Goal: Task Accomplishment & Management: Manage account settings

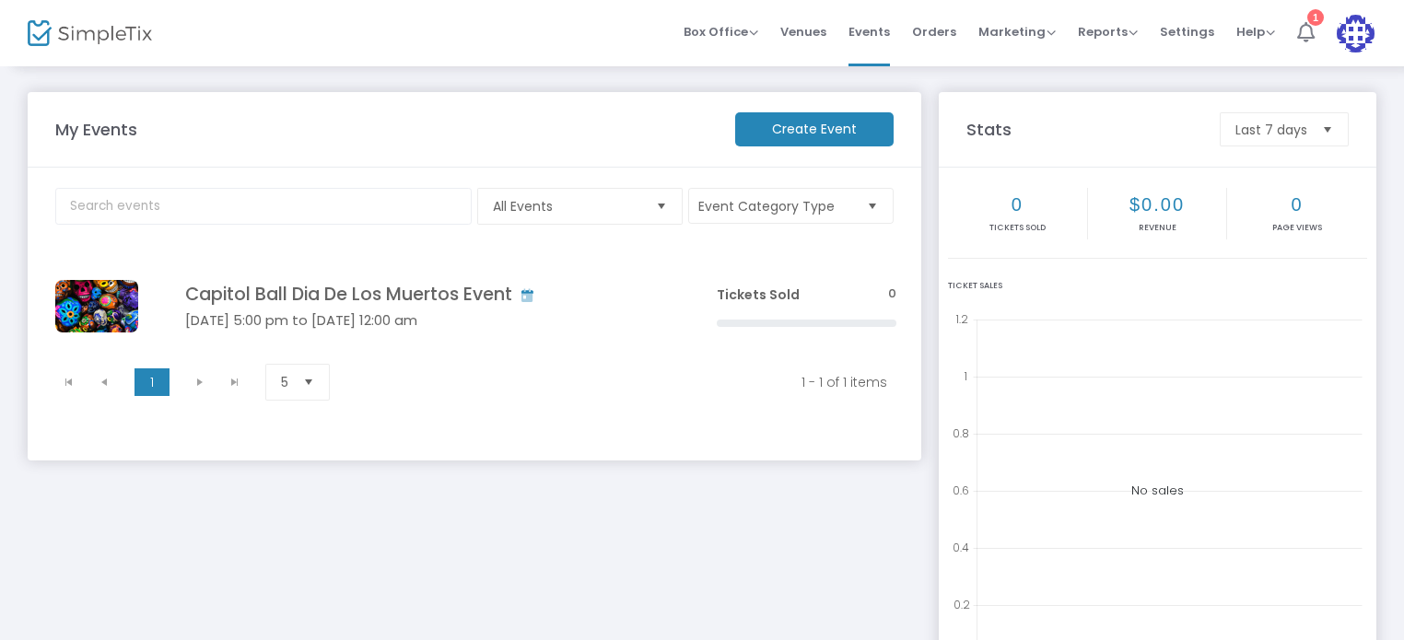
click at [1300, 38] on icon at bounding box center [1305, 32] width 17 height 20
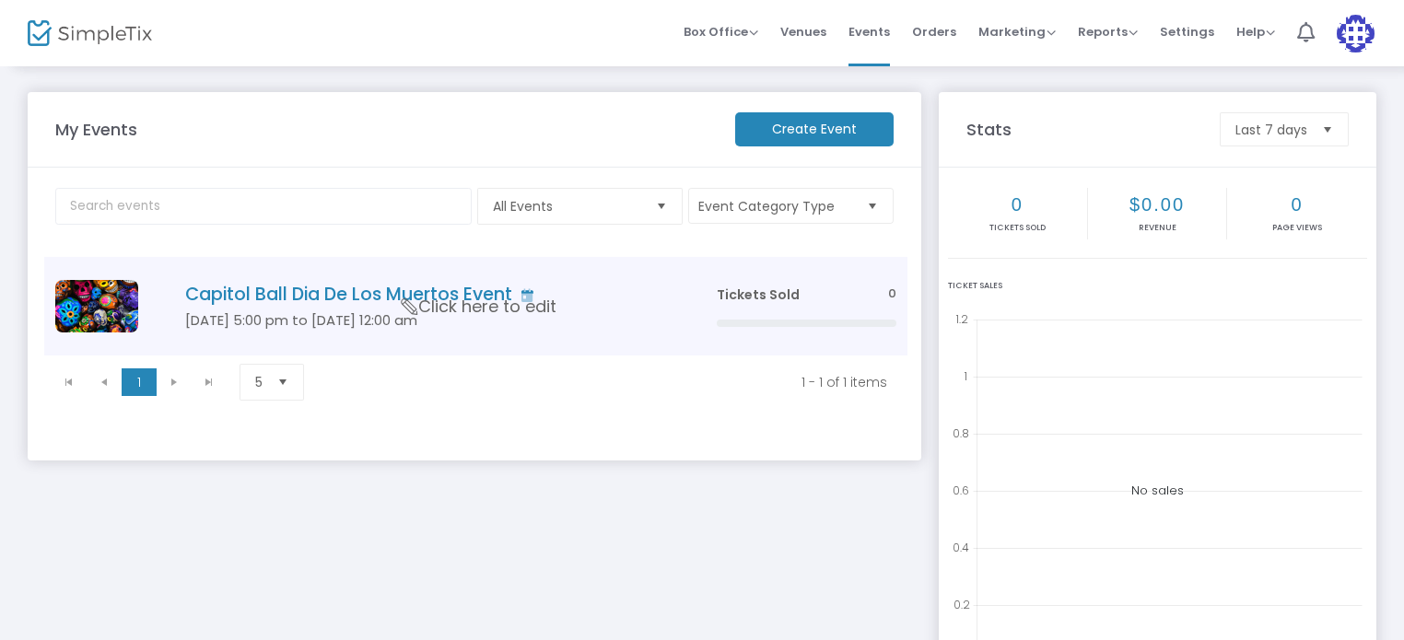
click at [271, 292] on h4 "Capitol Ball Dia De Los Muertos Event" at bounding box center [423, 294] width 476 height 21
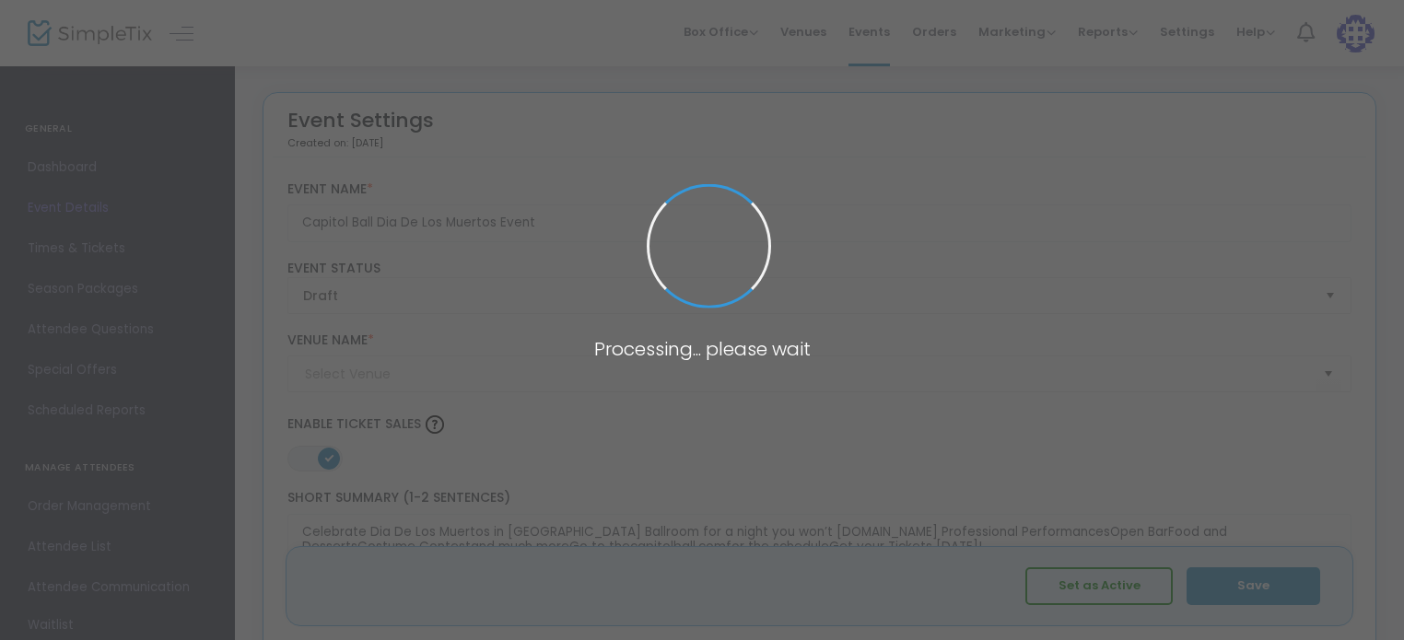
type input "Bloc Venue"
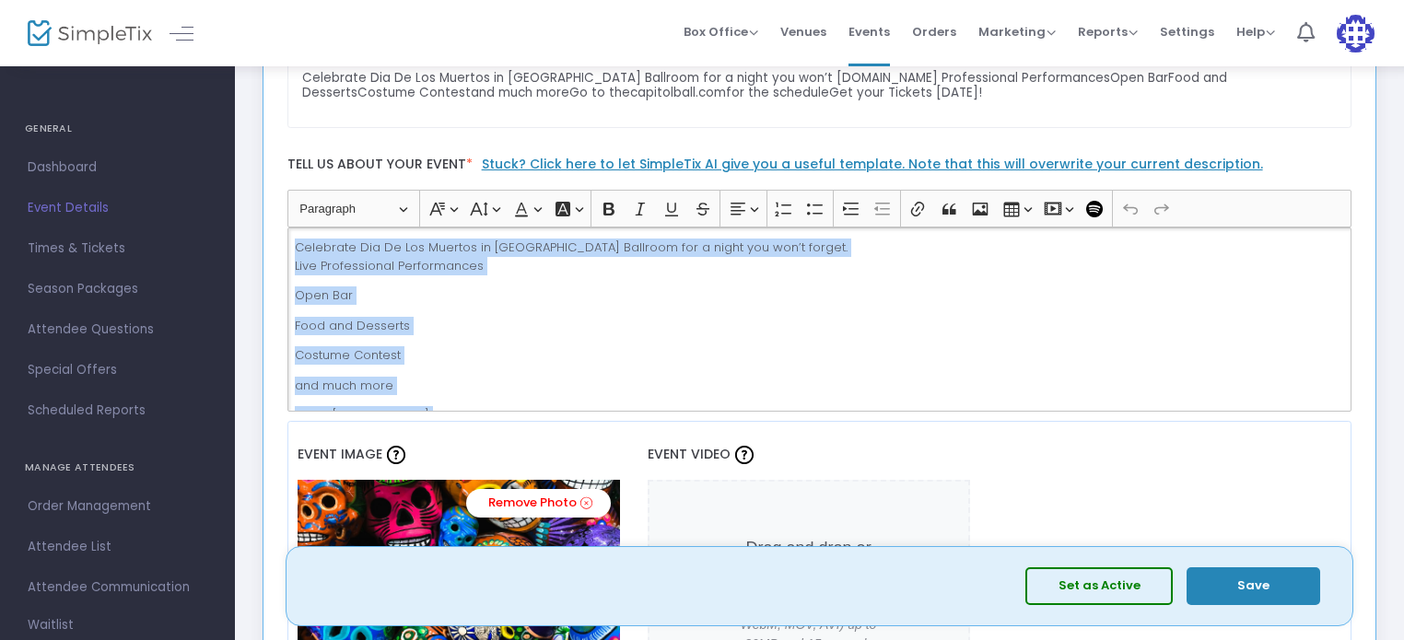
drag, startPoint x: 383, startPoint y: 353, endPoint x: 246, endPoint y: 151, distance: 244.0
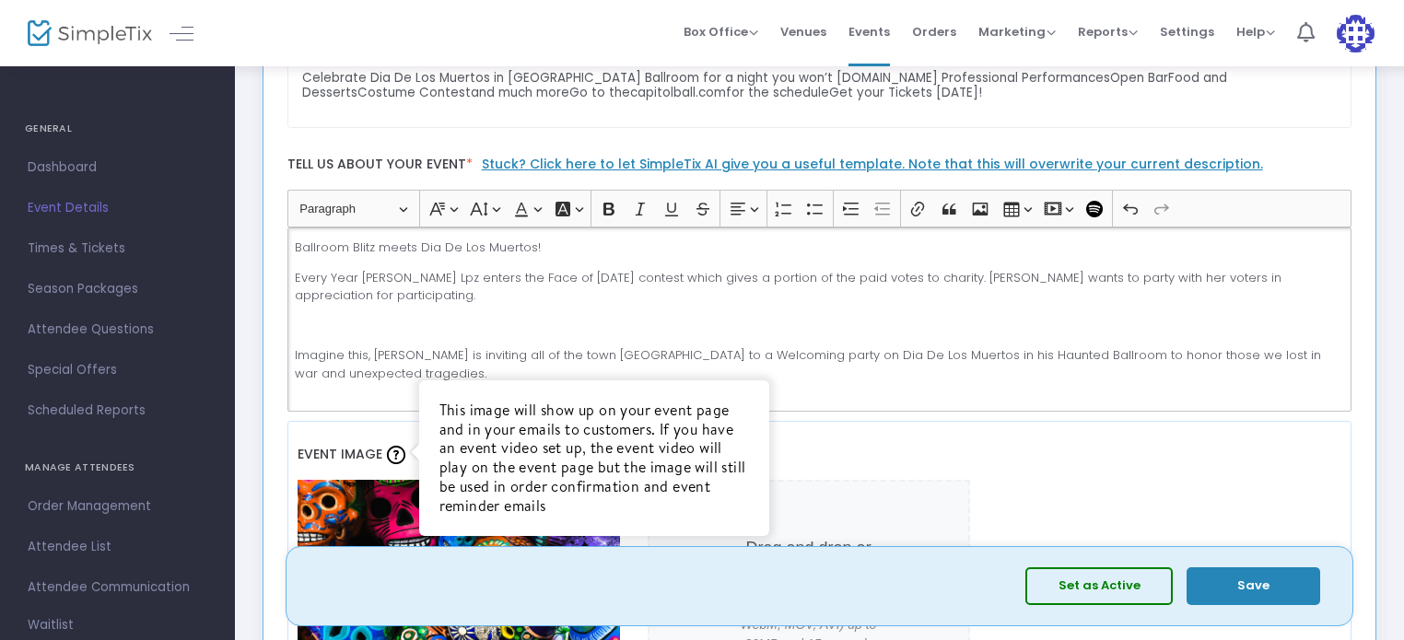
scroll to position [1677, 0]
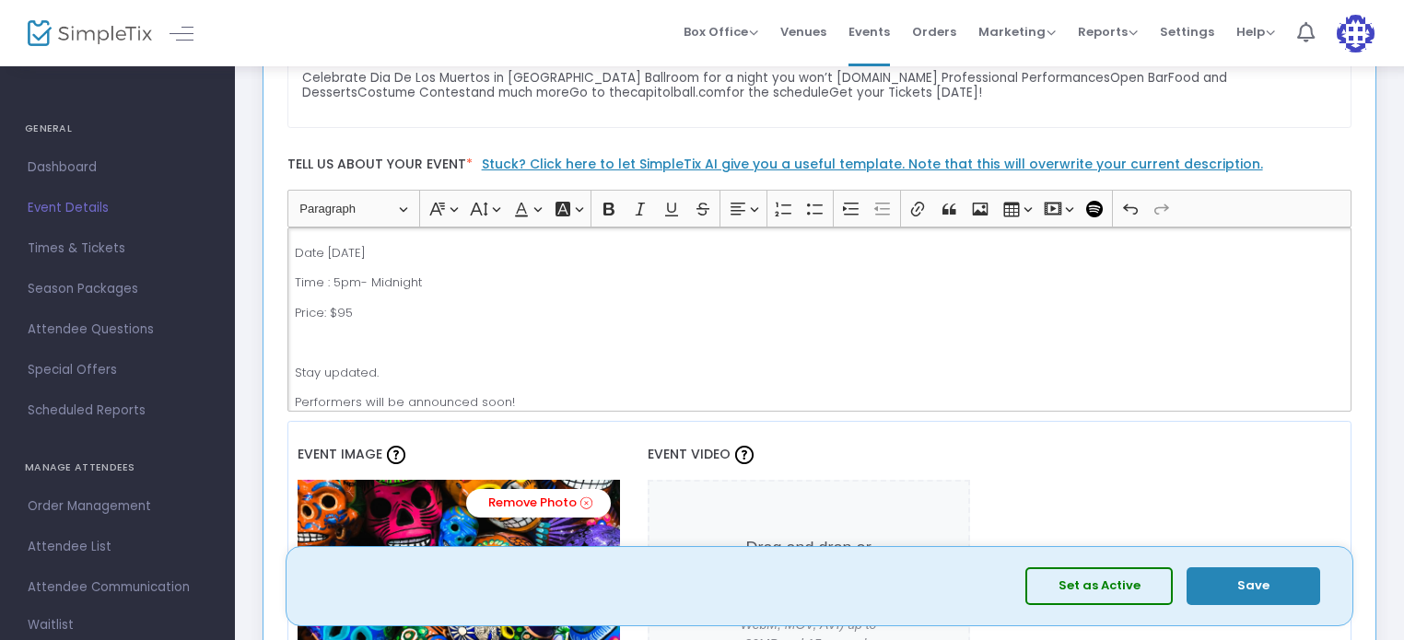
click at [383, 372] on p "Stay updated." at bounding box center [819, 373] width 1048 height 18
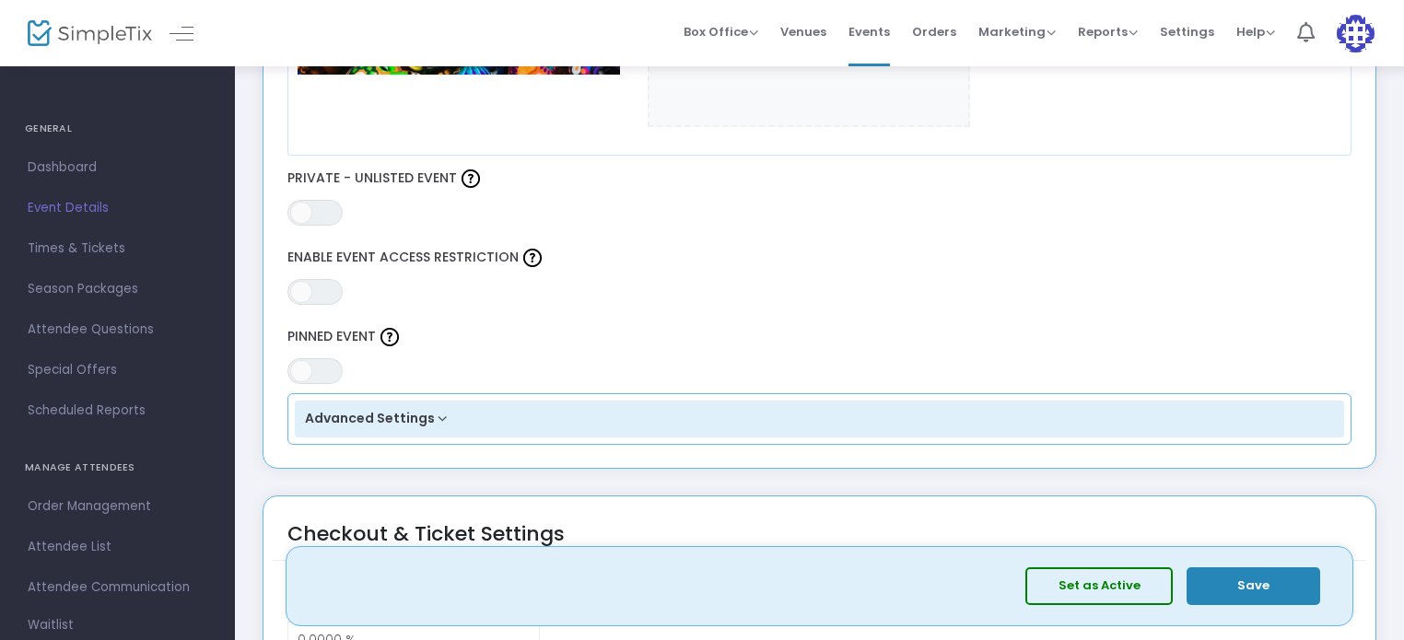
scroll to position [1083, 0]
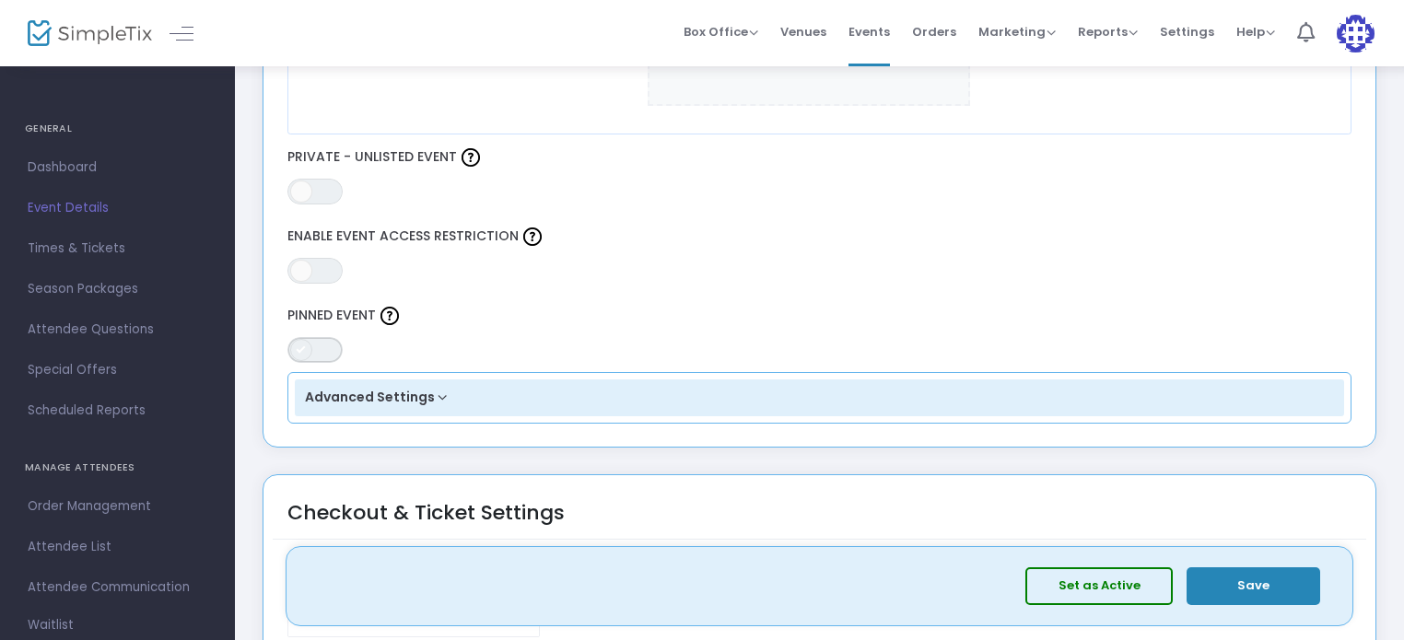
click at [323, 347] on span "ON OFF" at bounding box center [314, 350] width 55 height 26
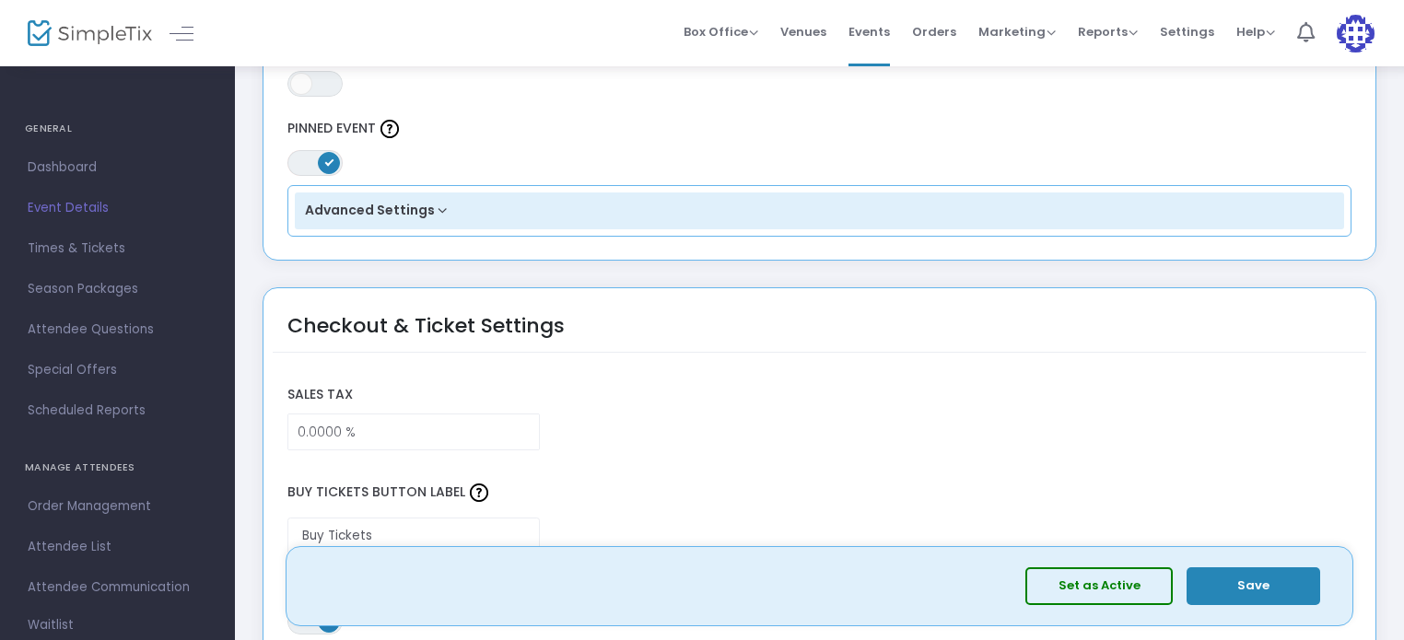
scroll to position [1278, 0]
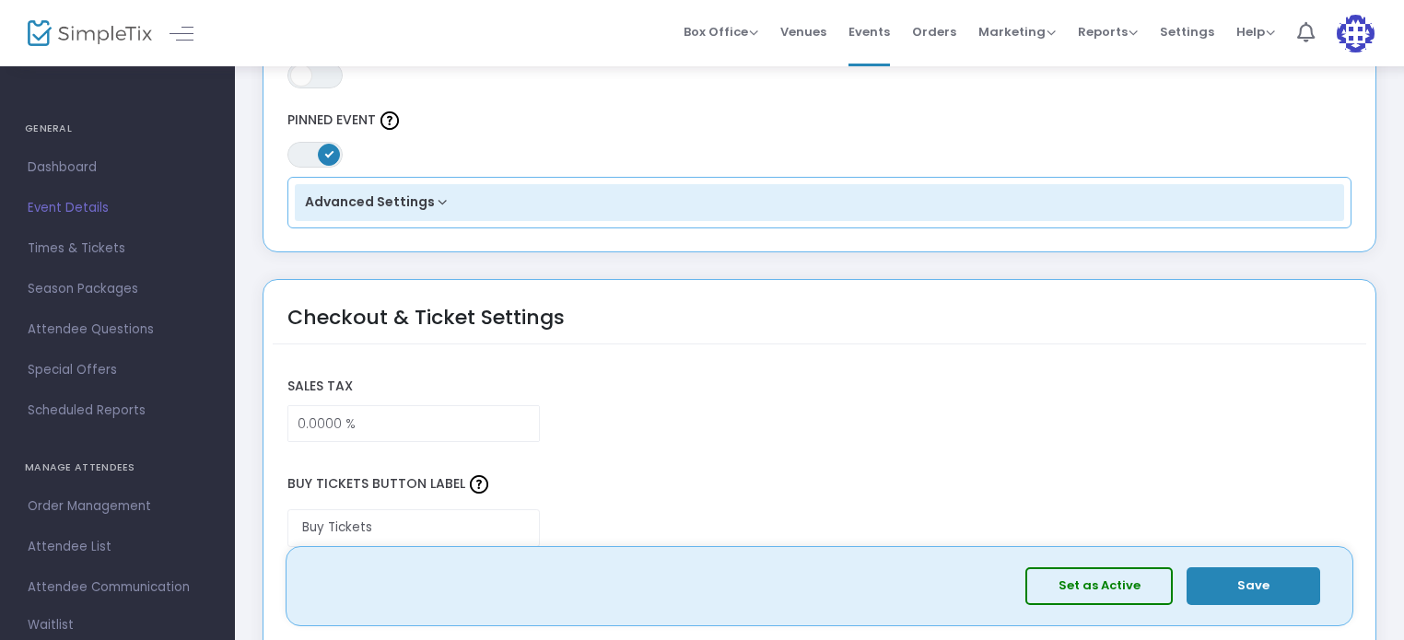
click at [427, 189] on button "Advanced Settings" at bounding box center [820, 202] width 1050 height 37
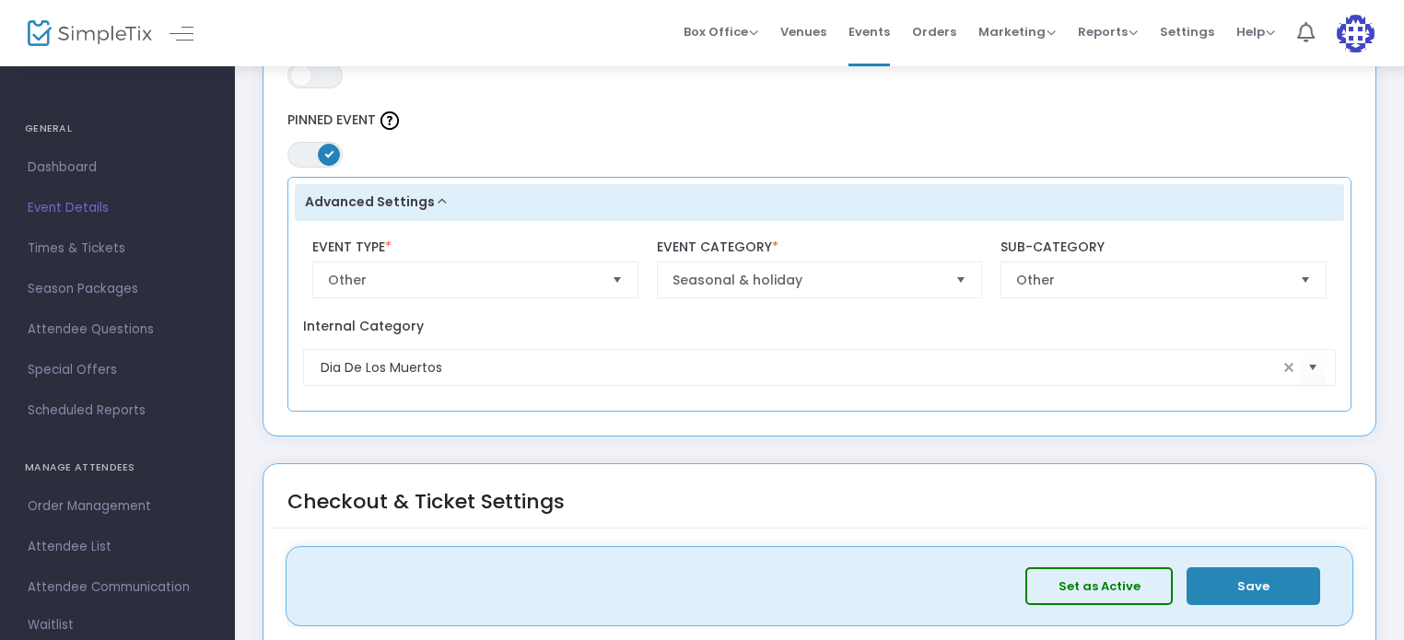
click at [615, 280] on span "Select" at bounding box center [617, 279] width 30 height 30
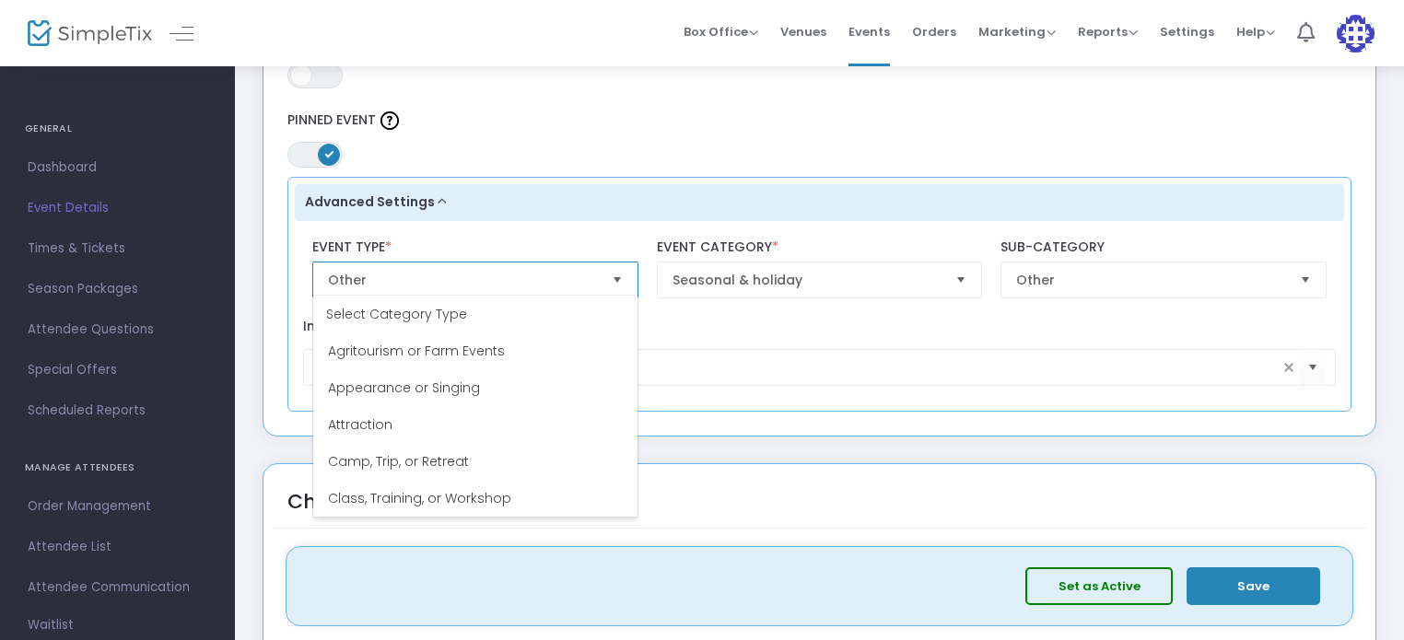
scroll to position [258, 0]
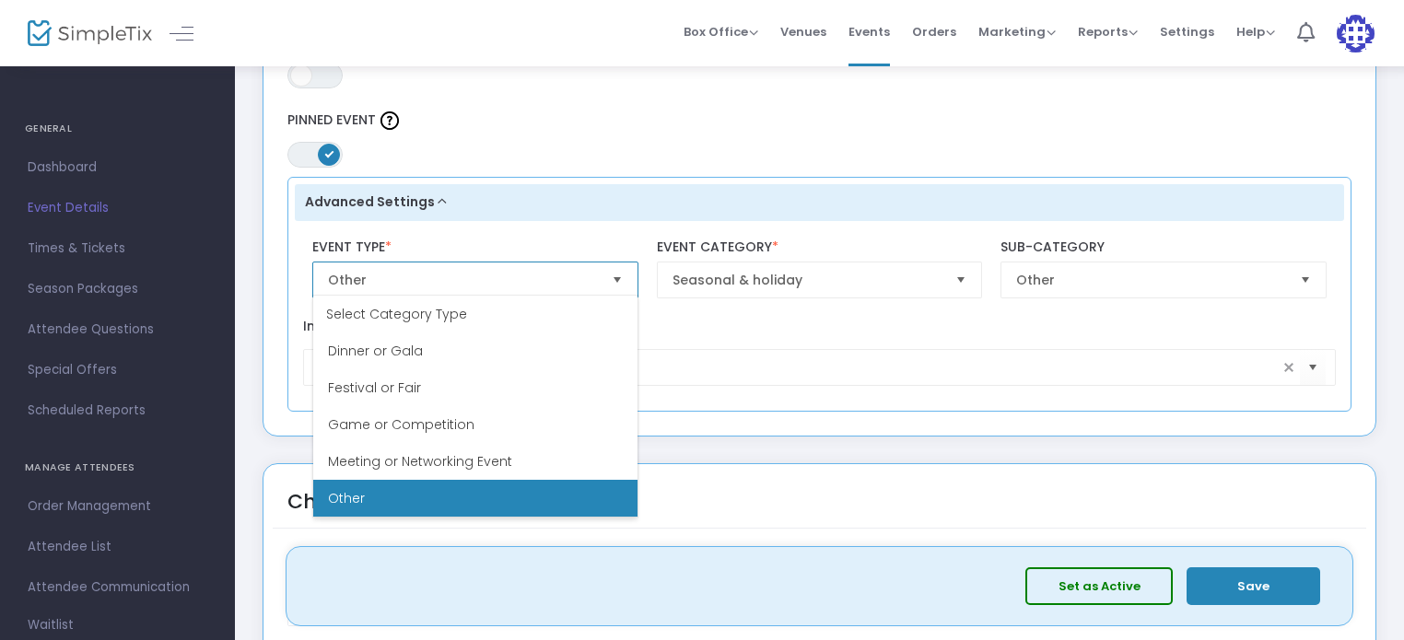
click at [589, 488] on li "Other" at bounding box center [475, 498] width 324 height 37
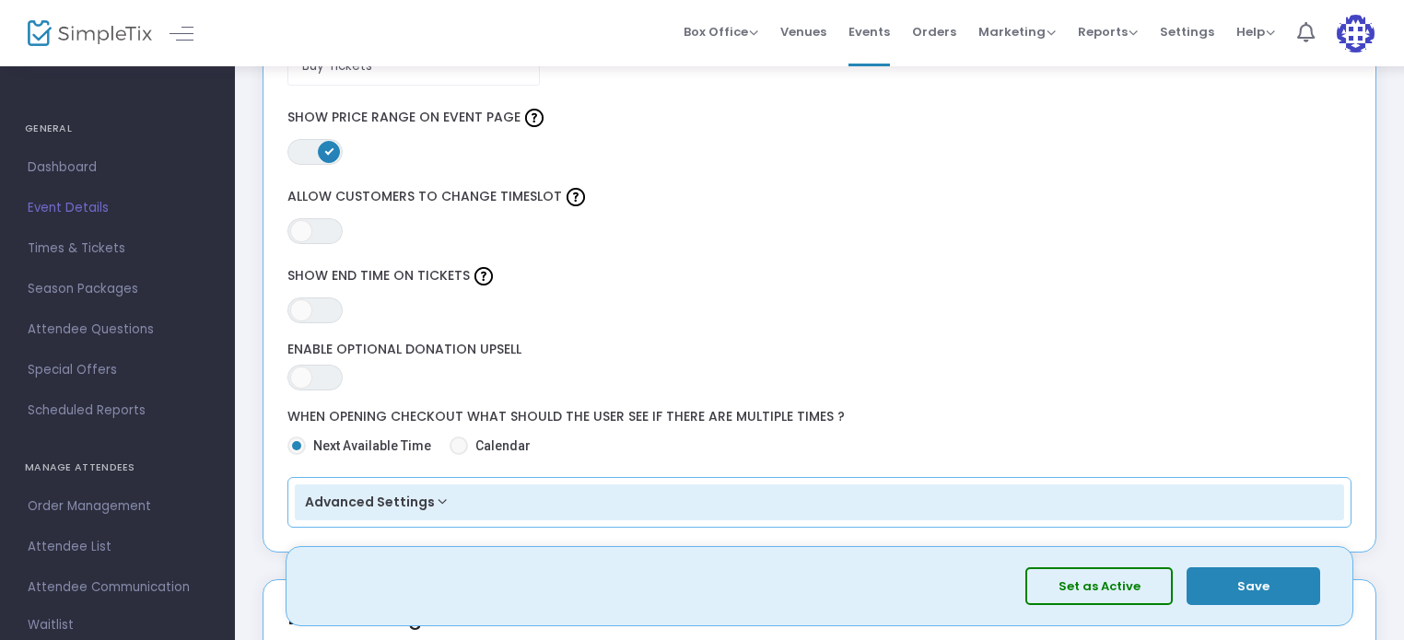
scroll to position [1929, 0]
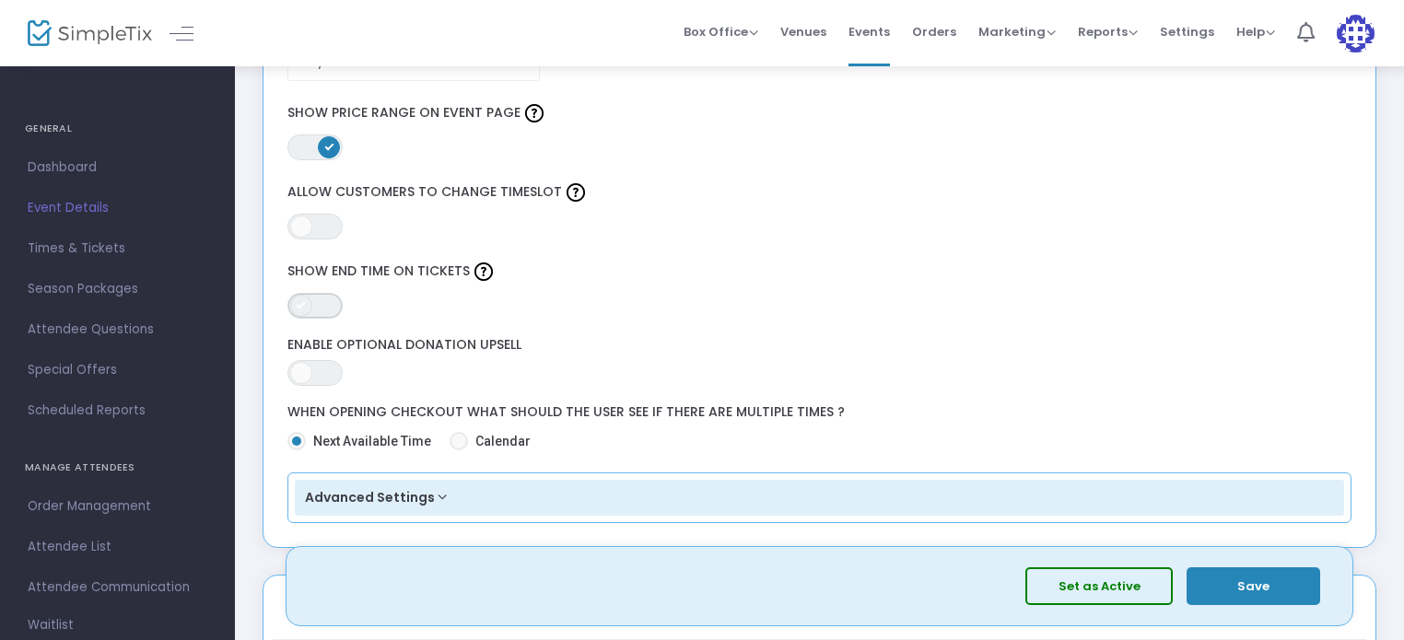
click at [338, 303] on span "ON OFF" at bounding box center [314, 306] width 55 height 26
click at [327, 367] on span "ON OFF" at bounding box center [314, 373] width 55 height 26
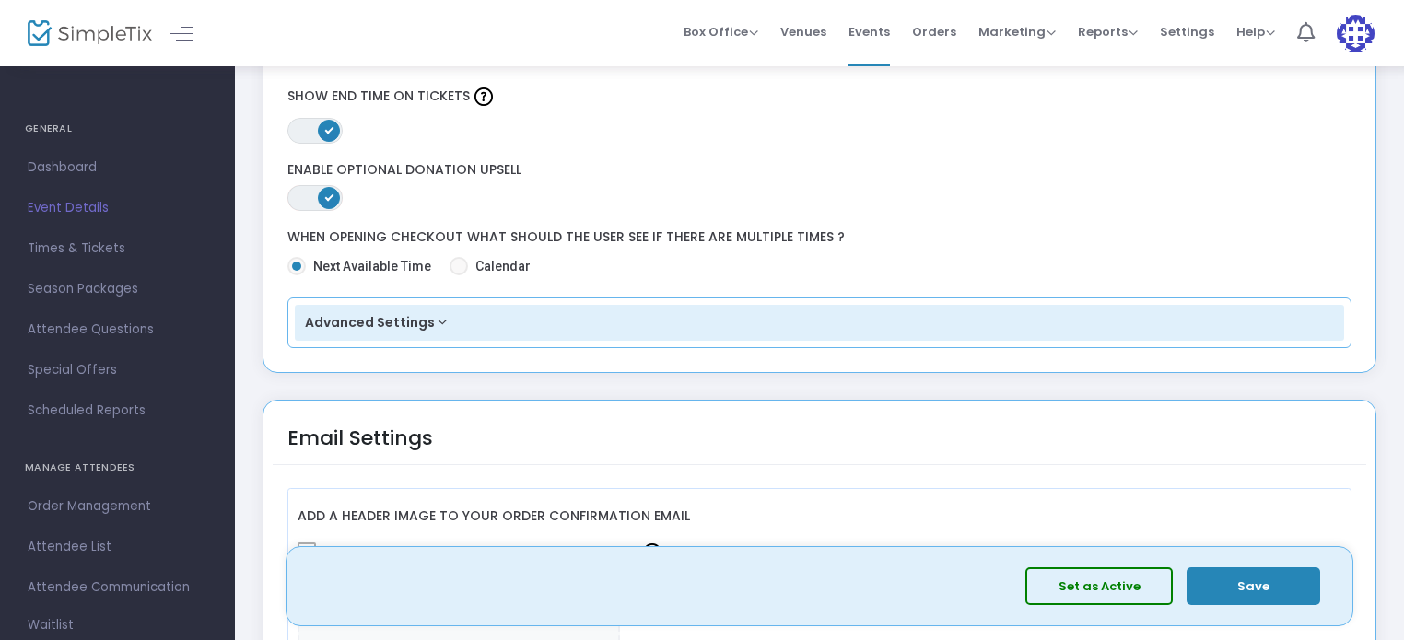
scroll to position [2174, 0]
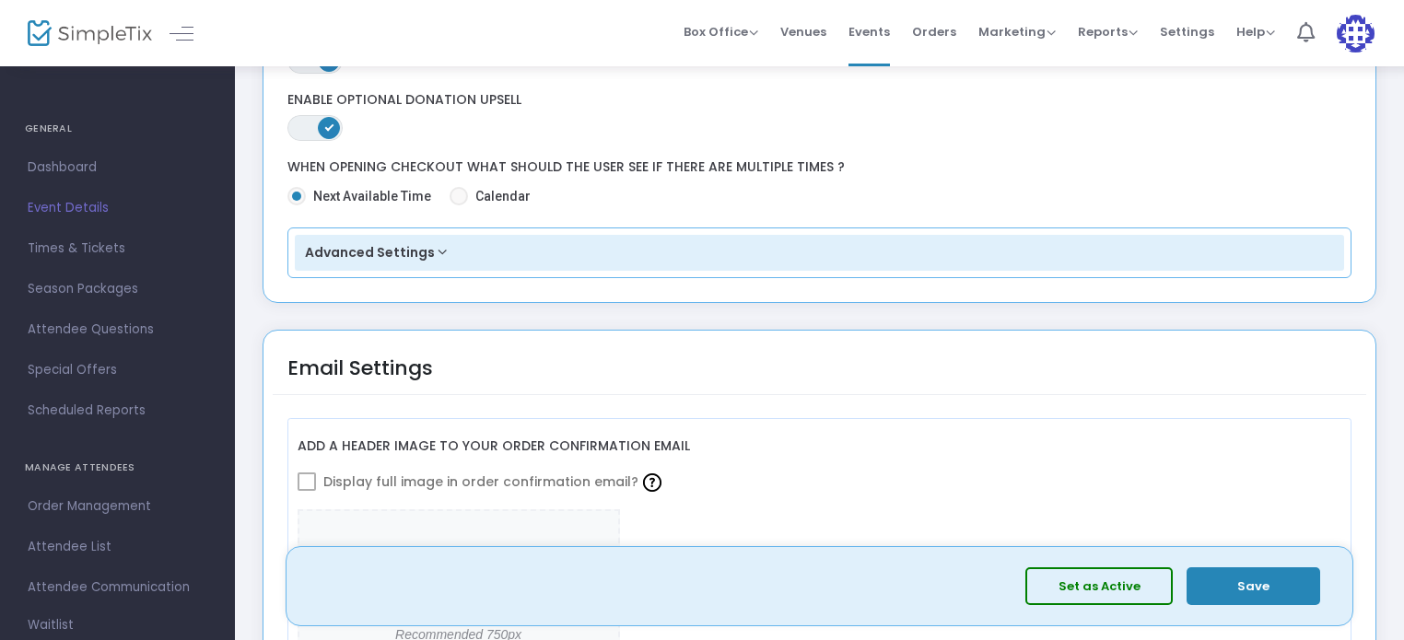
click at [431, 246] on button "Advanced Settings" at bounding box center [820, 253] width 1050 height 37
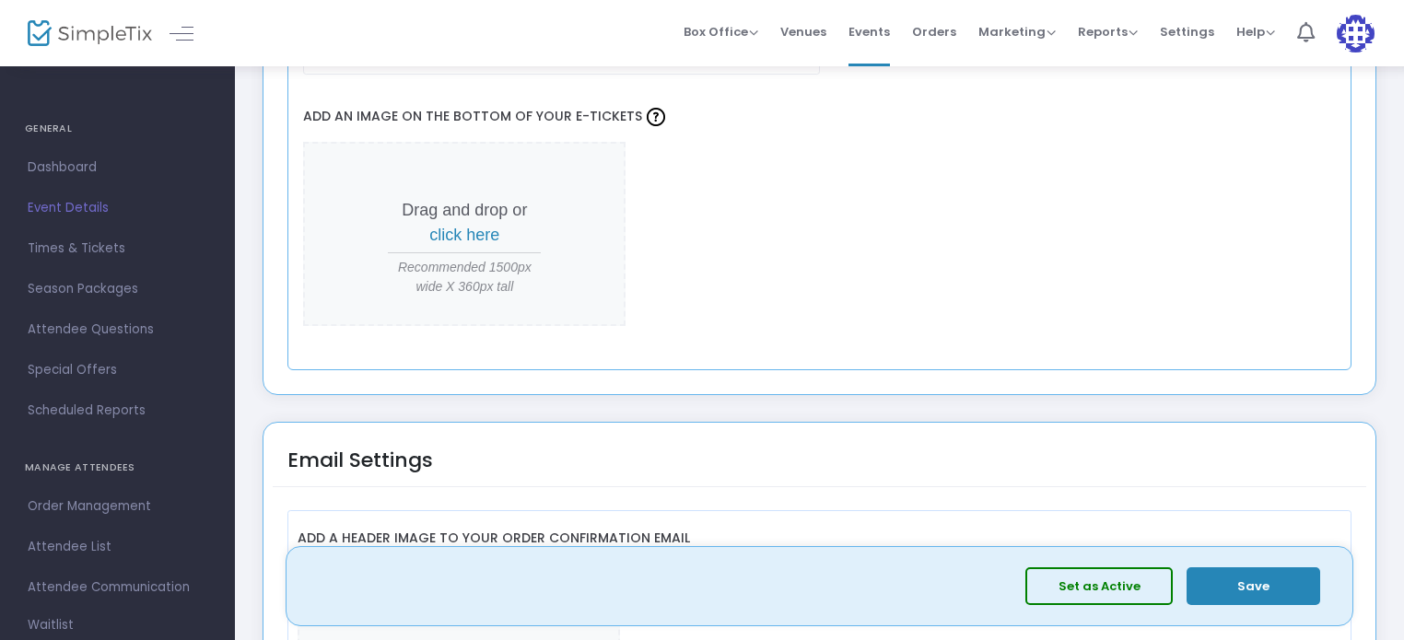
scroll to position [2538, 0]
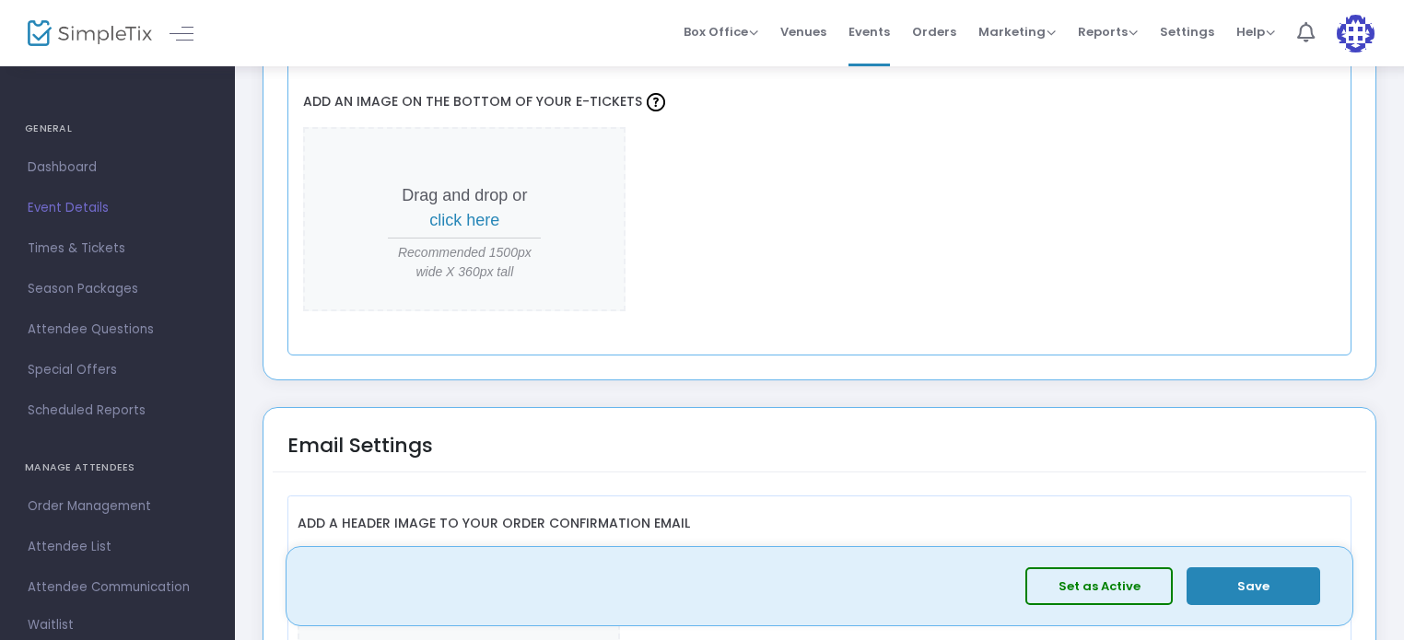
click at [464, 216] on span "click here" at bounding box center [464, 220] width 70 height 18
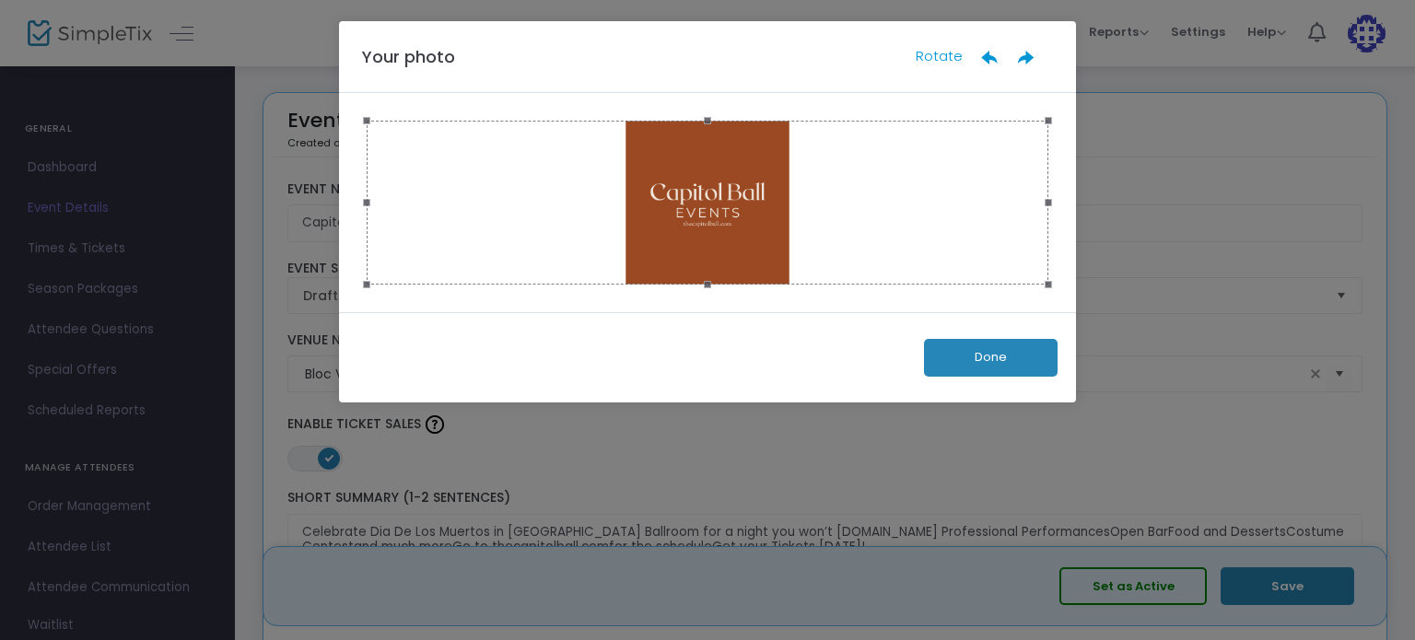
click at [1009, 356] on button "Done" at bounding box center [991, 358] width 134 height 38
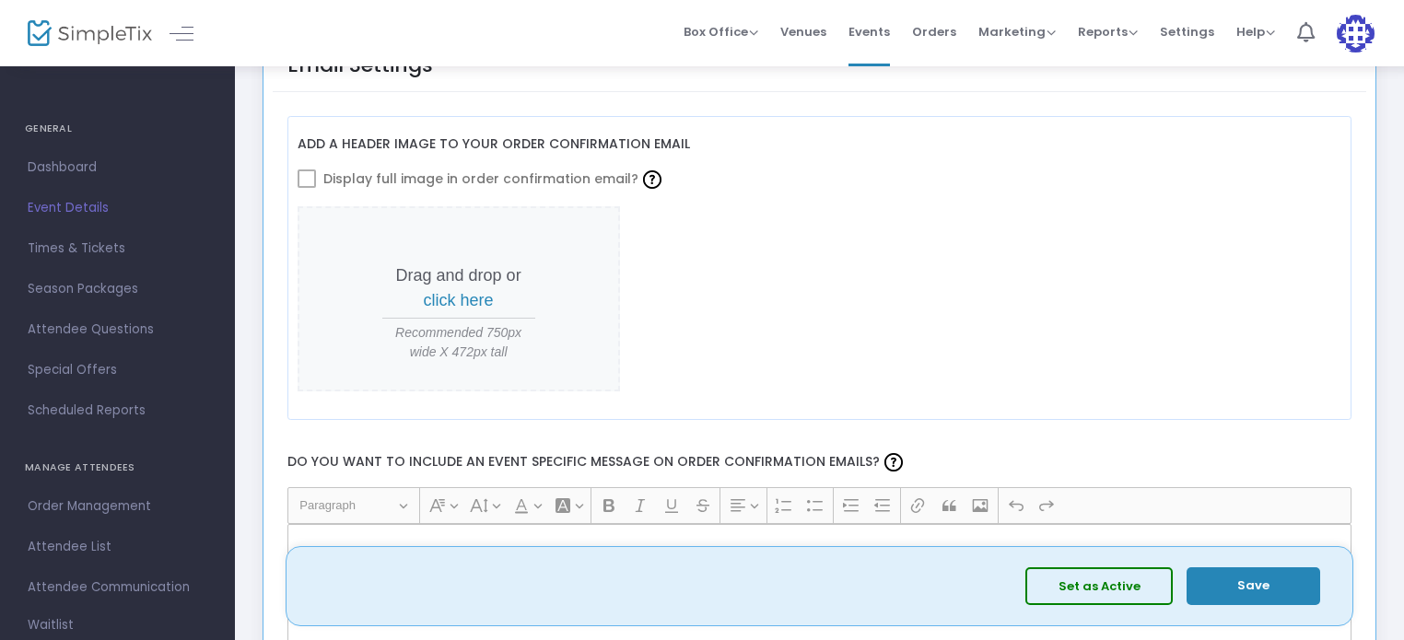
scroll to position [2821, 0]
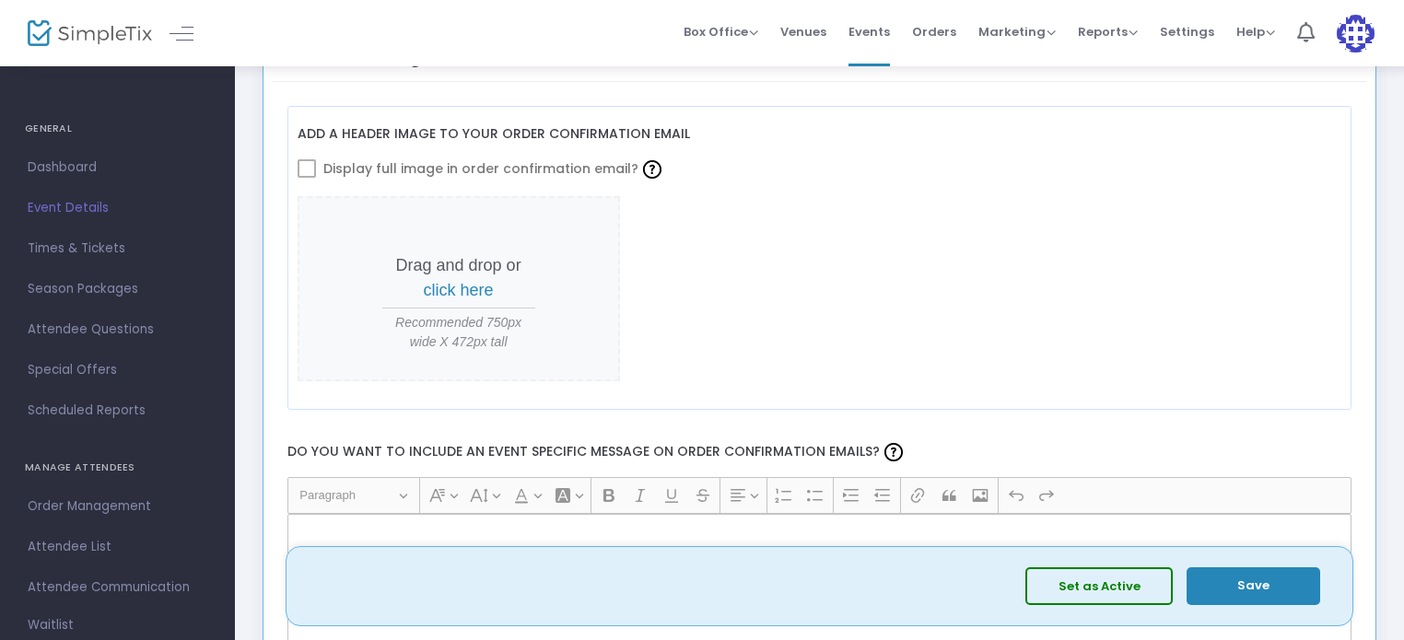
click at [308, 164] on span at bounding box center [306, 168] width 18 height 18
click at [306, 161] on span at bounding box center [306, 168] width 18 height 18
click at [737, 331] on div "Drag and drop or click here Recommended 750px wide X 472px tall" at bounding box center [819, 288] width 1044 height 185
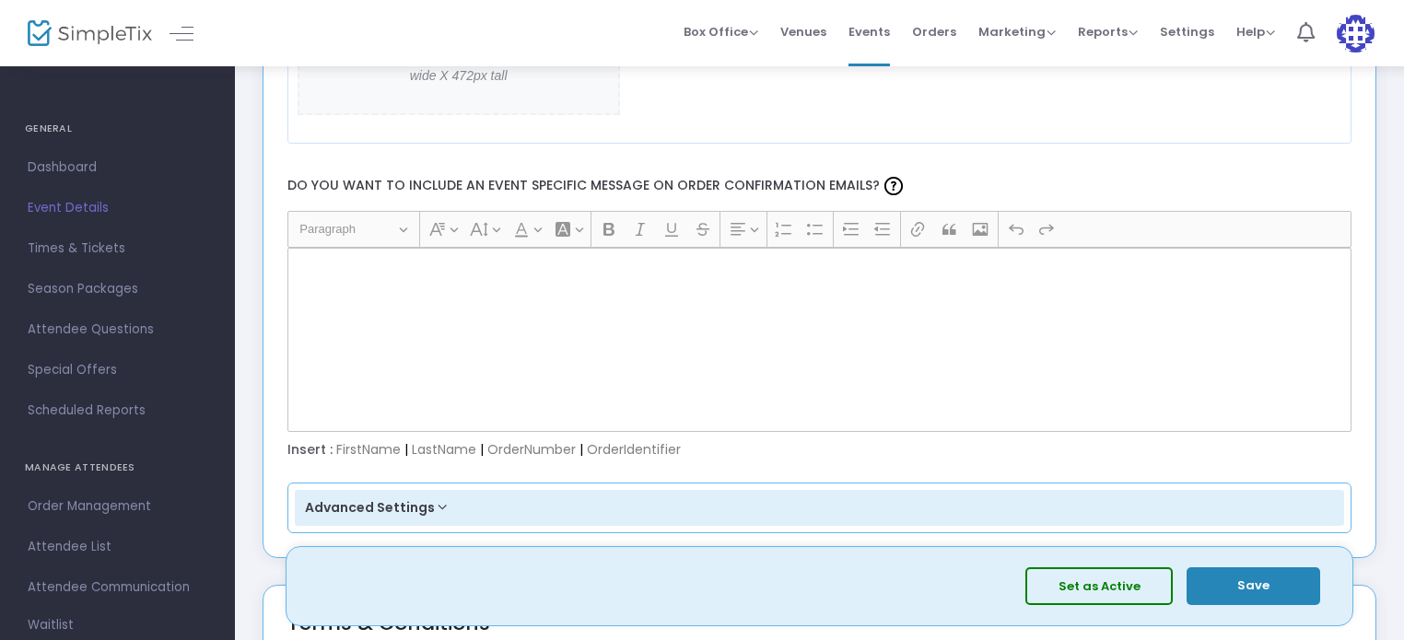
scroll to position [3102, 0]
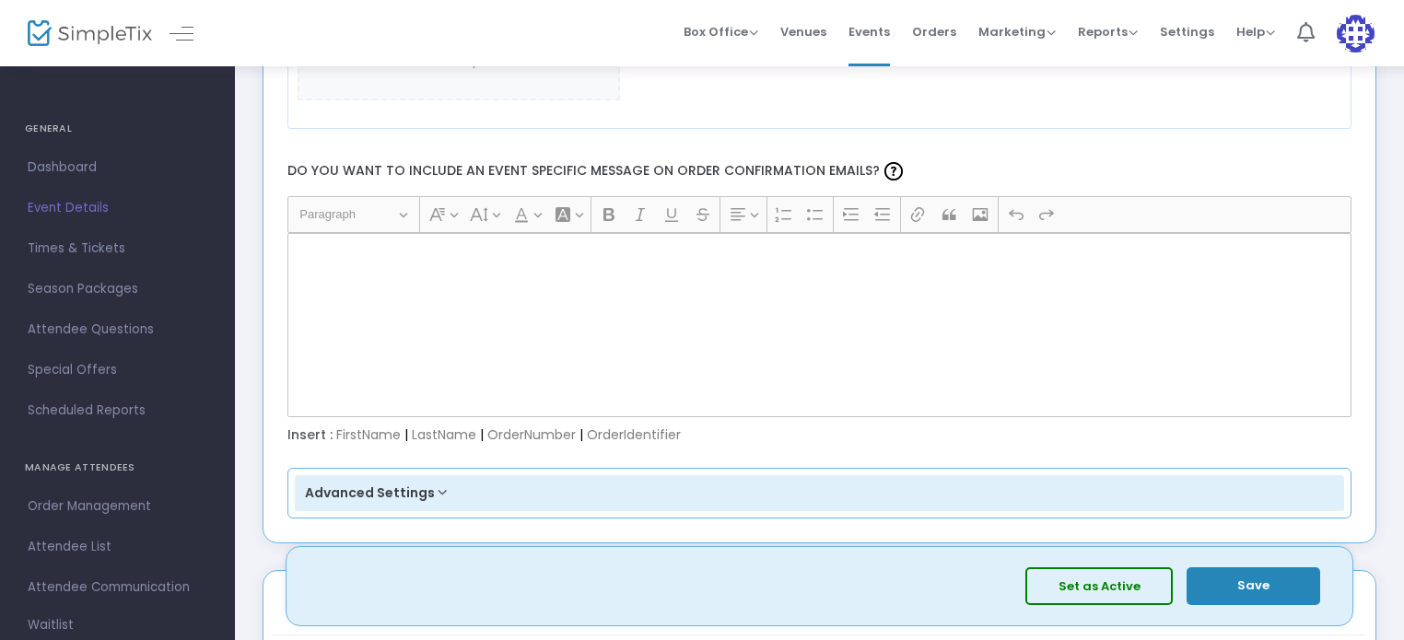
click at [367, 262] on div "Rich Text Editor, main" at bounding box center [819, 325] width 1065 height 184
click at [1238, 588] on button "Save" at bounding box center [1253, 586] width 134 height 38
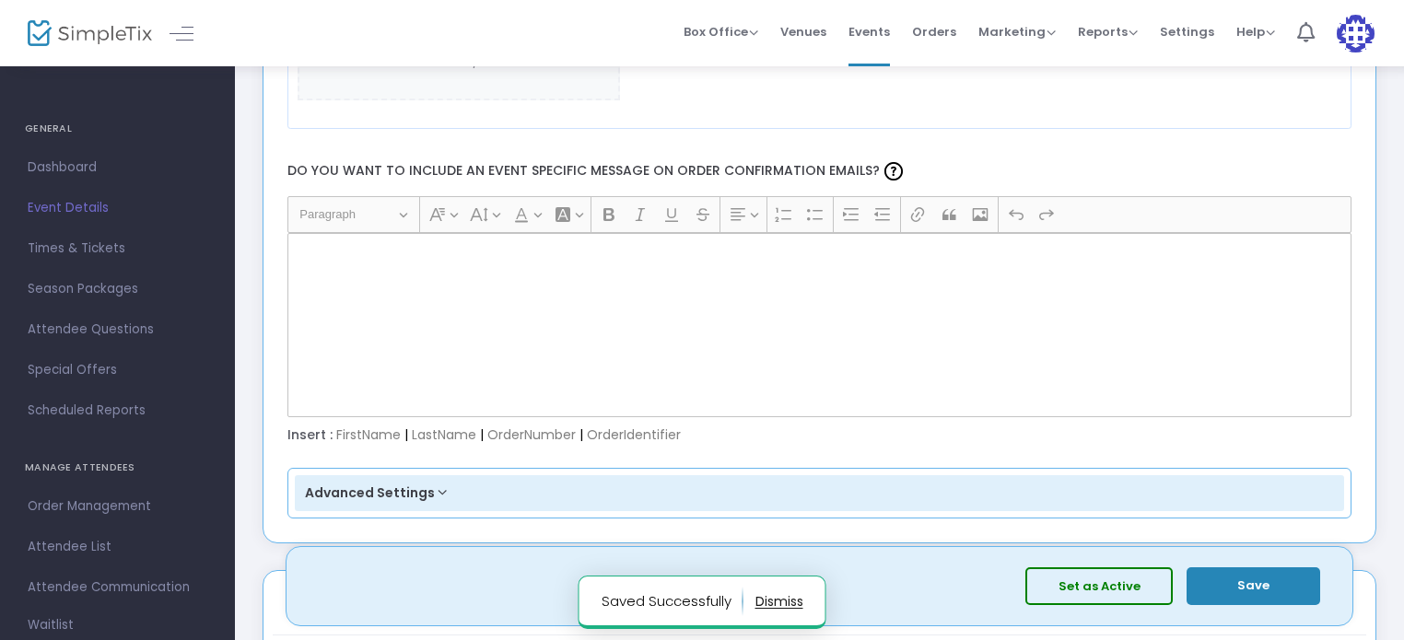
click at [365, 273] on div "Rich Text Editor, main" at bounding box center [819, 325] width 1065 height 184
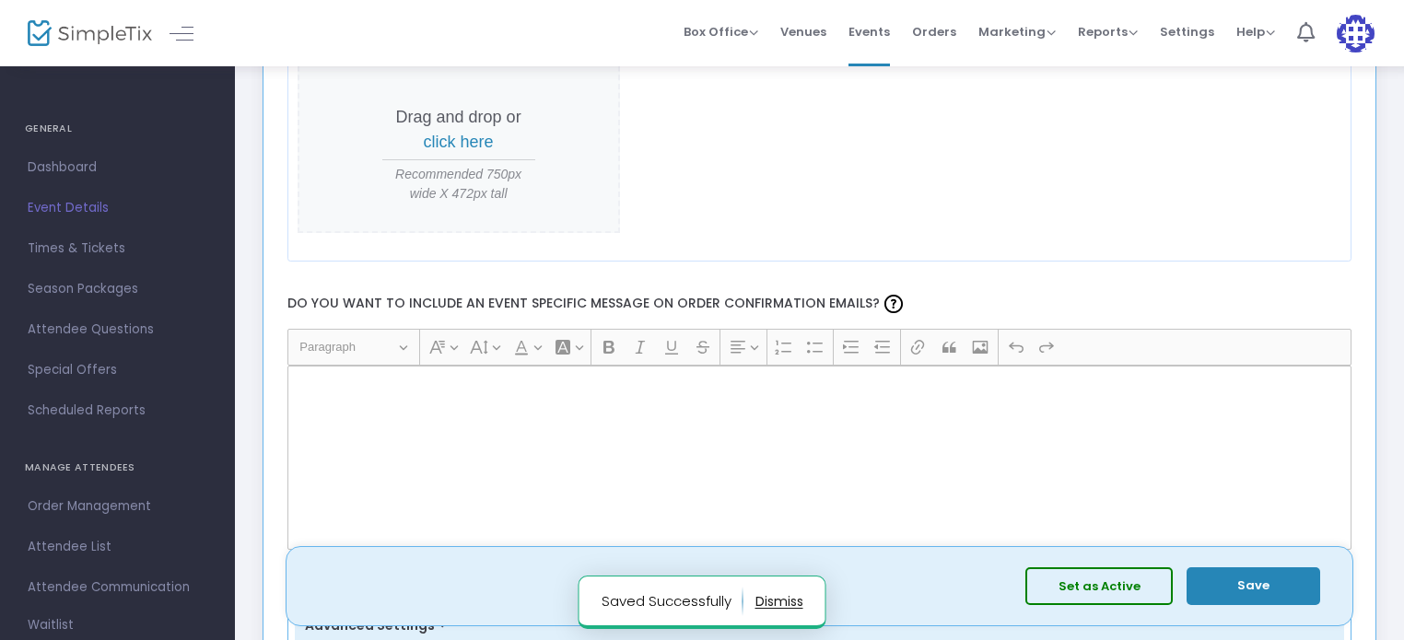
scroll to position [2925, 0]
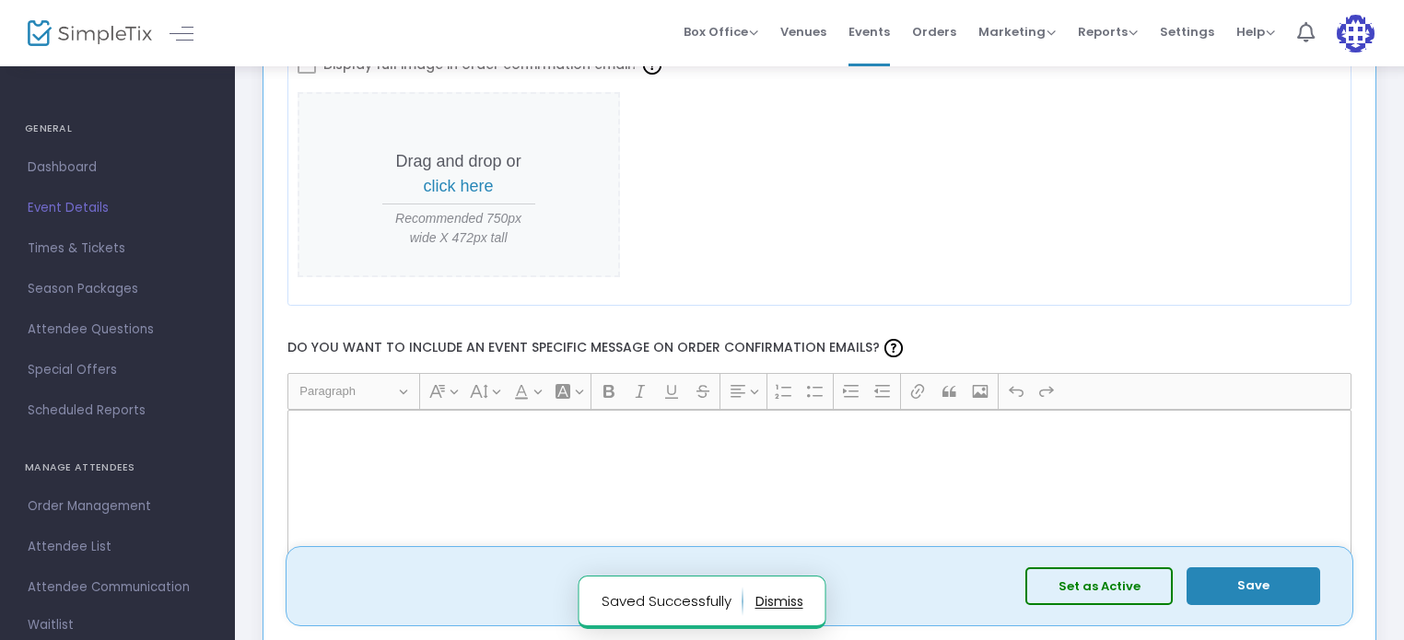
click at [550, 526] on div "Rich Text Editor, main" at bounding box center [819, 502] width 1065 height 184
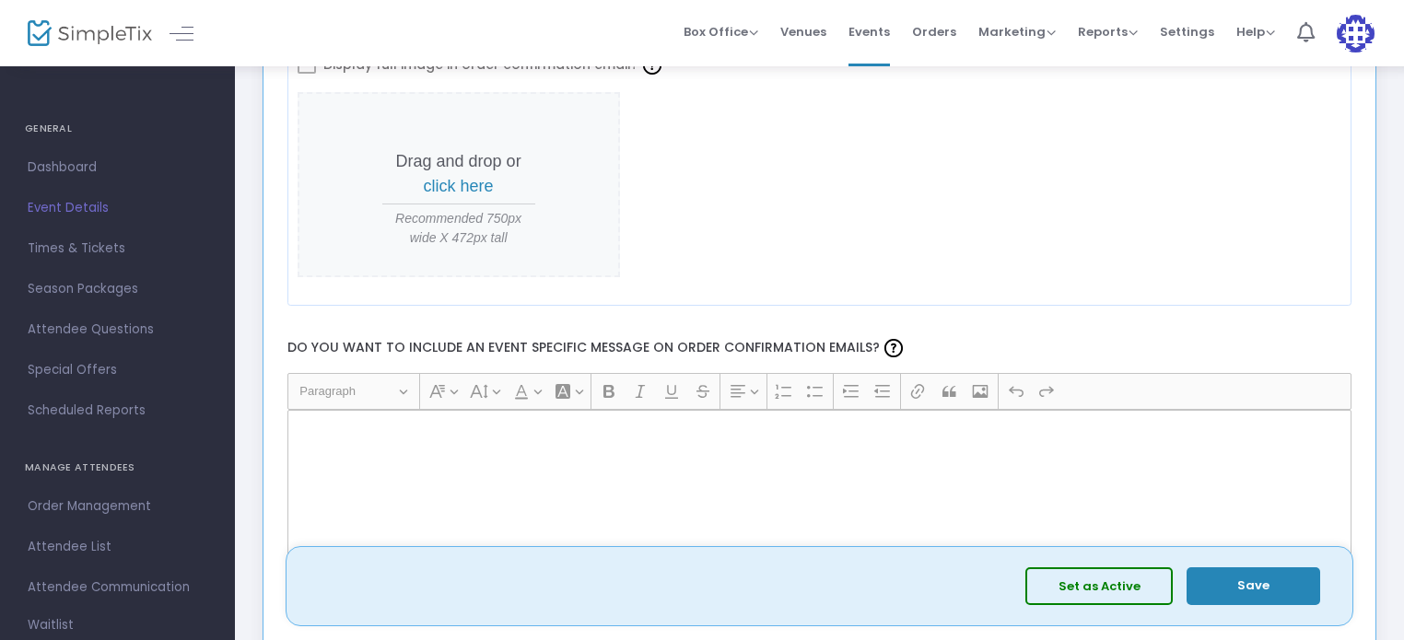
click at [1256, 594] on button "Save" at bounding box center [1253, 586] width 134 height 38
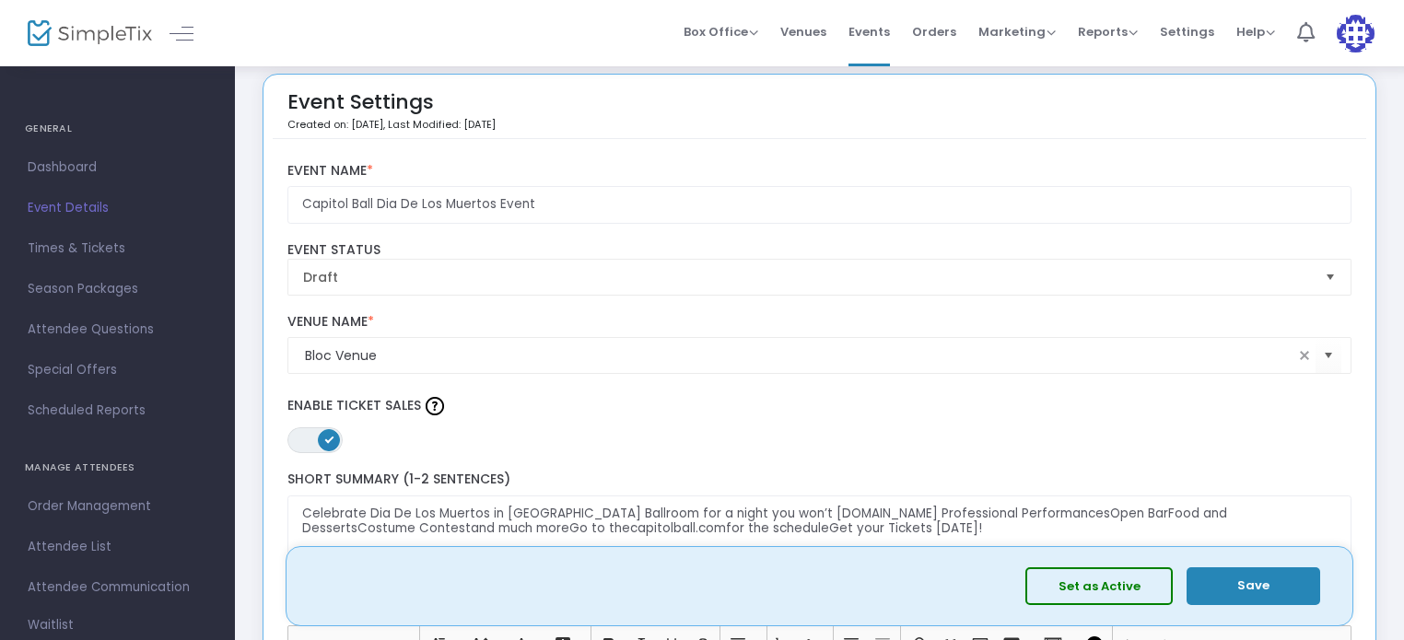
scroll to position [14, 0]
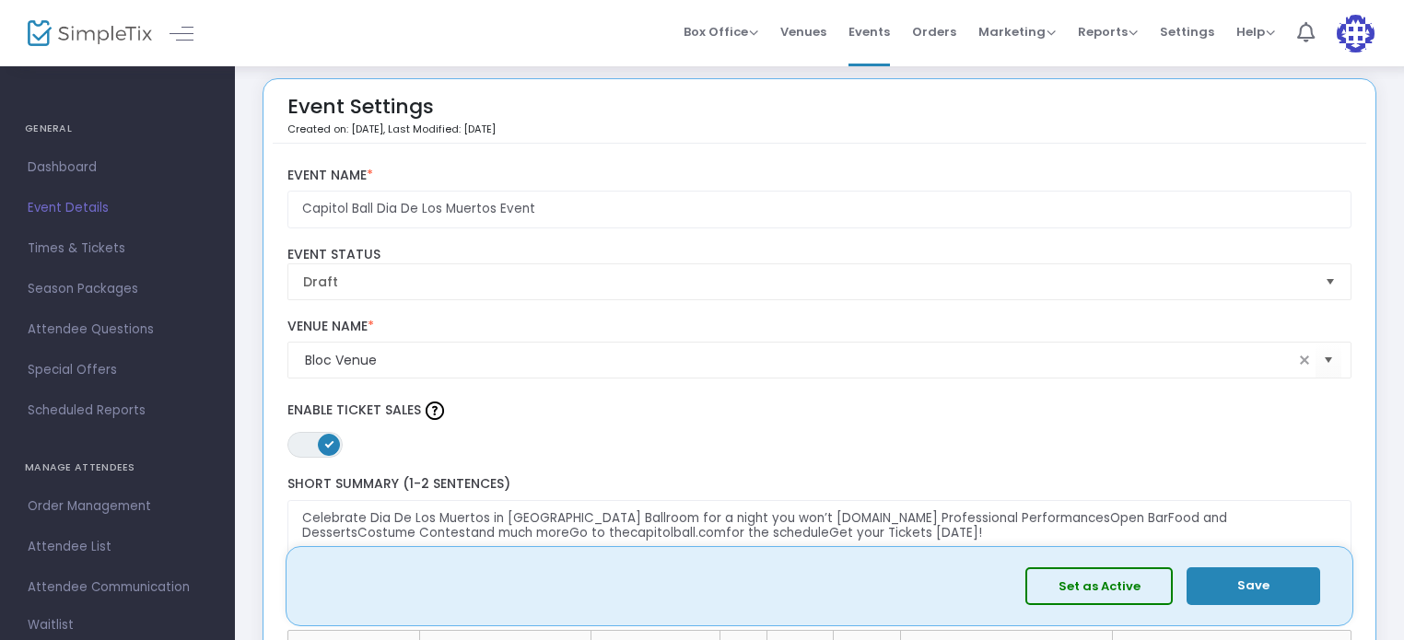
click at [1334, 279] on span "Select" at bounding box center [1330, 281] width 30 height 30
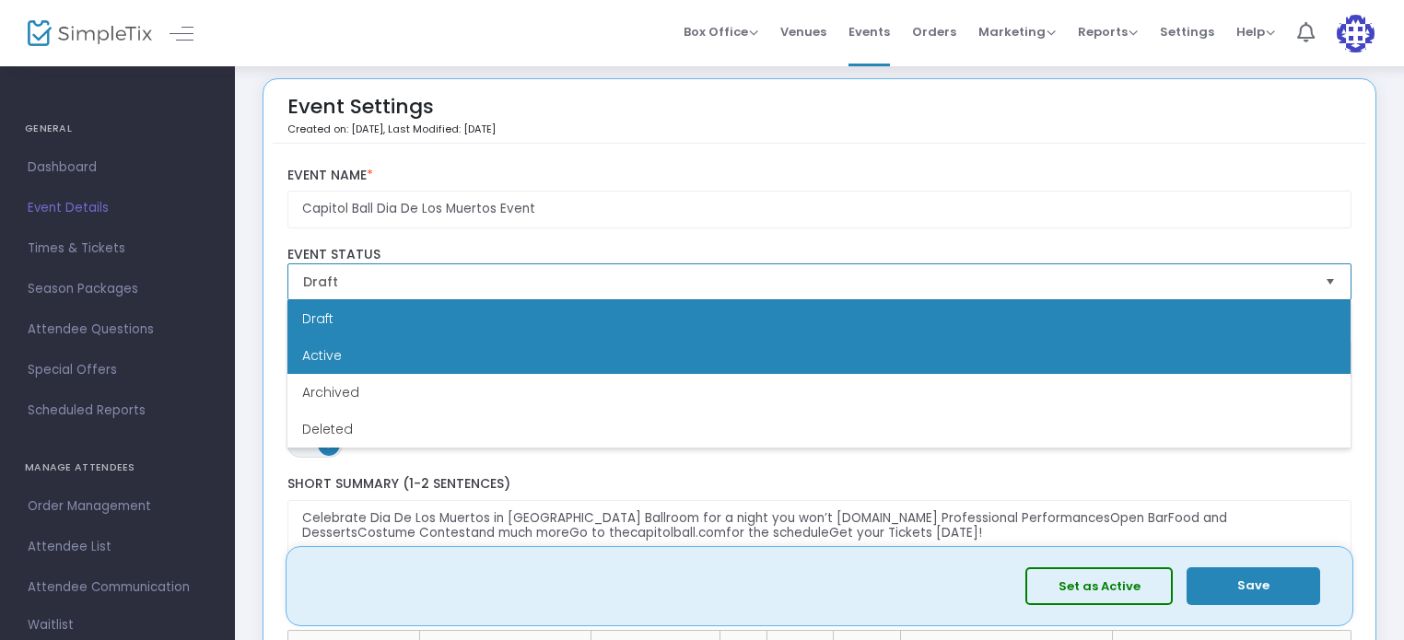
click at [858, 349] on li "Active" at bounding box center [818, 355] width 1063 height 37
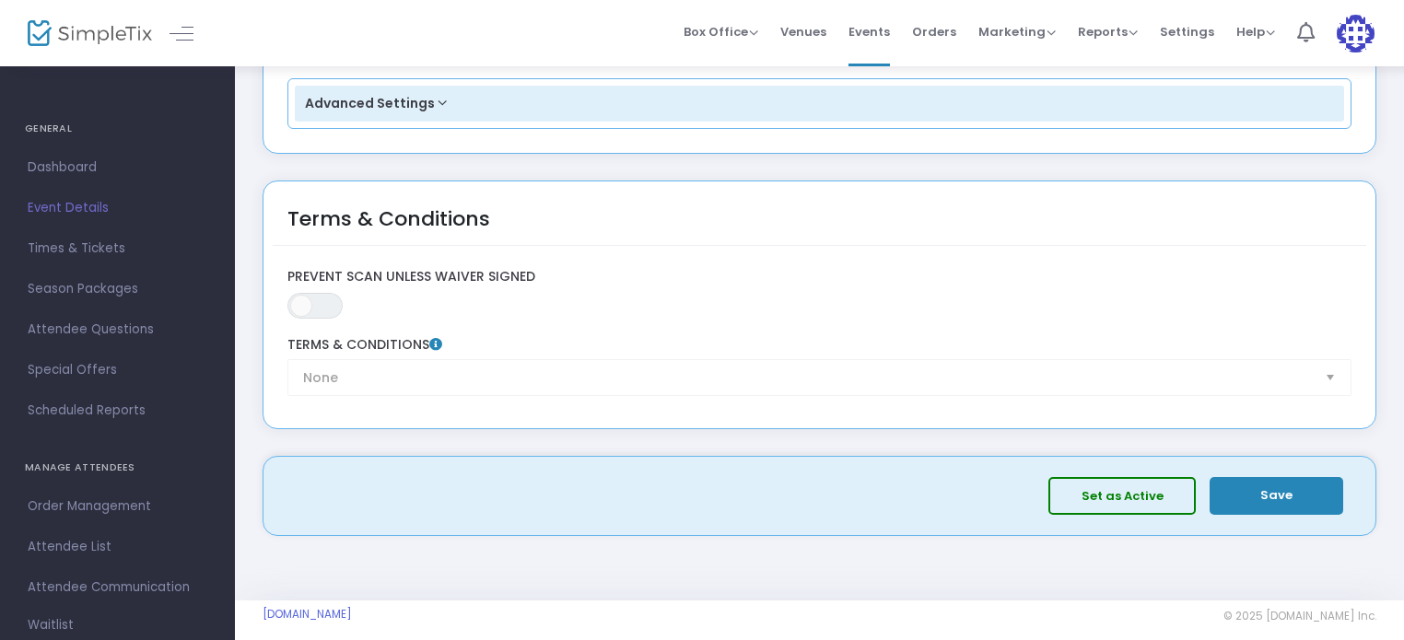
scroll to position [3496, 0]
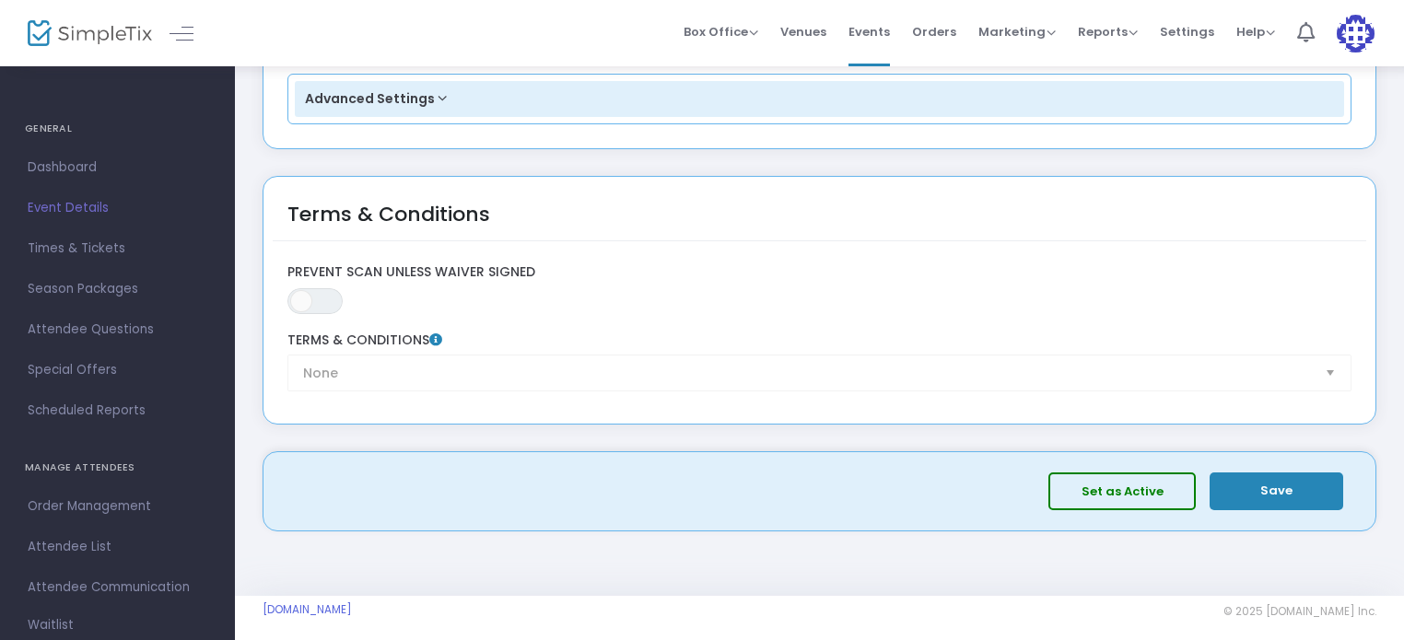
click at [1279, 482] on button "Save" at bounding box center [1276, 491] width 134 height 38
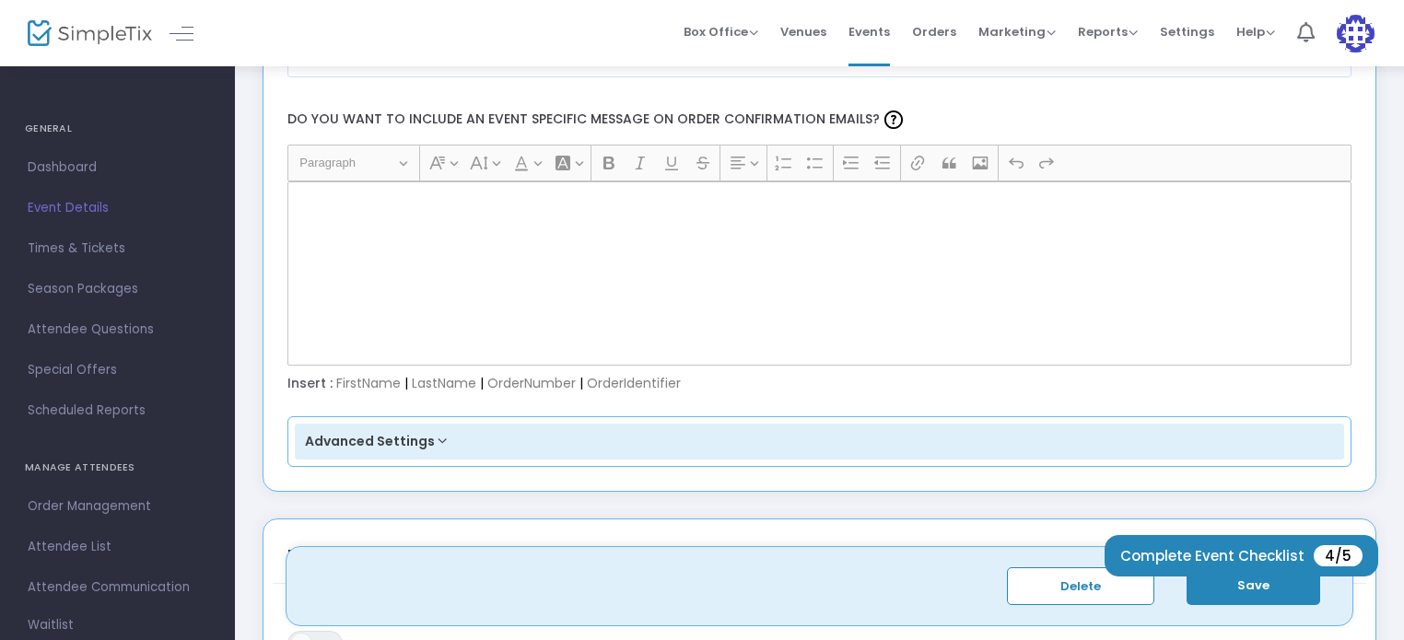
scroll to position [3120, 0]
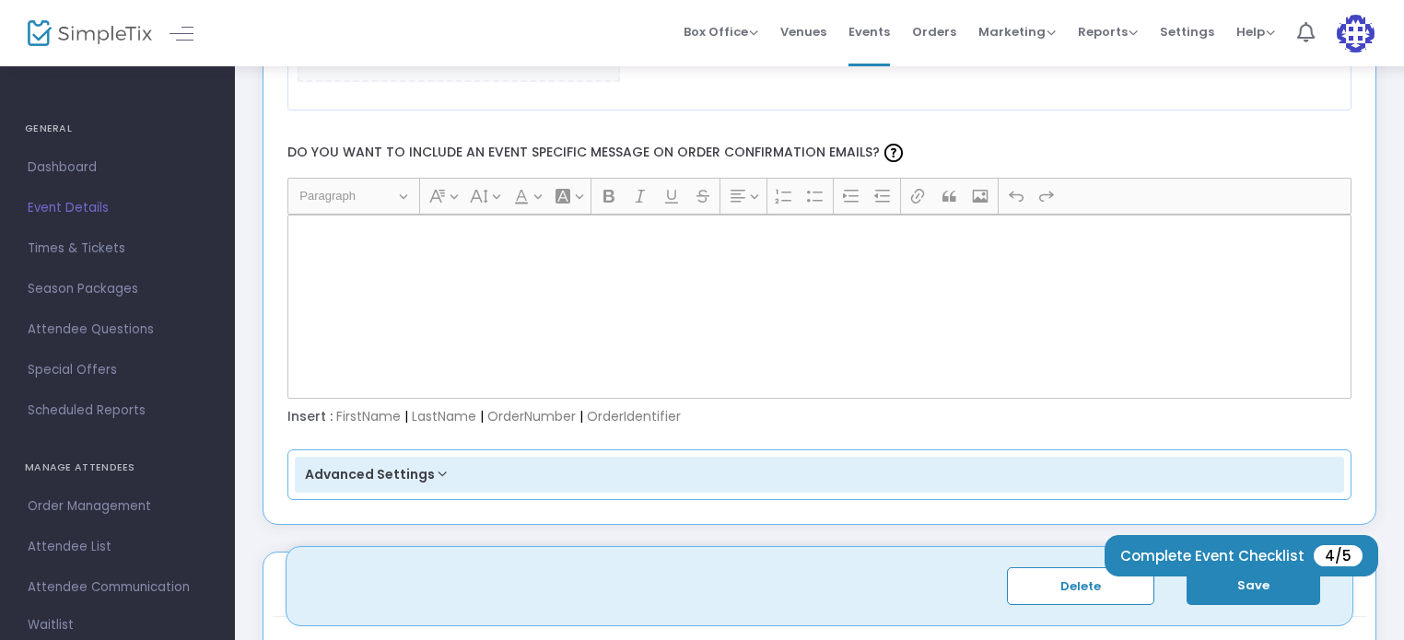
click at [563, 228] on p "Rich Text Editor, main" at bounding box center [819, 236] width 1048 height 18
click at [390, 251] on div "Rich Text Editor, main" at bounding box center [819, 307] width 1065 height 184
click at [354, 408] on div "Insert : FirstName | LastName | OrderNumber | OrderIdentifier" at bounding box center [819, 417] width 1082 height 18
click at [570, 265] on div "Rich Text Editor, main" at bounding box center [819, 307] width 1065 height 184
click at [694, 316] on div "Rich Text Editor, main" at bounding box center [819, 307] width 1065 height 184
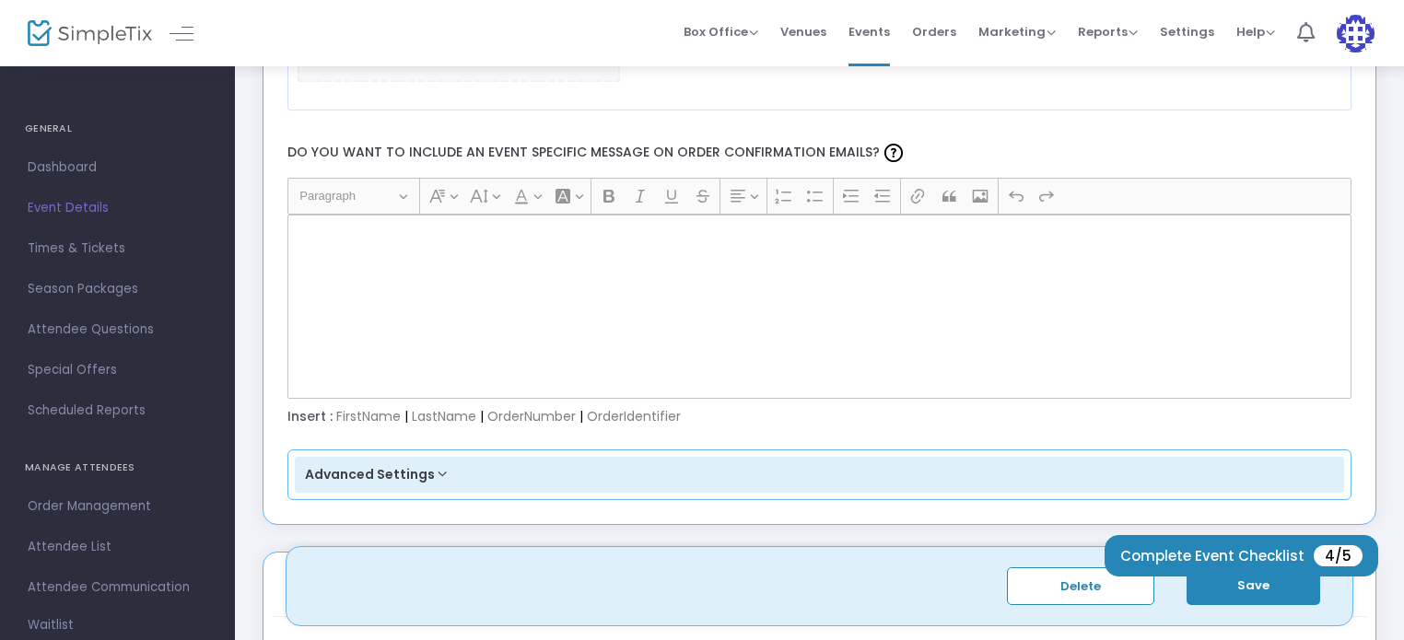
click at [433, 470] on button "Advanced Settings" at bounding box center [820, 475] width 1050 height 37
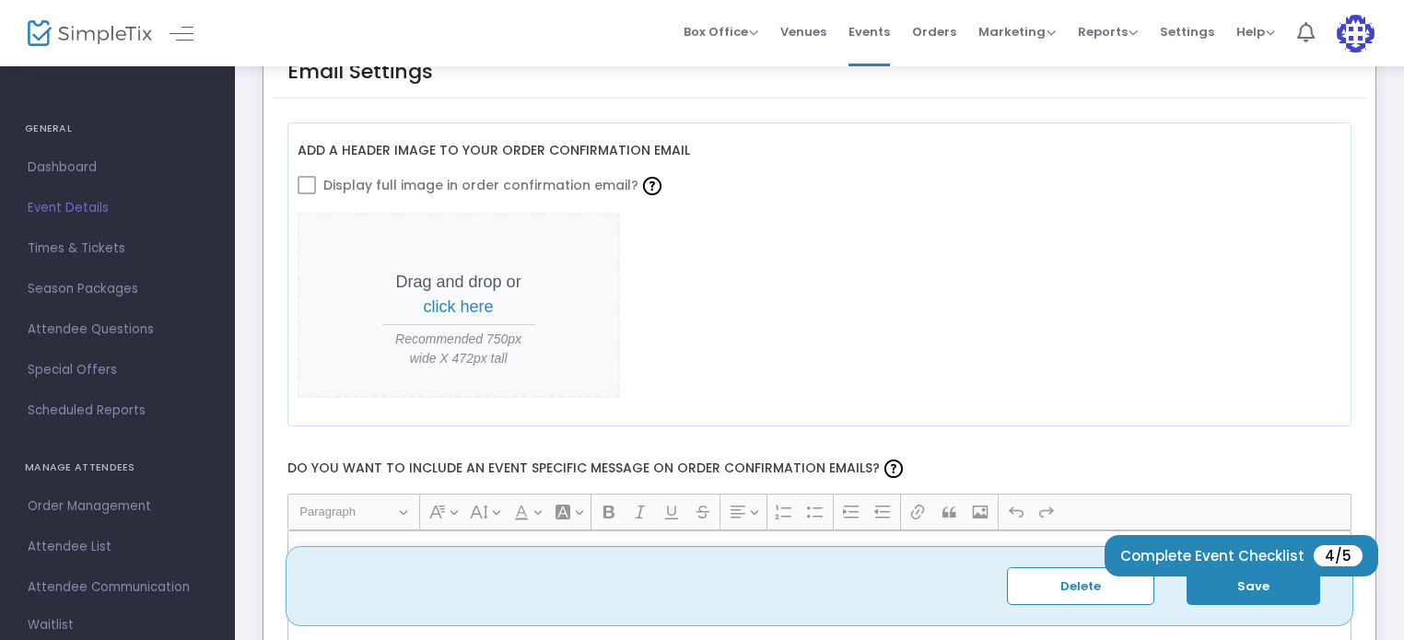
scroll to position [2766, 0]
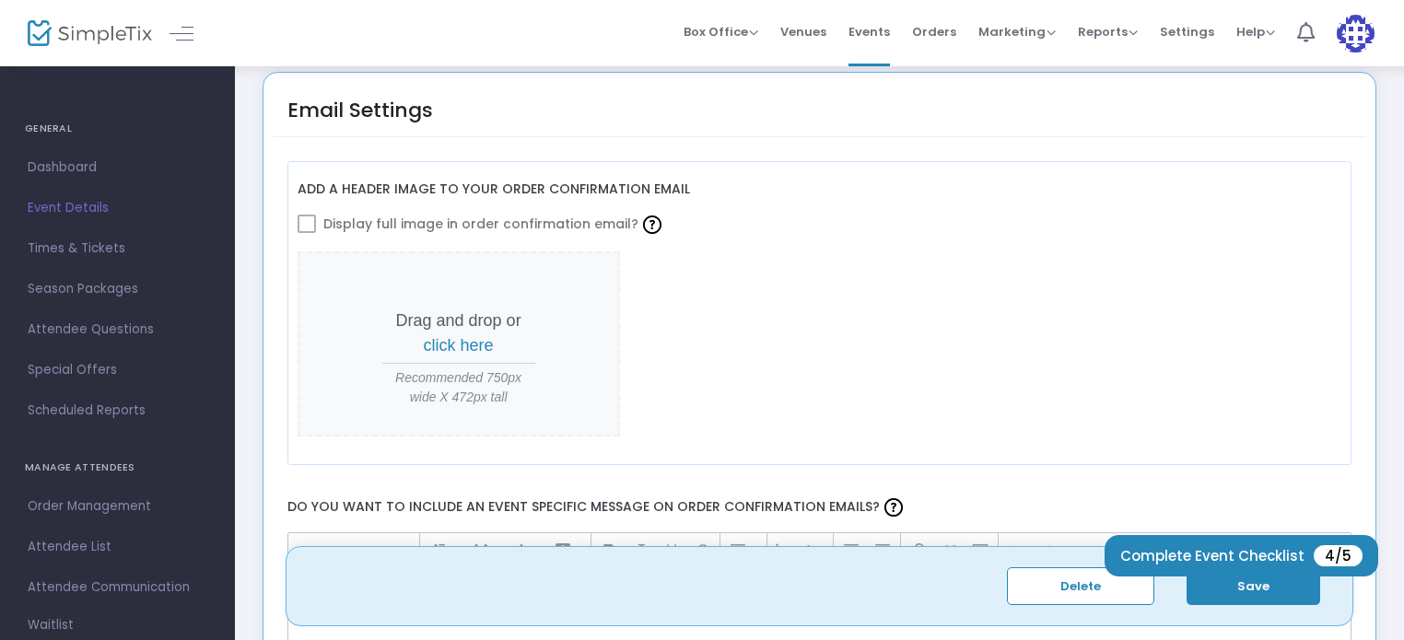
click at [303, 221] on span at bounding box center [306, 224] width 18 height 18
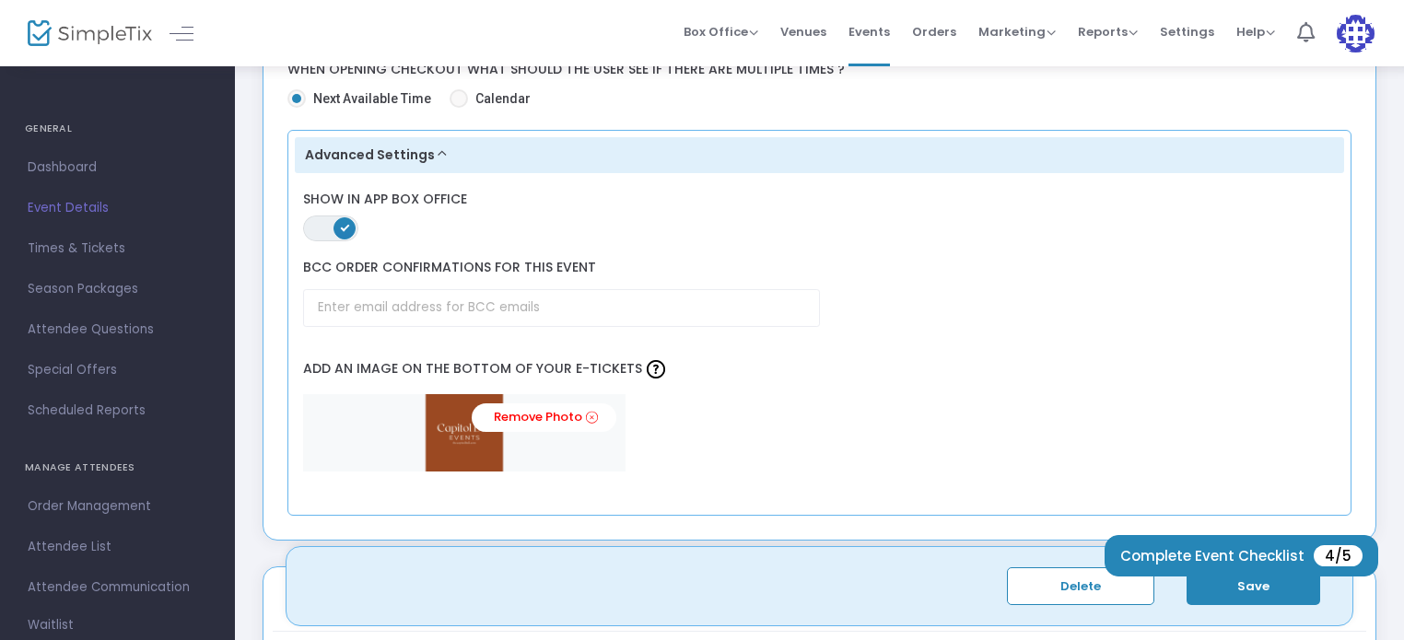
scroll to position [2262, 0]
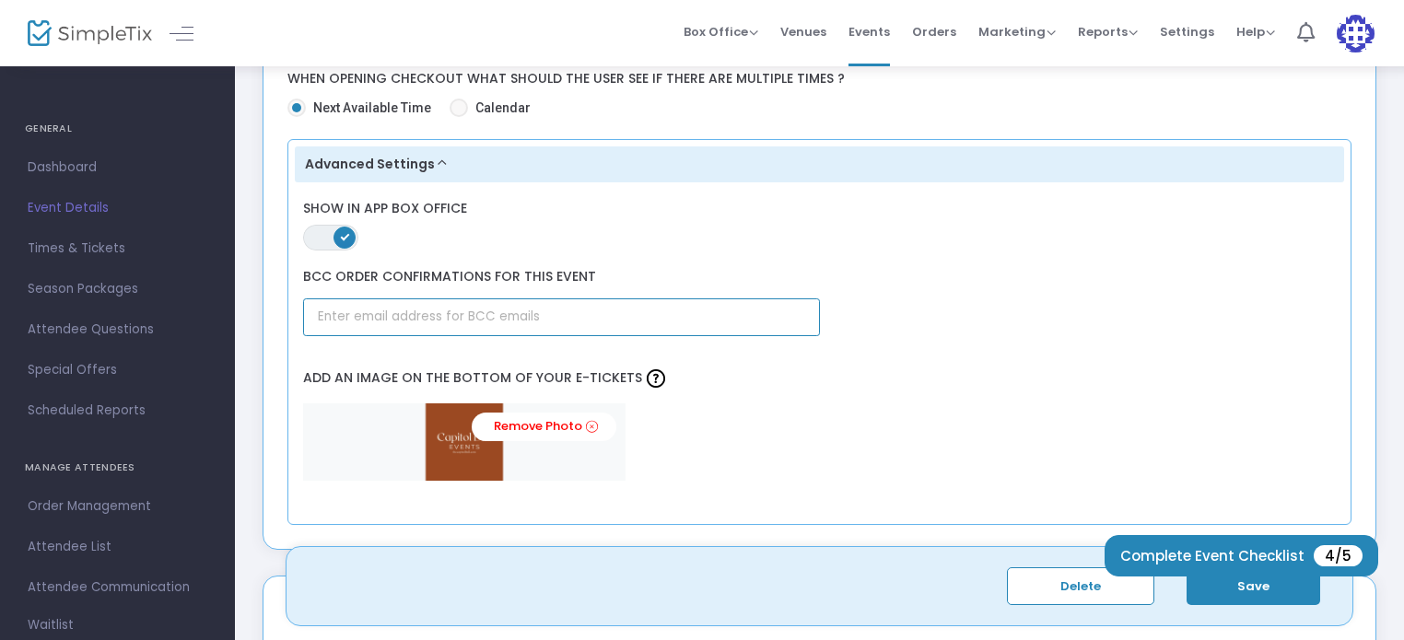
click at [540, 312] on input "text" at bounding box center [561, 317] width 516 height 38
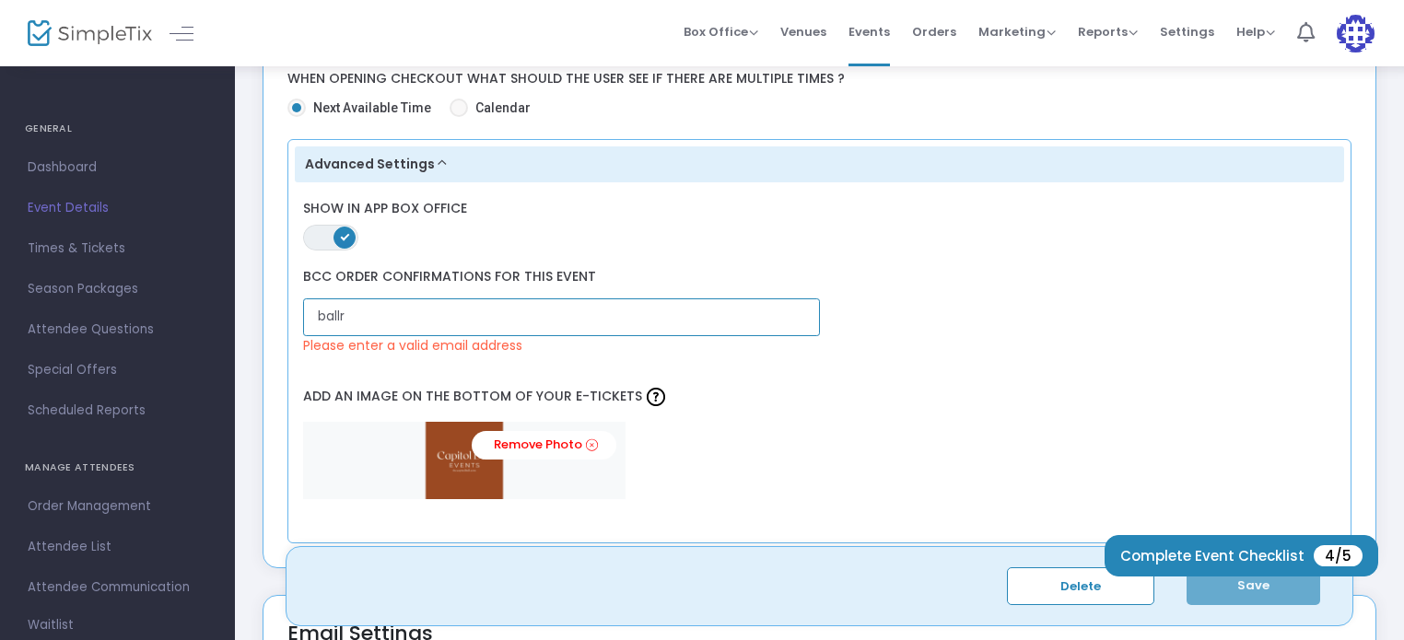
type input "[EMAIL_ADDRESS][DOMAIN_NAME]"
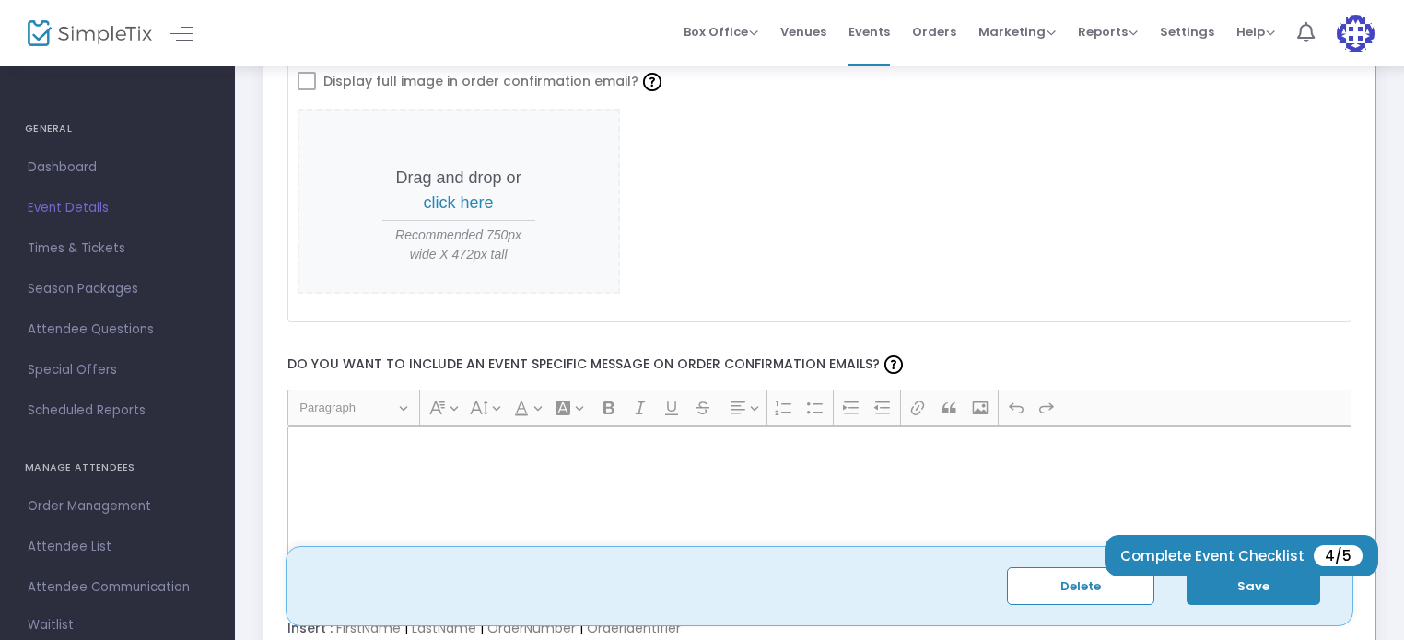
scroll to position [2759, 0]
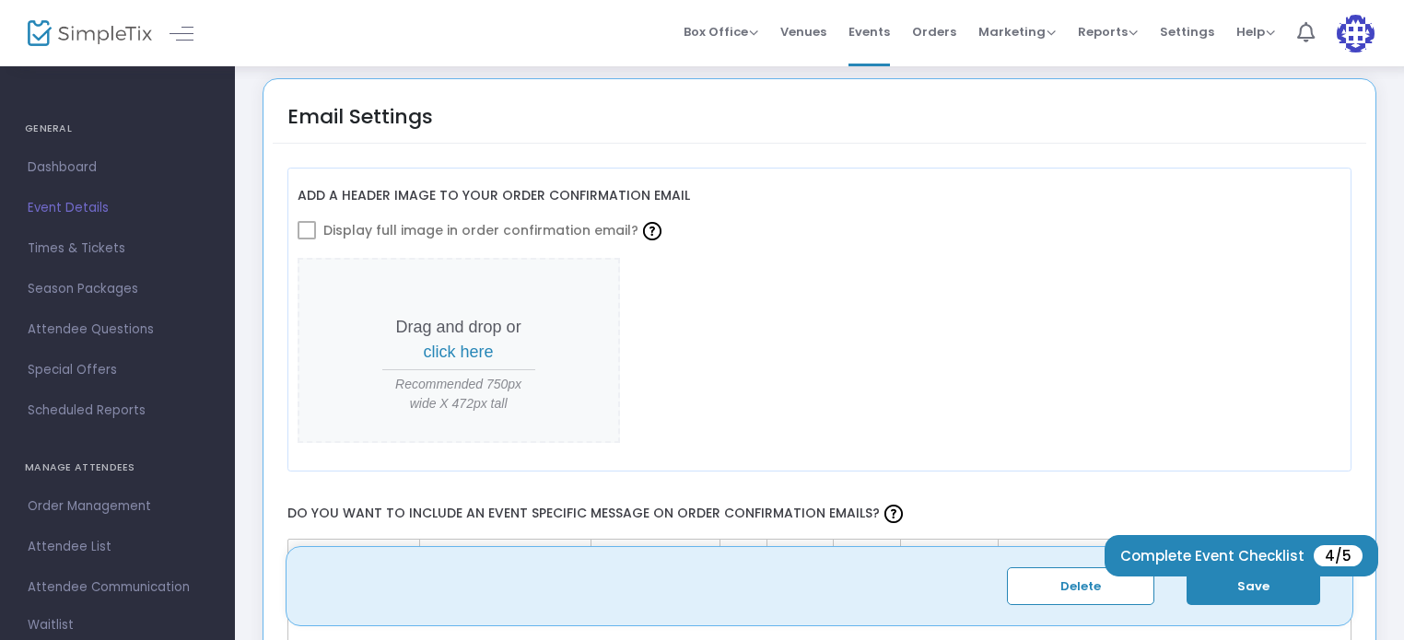
click at [303, 221] on span at bounding box center [306, 230] width 18 height 18
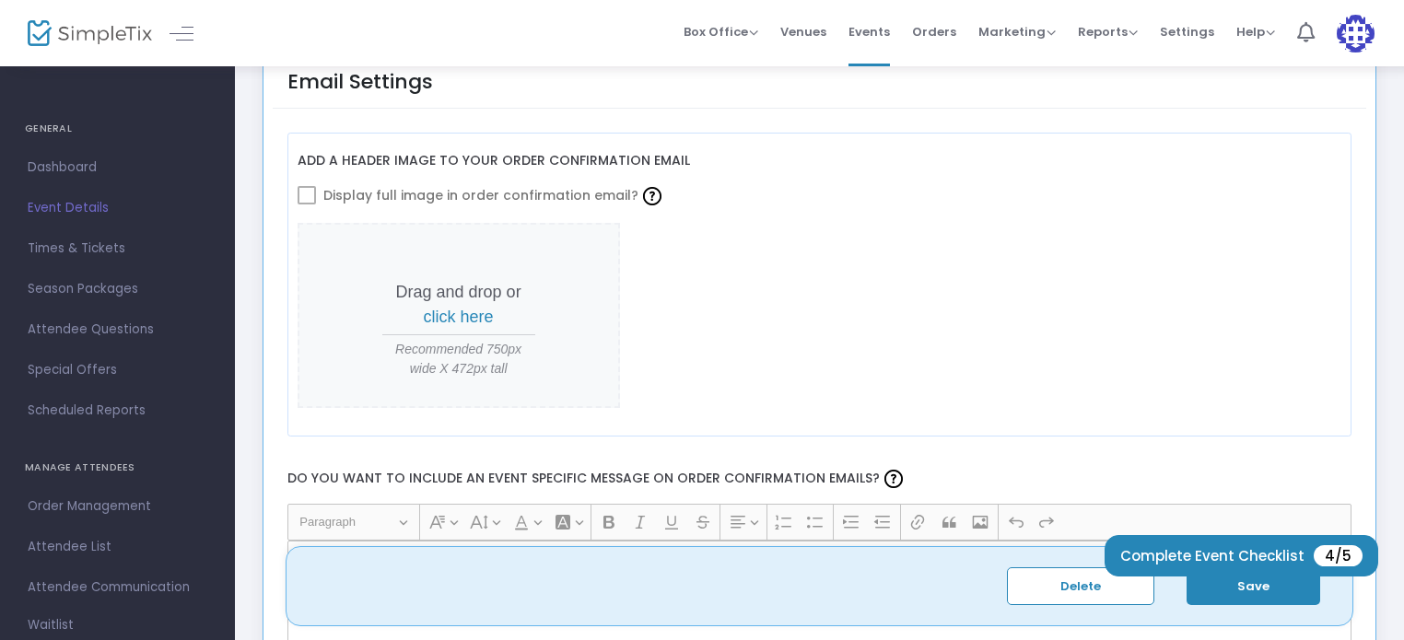
scroll to position [2765, 0]
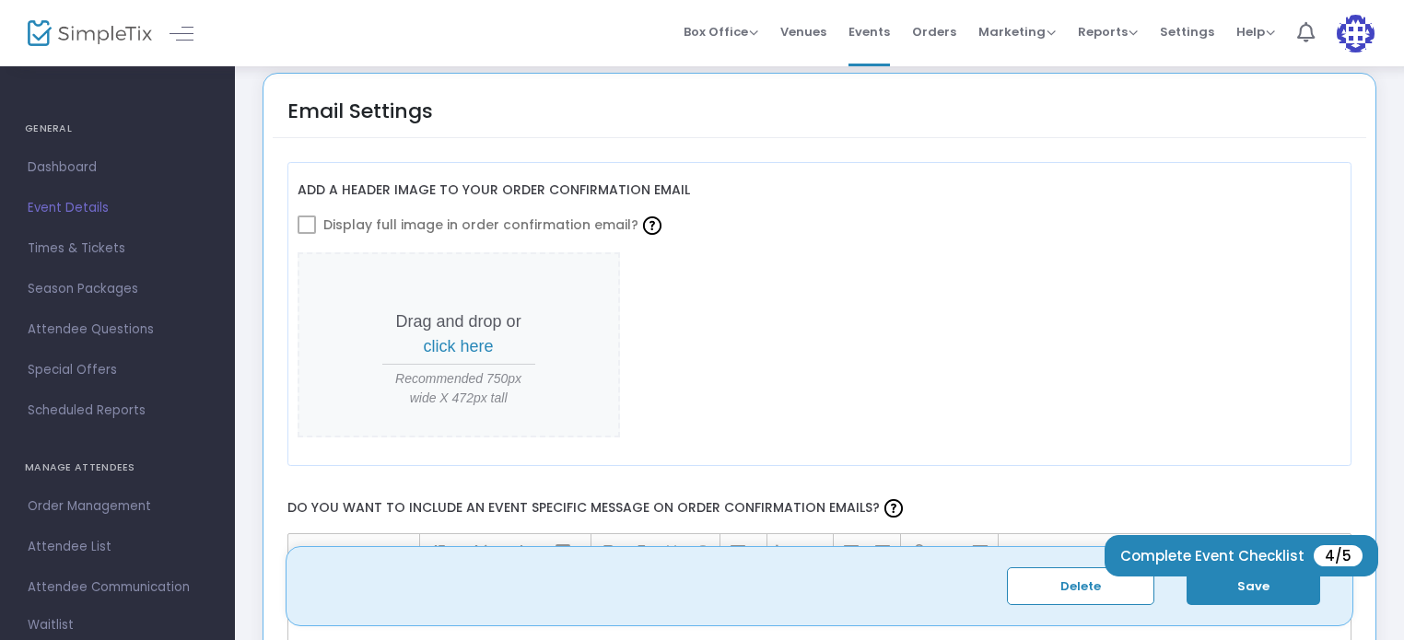
click at [450, 337] on span "click here" at bounding box center [459, 346] width 70 height 18
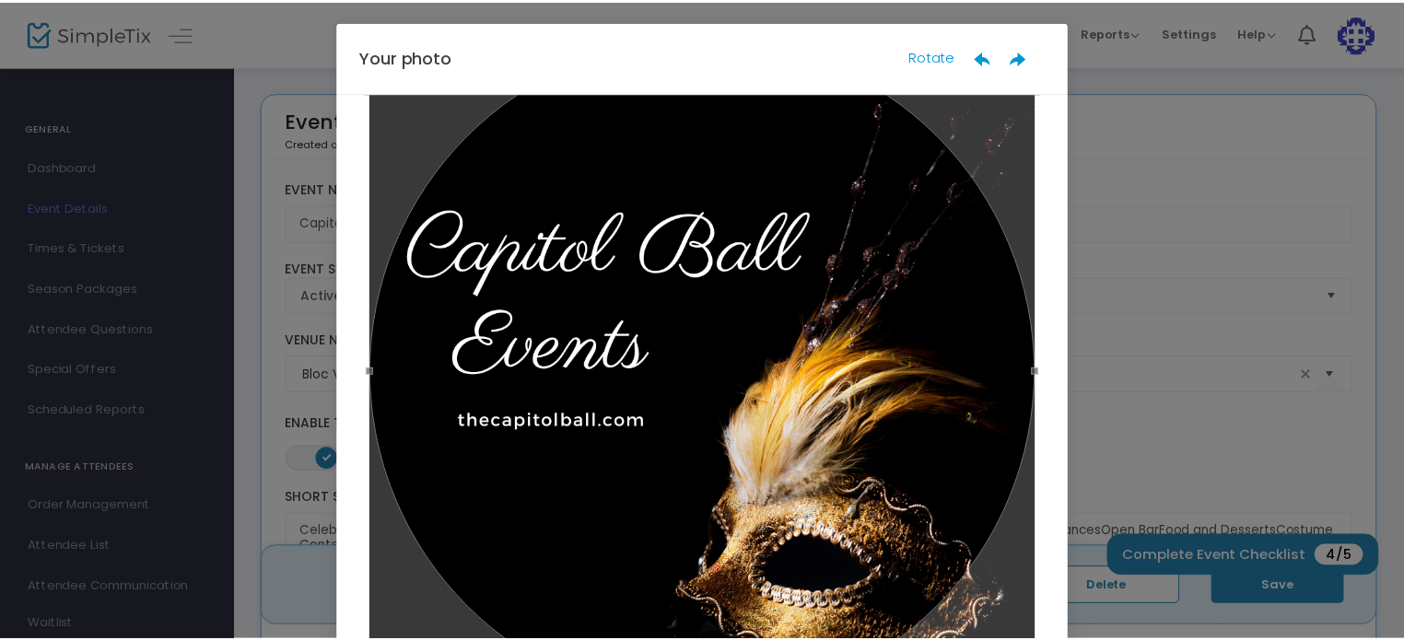
scroll to position [204, 0]
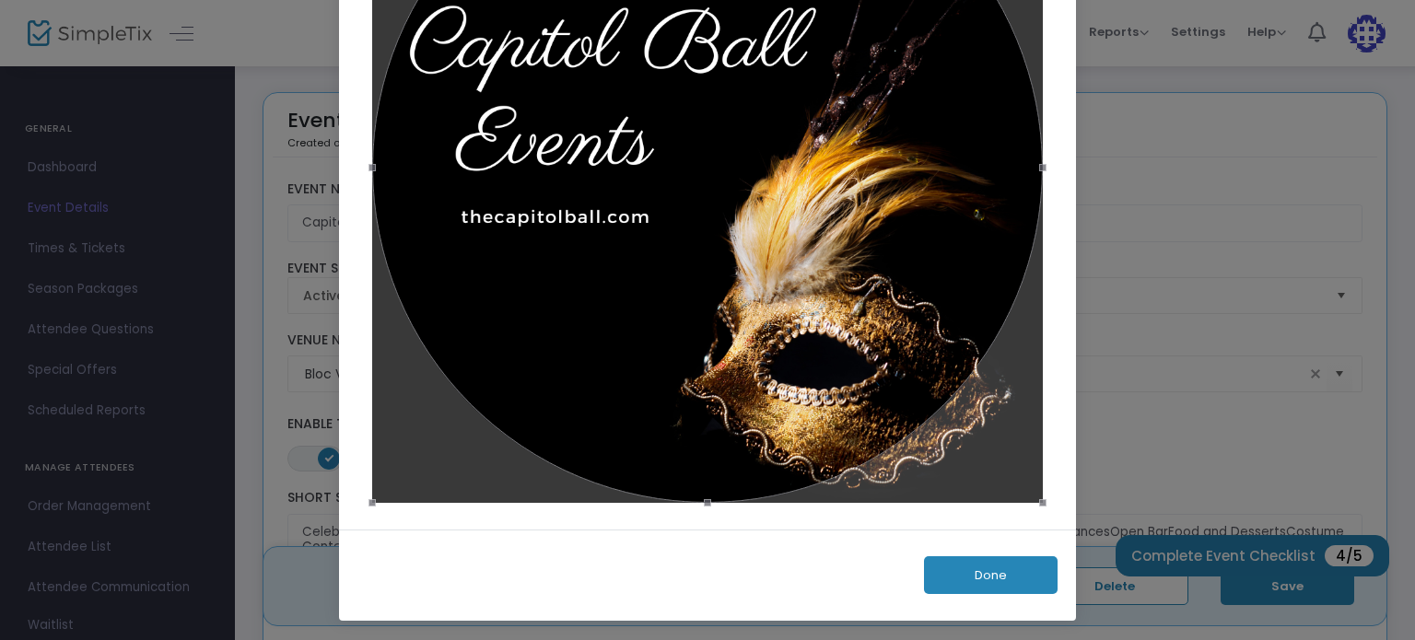
click at [984, 576] on button "Done" at bounding box center [991, 575] width 134 height 38
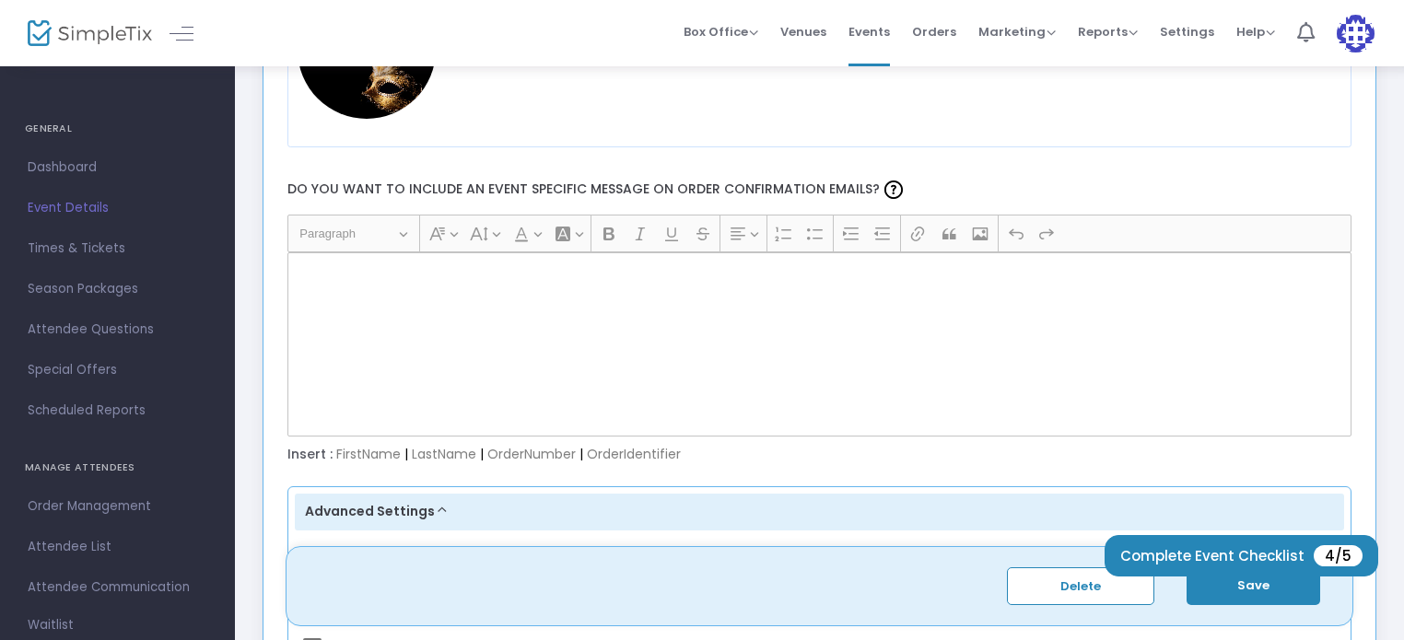
scroll to position [2992, 0]
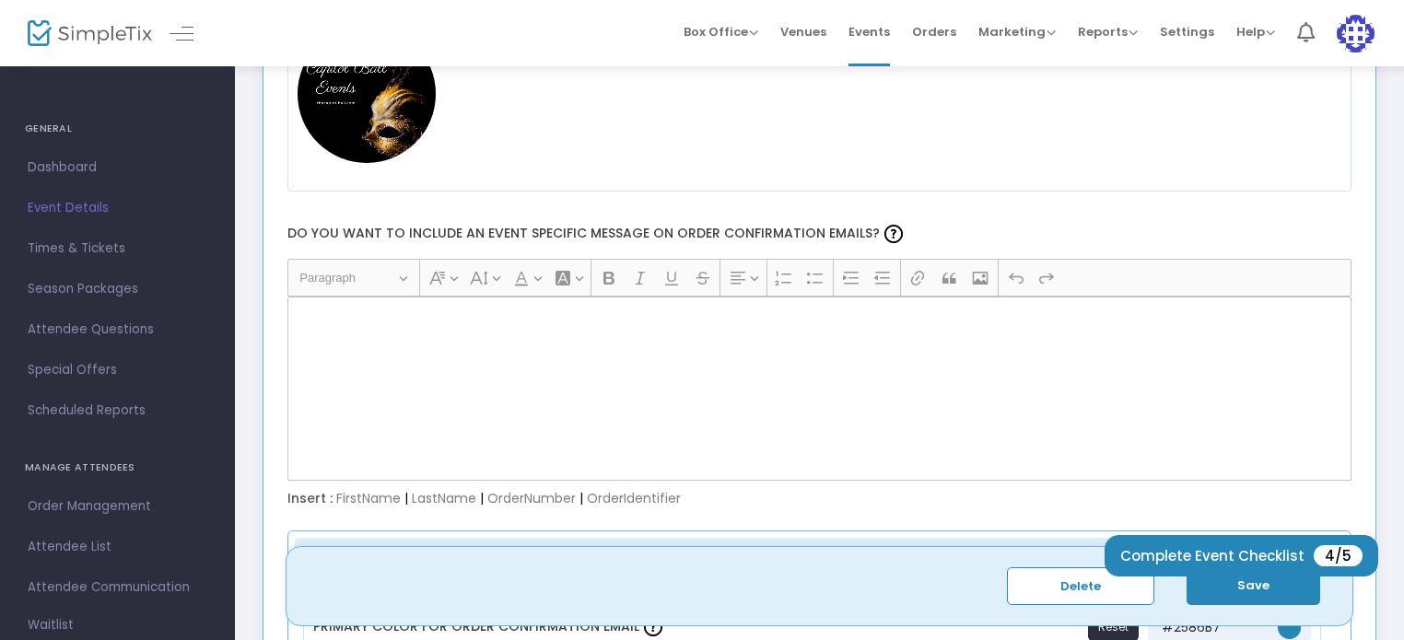
click at [484, 348] on div "Rich Text Editor, main" at bounding box center [819, 389] width 1065 height 184
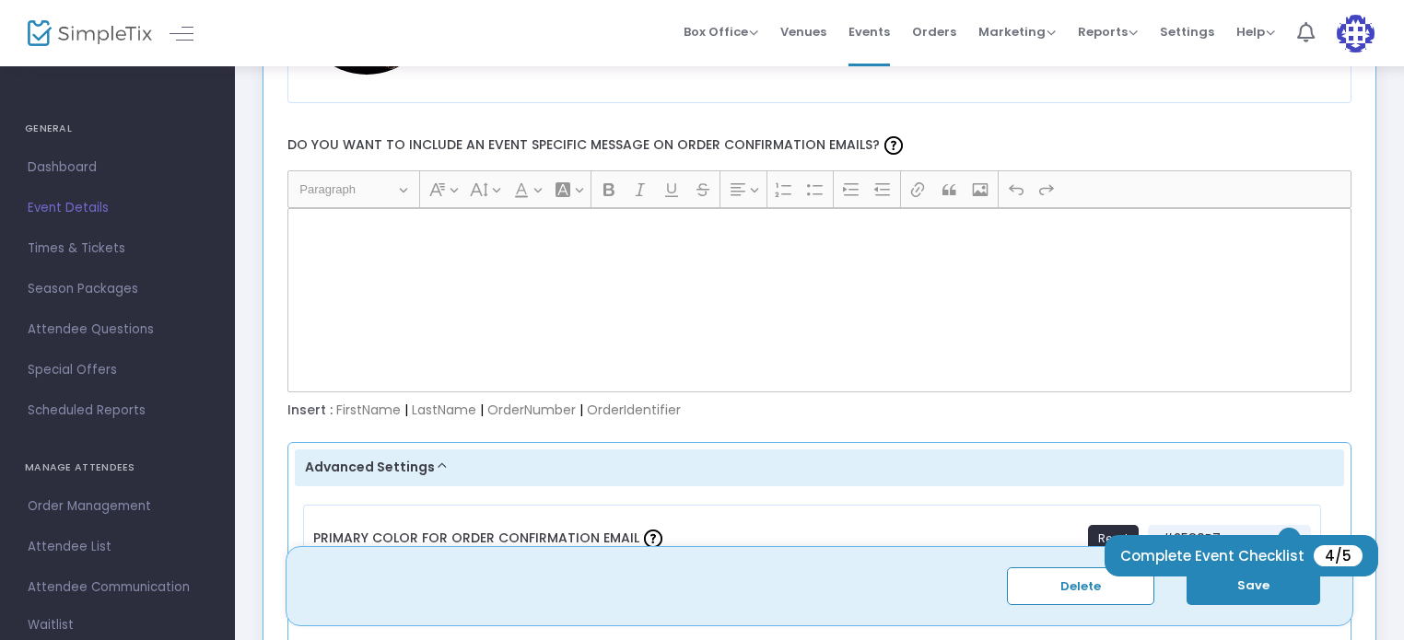
scroll to position [3144, 0]
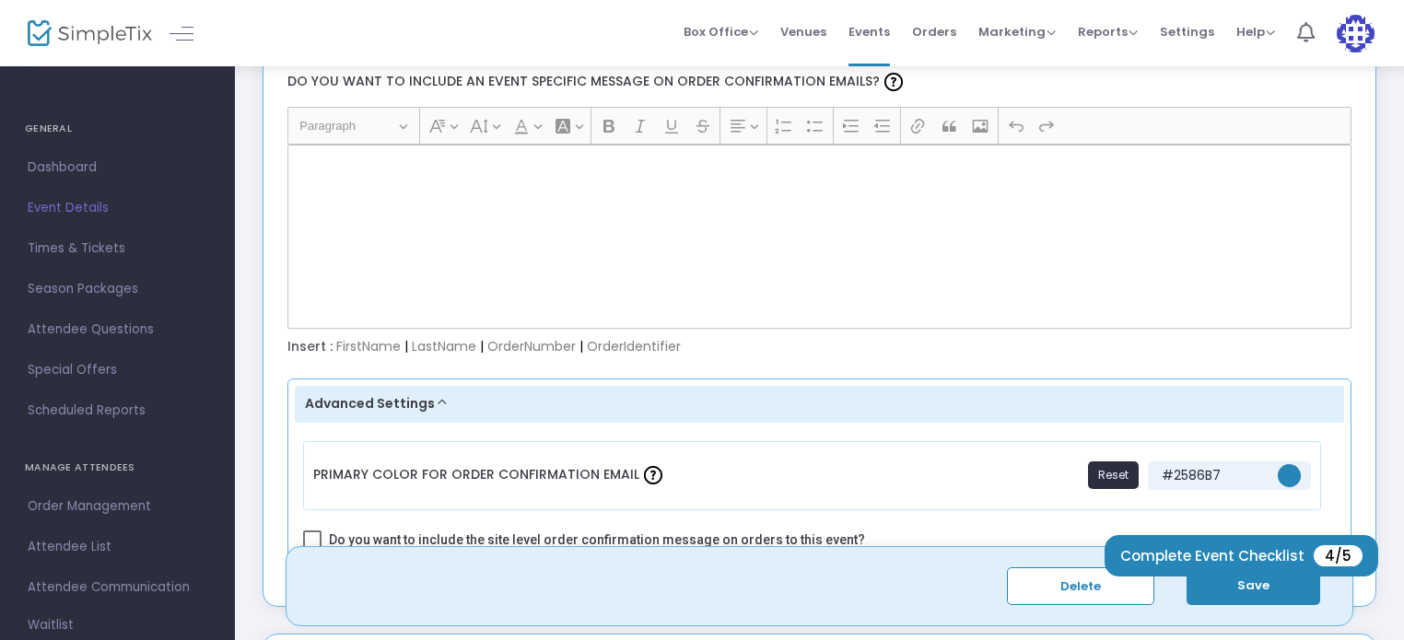
click at [517, 194] on div "Rich Text Editor, main" at bounding box center [819, 237] width 1065 height 184
drag, startPoint x: 517, startPoint y: 194, endPoint x: 525, endPoint y: 242, distance: 48.6
click at [525, 242] on div "Rich Text Editor, main" at bounding box center [819, 237] width 1065 height 184
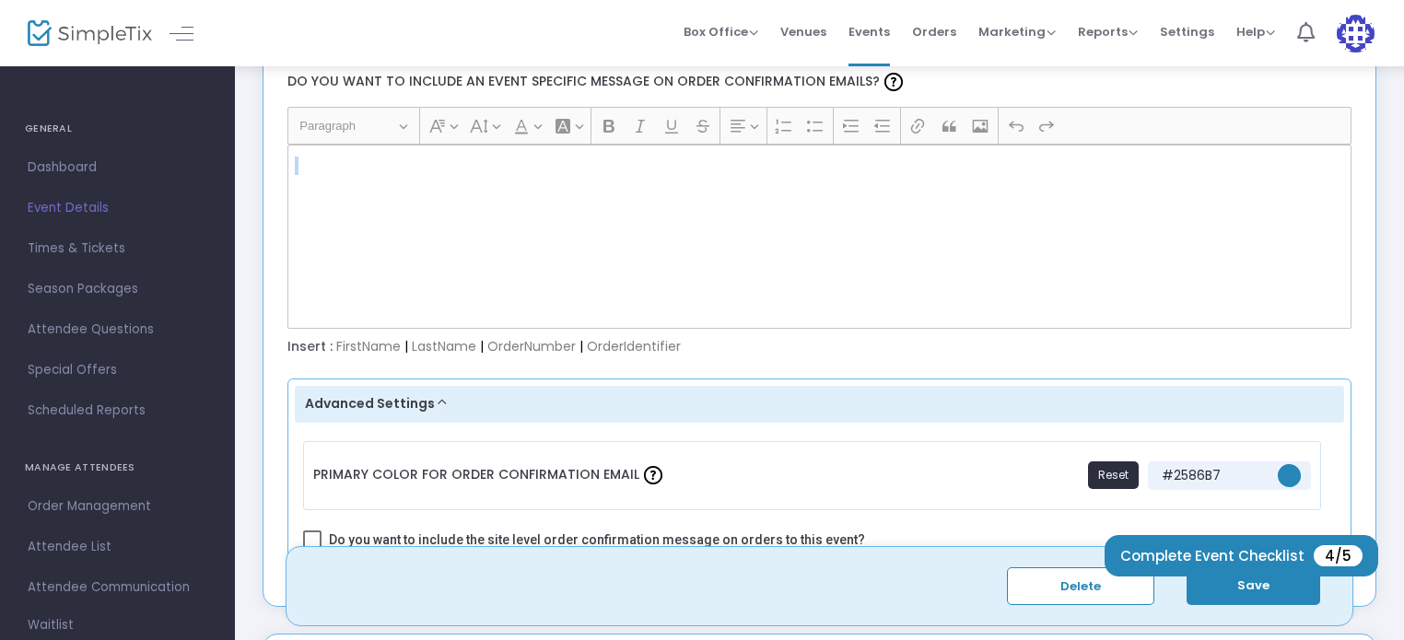
click at [525, 242] on div "Rich Text Editor, main" at bounding box center [819, 237] width 1065 height 184
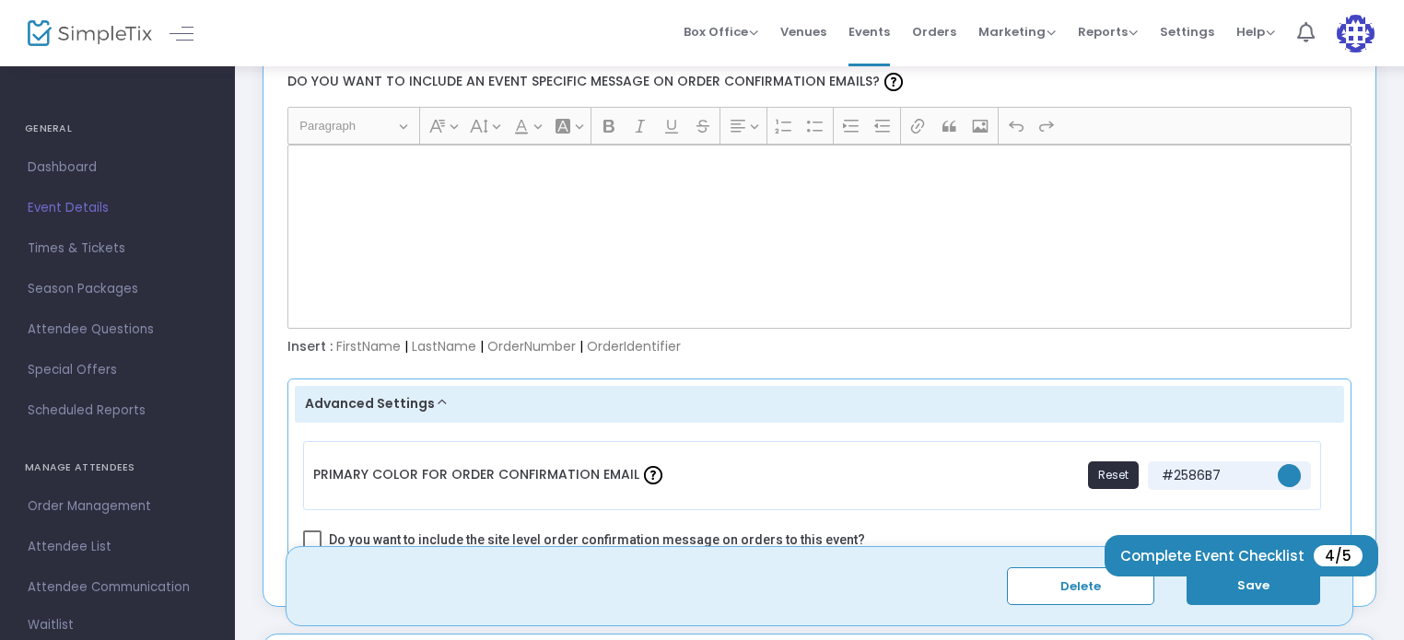
click at [525, 242] on div "Rich Text Editor, main" at bounding box center [819, 237] width 1065 height 184
click at [526, 245] on div "Rich Text Editor, main" at bounding box center [819, 237] width 1065 height 184
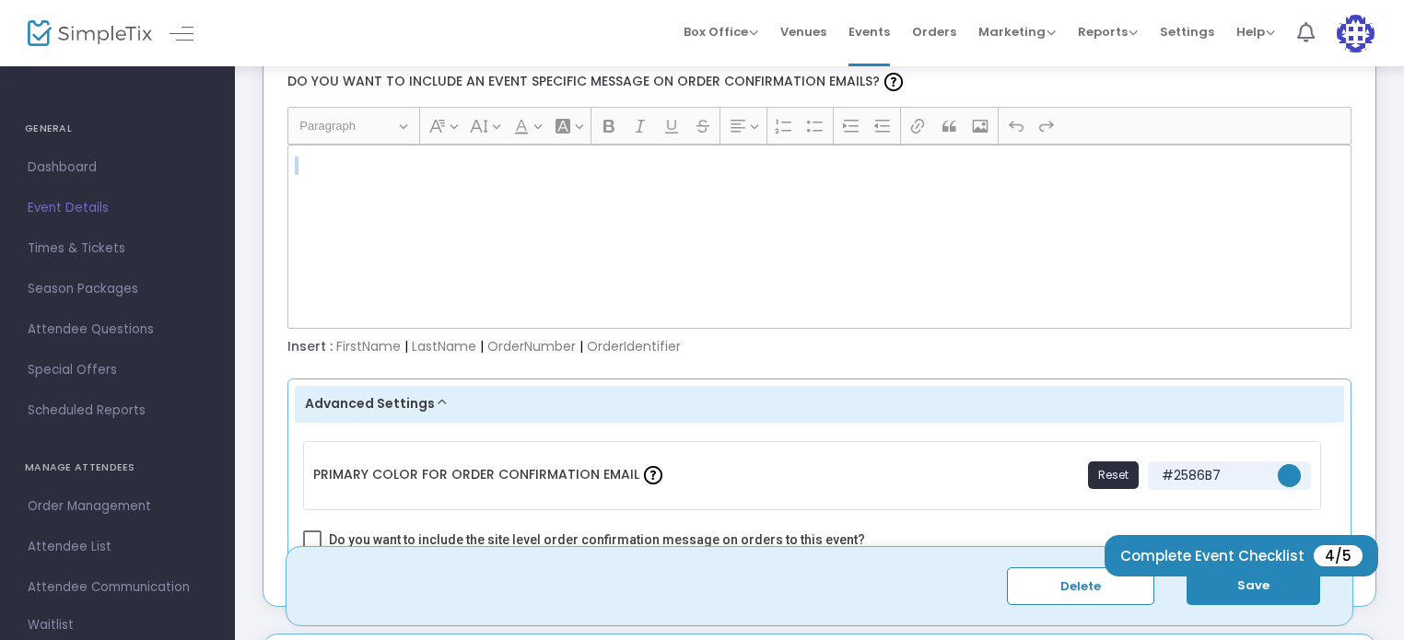
click at [526, 245] on div "Rich Text Editor, main" at bounding box center [819, 237] width 1065 height 184
click at [394, 126] on button "Heading Paragraph" at bounding box center [353, 125] width 124 height 29
click at [350, 121] on span "Paragraph" at bounding box center [347, 126] width 96 height 22
click at [366, 169] on div "Rich Text Editor, main" at bounding box center [819, 237] width 1065 height 184
click at [394, 171] on div "Rich Text Editor, main" at bounding box center [819, 237] width 1065 height 184
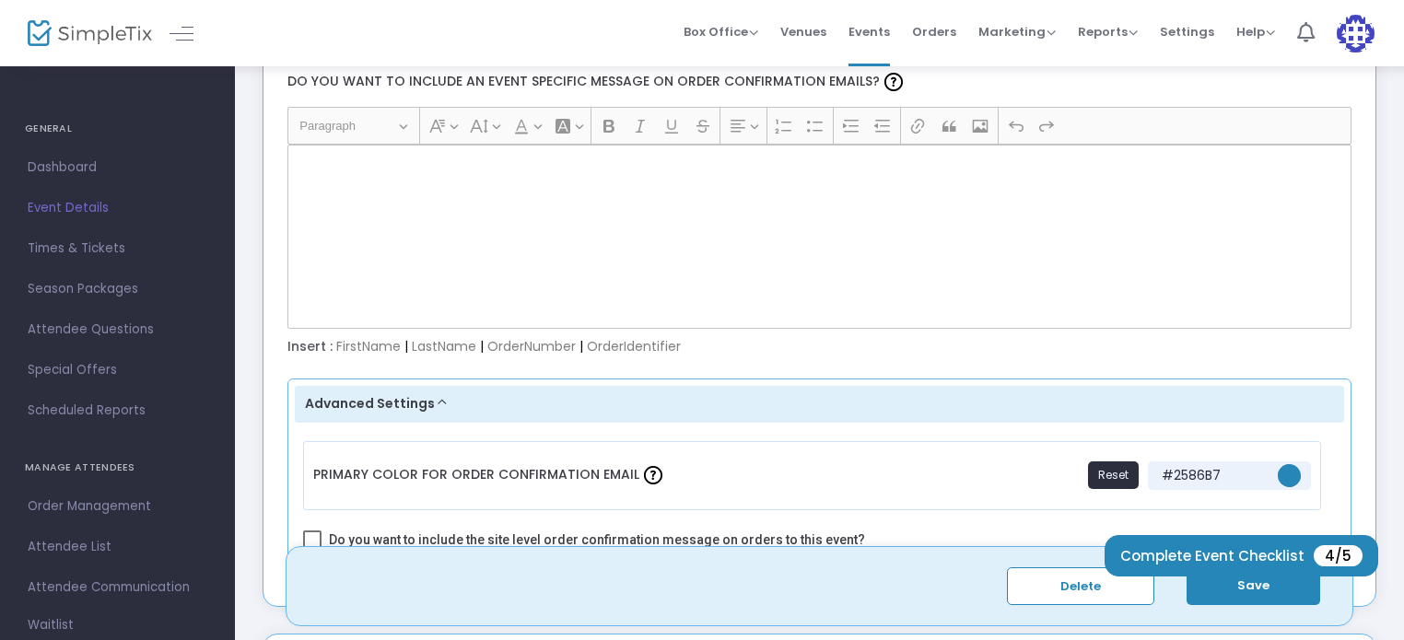
click at [545, 199] on div "Rich Text Editor, main" at bounding box center [819, 237] width 1065 height 184
click at [917, 121] on icon "Editor toolbar" at bounding box center [917, 126] width 18 height 18
click at [1138, 264] on div "Rich Text Editor, main" at bounding box center [819, 237] width 1065 height 184
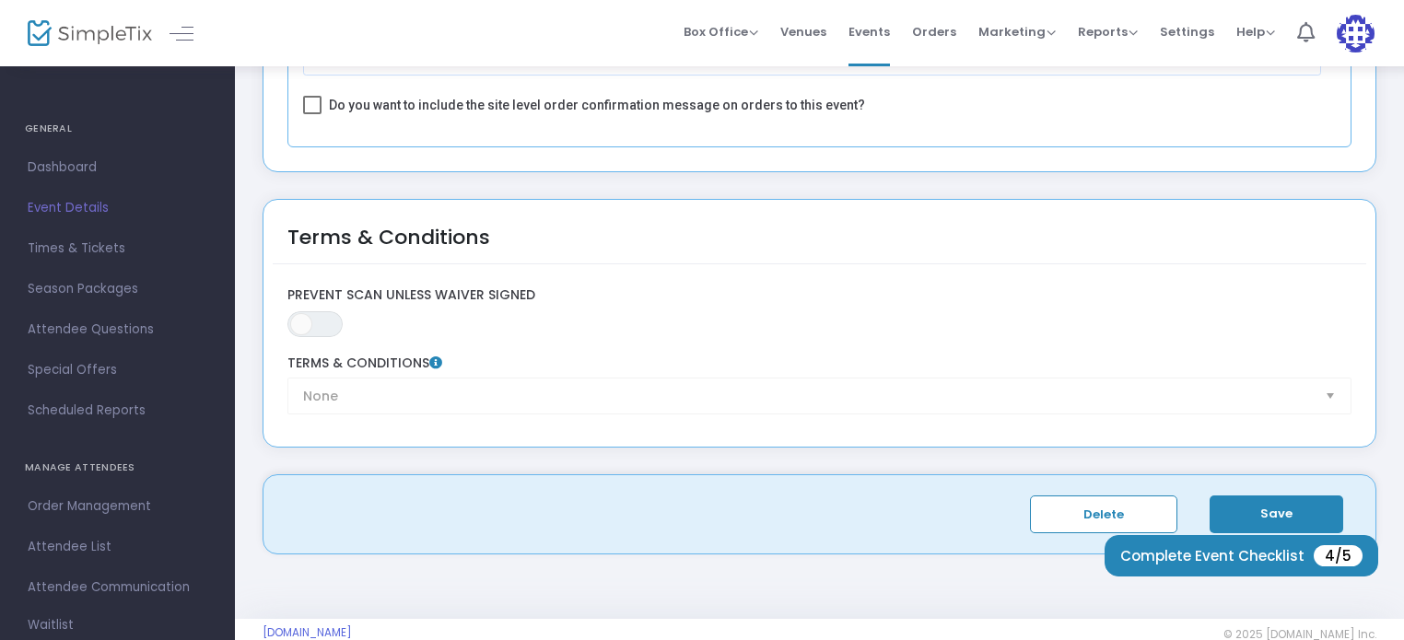
scroll to position [3584, 0]
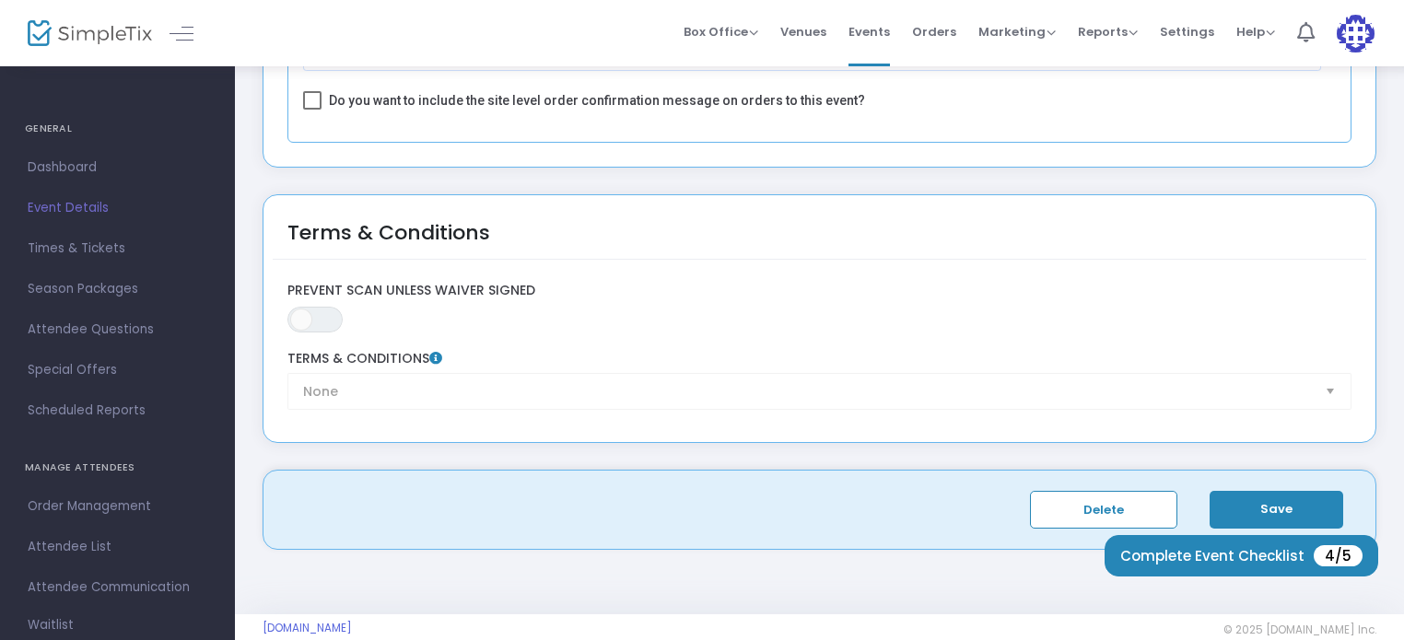
click at [1292, 497] on button "Save" at bounding box center [1276, 510] width 134 height 38
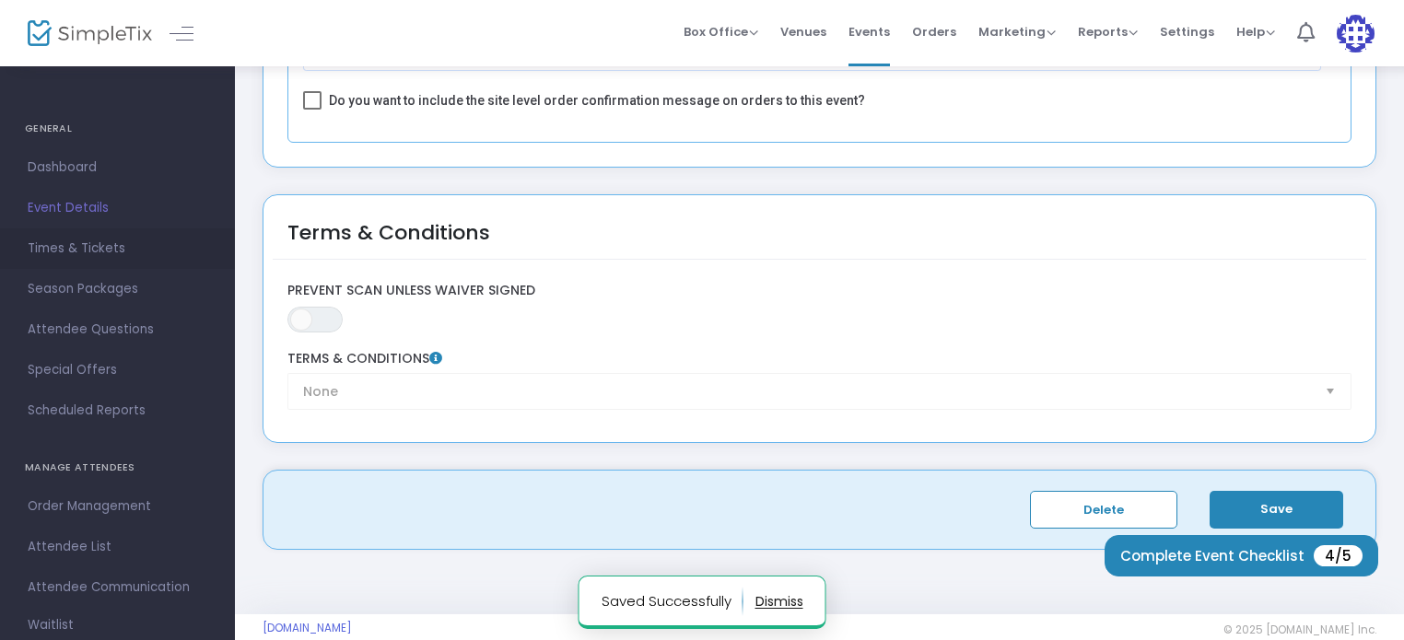
click at [77, 249] on span "Times & Tickets" at bounding box center [118, 249] width 180 height 24
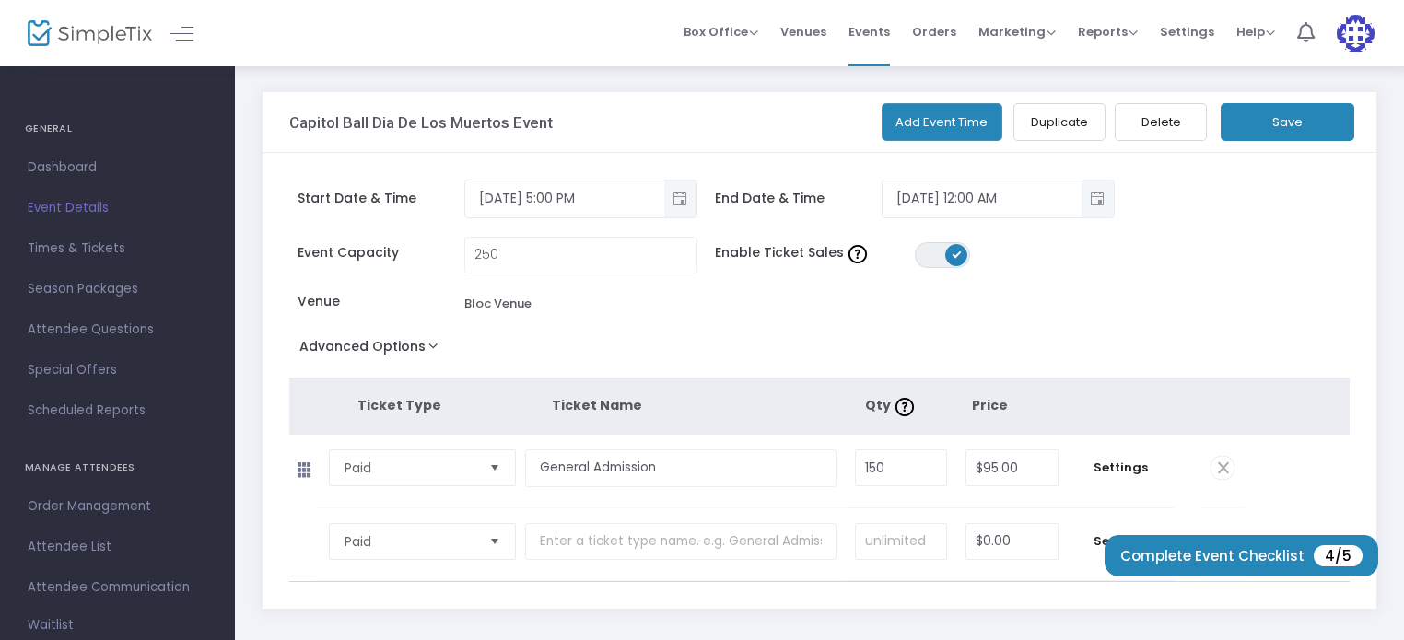
scroll to position [112, 0]
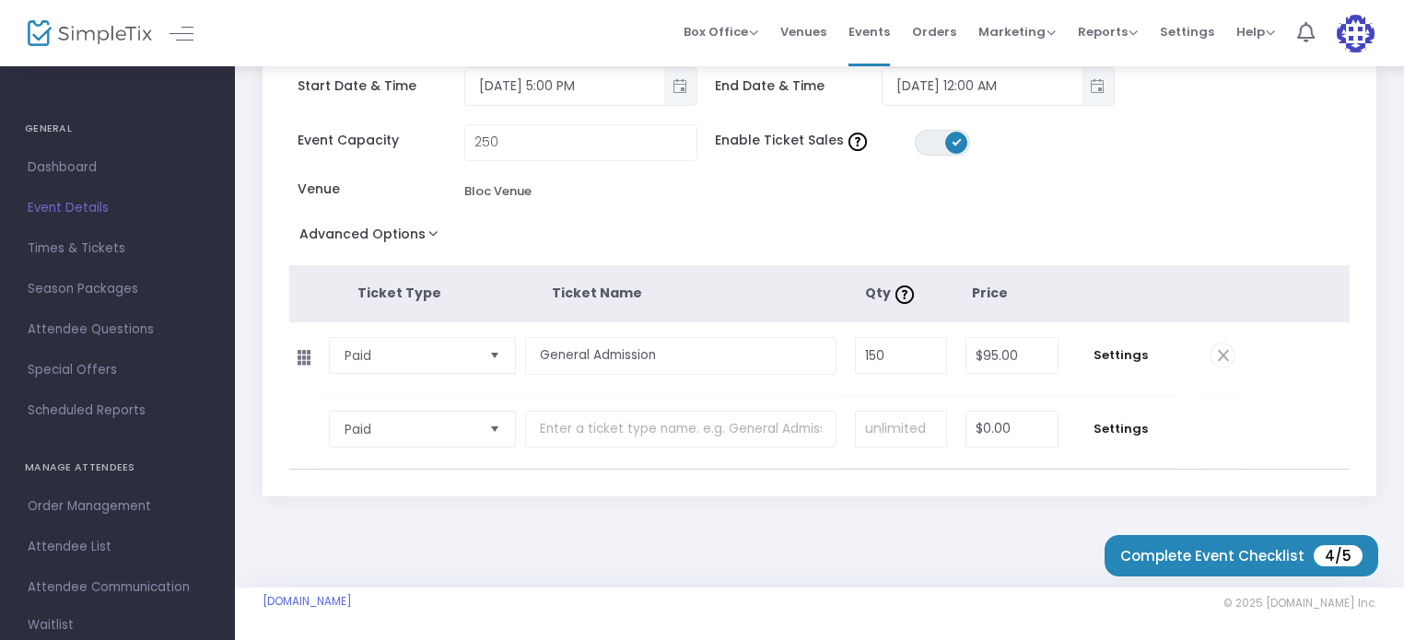
click at [429, 232] on button "Advanced Options" at bounding box center [372, 237] width 167 height 33
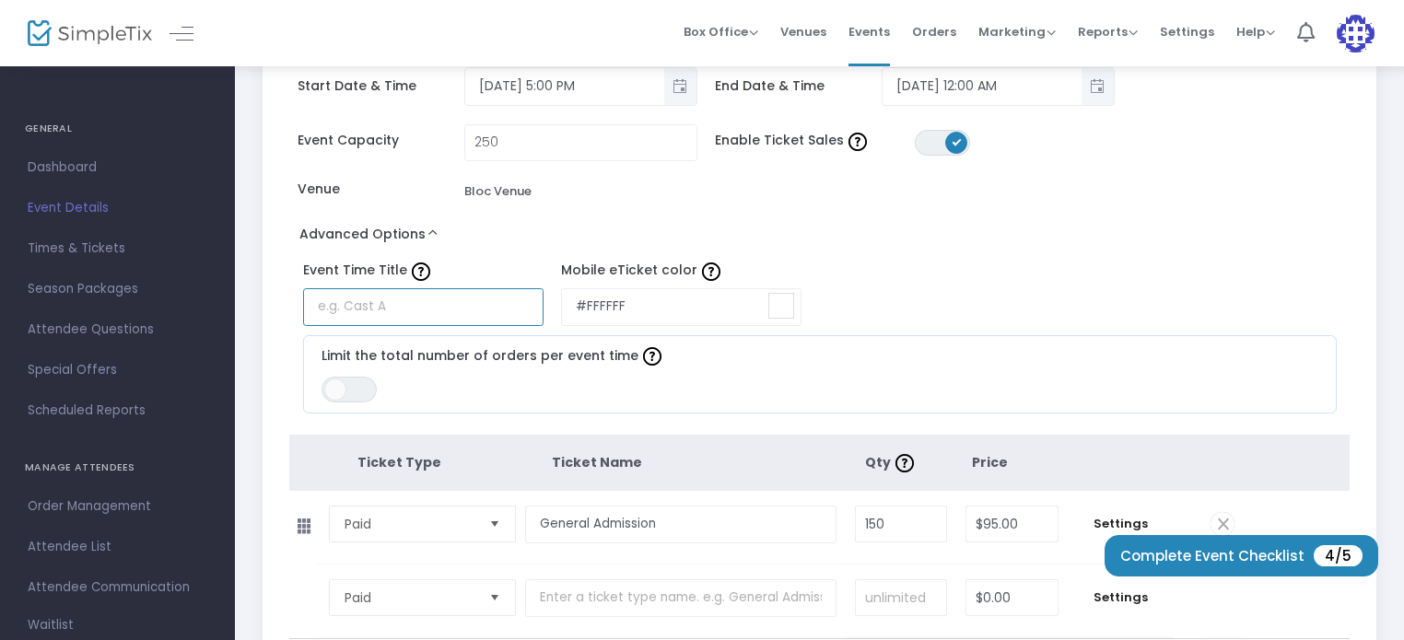
click at [385, 305] on input "text" at bounding box center [423, 307] width 240 height 38
click at [383, 305] on input "Dia De Los Muertos Monsters Bash" at bounding box center [423, 307] width 240 height 38
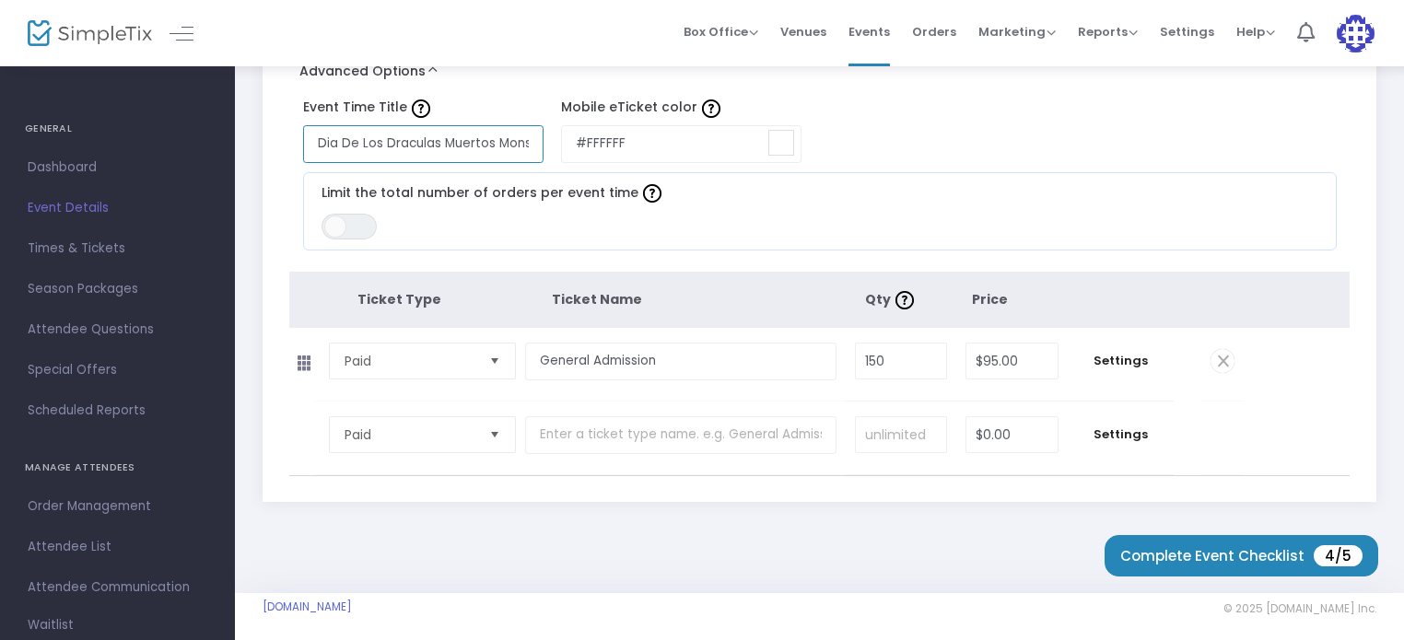
scroll to position [280, 0]
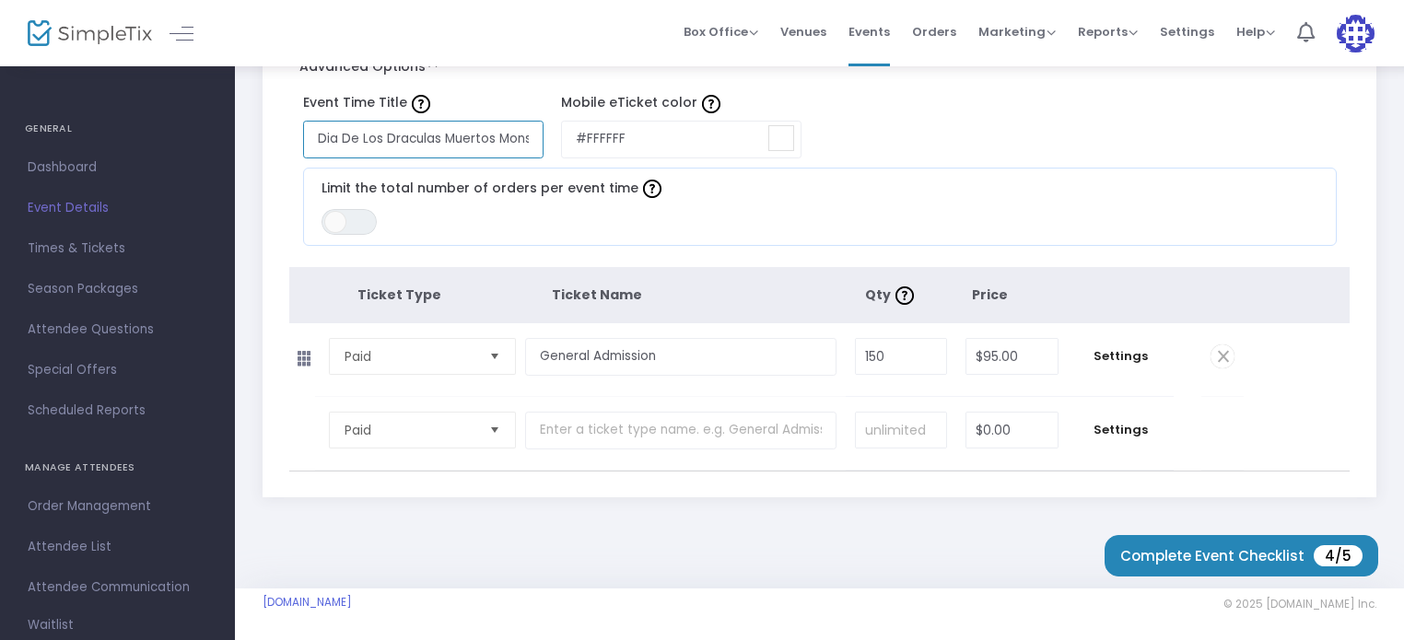
type input "Dia De Los Draculas Muertos Monsters Bash"
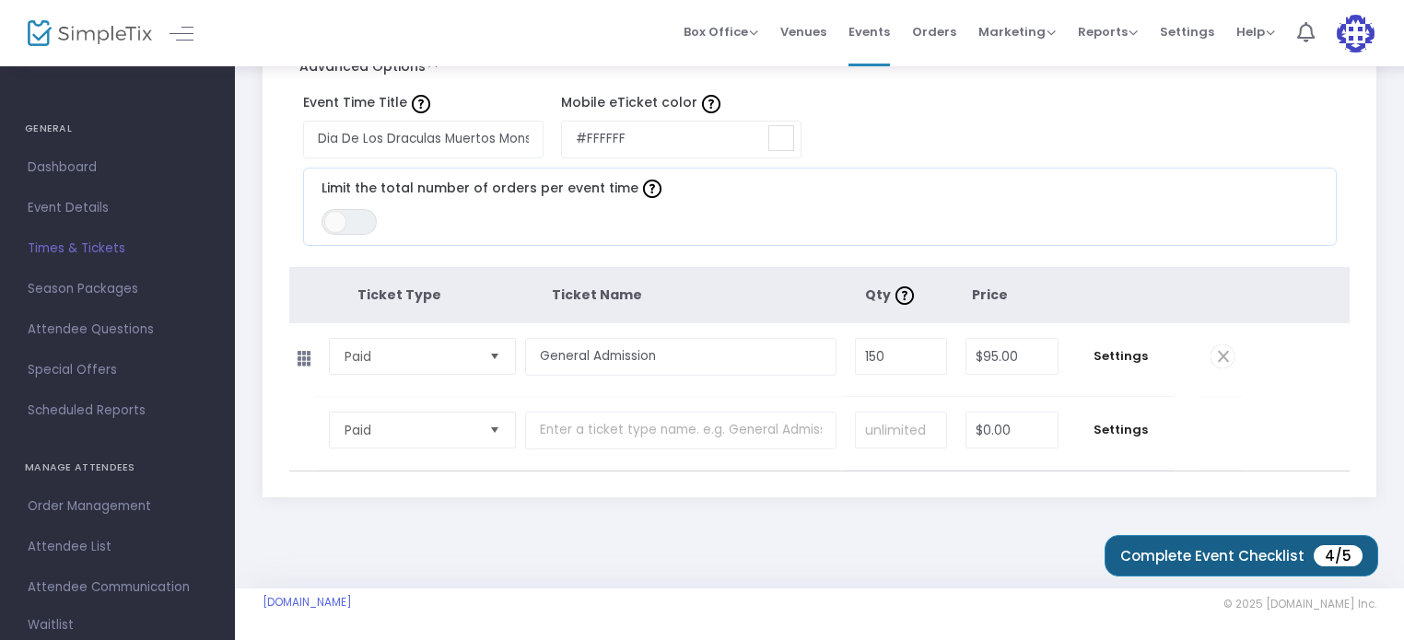
click at [1179, 563] on span "Complete Event Checklist" at bounding box center [1212, 556] width 184 height 14
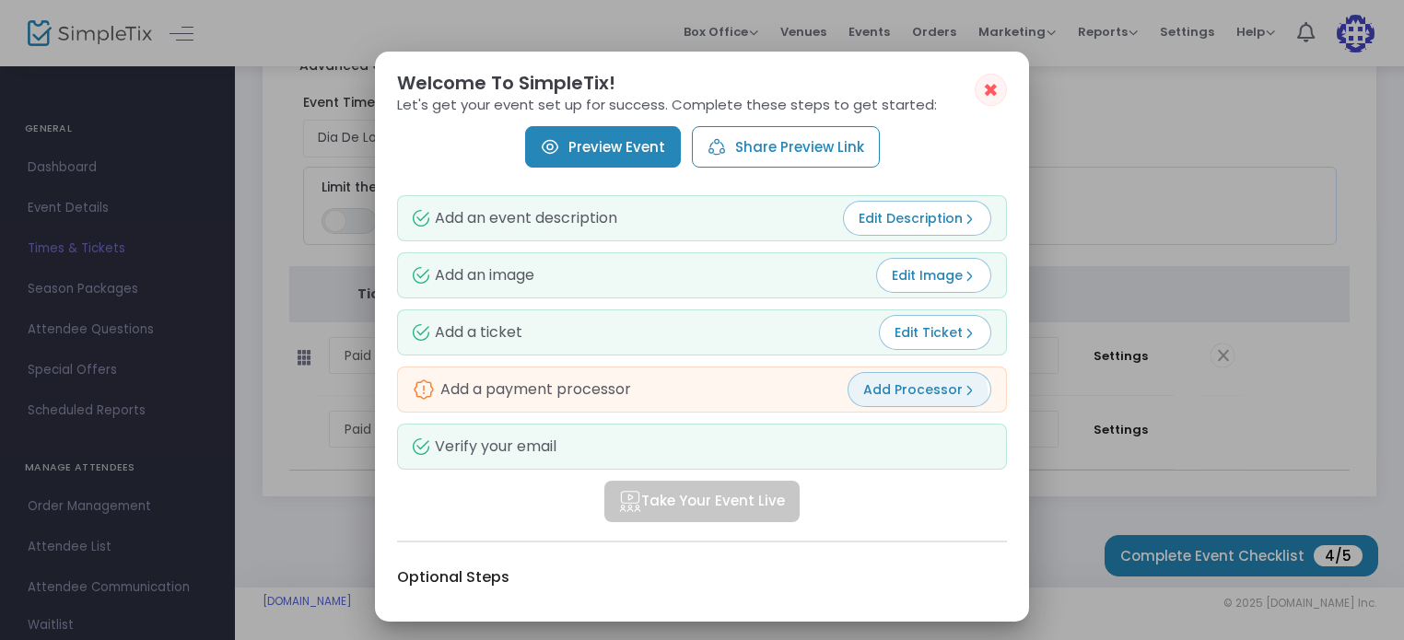
click at [892, 401] on button "Add Processor" at bounding box center [919, 389] width 144 height 35
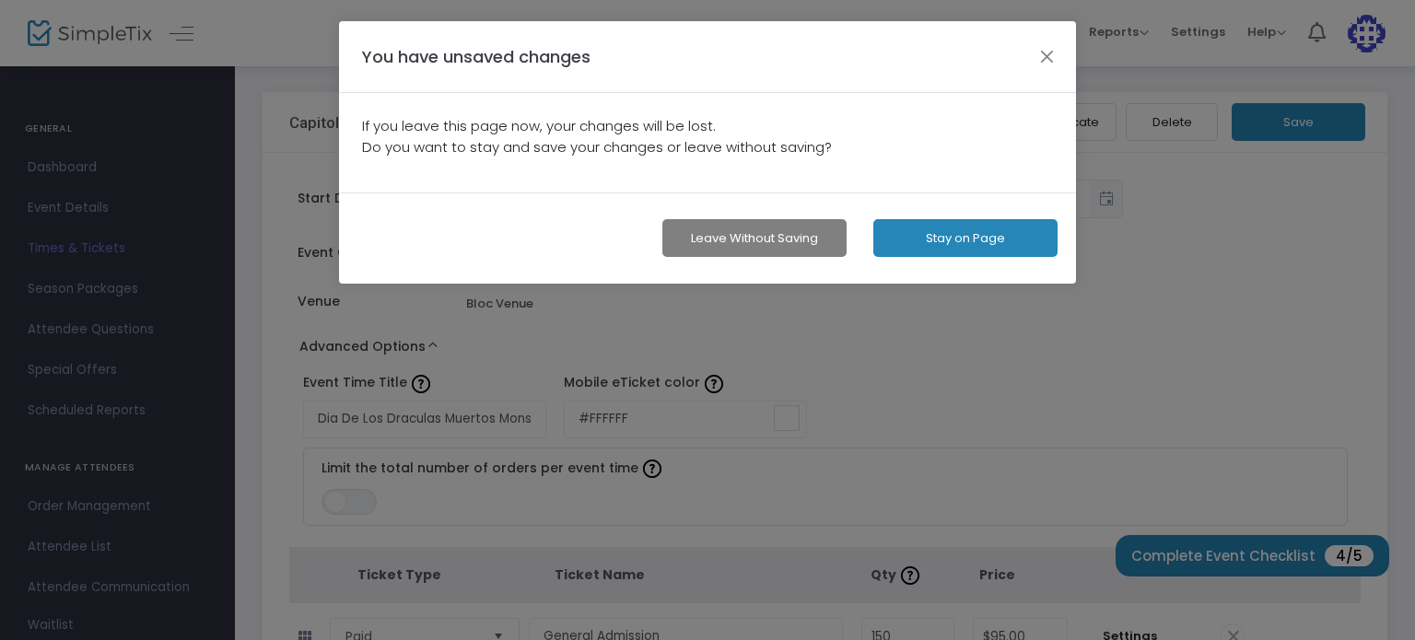
click at [938, 236] on button "Stay on Page" at bounding box center [965, 238] width 184 height 38
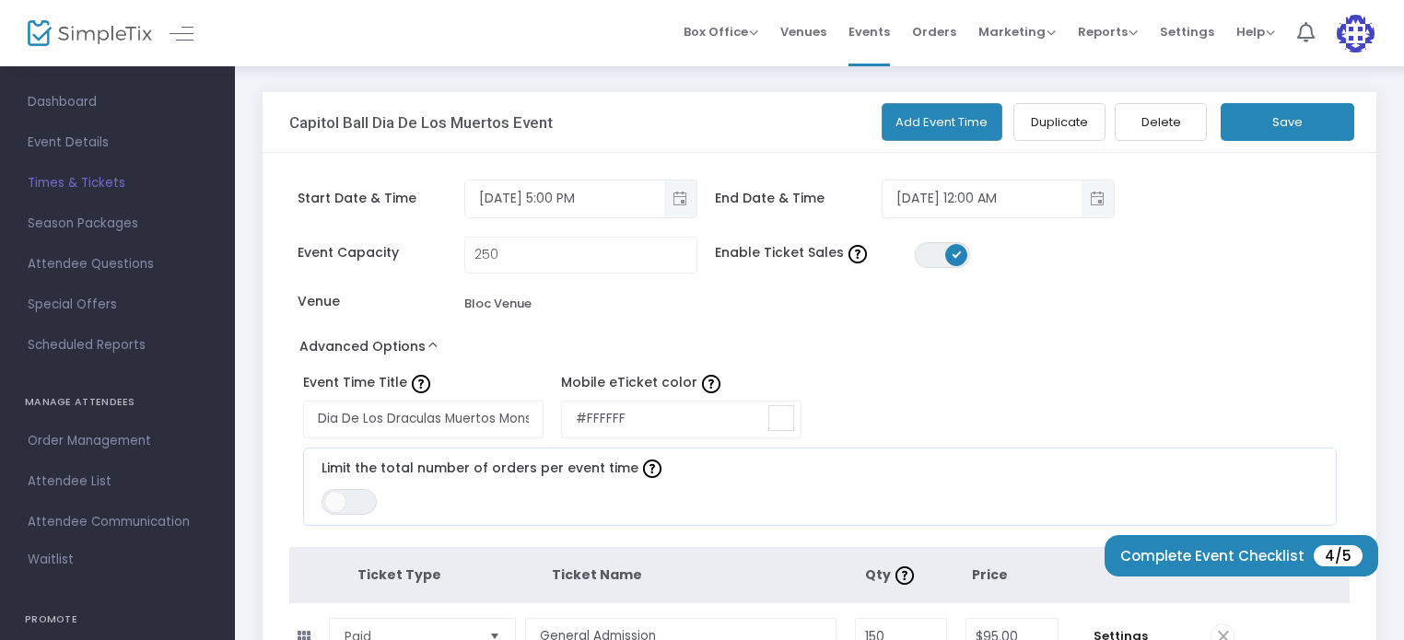
scroll to position [30, 0]
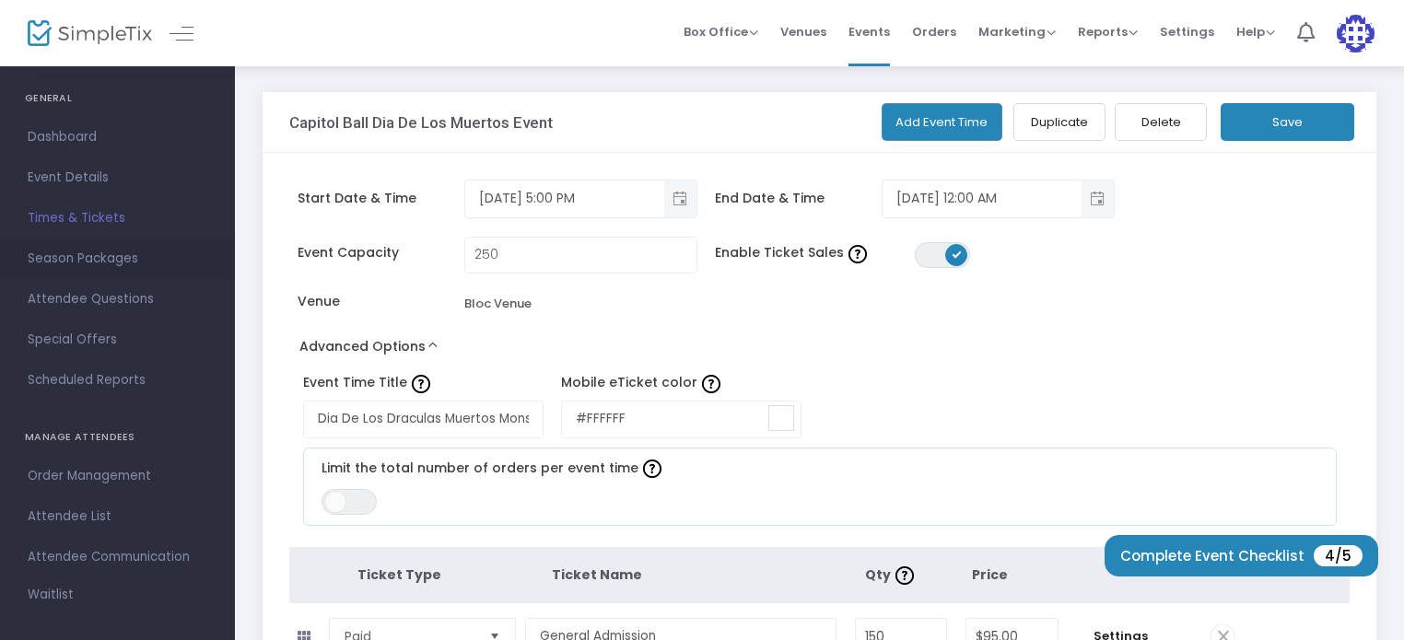
click at [67, 262] on span "Season Packages" at bounding box center [118, 259] width 180 height 24
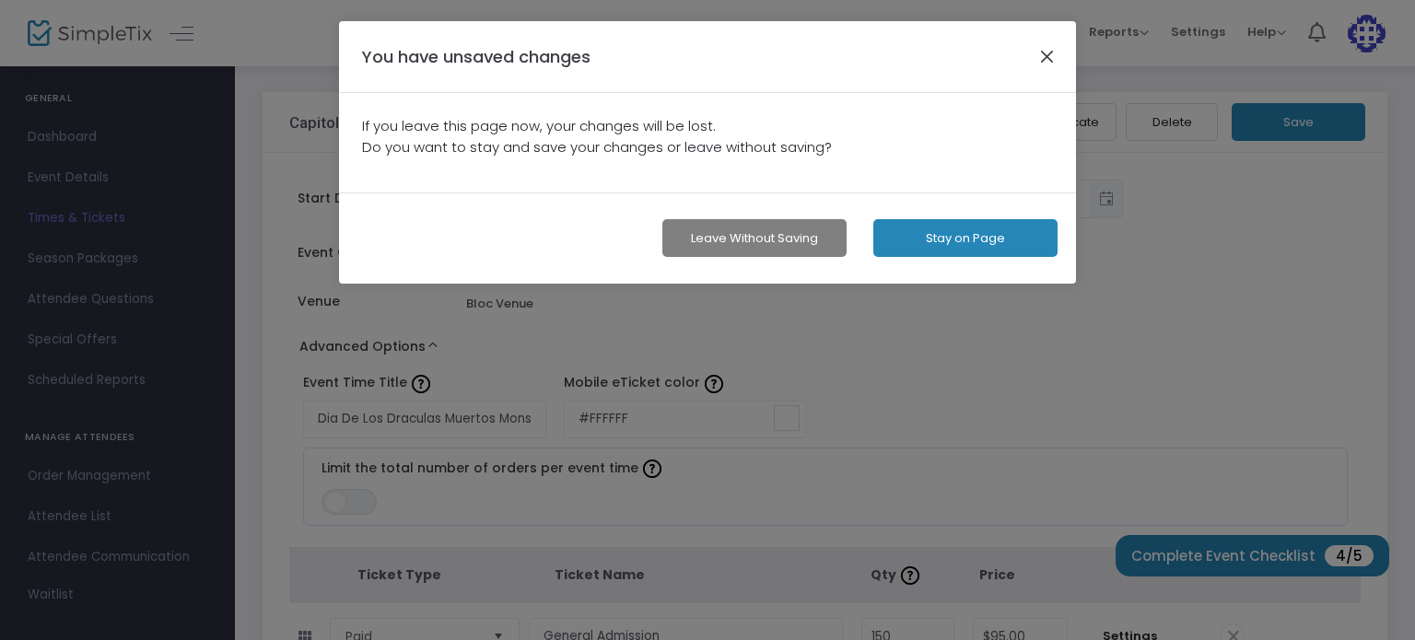
click at [1048, 58] on button "button" at bounding box center [1047, 56] width 24 height 24
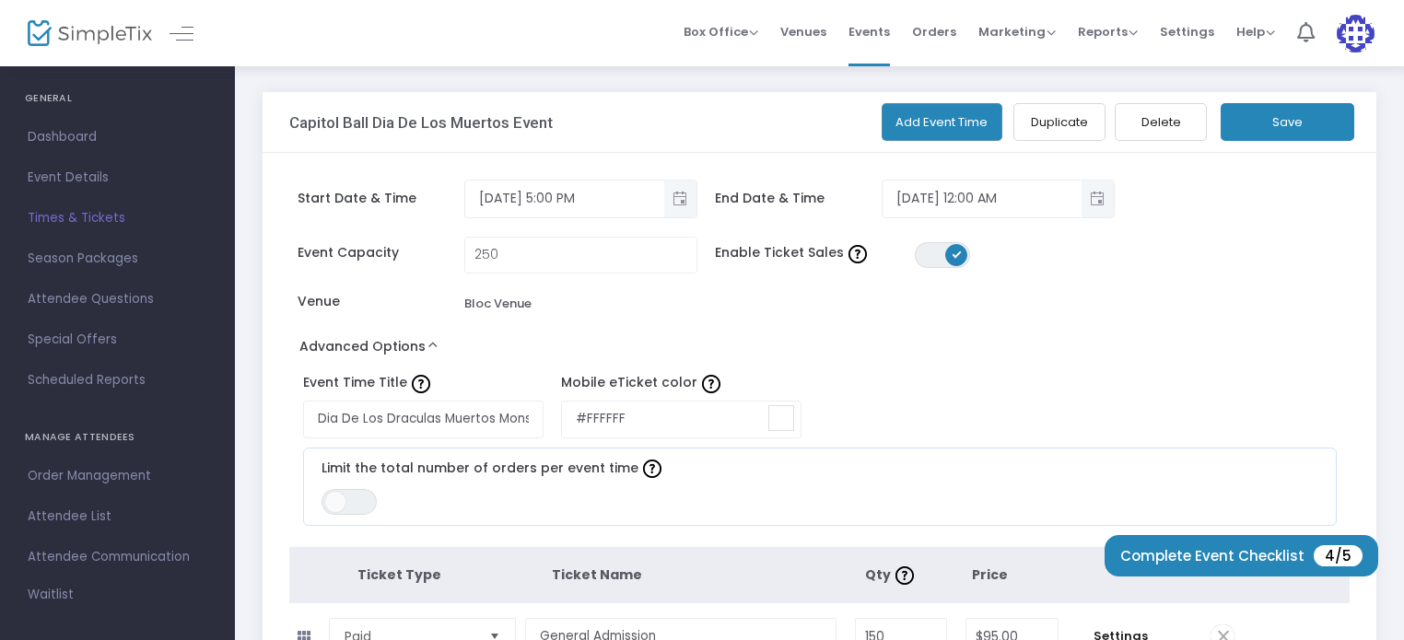
click at [1324, 106] on button "Save" at bounding box center [1287, 122] width 134 height 38
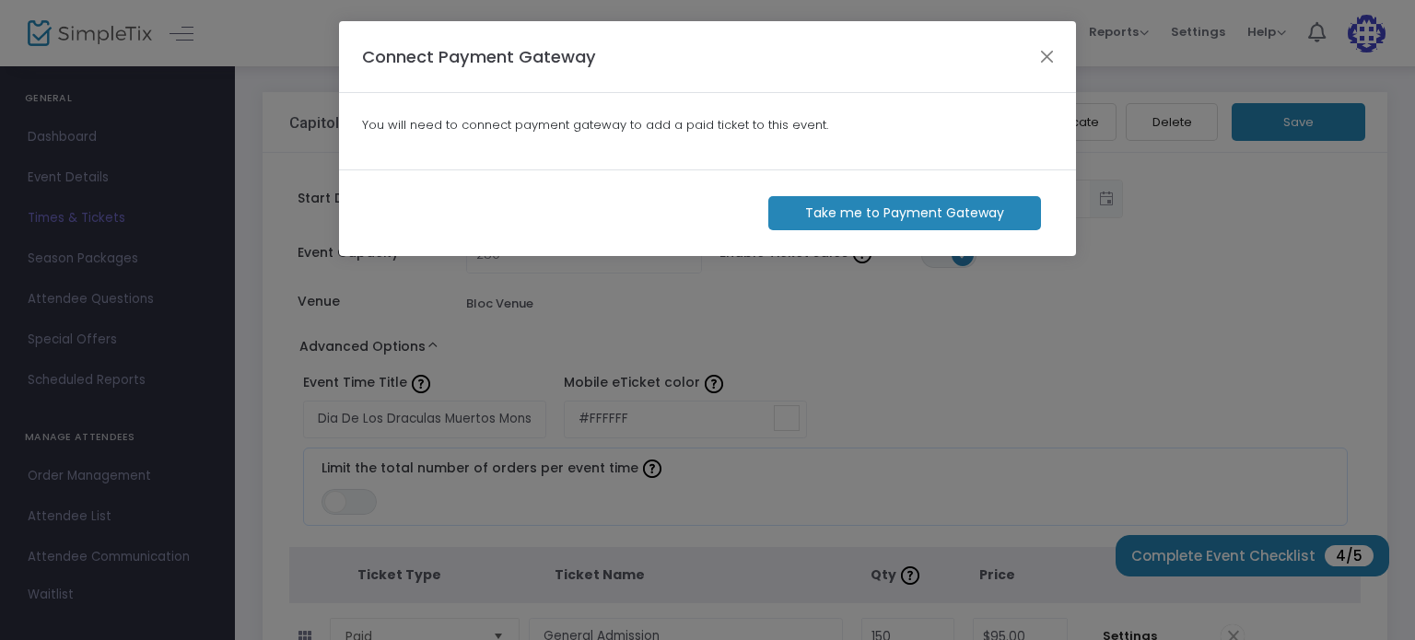
click at [929, 220] on m-button "Take me to Payment Gateway" at bounding box center [904, 213] width 273 height 34
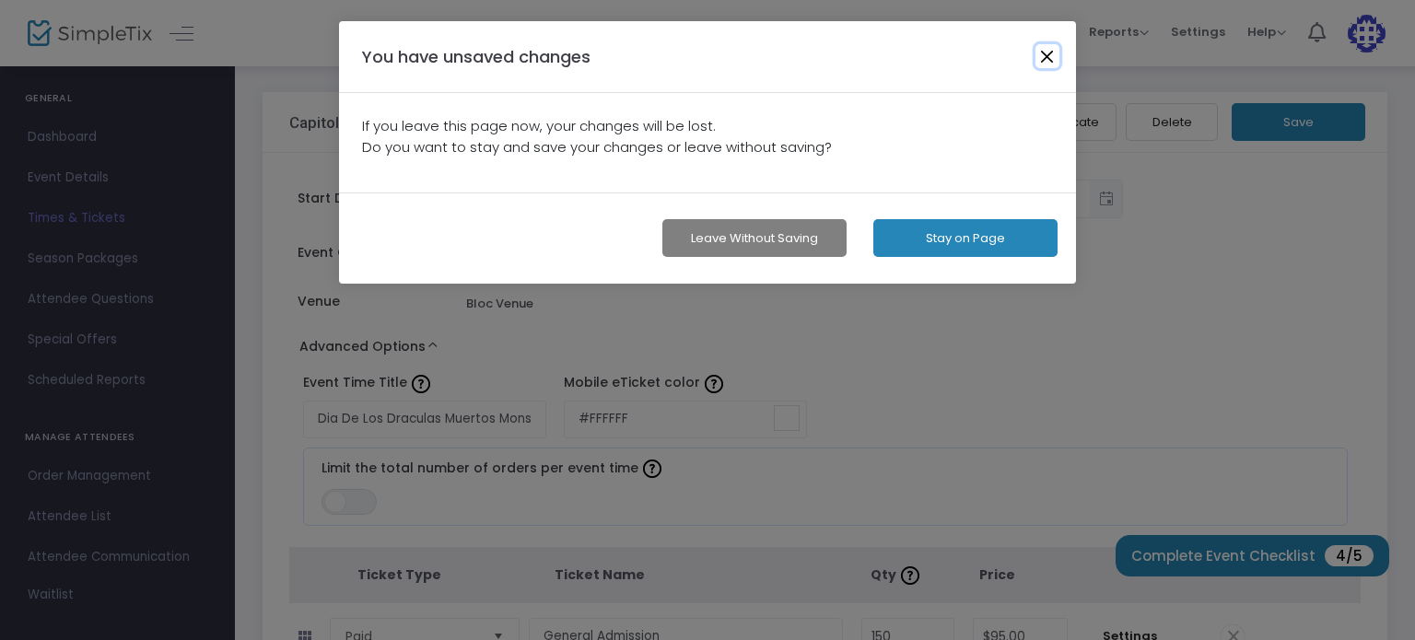
click at [1044, 57] on button "button" at bounding box center [1047, 56] width 24 height 24
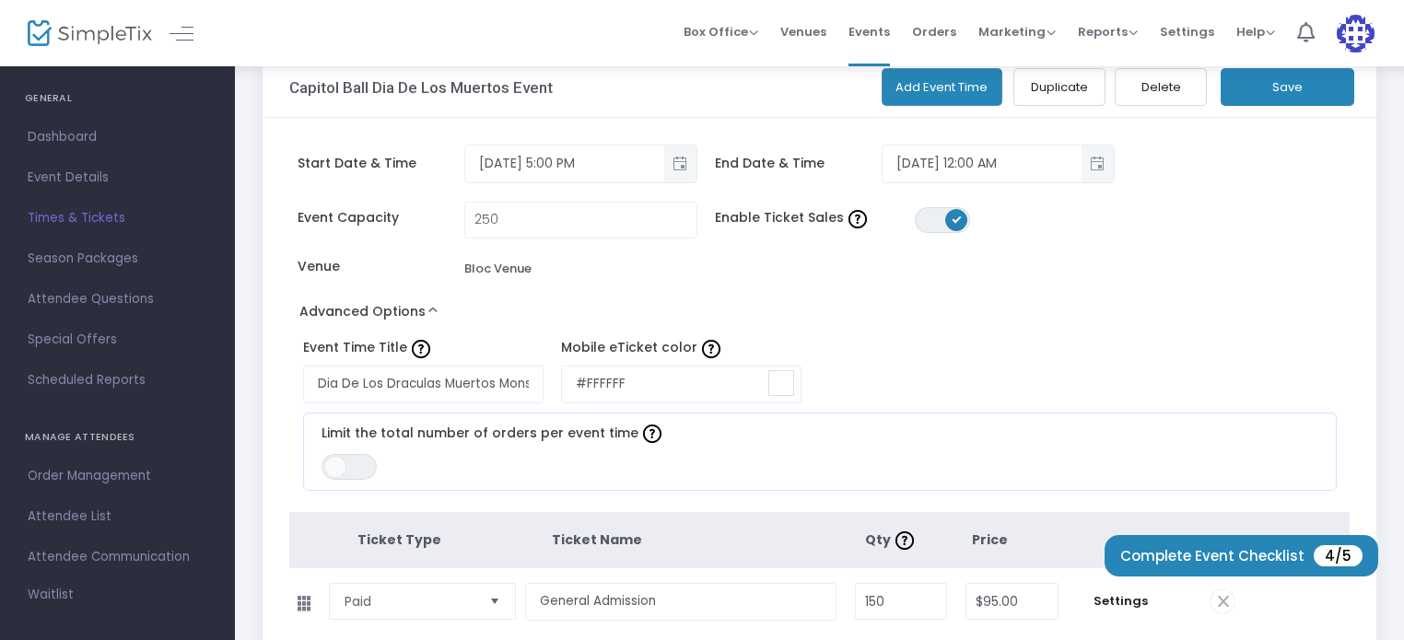
scroll to position [0, 0]
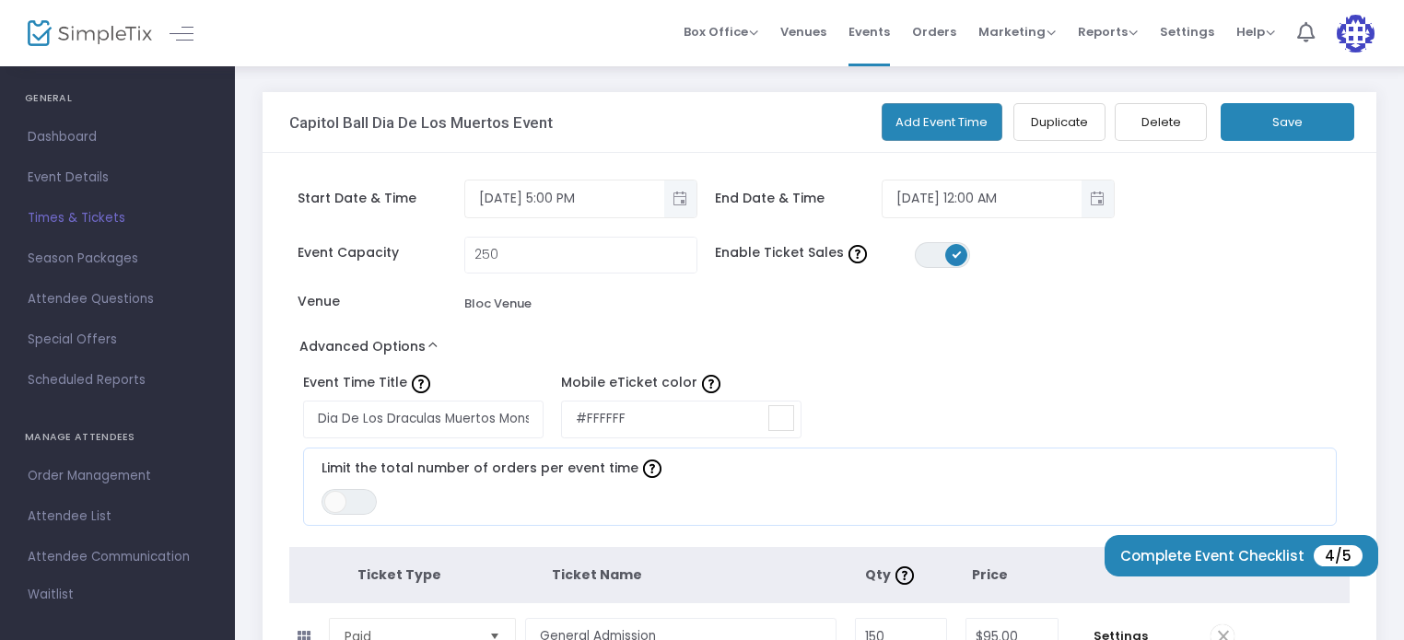
click at [1287, 136] on button "Save" at bounding box center [1287, 122] width 134 height 38
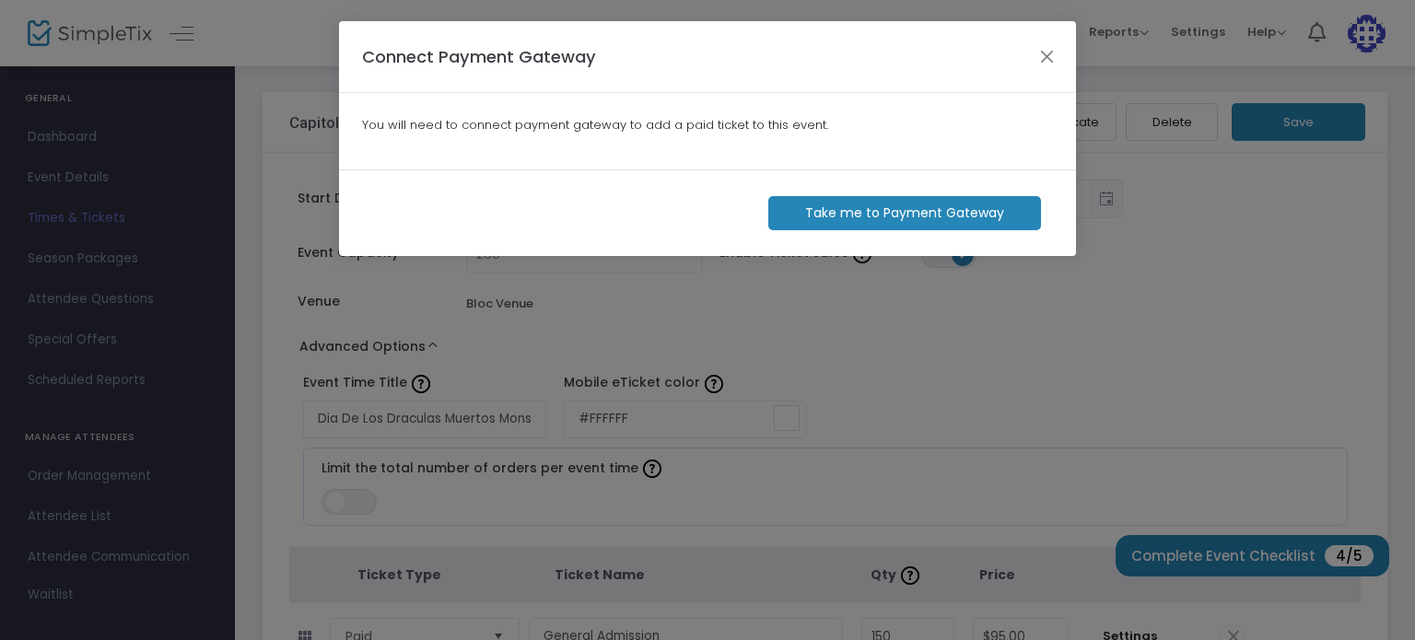
click at [976, 209] on m-button "Take me to Payment Gateway" at bounding box center [904, 213] width 273 height 34
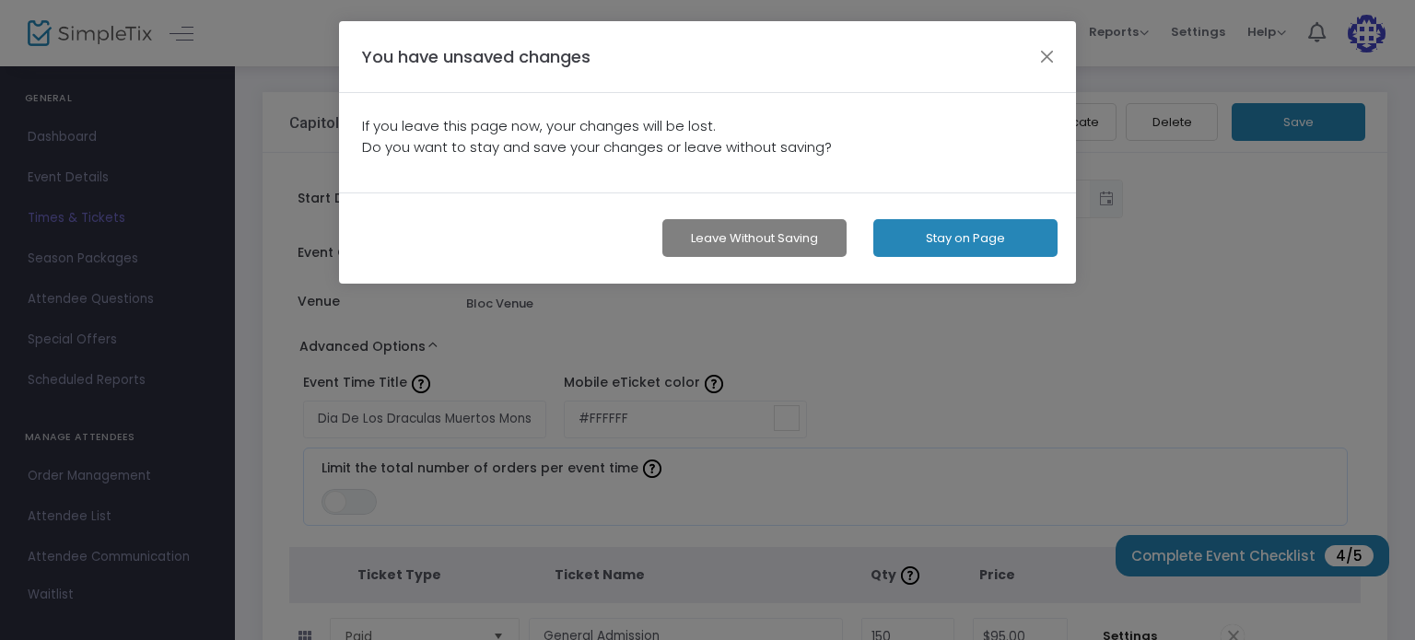
click at [775, 244] on button "Leave without Saving" at bounding box center [754, 238] width 184 height 38
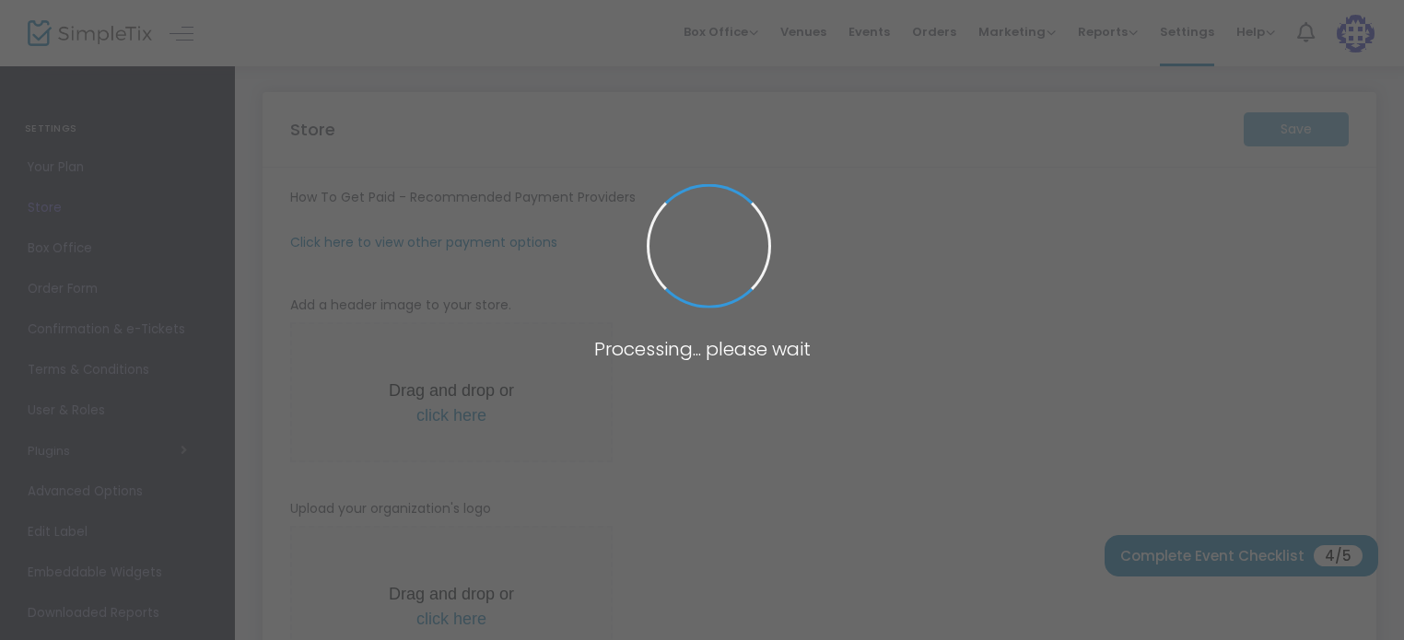
type input "https://CapitolBallLLC"
radio input "true"
radio input "false"
radio input "true"
type input "Capitol Ball LLC"
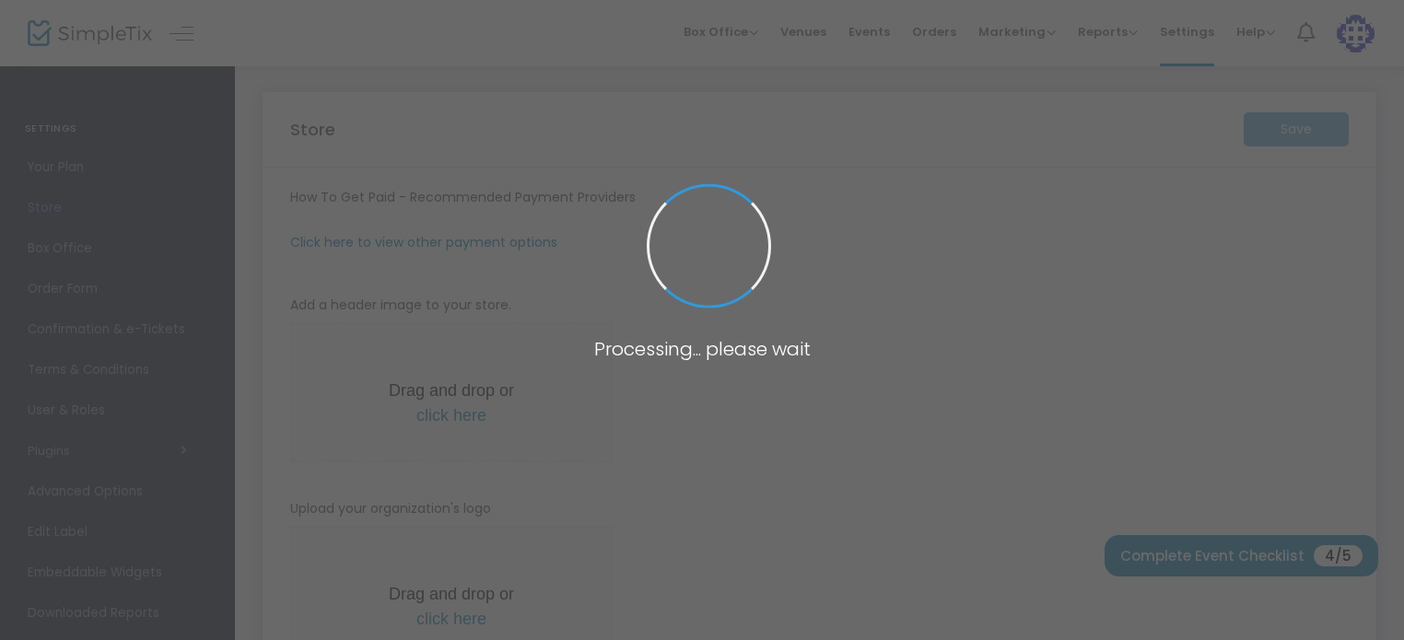
type input "9162136960"
type input "(UTC-08:00) Pacific Time ([GEOGRAPHIC_DATA] & [GEOGRAPHIC_DATA])"
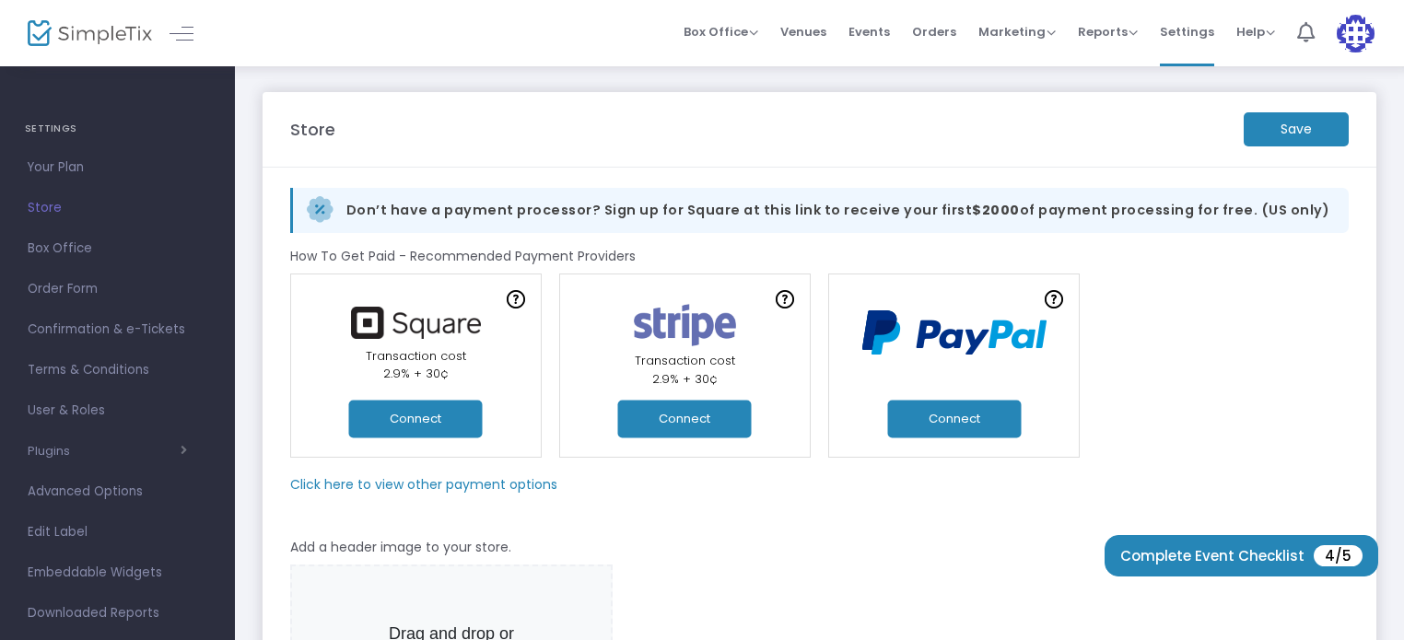
click at [412, 415] on button "Connect" at bounding box center [416, 419] width 134 height 38
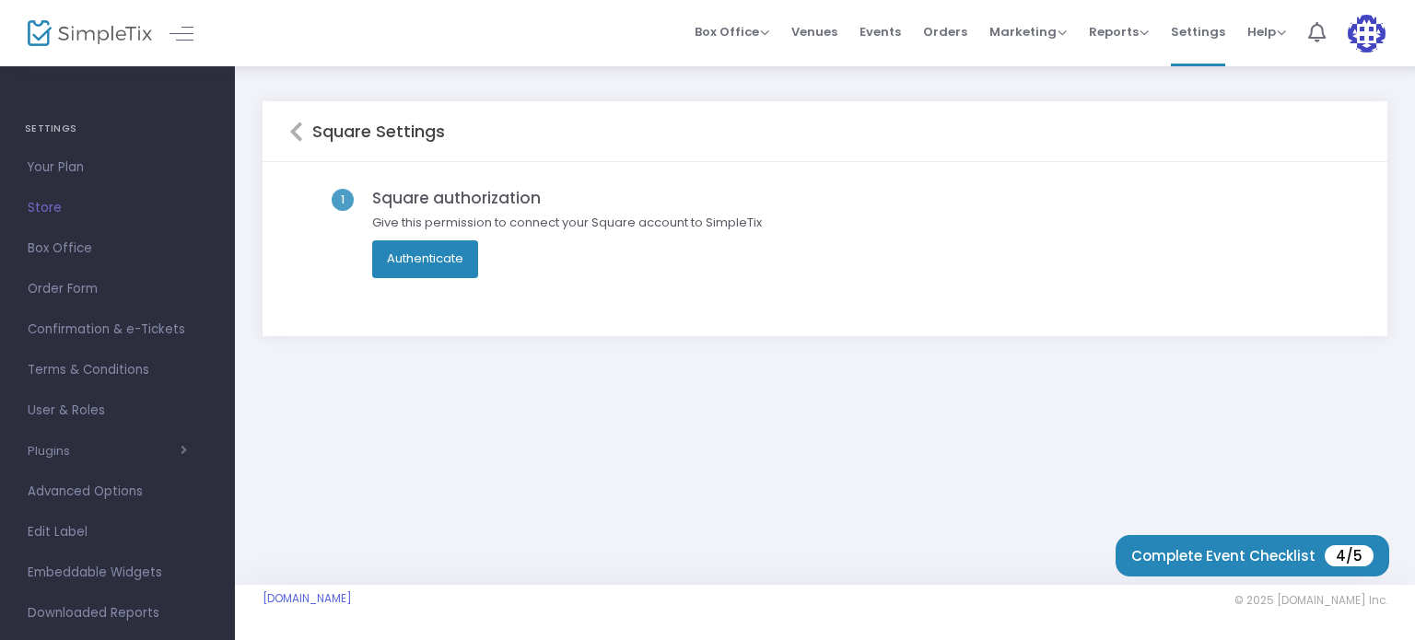
click at [431, 262] on button "Authenticate" at bounding box center [425, 258] width 106 height 37
click at [529, 495] on div "Square Settings 1 Square authorization Give this permission to connect your Squ…" at bounding box center [825, 324] width 1180 height 520
click at [1257, 574] on button "Complete Event Checklist 4/5" at bounding box center [1252, 555] width 274 height 41
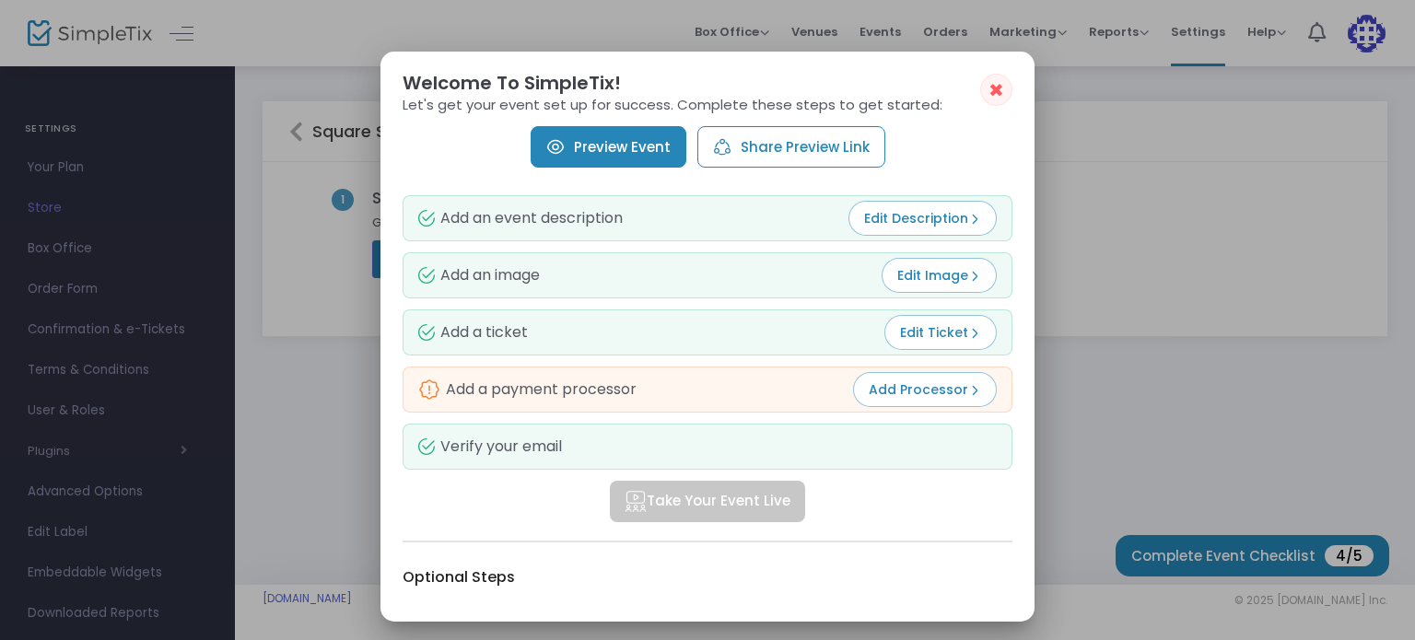
click at [952, 384] on span "Add Processor" at bounding box center [925, 389] width 112 height 18
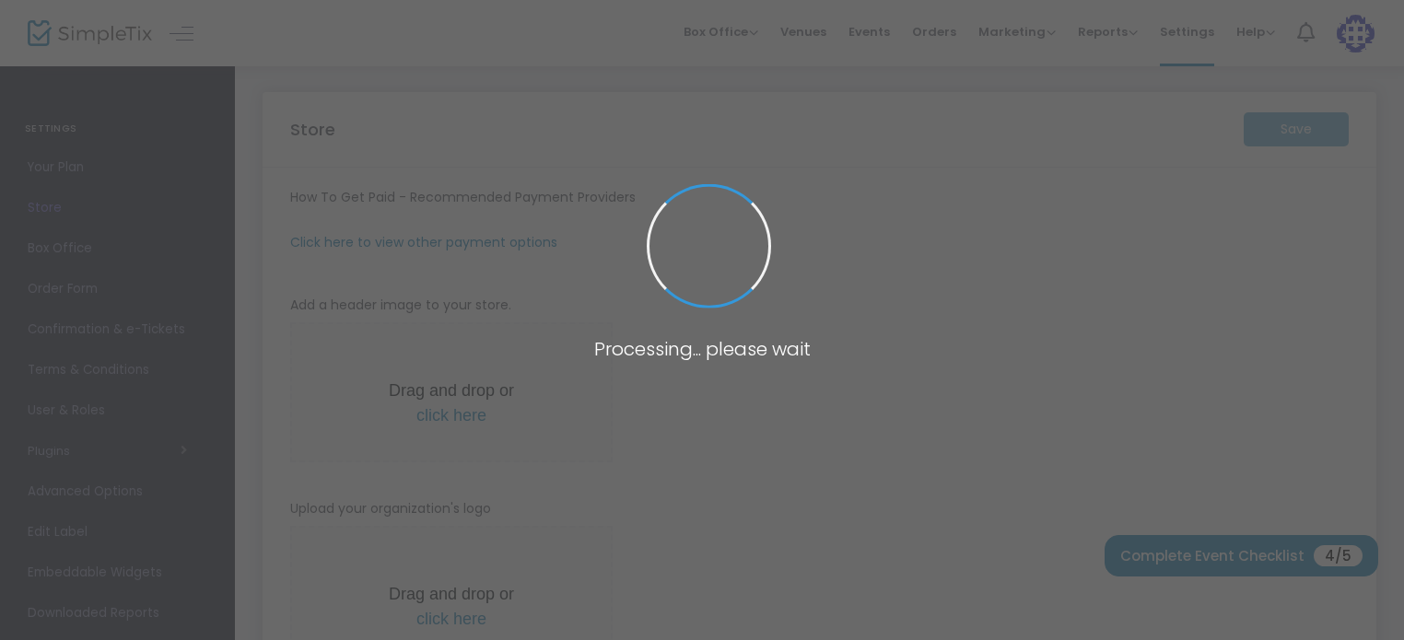
type input "[URL]"
radio input "true"
radio input "false"
radio input "true"
type input "Capitol Ball Events"
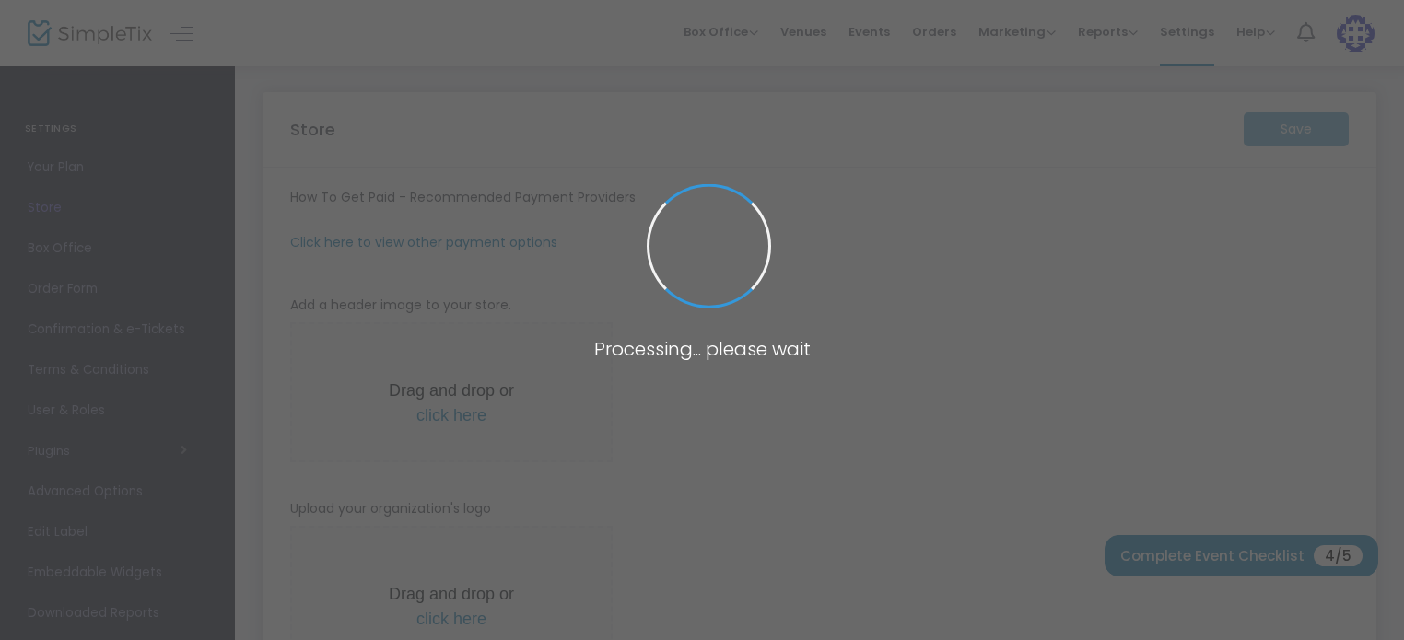
type input "[PHONE_NUMBER]"
type input "facebook.com/xochitlmlpz"
type input "xlmpaa"
type input "(UTC-08:00) Pacific Time ([GEOGRAPHIC_DATA] & [GEOGRAPHIC_DATA])"
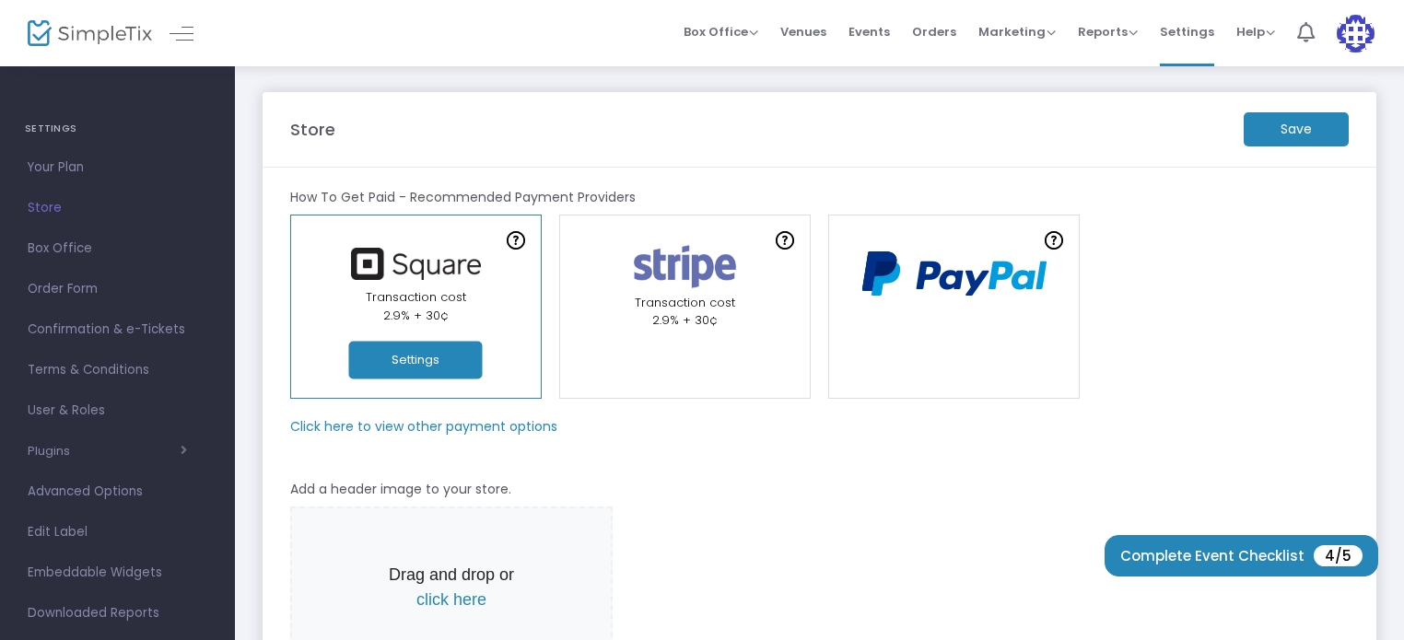
click at [1310, 129] on m-button "Save" at bounding box center [1295, 129] width 105 height 34
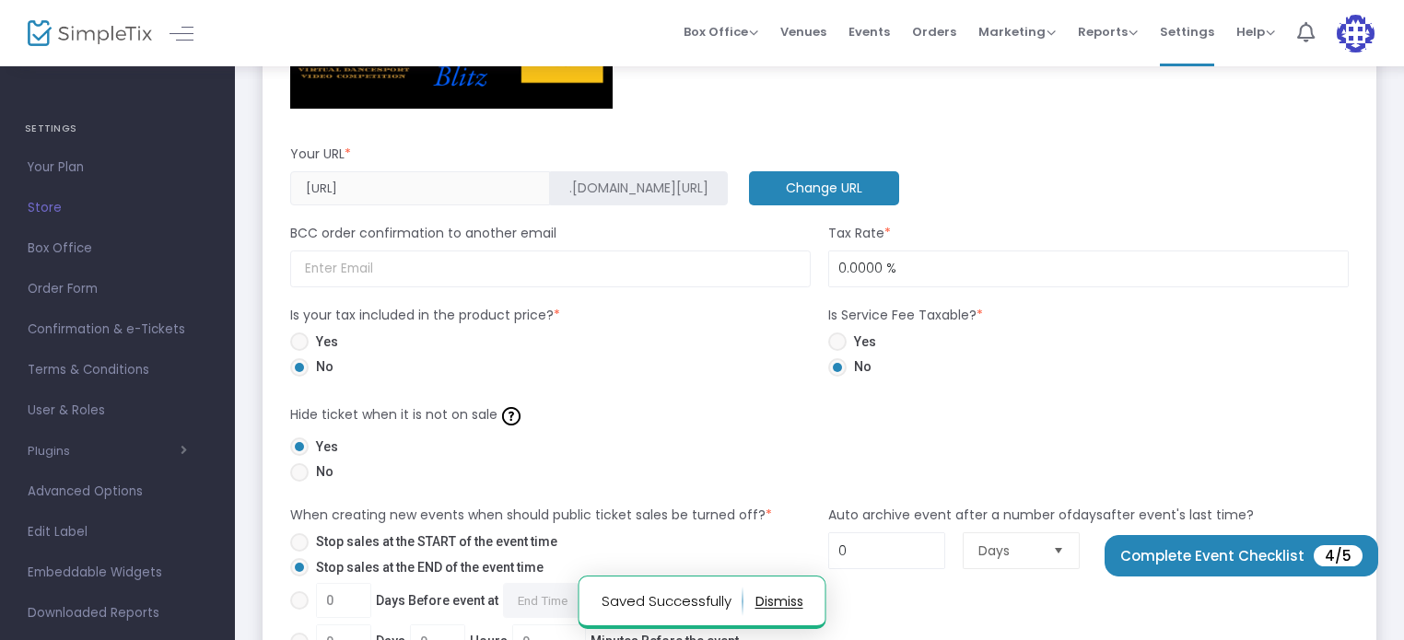
scroll to position [777, 0]
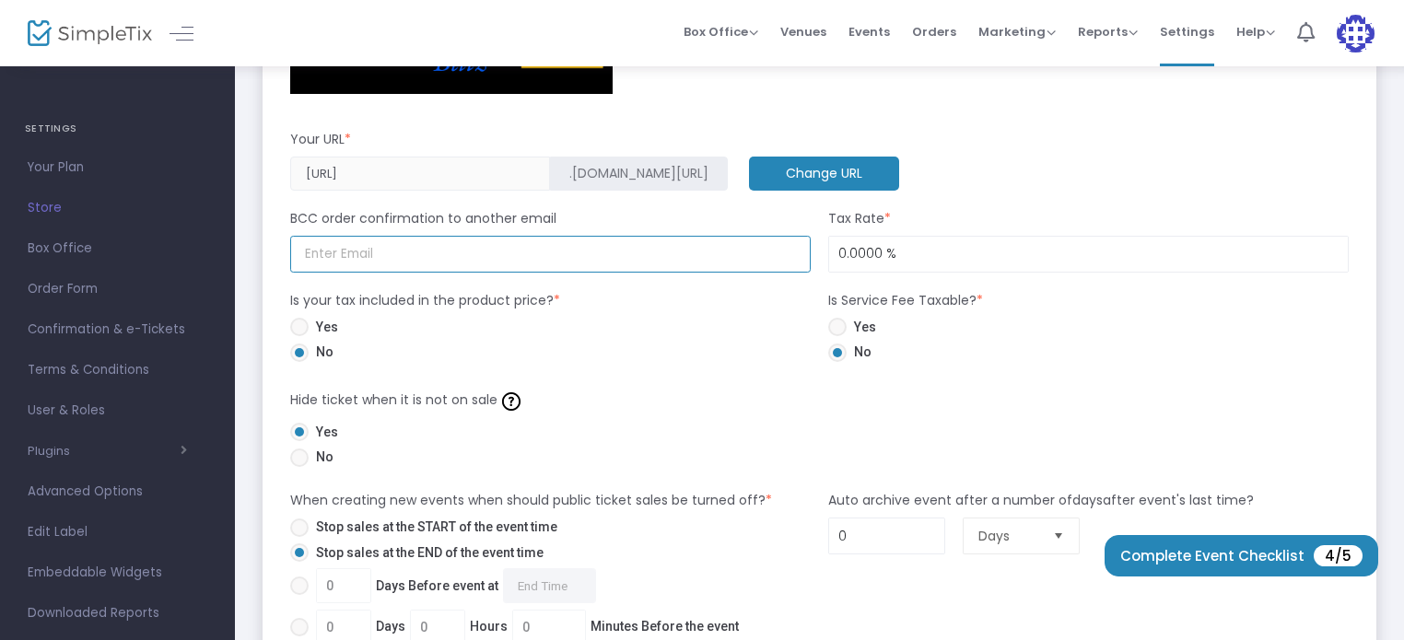
click at [533, 241] on input at bounding box center [550, 255] width 520 height 38
type input "[EMAIL_ADDRESS][DOMAIN_NAME]"
click at [876, 253] on input "0" at bounding box center [1088, 254] width 519 height 35
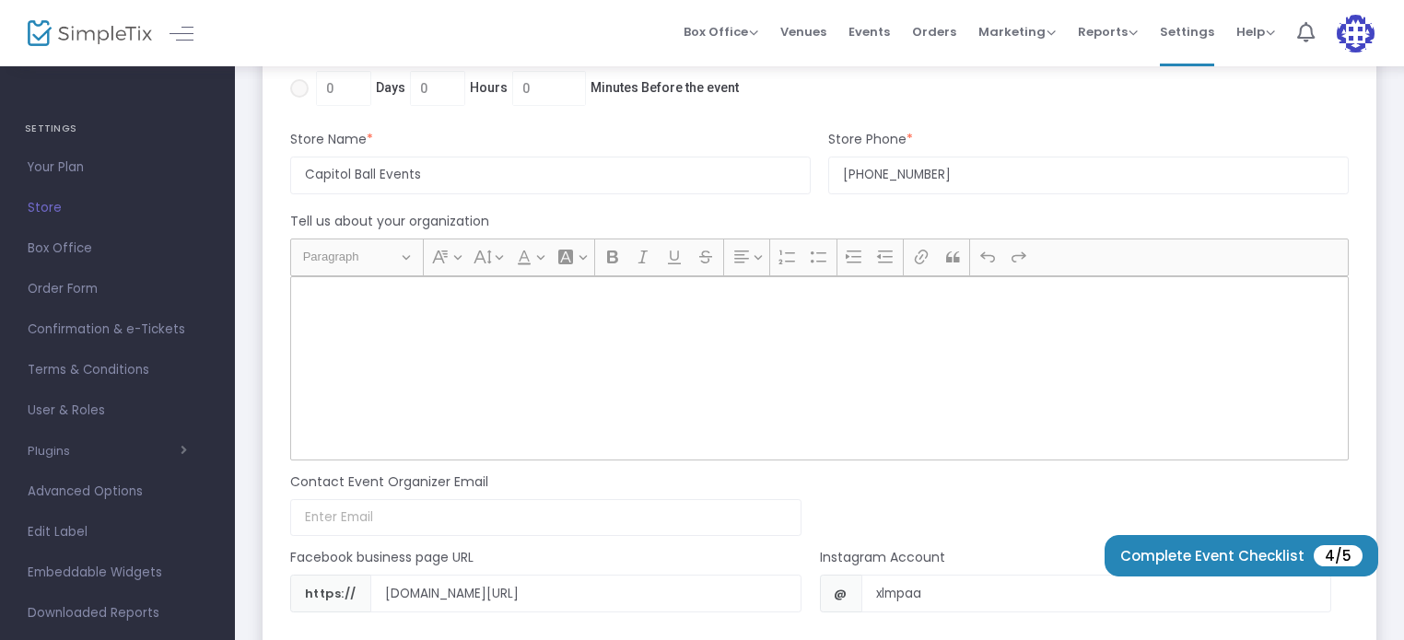
scroll to position [1110, 0]
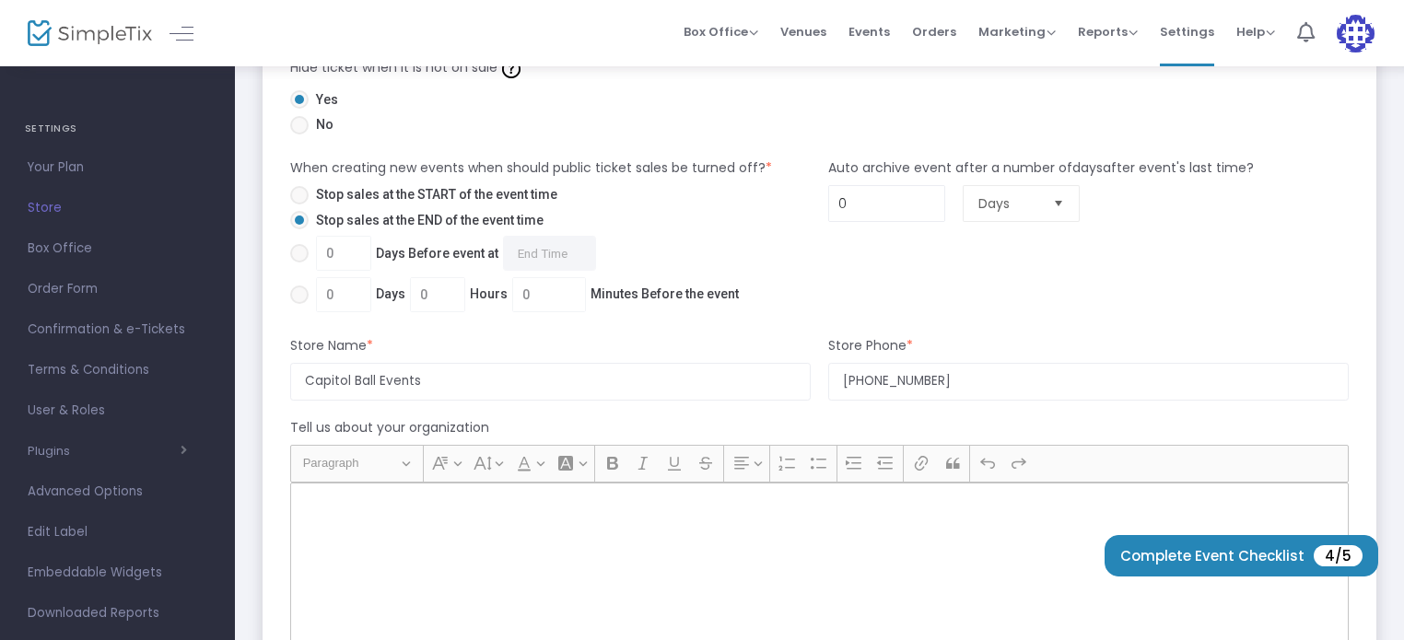
click at [1063, 199] on span "Select" at bounding box center [1058, 204] width 30 height 30
type input "2.9000 %"
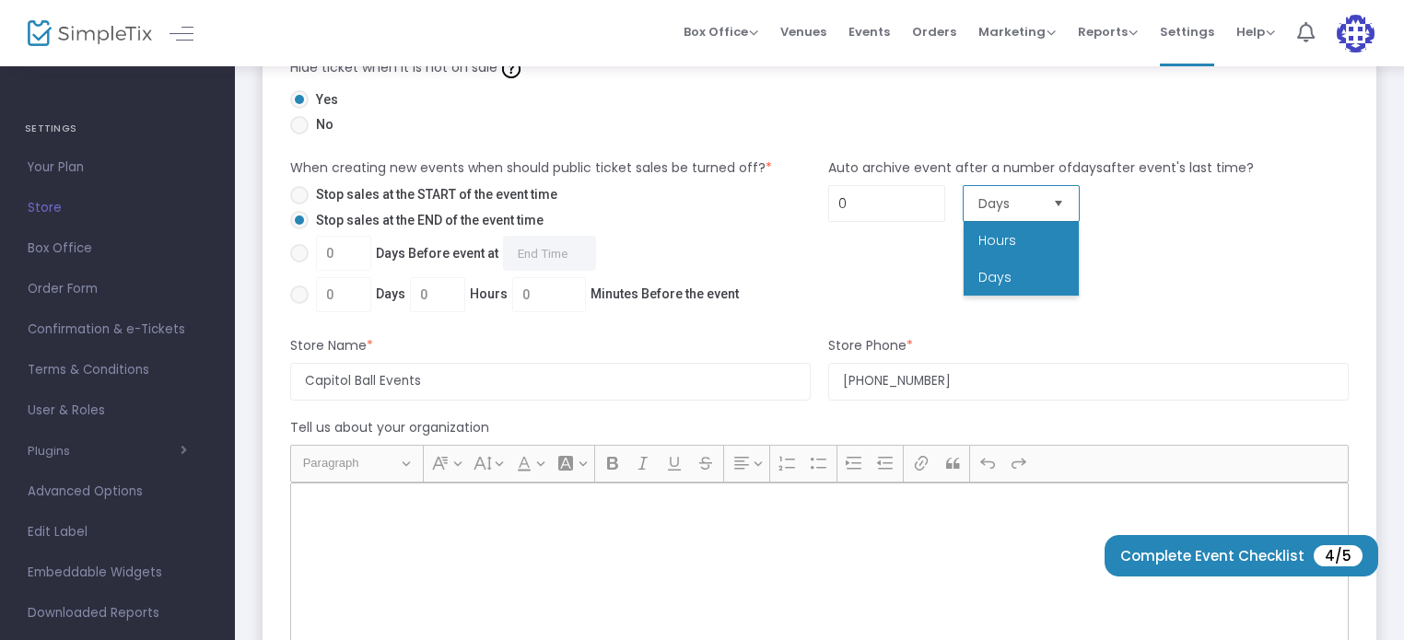
click at [1025, 229] on li "Hours" at bounding box center [1020, 240] width 115 height 37
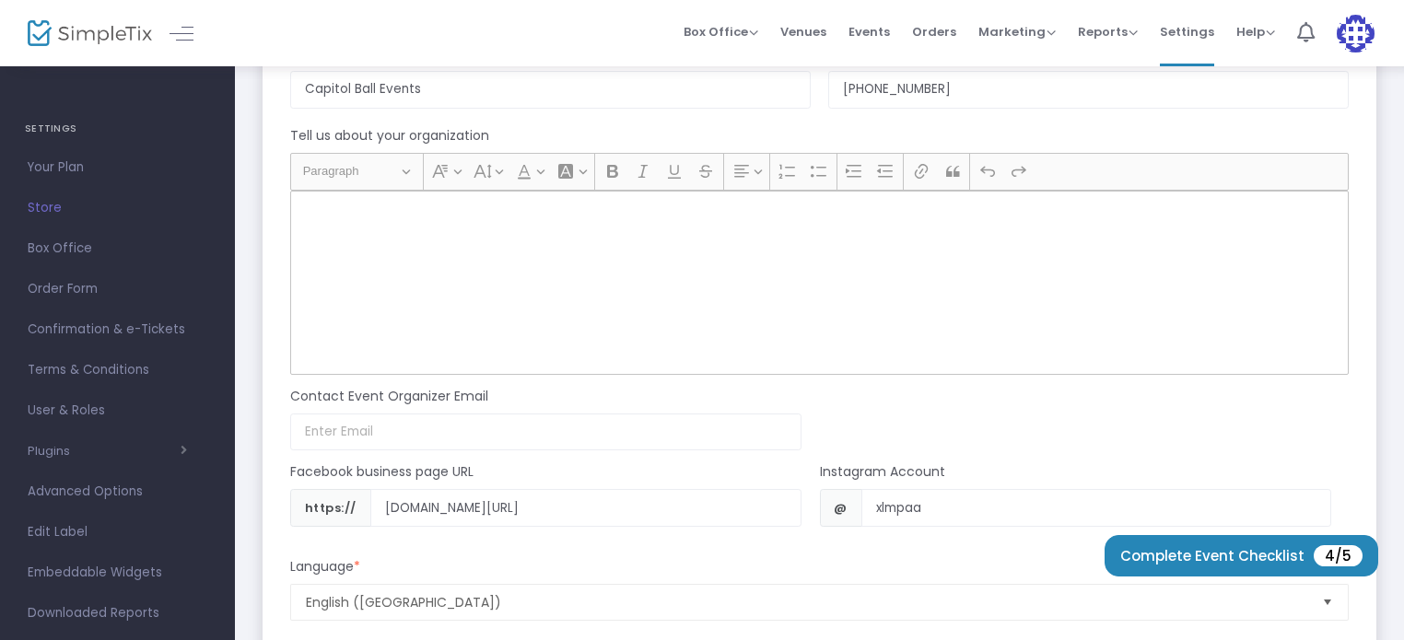
scroll to position [1434, 0]
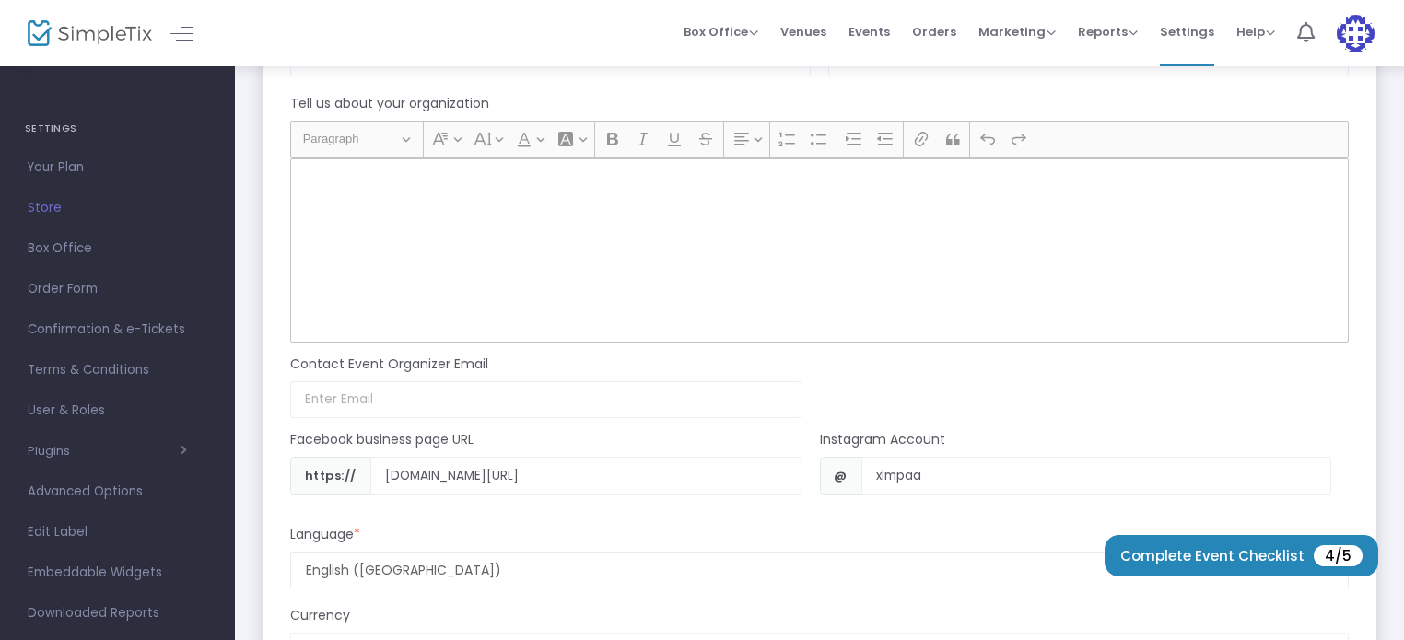
click at [490, 284] on div "Rich Text Editor, main" at bounding box center [819, 250] width 1058 height 184
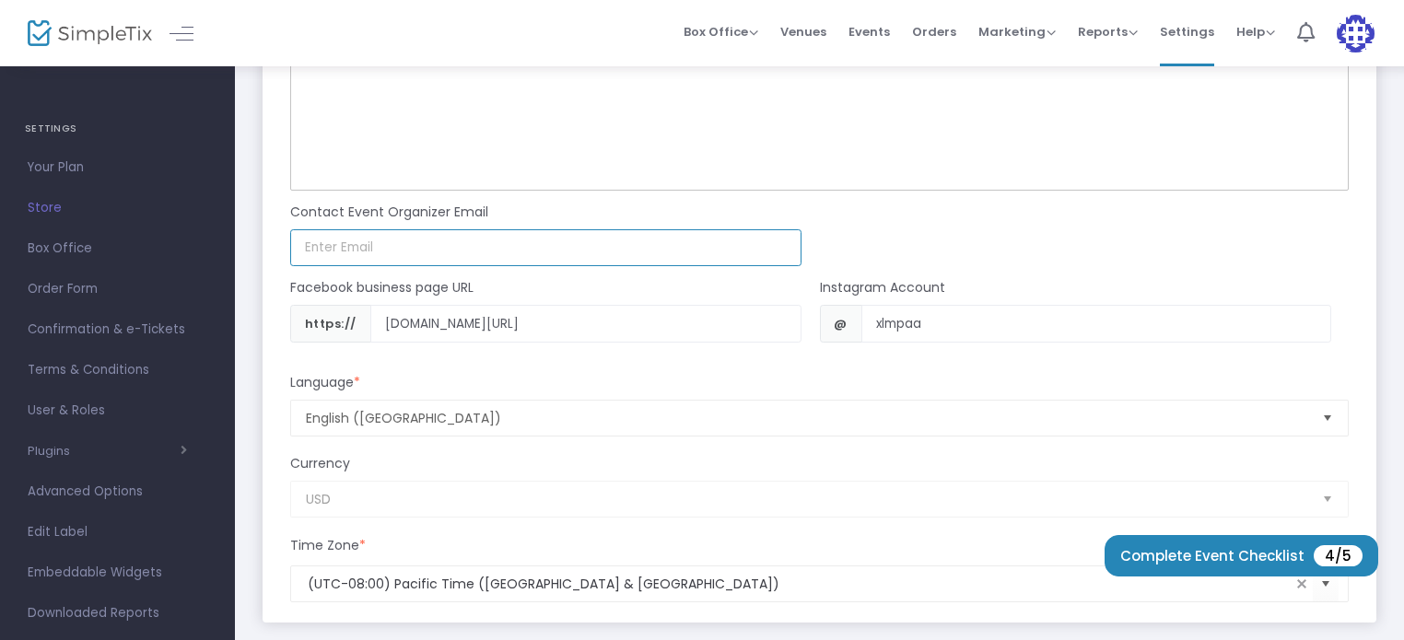
click at [468, 229] on input at bounding box center [545, 248] width 511 height 38
type input "[EMAIL_ADDRESS][DOMAIN_NAME]"
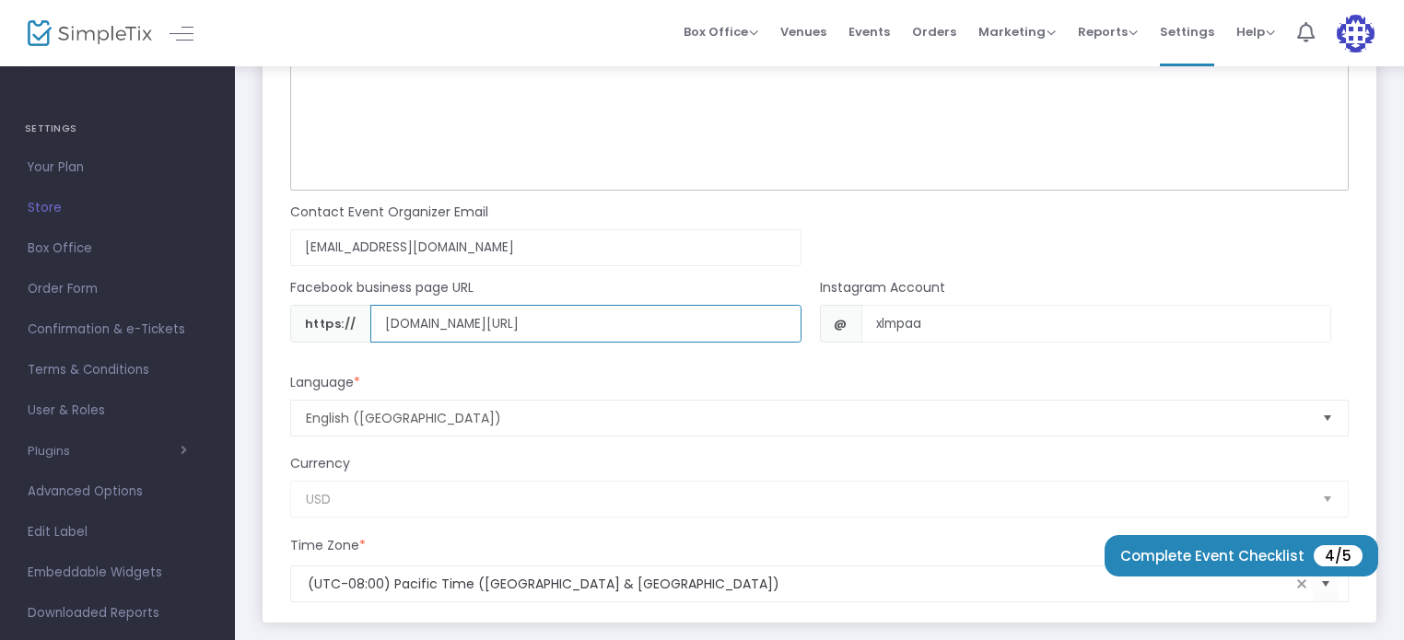
click at [602, 320] on input "facebook.com/xochitlmlpz" at bounding box center [585, 324] width 431 height 38
type input "[DOMAIN_NAME][URL]"
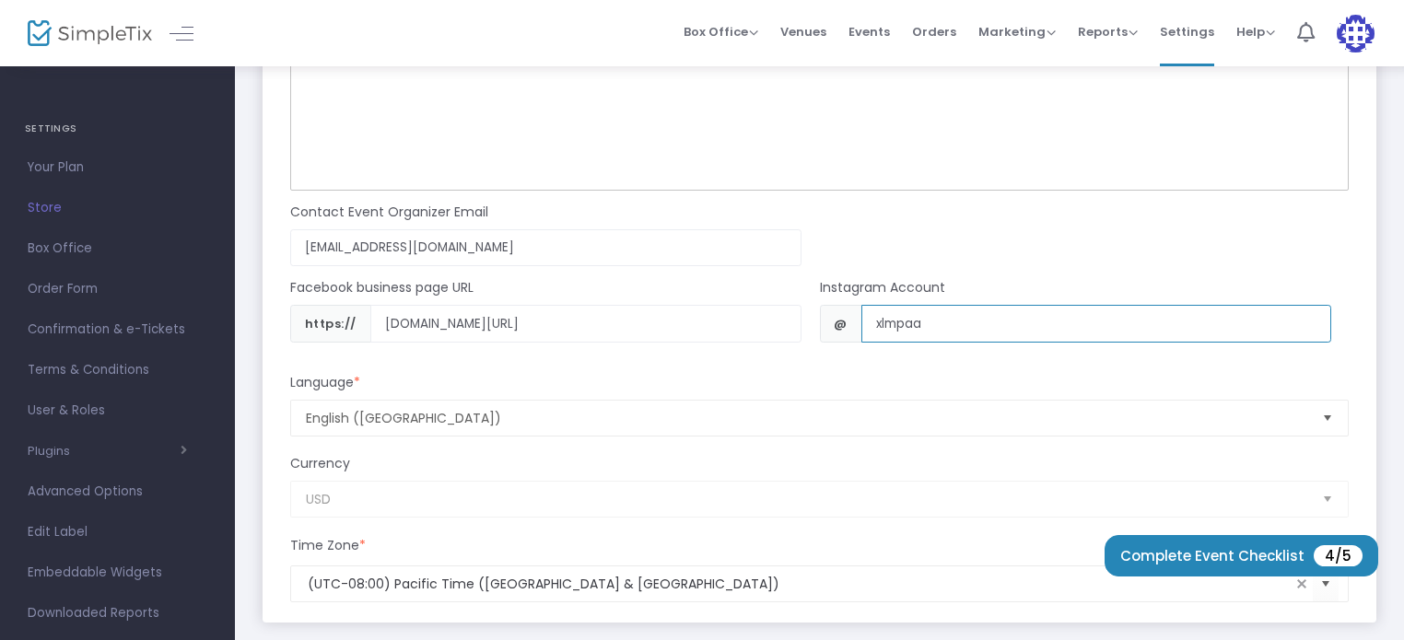
click at [936, 331] on input "xlmpaa" at bounding box center [1096, 324] width 470 height 38
type input "x"
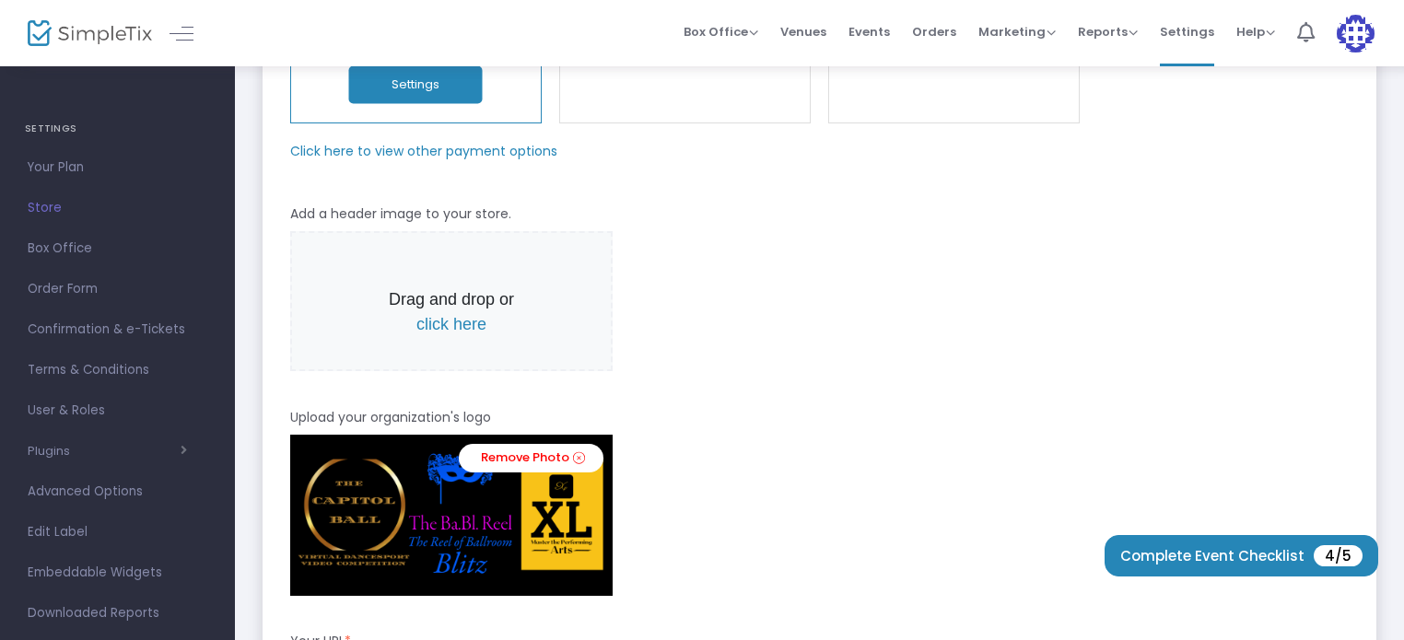
scroll to position [0, 0]
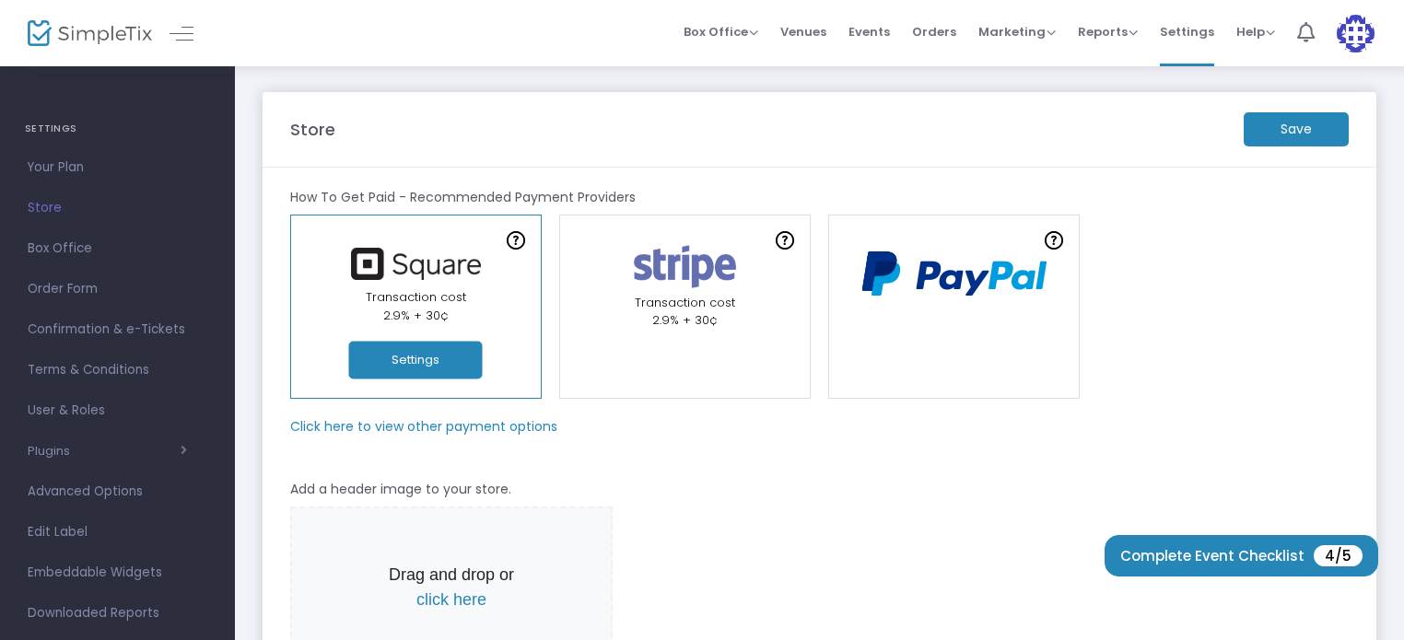
type input "thecapitolballevents"
click at [1301, 144] on m-button "Save" at bounding box center [1295, 129] width 105 height 34
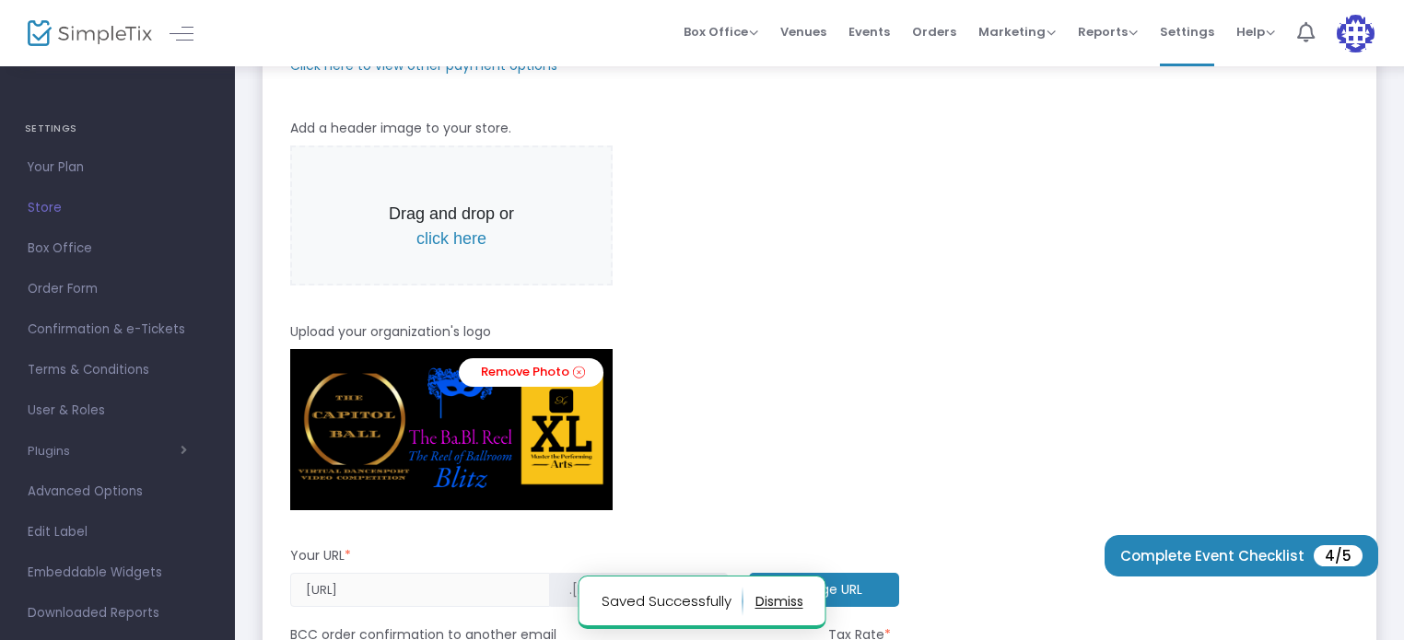
scroll to position [354, 0]
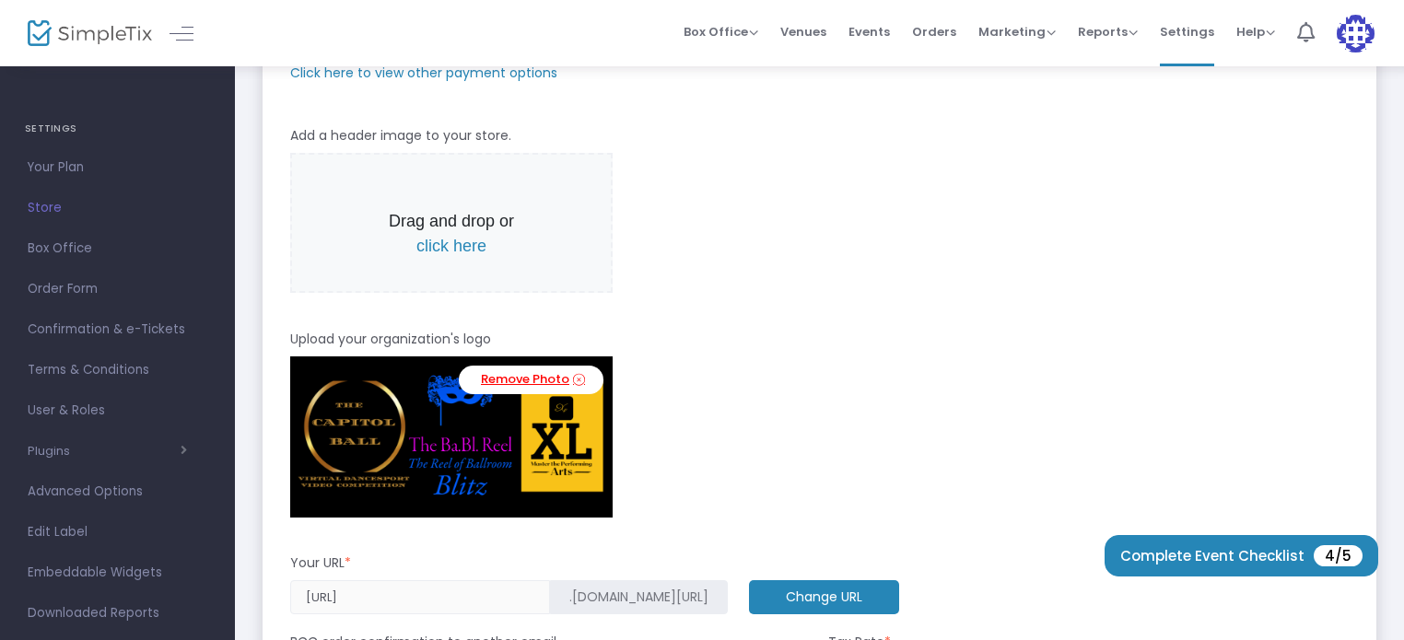
click at [519, 372] on link "Remove Photo" at bounding box center [531, 380] width 145 height 29
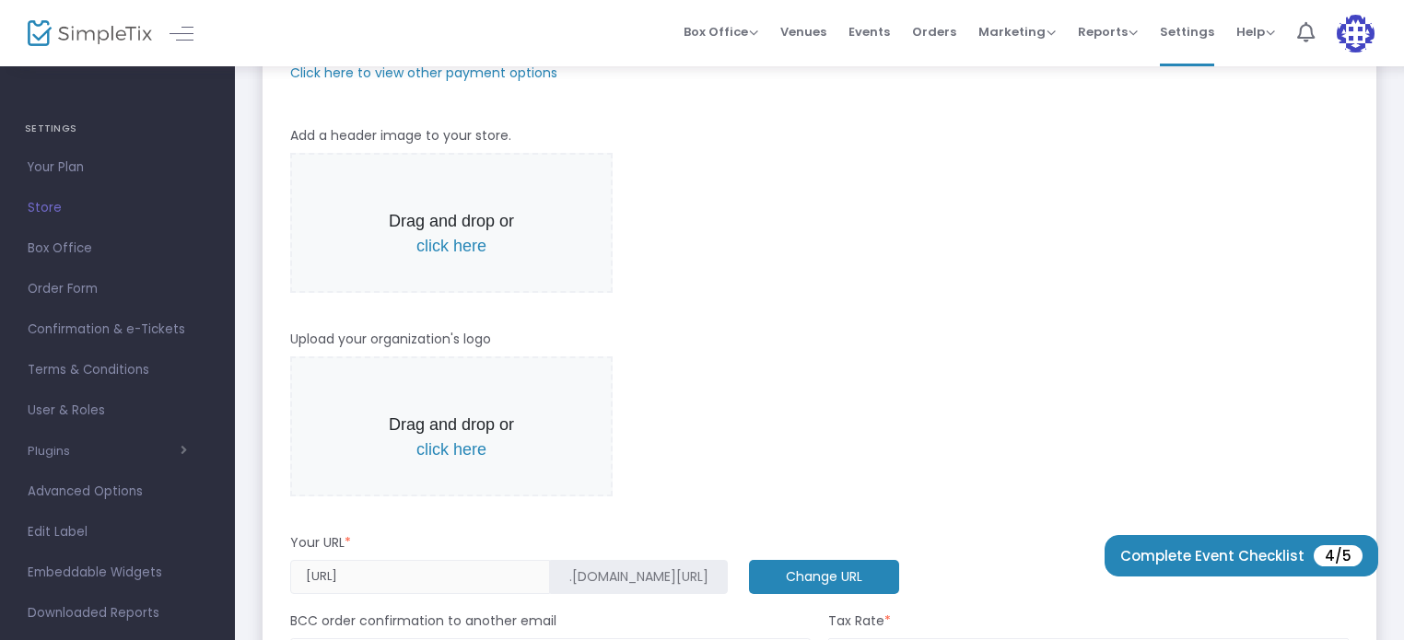
click at [463, 245] on span "click here" at bounding box center [451, 246] width 70 height 18
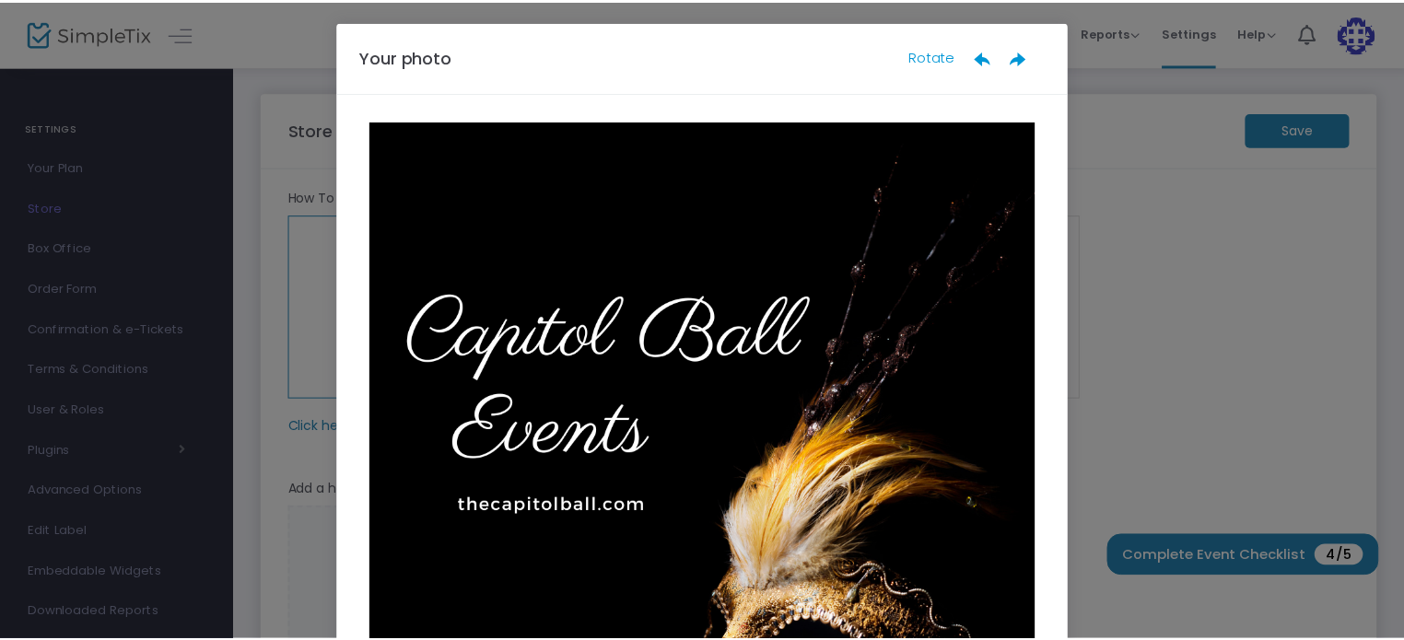
scroll to position [204, 0]
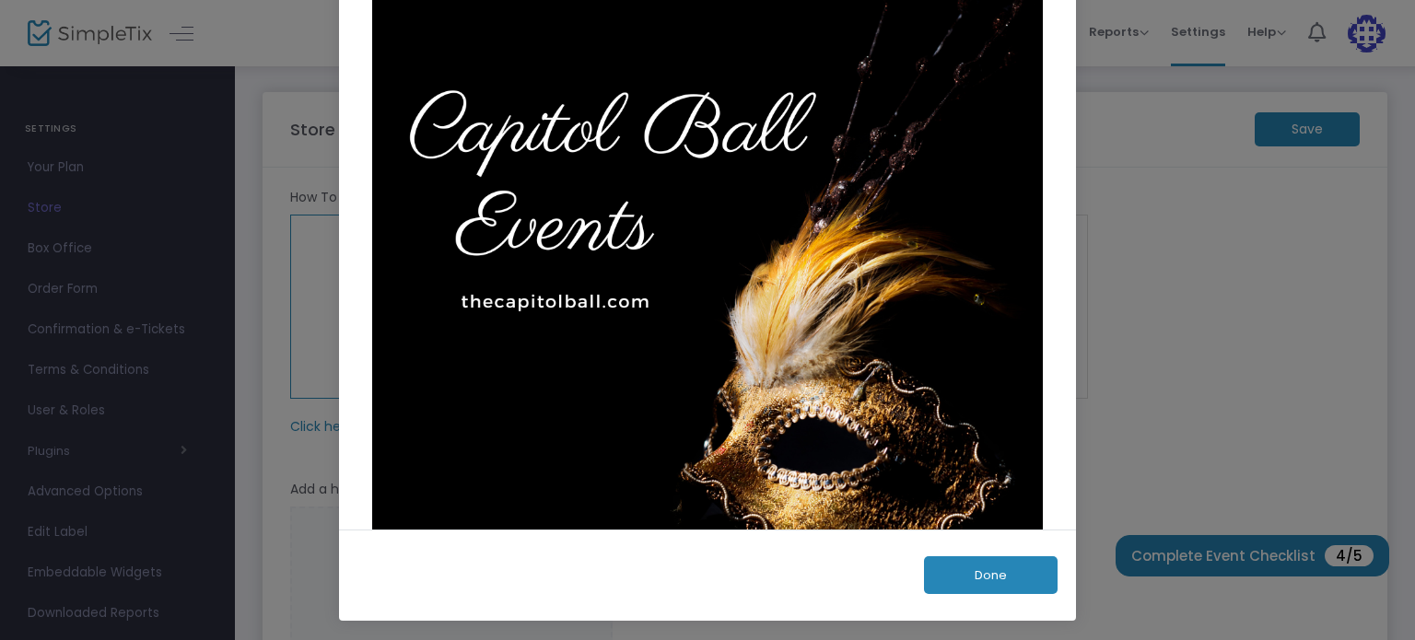
click at [967, 577] on button "Done" at bounding box center [991, 575] width 134 height 38
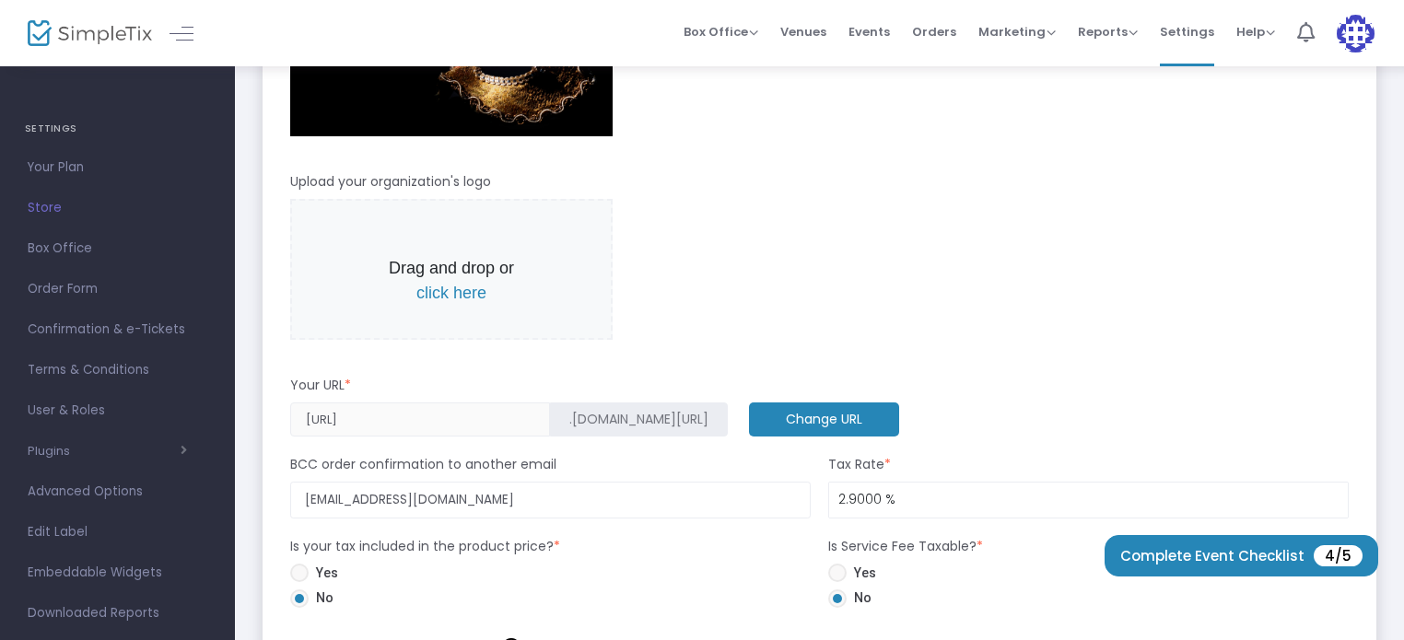
scroll to position [695, 0]
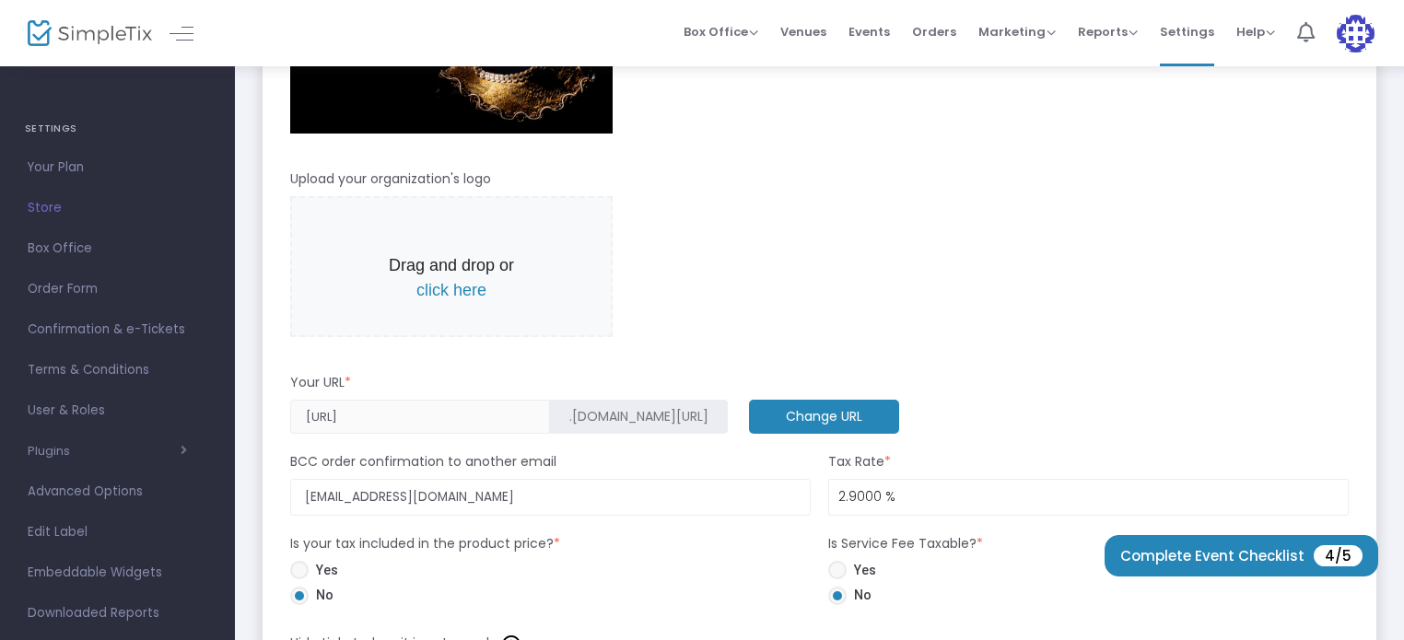
click at [443, 287] on span "click here" at bounding box center [451, 290] width 70 height 18
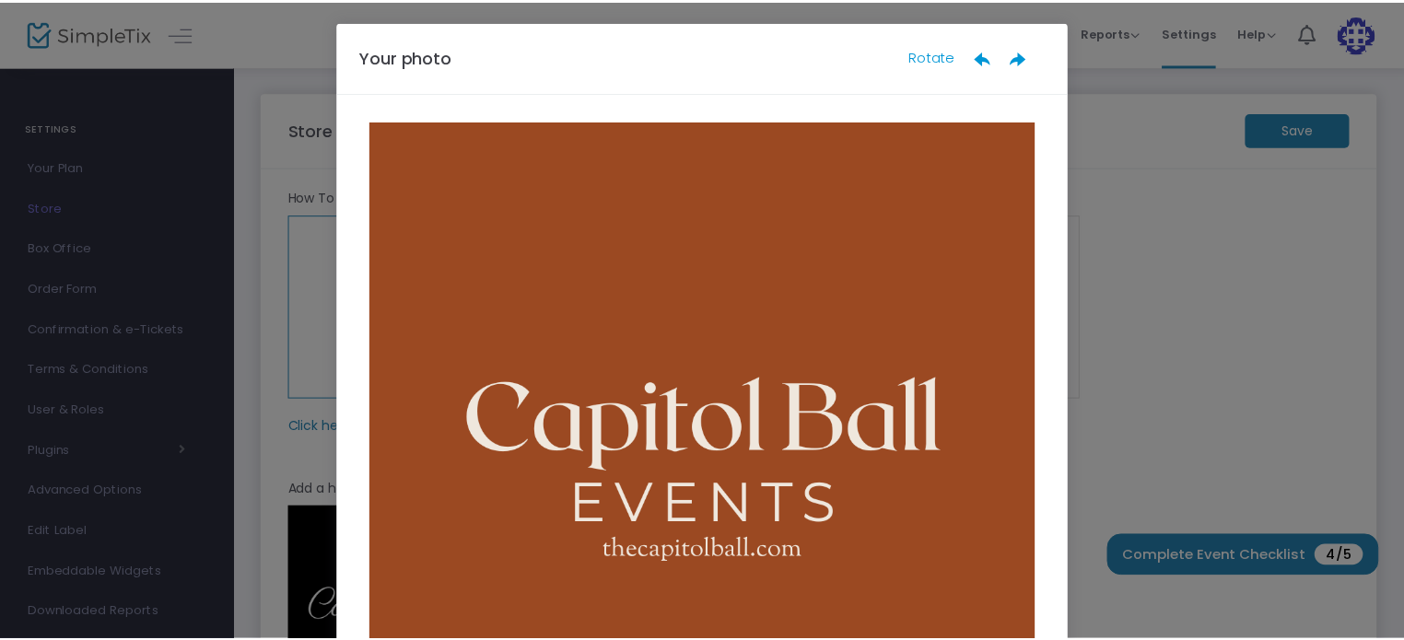
scroll to position [204, 0]
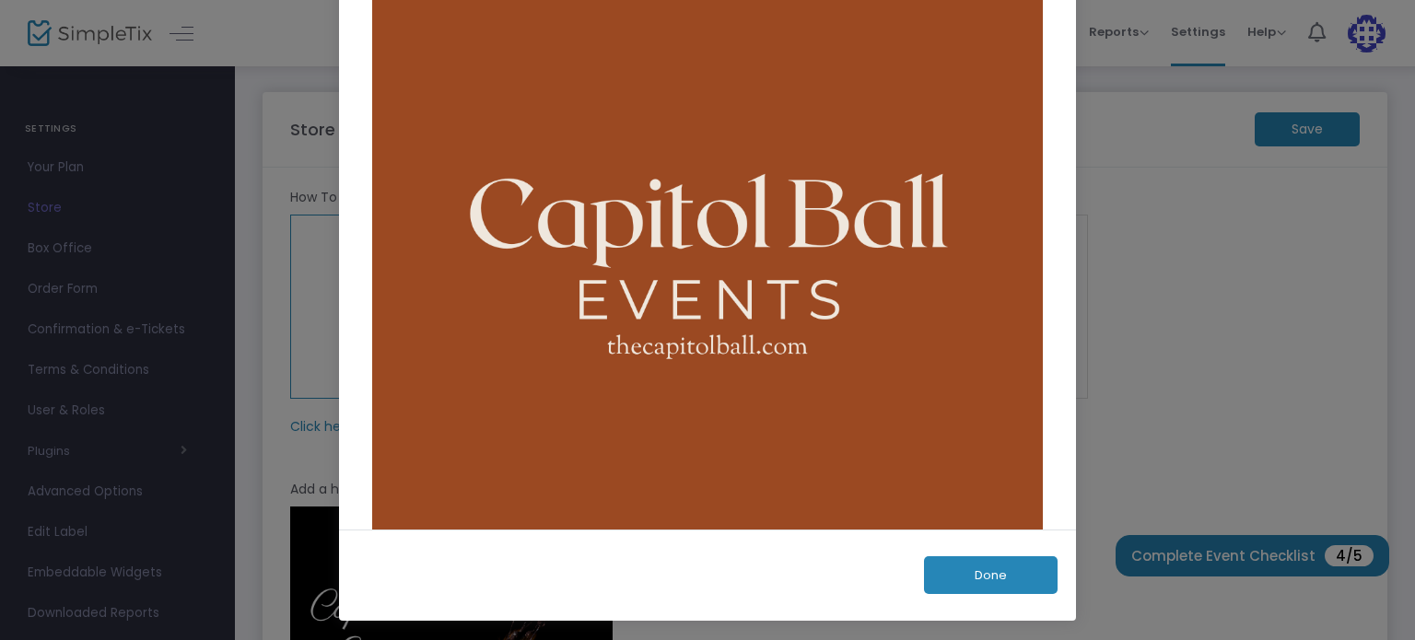
click at [942, 574] on button "Done" at bounding box center [991, 575] width 134 height 38
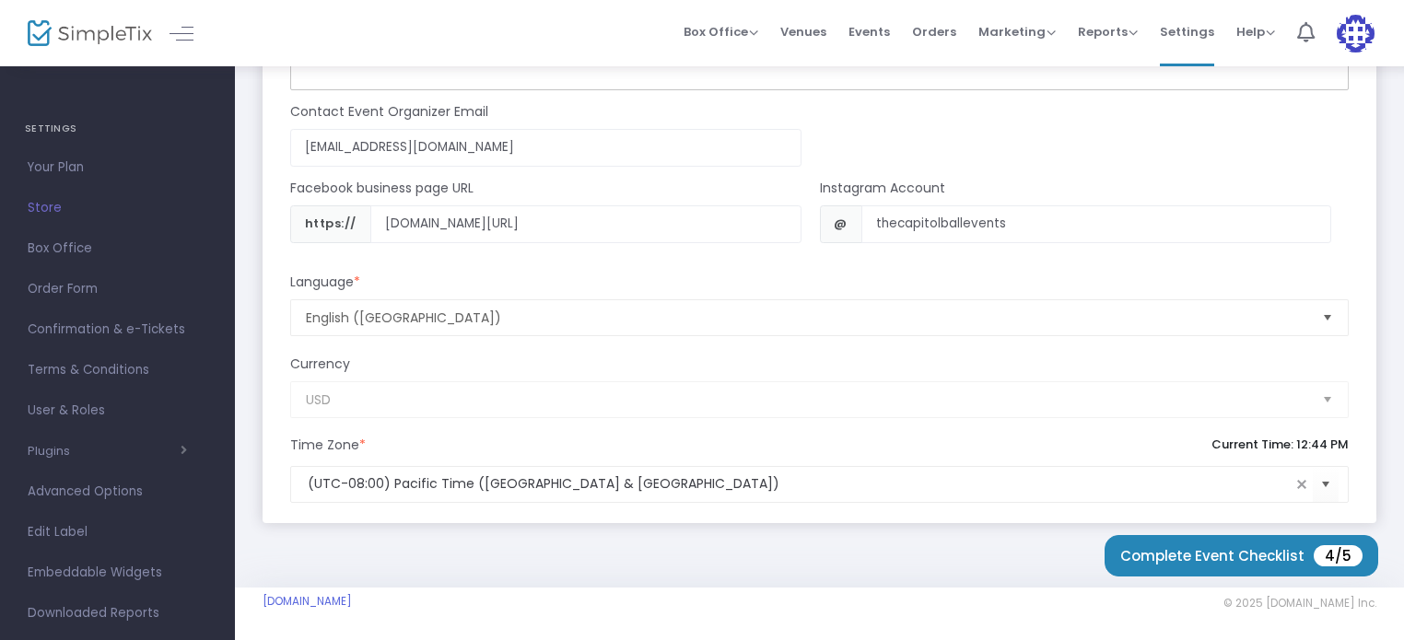
scroll to position [0, 0]
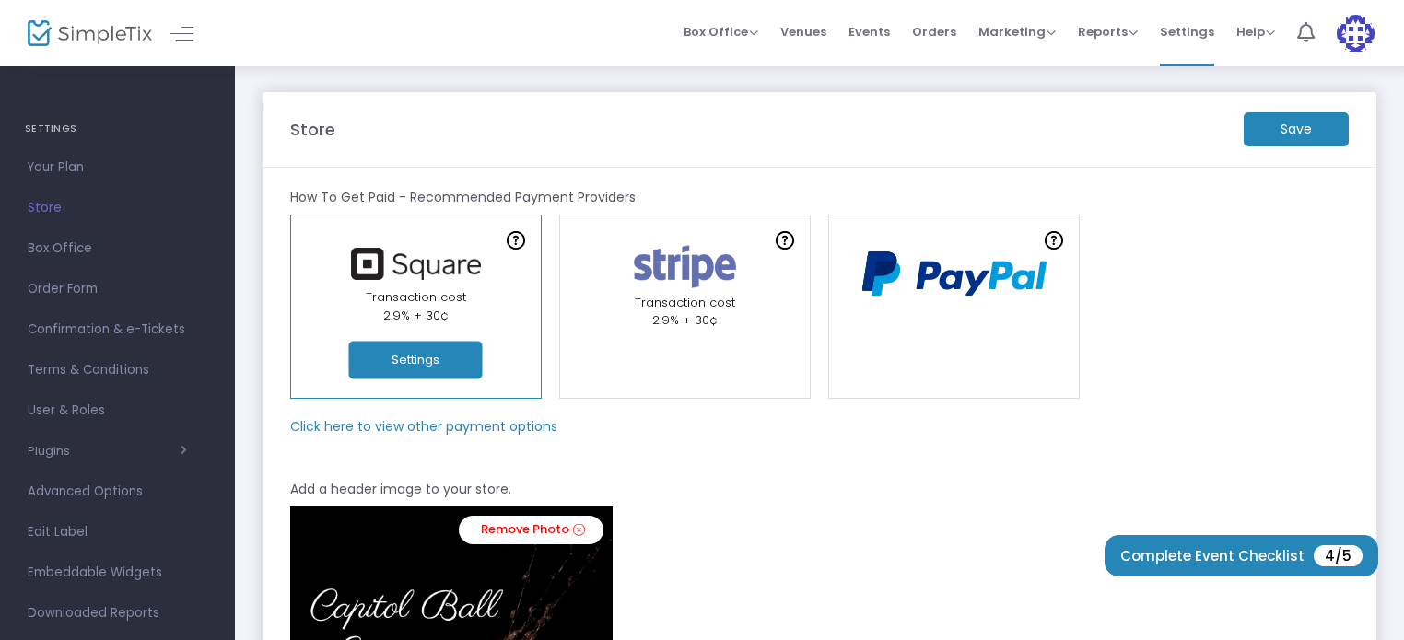
click at [1294, 132] on m-button "Save" at bounding box center [1295, 129] width 105 height 34
click at [63, 248] on span "Box Office" at bounding box center [118, 249] width 180 height 24
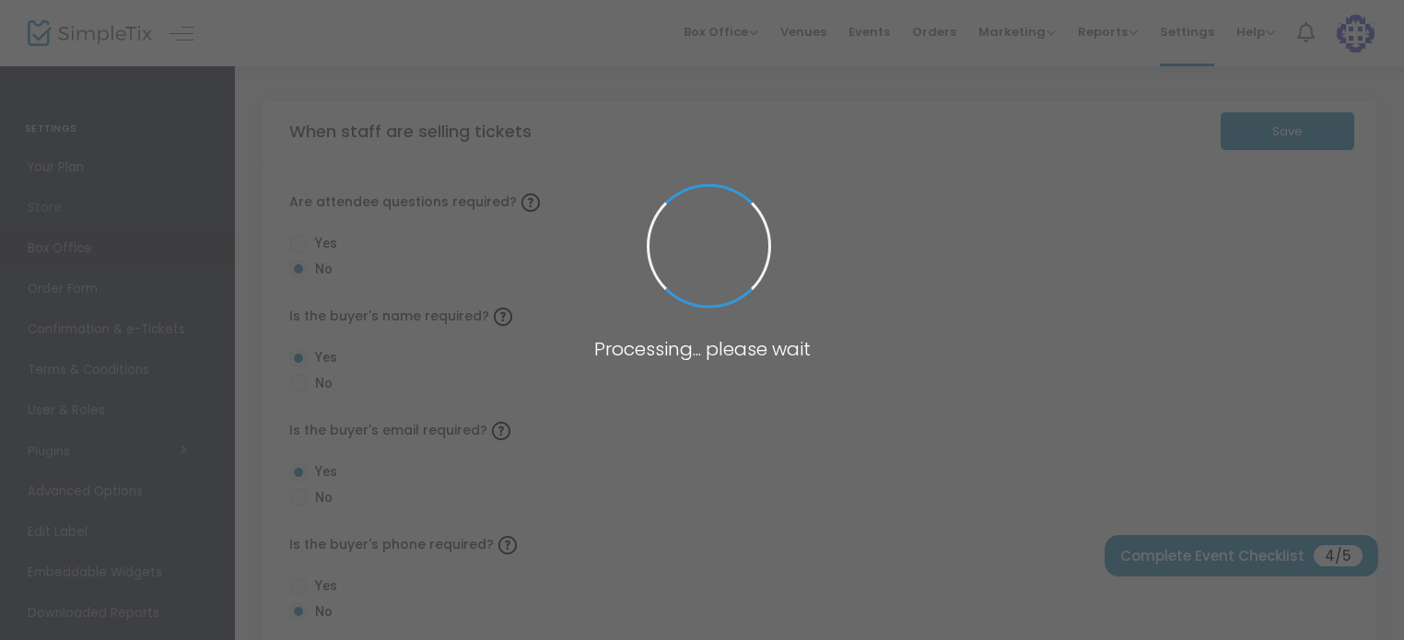
radio input "false"
radio input "true"
radio input "false"
radio input "true"
radio input "false"
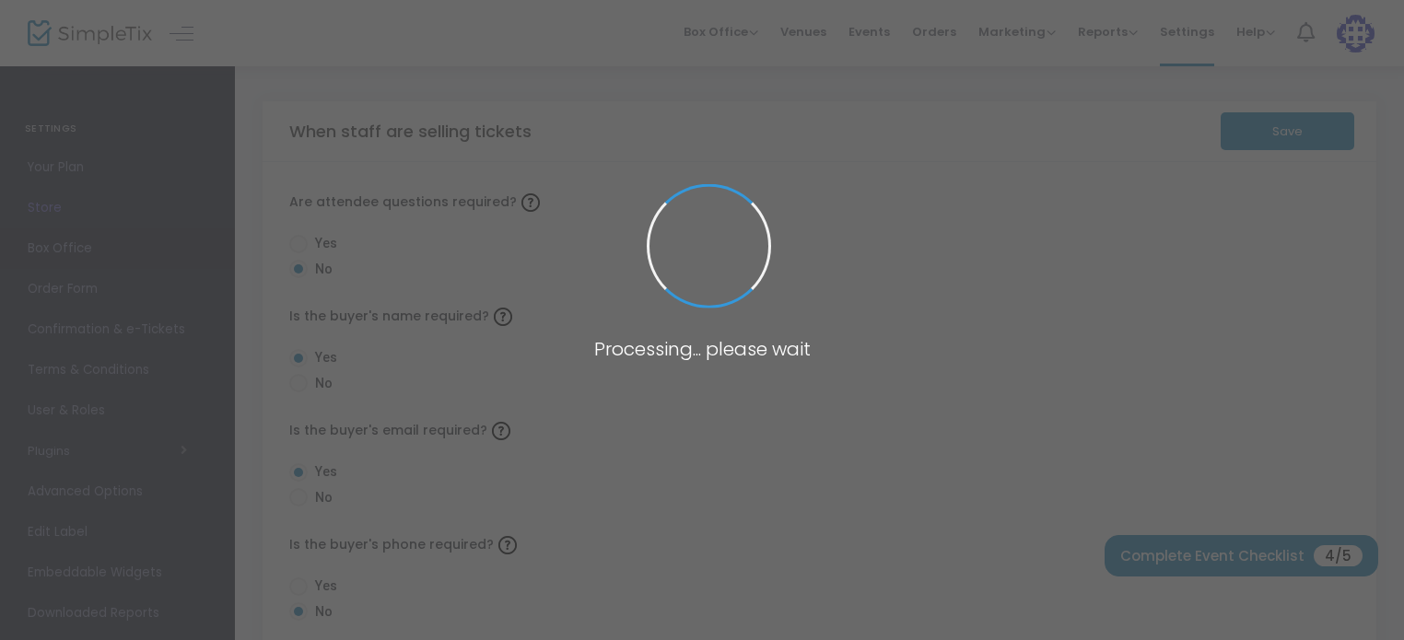
radio input "true"
radio input "false"
radio input "true"
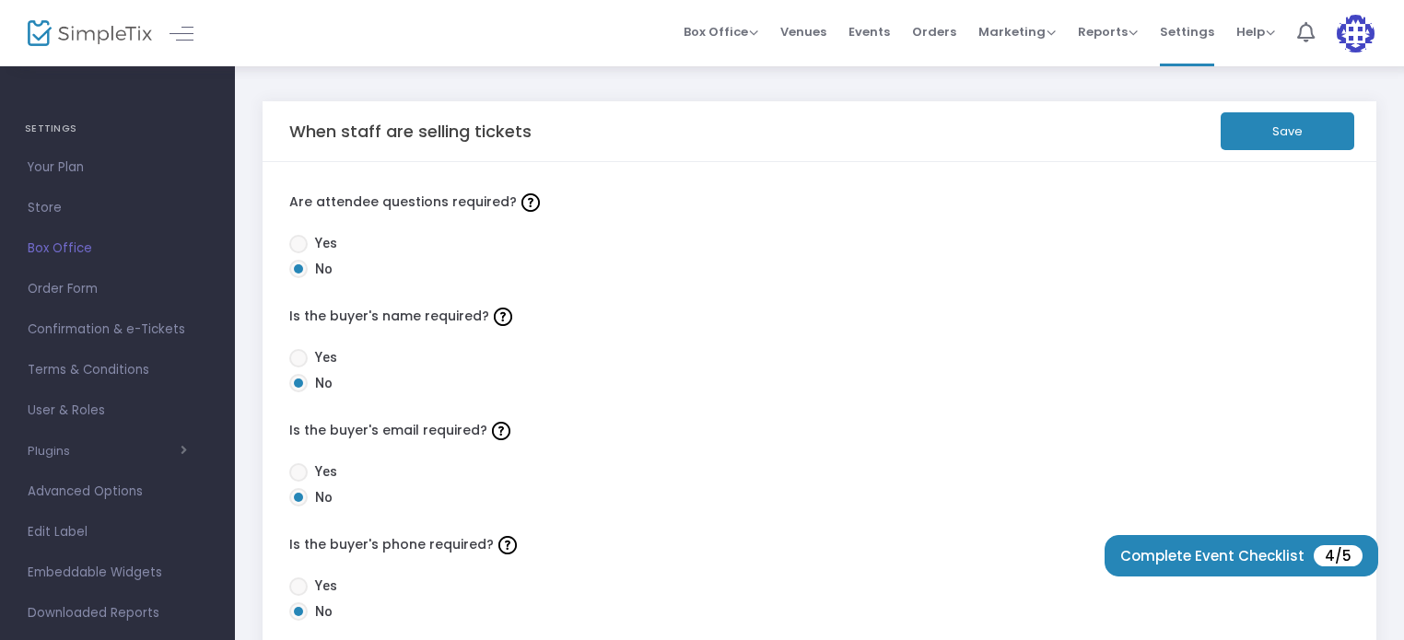
click at [294, 244] on span at bounding box center [298, 244] width 18 height 18
click at [297, 253] on input "Yes" at bounding box center [297, 253] width 1 height 1
radio input "true"
click at [295, 354] on span at bounding box center [298, 358] width 18 height 18
click at [297, 367] on input "Yes" at bounding box center [297, 367] width 1 height 1
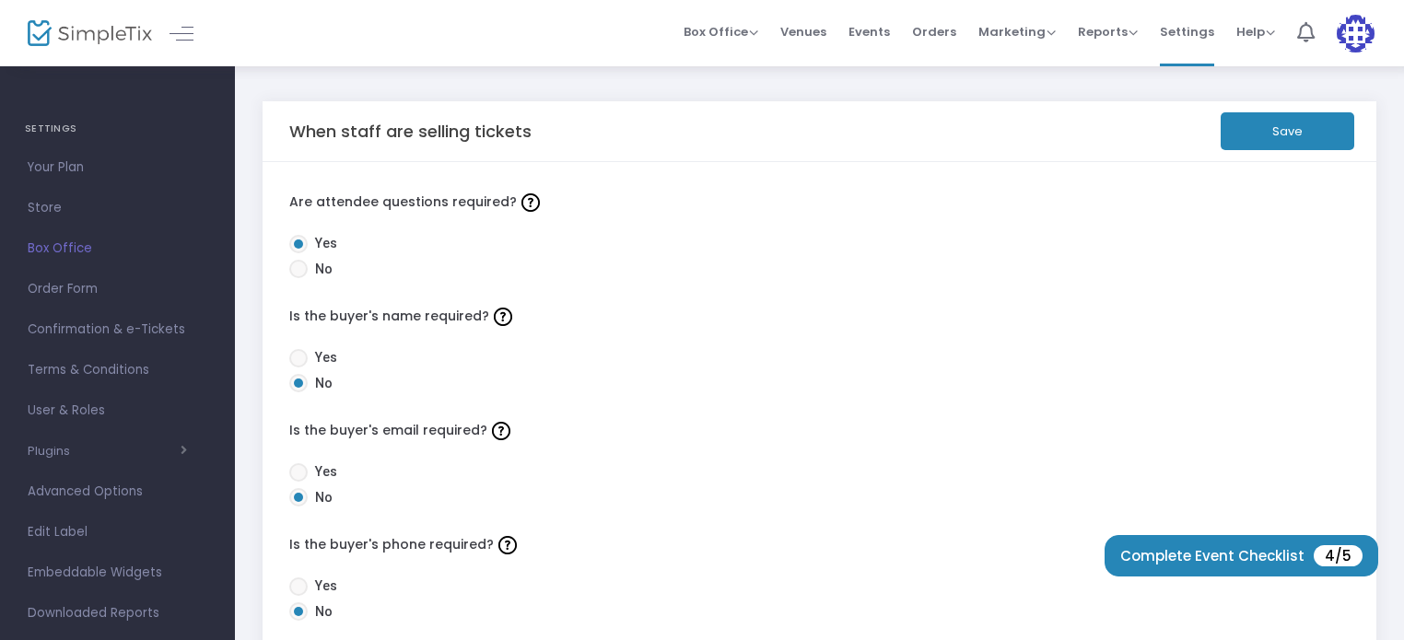
radio input "true"
click at [297, 469] on span at bounding box center [298, 472] width 18 height 18
click at [297, 482] on input "Yes" at bounding box center [297, 482] width 1 height 1
radio input "true"
click at [297, 582] on span at bounding box center [298, 586] width 18 height 18
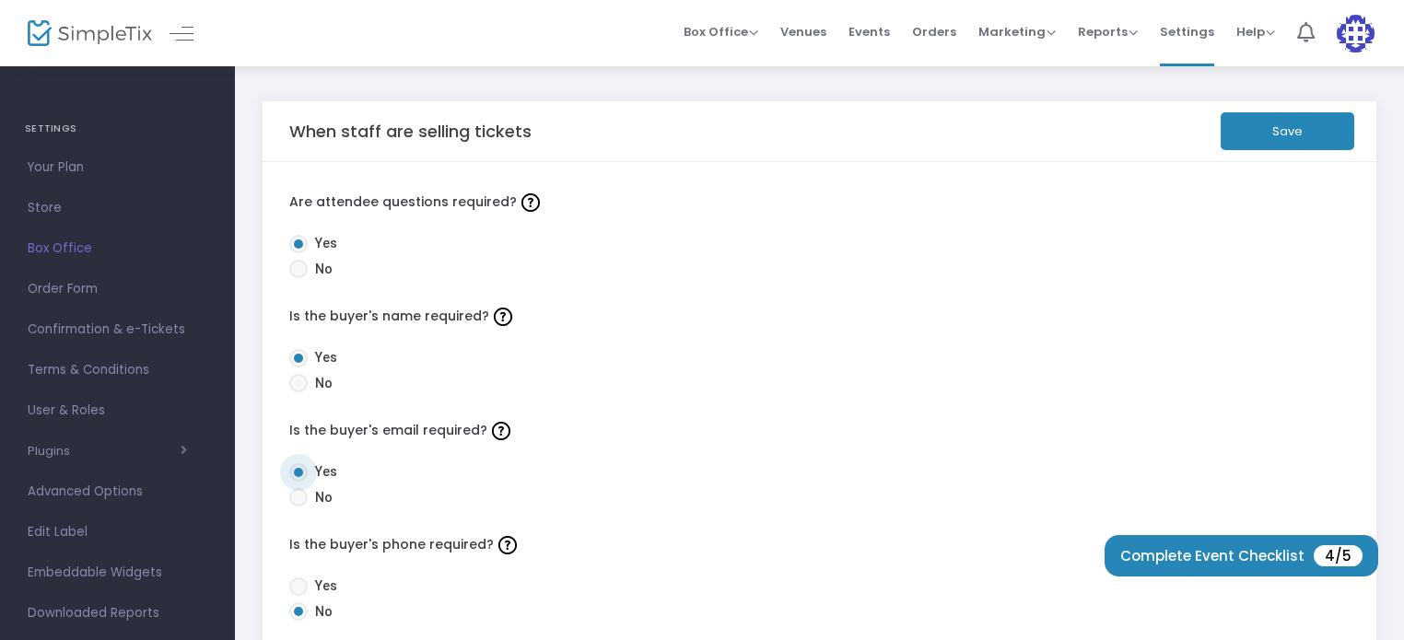
click at [297, 596] on input "Yes" at bounding box center [297, 596] width 1 height 1
radio input "true"
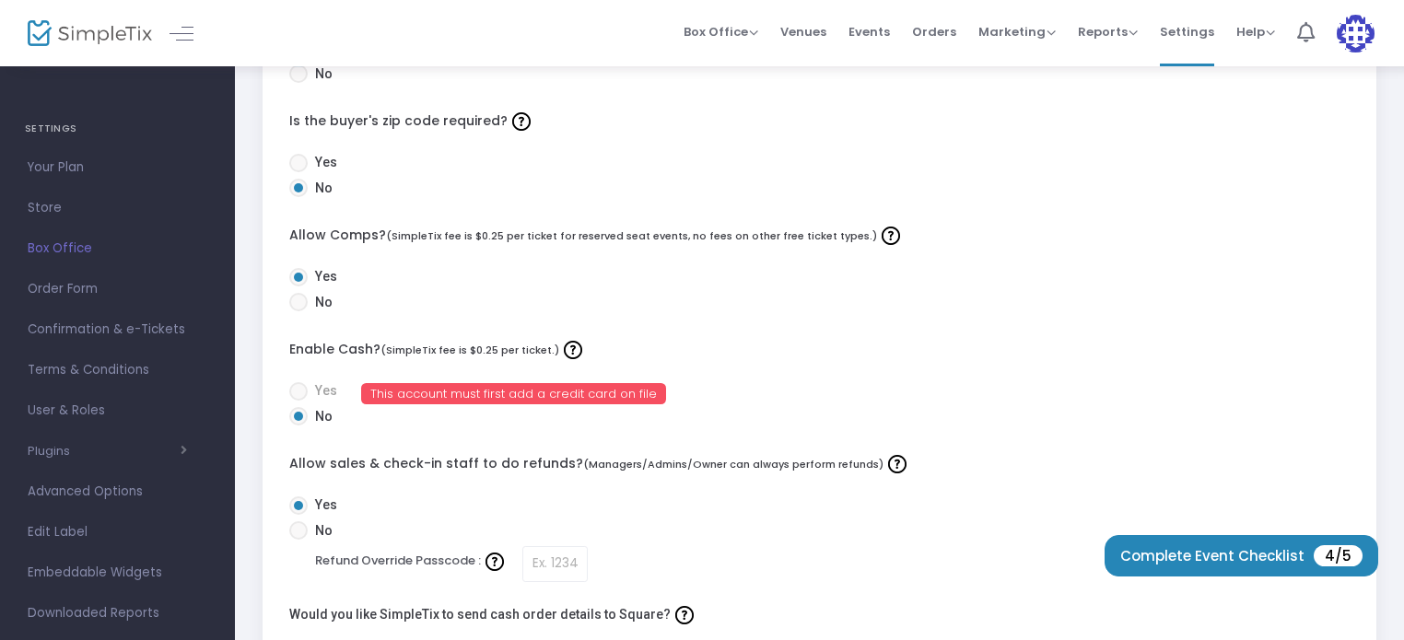
scroll to position [571, 0]
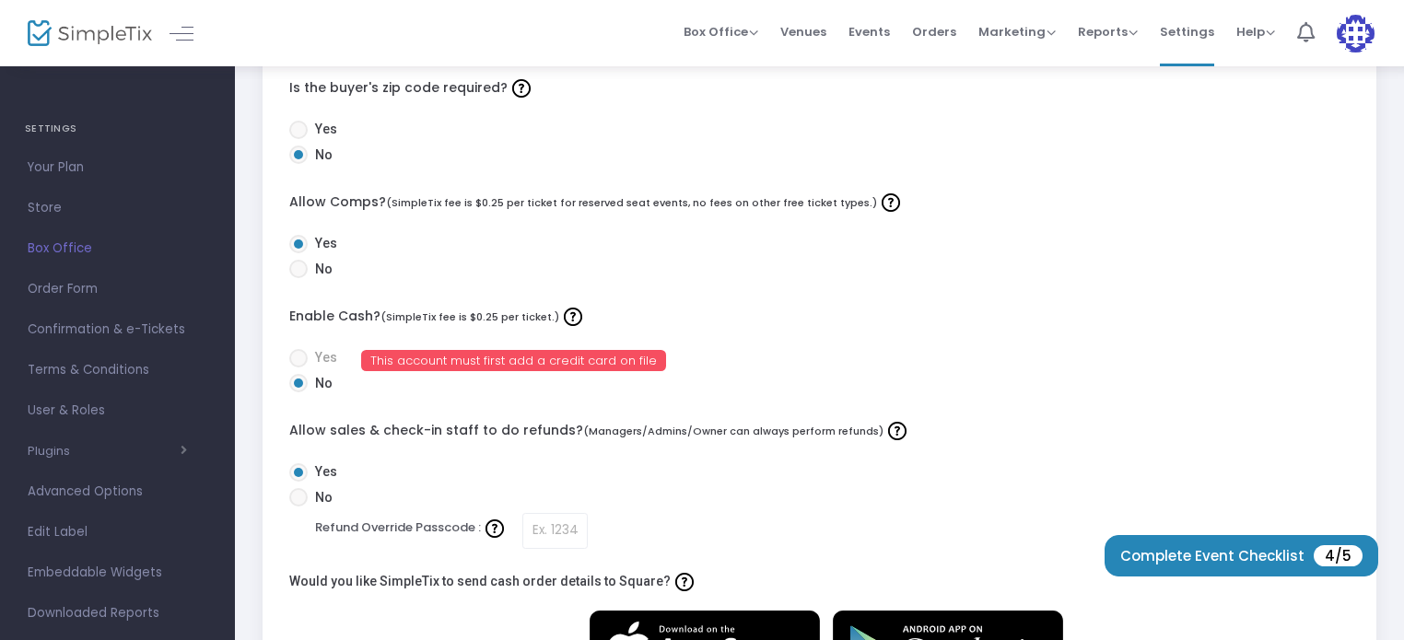
click at [300, 128] on span at bounding box center [298, 130] width 18 height 18
click at [298, 139] on input "Yes" at bounding box center [297, 139] width 1 height 1
radio input "true"
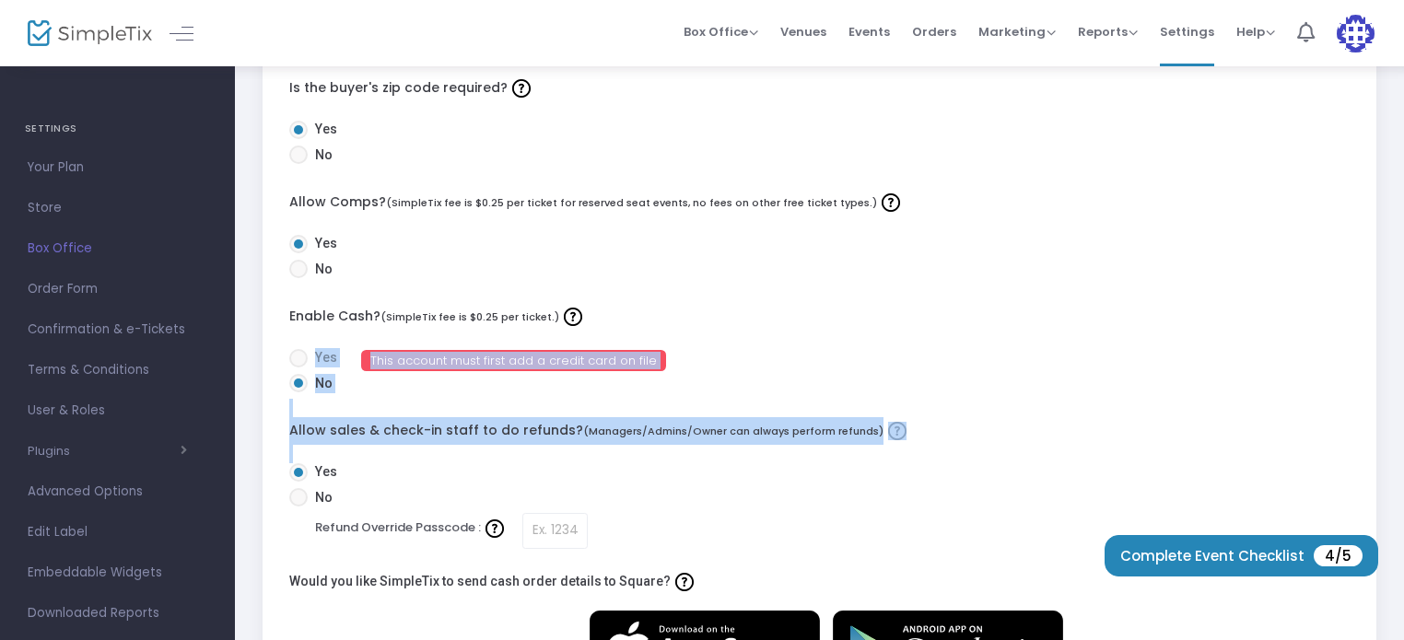
drag, startPoint x: 1411, startPoint y: 400, endPoint x: 1414, endPoint y: 507, distance: 107.8
click at [1364, 410] on div "Are attendee questions required? Yes No Is the buyer's name required? Yes No Is…" at bounding box center [819, 154] width 1114 height 1127
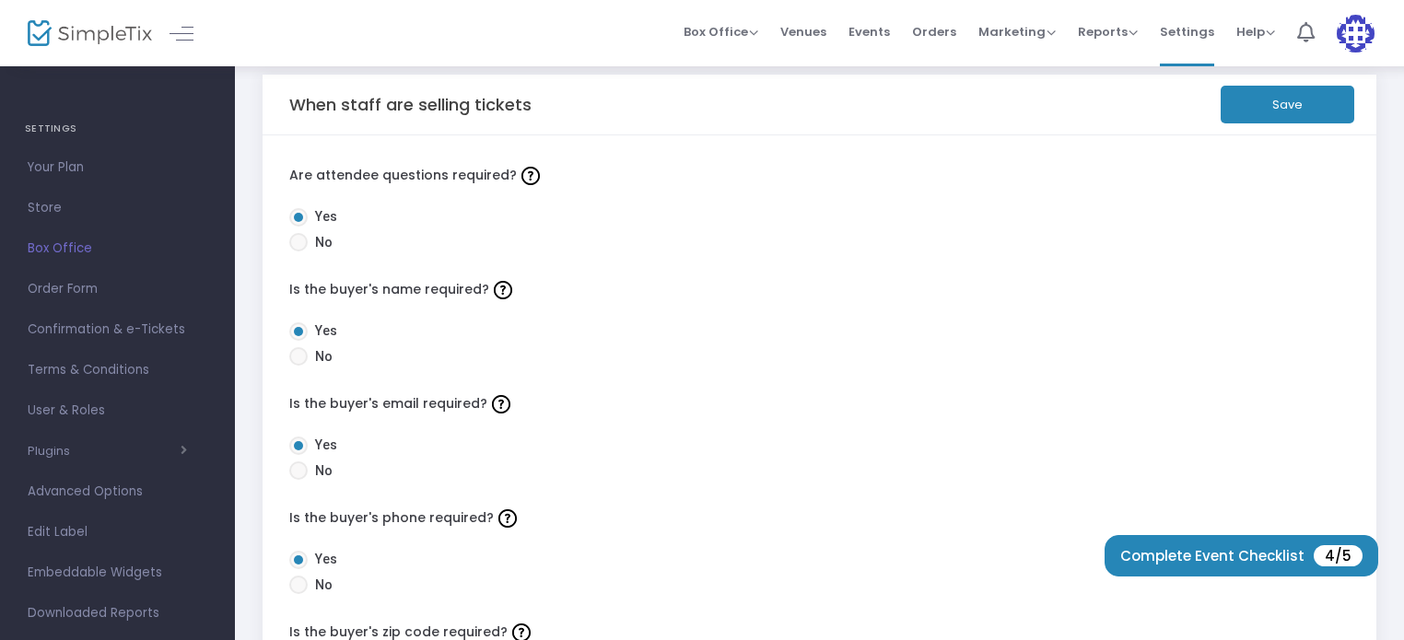
scroll to position [0, 0]
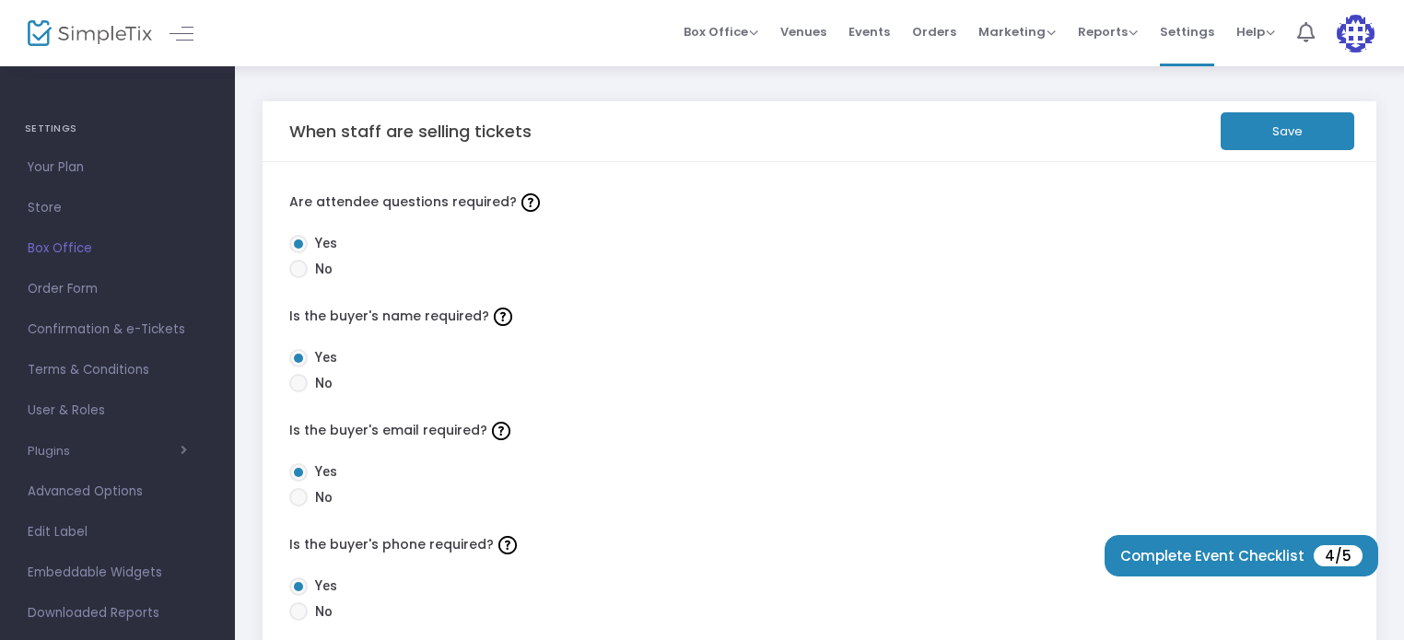
click at [1278, 139] on button "Save" at bounding box center [1287, 131] width 134 height 38
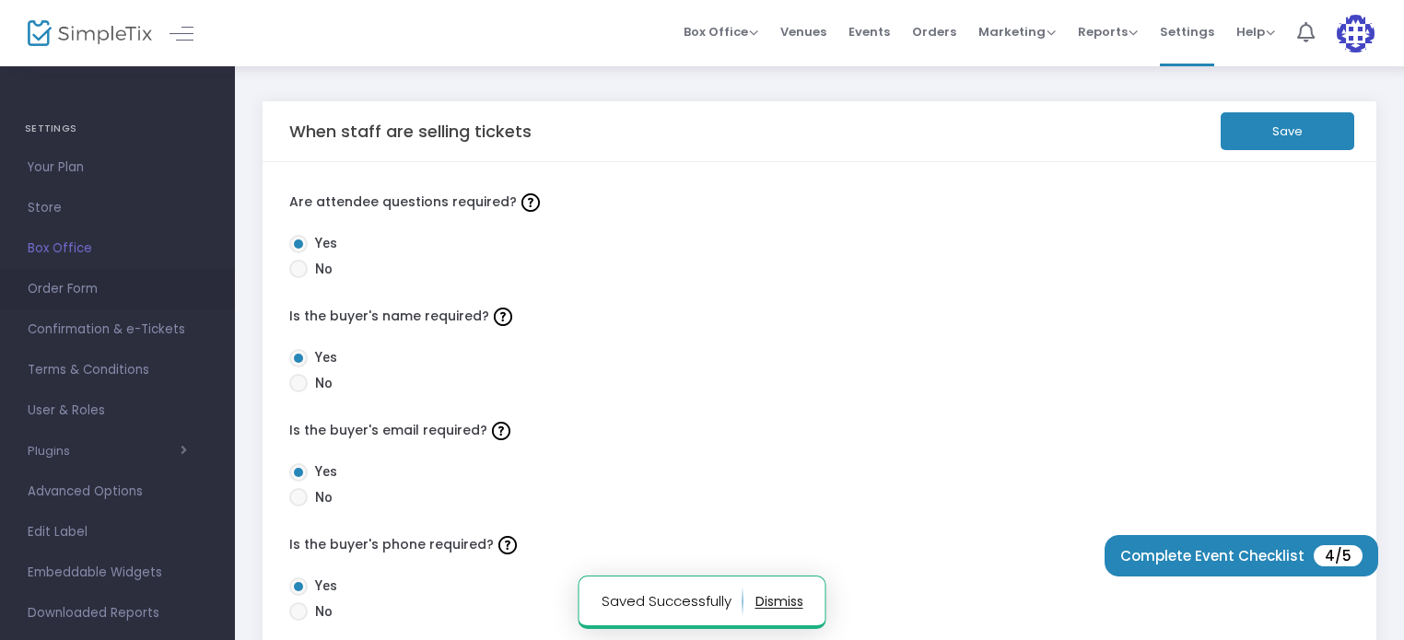
click at [60, 289] on span "Order Form" at bounding box center [118, 289] width 180 height 24
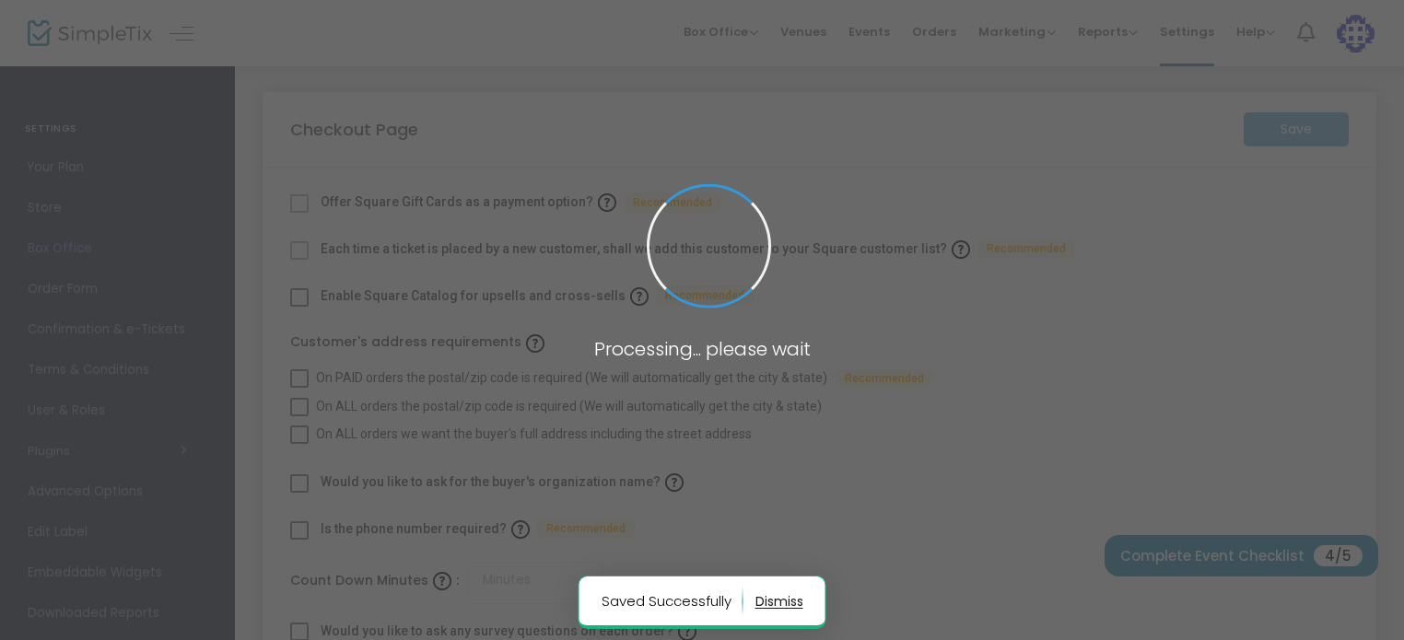
checkbox input "true"
type input "45"
checkbox input "true"
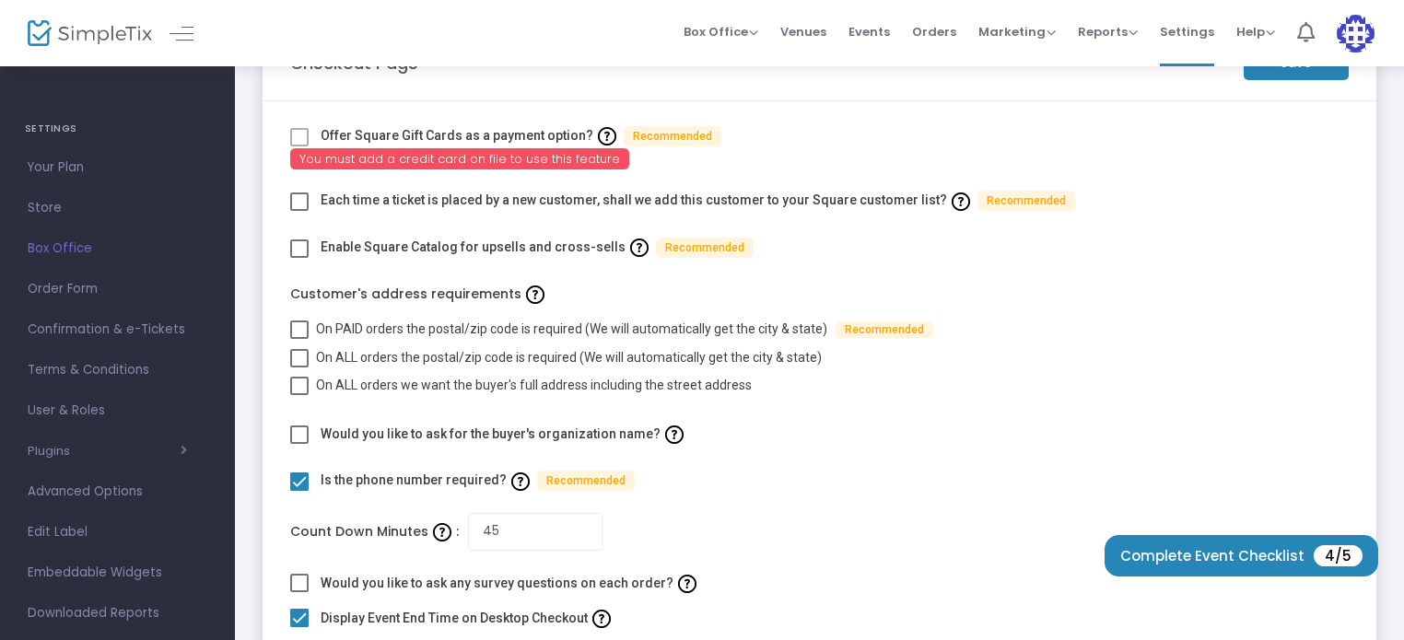
scroll to position [37, 0]
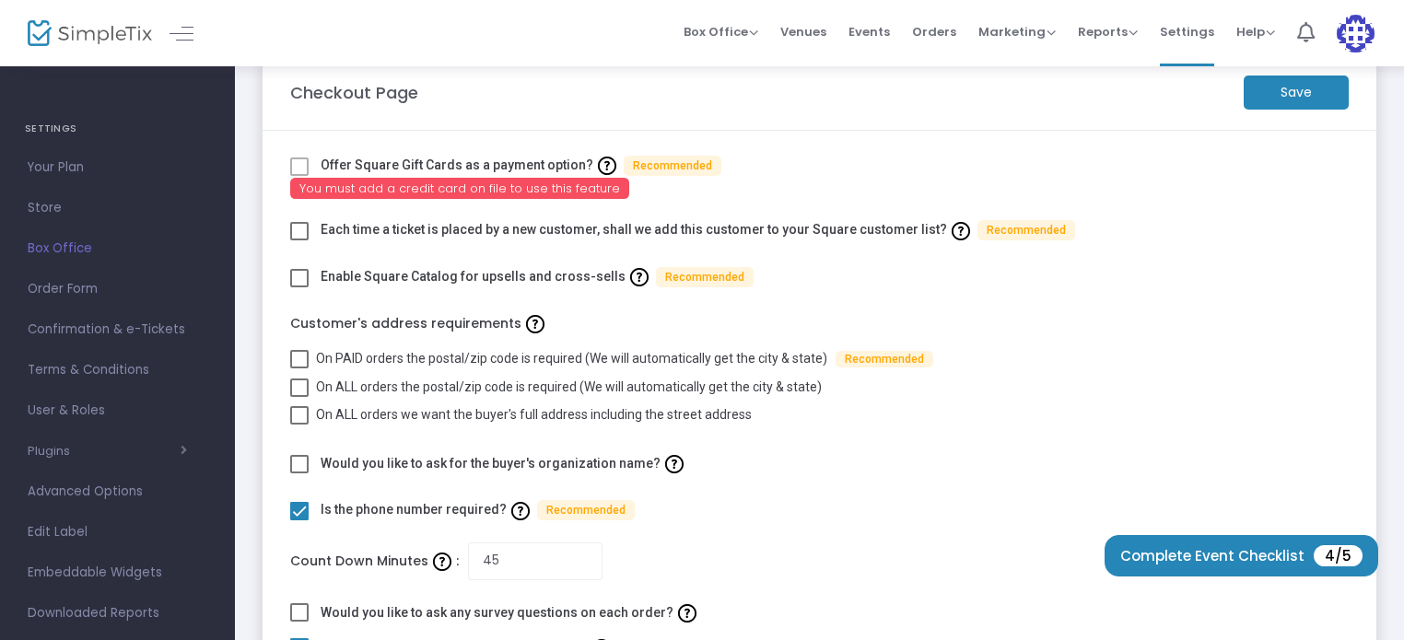
click at [295, 159] on span at bounding box center [299, 166] width 18 height 18
click at [299, 167] on span at bounding box center [299, 166] width 18 height 18
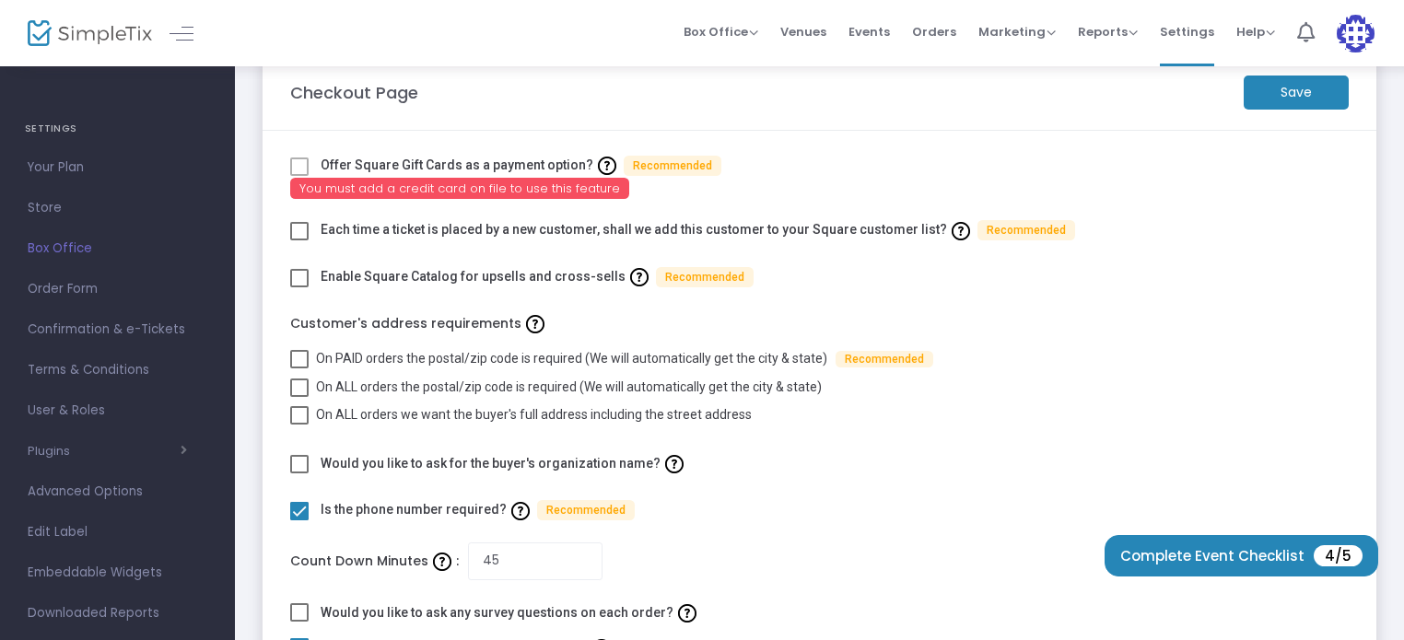
click at [299, 167] on span at bounding box center [299, 166] width 18 height 18
click at [328, 216] on label "Each time a ticket is placed by a new customer, shall we add this customer to y…" at bounding box center [698, 230] width 754 height 29
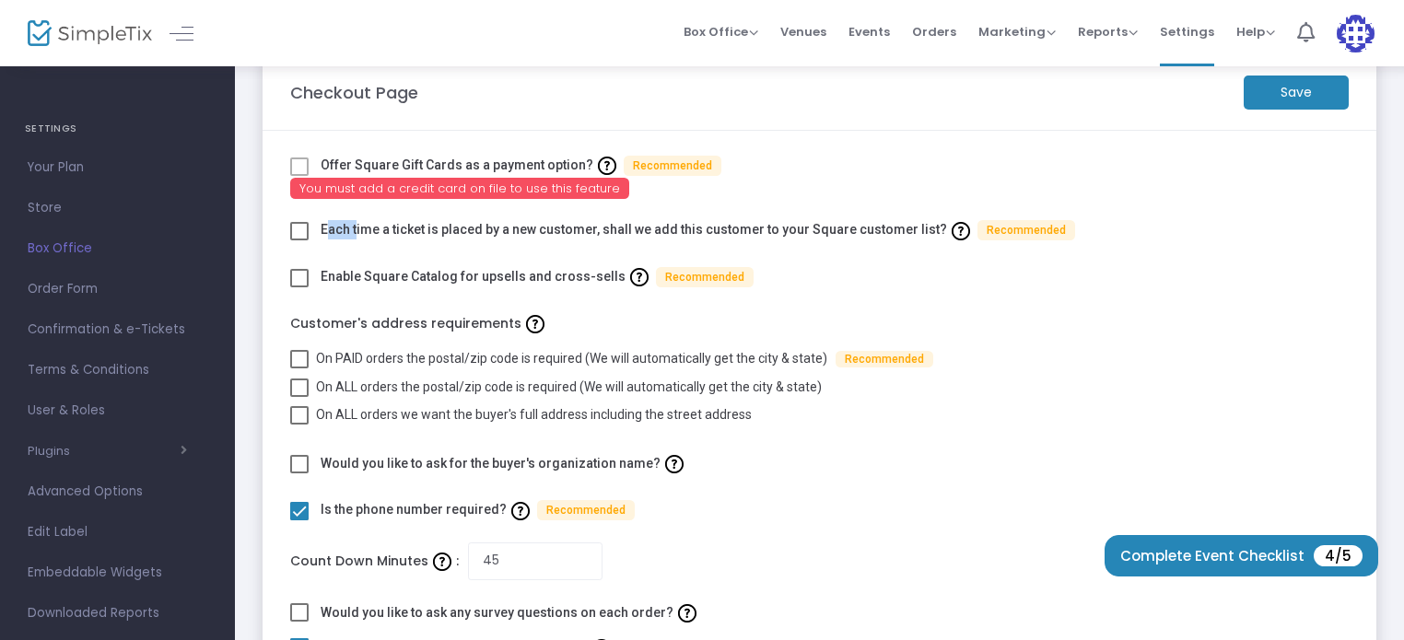
click at [328, 216] on label "Each time a ticket is placed by a new customer, shall we add this customer to y…" at bounding box center [698, 230] width 754 height 29
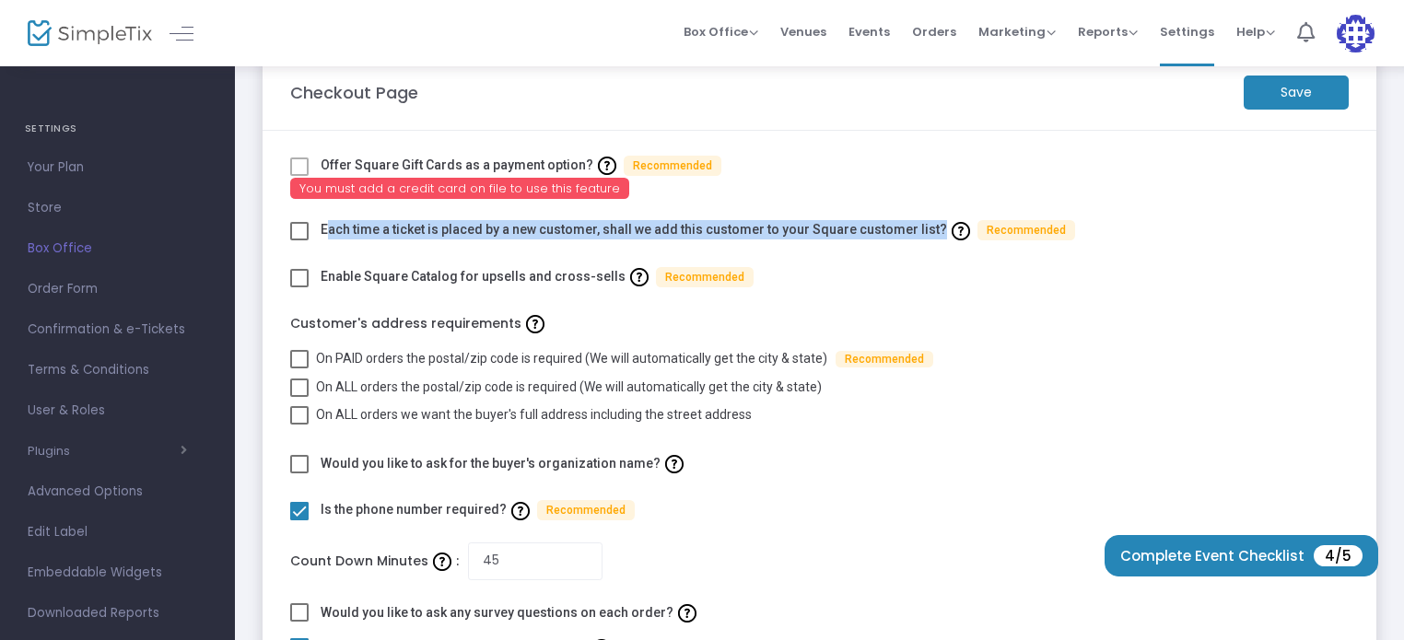
click at [328, 216] on label "Each time a ticket is placed by a new customer, shall we add this customer to y…" at bounding box center [698, 230] width 754 height 29
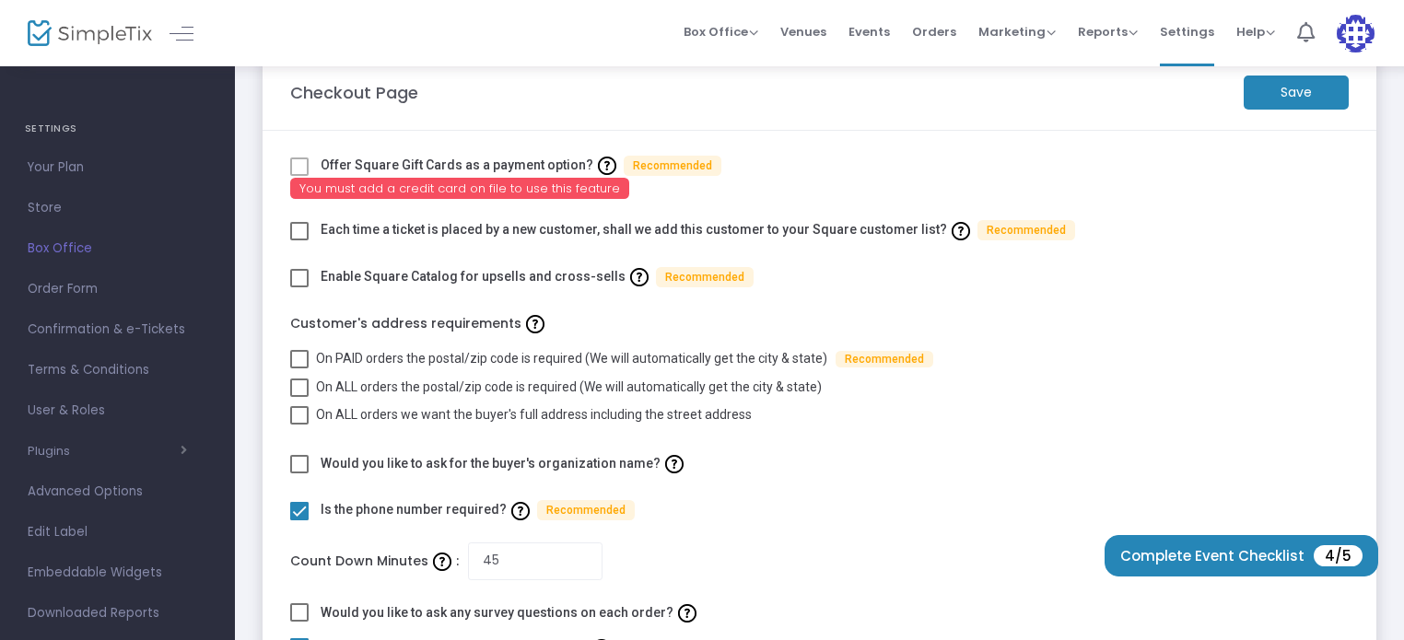
click at [921, 101] on div "Checkout Page" at bounding box center [757, 92] width 953 height 25
click at [297, 230] on span at bounding box center [299, 231] width 18 height 18
click at [298, 240] on input "checkbox" at bounding box center [298, 240] width 1 height 1
checkbox input "true"
click at [298, 276] on span at bounding box center [299, 278] width 18 height 18
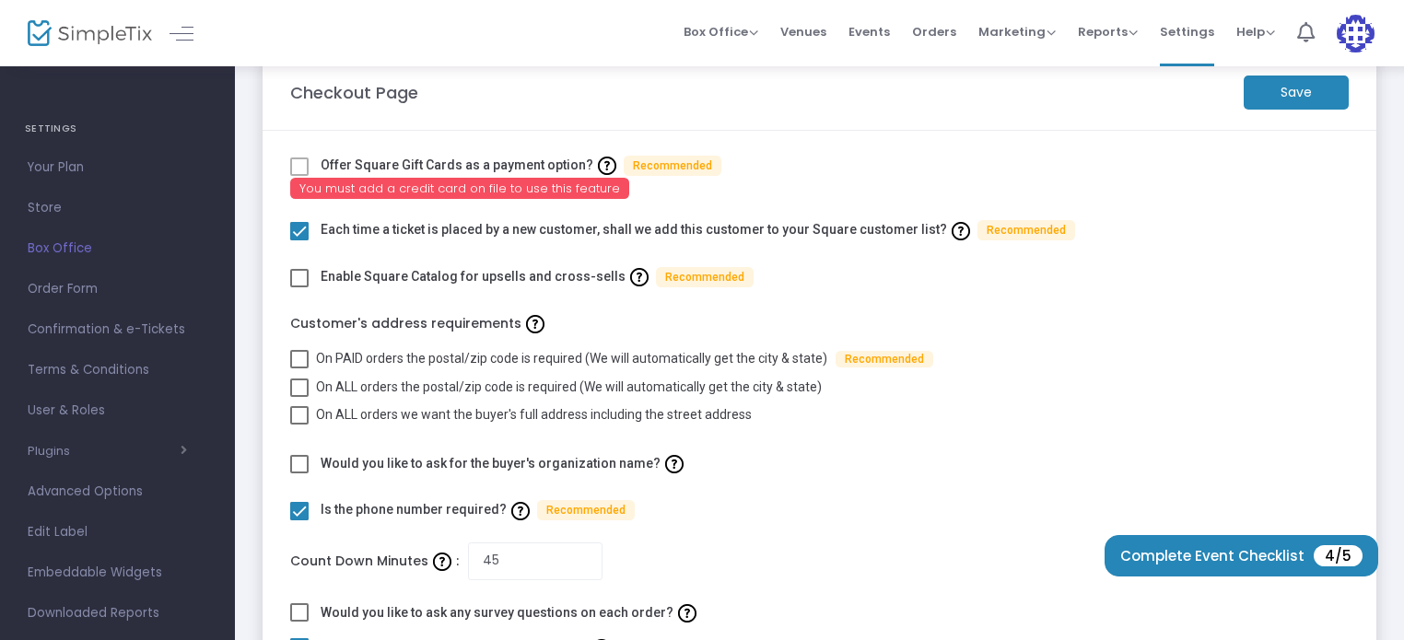
click at [298, 287] on input "checkbox" at bounding box center [298, 287] width 1 height 1
checkbox input "true"
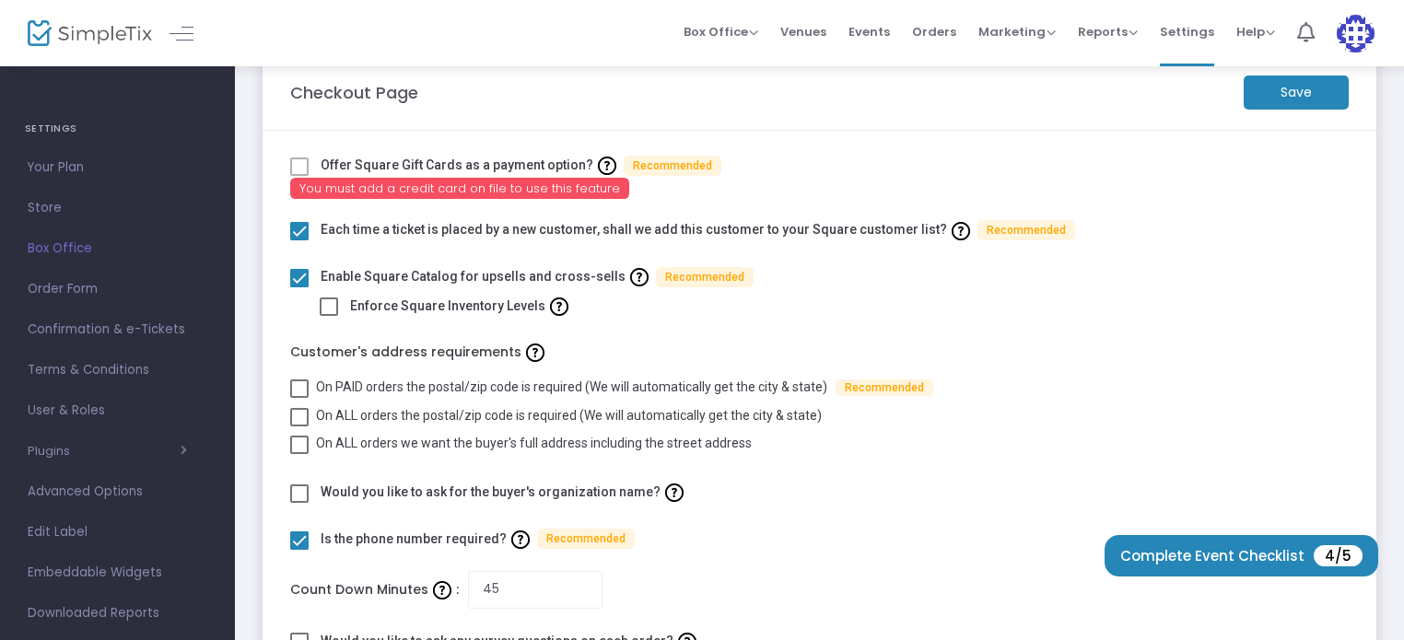
click at [297, 384] on span at bounding box center [299, 388] width 18 height 18
click at [298, 398] on input "On PAID orders the postal/zip code is required (We will automatically get the c…" at bounding box center [298, 398] width 1 height 1
checkbox input "true"
click at [298, 414] on span at bounding box center [299, 417] width 18 height 18
click at [298, 426] on input "On ALL orders the postal/zip code is required (We will automatically get the ci…" at bounding box center [298, 426] width 1 height 1
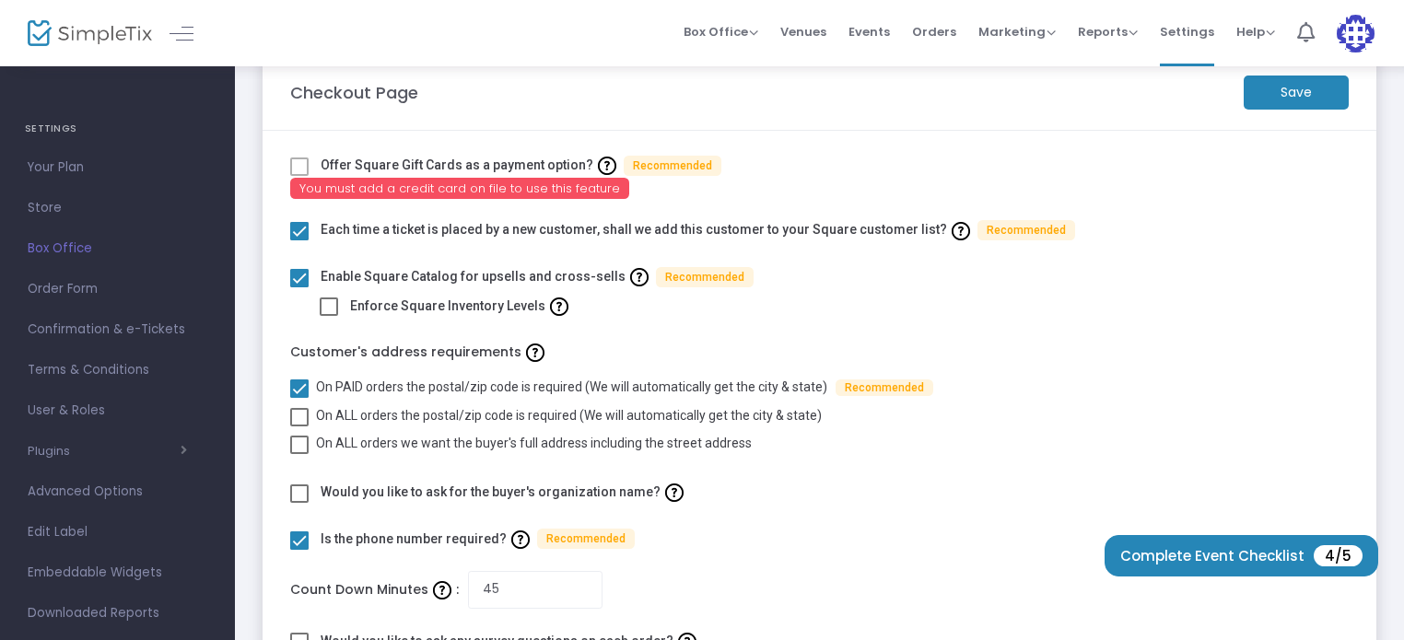
checkbox input "true"
checkbox input "false"
click at [297, 447] on span at bounding box center [299, 445] width 18 height 18
click at [298, 454] on input "On ALL orders we want the buyer's full address including the street address" at bounding box center [298, 454] width 1 height 1
checkbox input "true"
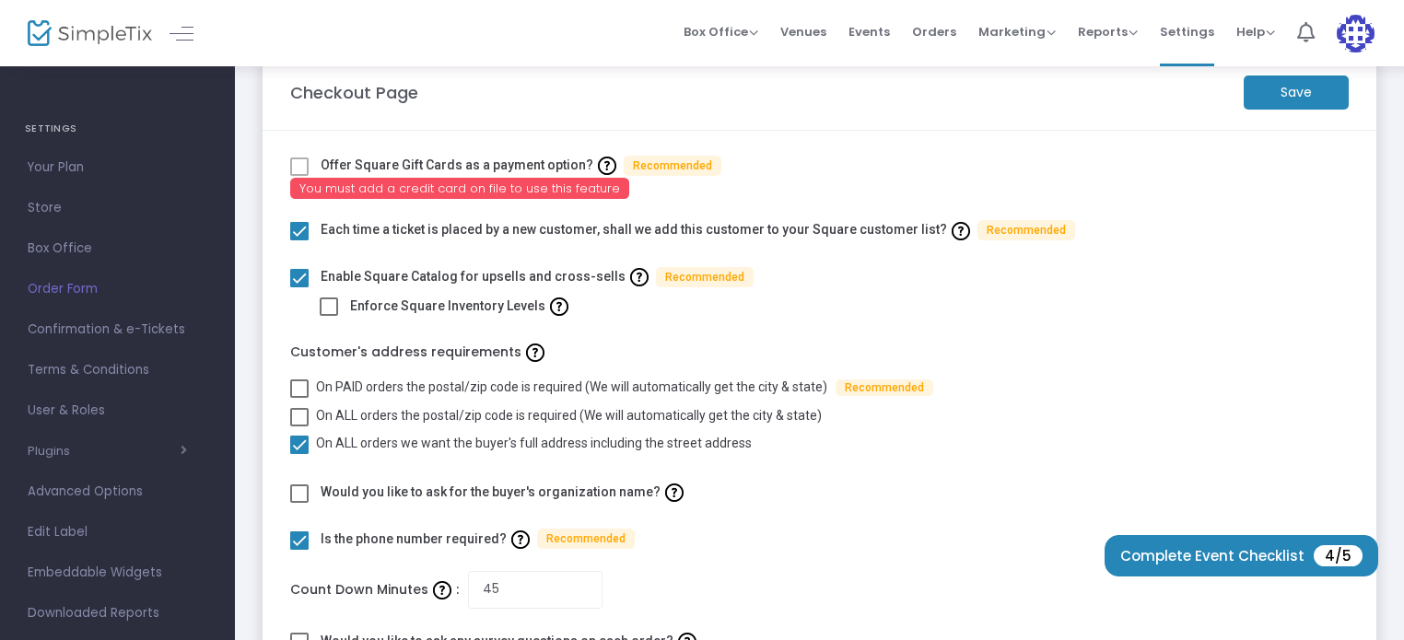
click at [302, 412] on span at bounding box center [299, 417] width 18 height 18
click at [299, 426] on input "On ALL orders the postal/zip code is required (We will automatically get the ci…" at bounding box center [298, 426] width 1 height 1
checkbox input "true"
checkbox input "false"
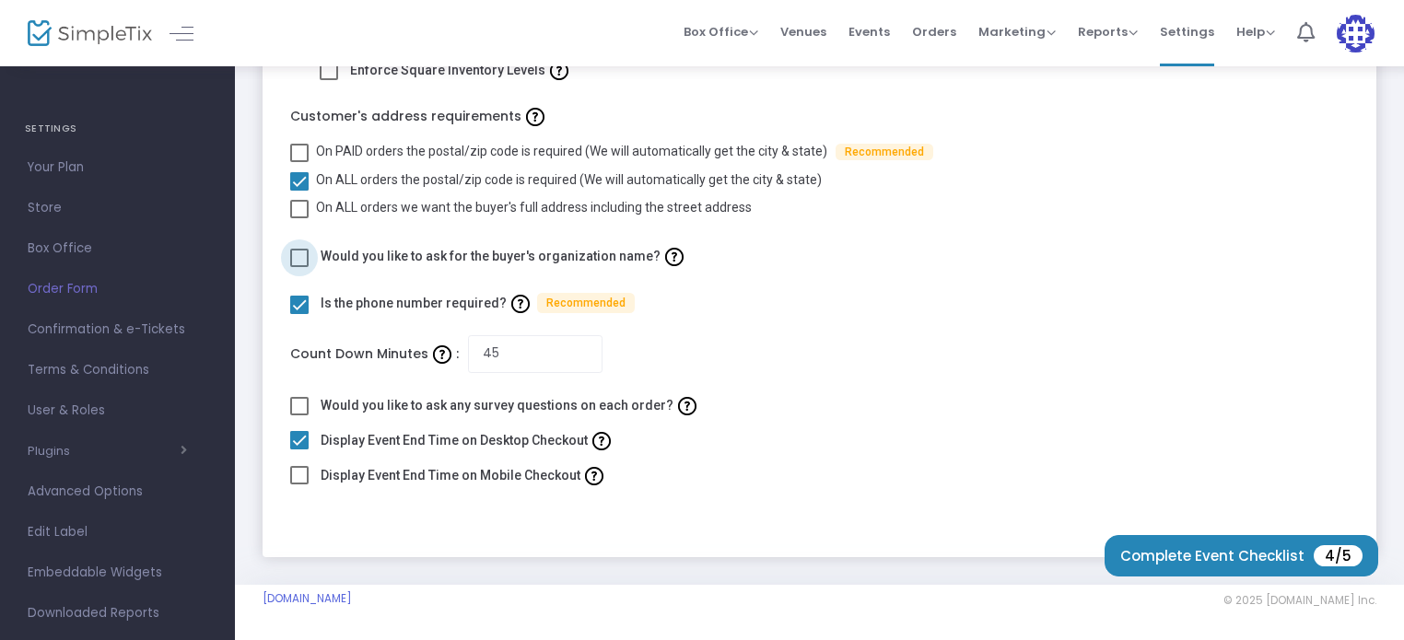
click at [302, 261] on span at bounding box center [299, 258] width 18 height 18
click at [299, 267] on input "checkbox" at bounding box center [298, 267] width 1 height 1
checkbox input "true"
click at [297, 216] on span at bounding box center [299, 209] width 18 height 18
click at [298, 218] on input "On ALL orders we want the buyer's full address including the street address" at bounding box center [298, 218] width 1 height 1
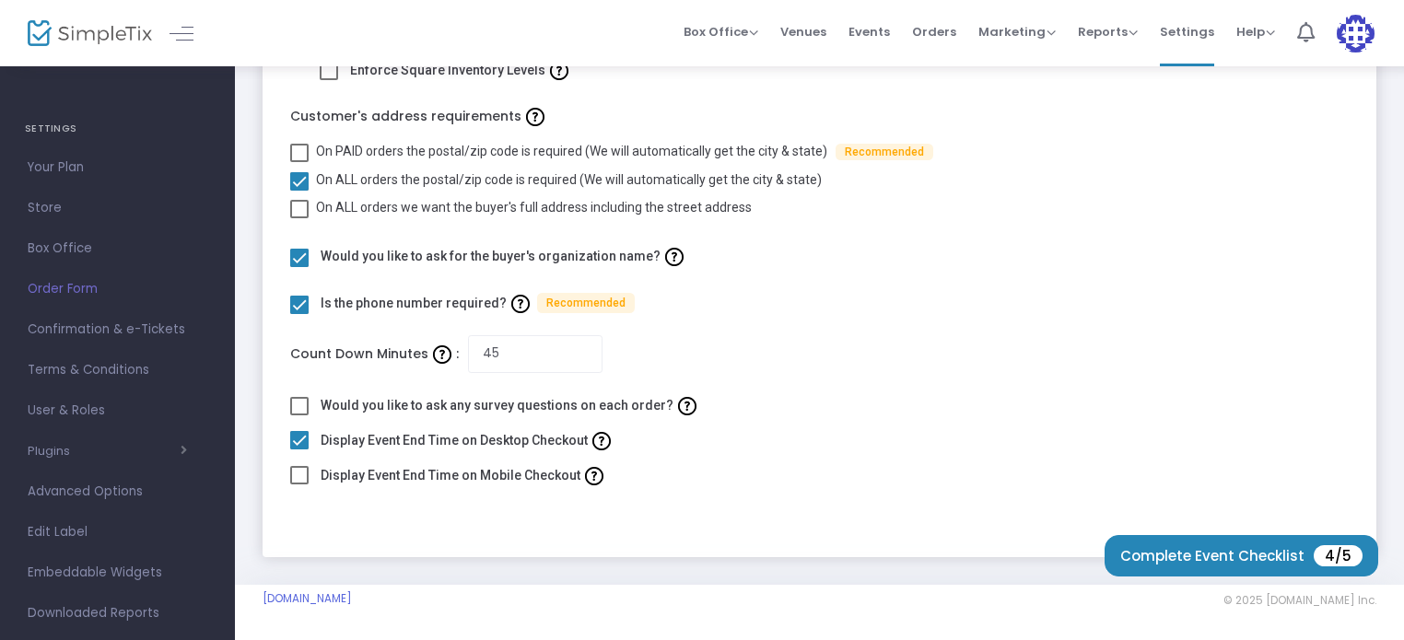
checkbox input "true"
checkbox input "false"
click at [304, 408] on span at bounding box center [299, 406] width 18 height 18
click at [299, 415] on input "checkbox" at bounding box center [298, 415] width 1 height 1
checkbox input "true"
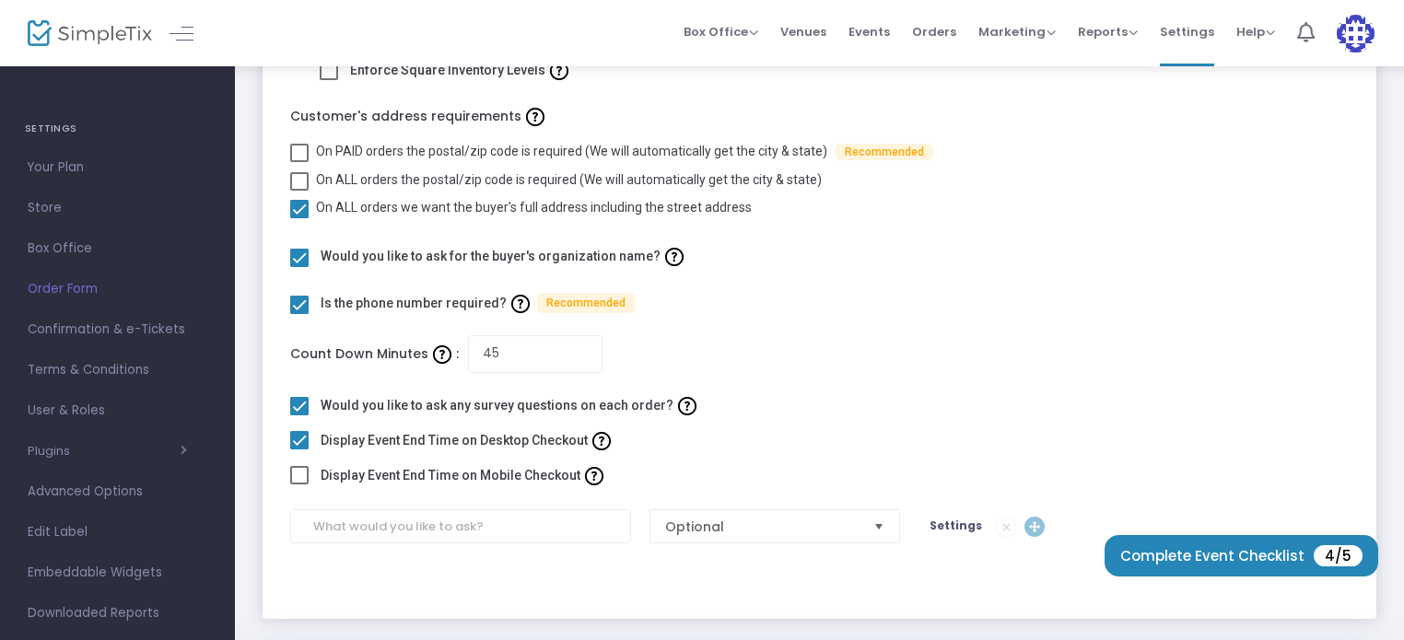
click at [298, 467] on span at bounding box center [299, 475] width 18 height 18
click at [298, 484] on input "checkbox" at bounding box center [298, 484] width 1 height 1
checkbox input "true"
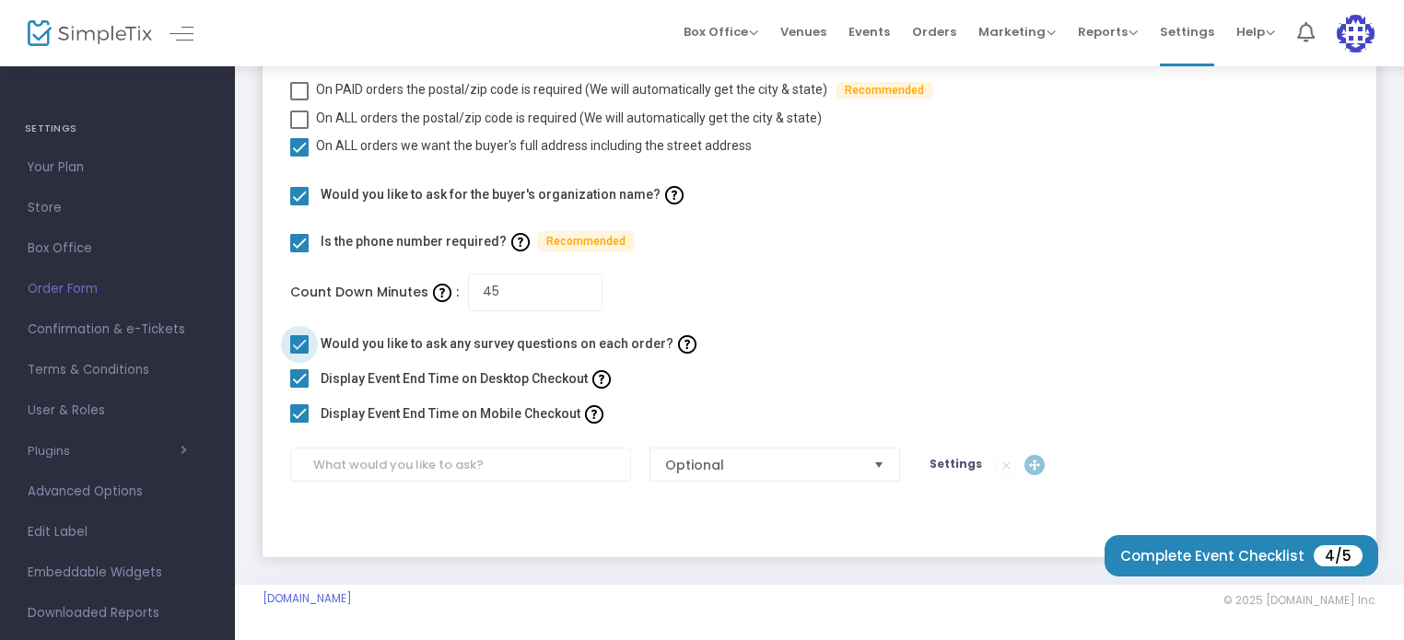
click at [295, 342] on span at bounding box center [299, 344] width 18 height 18
click at [298, 354] on input "checkbox" at bounding box center [298, 354] width 1 height 1
checkbox input "false"
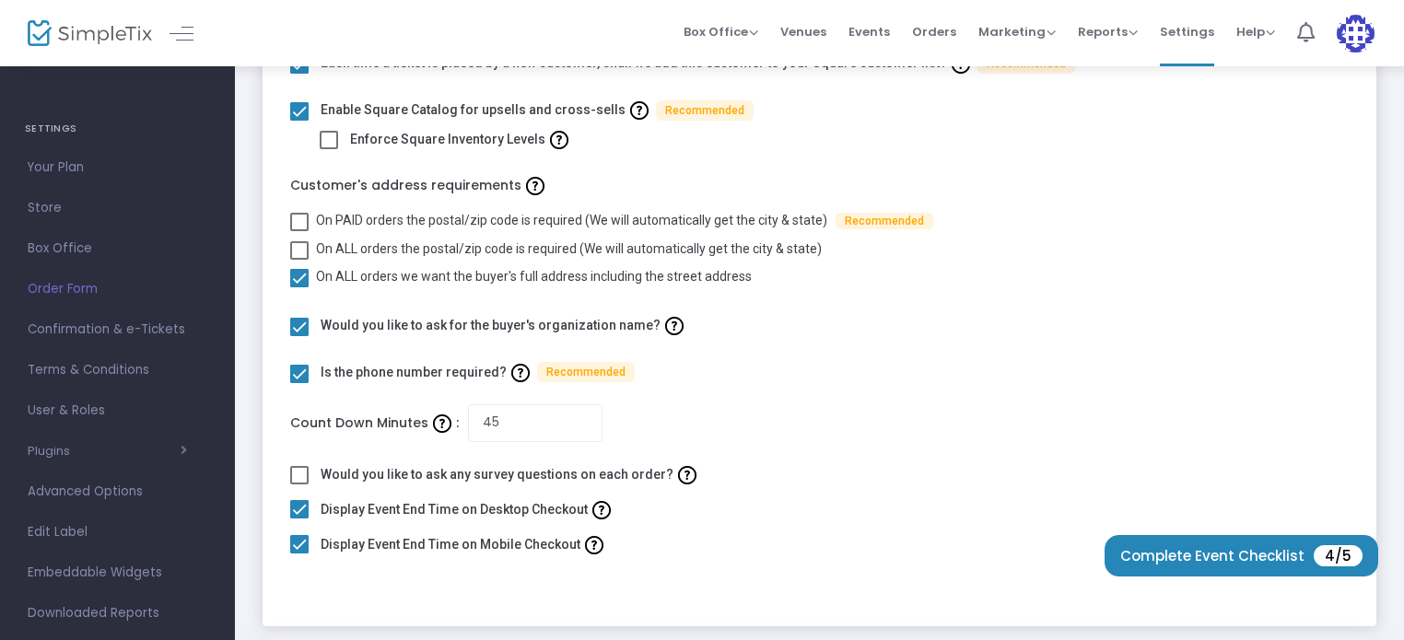
scroll to position [0, 0]
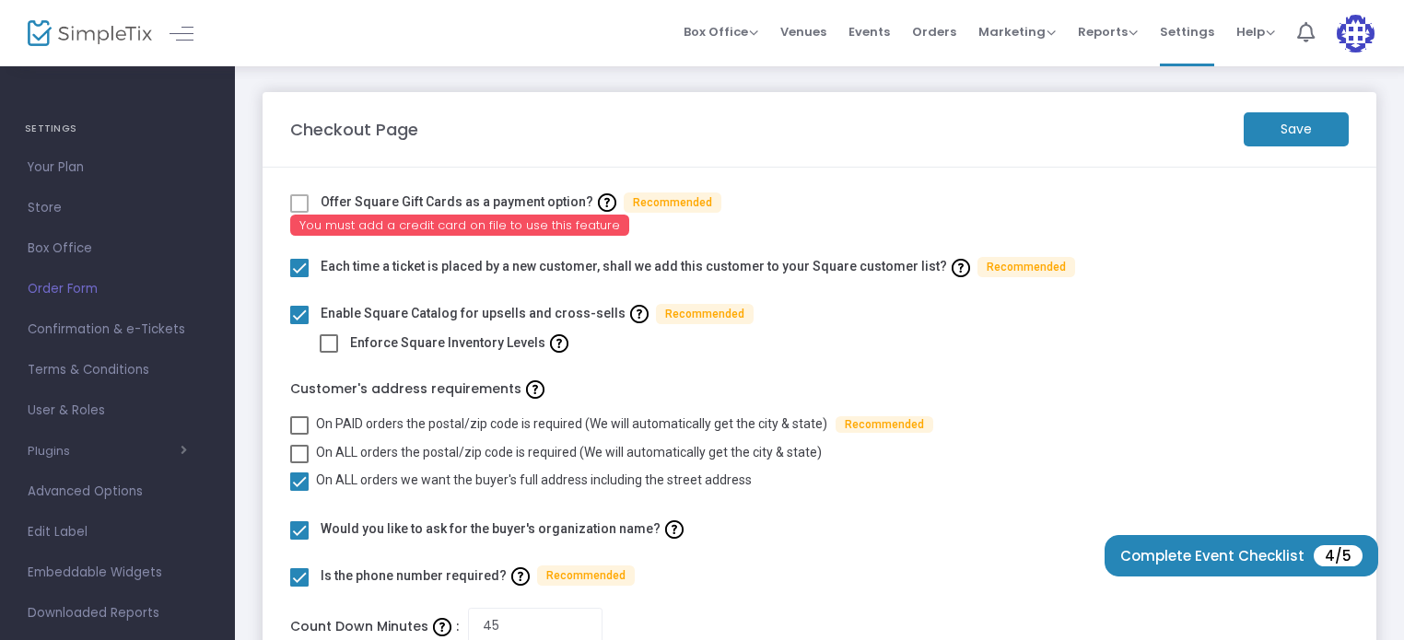
click at [1304, 138] on m-button "Save" at bounding box center [1295, 129] width 105 height 34
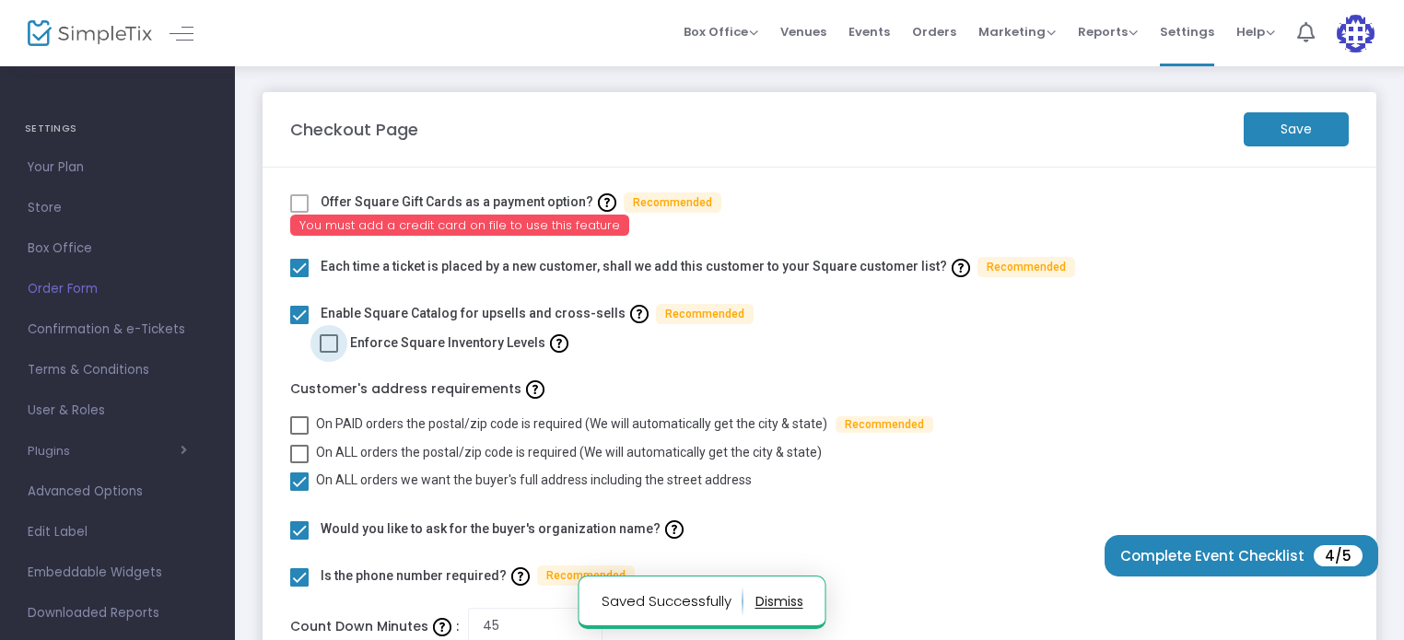
click at [328, 344] on span at bounding box center [329, 343] width 18 height 18
click at [328, 353] on input "checkbox" at bounding box center [328, 353] width 1 height 1
checkbox input "true"
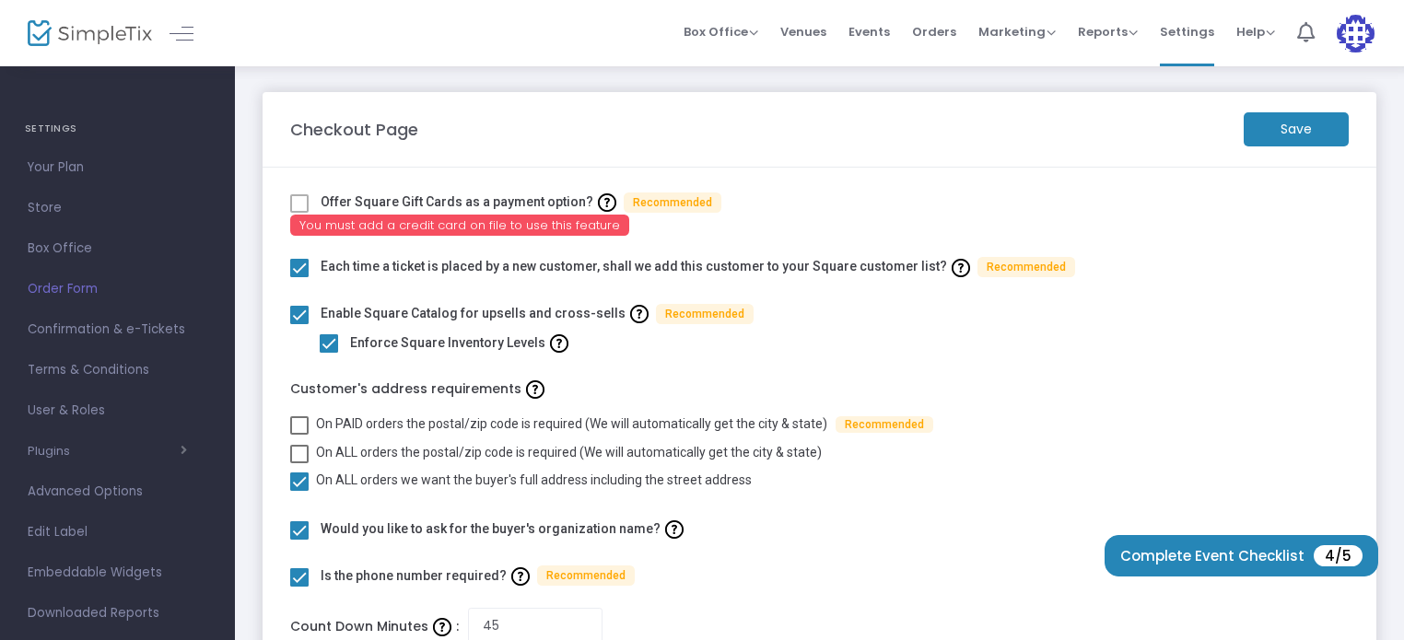
click at [305, 196] on span at bounding box center [299, 203] width 18 height 18
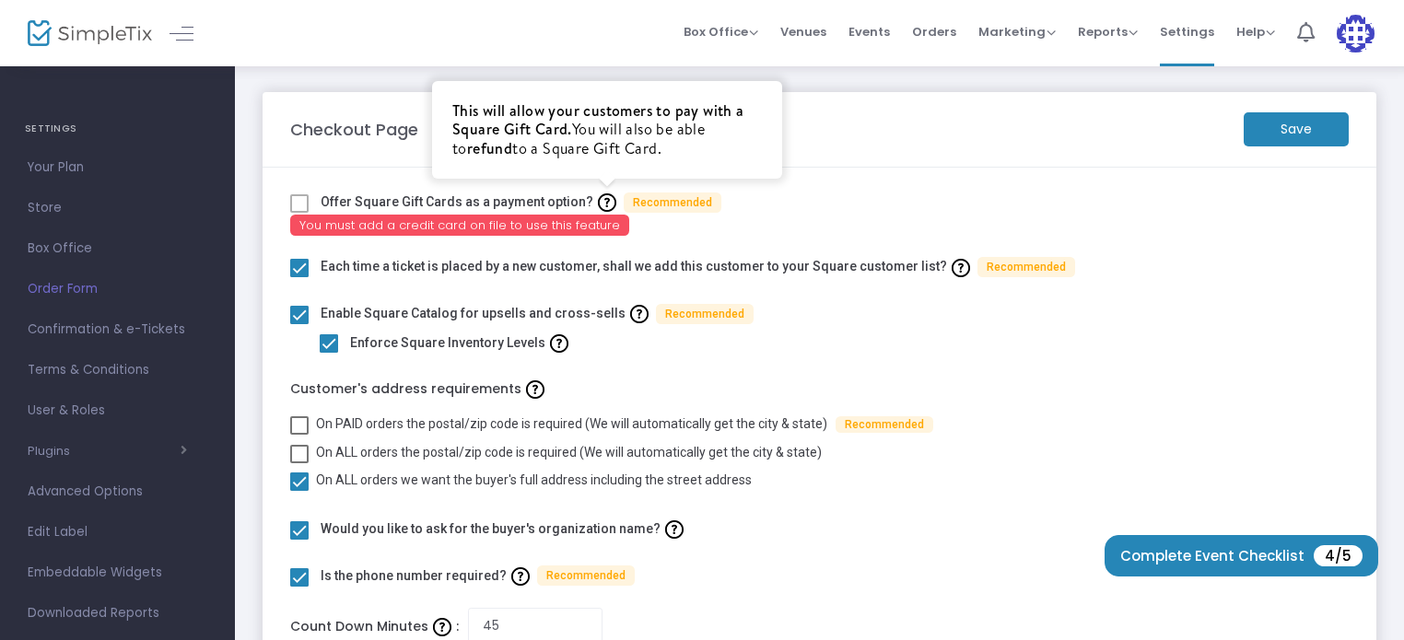
drag, startPoint x: 305, startPoint y: 196, endPoint x: 591, endPoint y: 195, distance: 286.4
click at [591, 195] on div "Offer Square Gift Cards as a payment option? This will allow your customers to …" at bounding box center [819, 202] width 1077 height 29
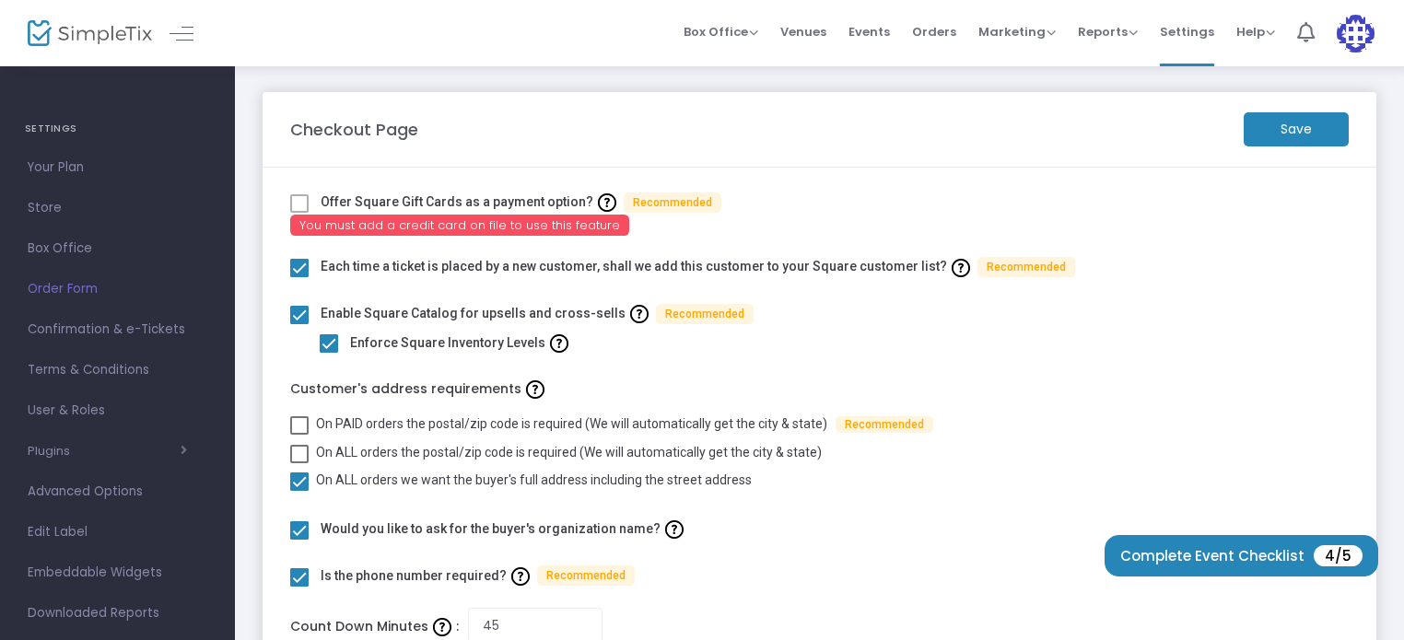
click at [1314, 125] on m-button "Save" at bounding box center [1295, 129] width 105 height 34
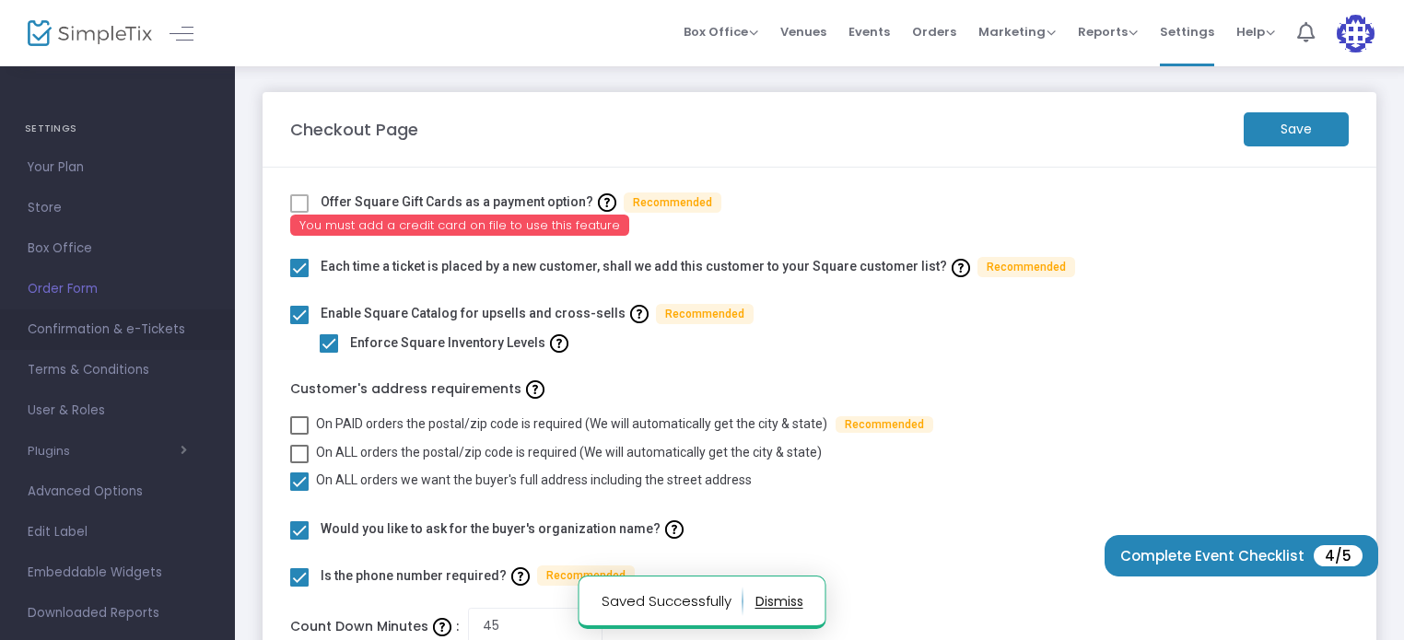
click at [111, 330] on span "Confirmation & e-Tickets" at bounding box center [118, 330] width 180 height 24
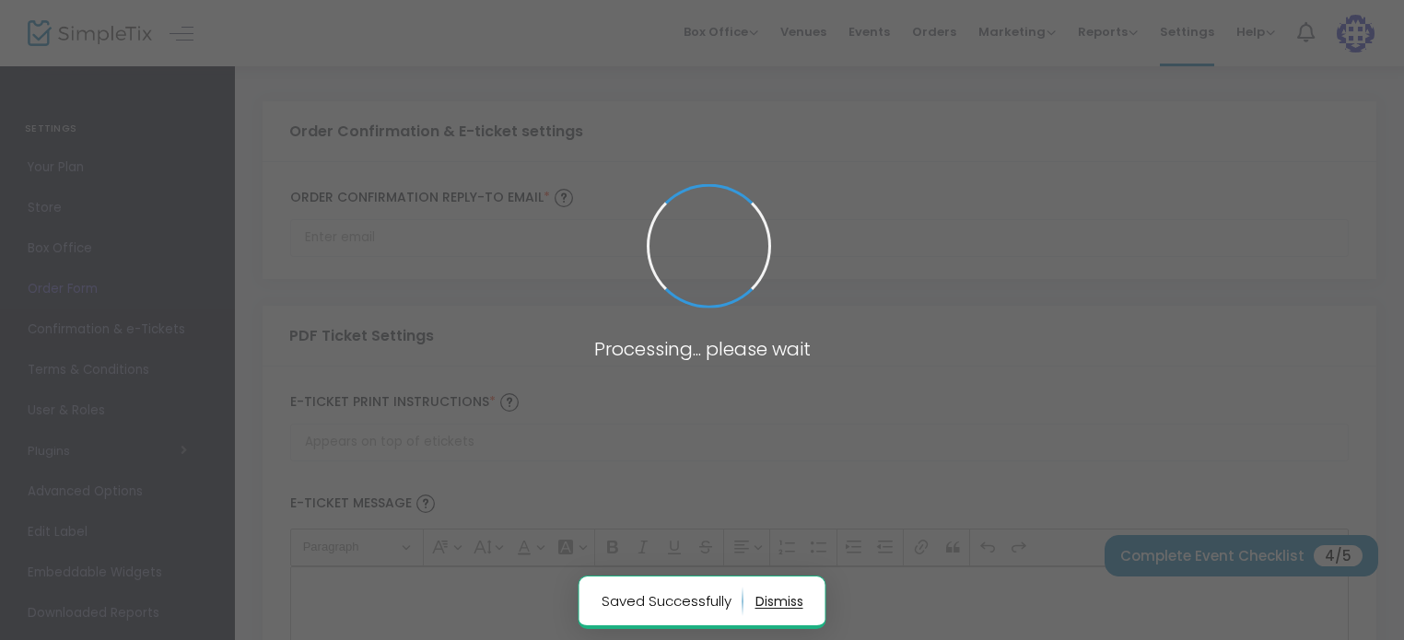
type input "[EMAIL_ADDRESS][DOMAIN_NAME]"
type input "Print and bring this ticket with you"
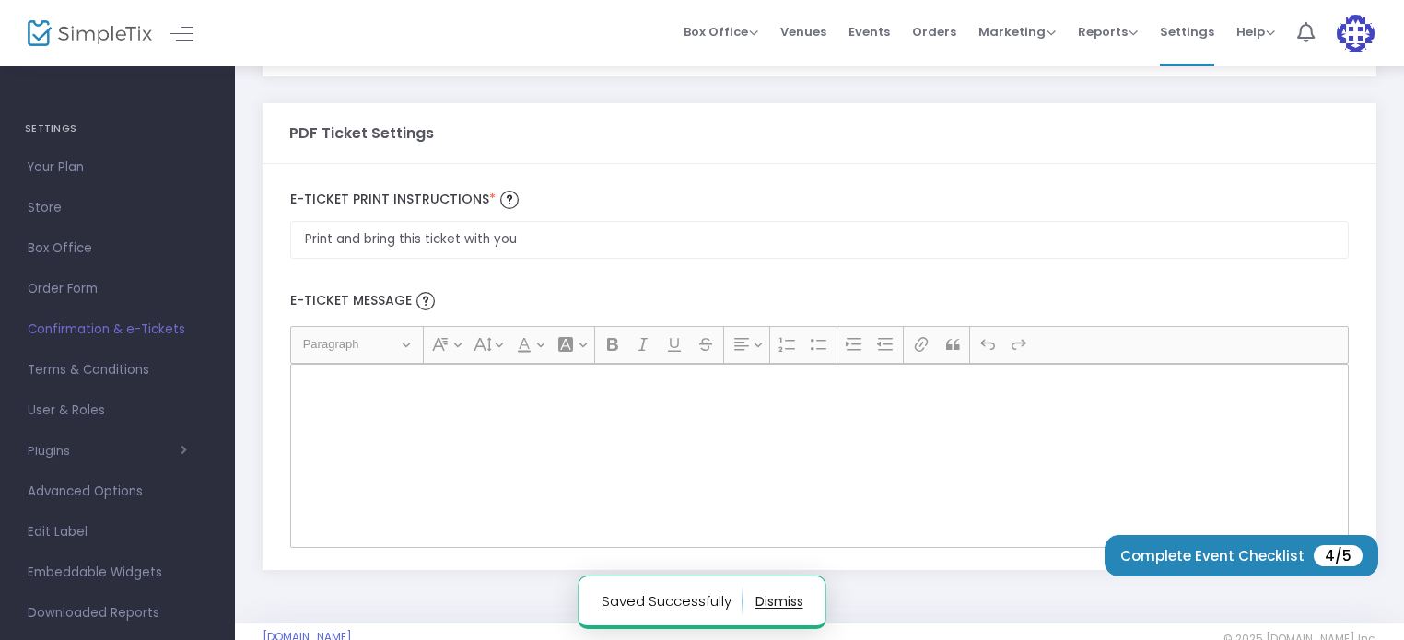
scroll to position [210, 0]
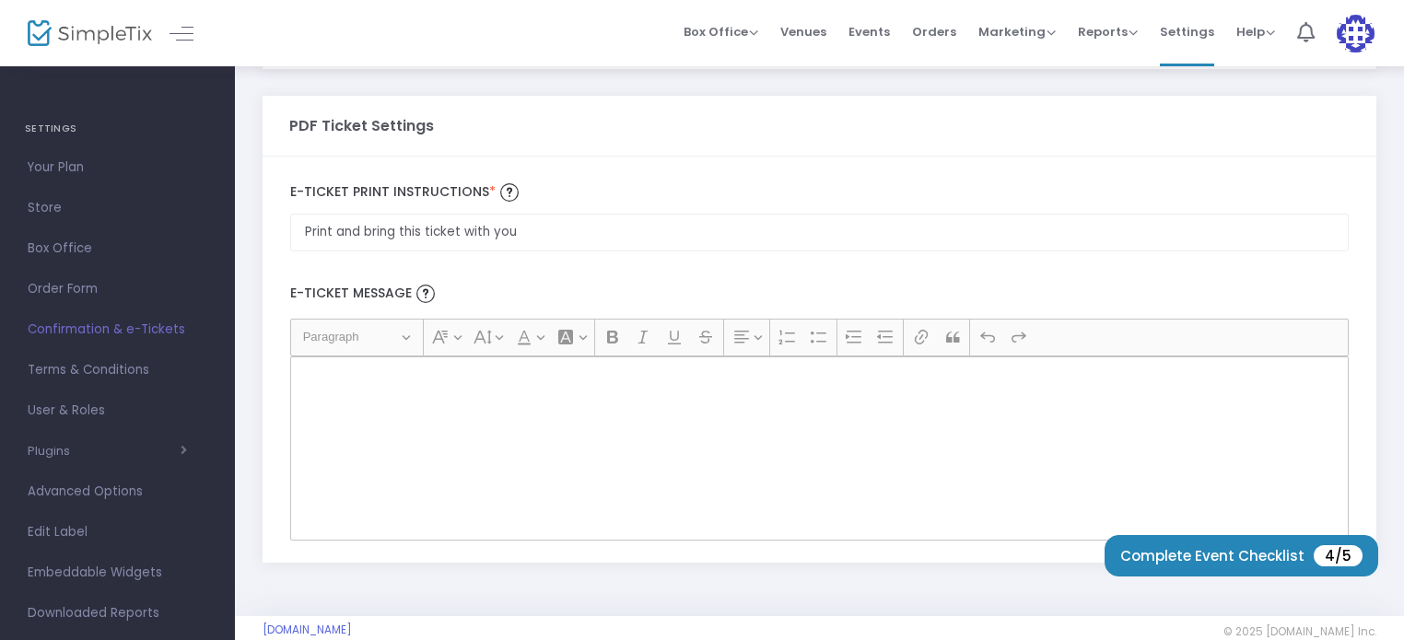
click at [526, 379] on p "Rich Text Editor, main" at bounding box center [819, 376] width 1042 height 18
click at [548, 234] on input "Print and bring this ticket with you" at bounding box center [819, 233] width 1058 height 38
click at [718, 173] on div "Print and bring this ticket with you E-Ticket print Instructions *" at bounding box center [819, 214] width 1077 height 91
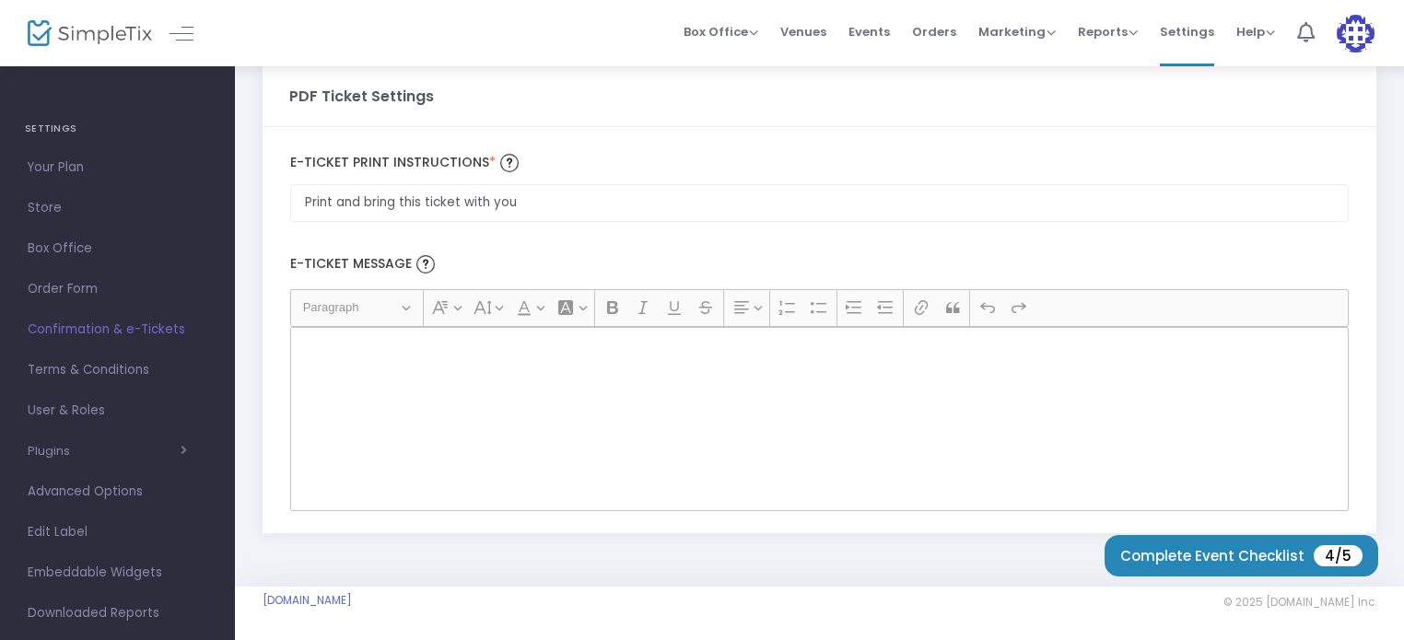
scroll to position [0, 0]
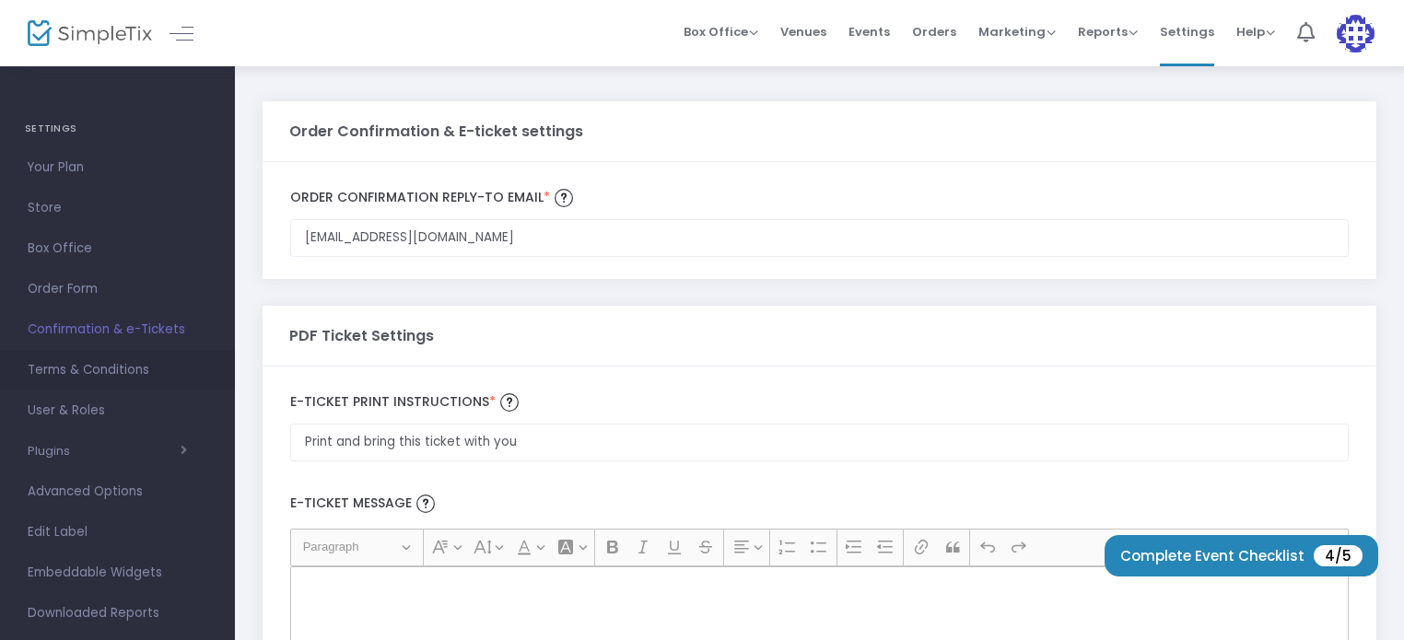
click at [64, 368] on span "Terms & Conditions" at bounding box center [118, 370] width 180 height 24
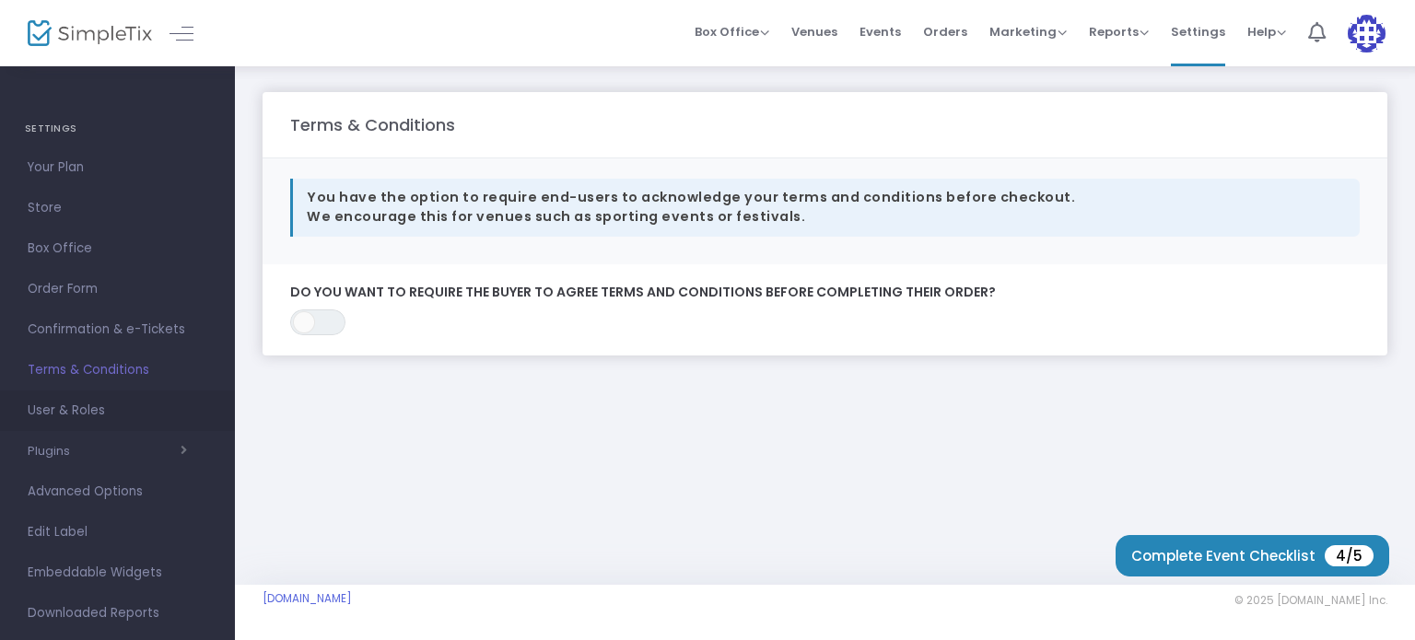
click at [74, 408] on span "User & Roles" at bounding box center [118, 411] width 180 height 24
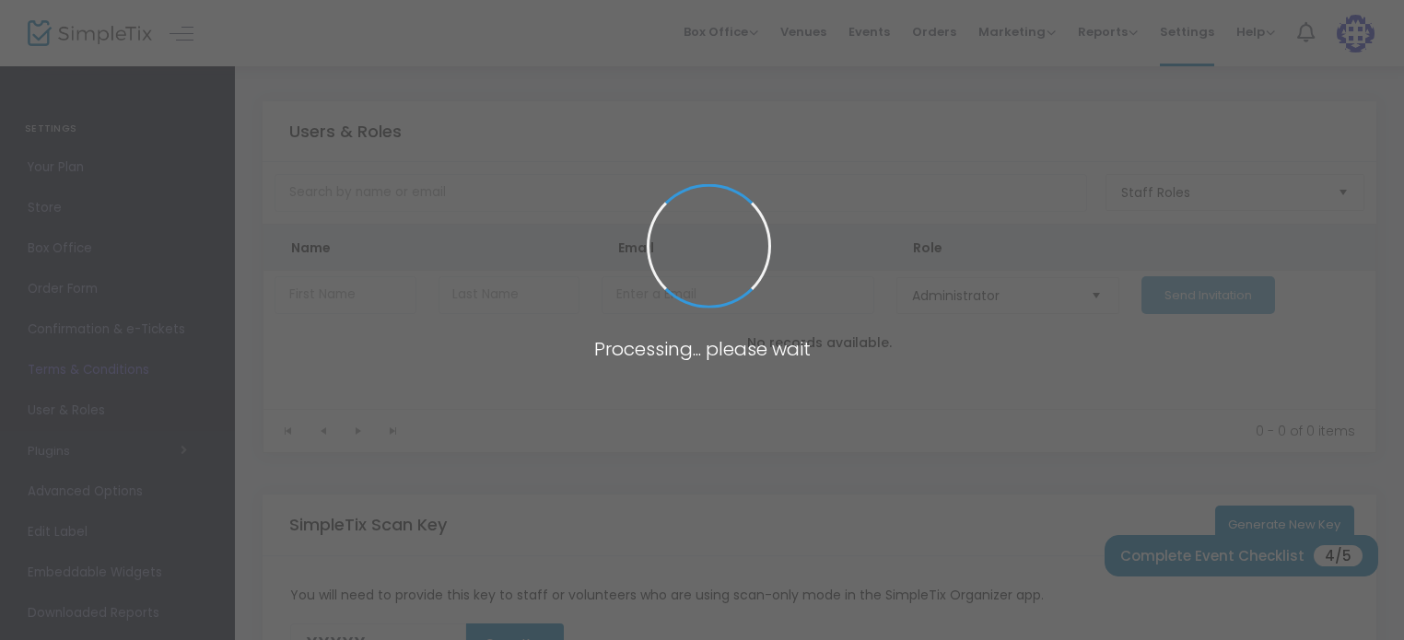
type input "6HF9X"
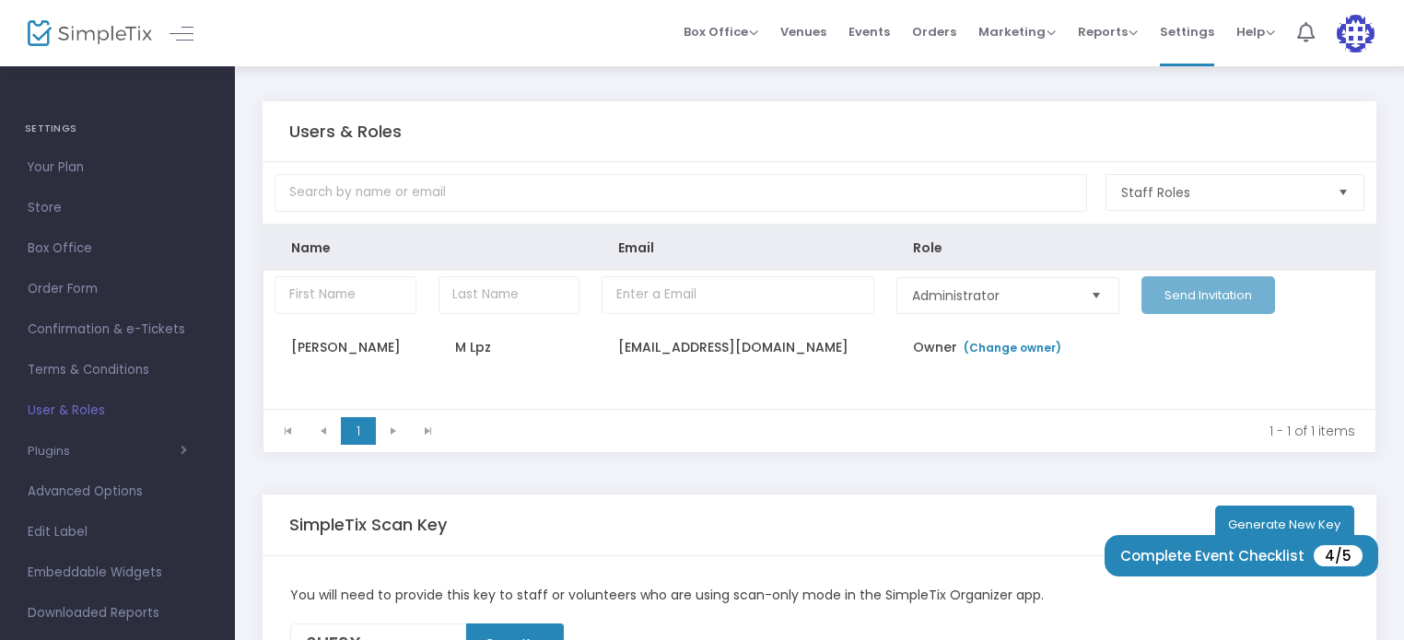
click at [1331, 187] on span "Select" at bounding box center [1343, 193] width 30 height 30
click at [939, 117] on div "Users & Roles" at bounding box center [819, 131] width 1061 height 60
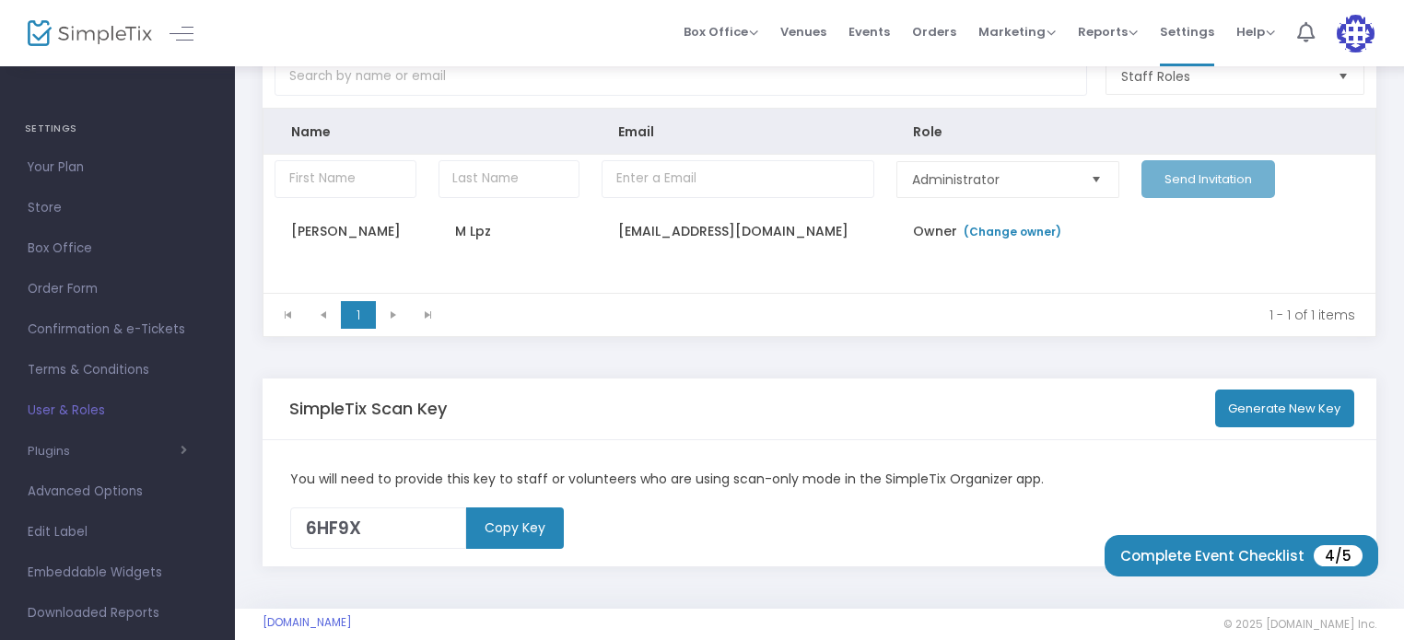
scroll to position [119, 0]
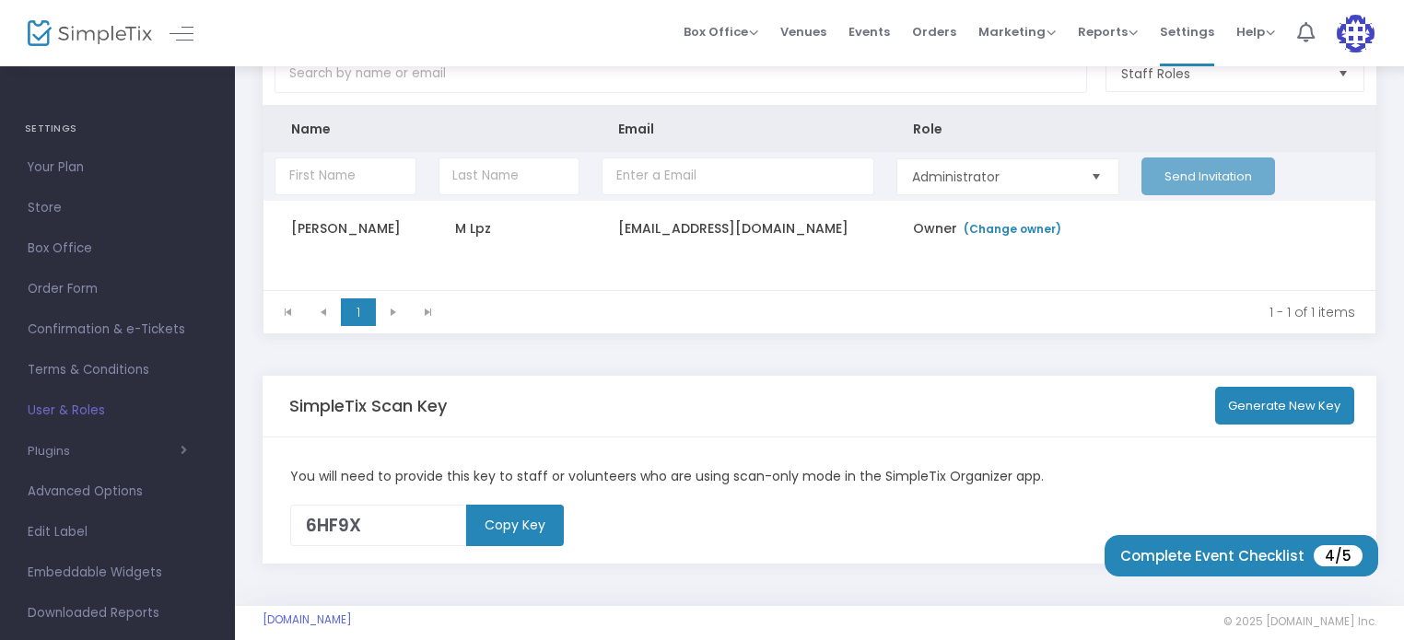
click at [1090, 183] on span "Select" at bounding box center [1095, 176] width 30 height 30
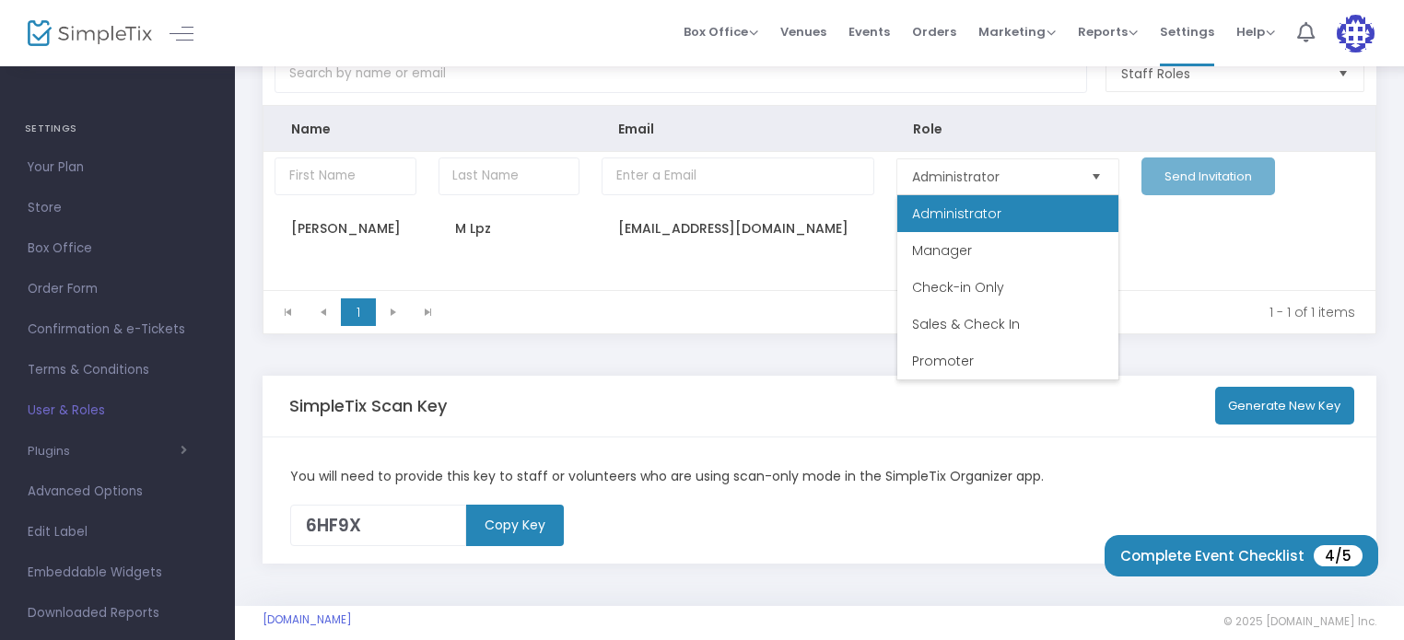
click at [1020, 122] on th "Role" at bounding box center [1007, 129] width 245 height 46
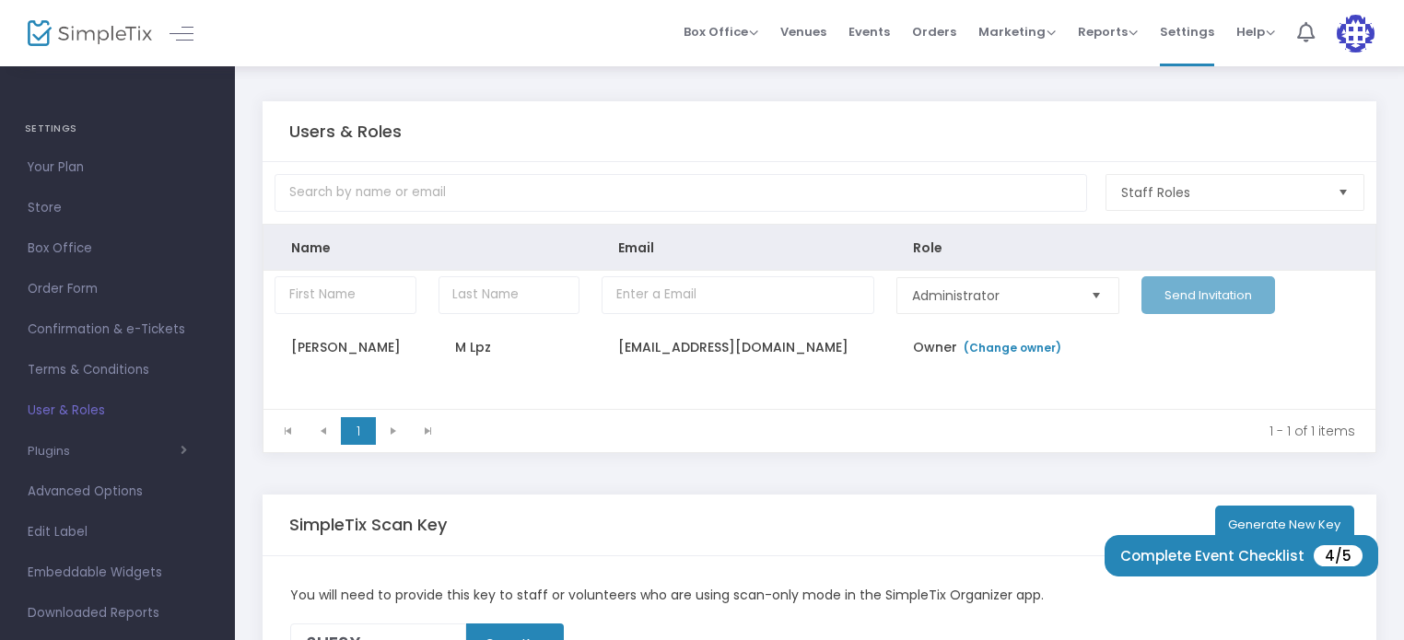
scroll to position [138, 0]
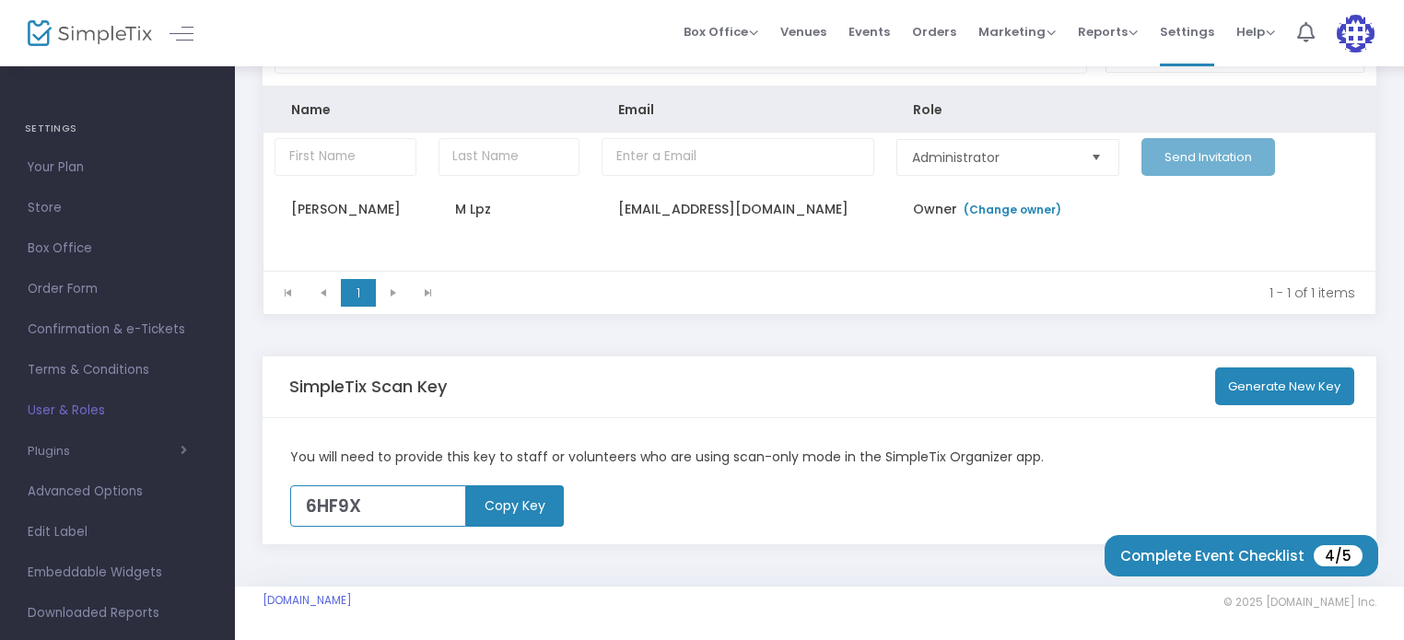
click at [379, 513] on input "6HF9X" at bounding box center [378, 505] width 177 height 41
click at [377, 504] on input "6HF9X" at bounding box center [378, 505] width 177 height 41
click at [761, 478] on div "You will need to provide this key to staff or volunteers who are using scan-onl…" at bounding box center [819, 481] width 1114 height 127
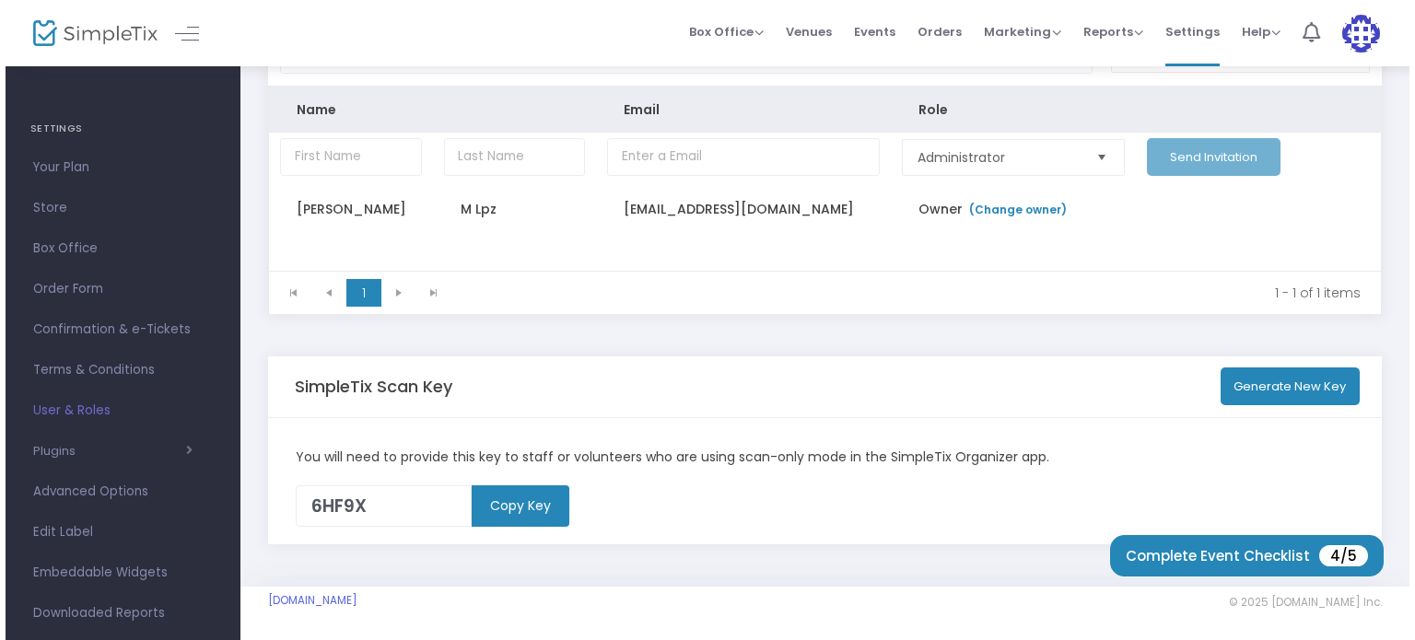
scroll to position [0, 0]
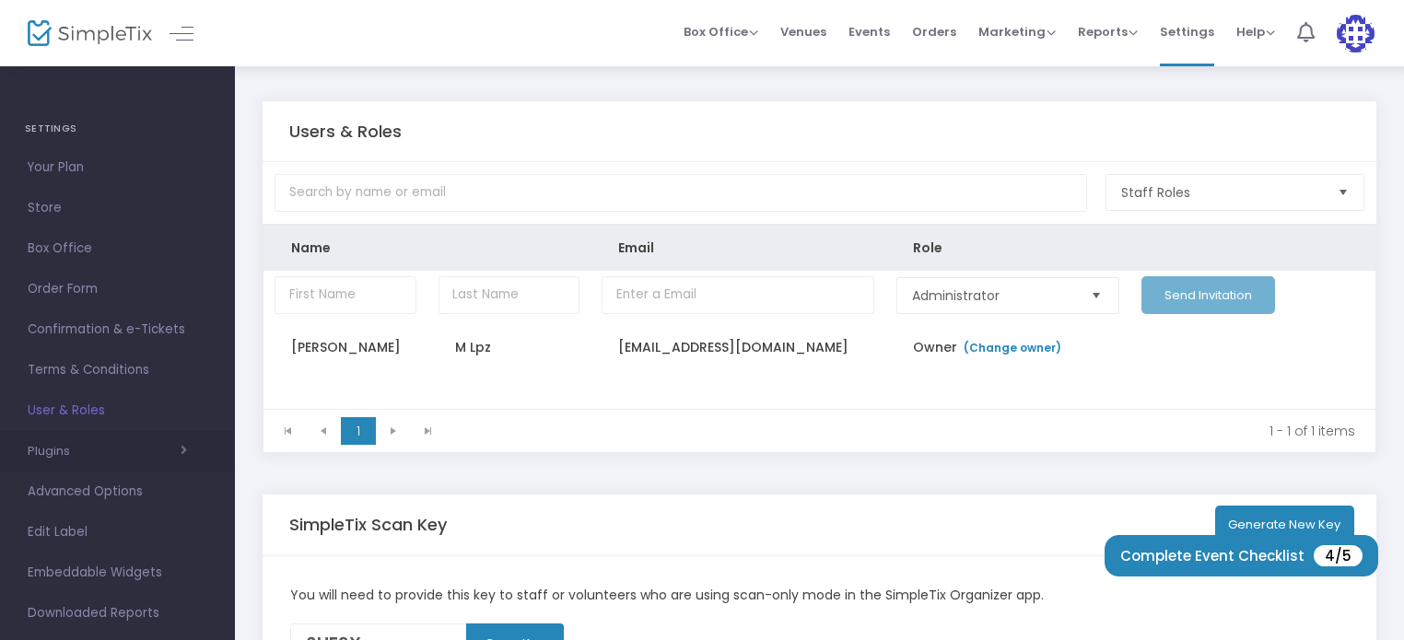
click at [55, 452] on button "Plugins" at bounding box center [107, 451] width 159 height 15
click at [138, 488] on span "Constant Contact" at bounding box center [99, 486] width 105 height 17
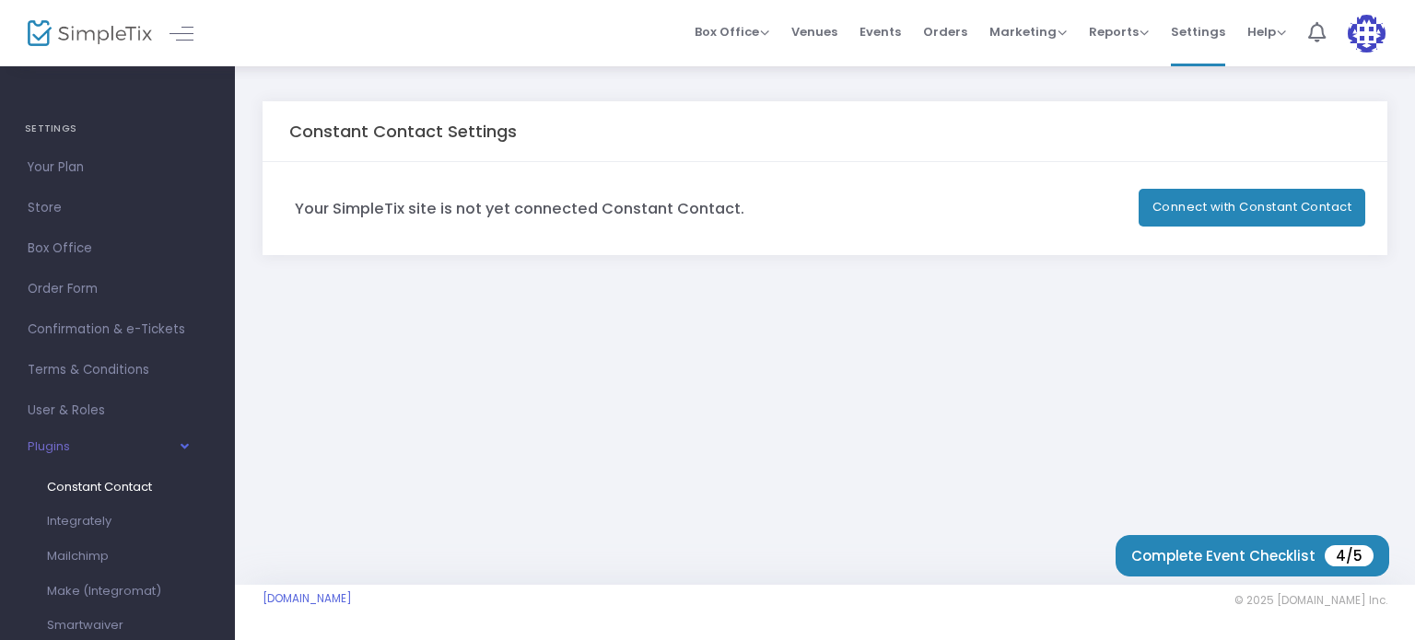
click at [1264, 205] on button "Connect with Constant Contact" at bounding box center [1251, 208] width 227 height 38
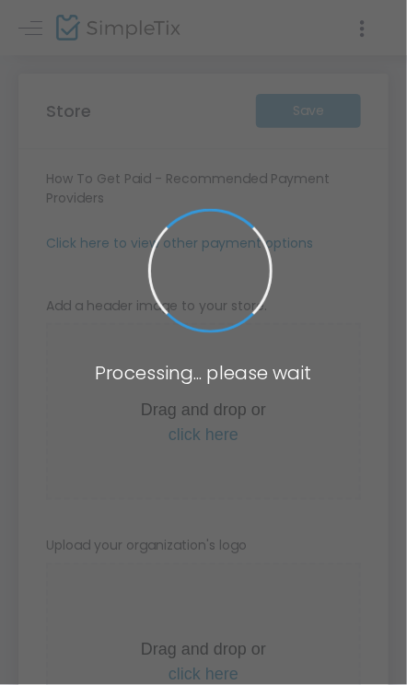
type input "[URL]"
radio input "true"
radio input "false"
radio input "true"
type input "Capitol Ball LLC"
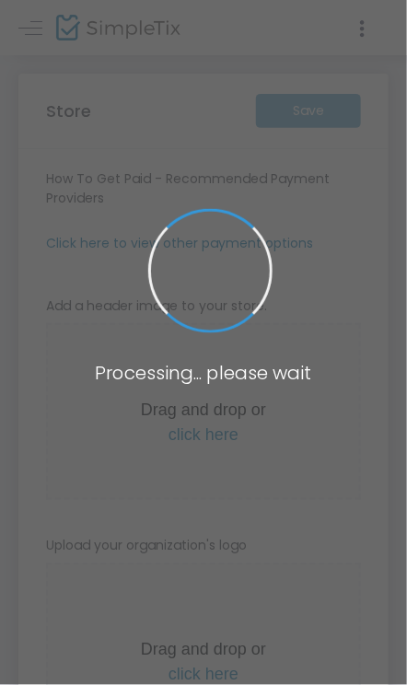
type input "9162136960"
type input "facebook.com/xochitlmlpz"
type input "xlmpaa"
type input "(UTC-08:00) Pacific Time ([GEOGRAPHIC_DATA] & [GEOGRAPHIC_DATA])"
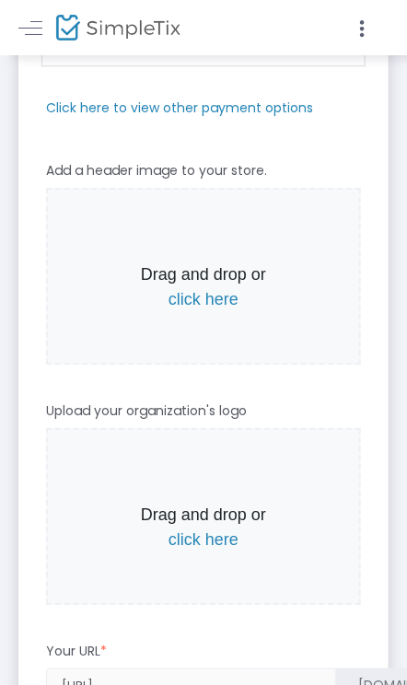
scroll to position [756, 0]
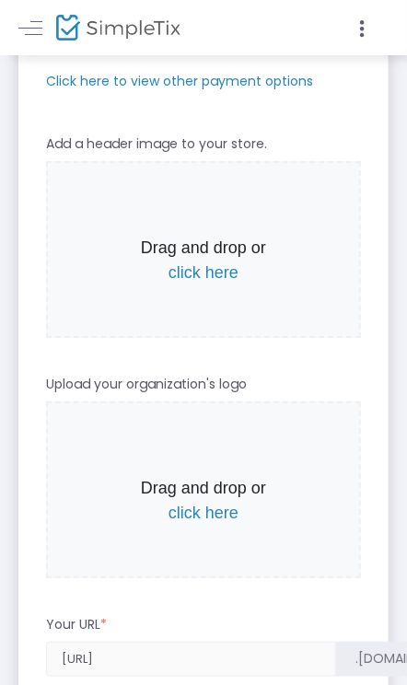
click at [201, 274] on span "click here" at bounding box center [204, 272] width 70 height 18
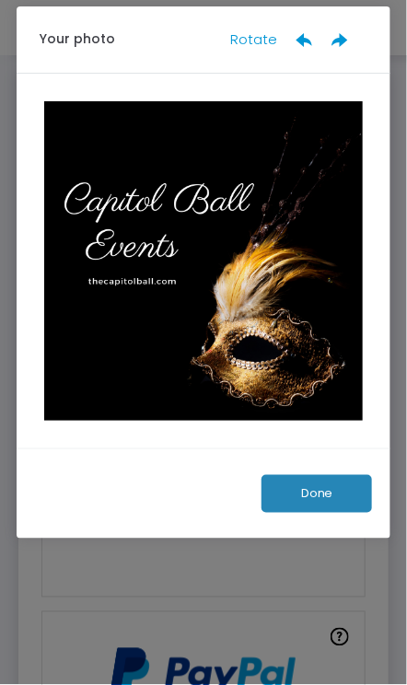
scroll to position [0, 0]
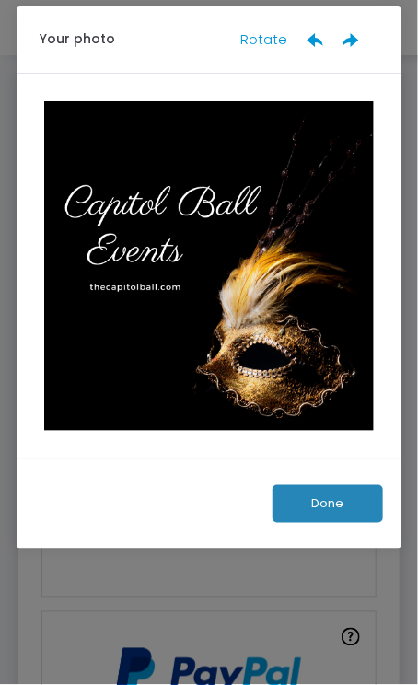
click at [320, 498] on button "Done" at bounding box center [328, 504] width 111 height 38
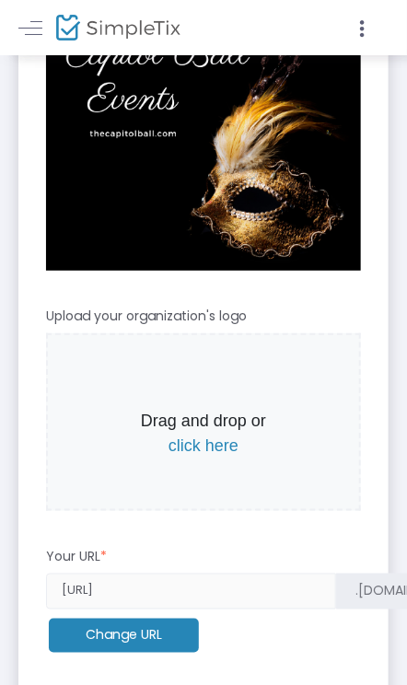
scroll to position [1015, 0]
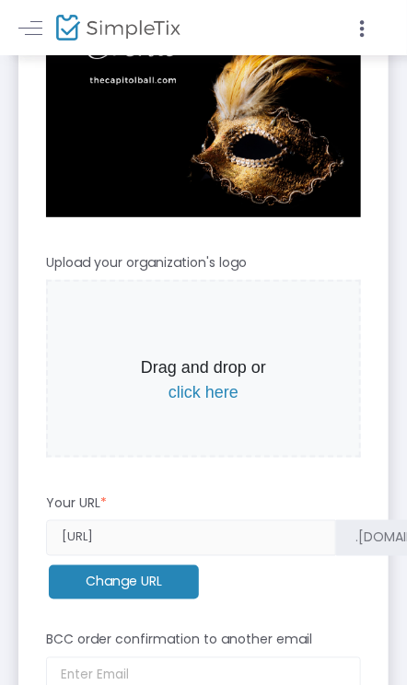
click at [217, 397] on span "click here" at bounding box center [204, 392] width 70 height 18
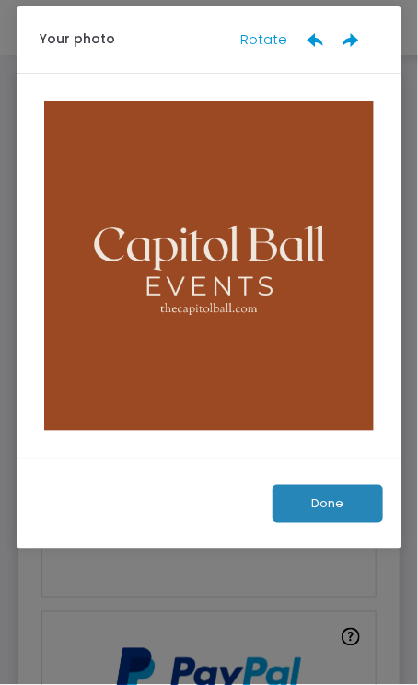
click at [343, 504] on button "Done" at bounding box center [328, 504] width 111 height 38
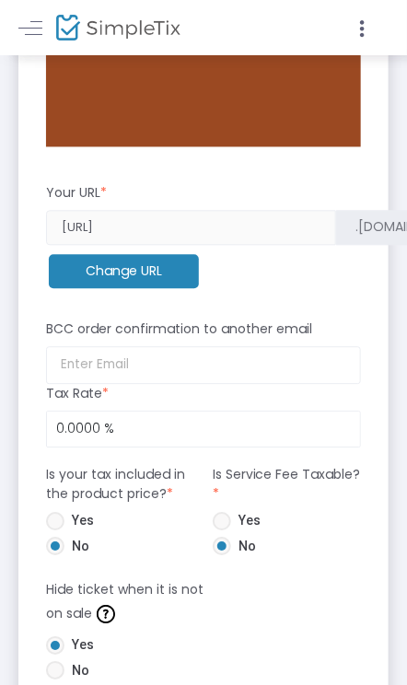
scroll to position [1466, 0]
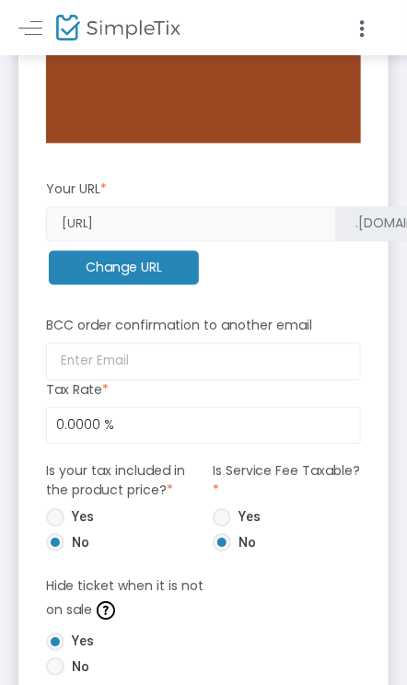
click at [156, 279] on m-button "Change URL" at bounding box center [124, 268] width 150 height 34
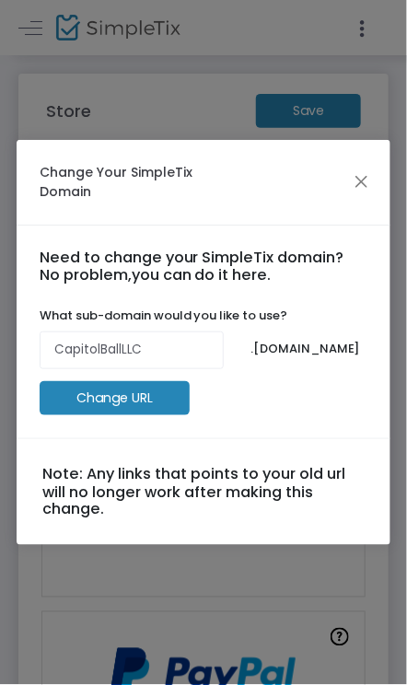
scroll to position [0, 0]
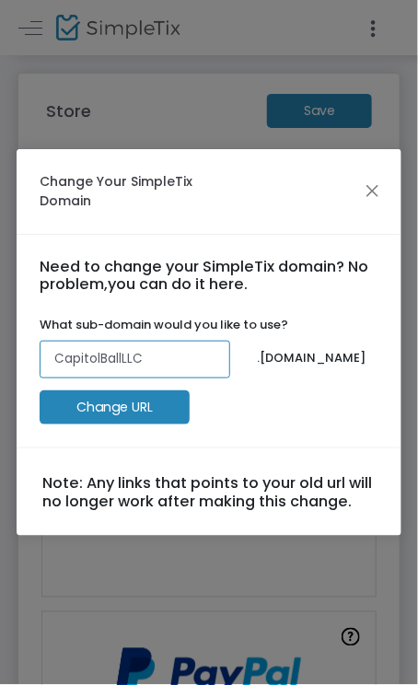
click at [157, 356] on input "CapitolBallLLC" at bounding box center [135, 360] width 190 height 38
type input "CapitolBall"
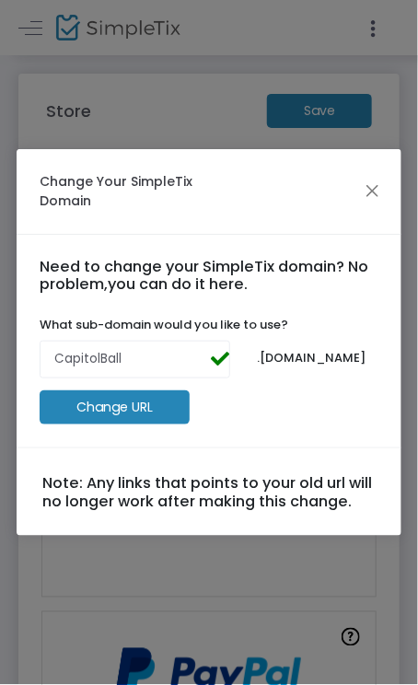
click at [143, 414] on m-button "Change URL" at bounding box center [115, 408] width 150 height 34
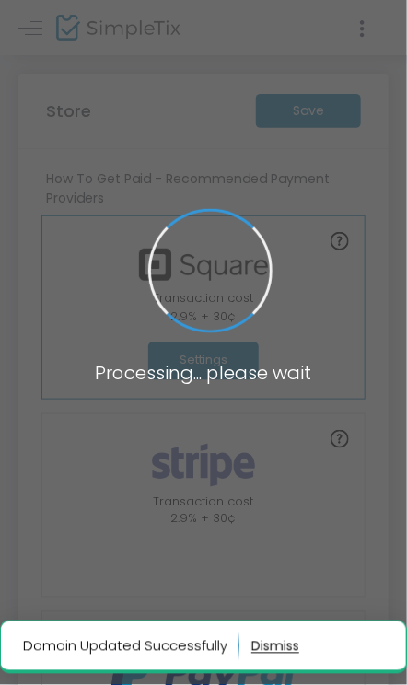
type input "[URL]"
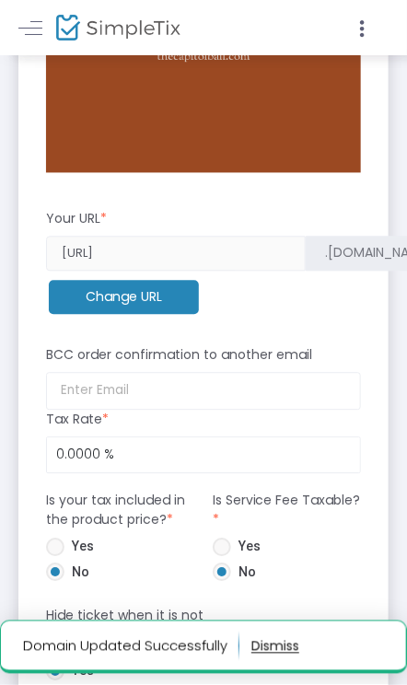
scroll to position [1679, 0]
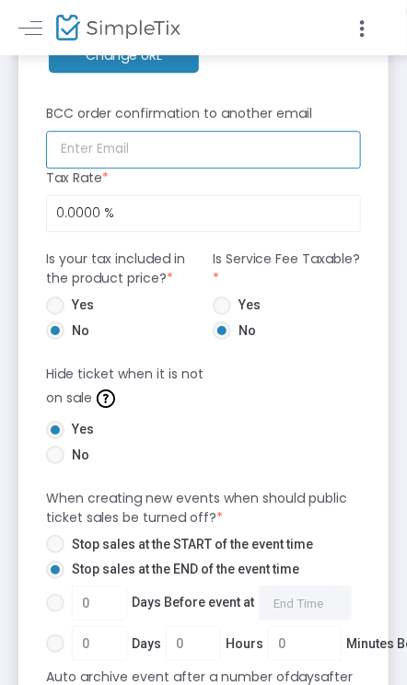
click at [188, 157] on input at bounding box center [203, 150] width 315 height 38
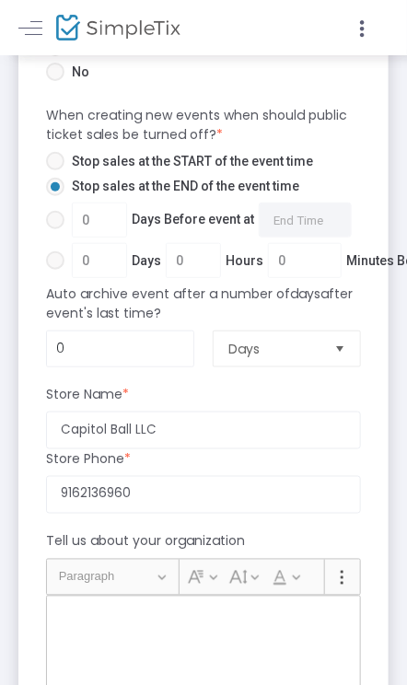
scroll to position [2063, 0]
type input "[EMAIL_ADDRESS][DOMAIN_NAME]"
click at [345, 180] on div "Stop sales at the END of the event time" at bounding box center [278, 189] width 482 height 26
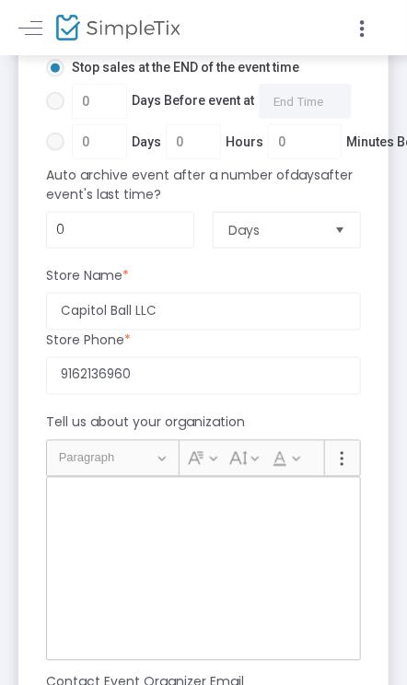
scroll to position [2186, 0]
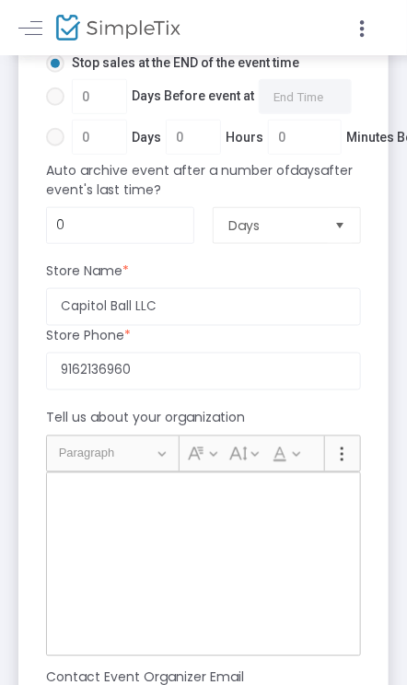
click at [337, 213] on span "Select" at bounding box center [340, 225] width 30 height 30
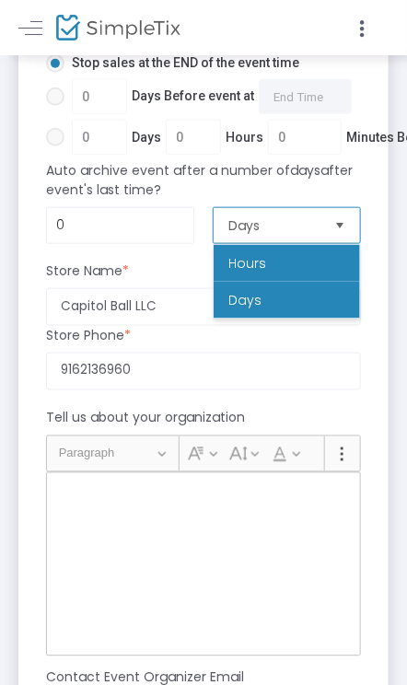
click at [307, 251] on li "Hours" at bounding box center [287, 263] width 146 height 37
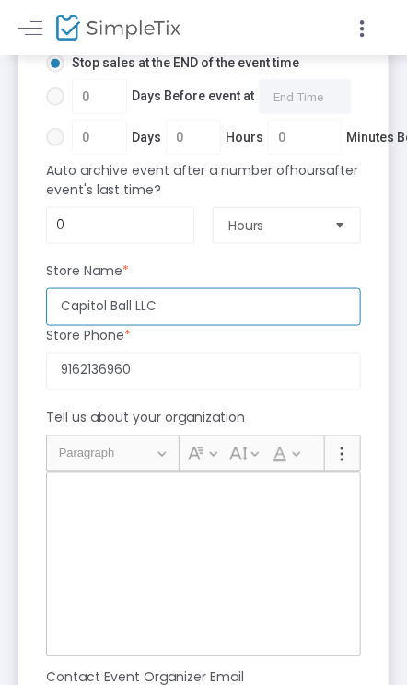
click at [129, 305] on input "Capitol Ball LLC" at bounding box center [203, 307] width 315 height 38
click at [111, 305] on input "XLMP LLC" at bounding box center [203, 307] width 315 height 38
click at [89, 305] on input "XLMP LLC" at bounding box center [203, 307] width 315 height 38
type input "XLMPAA LLC"
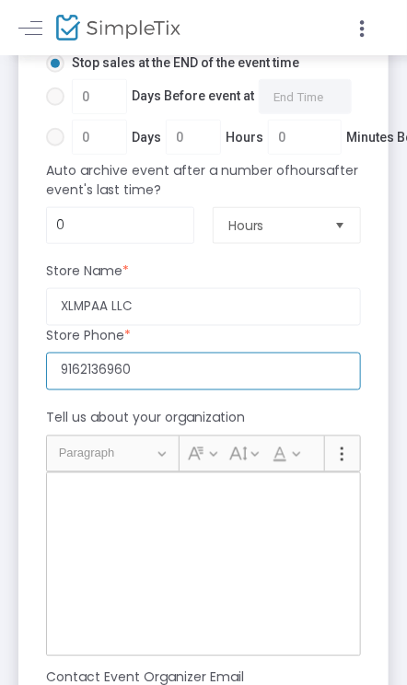
click at [164, 366] on input "9162136960" at bounding box center [203, 372] width 315 height 38
type input "9169942596"
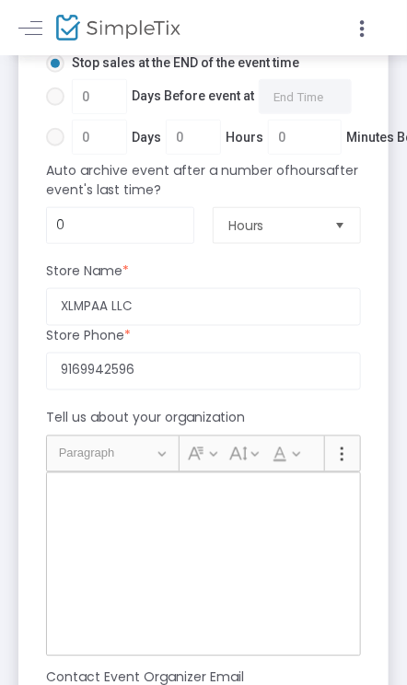
click at [105, 539] on div "Rich Text Editor, main" at bounding box center [203, 564] width 315 height 184
click at [99, 519] on div "Rich Text Editor, main" at bounding box center [203, 564] width 315 height 184
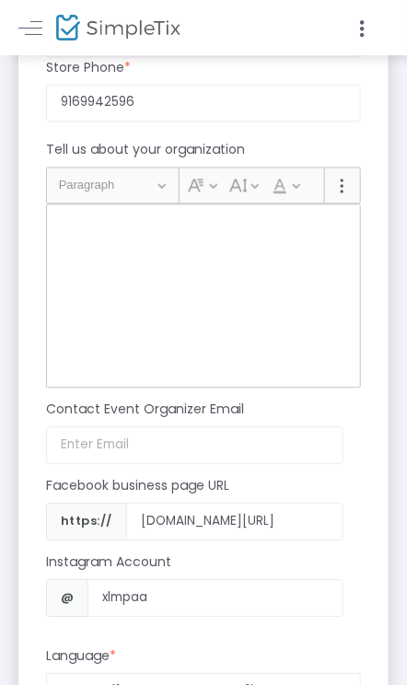
scroll to position [2439, 0]
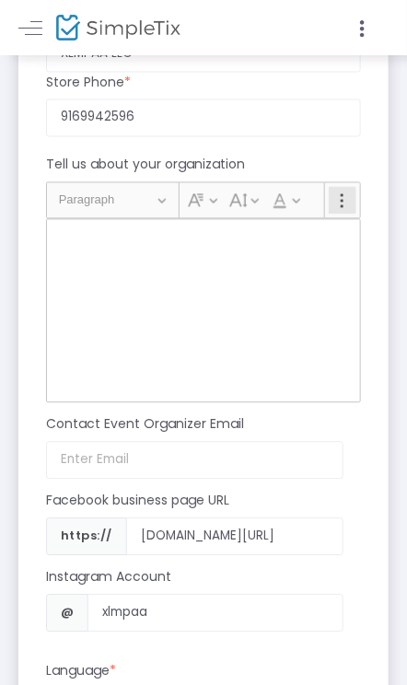
click at [346, 200] on icon "Editor toolbar" at bounding box center [342, 201] width 18 height 18
click at [66, 334] on div "Rich Text Editor, main" at bounding box center [203, 311] width 315 height 184
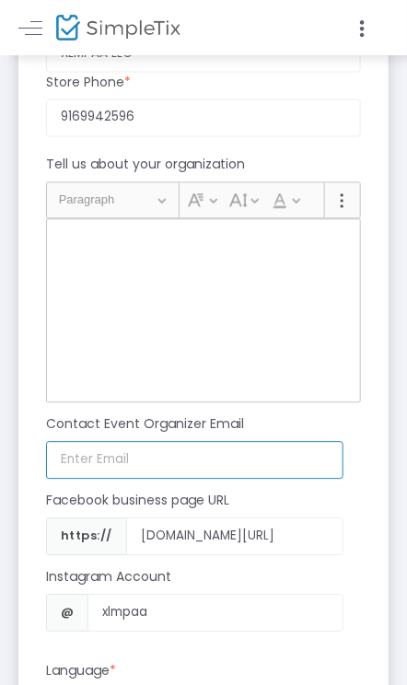
click at [148, 456] on input at bounding box center [194, 461] width 297 height 38
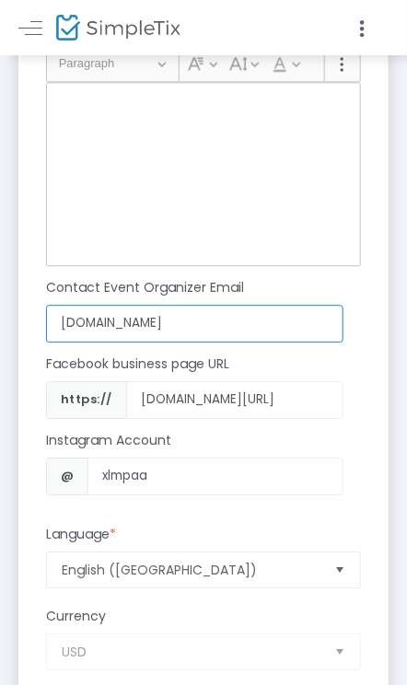
scroll to position [2581, 0]
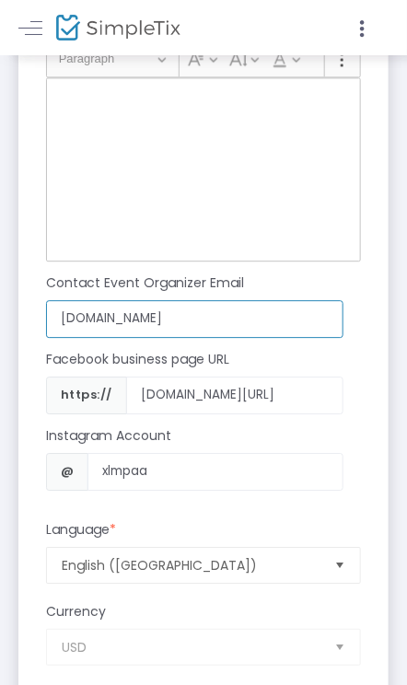
type input "thecapitolball.com"
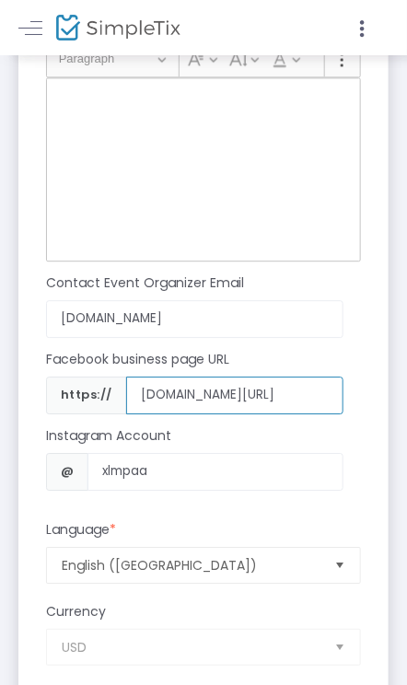
click at [315, 393] on div "Facebook business page URL https:// facebook.com/xochitlmlpz" at bounding box center [194, 388] width 315 height 76
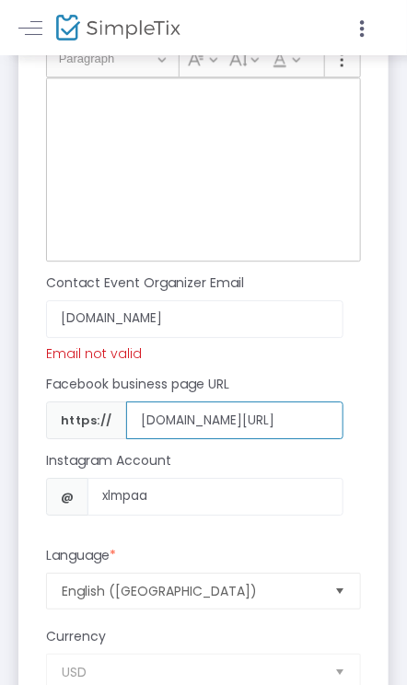
type input "[DOMAIN_NAME][URL]"
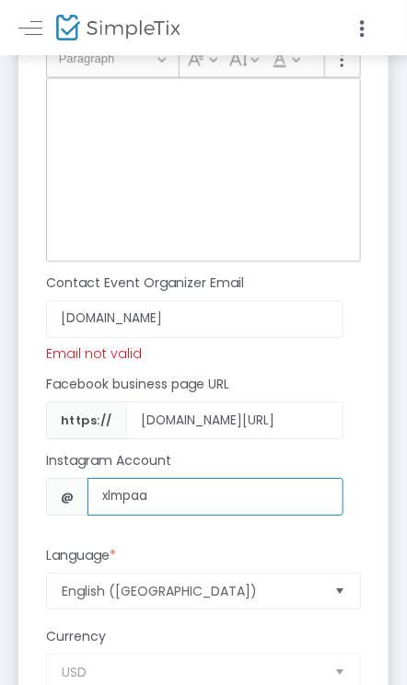
click at [262, 488] on input "xlmpaa" at bounding box center [214, 497] width 255 height 38
type input "x"
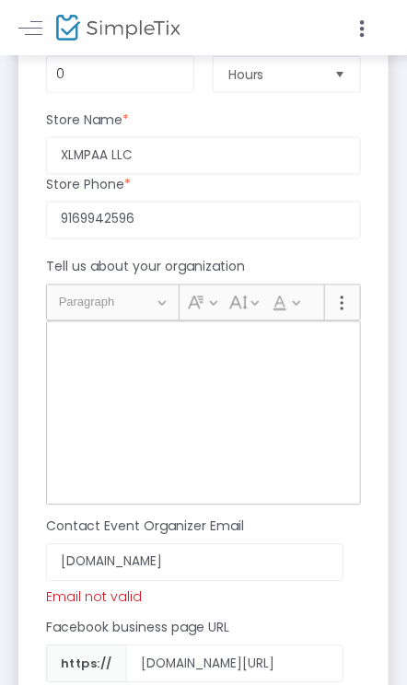
scroll to position [2803, 0]
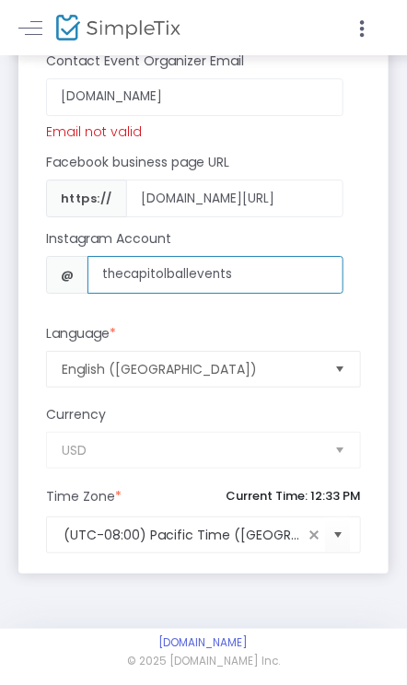
type input "thecapitolballevents"
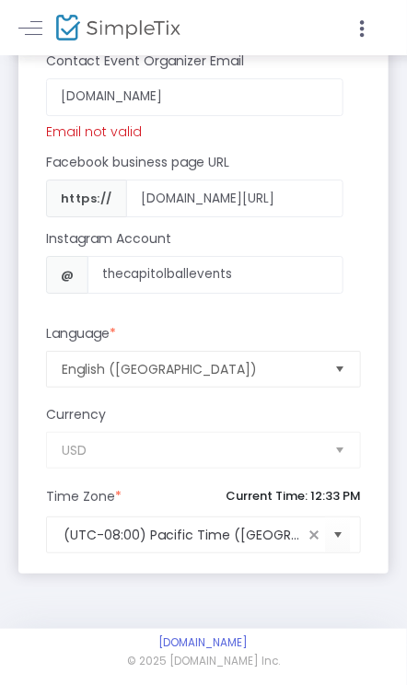
click at [344, 446] on div "USD" at bounding box center [203, 450] width 333 height 37
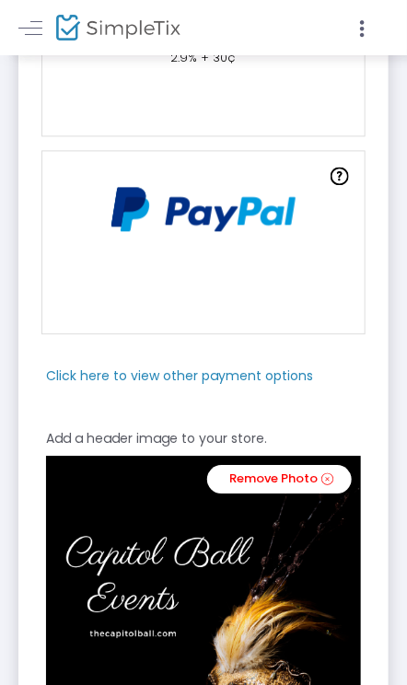
scroll to position [0, 0]
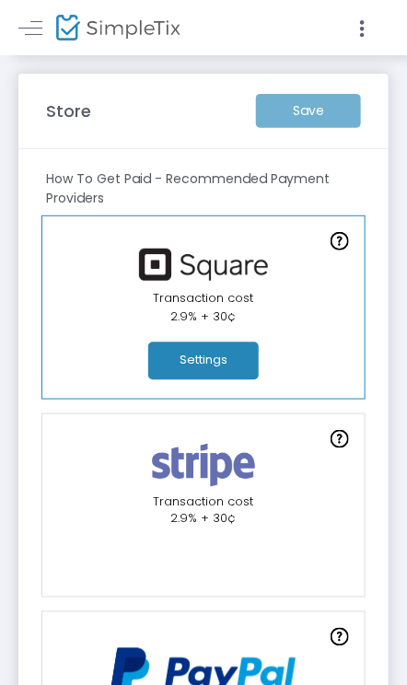
click at [306, 117] on div "Save" at bounding box center [308, 111] width 123 height 34
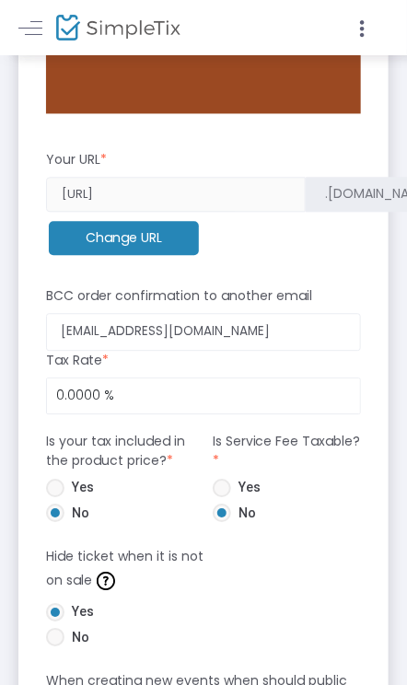
scroll to position [1520, 0]
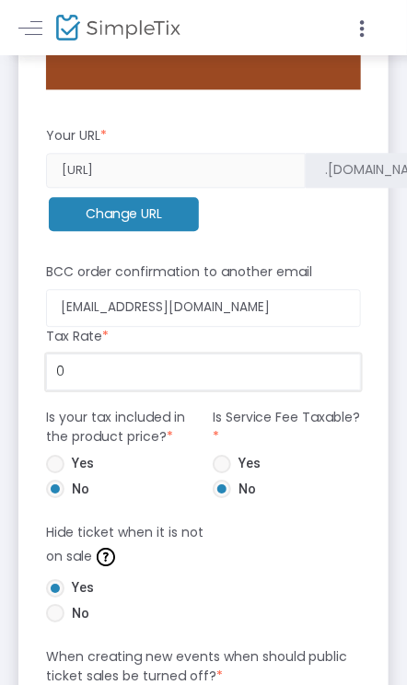
click at [63, 371] on input "0" at bounding box center [203, 373] width 313 height 35
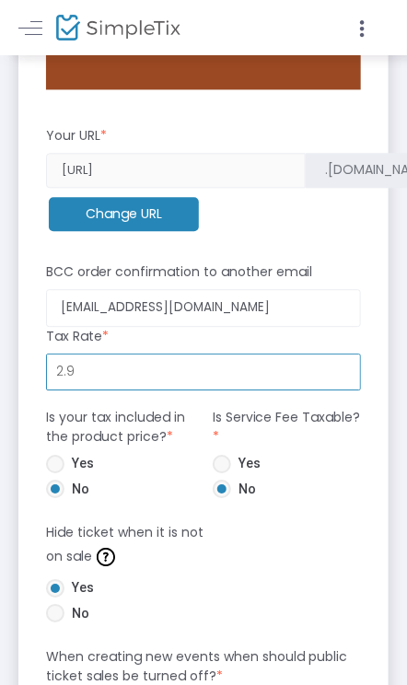
type input "2.9000 %"
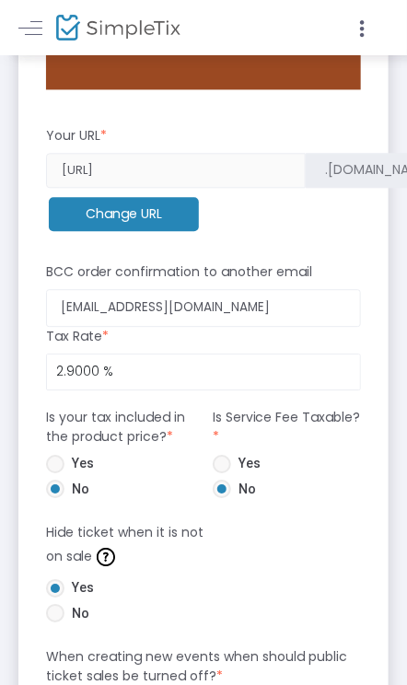
click at [386, 419] on m-panel-content "How To Get Paid - Recommended Payment Providers Online Orders Transaction cost …" at bounding box center [203, 243] width 370 height 3227
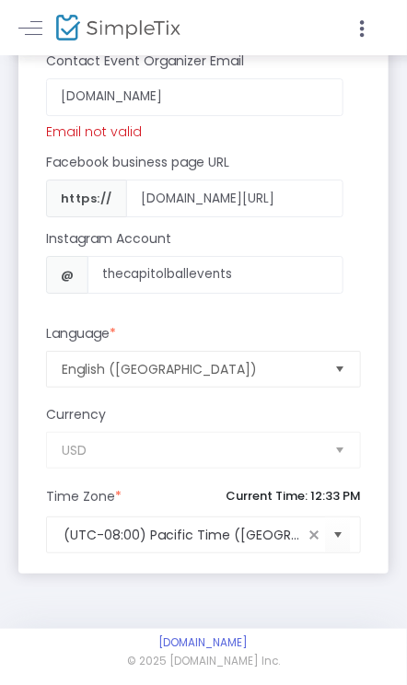
scroll to position [0, 0]
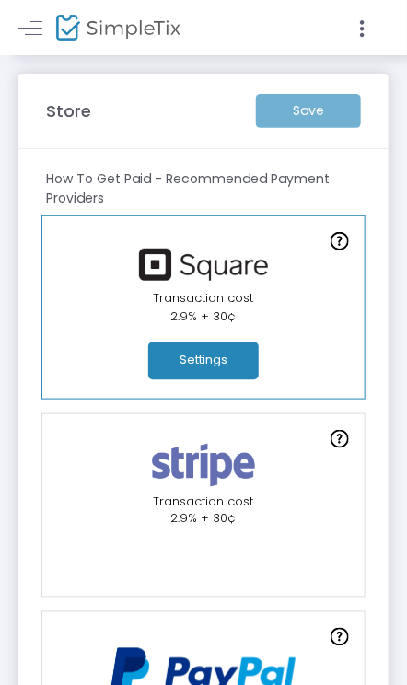
click at [320, 110] on div "Save" at bounding box center [308, 111] width 123 height 34
click at [214, 340] on link "In-Person Orders Transaction cost 2.9% + 30¢ Settings" at bounding box center [203, 308] width 325 height 184
click at [214, 356] on button "Settings" at bounding box center [203, 362] width 111 height 38
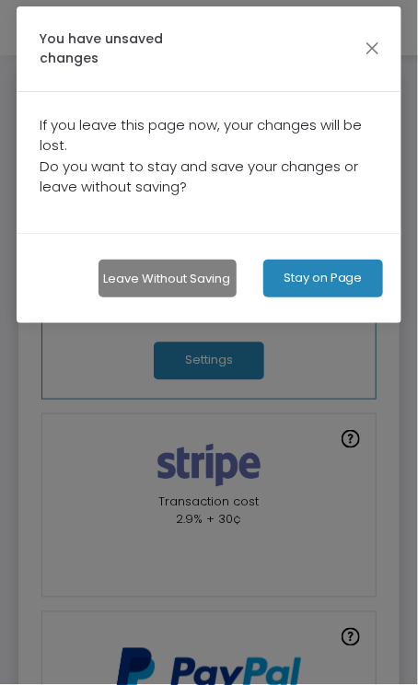
click at [169, 261] on button "Leave without Saving" at bounding box center [168, 279] width 138 height 38
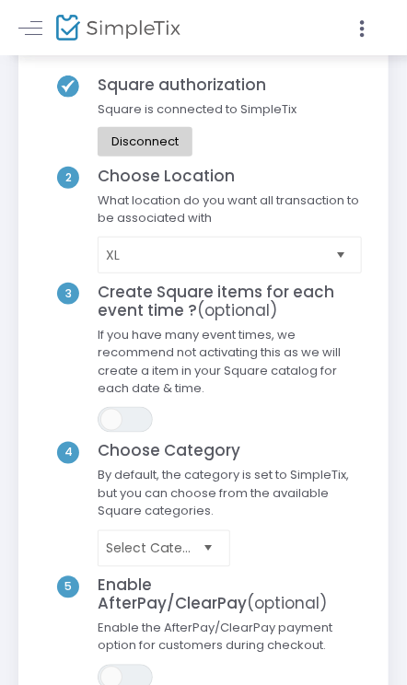
scroll to position [116, 0]
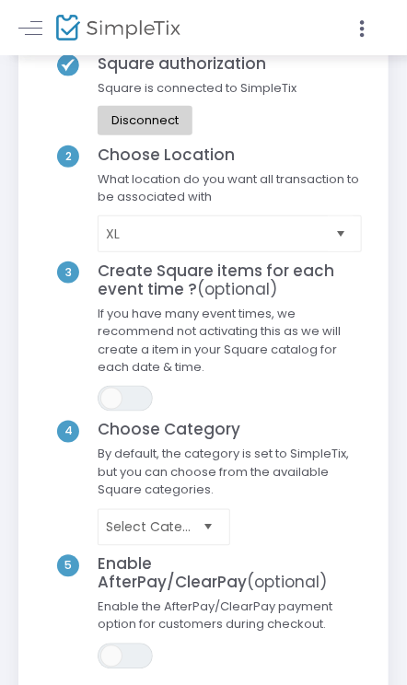
click at [338, 239] on span "Select" at bounding box center [341, 233] width 30 height 30
click at [379, 236] on div "Square authorization Square is connected to SimpleTix Disconnect 2 Choose Locat…" at bounding box center [203, 367] width 370 height 678
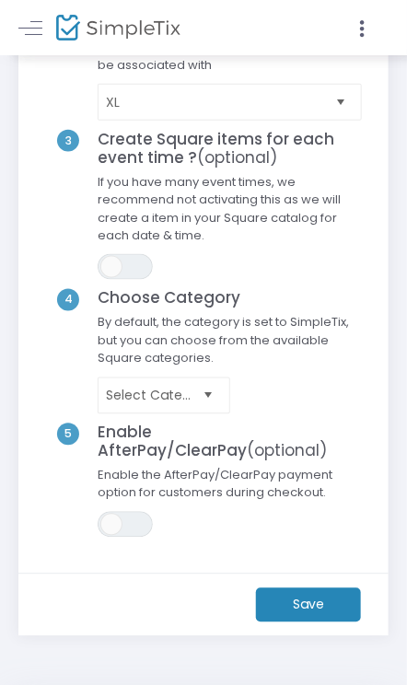
scroll to position [262, 0]
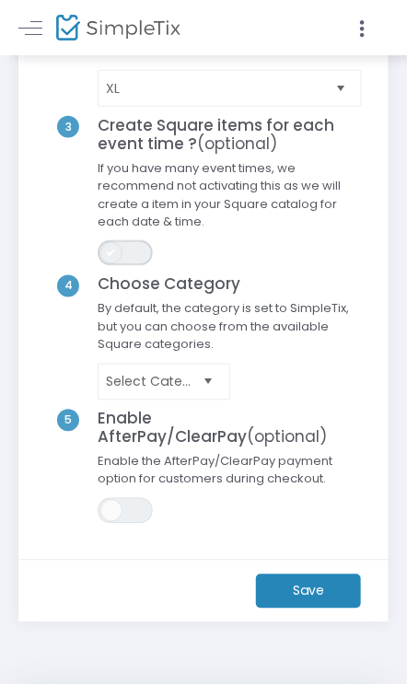
click at [135, 260] on span "ON OFF" at bounding box center [125, 253] width 55 height 26
click at [211, 379] on span "Select" at bounding box center [208, 382] width 30 height 30
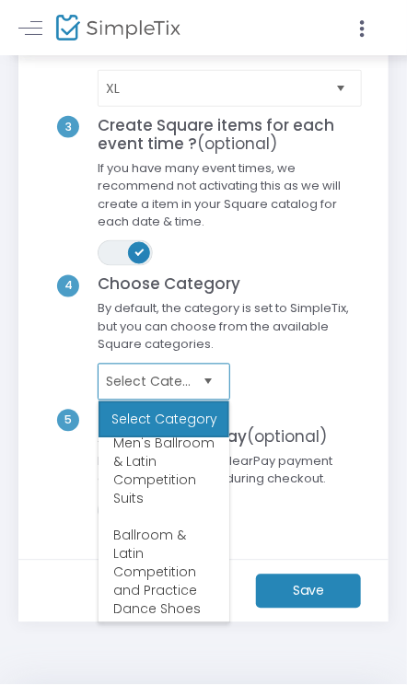
scroll to position [571, 0]
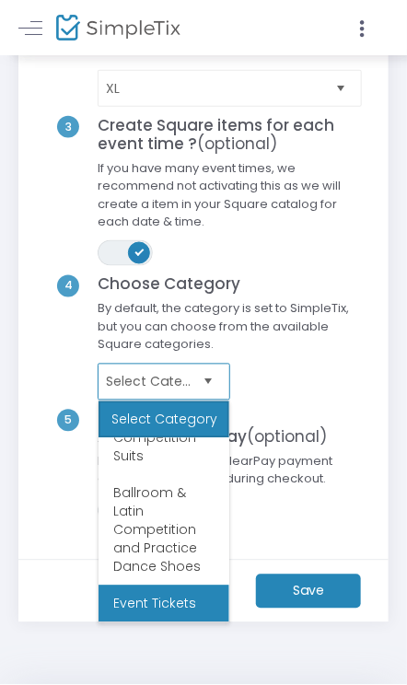
click at [184, 601] on li "Event Tickets" at bounding box center [164, 604] width 131 height 37
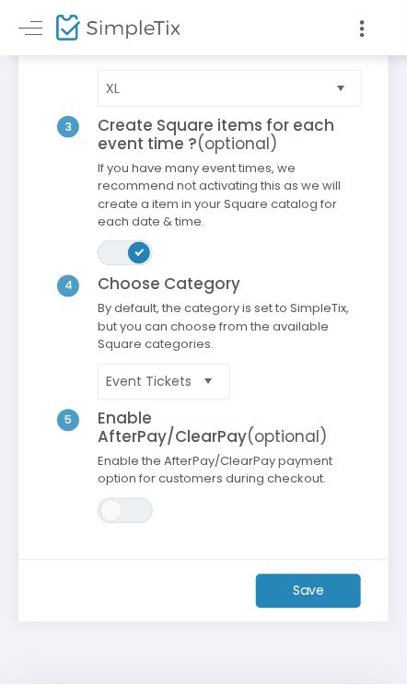
click at [329, 591] on m-button "Save" at bounding box center [308, 592] width 105 height 34
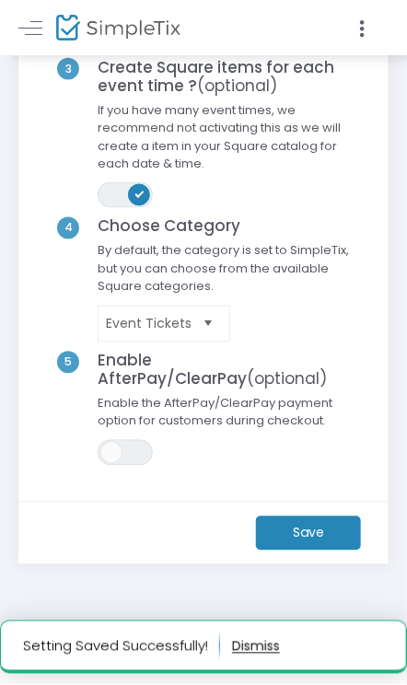
scroll to position [0, 0]
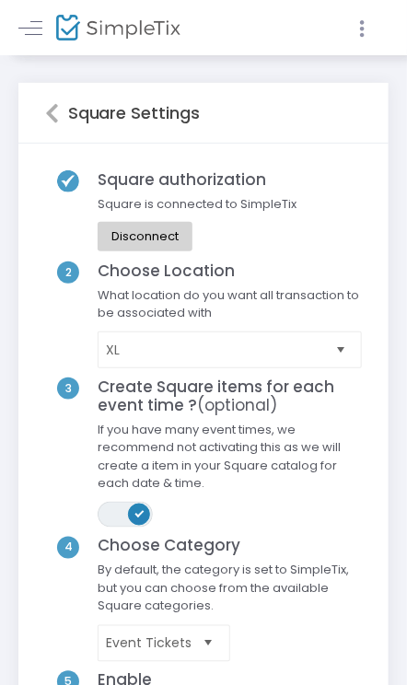
click at [368, 27] on icon at bounding box center [362, 28] width 17 height 23
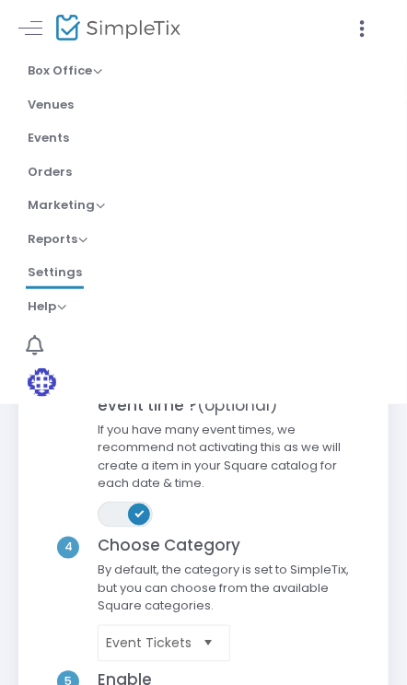
click at [396, 486] on div "Square Settings Square authorization Square is connected to SimpleTix Disconnec…" at bounding box center [203, 501] width 407 height 892
click at [356, 32] on icon at bounding box center [362, 28] width 17 height 23
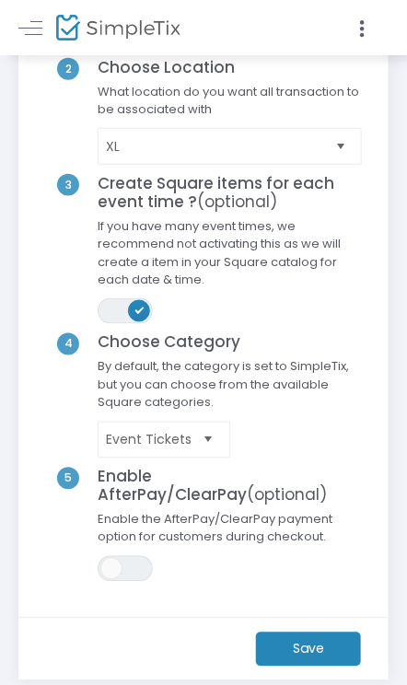
scroll to position [320, 0]
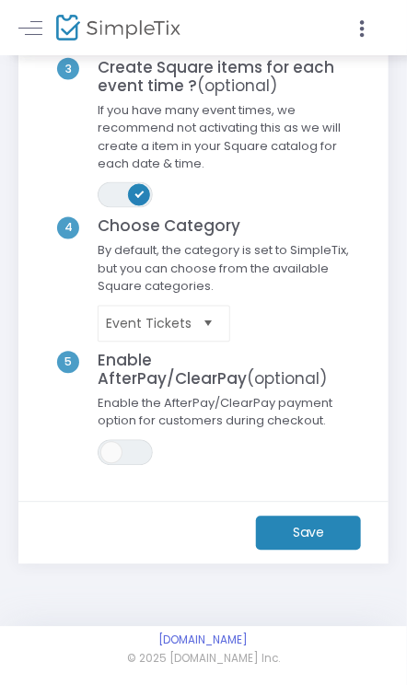
click at [288, 537] on m-button "Save" at bounding box center [308, 534] width 105 height 34
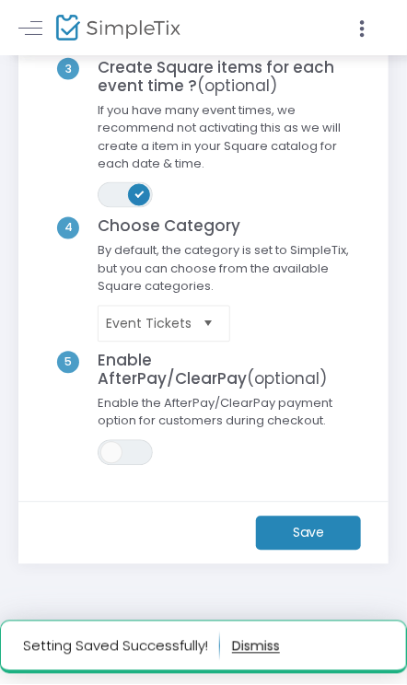
click at [362, 41] on div at bounding box center [294, 27] width 181 height 55
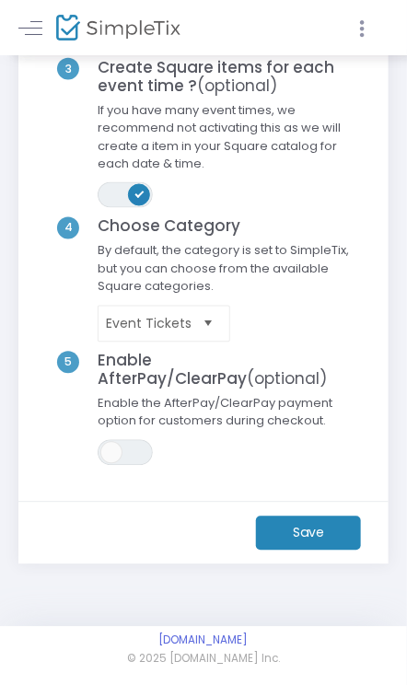
click at [362, 33] on icon at bounding box center [362, 28] width 17 height 23
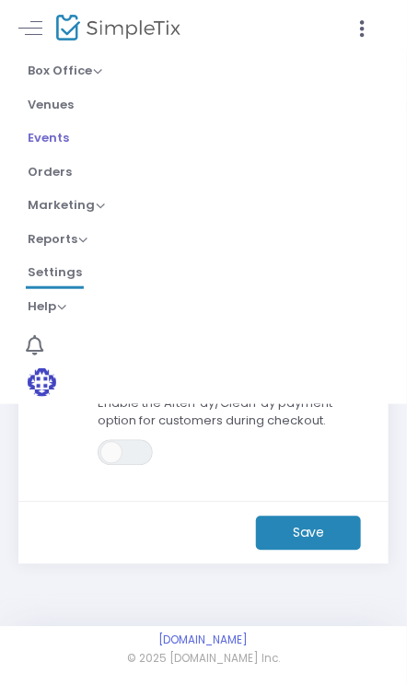
click at [48, 138] on span "Events" at bounding box center [48, 138] width 41 height 18
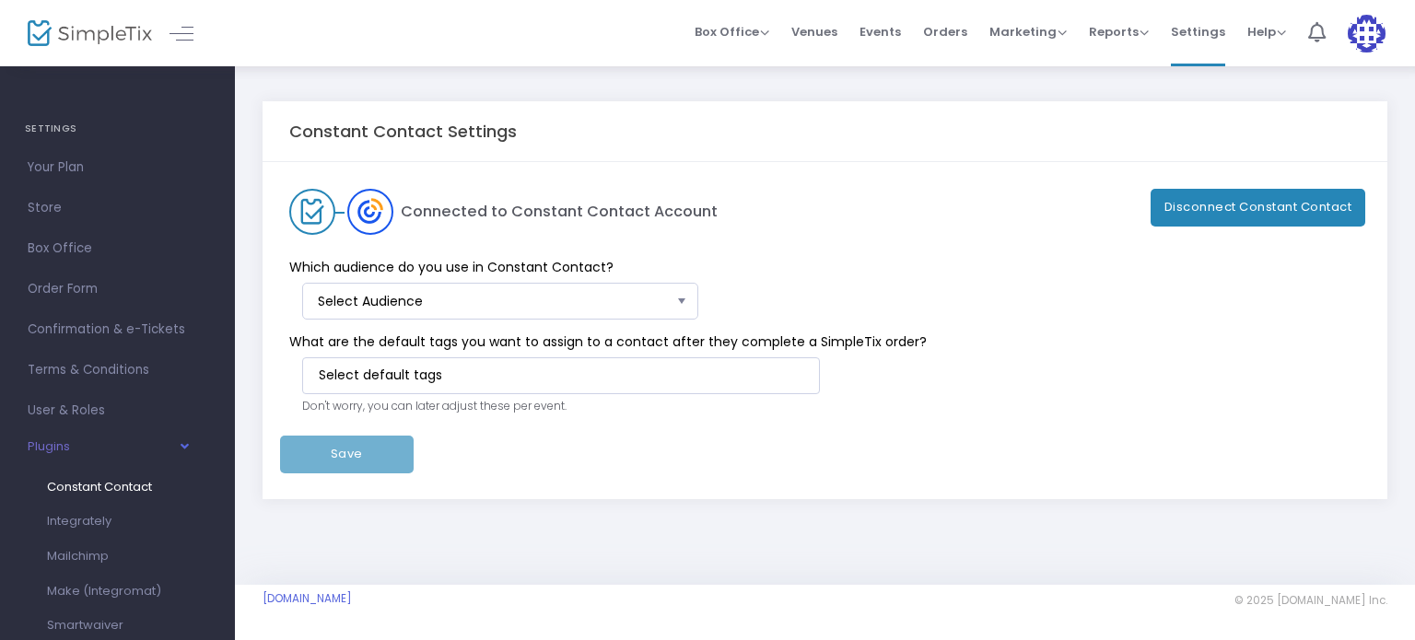
click at [688, 305] on span "Select" at bounding box center [682, 301] width 30 height 30
click at [829, 277] on div "Which audience do you use in Constant Contact? Select Audience" at bounding box center [816, 277] width 1090 height 85
click at [685, 301] on span "Select" at bounding box center [682, 301] width 30 height 30
click at [803, 274] on span "Which audience do you use in Constant Contact?" at bounding box center [816, 267] width 1072 height 19
click at [687, 294] on span "Select" at bounding box center [682, 301] width 30 height 30
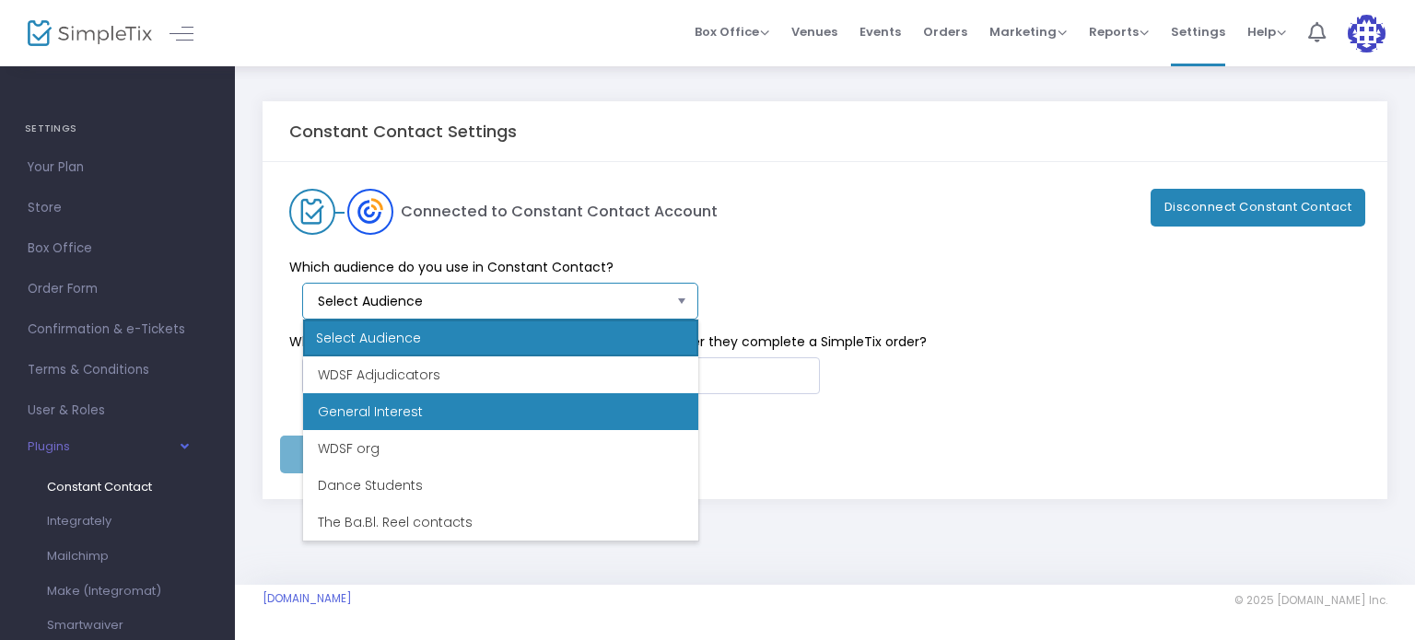
click at [512, 406] on li "General Interest" at bounding box center [500, 411] width 395 height 37
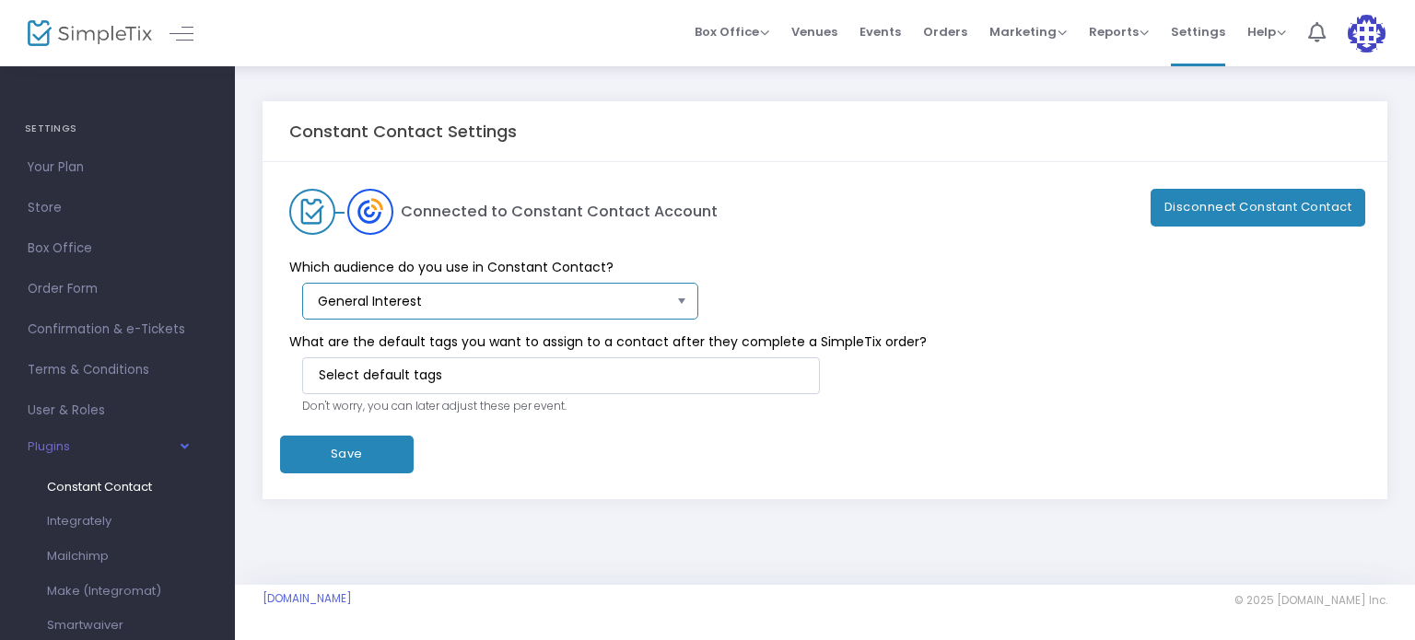
click at [683, 305] on span "Select" at bounding box center [682, 301] width 30 height 30
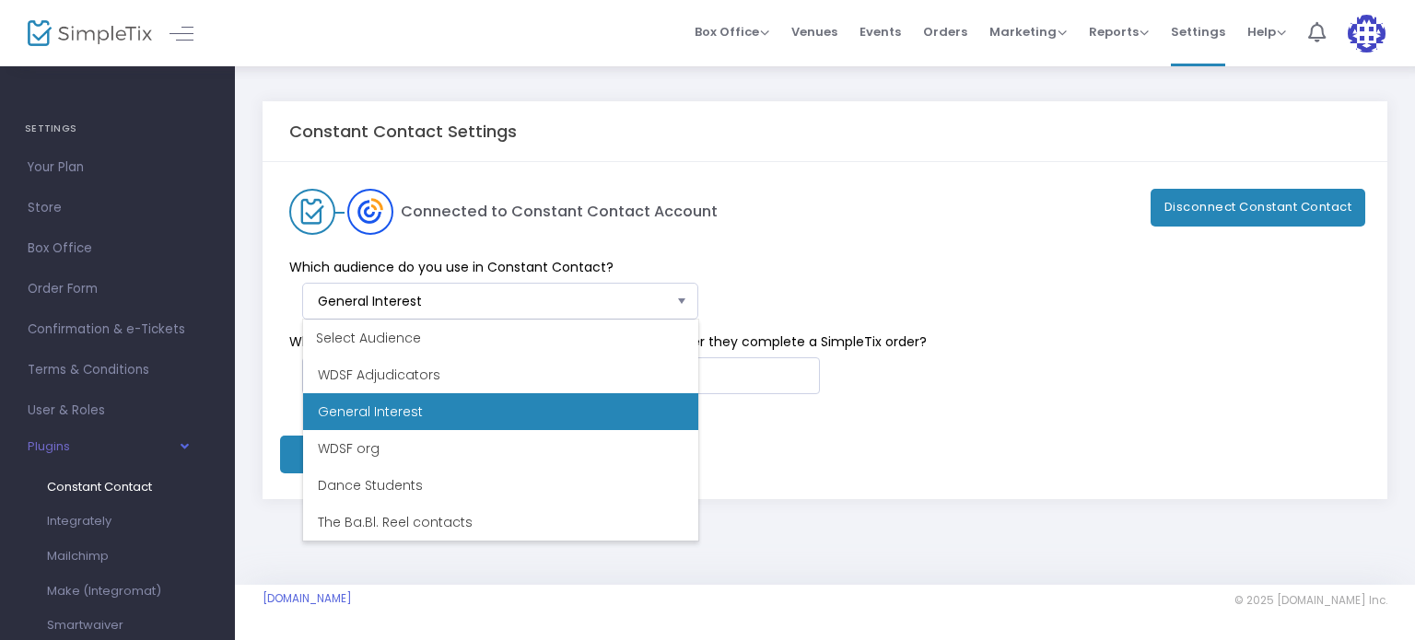
click at [819, 286] on div "Which audience do you use in Constant Contact? General Interest" at bounding box center [816, 277] width 1090 height 85
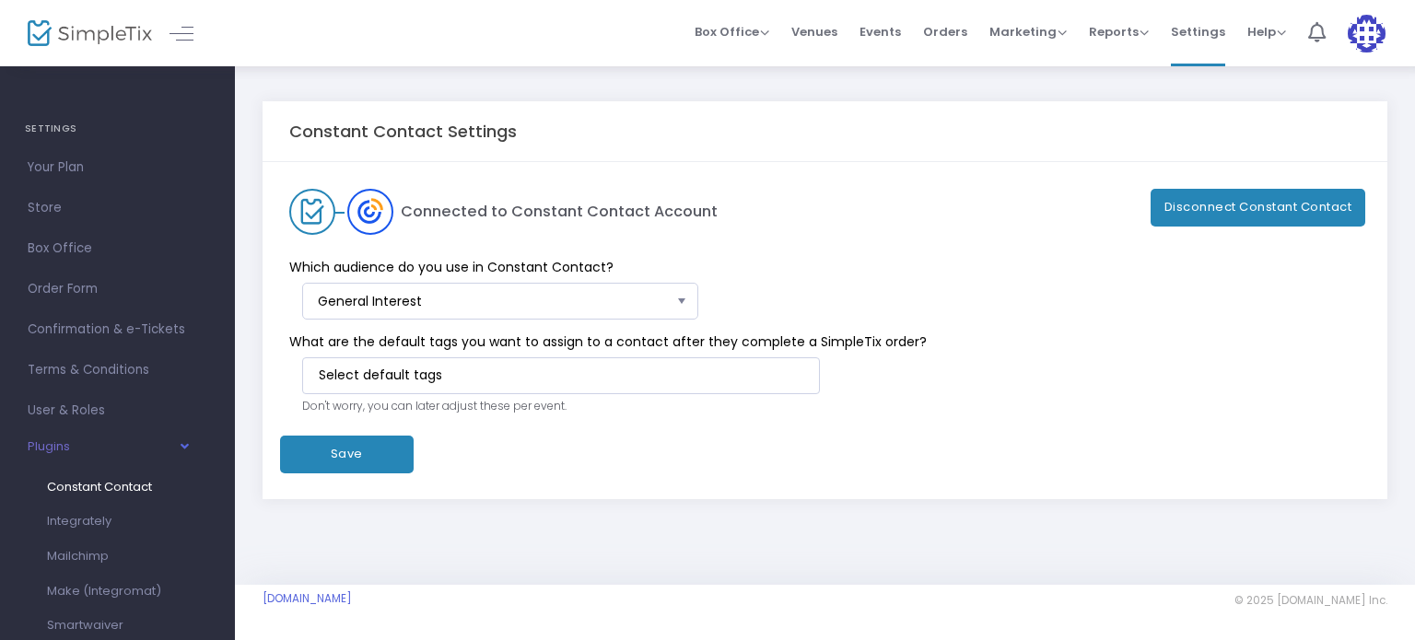
click at [693, 297] on span "Select" at bounding box center [682, 301] width 30 height 30
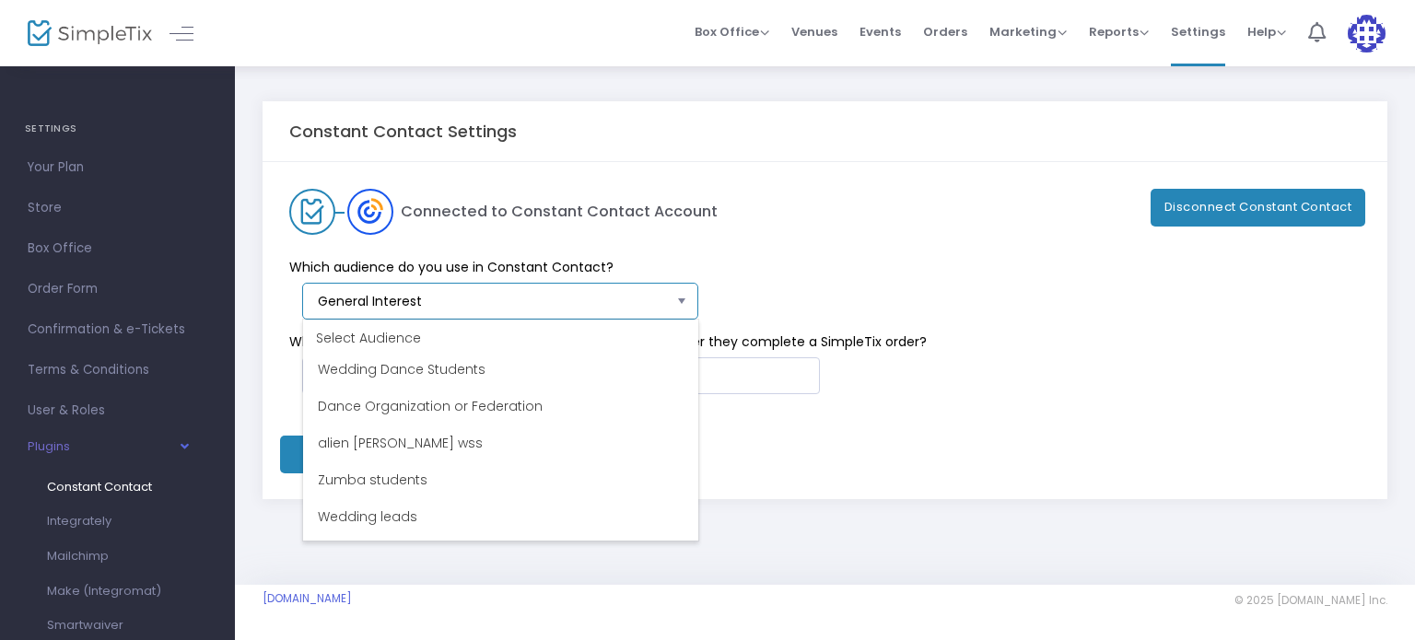
scroll to position [1105, 0]
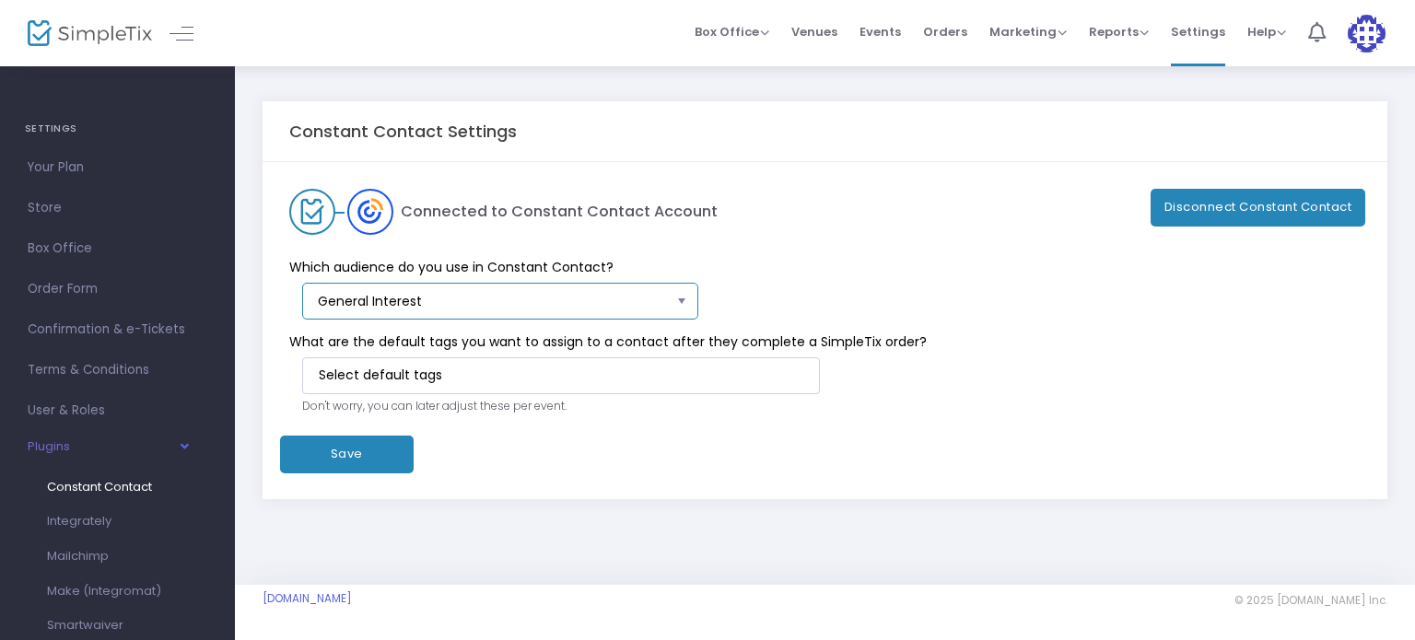
click at [672, 297] on span "General Interest" at bounding box center [493, 301] width 367 height 35
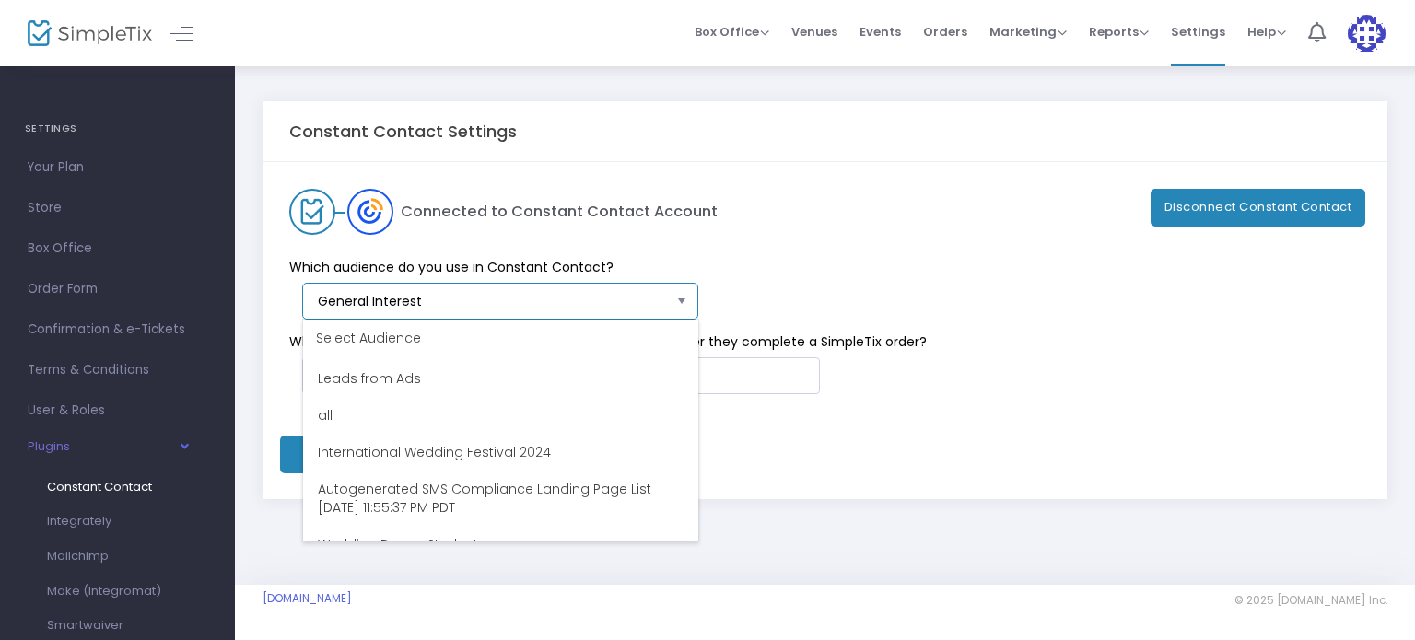
scroll to position [0, 0]
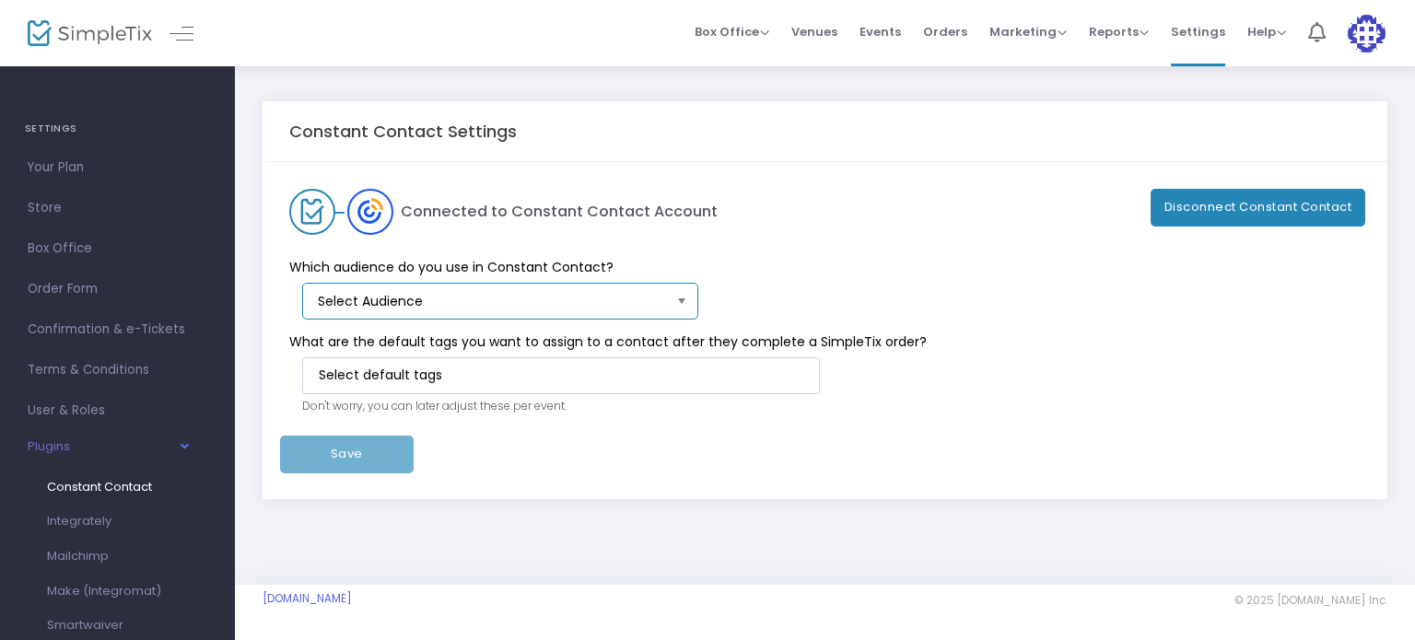
click at [669, 299] on span "Select Audience" at bounding box center [494, 301] width 353 height 18
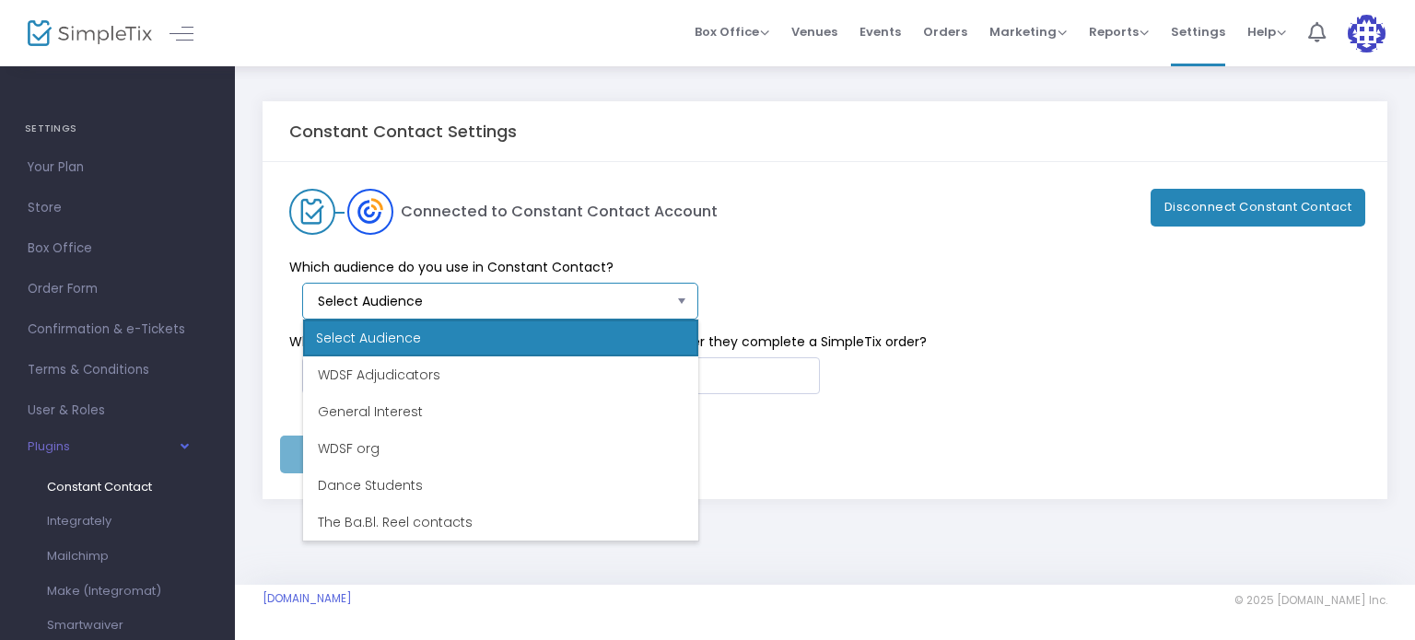
drag, startPoint x: 689, startPoint y: 345, endPoint x: 697, endPoint y: 395, distance: 50.4
click at [697, 395] on div "Select Audience WDSF Adjudicators General Interest WDSF org Dance Students The …" at bounding box center [500, 430] width 397 height 223
click at [915, 216] on div "Connected to Constant Contact Account Disconnect Constant Contact" at bounding box center [825, 212] width 1090 height 46
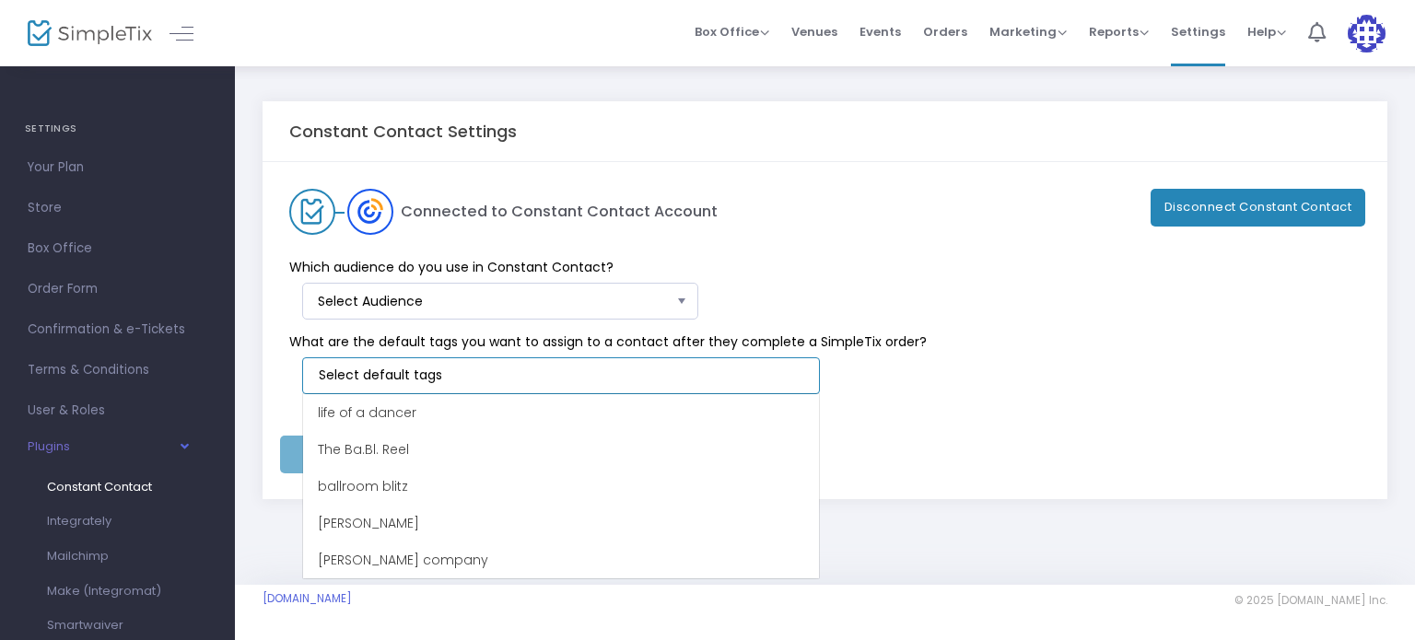
click at [757, 377] on input at bounding box center [565, 375] width 492 height 19
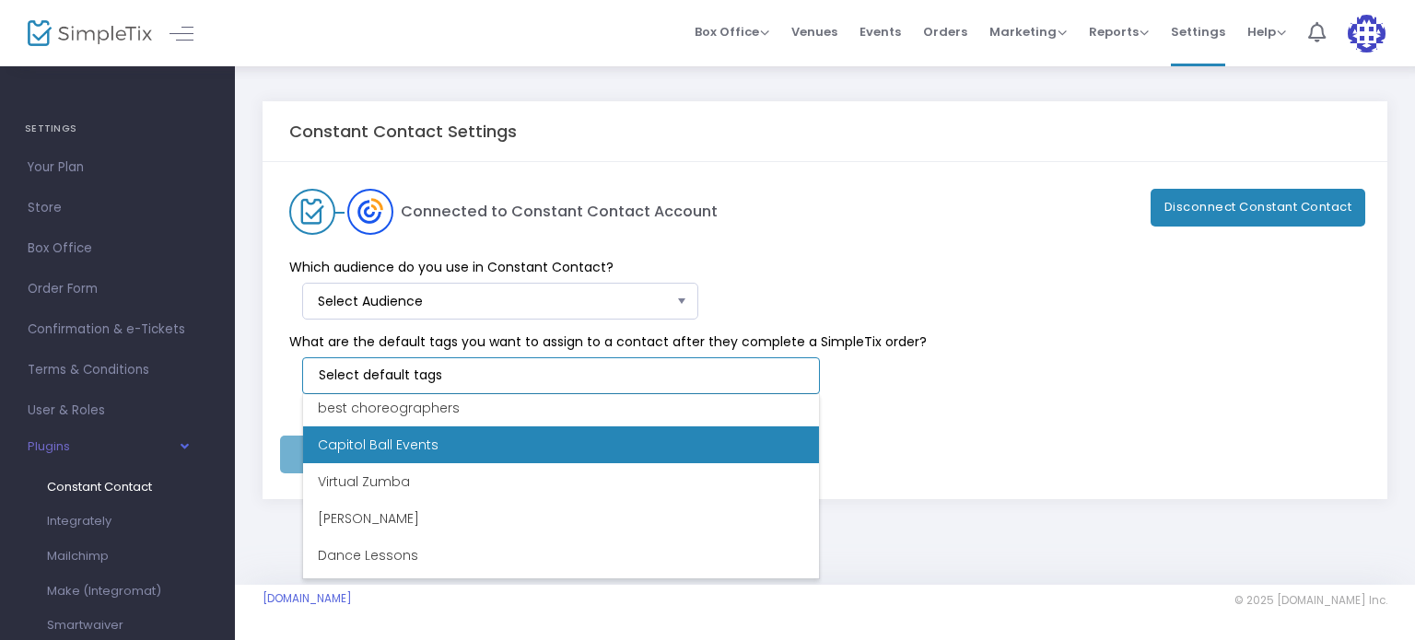
click at [468, 454] on li "Capitol Ball Events" at bounding box center [561, 444] width 516 height 37
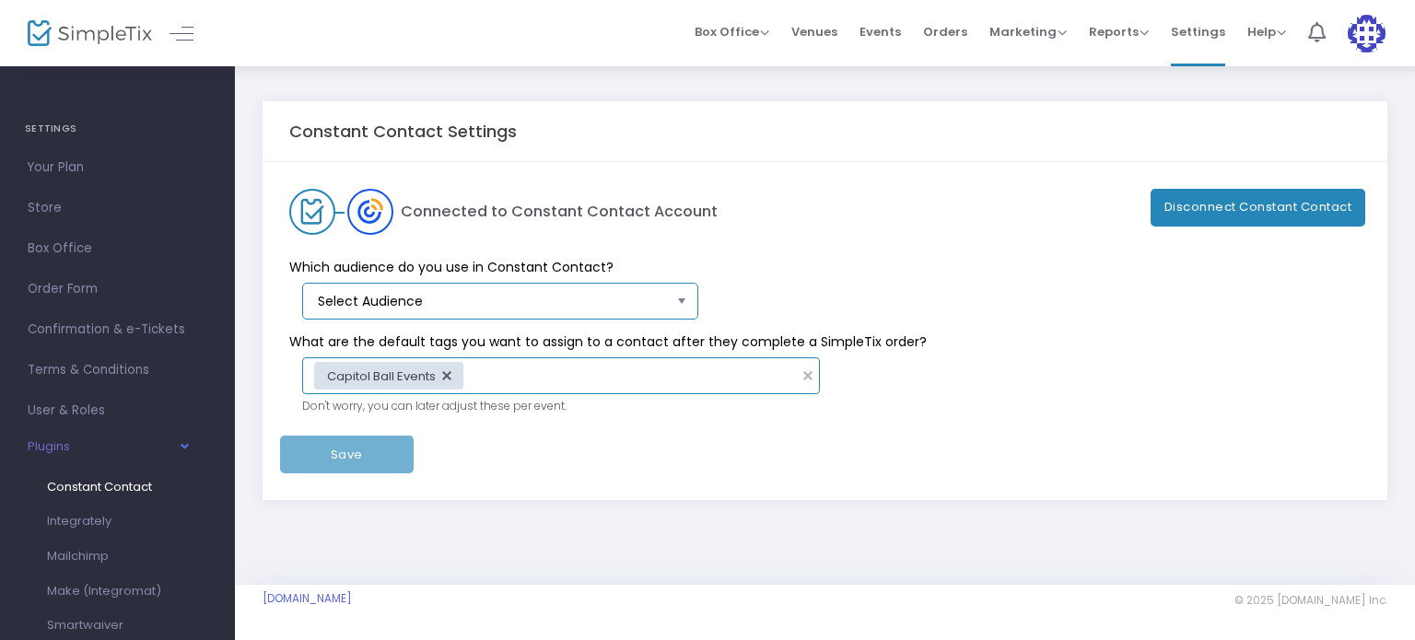
click at [674, 299] on span "Select Audience" at bounding box center [493, 301] width 367 height 35
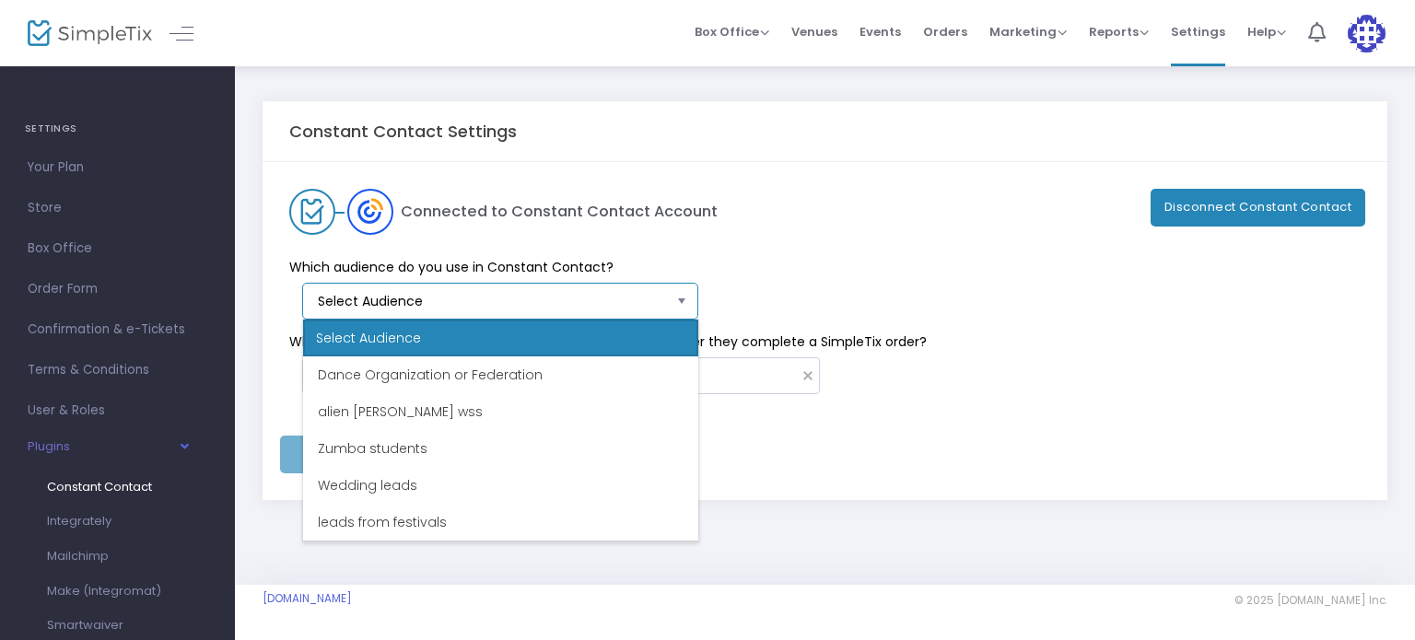
scroll to position [0, 0]
click at [694, 361] on div "WDSF Adjudicators General Interest WDSF org Dance Students The Ba.Bl. Reel cont…" at bounding box center [500, 448] width 395 height 184
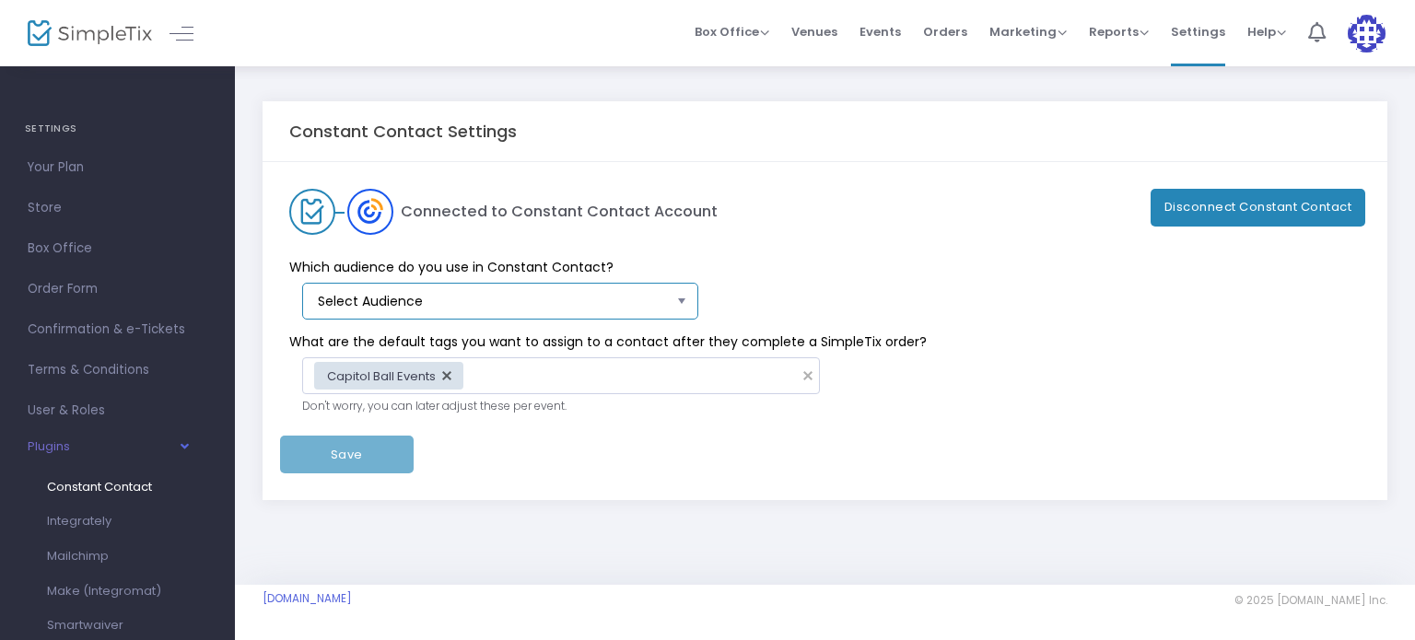
click at [663, 294] on span "Select Audience" at bounding box center [494, 301] width 353 height 18
click at [685, 300] on span "Select" at bounding box center [682, 301] width 30 height 30
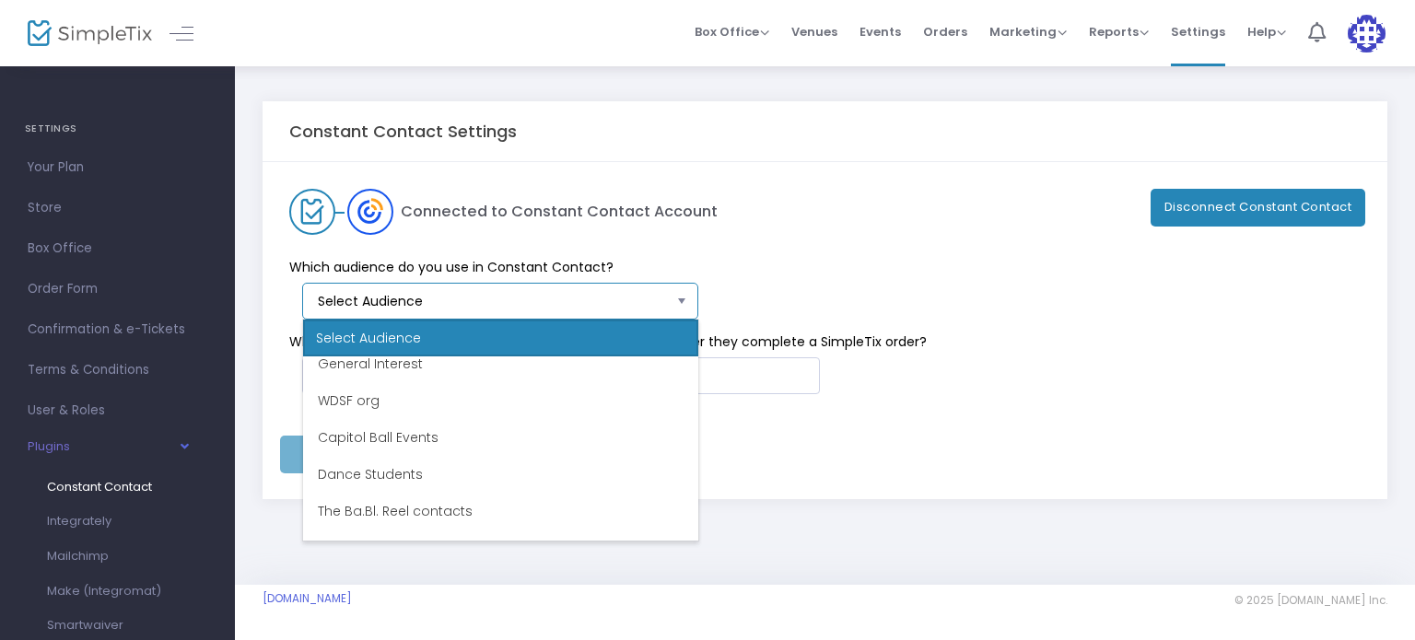
scroll to position [79, 0]
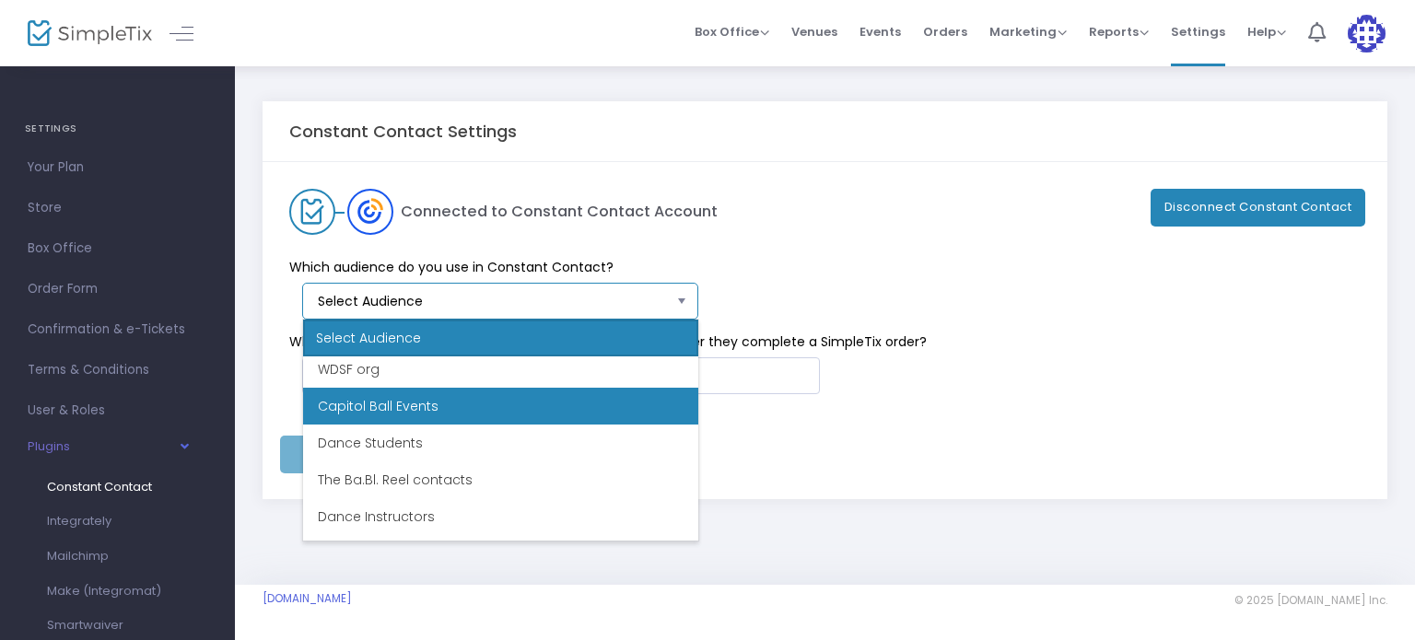
click at [436, 398] on li "Capitol Ball Events" at bounding box center [500, 406] width 395 height 37
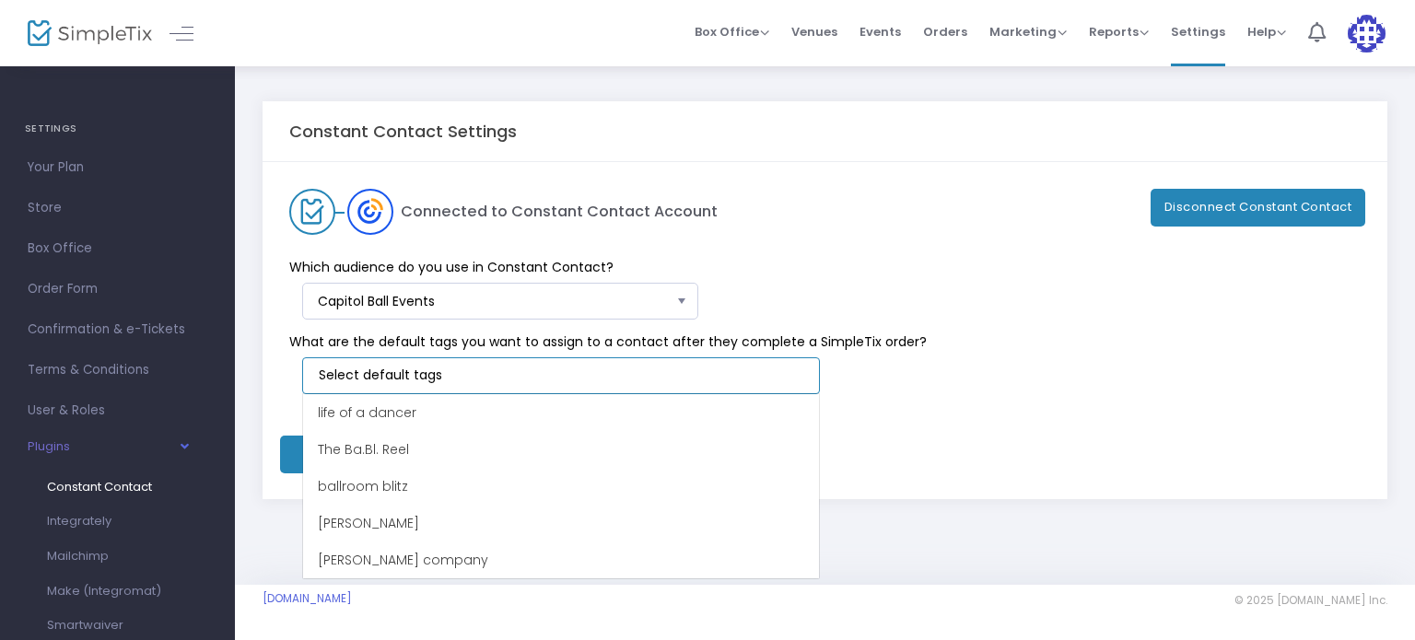
click at [630, 377] on input at bounding box center [565, 375] width 492 height 19
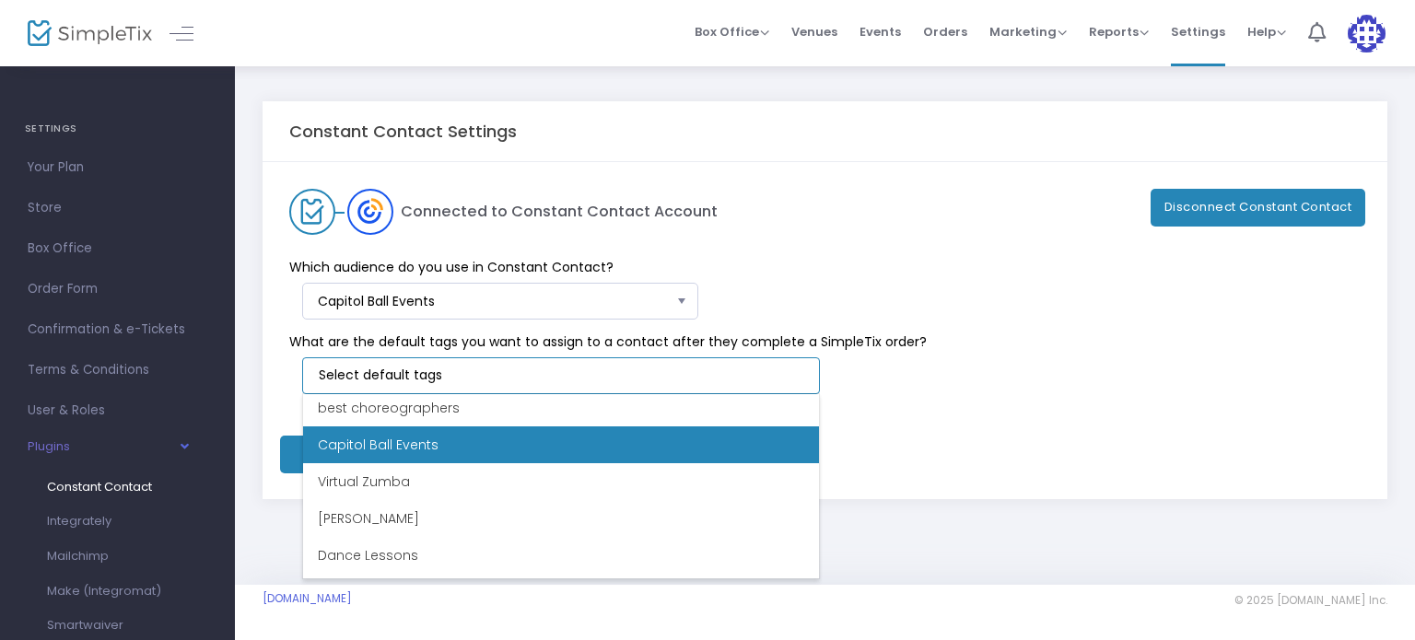
click at [499, 433] on li "Capitol Ball Events" at bounding box center [561, 444] width 516 height 37
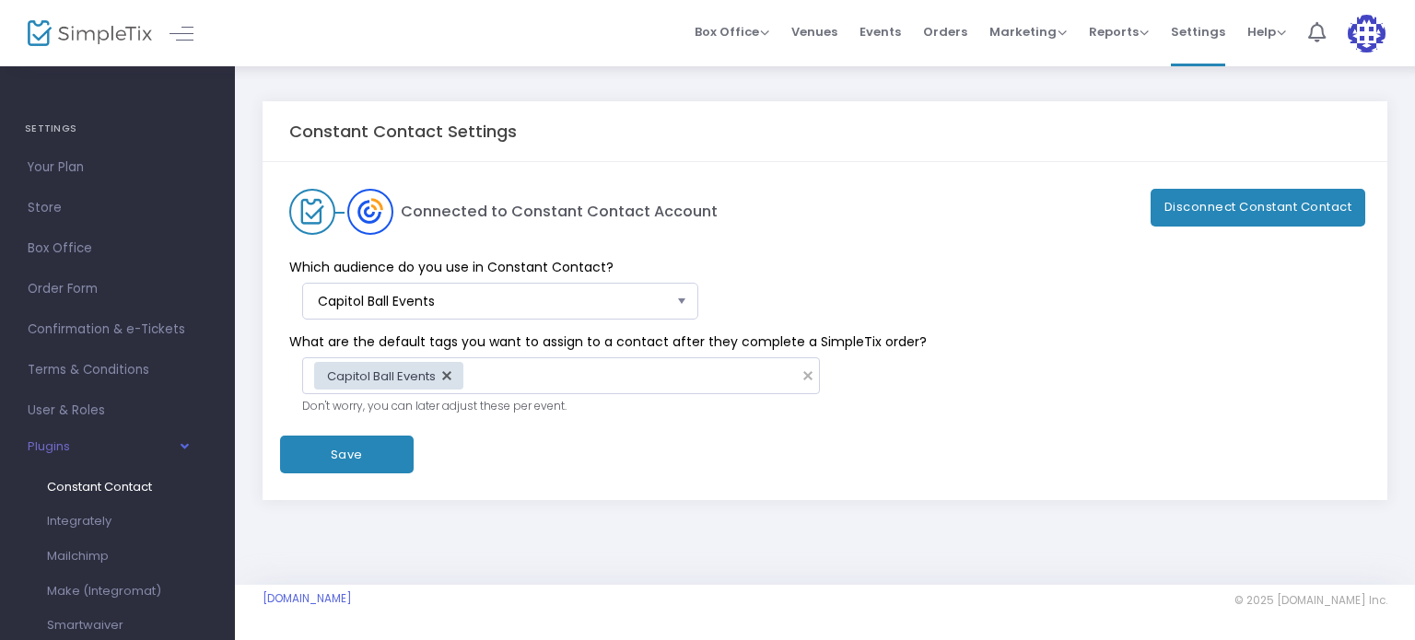
click at [342, 452] on button "Save" at bounding box center [347, 455] width 134 height 38
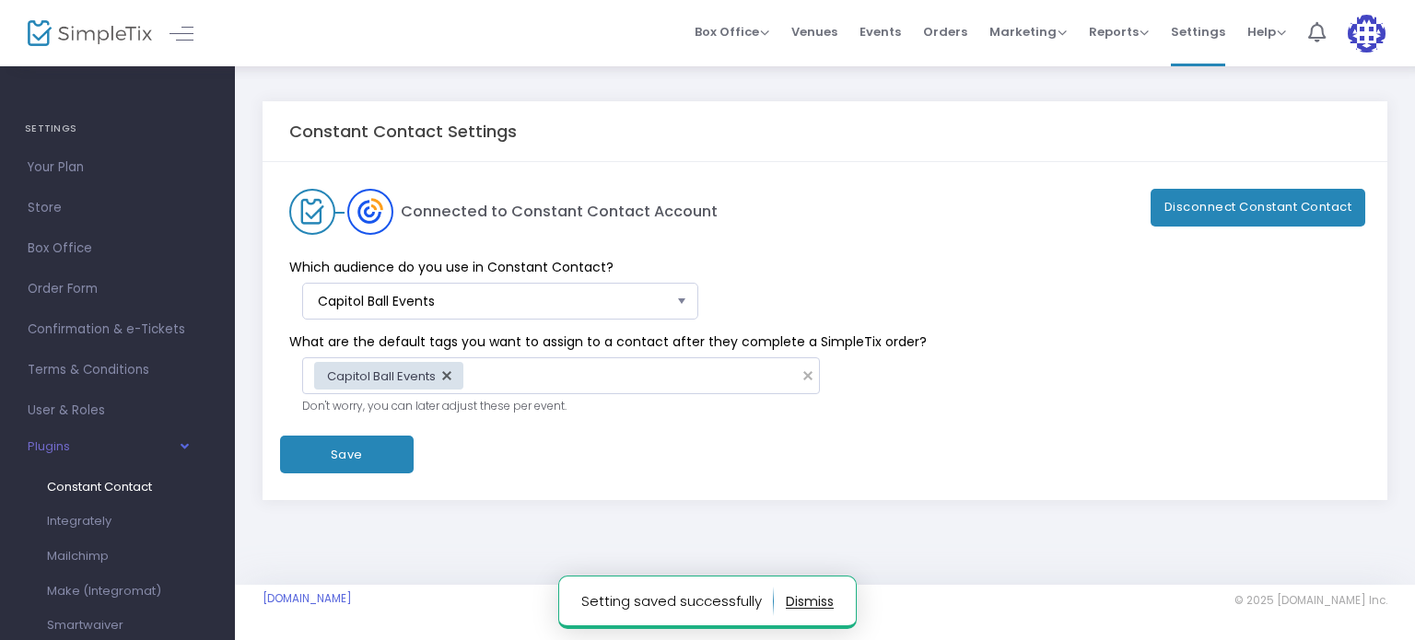
click at [1174, 363] on div "What are the default tags you want to assign to a contact after they complete a…" at bounding box center [816, 378] width 1090 height 117
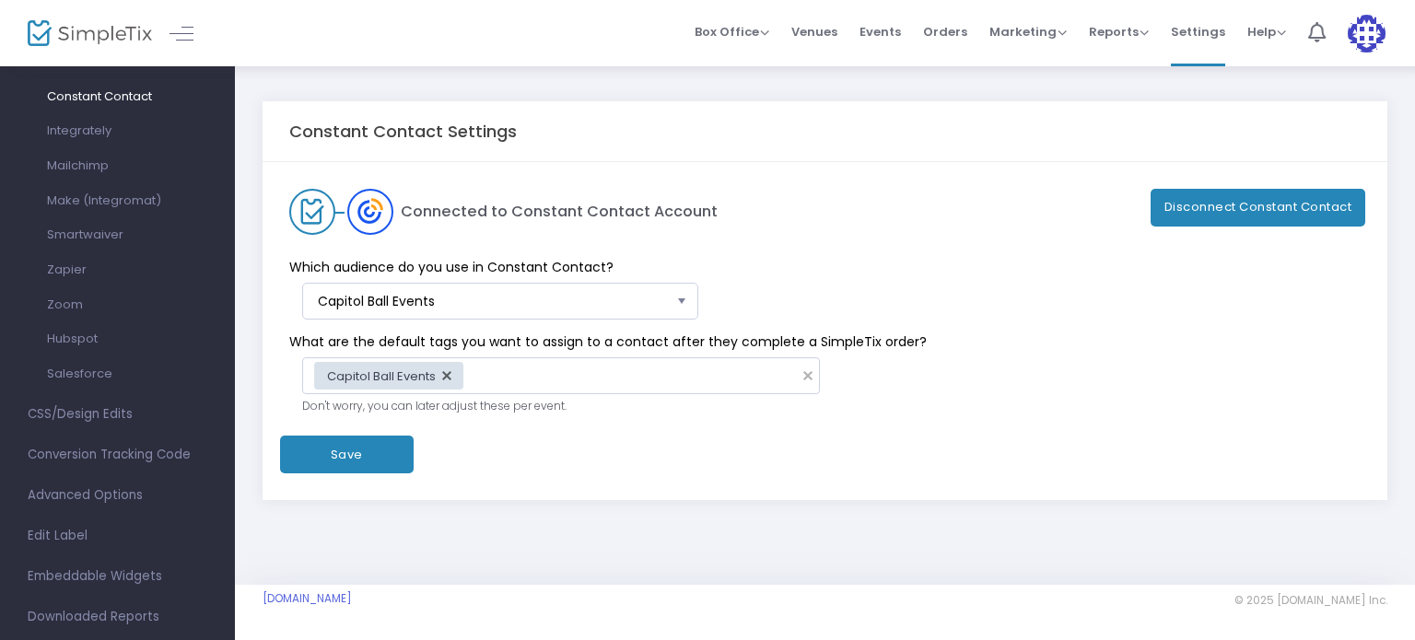
scroll to position [427, 0]
click at [68, 381] on span "CSS/Design Edits" at bounding box center [118, 378] width 180 height 24
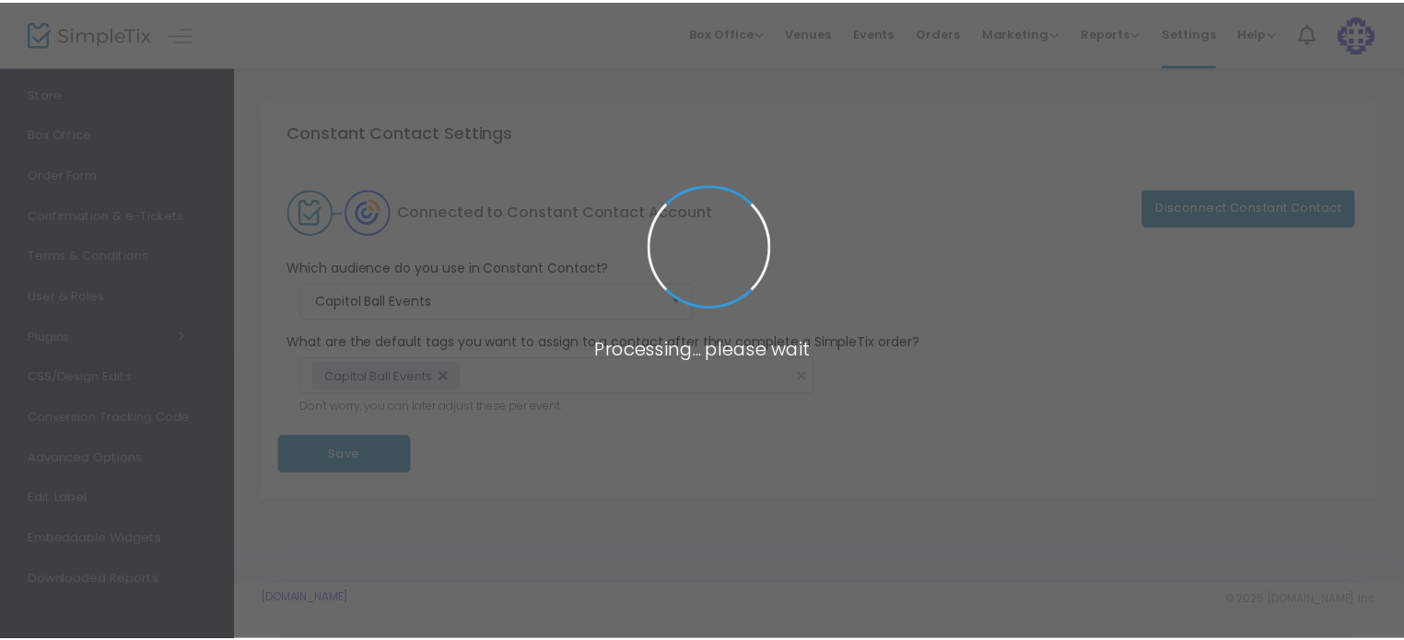
scroll to position [113, 0]
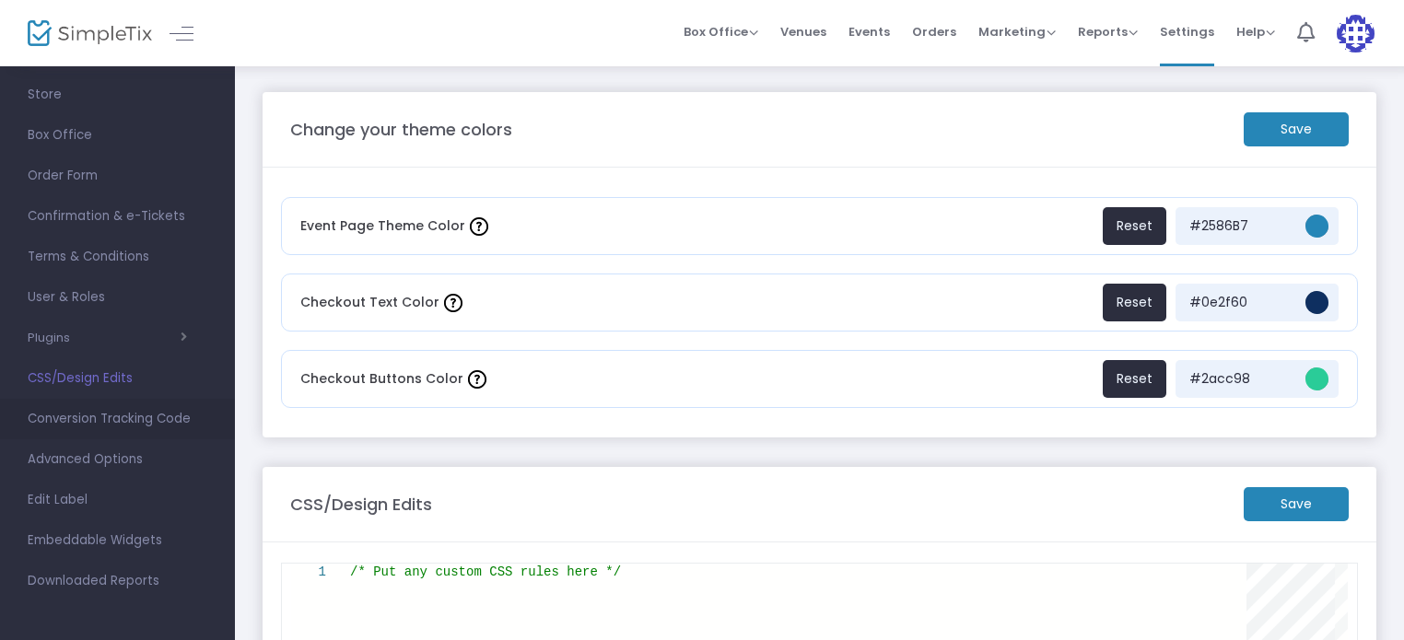
click at [93, 412] on span "Conversion Tracking Code" at bounding box center [118, 419] width 180 height 24
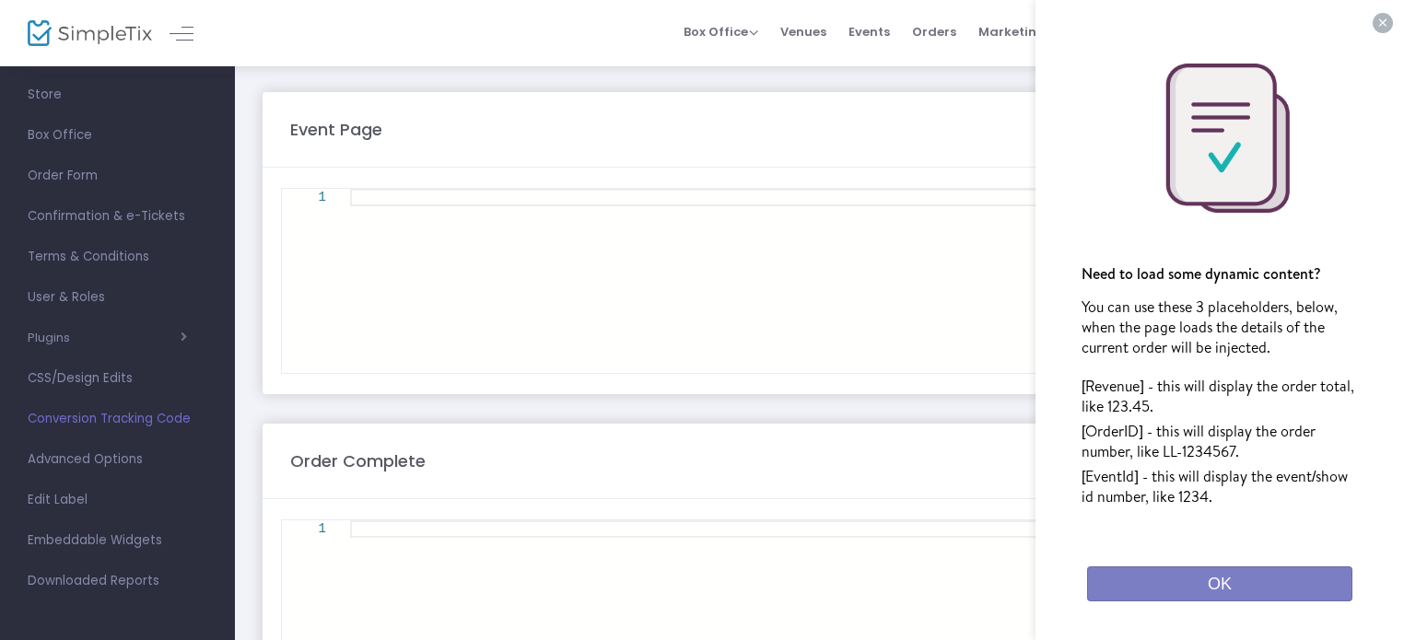
click at [1384, 19] on button "×" at bounding box center [1382, 23] width 20 height 20
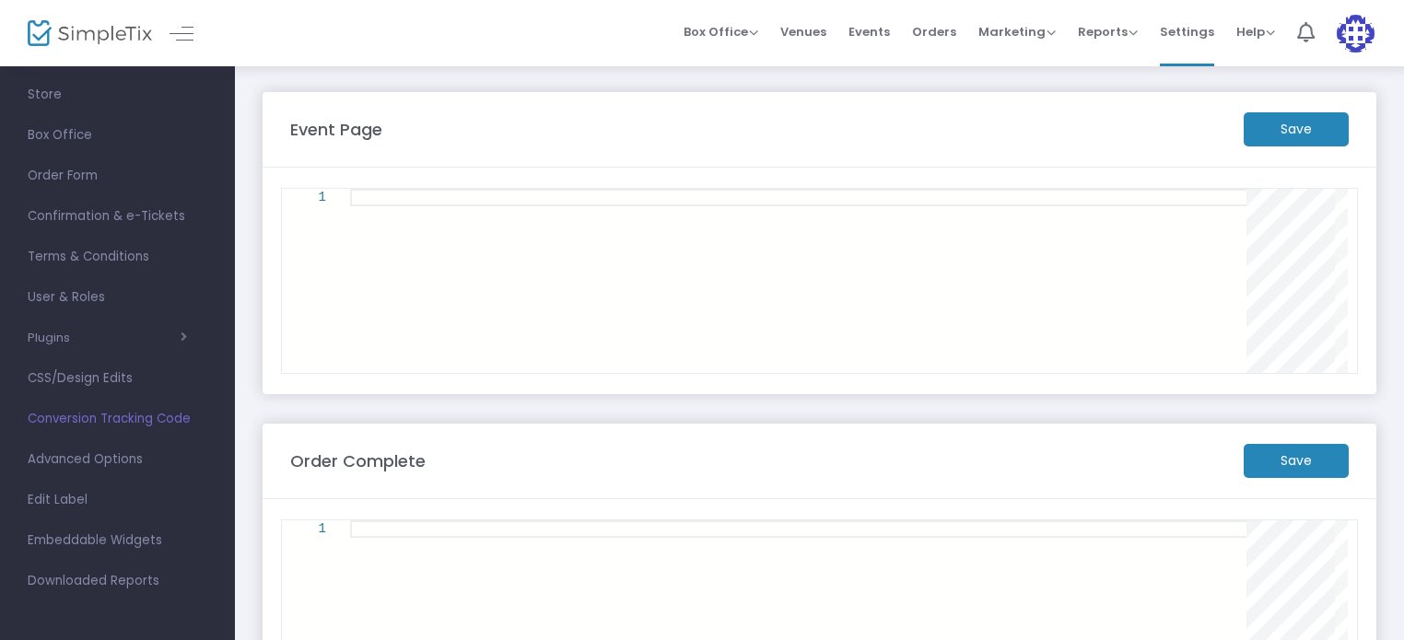
drag, startPoint x: 1400, startPoint y: 173, endPoint x: 1414, endPoint y: 290, distance: 117.8
click at [1404, 290] on html "Processing... please wait Box Office Sell Tickets Bookings Sell Season Pass Ven…" at bounding box center [702, 320] width 1404 height 640
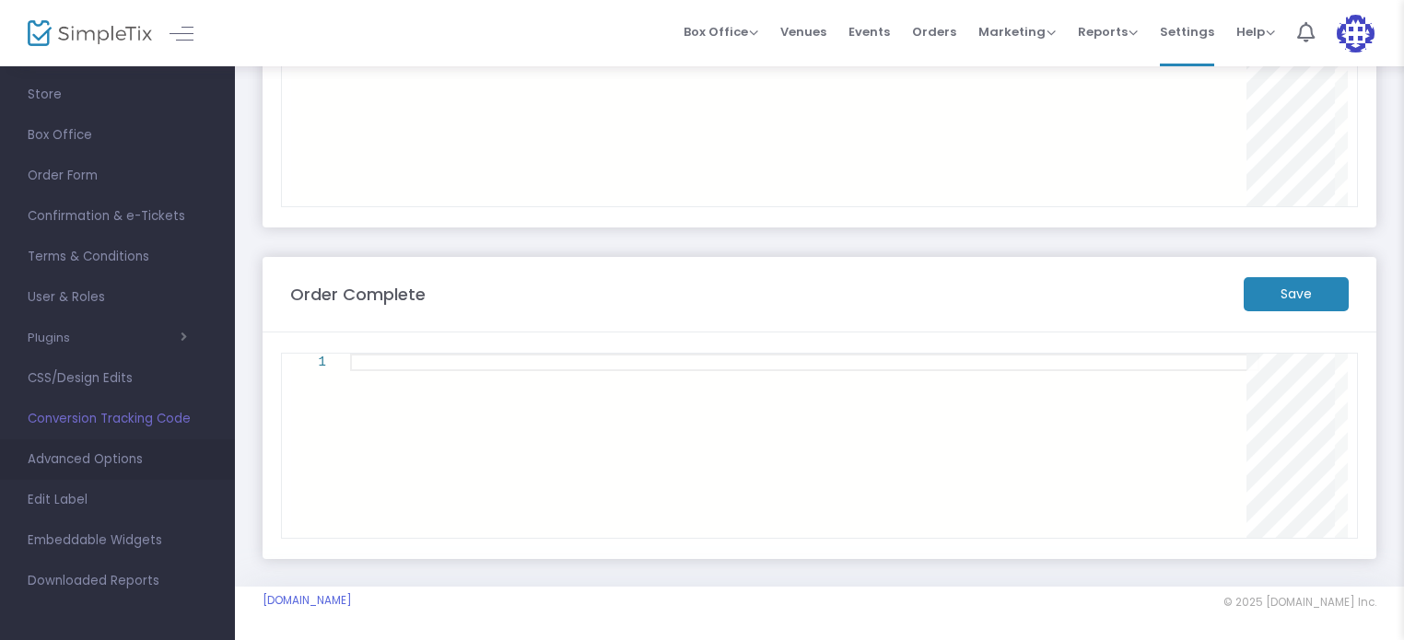
click at [61, 464] on span "Advanced Options" at bounding box center [118, 460] width 180 height 24
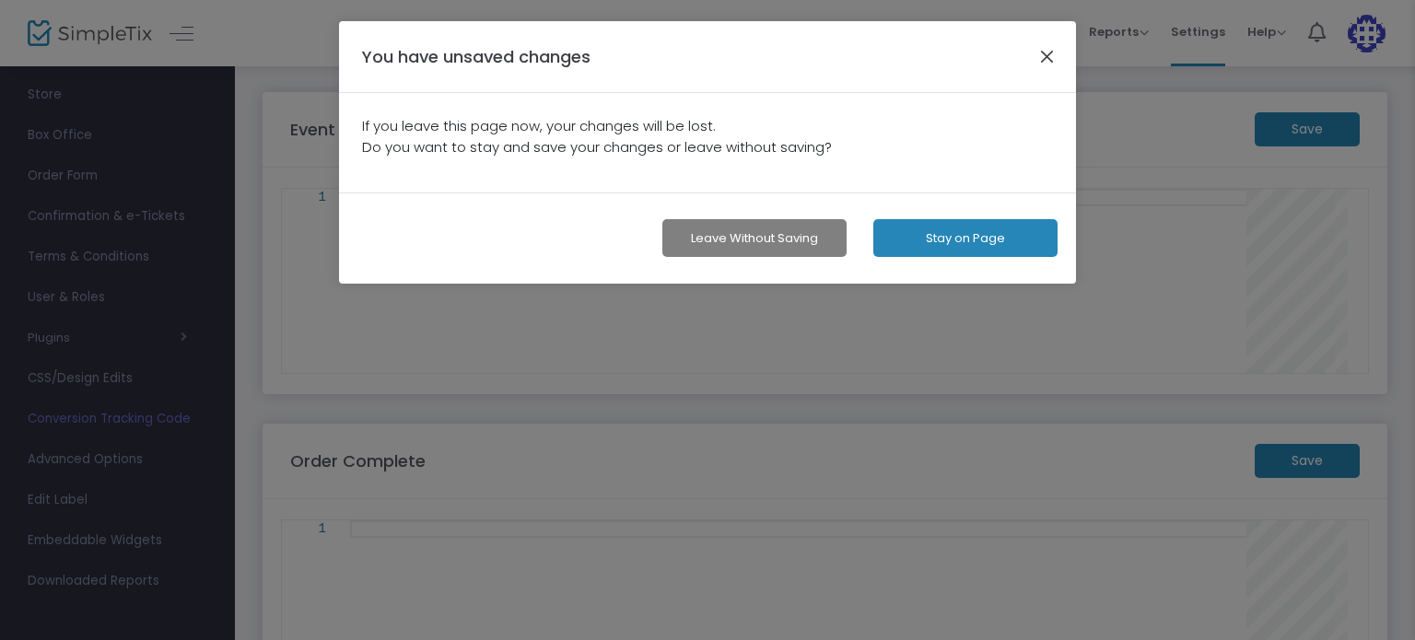
click at [1044, 64] on button "button" at bounding box center [1047, 56] width 24 height 24
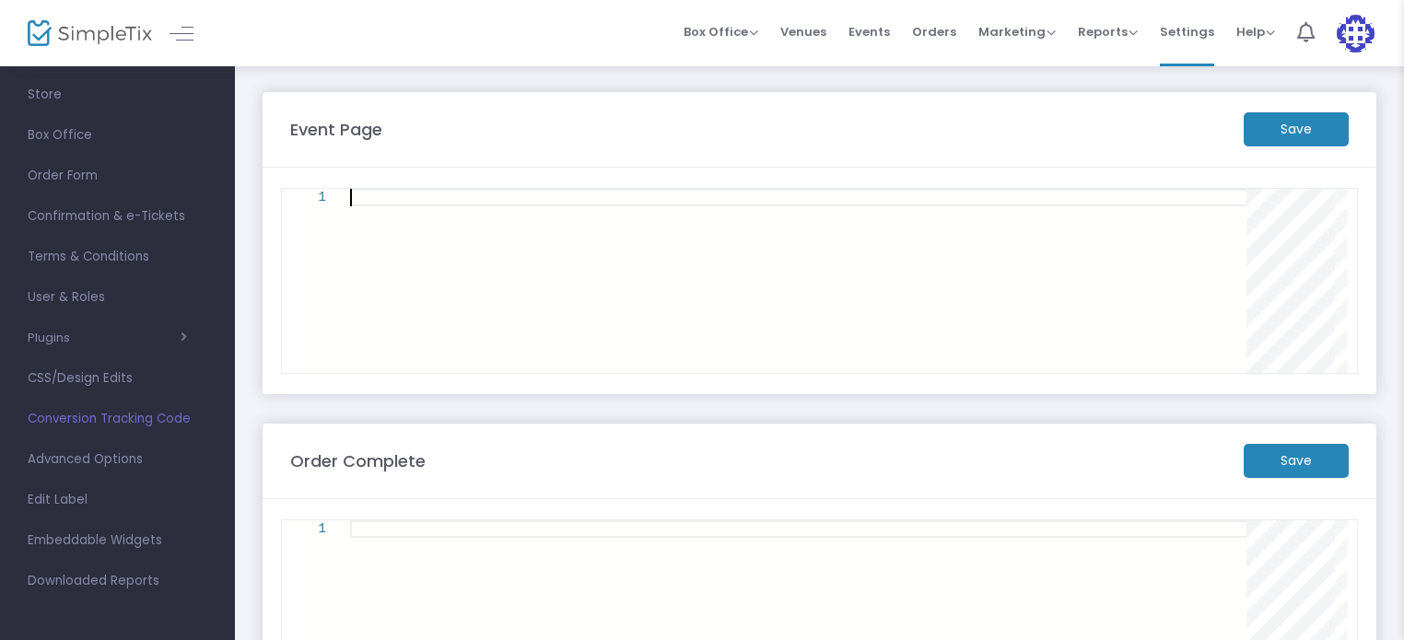
click at [490, 334] on div at bounding box center [804, 281] width 909 height 184
click at [97, 463] on span "Advanced Options" at bounding box center [118, 460] width 180 height 24
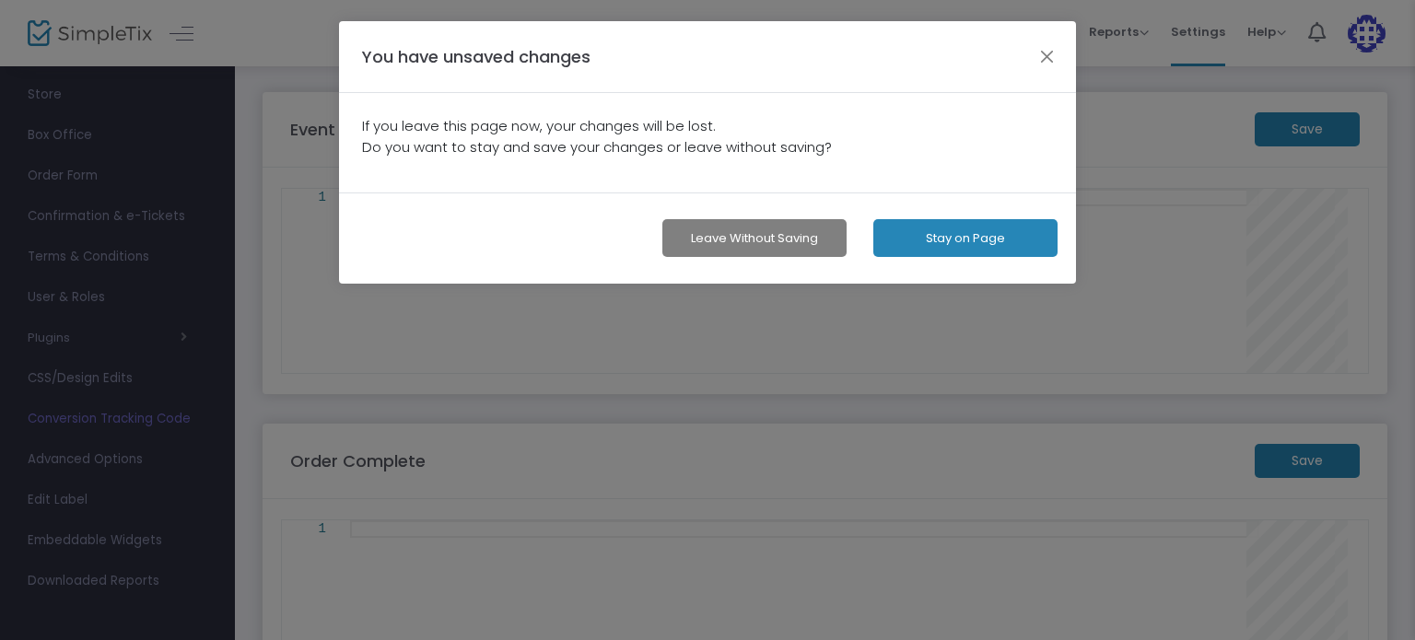
click at [793, 231] on button "Leave without Saving" at bounding box center [754, 238] width 184 height 38
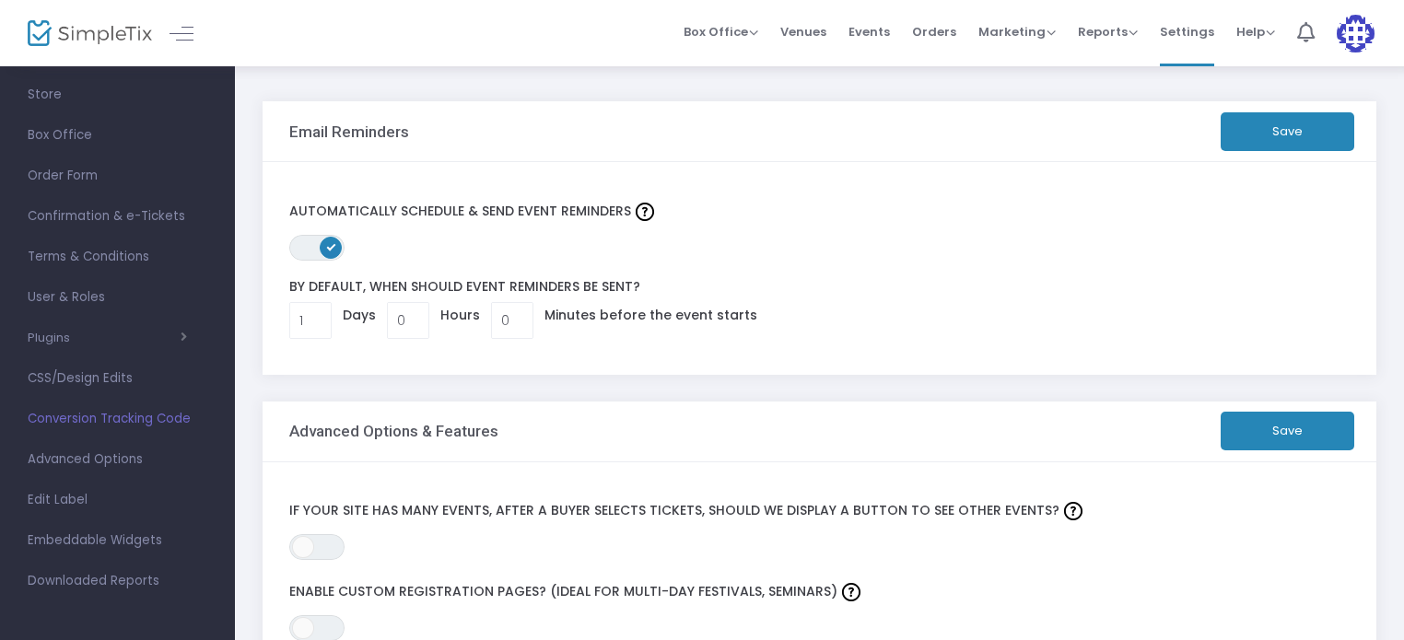
click at [775, 232] on div "ON OFF Automatically schedule & send event Reminders" at bounding box center [819, 229] width 1079 height 63
click at [1278, 134] on button "Save" at bounding box center [1287, 131] width 134 height 39
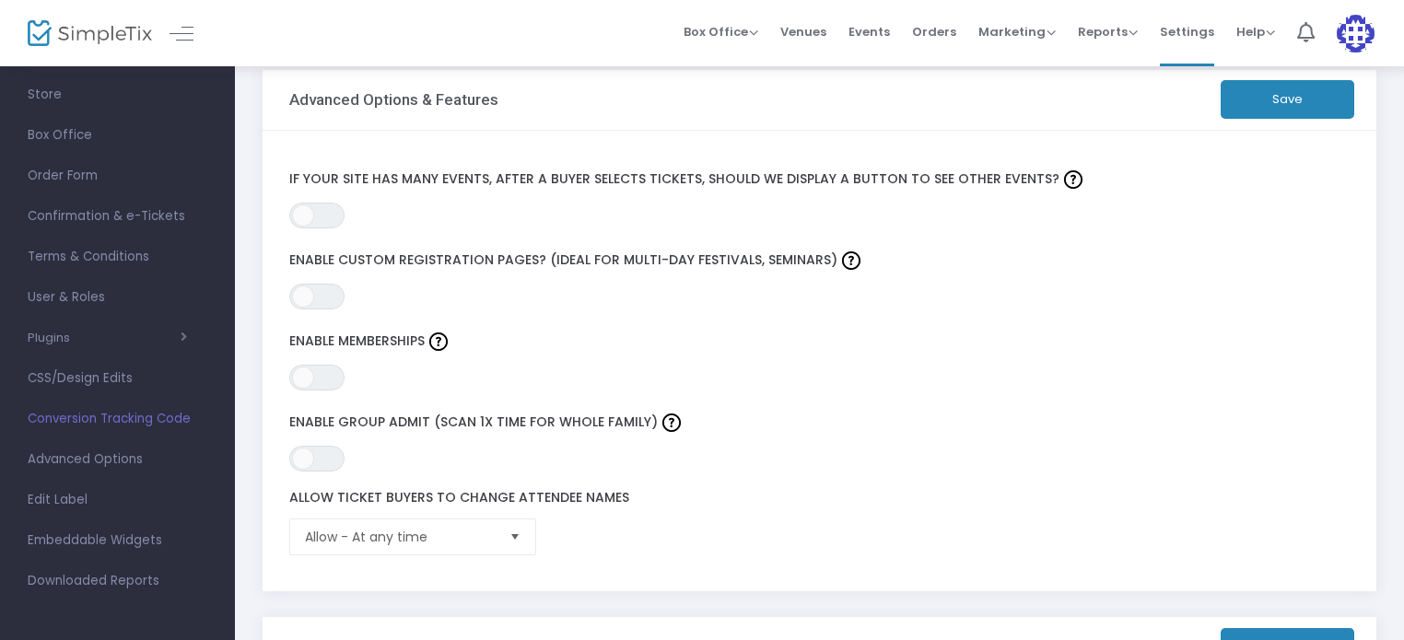
scroll to position [295, 0]
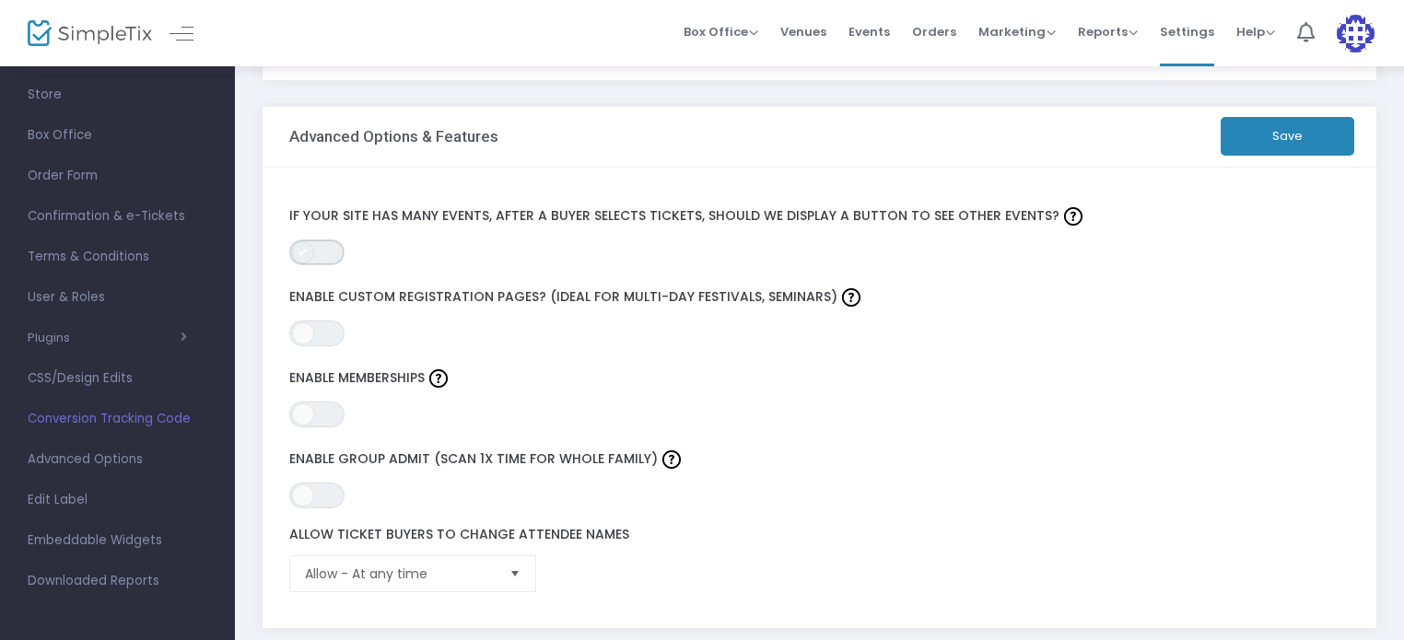
click at [329, 250] on span "ON OFF" at bounding box center [316, 252] width 55 height 26
click at [569, 365] on label "Enable Memberships" at bounding box center [784, 379] width 990 height 28
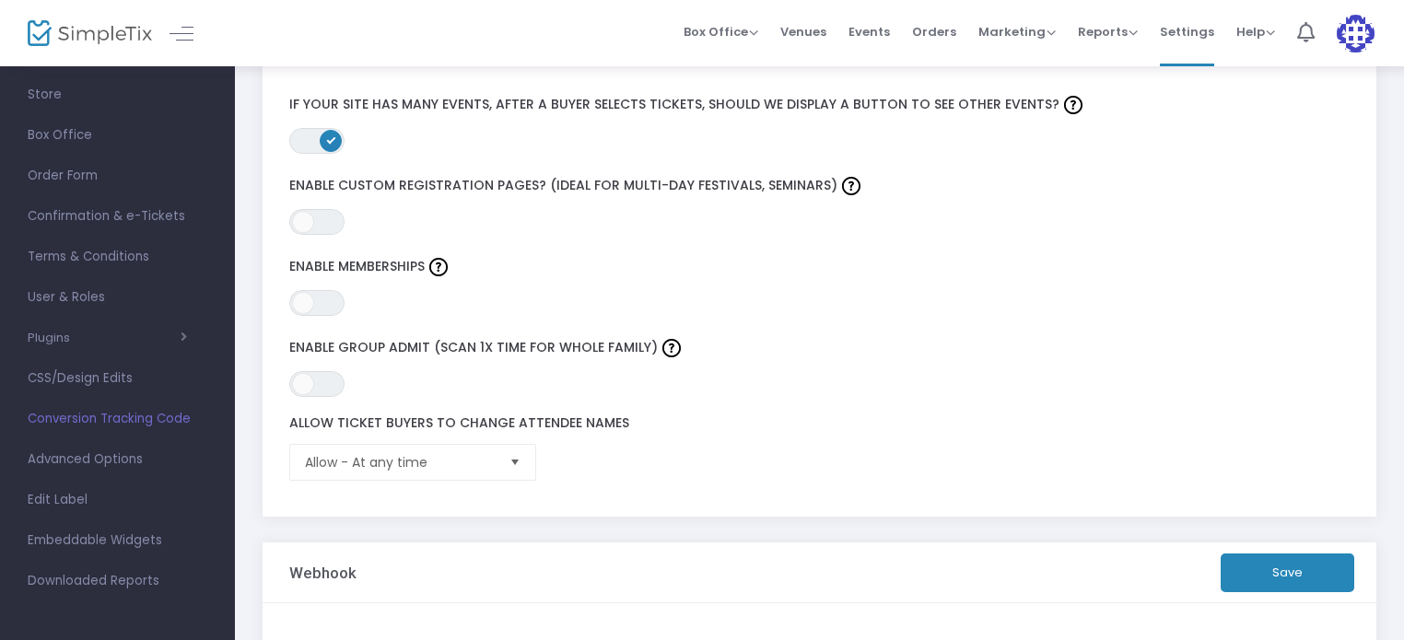
scroll to position [442, 0]
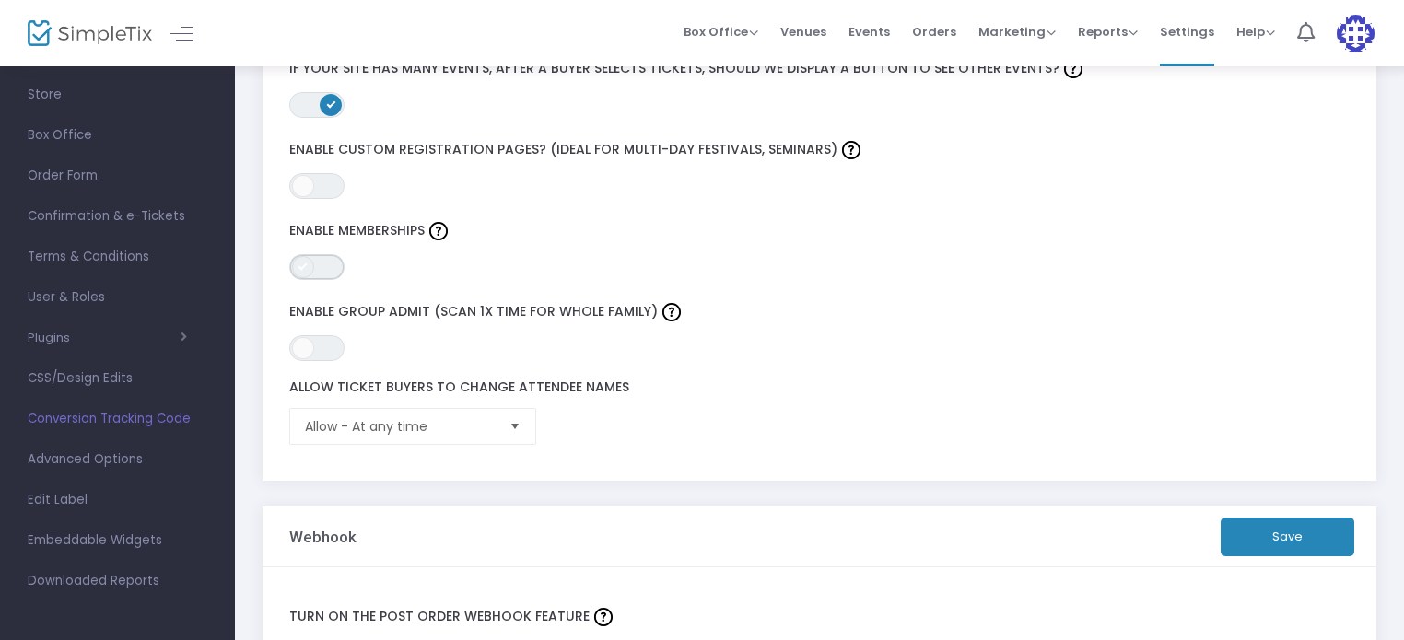
click at [332, 268] on span "ON OFF" at bounding box center [316, 267] width 55 height 26
click at [325, 343] on span "ON OFF" at bounding box center [316, 348] width 55 height 26
click at [508, 429] on span "Select" at bounding box center [515, 427] width 30 height 30
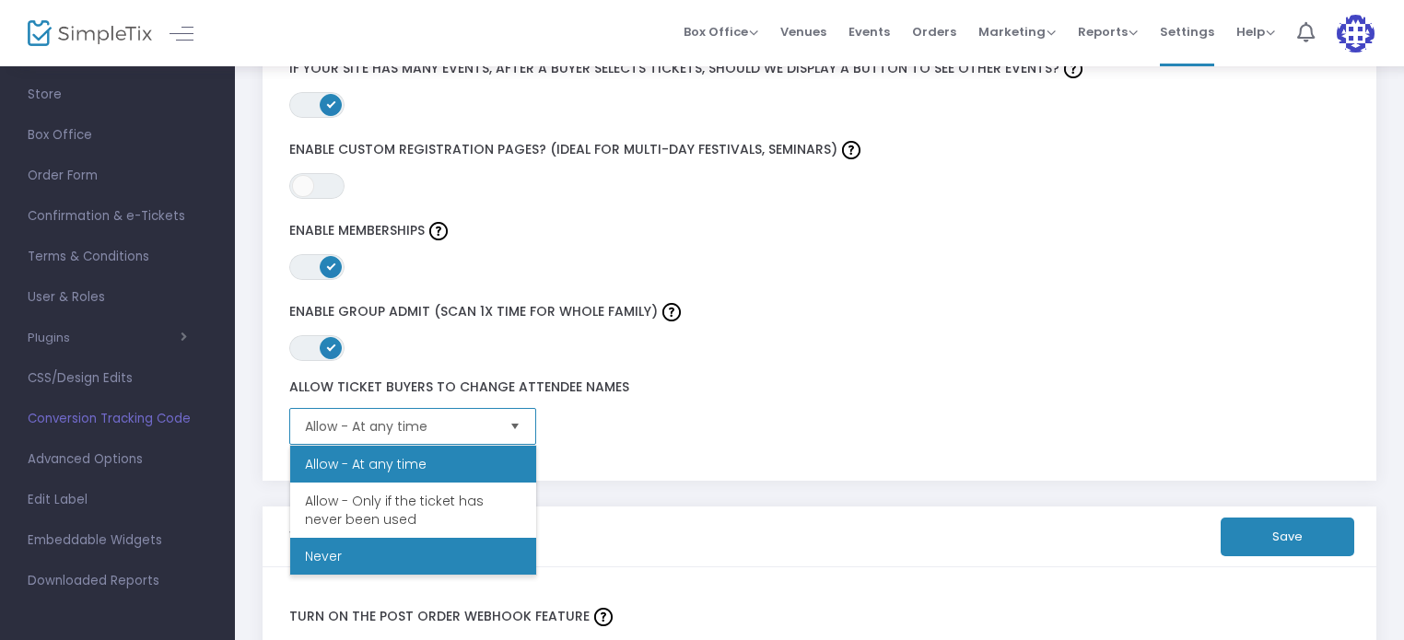
click at [445, 566] on li "Never" at bounding box center [413, 556] width 246 height 37
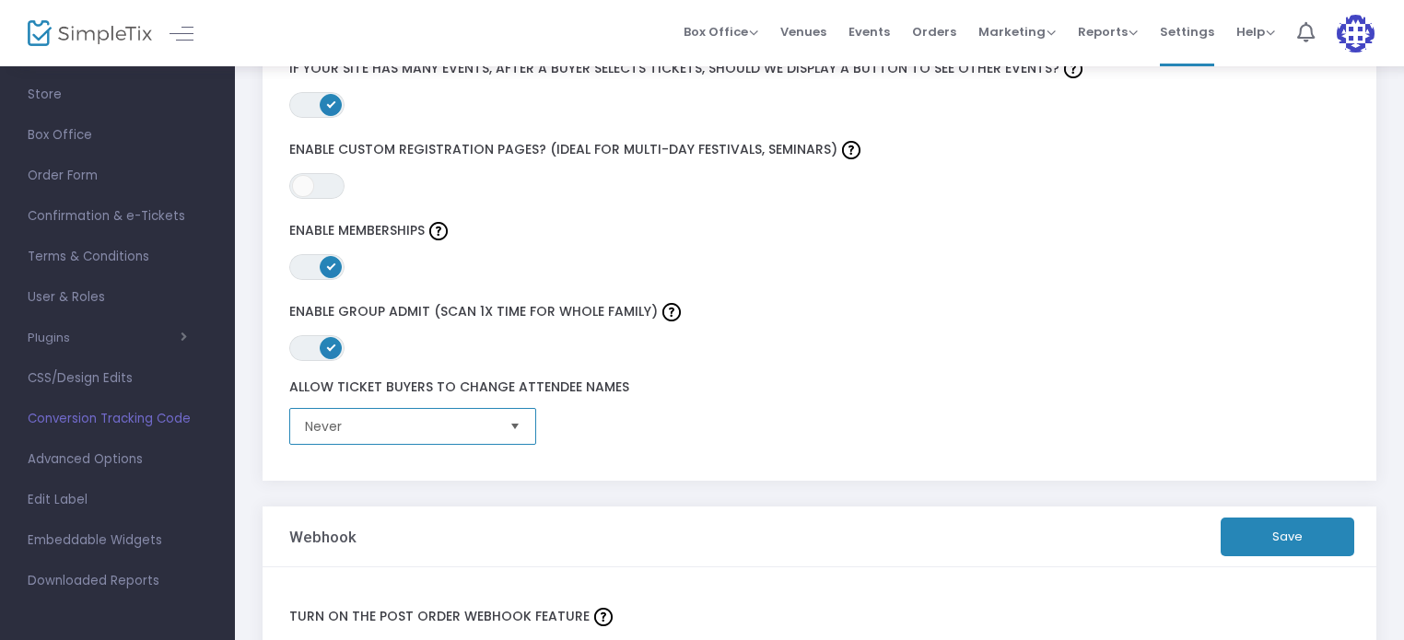
click at [525, 422] on span "Select" at bounding box center [515, 427] width 30 height 30
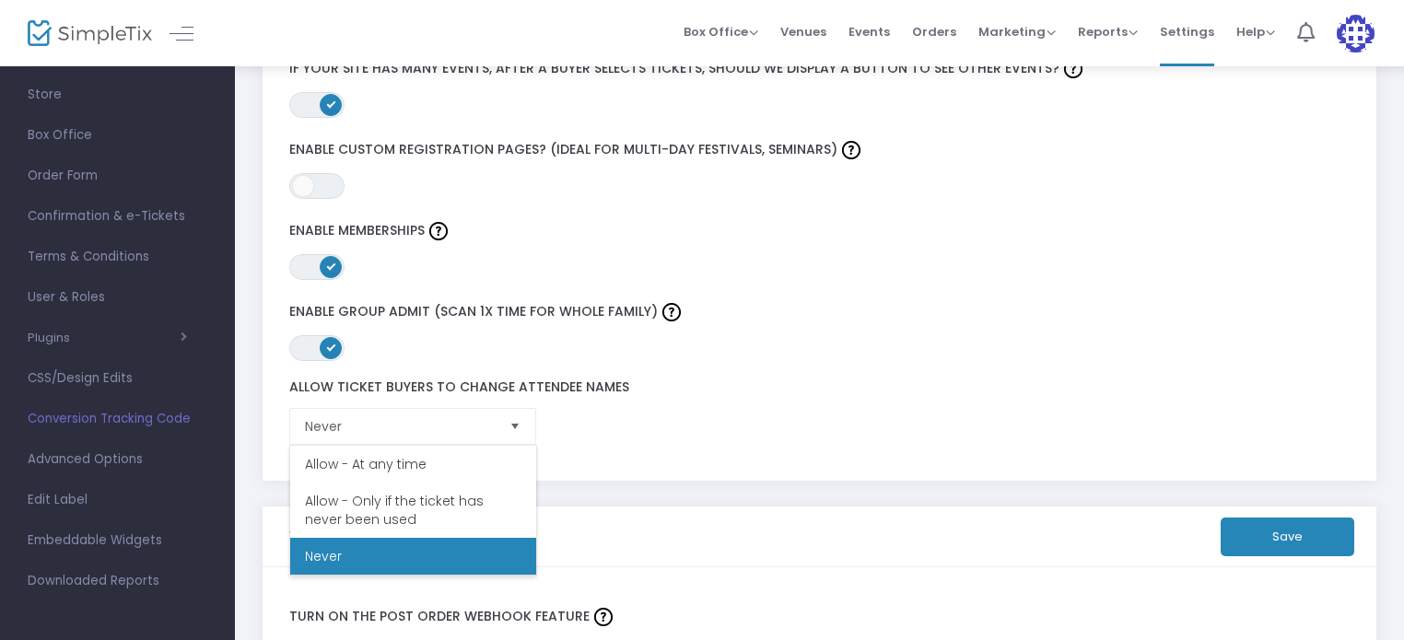
click at [689, 437] on div "Allow Ticket Buyers To Change Attendee Names Never" at bounding box center [784, 411] width 1008 height 65
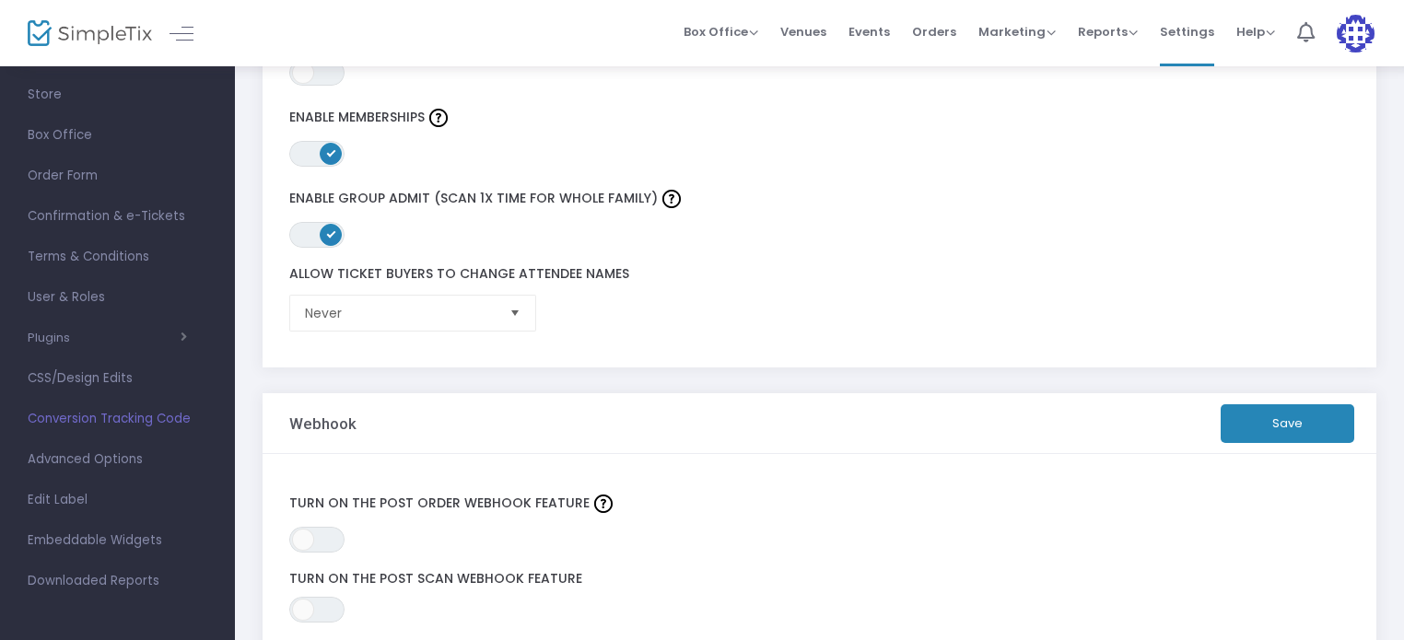
scroll to position [682, 0]
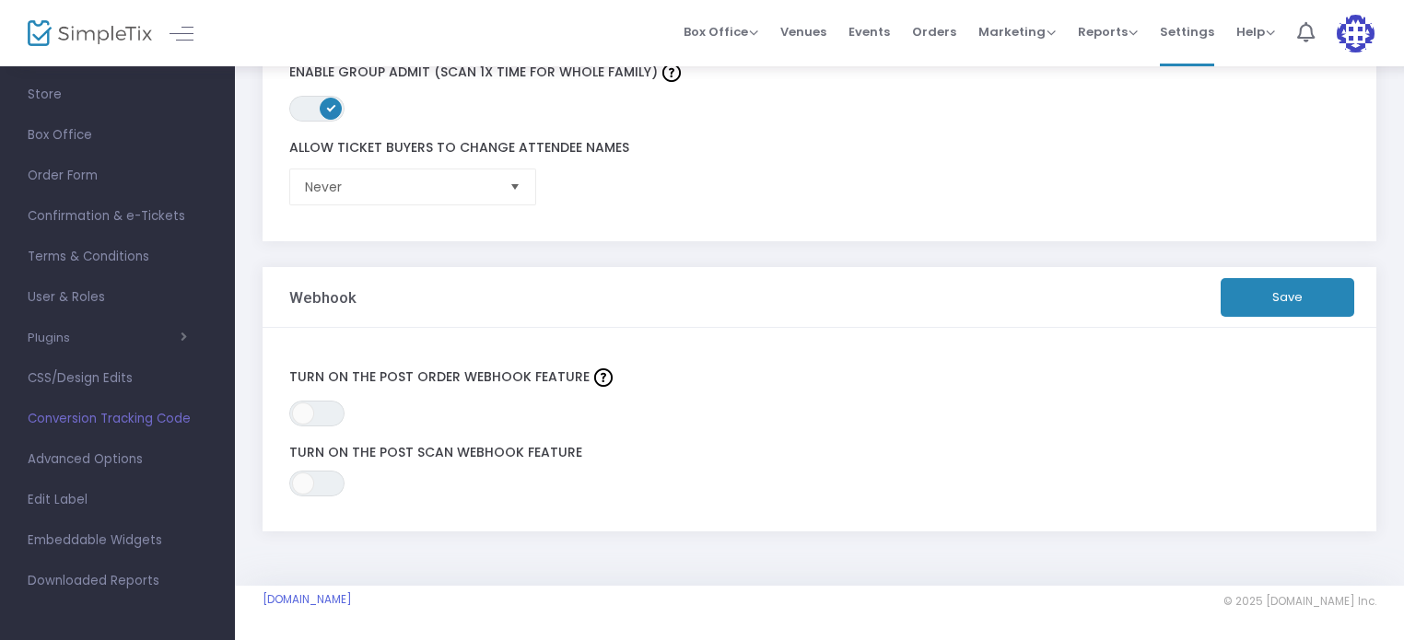
click at [810, 477] on div "ON OFF Turn on the Post Scan webhook feature" at bounding box center [819, 471] width 1079 height 52
click at [329, 414] on span "ON OFF" at bounding box center [316, 414] width 55 height 26
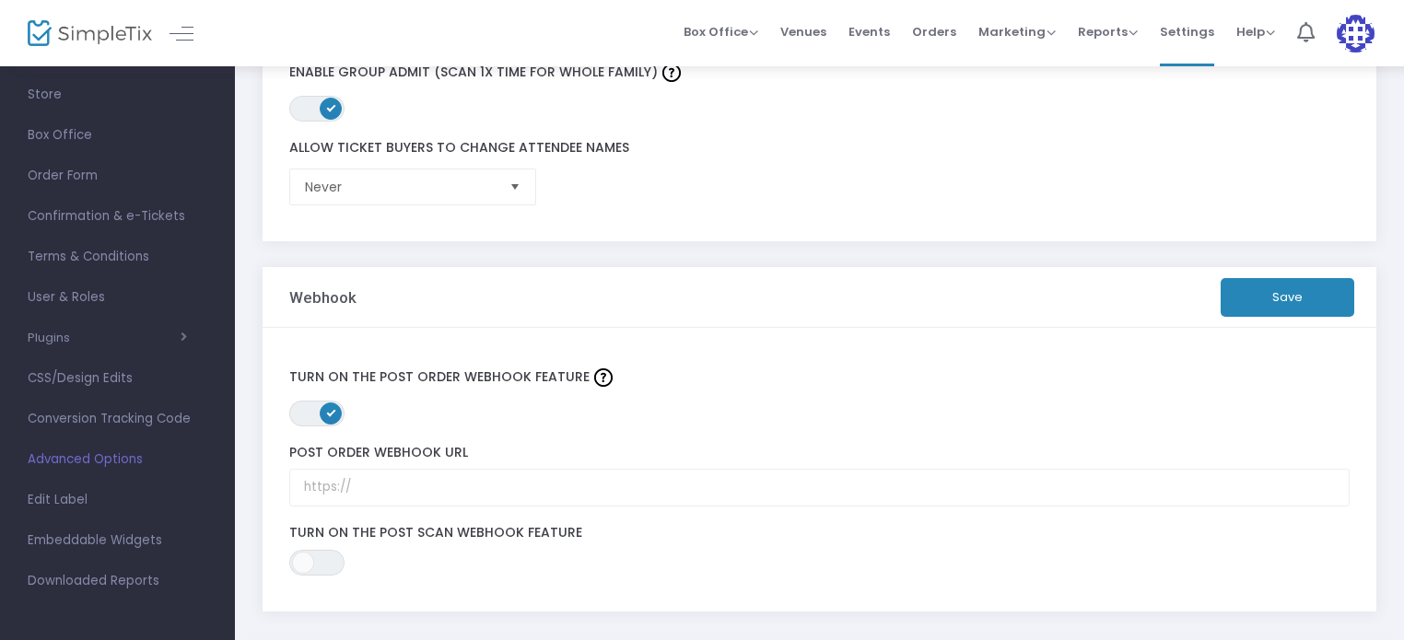
click at [304, 414] on span "ON OFF" at bounding box center [316, 414] width 55 height 26
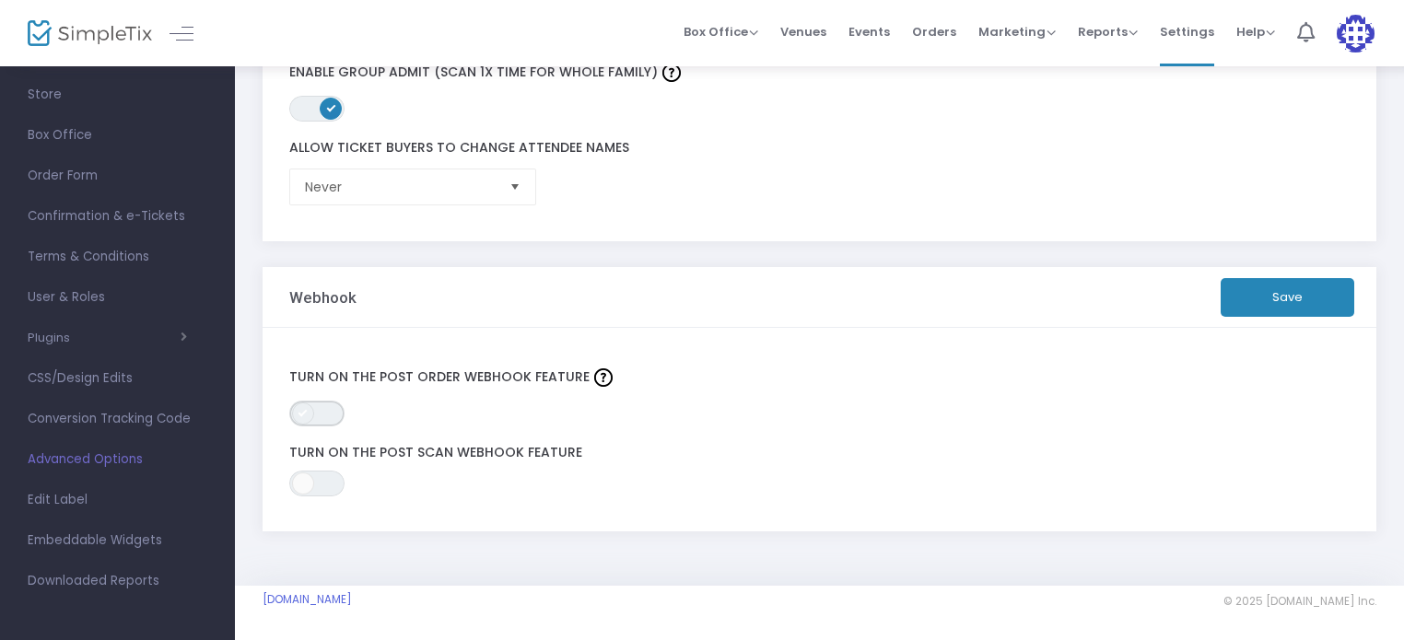
click at [332, 414] on span "ON OFF" at bounding box center [316, 414] width 55 height 26
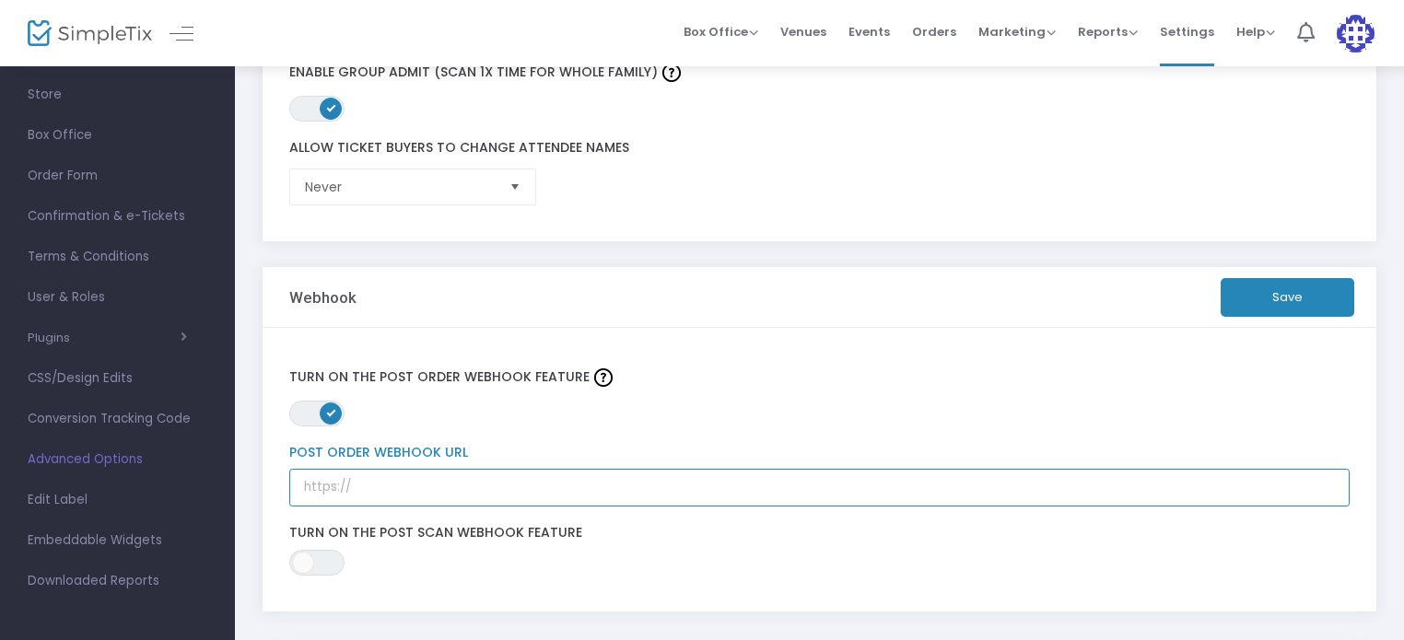
click at [377, 485] on input "text" at bounding box center [819, 488] width 1061 height 38
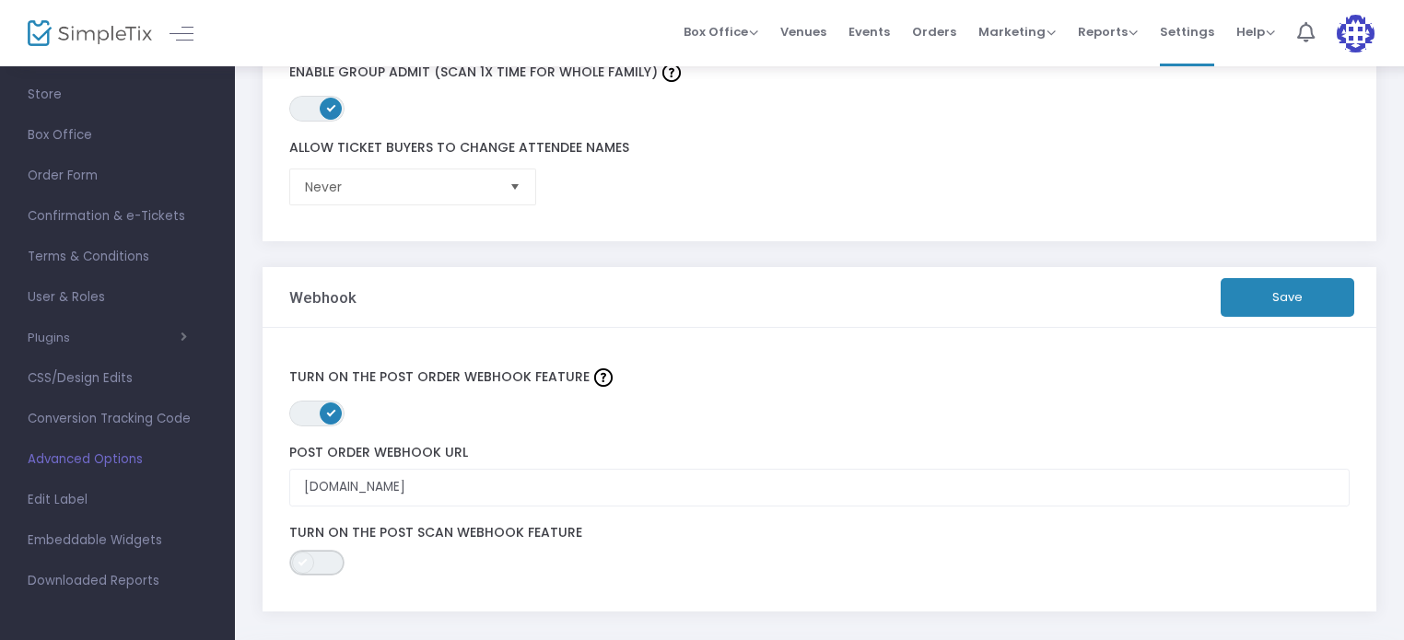
click at [327, 559] on span "ON OFF" at bounding box center [316, 563] width 55 height 26
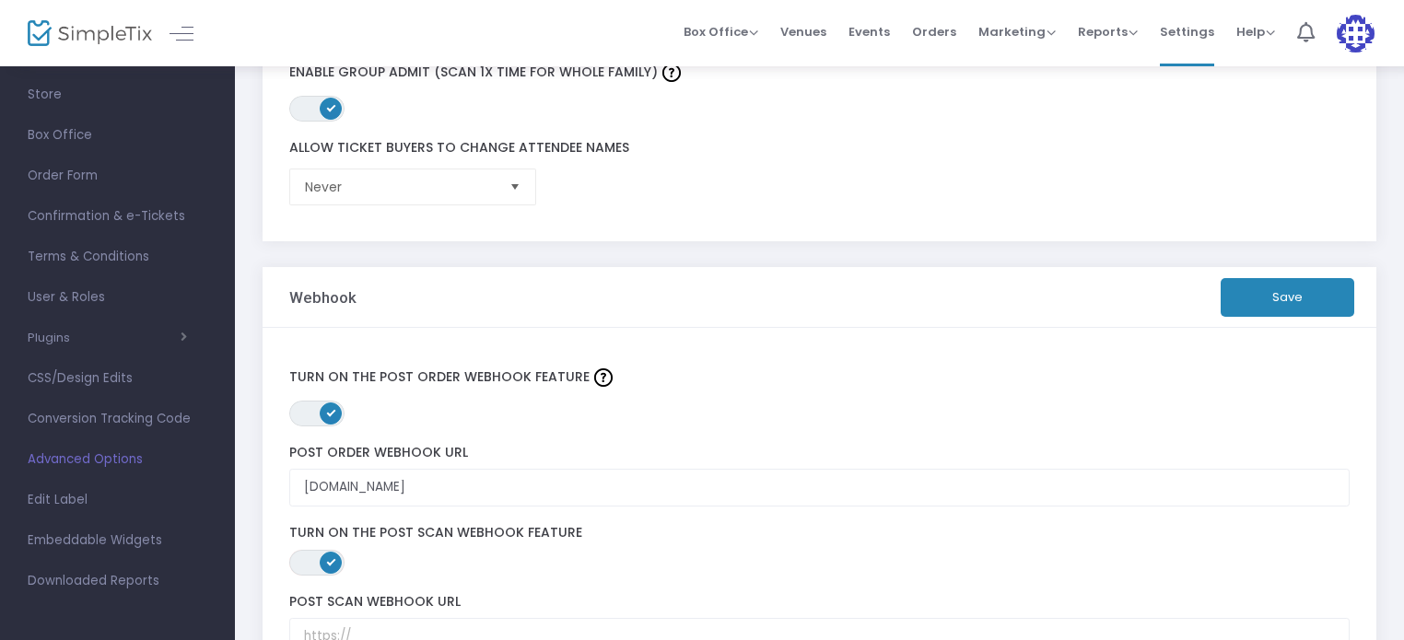
click at [658, 589] on div "Post Scan webhook URL" at bounding box center [819, 624] width 1079 height 79
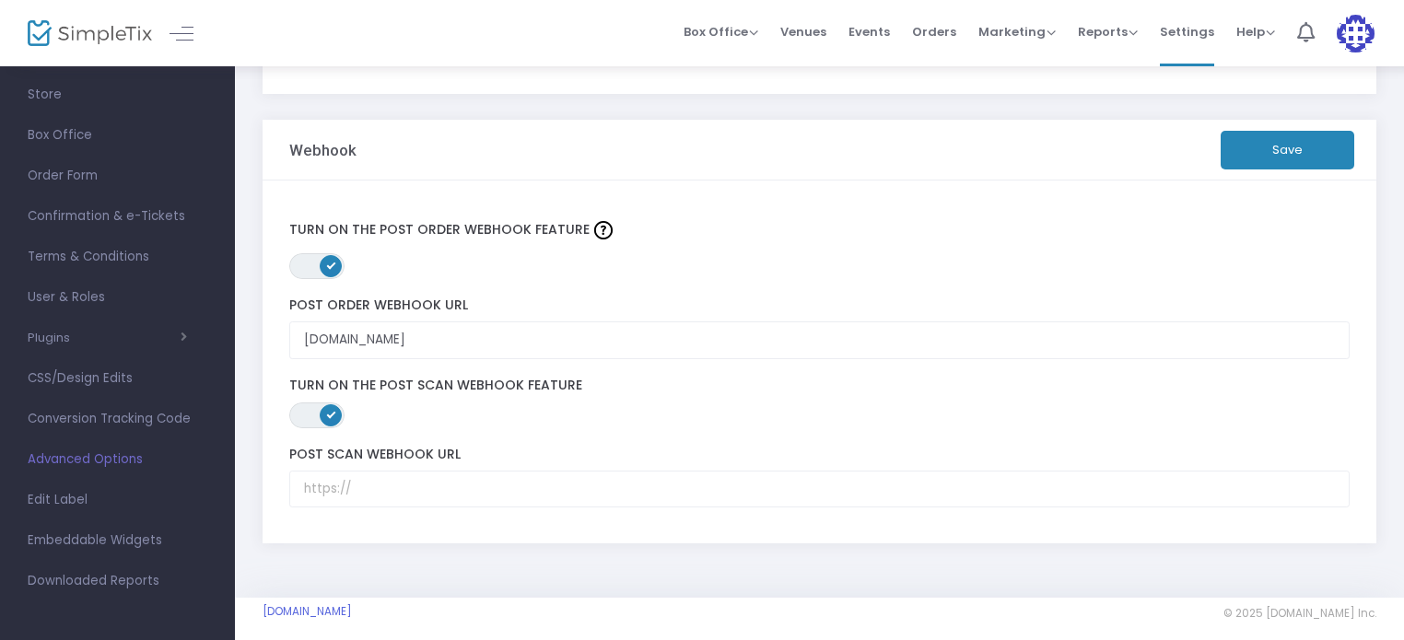
scroll to position [840, 0]
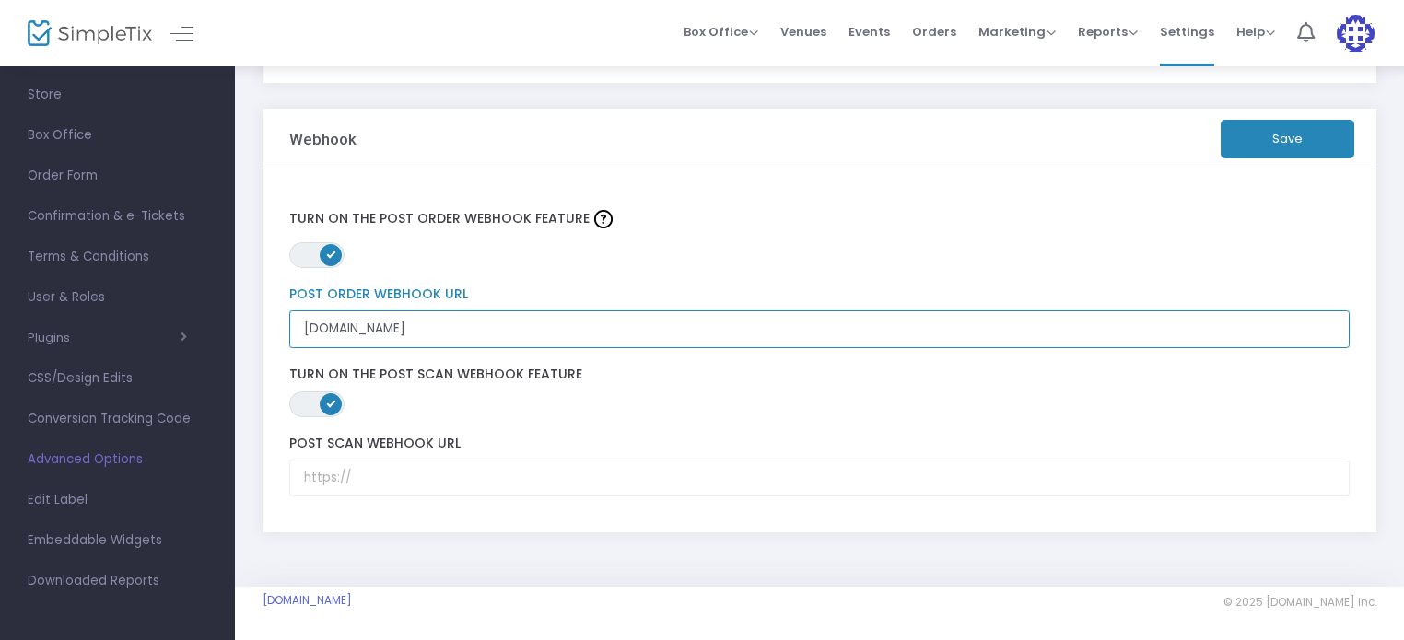
click at [404, 327] on input "[DOMAIN_NAME]" at bounding box center [819, 329] width 1061 height 38
type input "x"
type input "[URL][DOMAIN_NAME]"
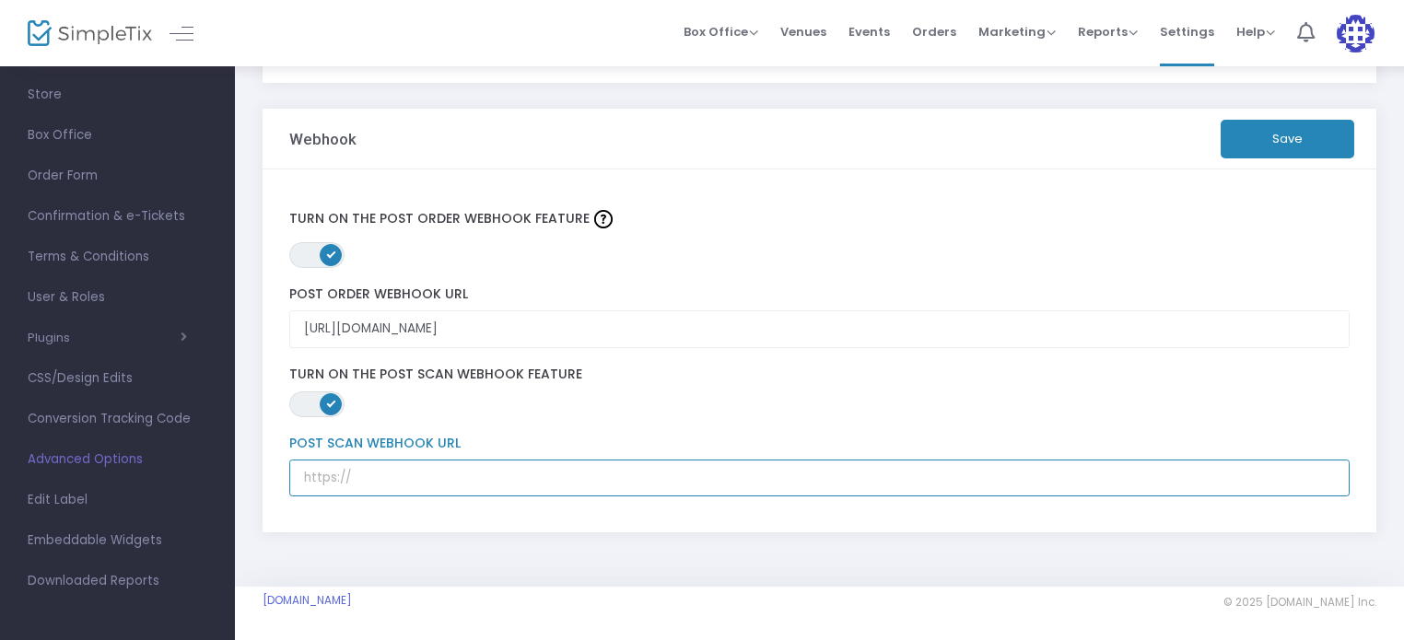
click at [391, 478] on input "text" at bounding box center [819, 479] width 1061 height 38
type input "[URL][DOMAIN_NAME]"
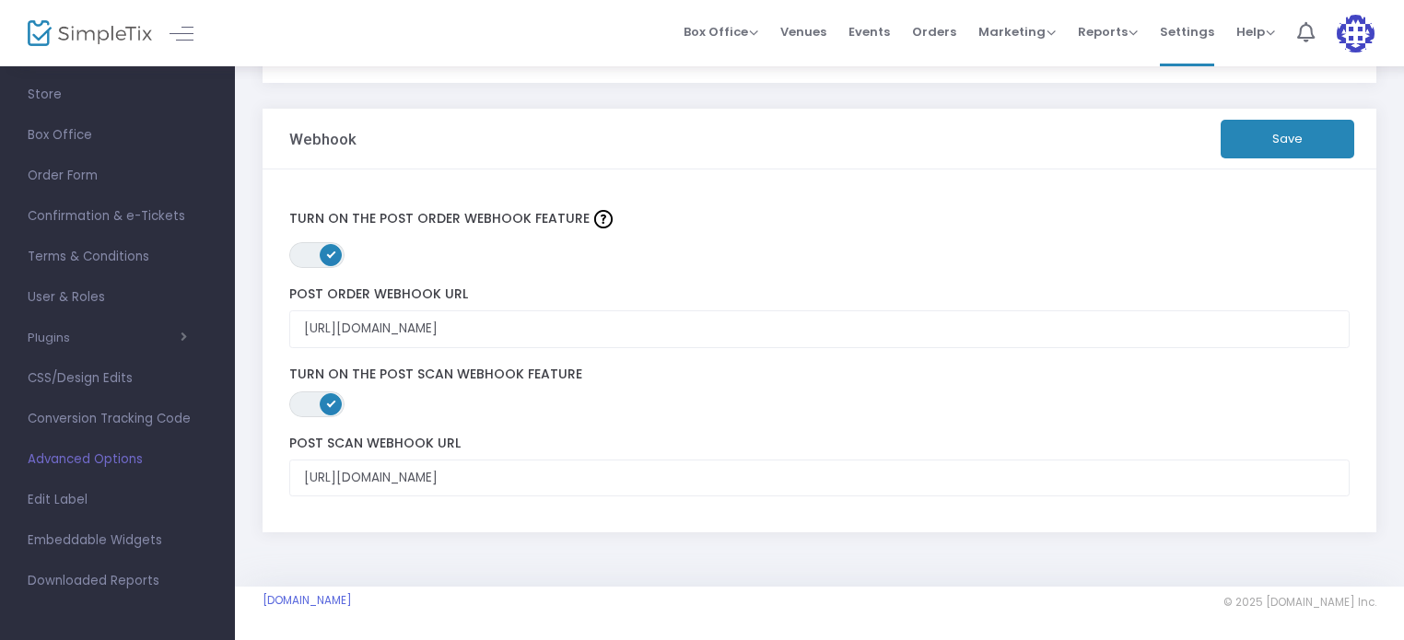
click at [1291, 138] on button "Save" at bounding box center [1287, 139] width 134 height 39
click at [54, 505] on span "Edit Label" at bounding box center [118, 500] width 180 height 24
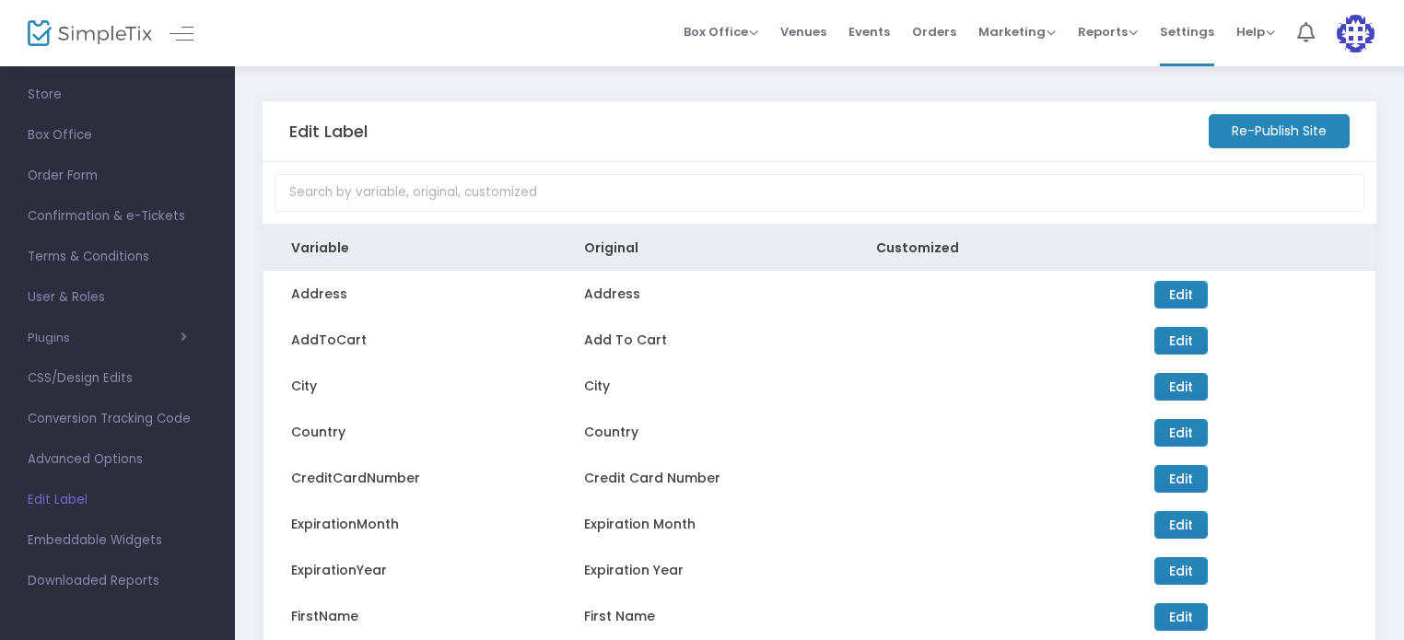
click at [1387, 250] on div "Edit Label Re-Publish Site Variable Original Customized Address Address Edit Up…" at bounding box center [819, 446] width 1169 height 765
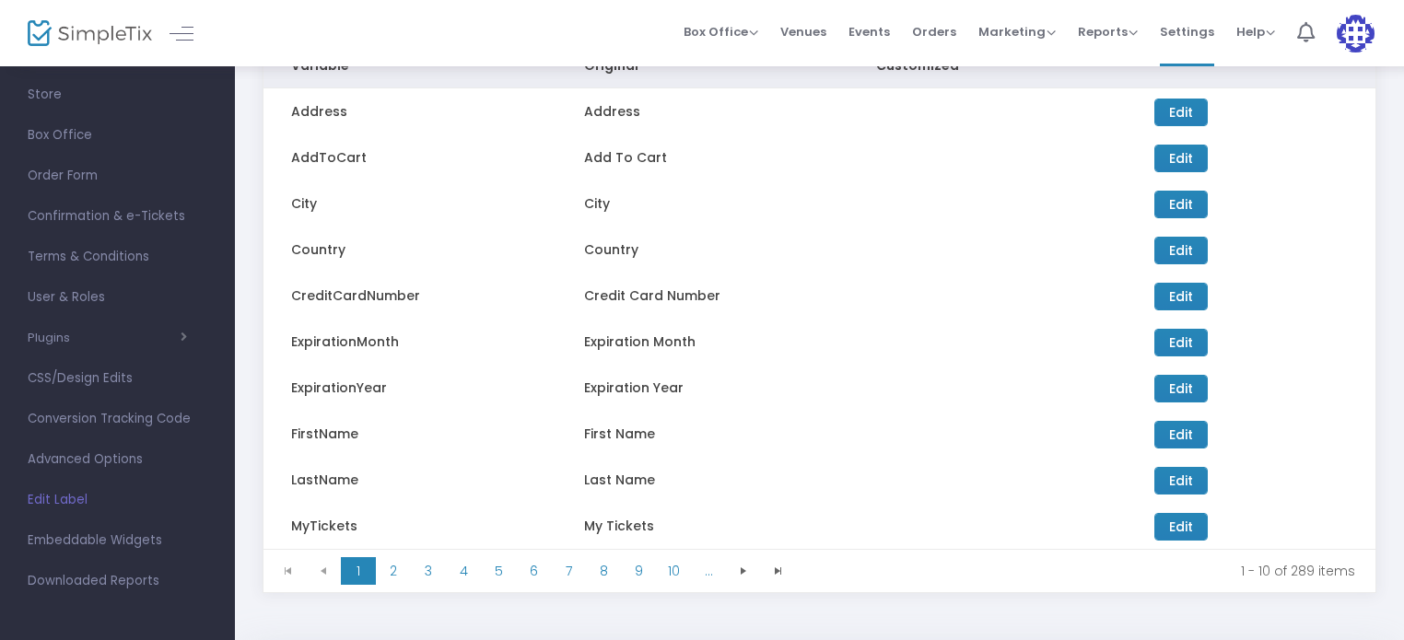
scroll to position [167, 0]
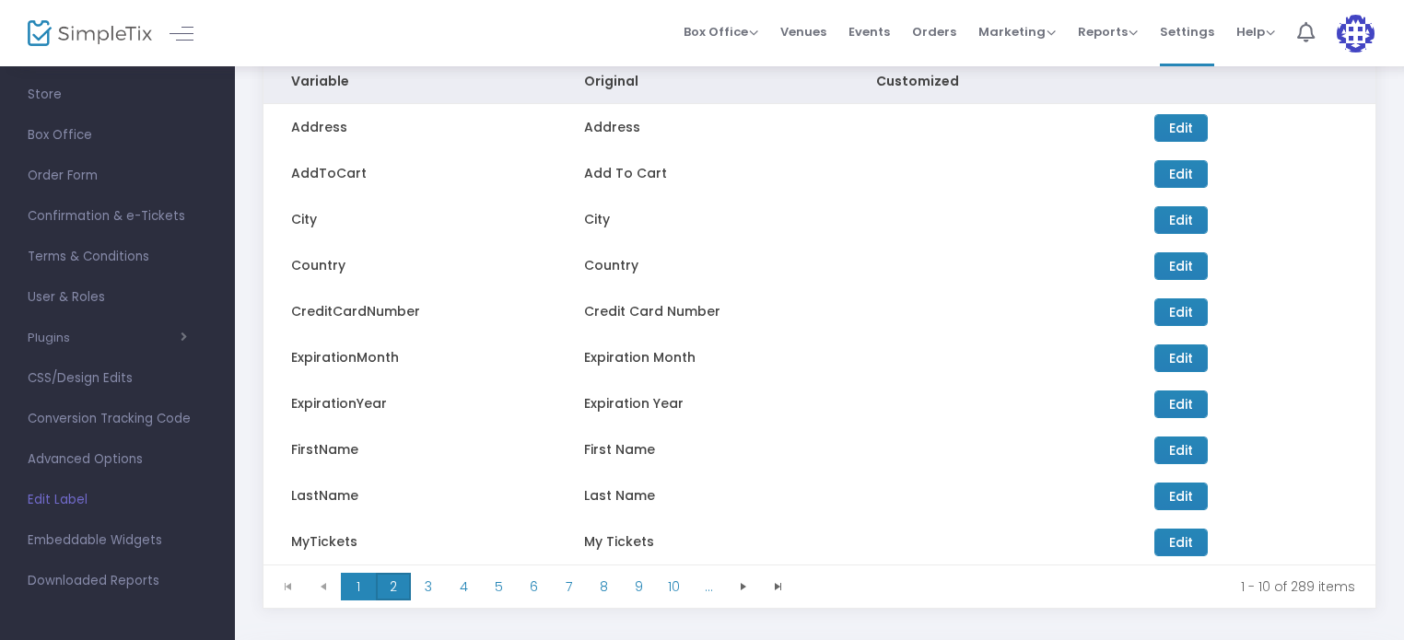
click at [394, 577] on span "2" at bounding box center [393, 587] width 35 height 28
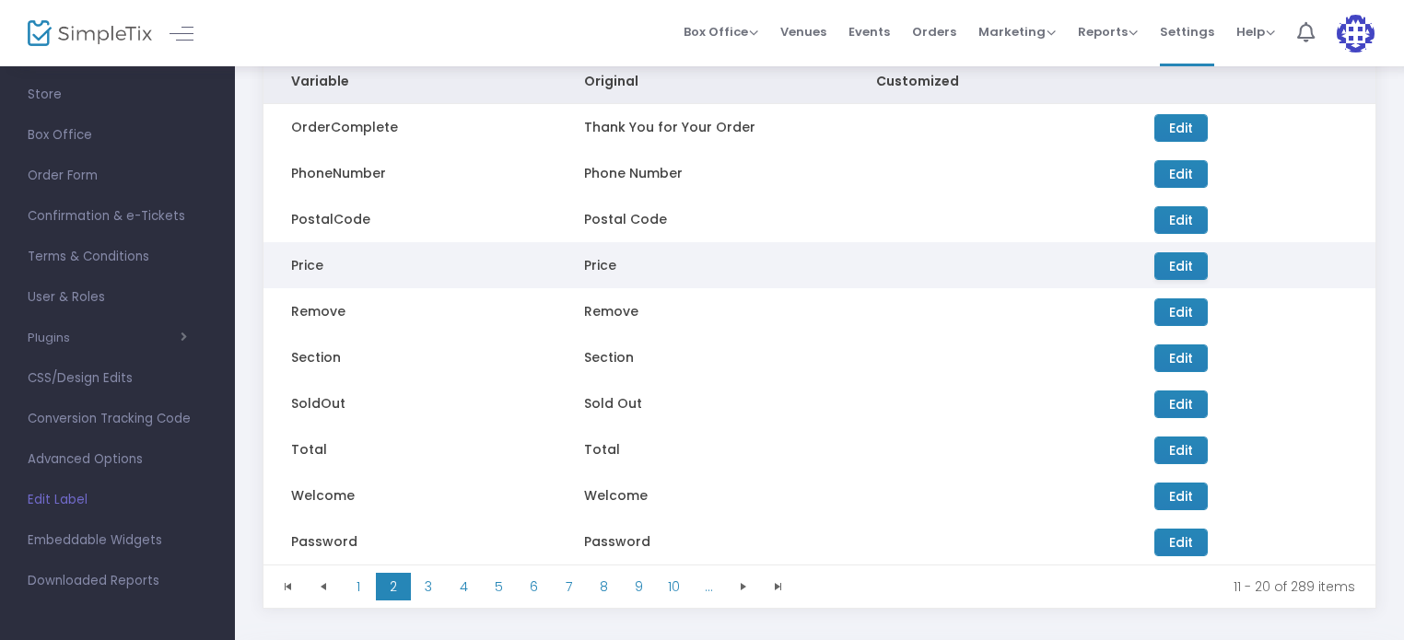
click at [1179, 264] on span "Edit" at bounding box center [1181, 266] width 24 height 18
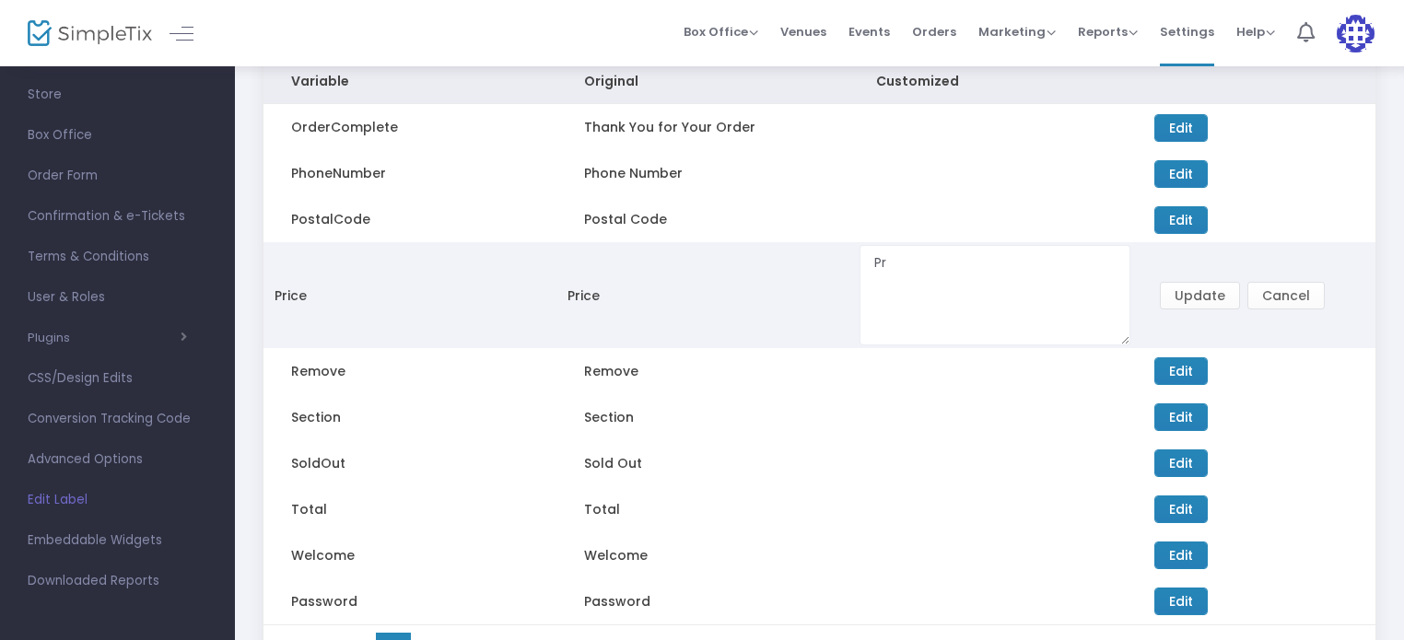
type textarea "P"
type textarea "$95+tax"
click at [1201, 290] on button "Update" at bounding box center [1200, 296] width 80 height 28
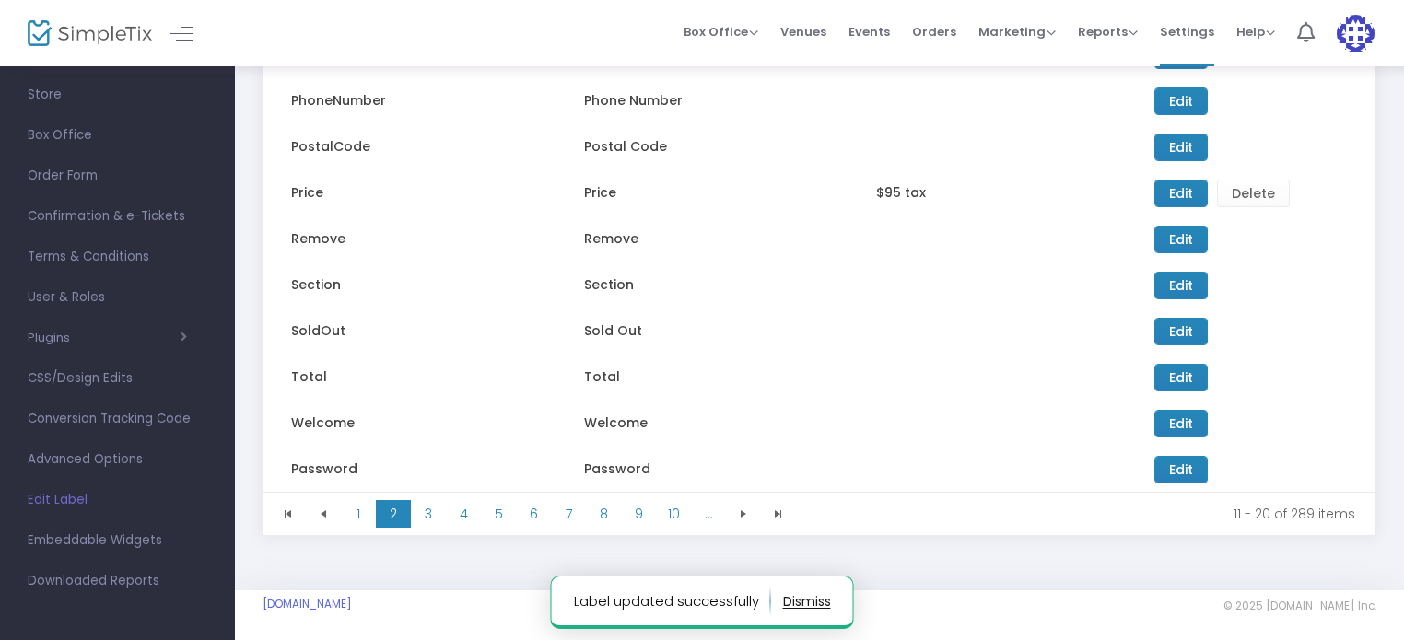
scroll to position [243, 0]
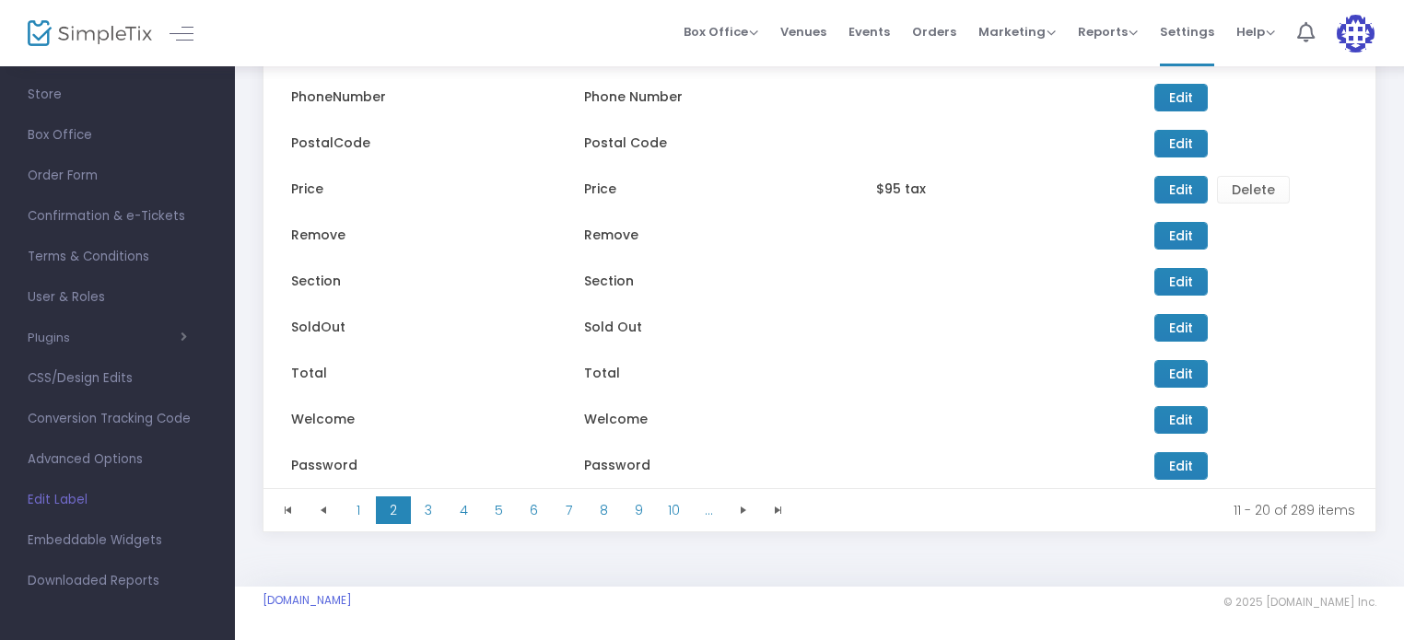
click at [1389, 407] on div "Edit Label Re-Publish Site Variable Original Customized OrderComplete Thank You…" at bounding box center [819, 203] width 1169 height 765
click at [425, 505] on span "3" at bounding box center [428, 510] width 35 height 28
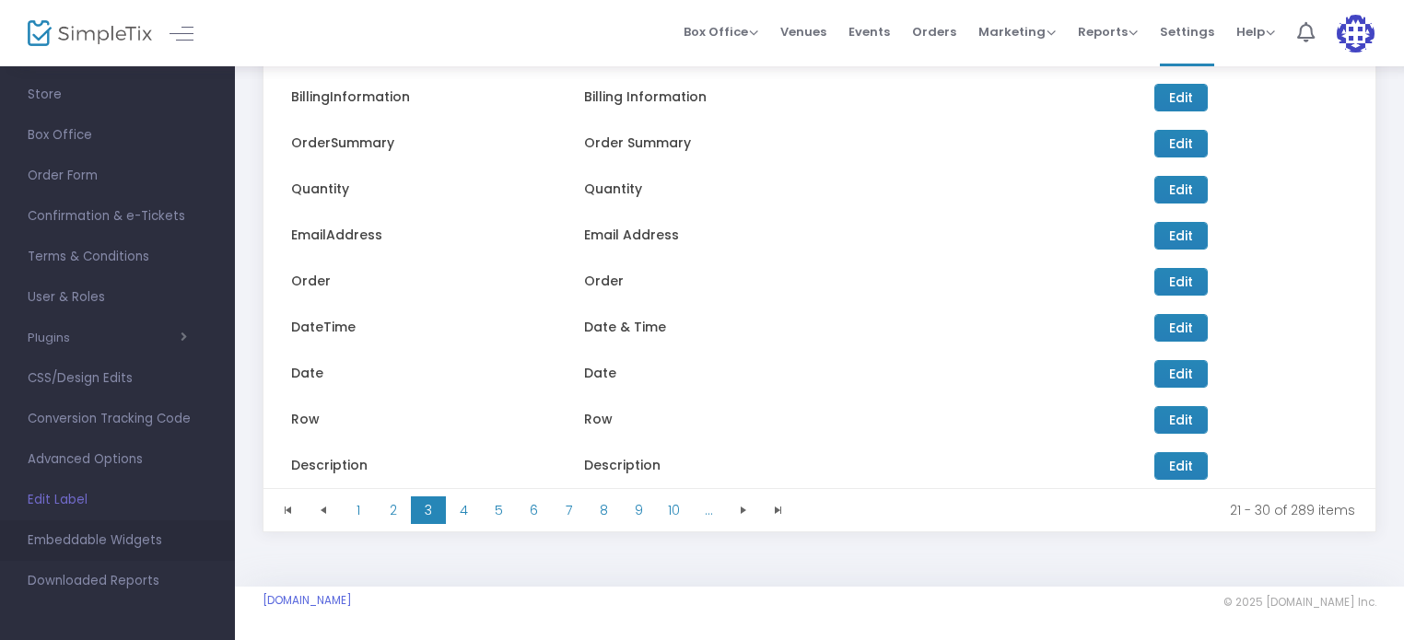
click at [87, 542] on span "Embeddable Widgets" at bounding box center [118, 541] width 180 height 24
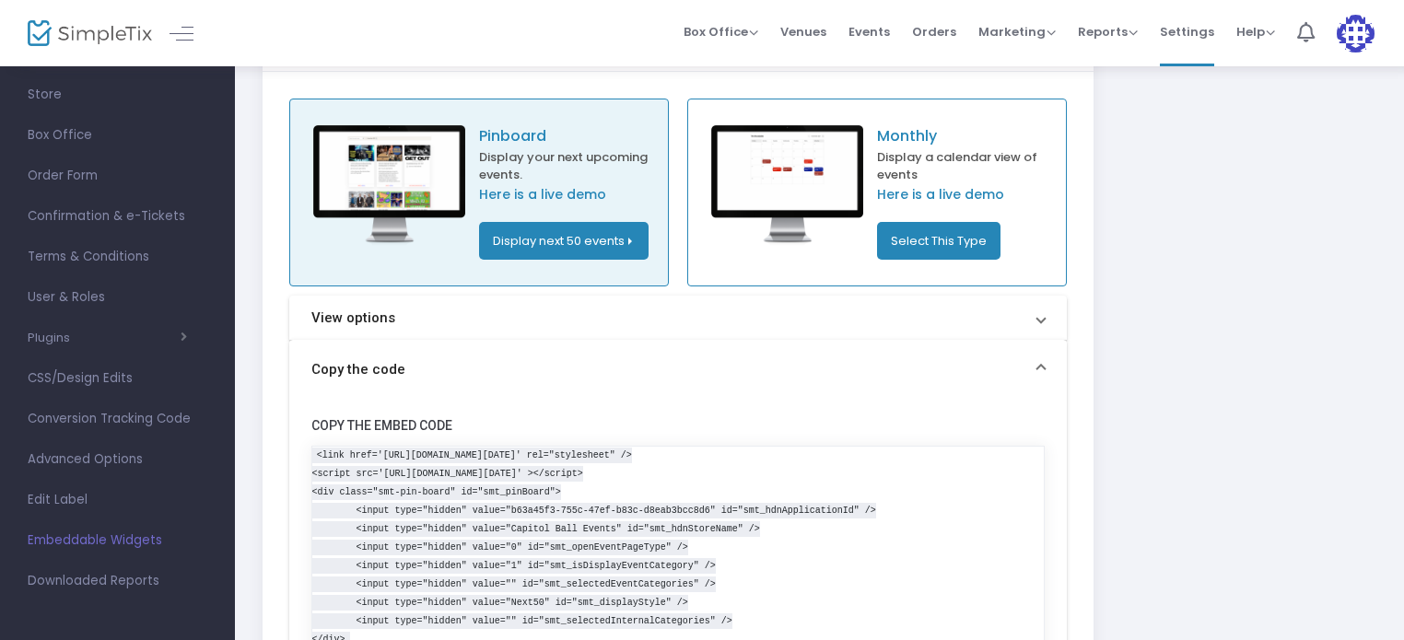
scroll to position [88, 0]
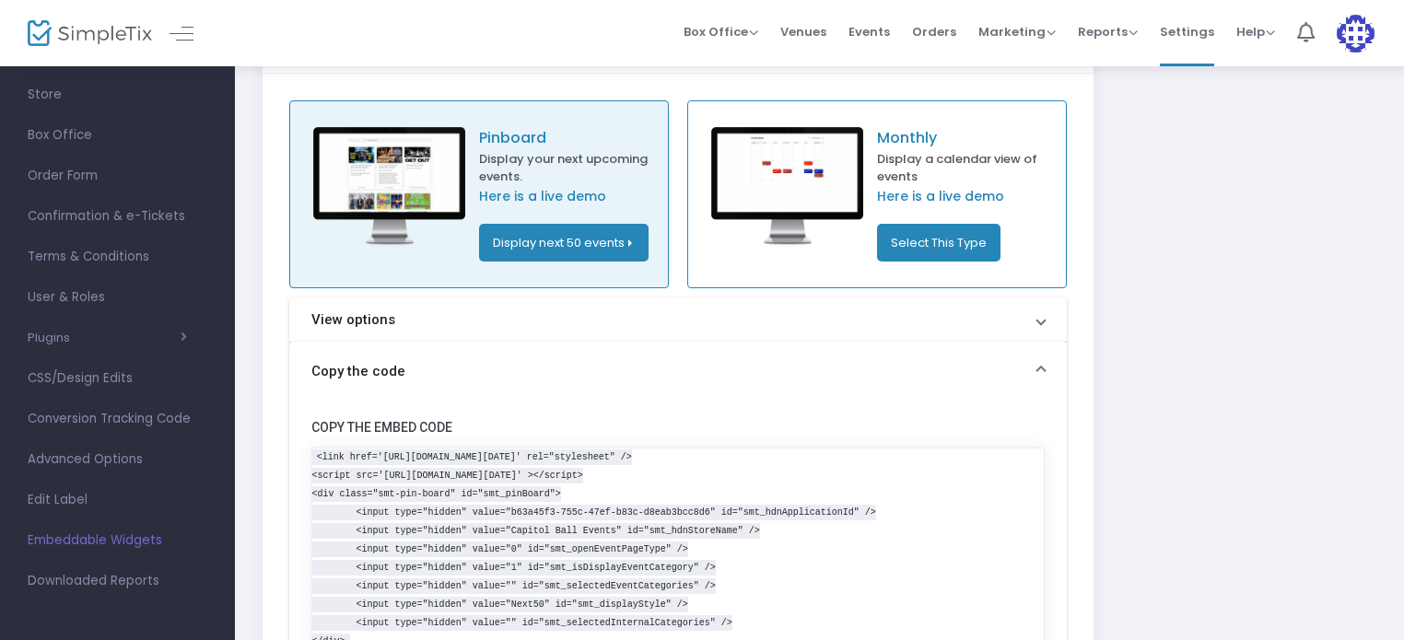
click at [624, 231] on button "Display next 50 events" at bounding box center [563, 243] width 169 height 38
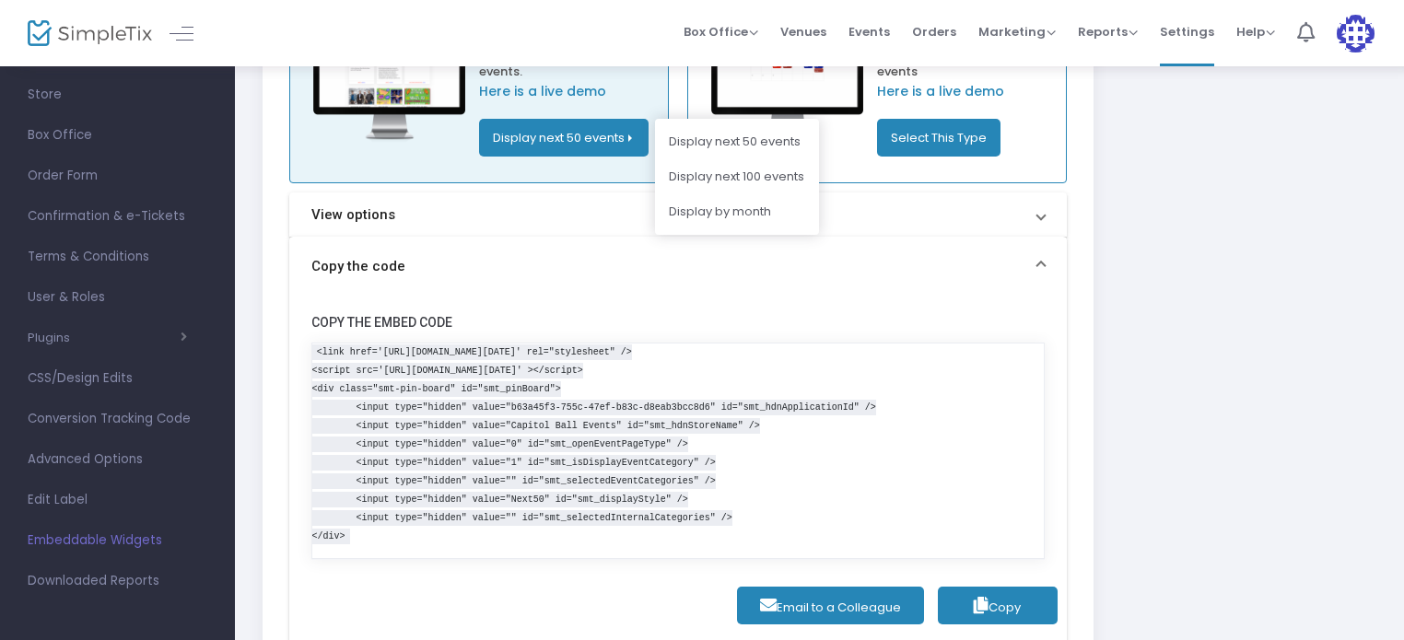
scroll to position [284, 0]
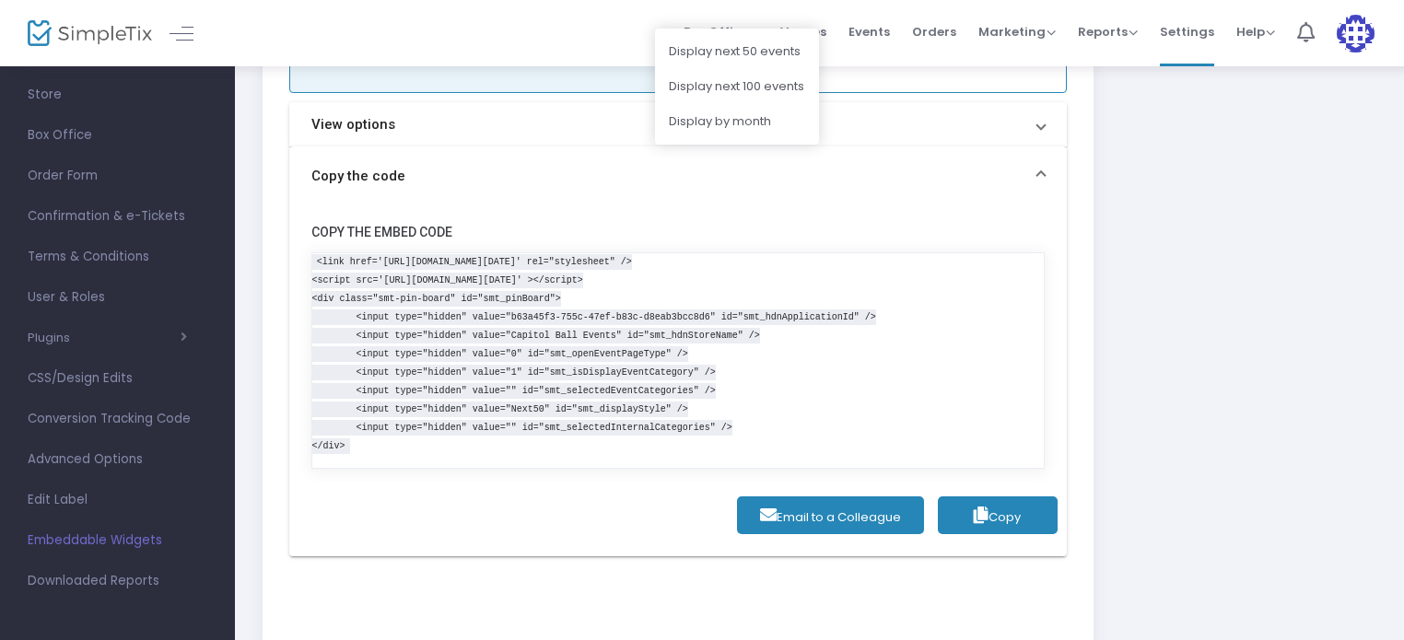
click at [998, 514] on span "Copy" at bounding box center [997, 516] width 47 height 17
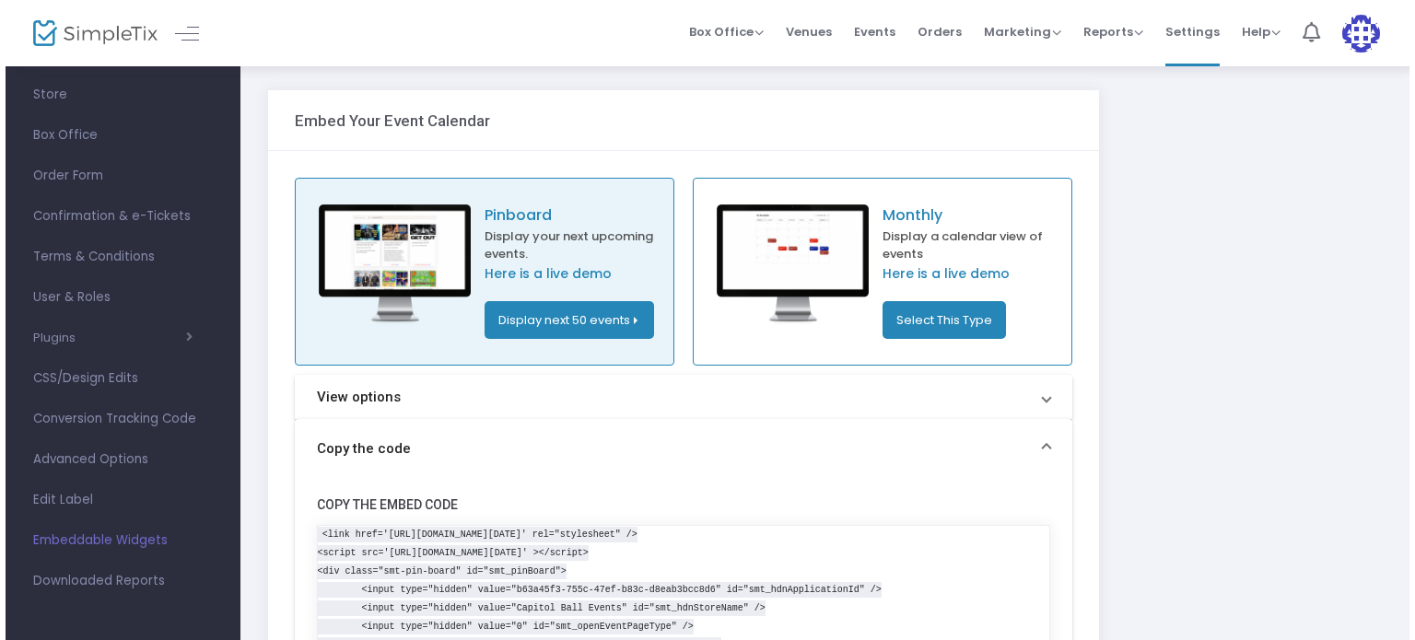
scroll to position [0, 0]
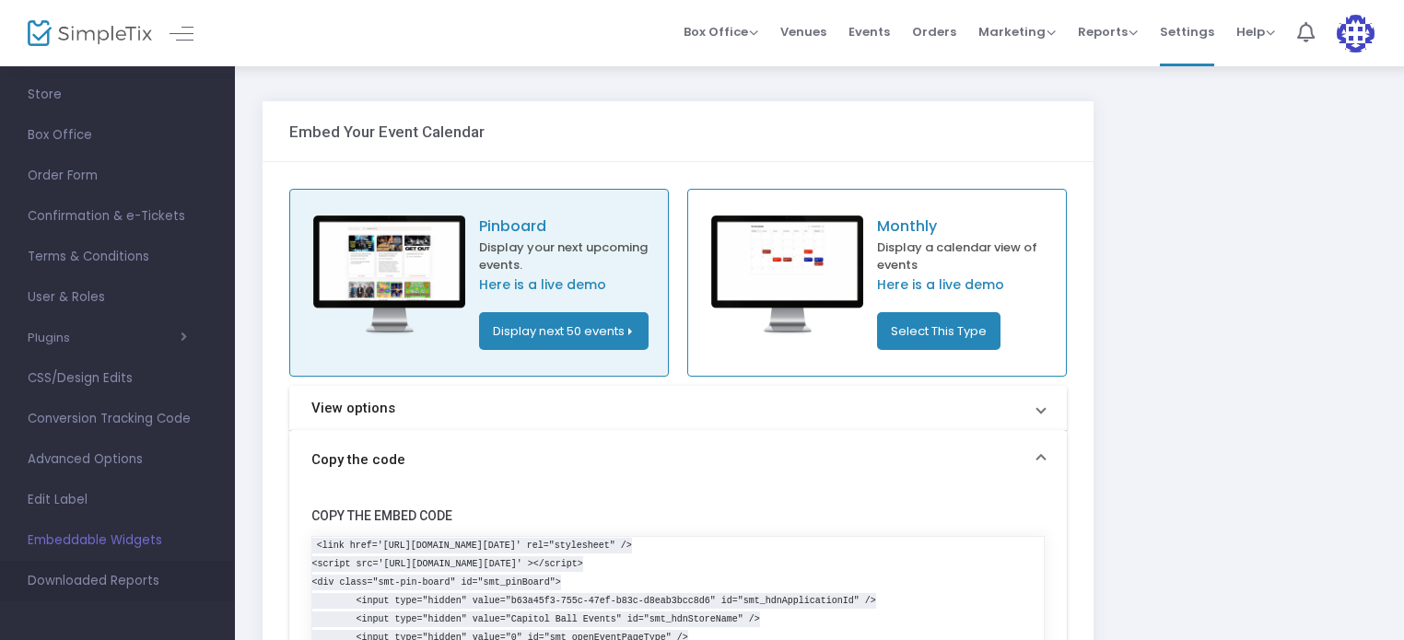
click at [104, 585] on span "Downloaded Reports" at bounding box center [118, 581] width 180 height 24
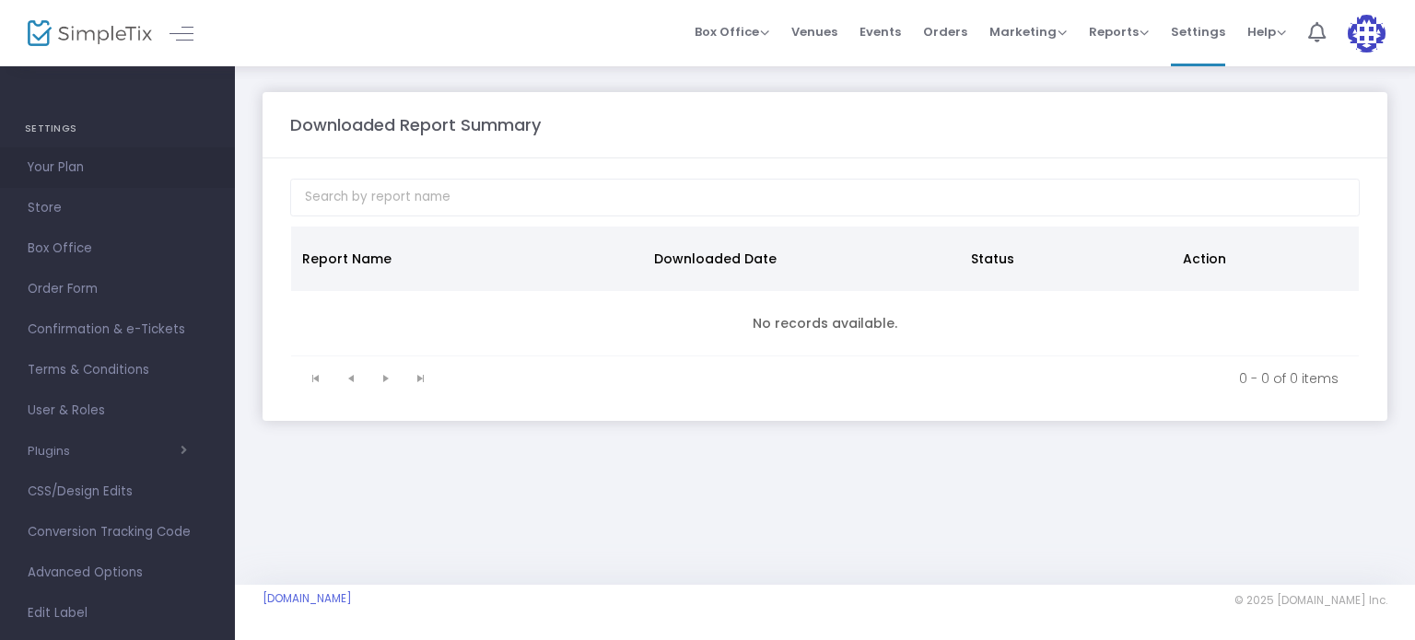
click at [59, 169] on span "Your Plan" at bounding box center [118, 168] width 180 height 24
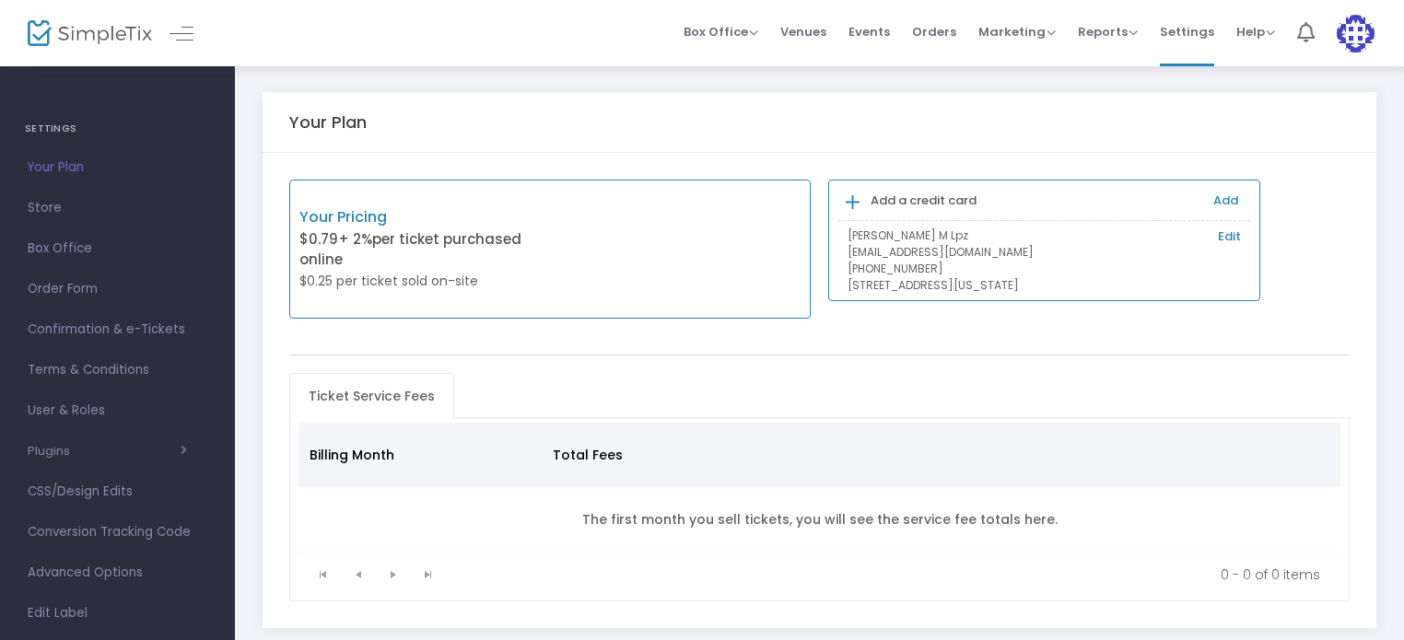
click at [1231, 238] on link "Edit" at bounding box center [1229, 236] width 23 height 18
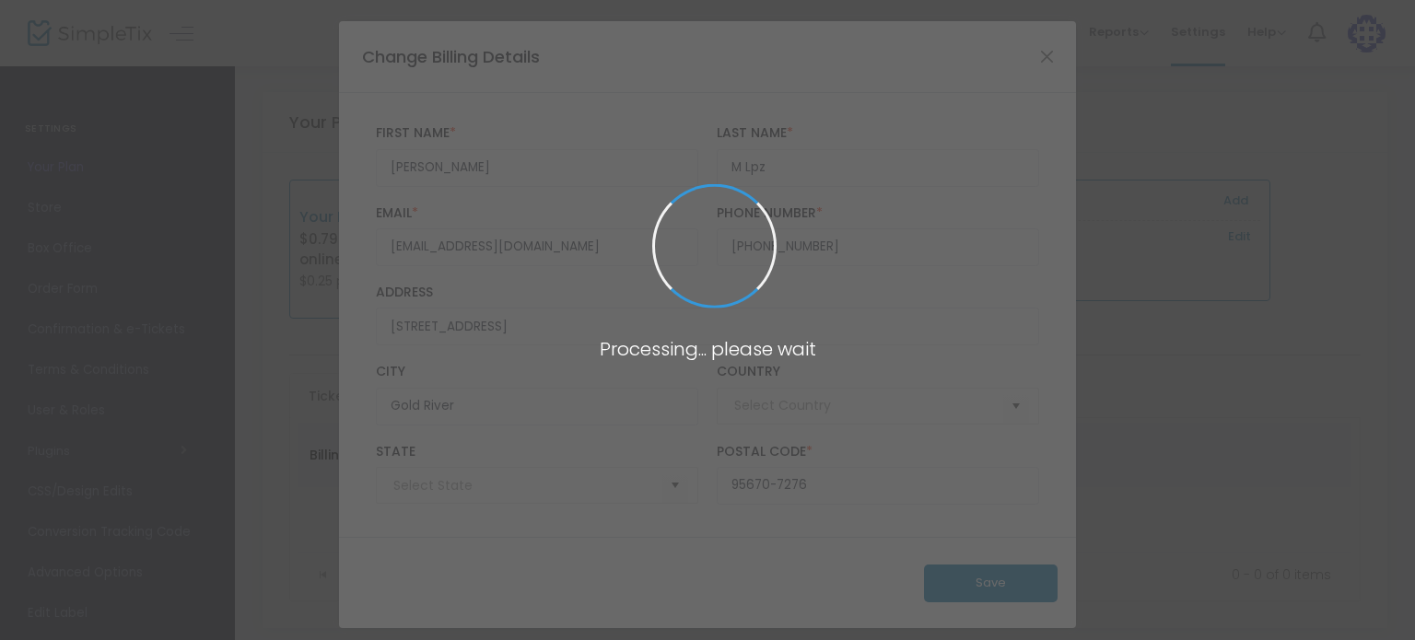
type input "[GEOGRAPHIC_DATA]"
type input "[US_STATE]"
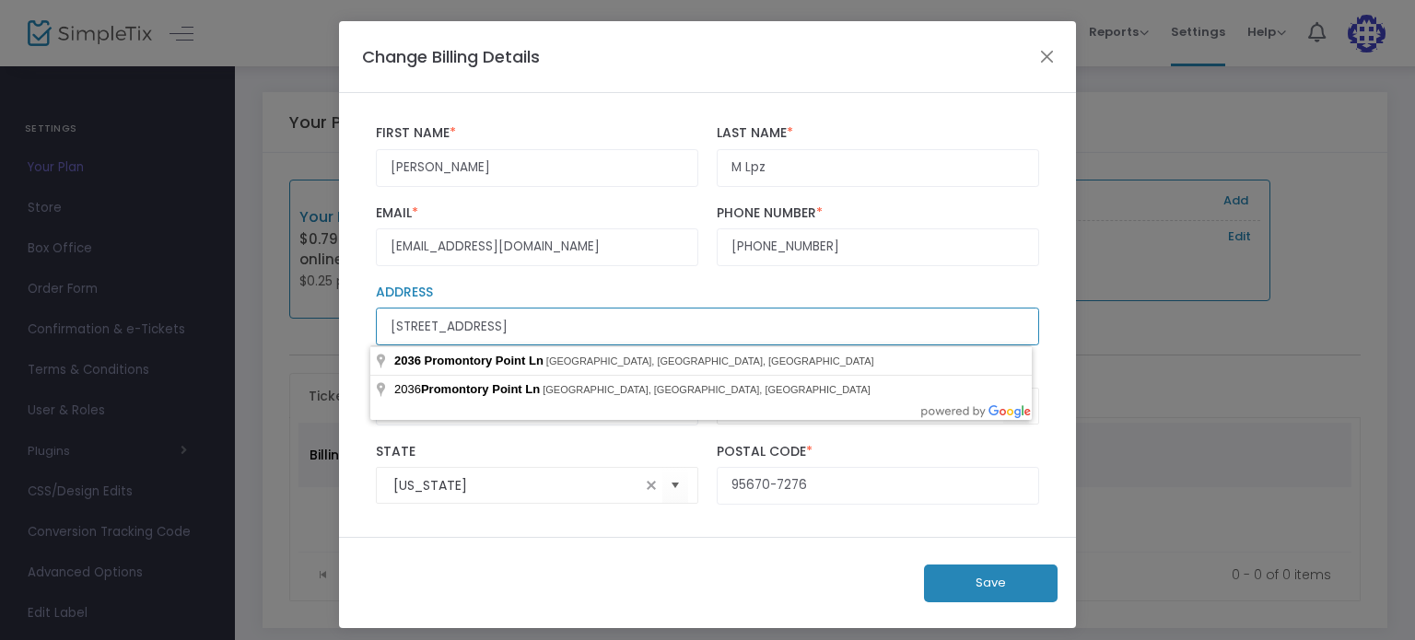
drag, startPoint x: 597, startPoint y: 324, endPoint x: 334, endPoint y: 327, distance: 262.5
click at [339, 327] on div "[PERSON_NAME] First Name * First Name is required. M Lpz Last Name * Last Name …" at bounding box center [707, 315] width 737 height 444
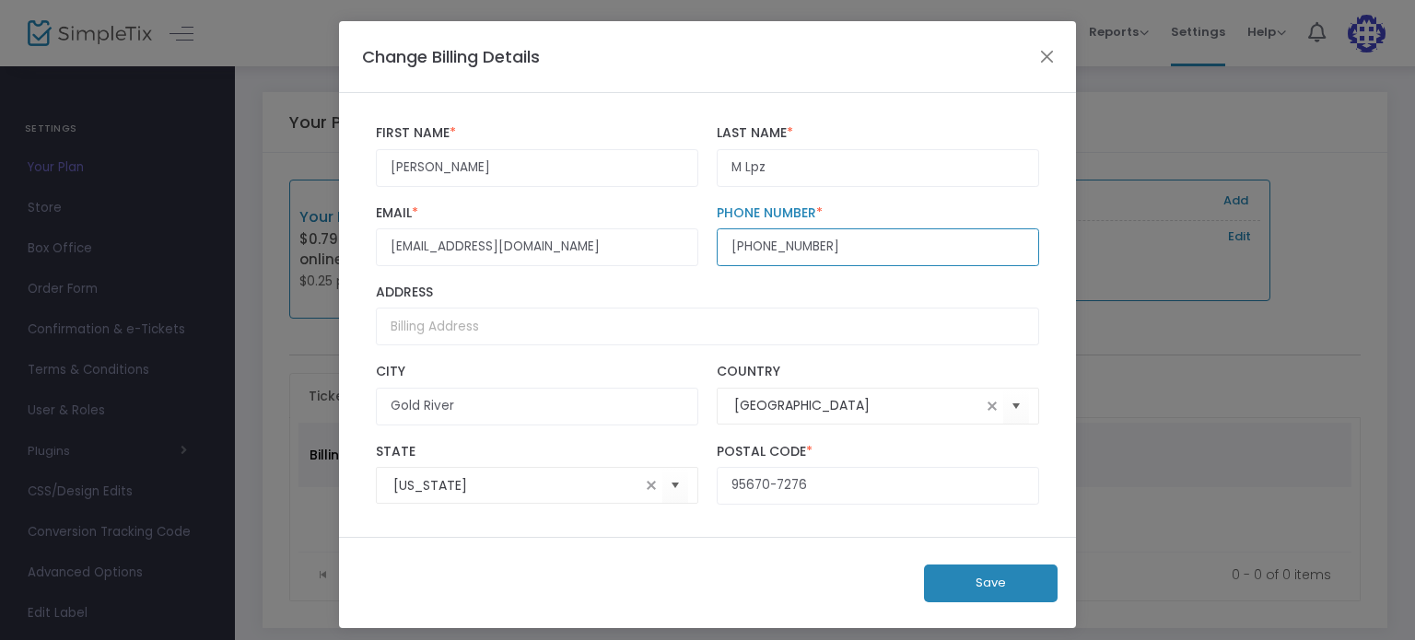
click at [858, 248] on input "[PHONE_NUMBER]" at bounding box center [878, 247] width 322 height 38
click at [863, 259] on input "[PHONE_NUMBER]" at bounding box center [878, 247] width 322 height 38
type input "(9)"
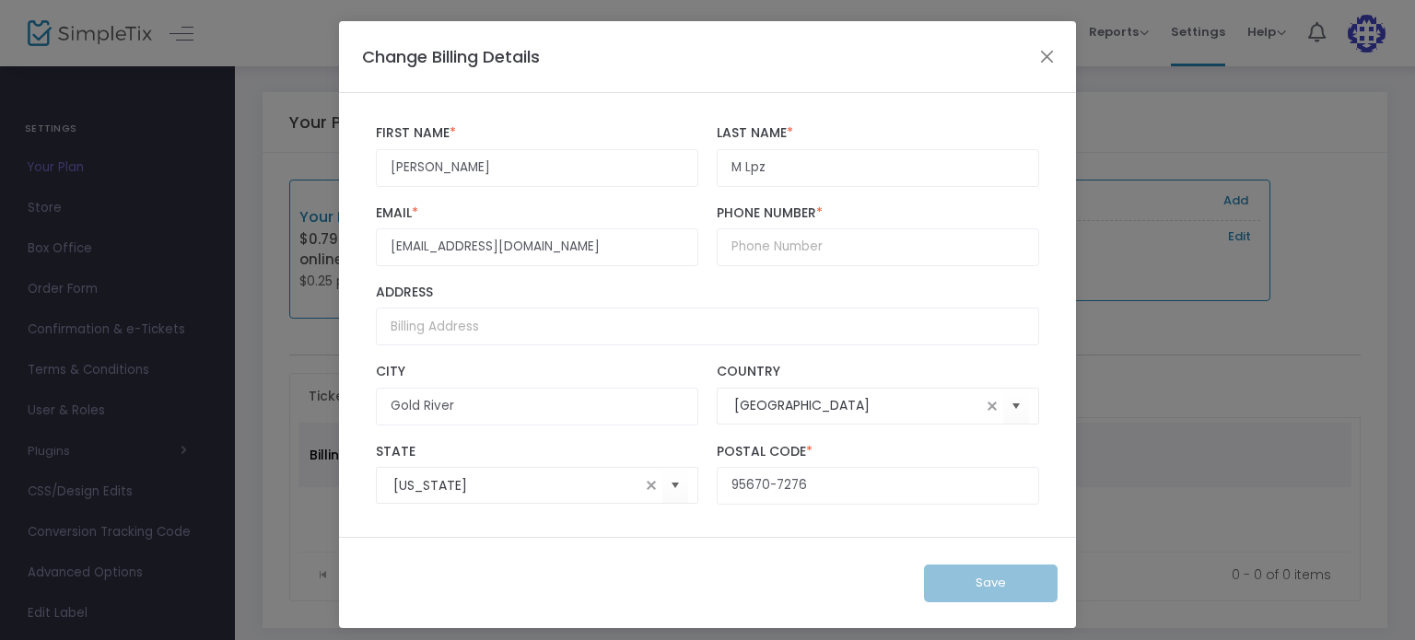
click at [1050, 311] on div "[PERSON_NAME] First Name * First Name is required. M Lpz Last Name * Last Name …" at bounding box center [707, 315] width 737 height 444
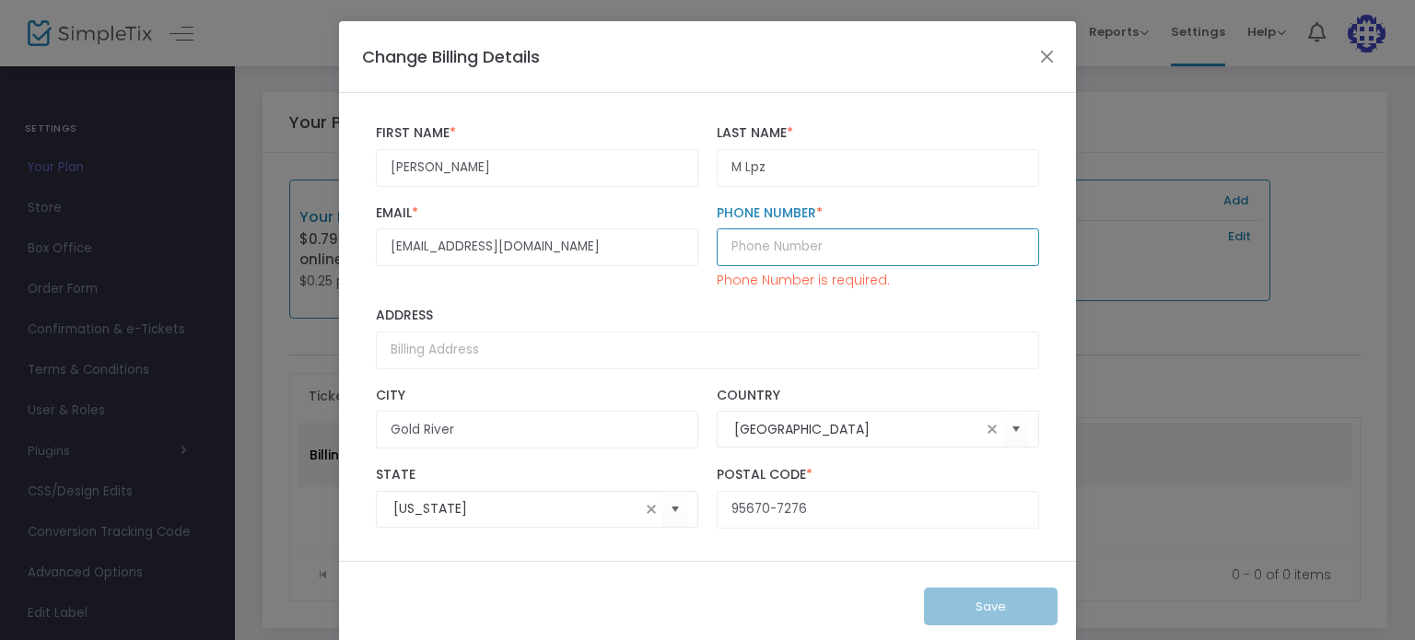
click at [838, 253] on input "text" at bounding box center [878, 247] width 322 height 38
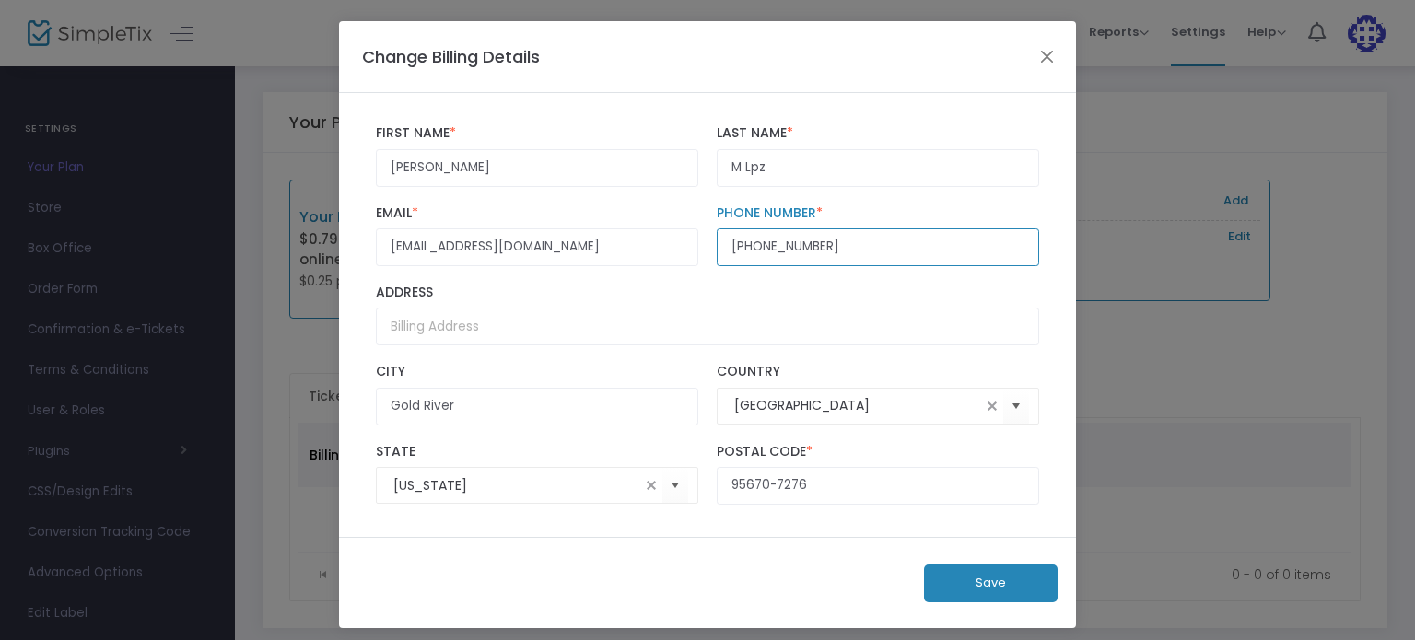
type input "[PHONE_NUMBER]"
click at [988, 585] on button "Save" at bounding box center [991, 584] width 134 height 38
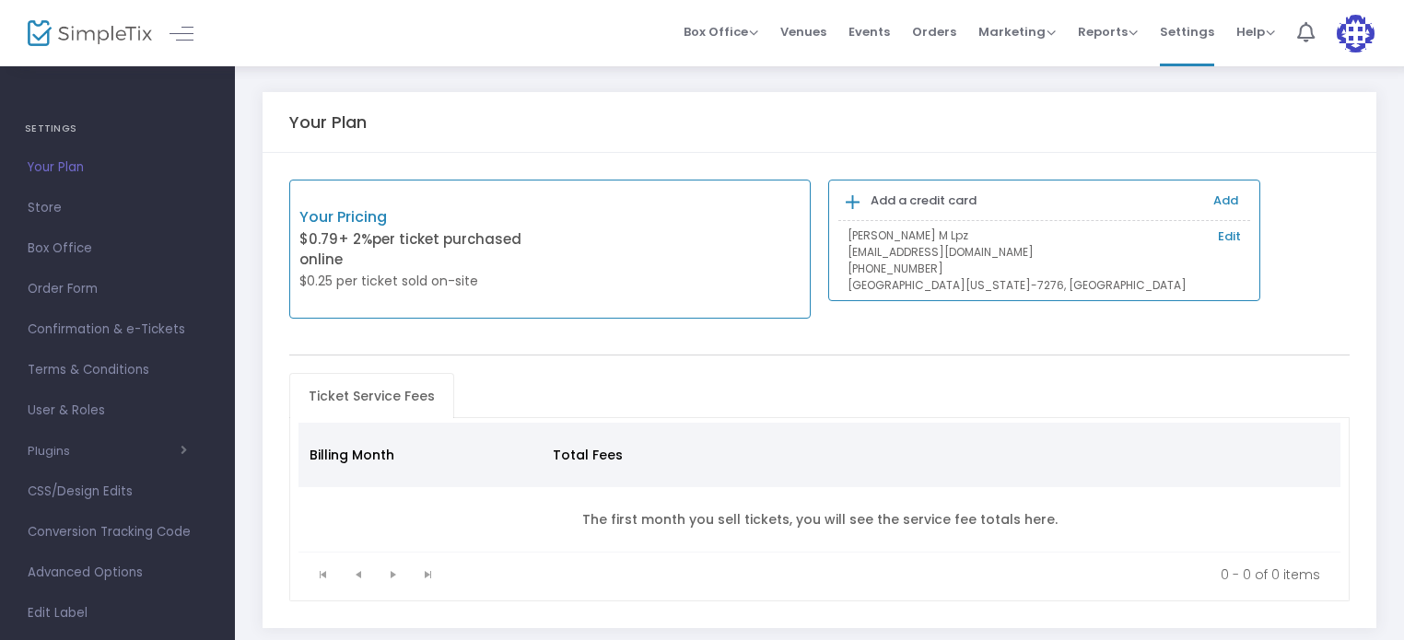
click at [1234, 239] on link "Edit" at bounding box center [1229, 236] width 23 height 18
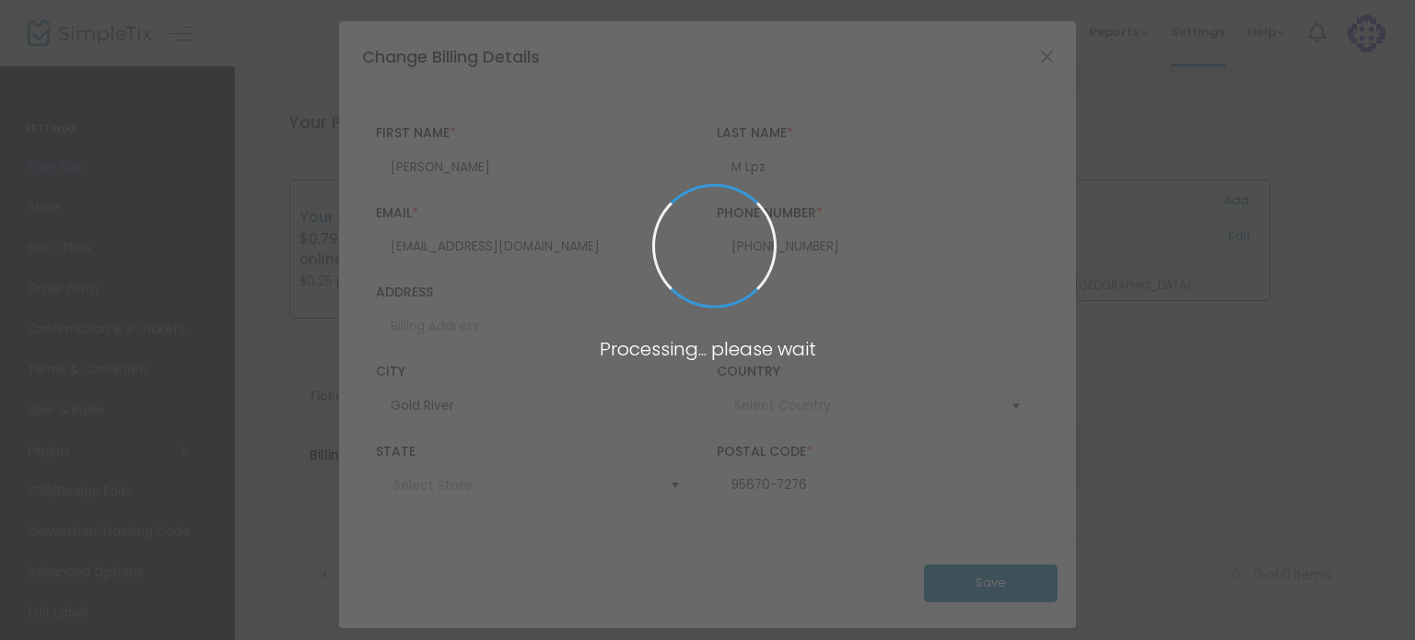
type input "[GEOGRAPHIC_DATA]"
type input "[US_STATE]"
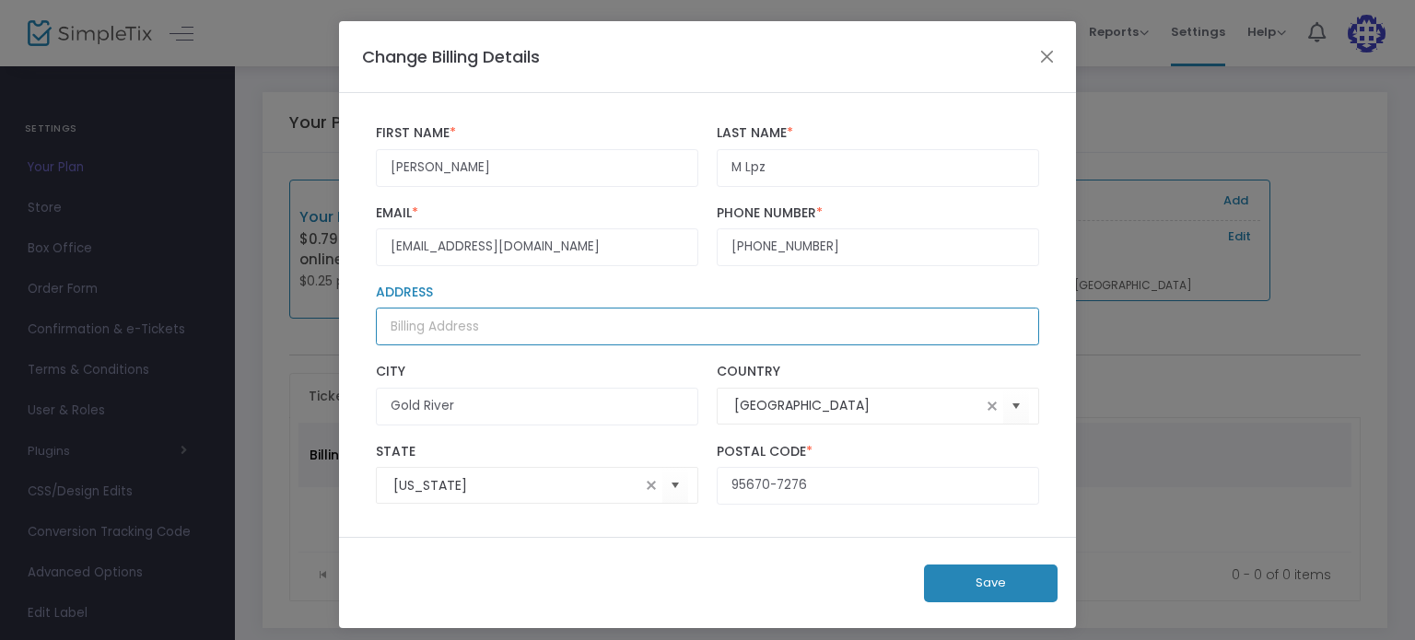
click at [481, 330] on input "Address" at bounding box center [707, 327] width 663 height 38
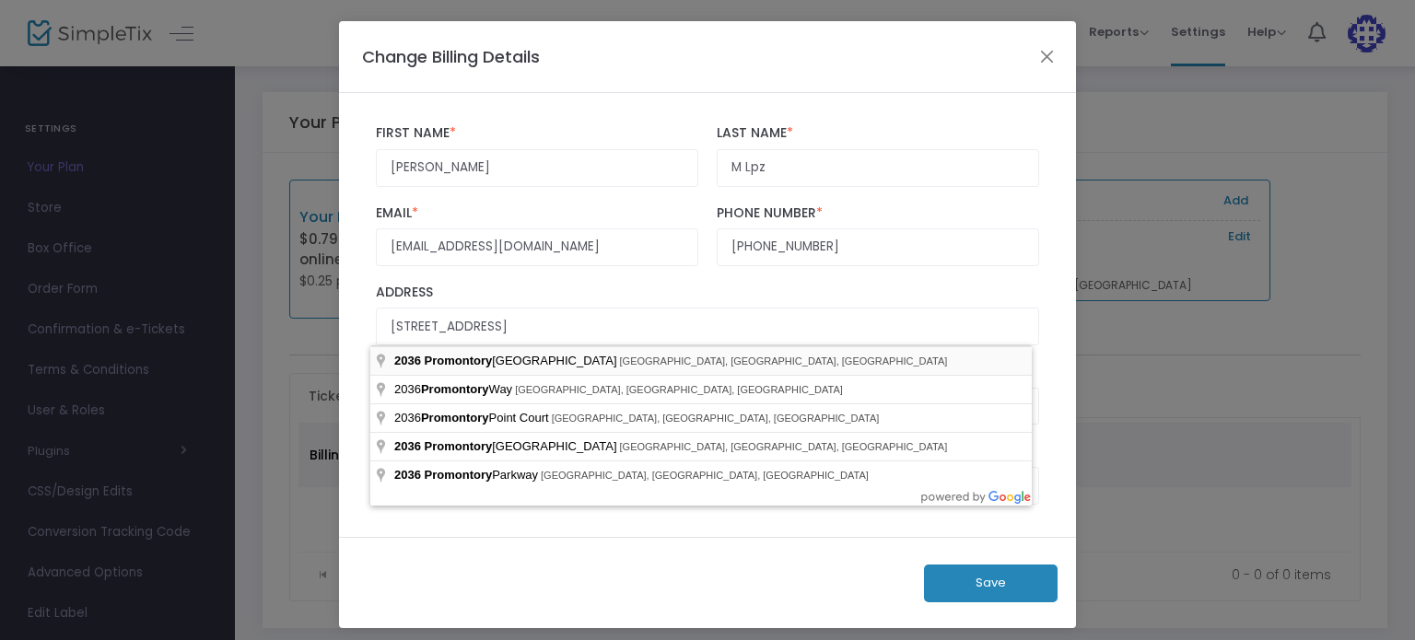
type input "[STREET_ADDRESS]"
type input "95670"
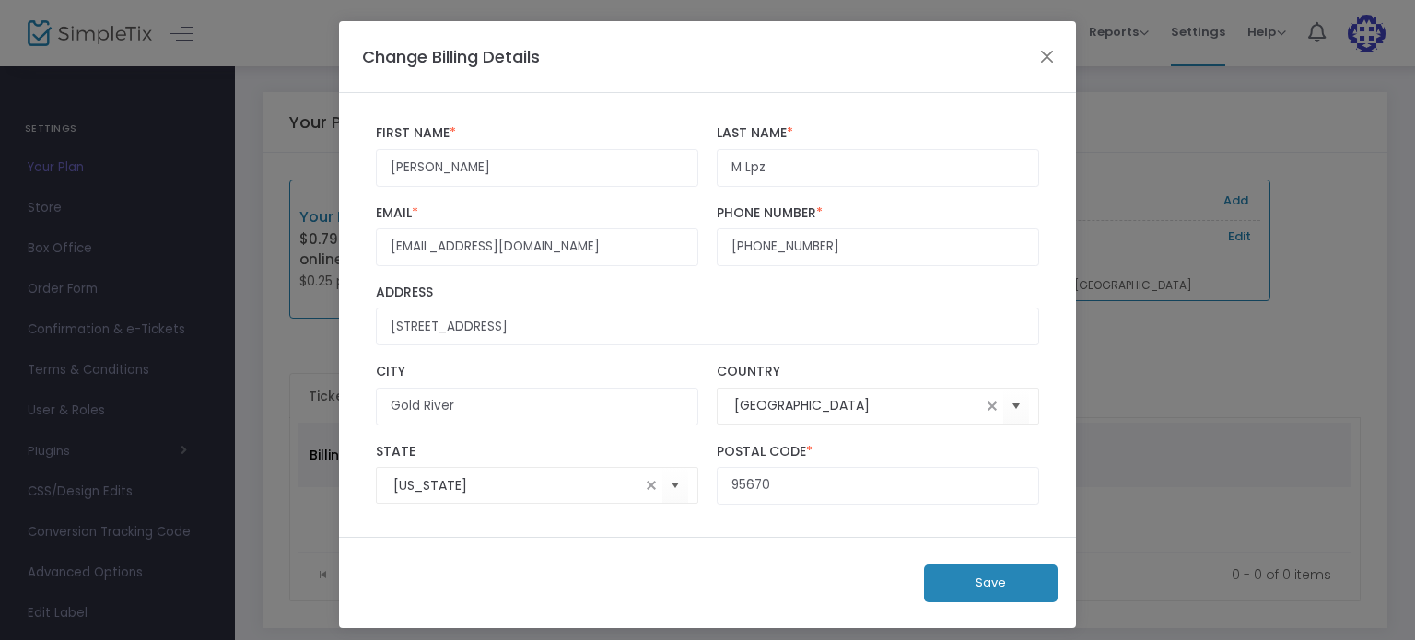
click at [1016, 577] on button "Save" at bounding box center [991, 584] width 134 height 38
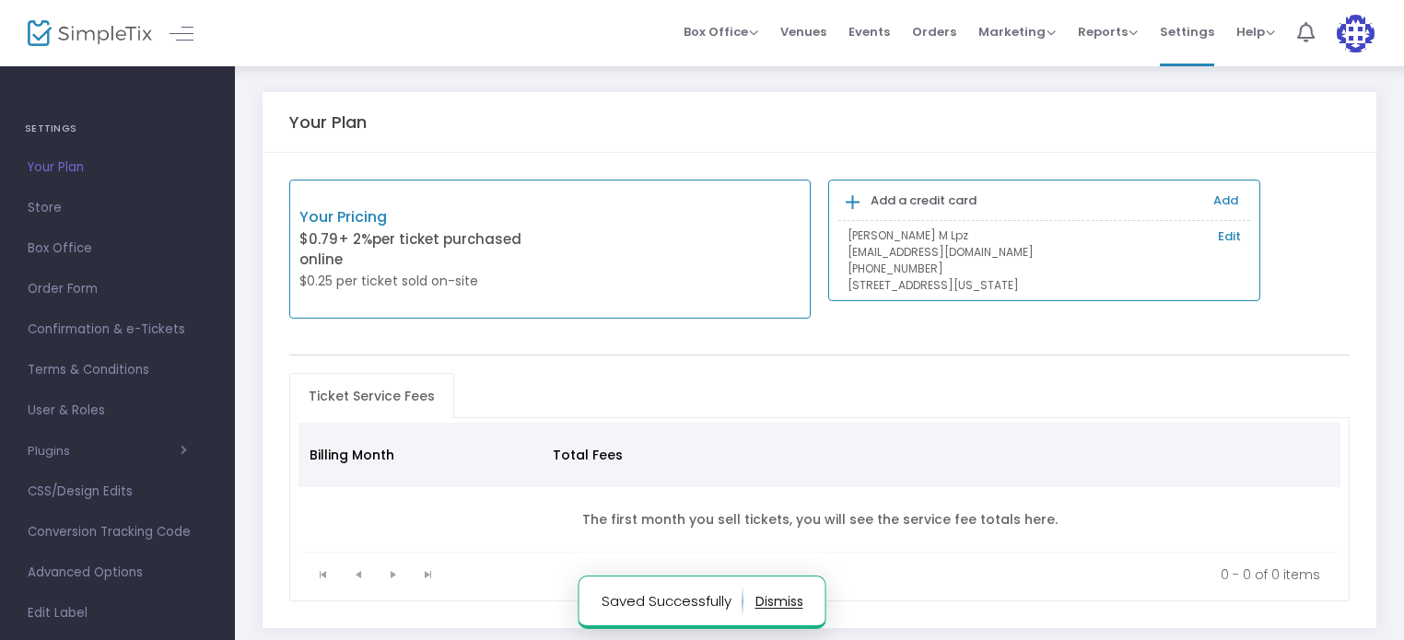
scroll to position [105, 0]
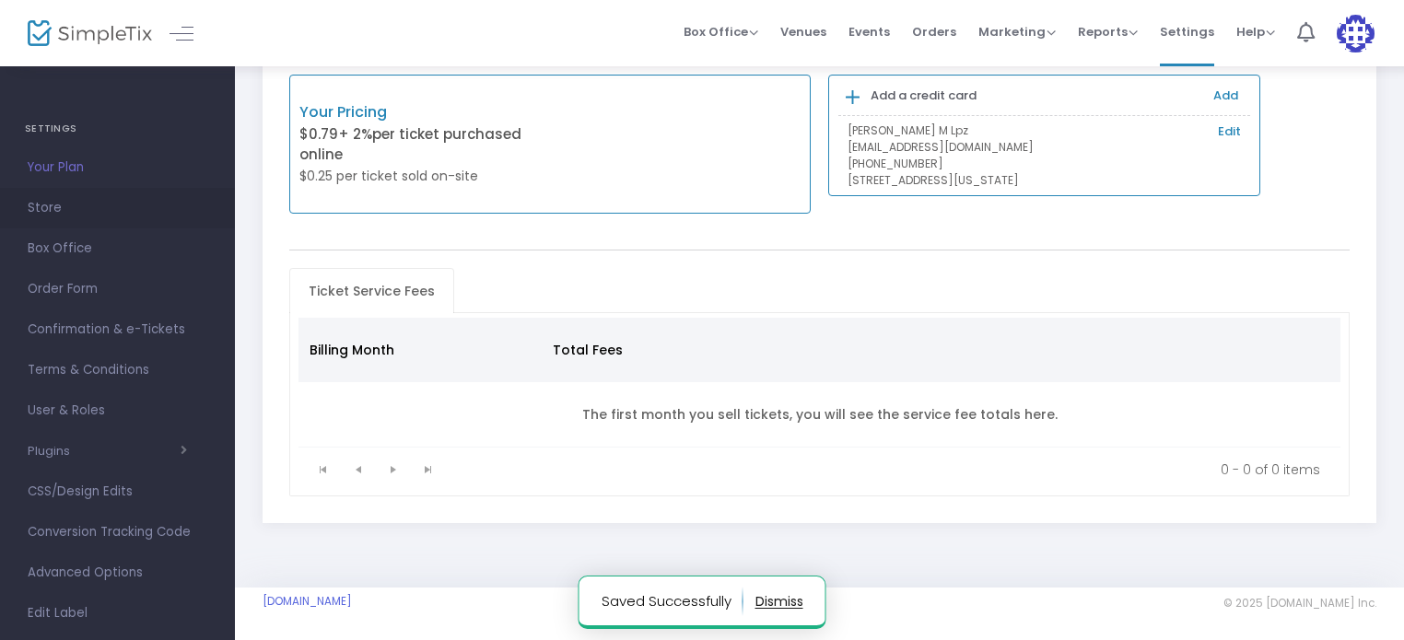
click at [48, 204] on span "Store" at bounding box center [118, 208] width 180 height 24
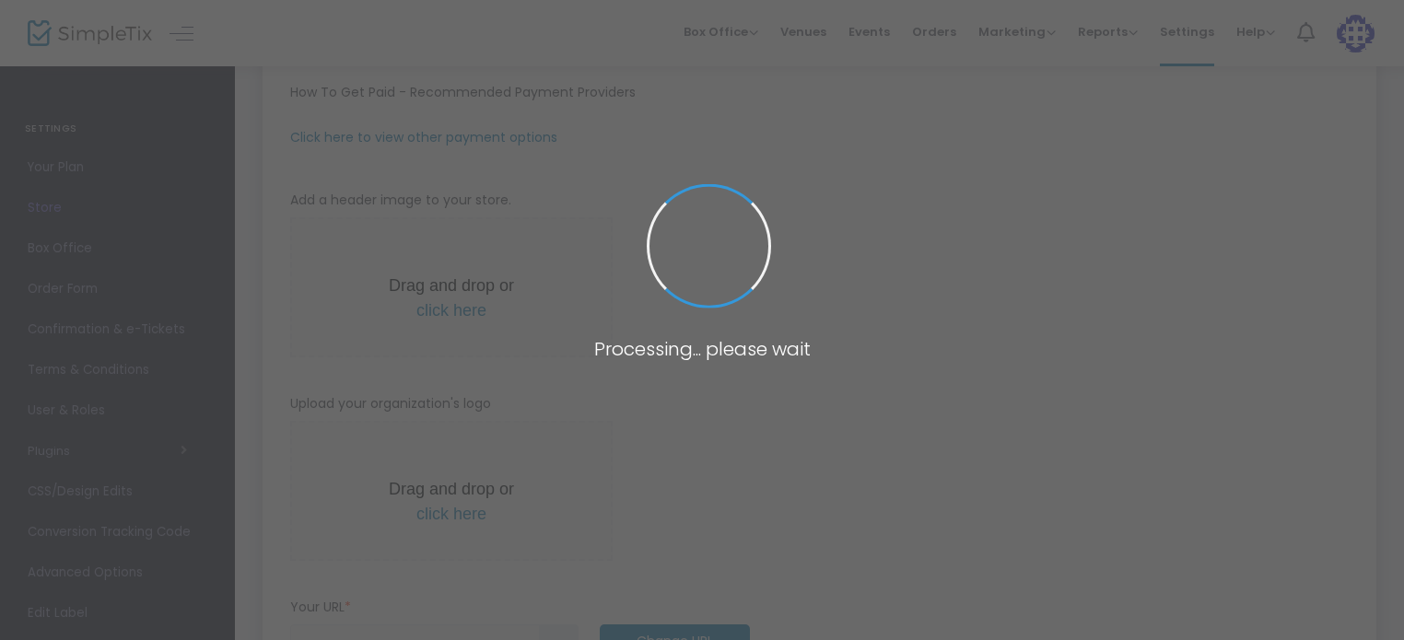
type input "[URL]"
type input "[EMAIL_ADDRESS][DOMAIN_NAME]"
type input "2.9000 %"
radio input "true"
radio input "false"
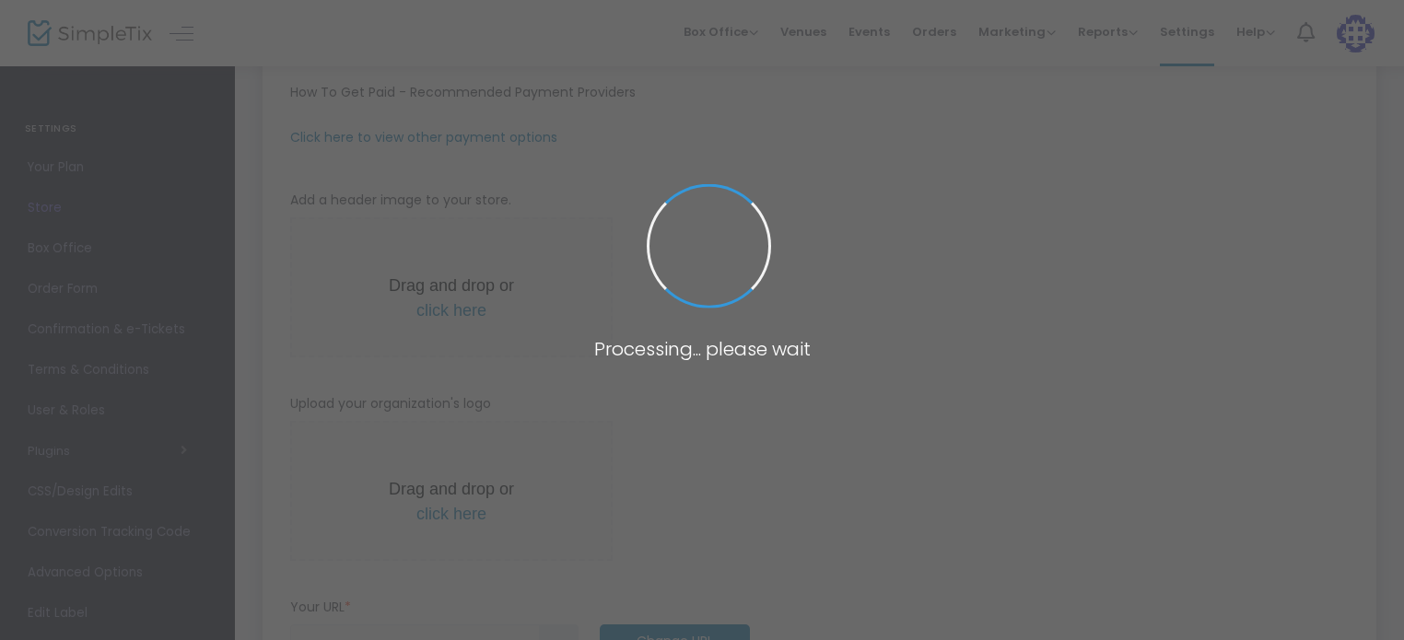
radio input "true"
type input "Capitol Ball Events"
type input "[PHONE_NUMBER]"
type input "[EMAIL_ADDRESS][DOMAIN_NAME]"
type input "[DOMAIN_NAME][URL]"
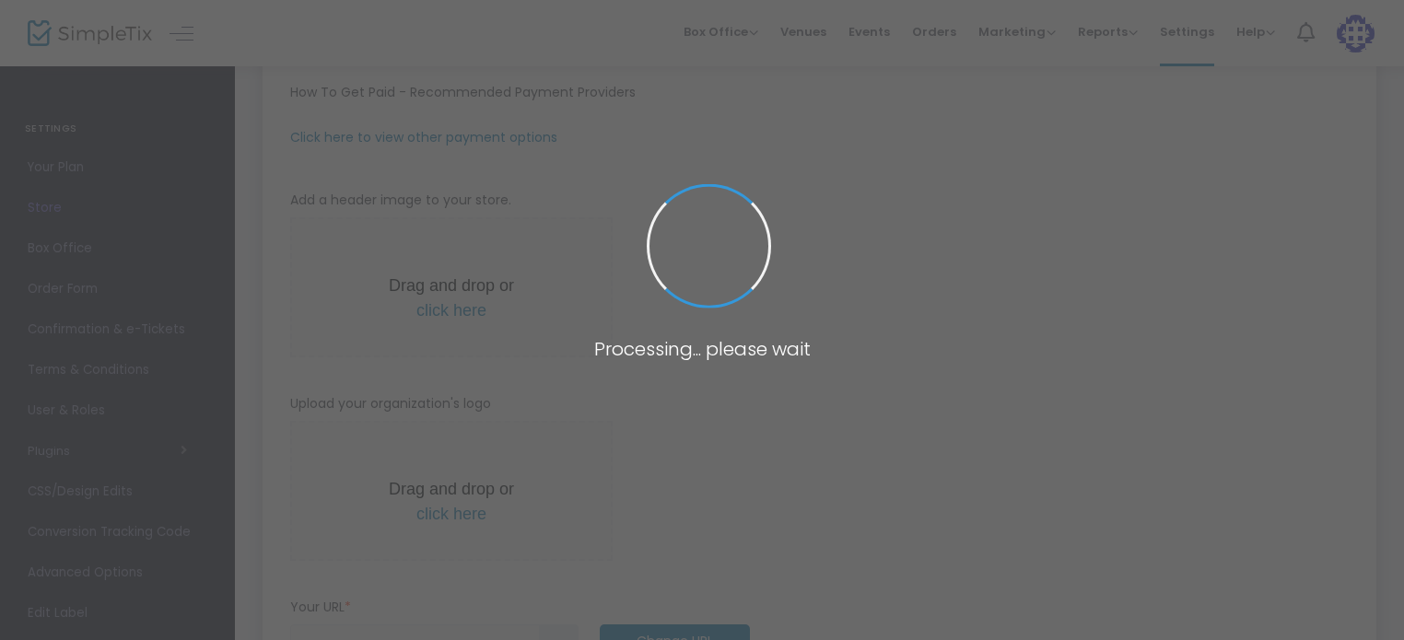
type input "thecapitolballevents"
type input "(UTC-08:00) Pacific Time ([GEOGRAPHIC_DATA] & [GEOGRAPHIC_DATA])"
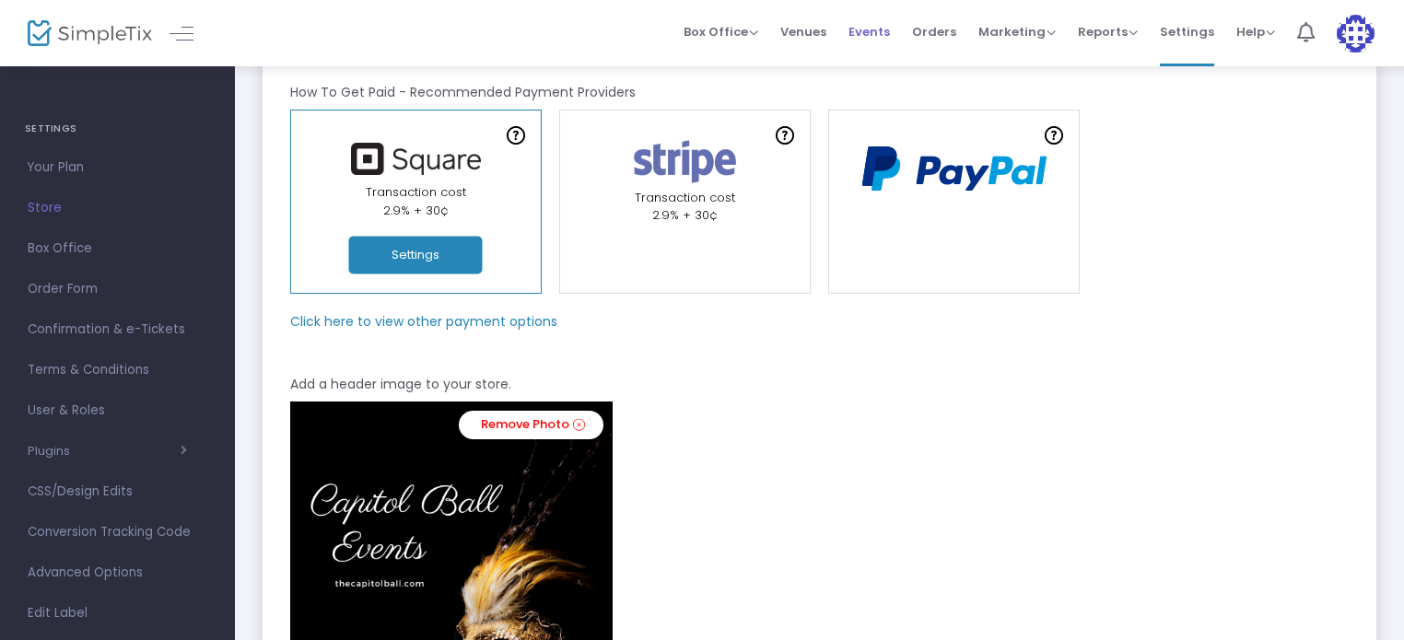
click at [874, 32] on span "Events" at bounding box center [868, 31] width 41 height 47
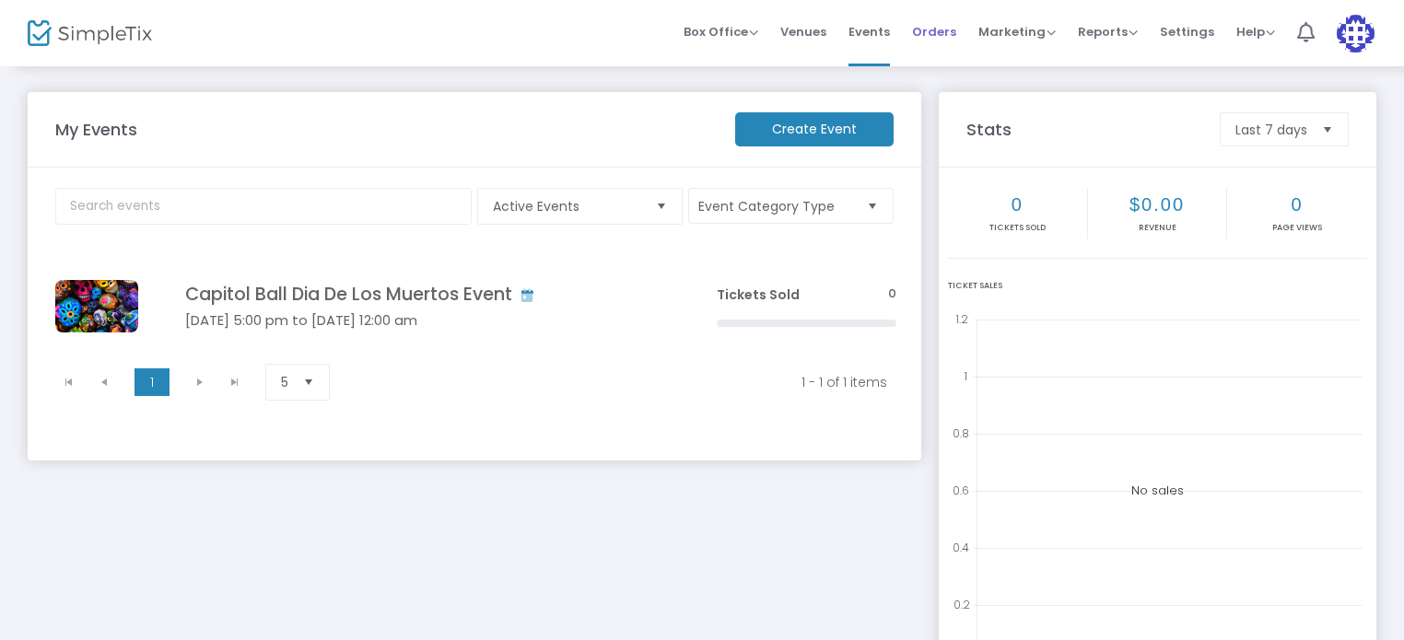
click at [950, 33] on span "Orders" at bounding box center [934, 31] width 44 height 47
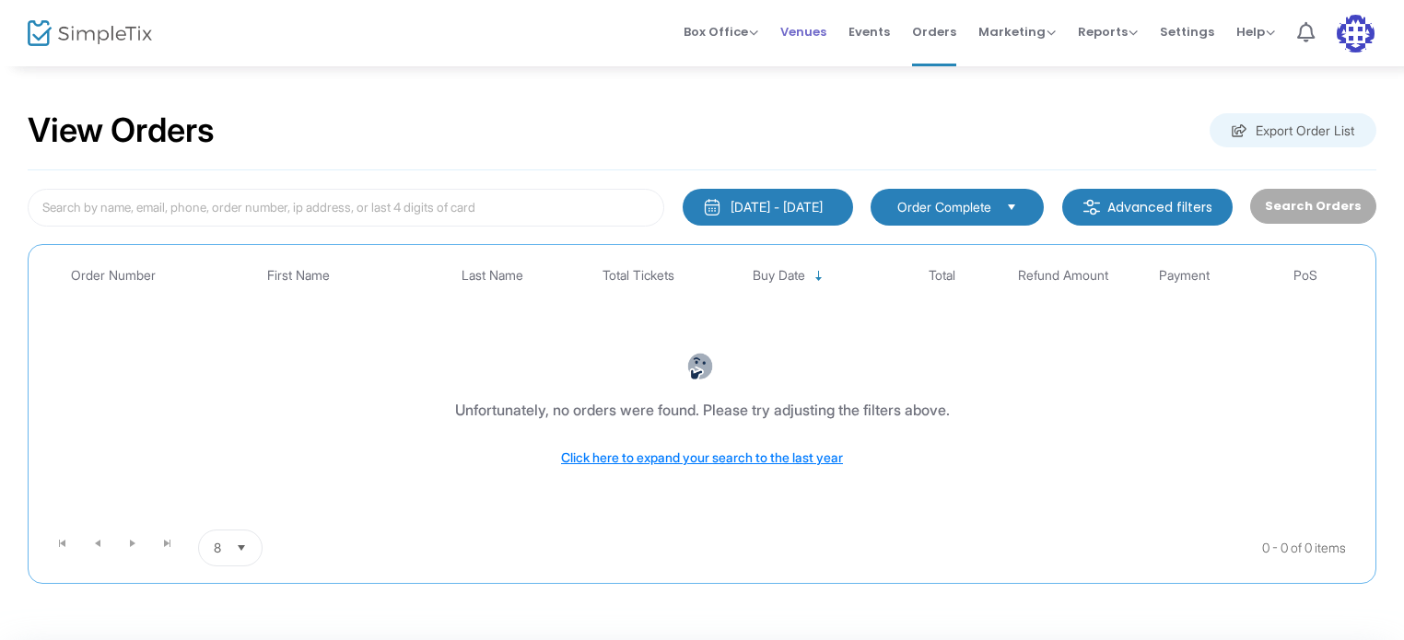
click at [813, 32] on span "Venues" at bounding box center [803, 31] width 46 height 47
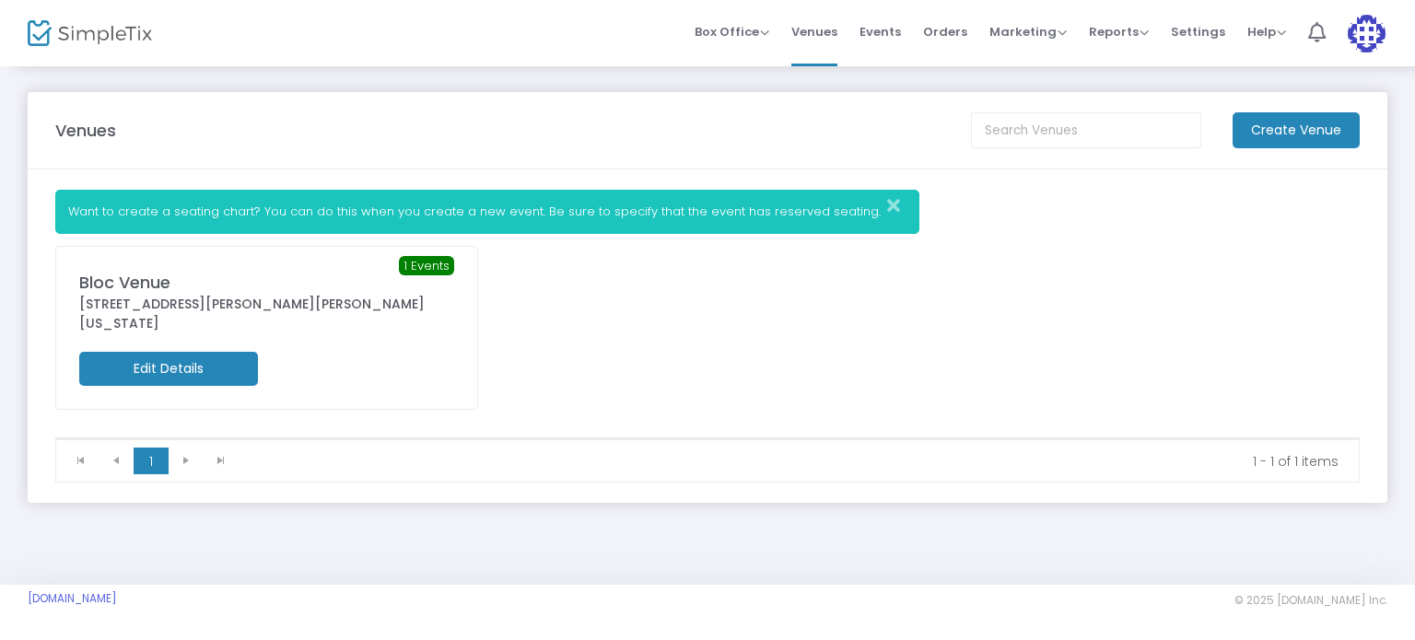
click at [164, 352] on m-button "Edit Details" at bounding box center [168, 369] width 179 height 34
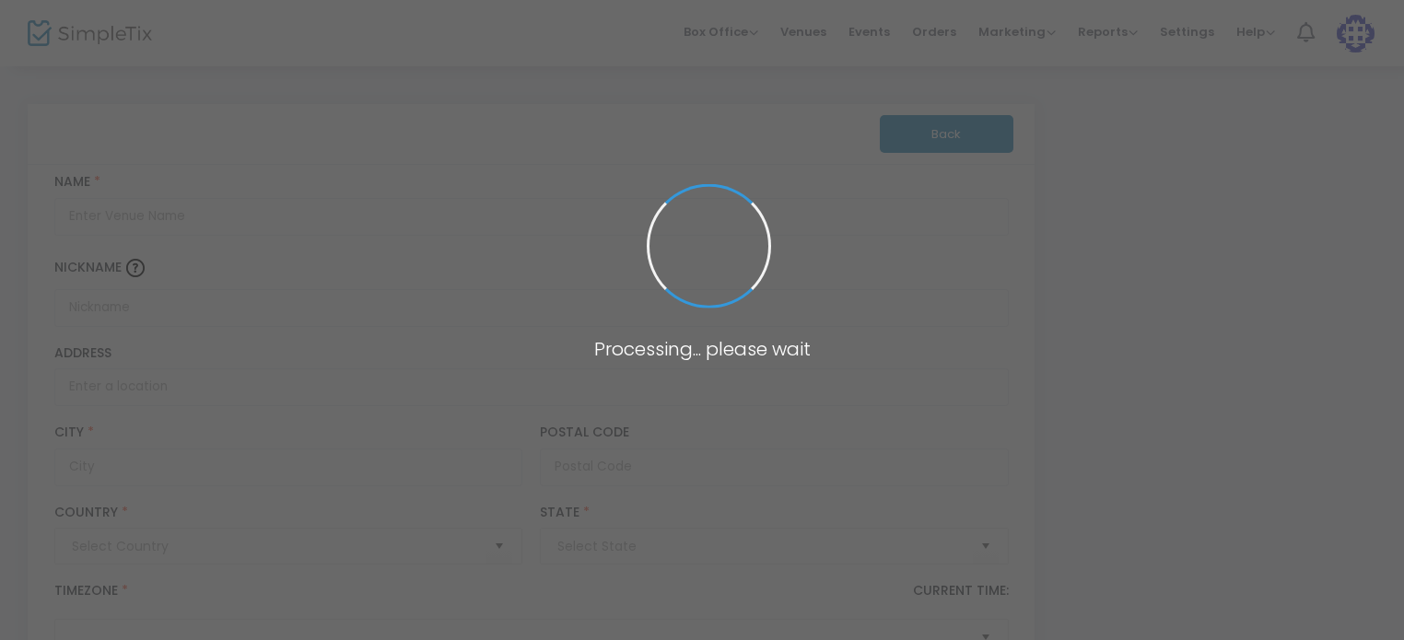
type input "[GEOGRAPHIC_DATA]"
type input "Bloc Venue"
type input "[STREET_ADDRESS][PERSON_NAME][PERSON_NAME]"
type input "[GEOGRAPHIC_DATA]"
type input "95678"
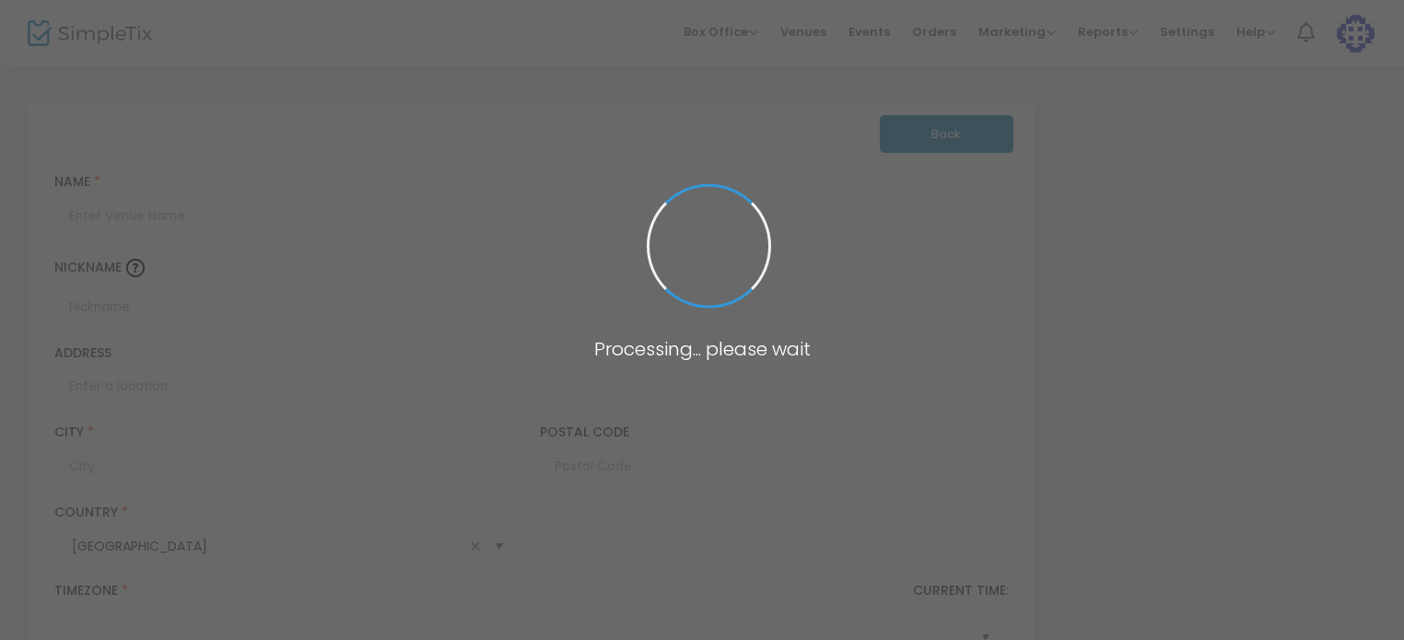
type input "[GEOGRAPHIC_DATA]"
type input "(UTC-08:00) Pacific Time ([GEOGRAPHIC_DATA] & [GEOGRAPHIC_DATA])"
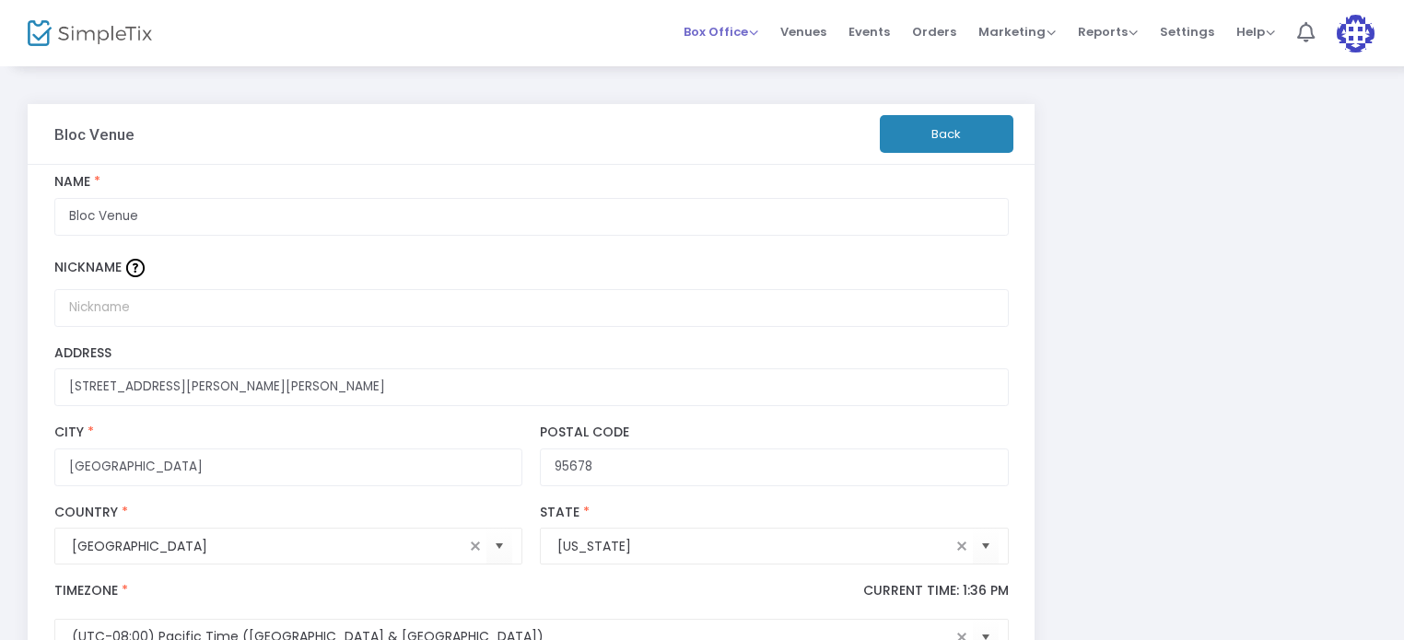
click at [754, 35] on span "Box Office" at bounding box center [720, 31] width 75 height 17
click at [734, 61] on li "Sell Tickets" at bounding box center [749, 62] width 132 height 36
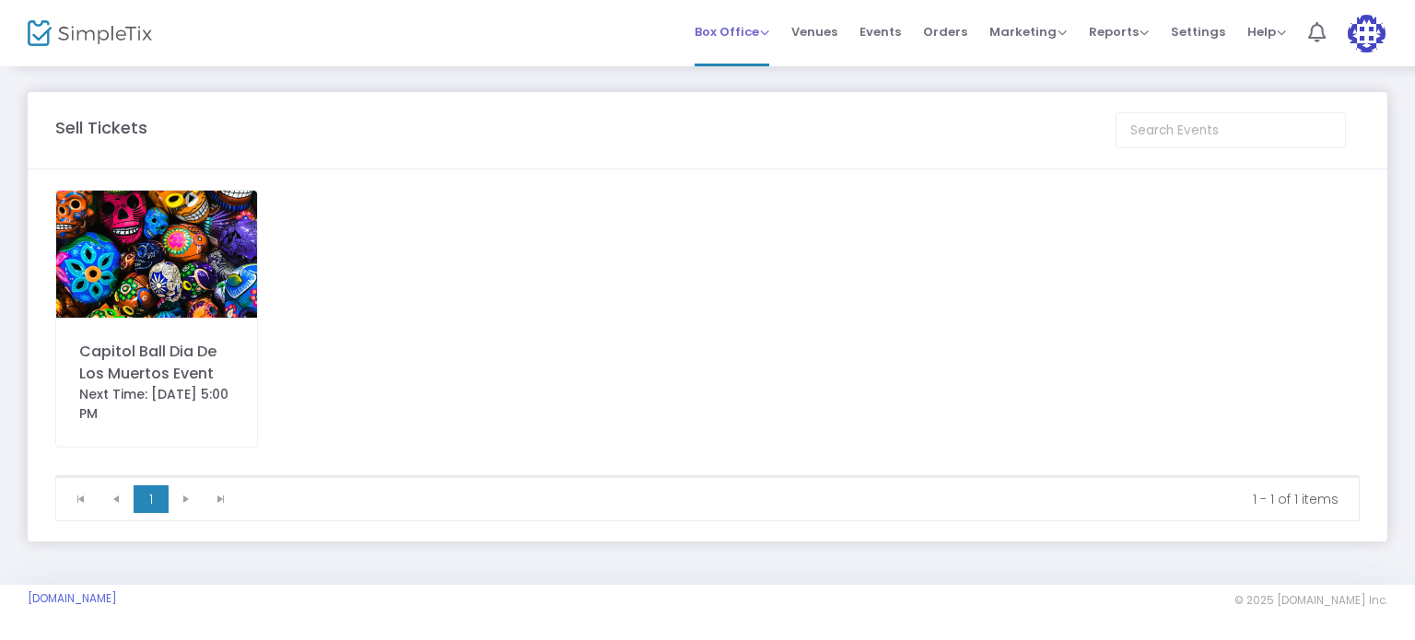
click at [761, 39] on span "Box Office" at bounding box center [731, 31] width 75 height 17
click at [740, 95] on li "Bookings" at bounding box center [760, 98] width 132 height 36
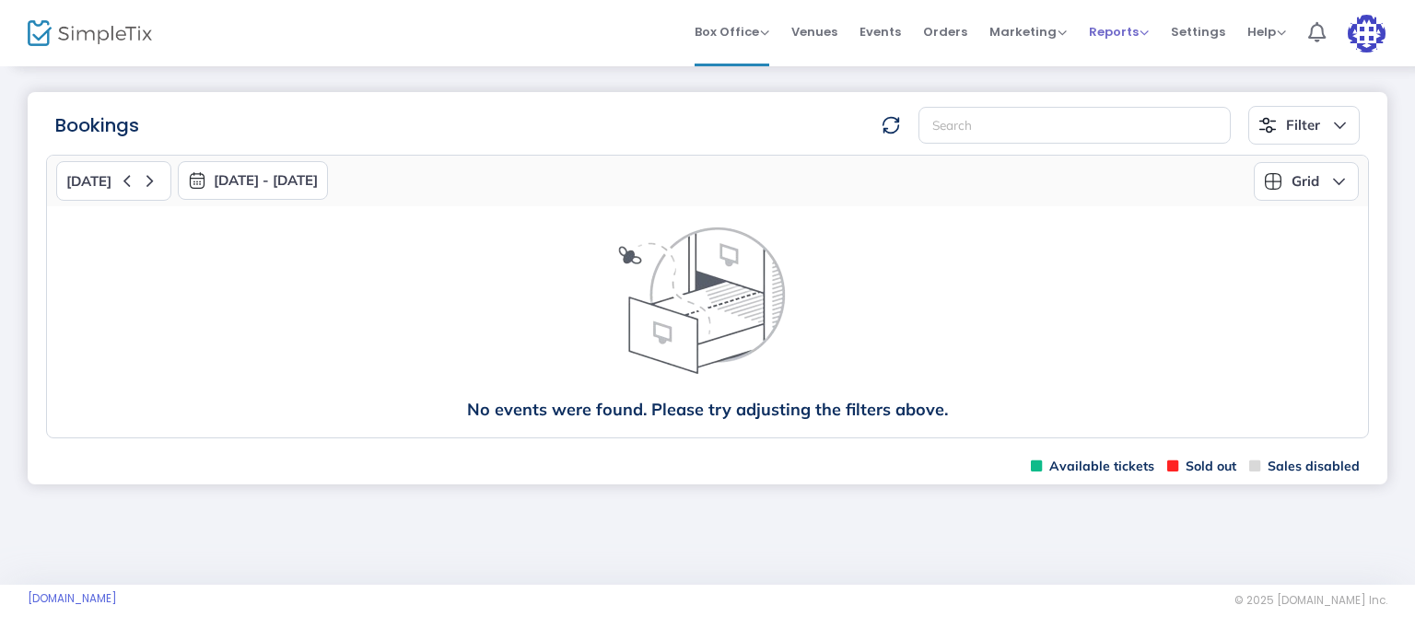
click at [1135, 28] on span "Reports" at bounding box center [1119, 31] width 60 height 17
click at [1055, 35] on span "Marketing" at bounding box center [1027, 31] width 77 height 17
click at [1051, 91] on li "Quantity Discounts" at bounding box center [1062, 98] width 147 height 36
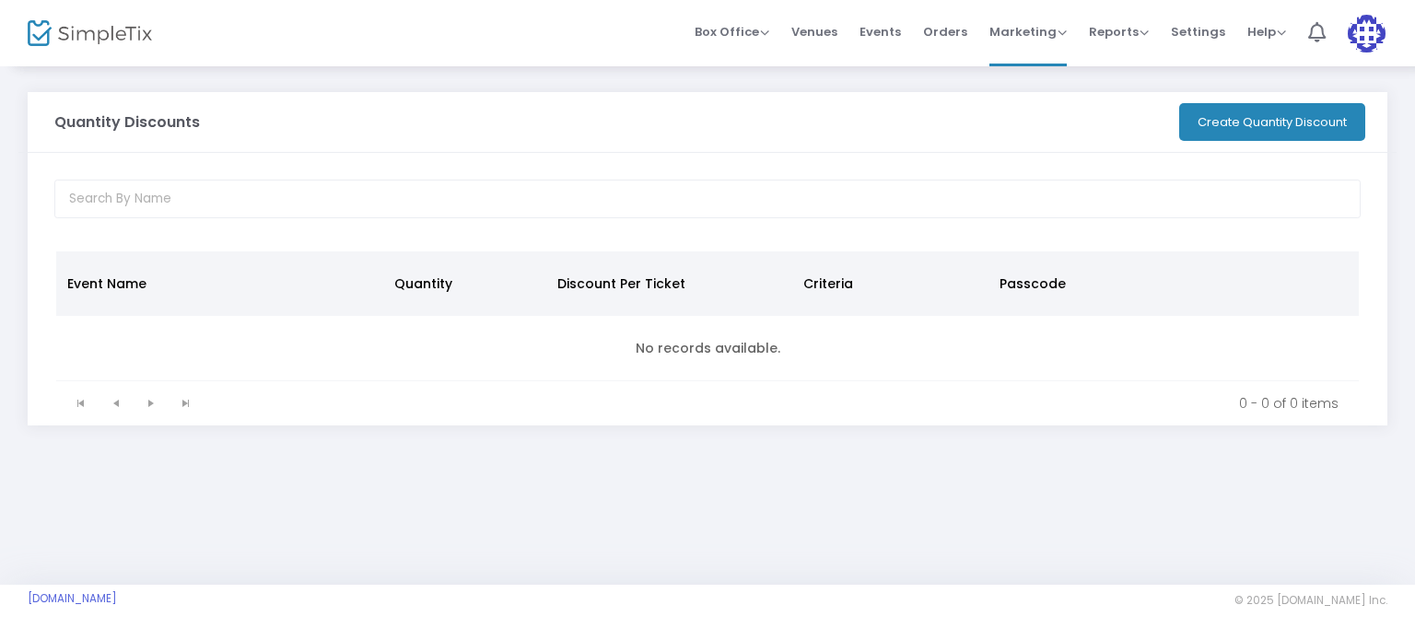
click at [1265, 118] on button "Create Quantity Discount" at bounding box center [1272, 122] width 186 height 38
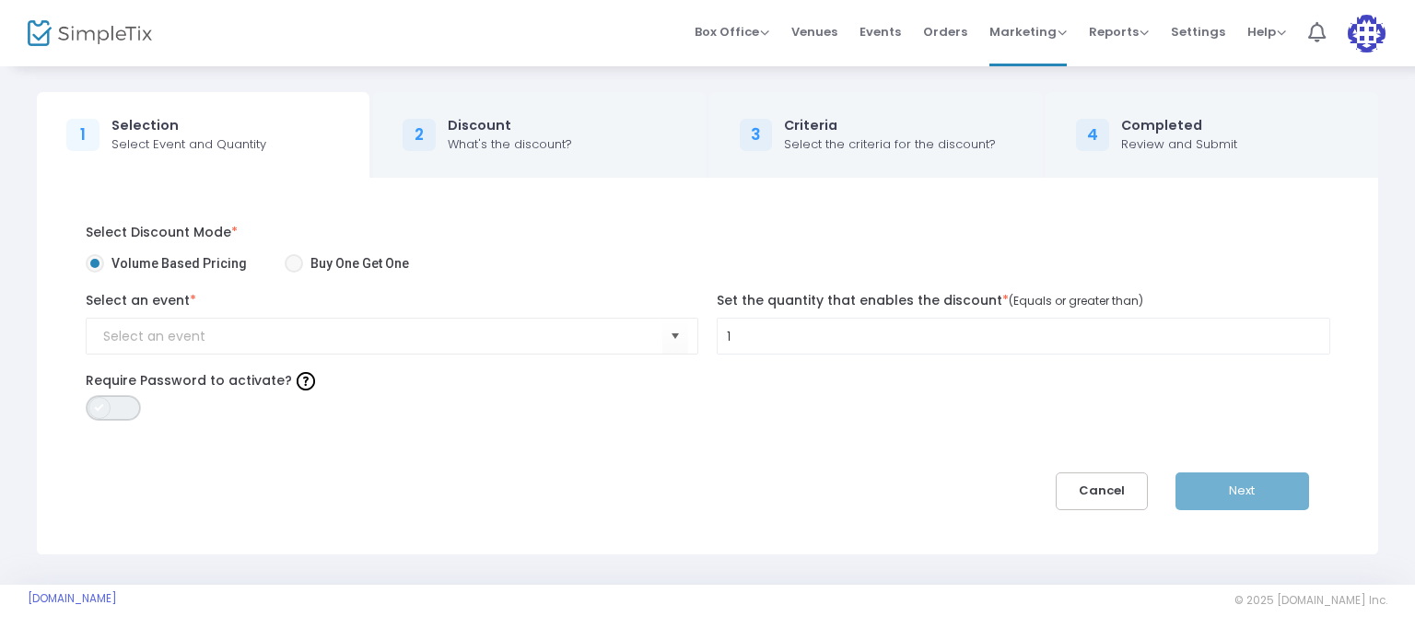
click at [128, 407] on span "ON OFF" at bounding box center [113, 408] width 55 height 26
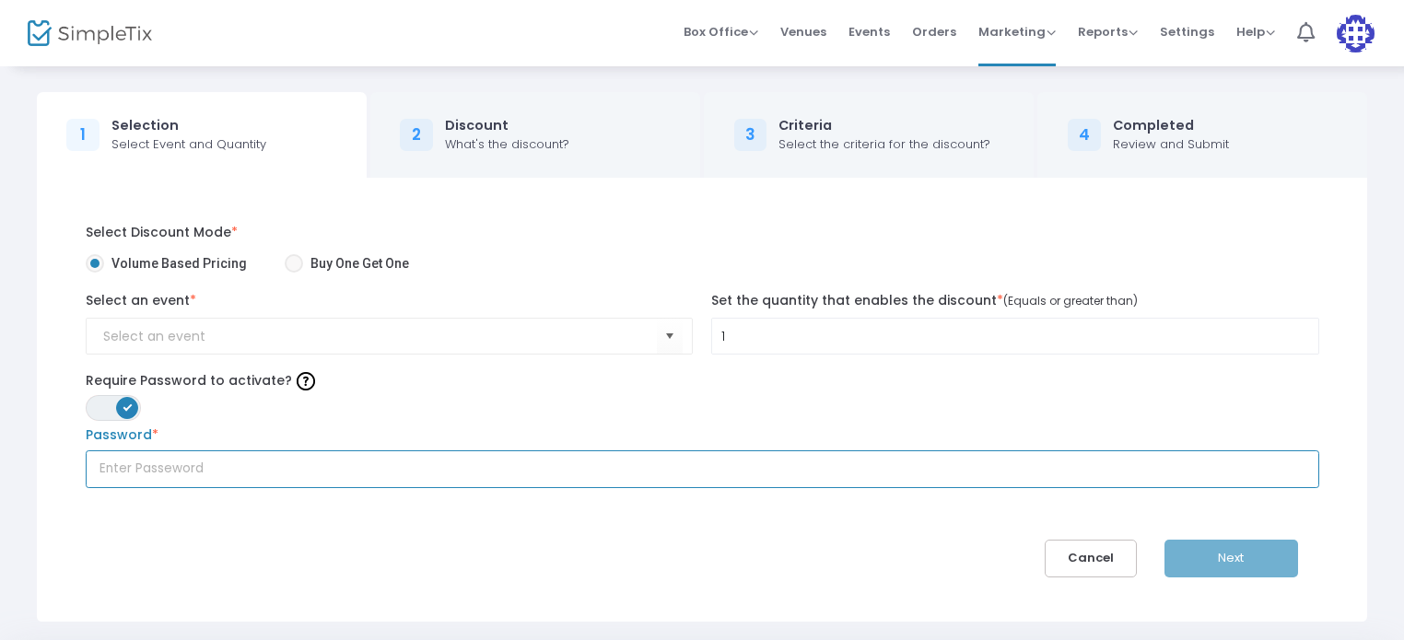
click at [204, 464] on input "text" at bounding box center [702, 469] width 1233 height 38
type input "XLstudentcode"
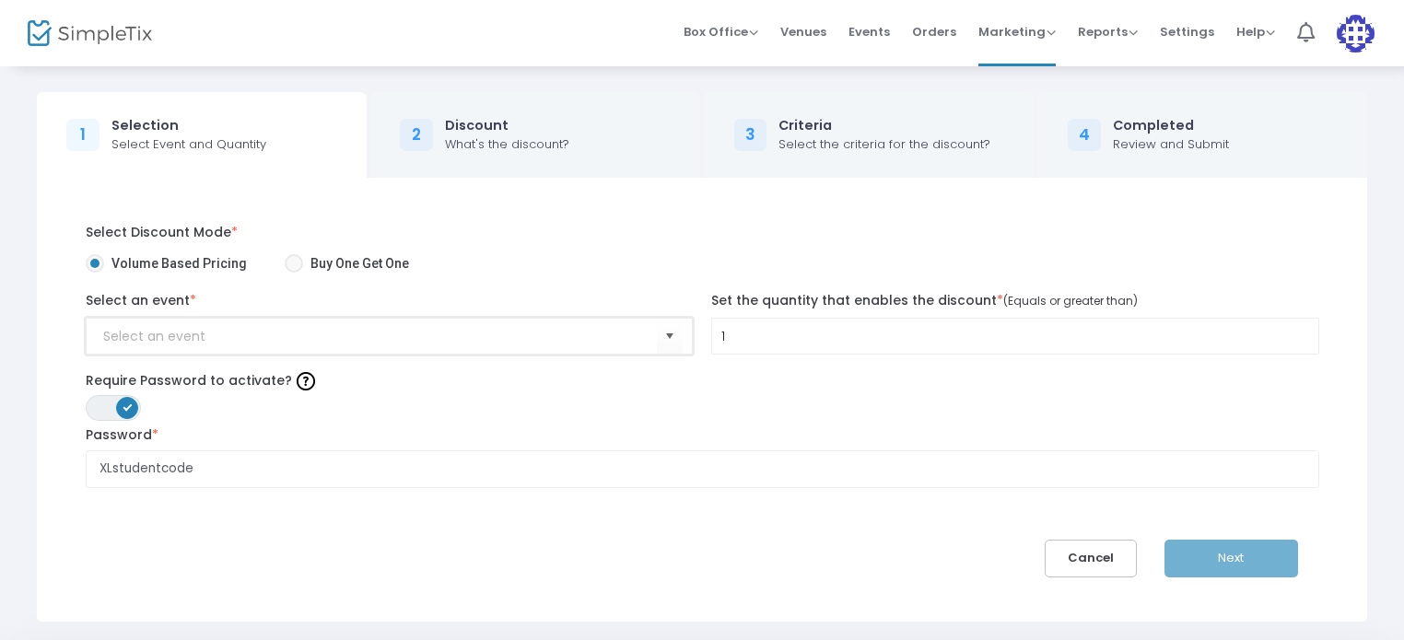
click at [281, 333] on input at bounding box center [380, 336] width 554 height 19
click at [671, 335] on span "Select" at bounding box center [670, 336] width 30 height 30
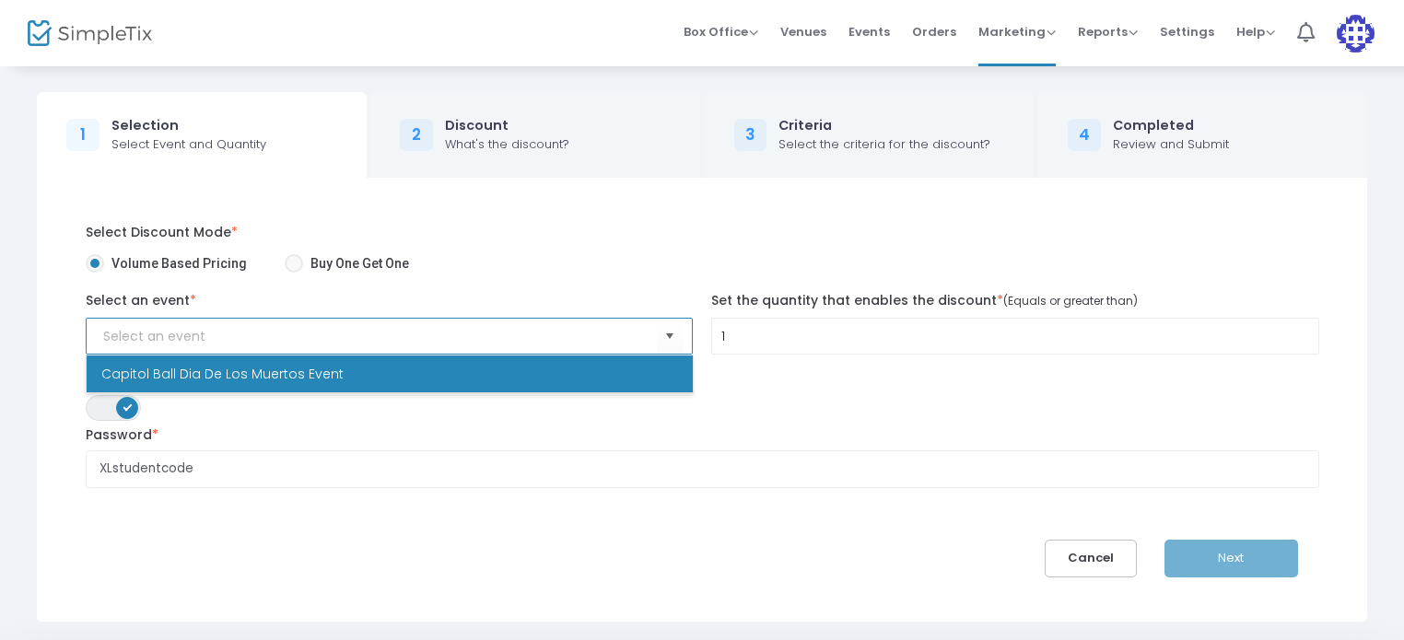
click at [471, 374] on li "Capitol Ball Dia De Los Muertos Event" at bounding box center [390, 374] width 606 height 37
type input "Capitol Ball Dia De Los Muertos Event"
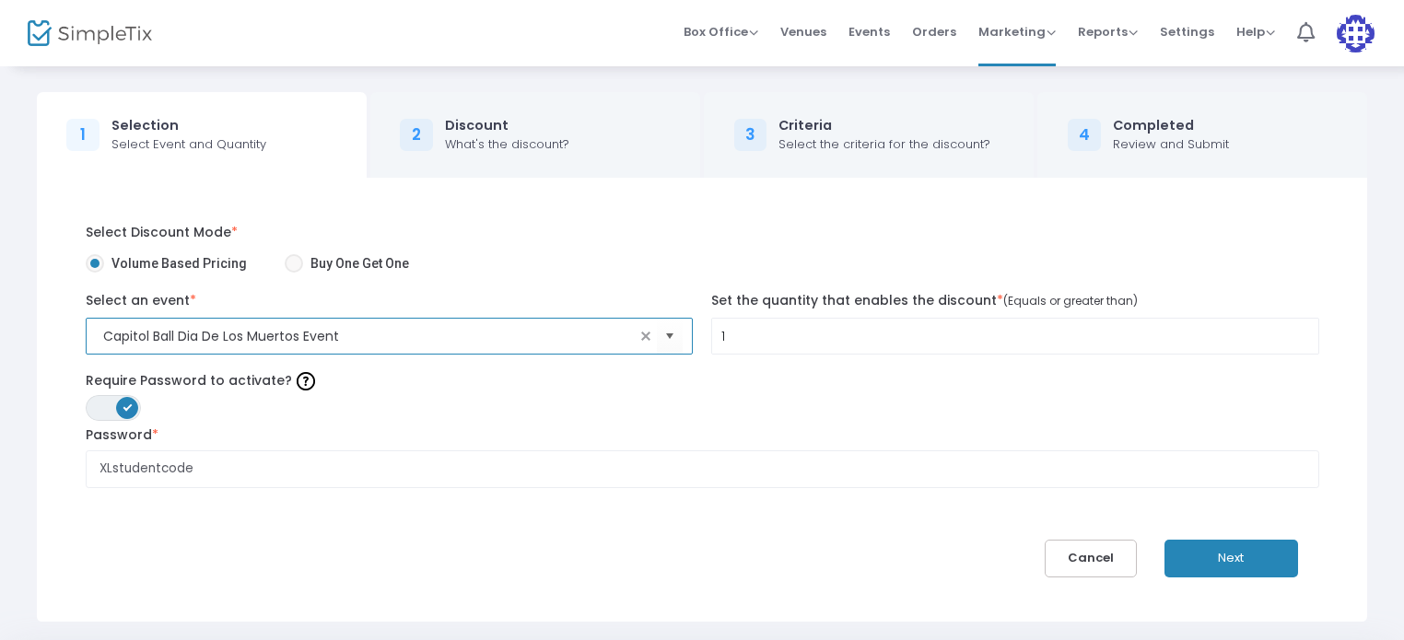
click at [1234, 555] on button "Next" at bounding box center [1231, 559] width 134 height 38
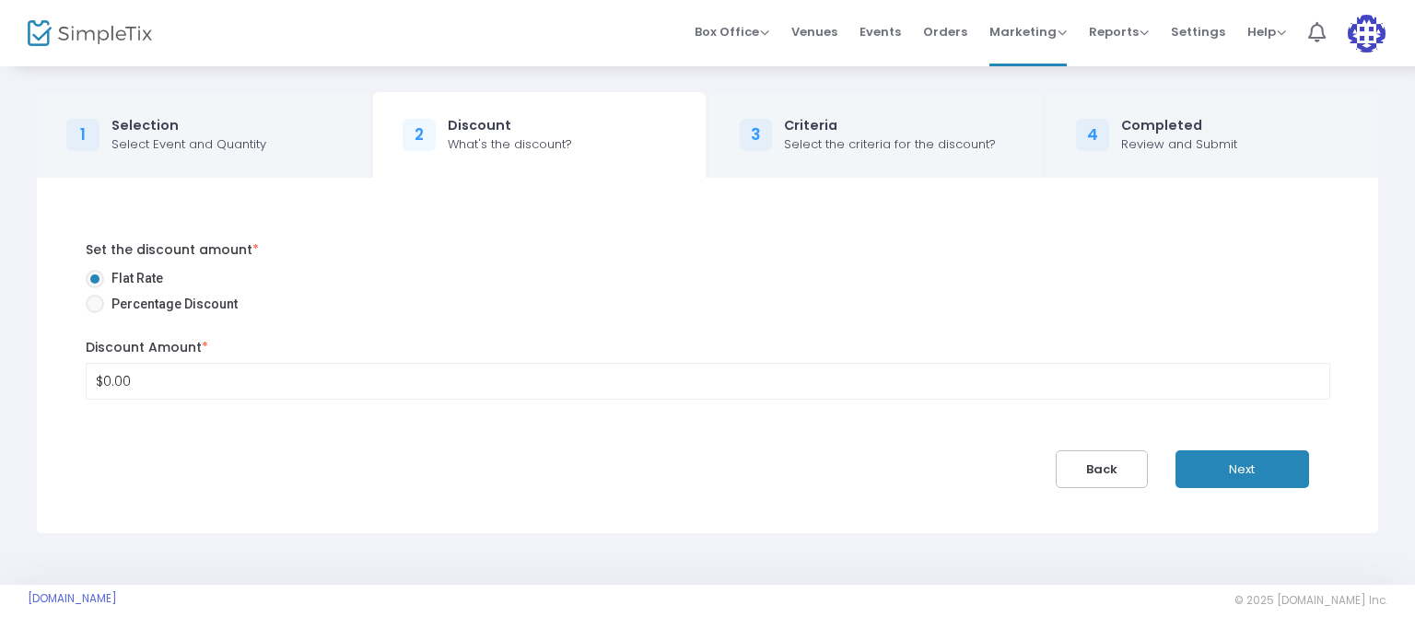
click at [99, 302] on span at bounding box center [95, 304] width 18 height 18
click at [95, 313] on input "Percentage Discount" at bounding box center [94, 313] width 1 height 1
radio input "true"
click at [102, 386] on input "0" at bounding box center [708, 381] width 1242 height 35
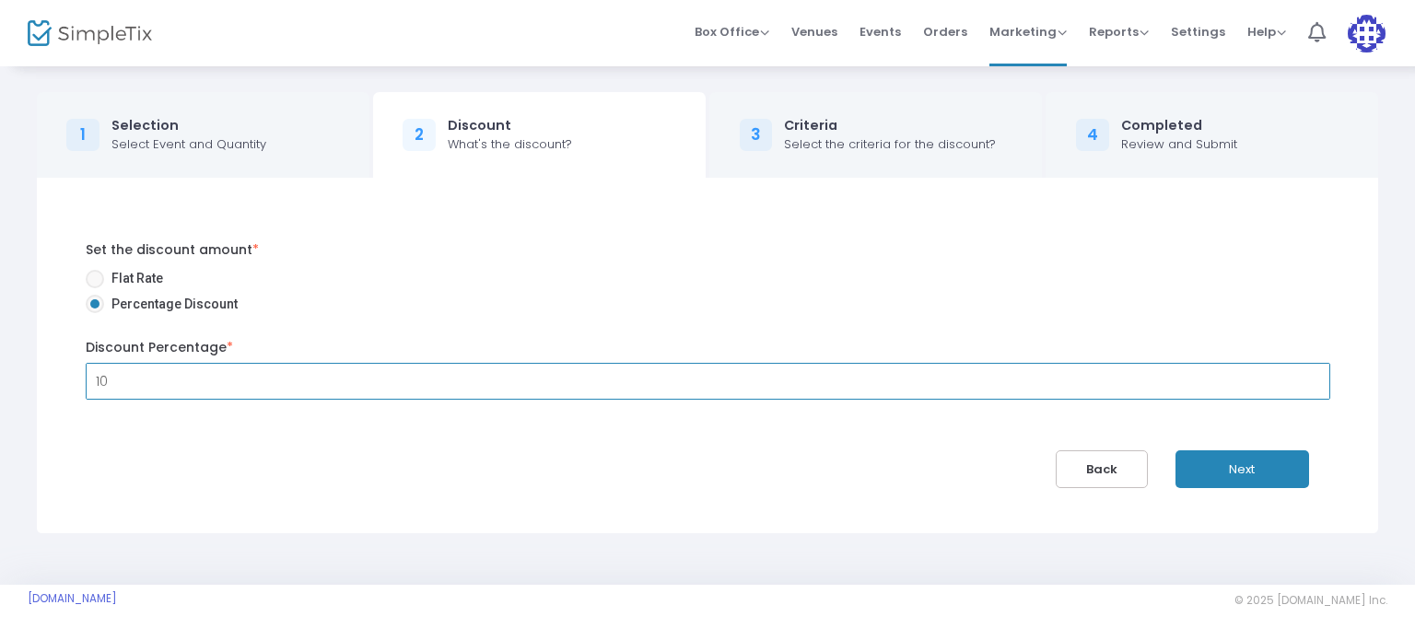
type input "10.00%"
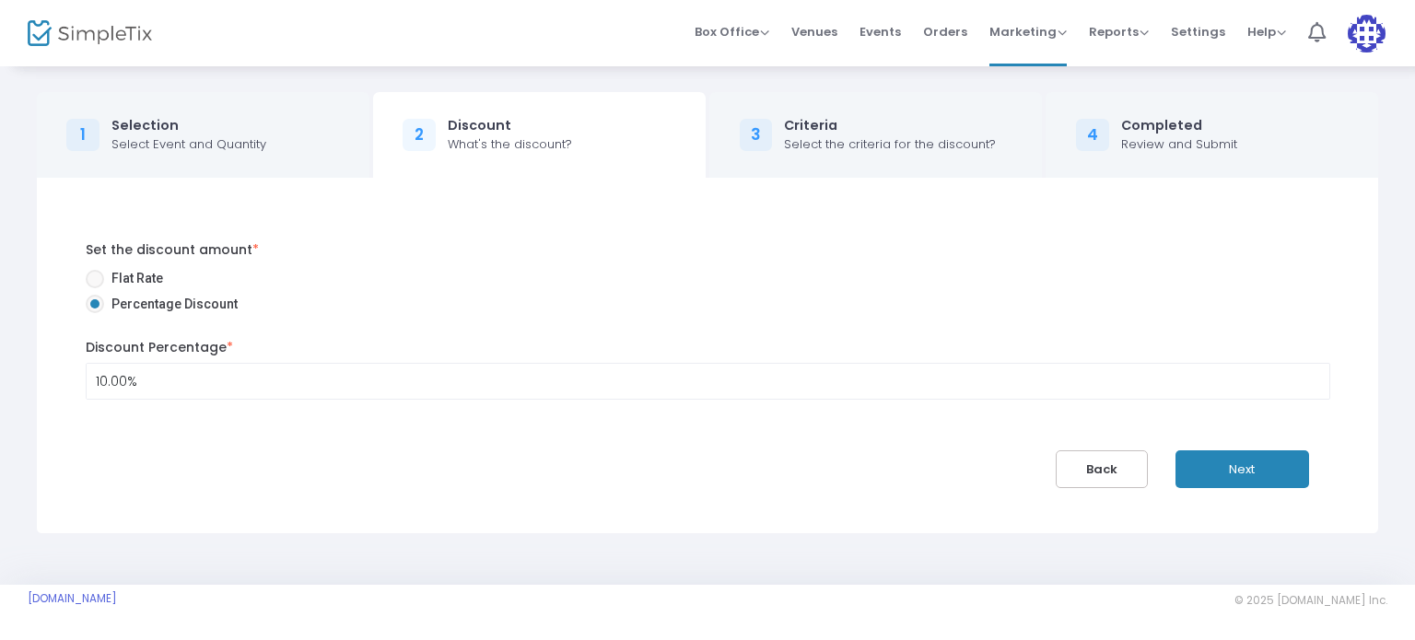
click at [1260, 454] on button "Next" at bounding box center [1242, 469] width 134 height 38
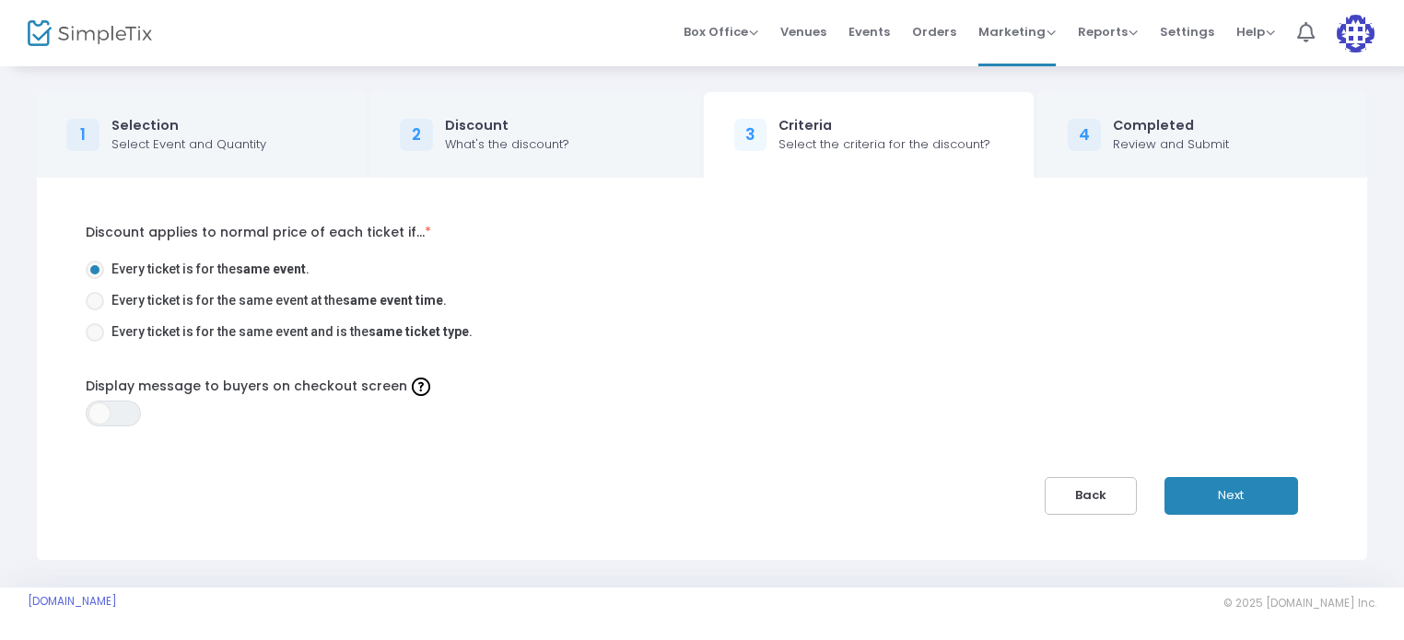
click at [99, 334] on span at bounding box center [95, 332] width 18 height 18
click at [95, 342] on input "Every ticket is for the same event and is the same ticket type ." at bounding box center [94, 342] width 1 height 1
radio input "true"
click at [741, 441] on div "Discount applies to normal price of each ticket if... * Every ticket is for the…" at bounding box center [702, 369] width 1289 height 292
click at [130, 412] on span "ON OFF" at bounding box center [113, 414] width 55 height 26
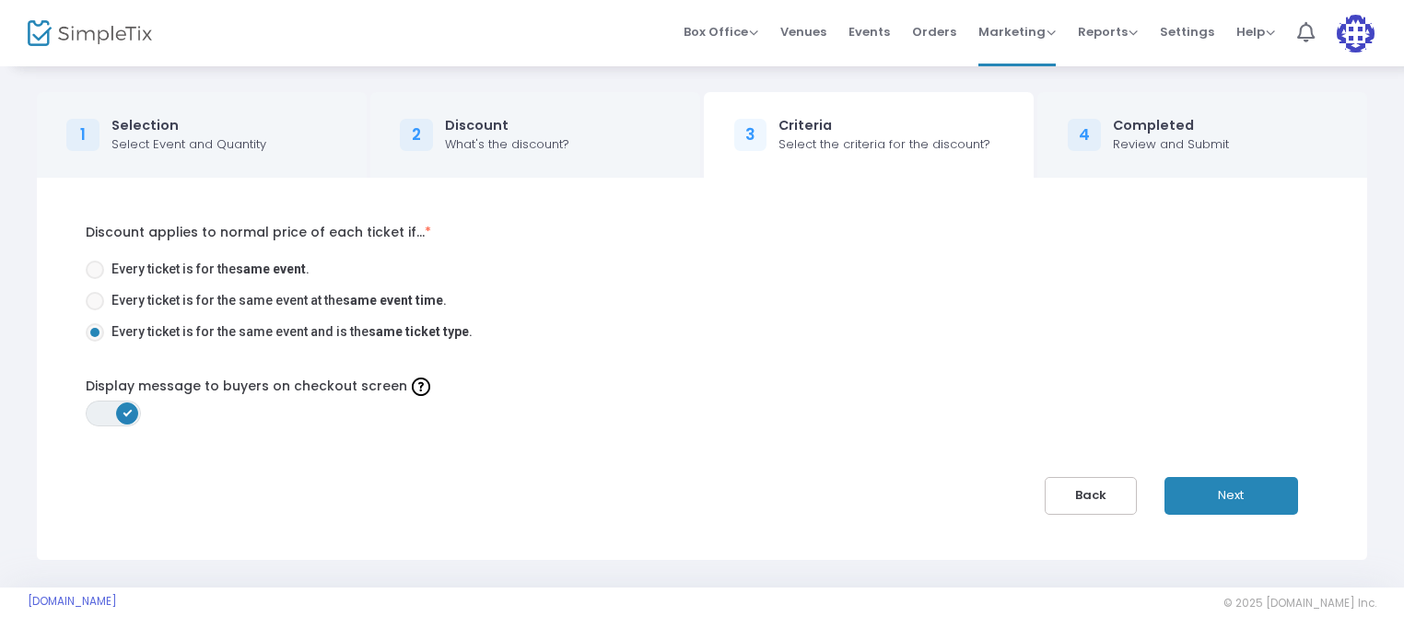
click at [1231, 500] on button "Next" at bounding box center [1231, 496] width 134 height 38
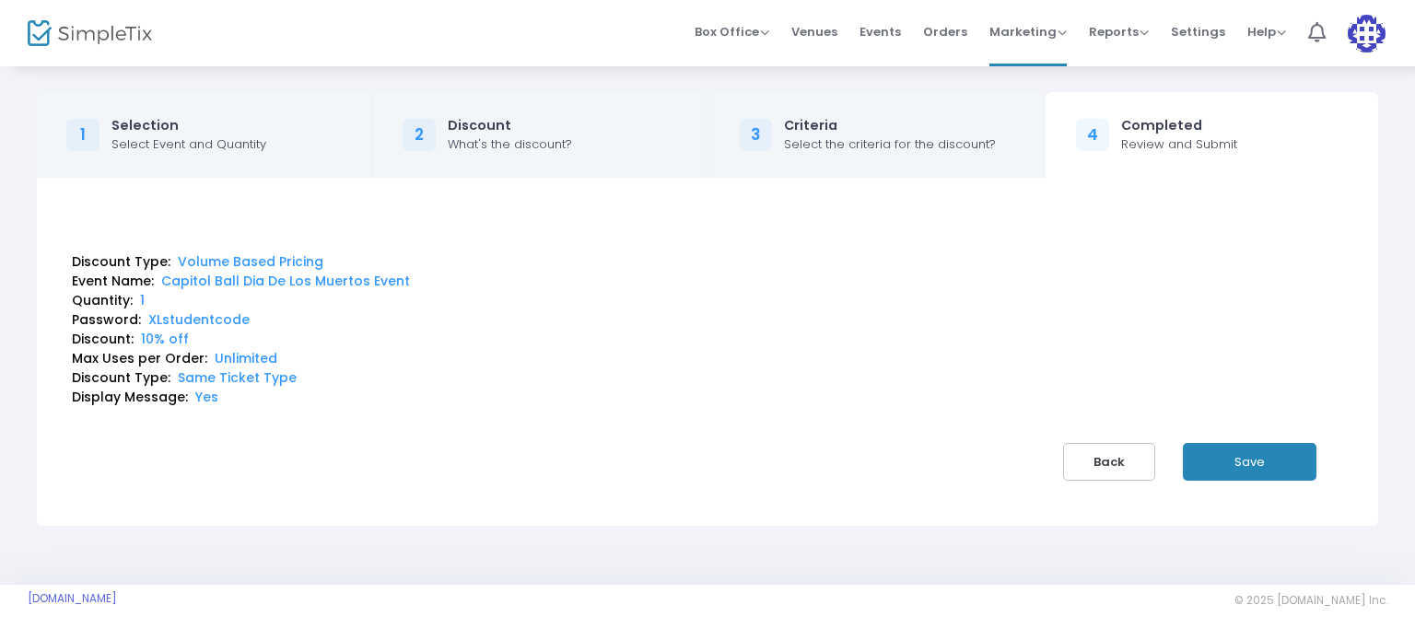
click at [1265, 465] on button "Save" at bounding box center [1250, 462] width 134 height 38
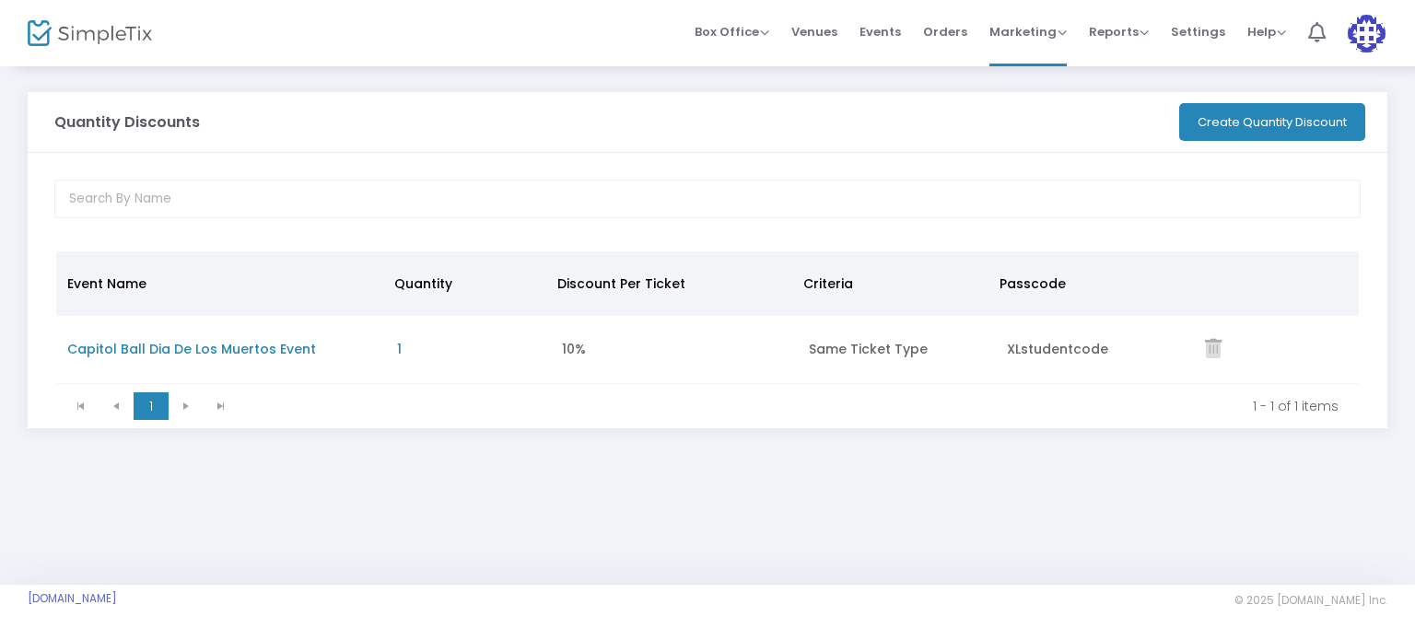
click at [962, 504] on div "Quantity Discounts Create Quantity Discount Event Name Quantity Discount Per Ti…" at bounding box center [707, 324] width 1415 height 520
click at [1139, 43] on span "Reports Analytics Sales Reports Download" at bounding box center [1119, 31] width 60 height 47
click at [1146, 24] on span "Reports" at bounding box center [1119, 31] width 60 height 17
click at [1216, 34] on span "Settings" at bounding box center [1198, 31] width 54 height 47
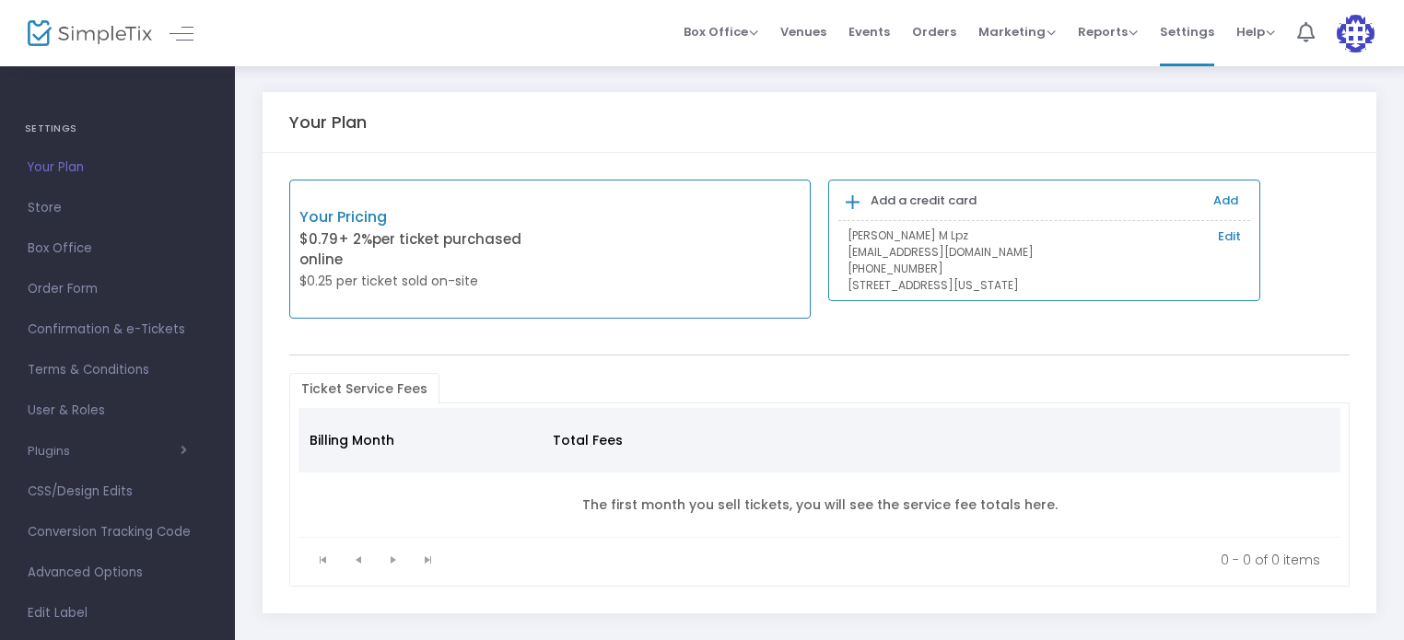
scroll to position [113, 0]
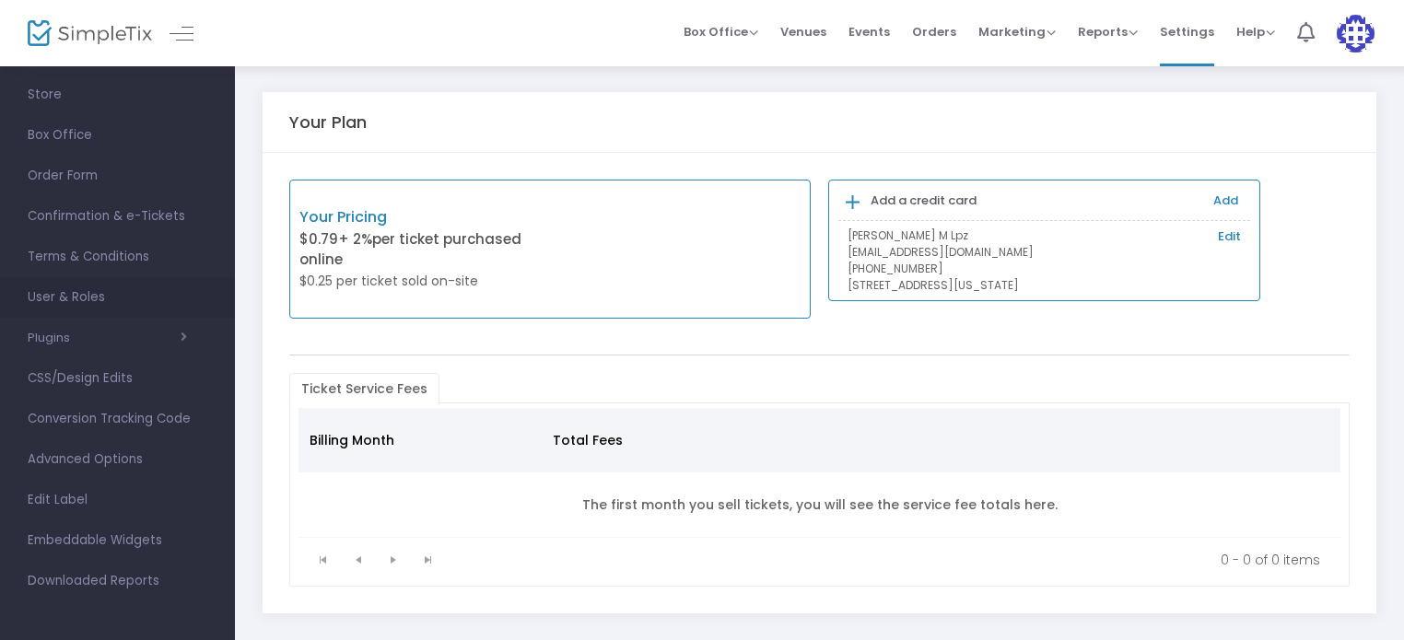
drag, startPoint x: 222, startPoint y: 534, endPoint x: 217, endPoint y: 277, distance: 257.0
click at [217, 277] on ul "SETTINGS Your Plan Store Box Office Order Form Confirmation & e-Tickets Terms &…" at bounding box center [117, 290] width 235 height 678
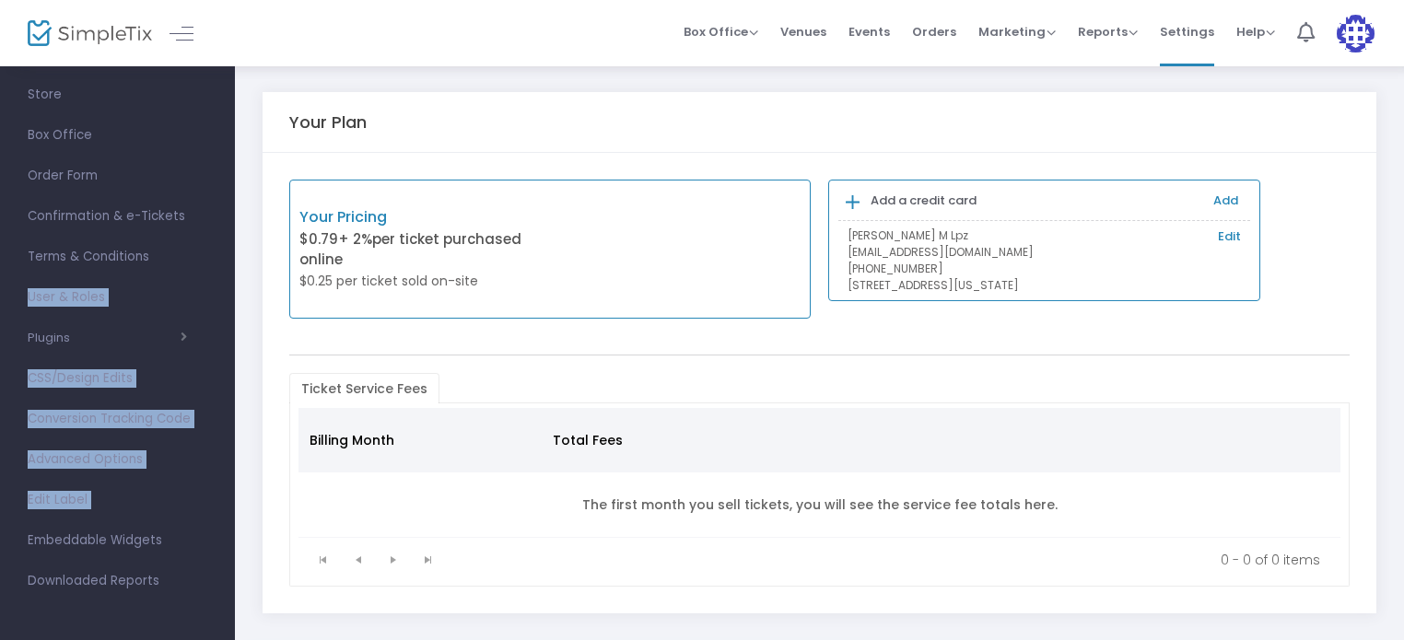
scroll to position [0, 0]
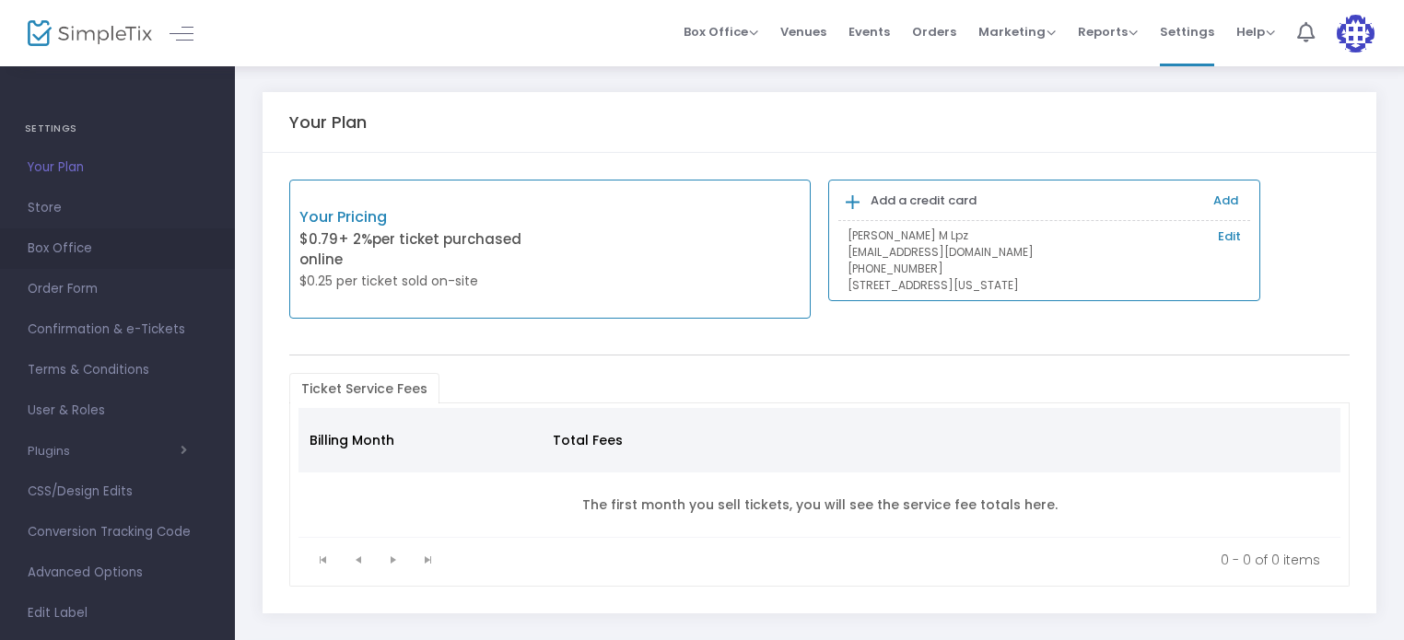
click at [88, 242] on span "Box Office" at bounding box center [118, 249] width 180 height 24
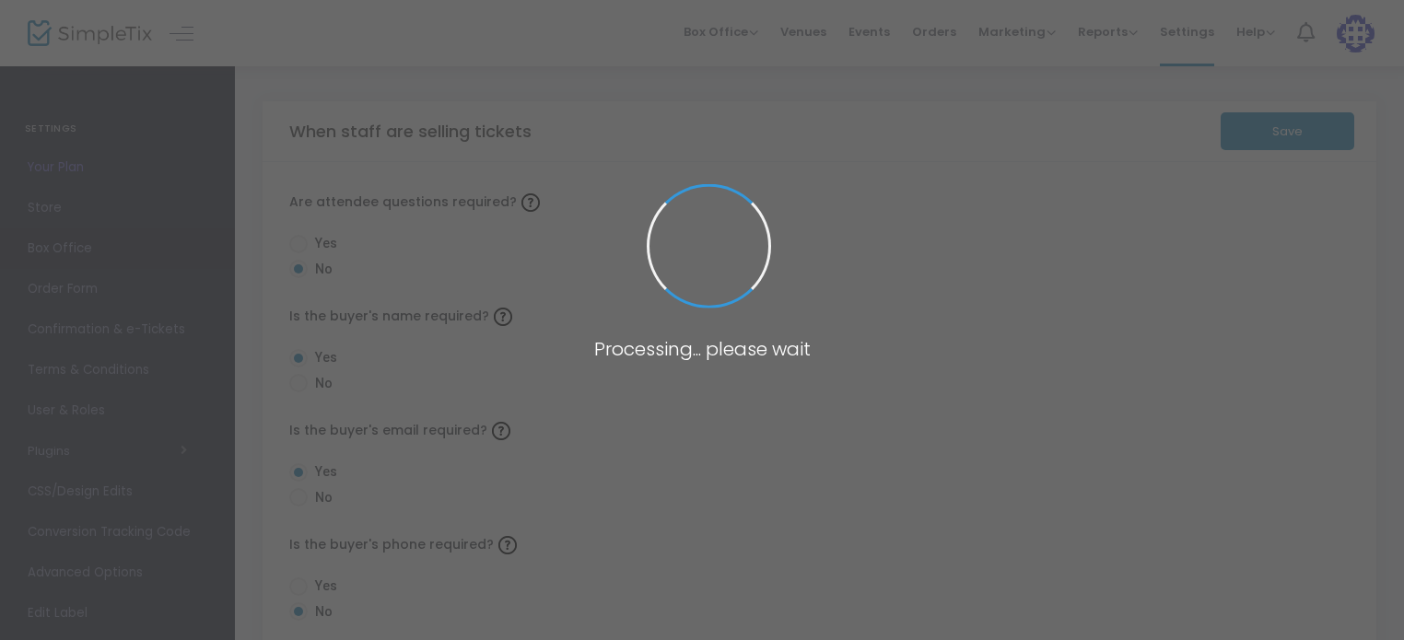
radio input "true"
radio input "false"
radio input "true"
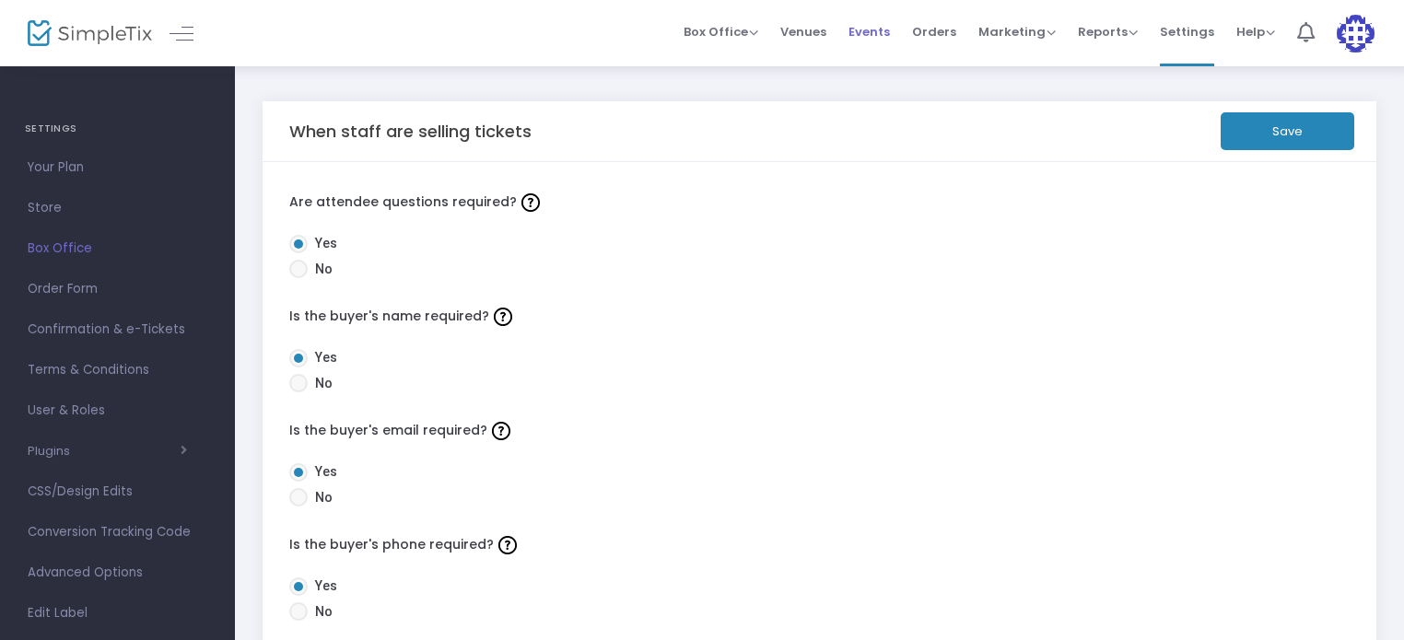
click at [890, 18] on span "Events" at bounding box center [868, 31] width 41 height 47
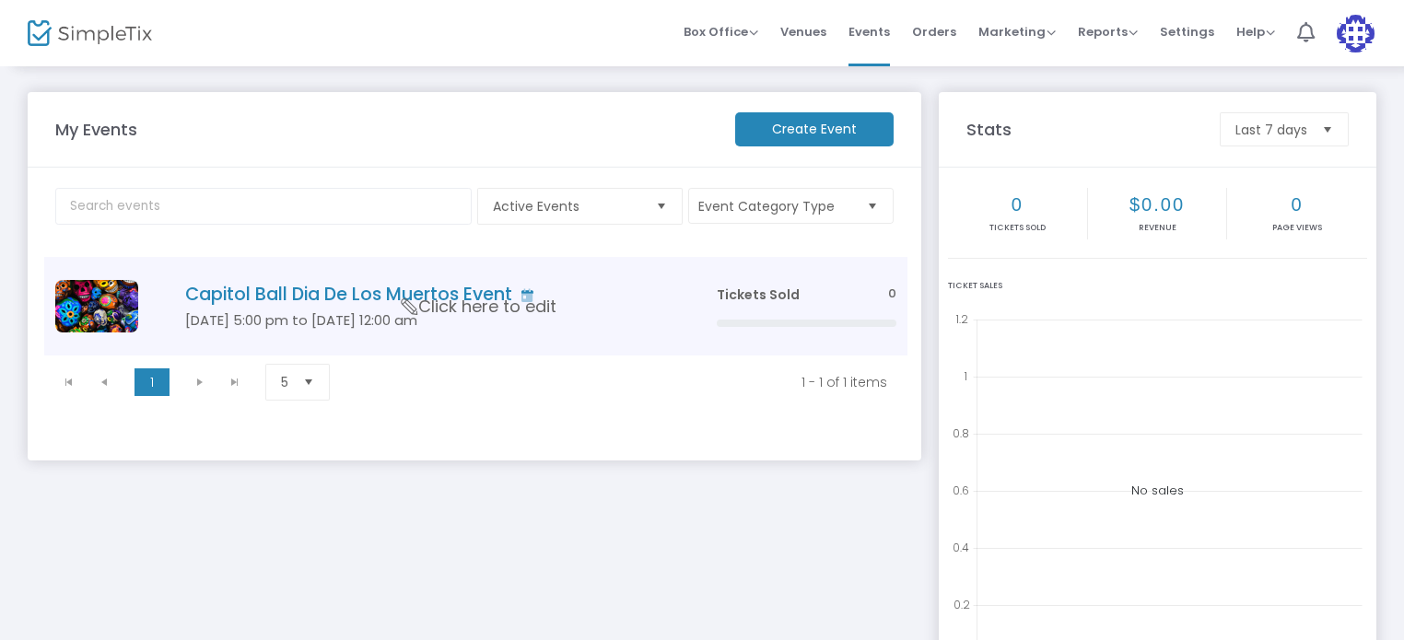
click at [209, 298] on h4 "Capitol Ball Dia De Los Muertos Event" at bounding box center [423, 294] width 476 height 21
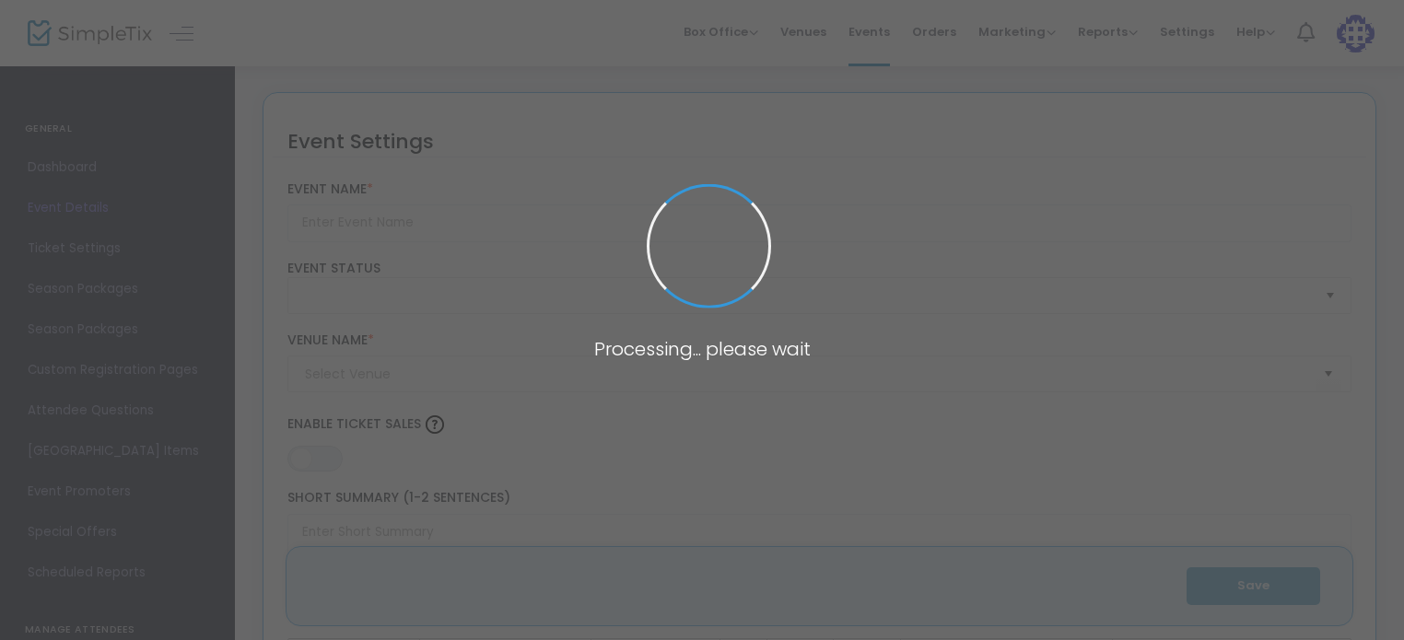
type input "Capitol Ball Dia De Los Muertos Event"
type textarea "Celebrate Dia De Los Muertos in [GEOGRAPHIC_DATA] Ballroom for a night you won’…"
type input "Buy Tickets"
type input "Bloc Venue"
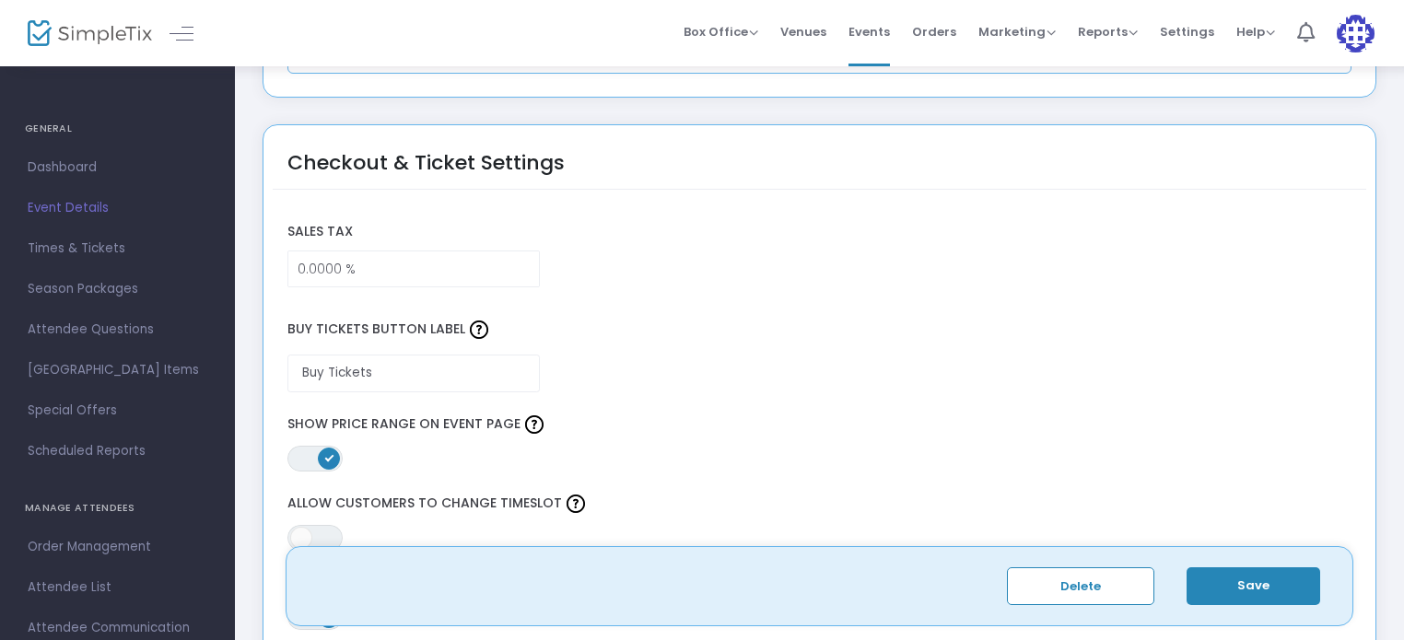
scroll to position [1437, 0]
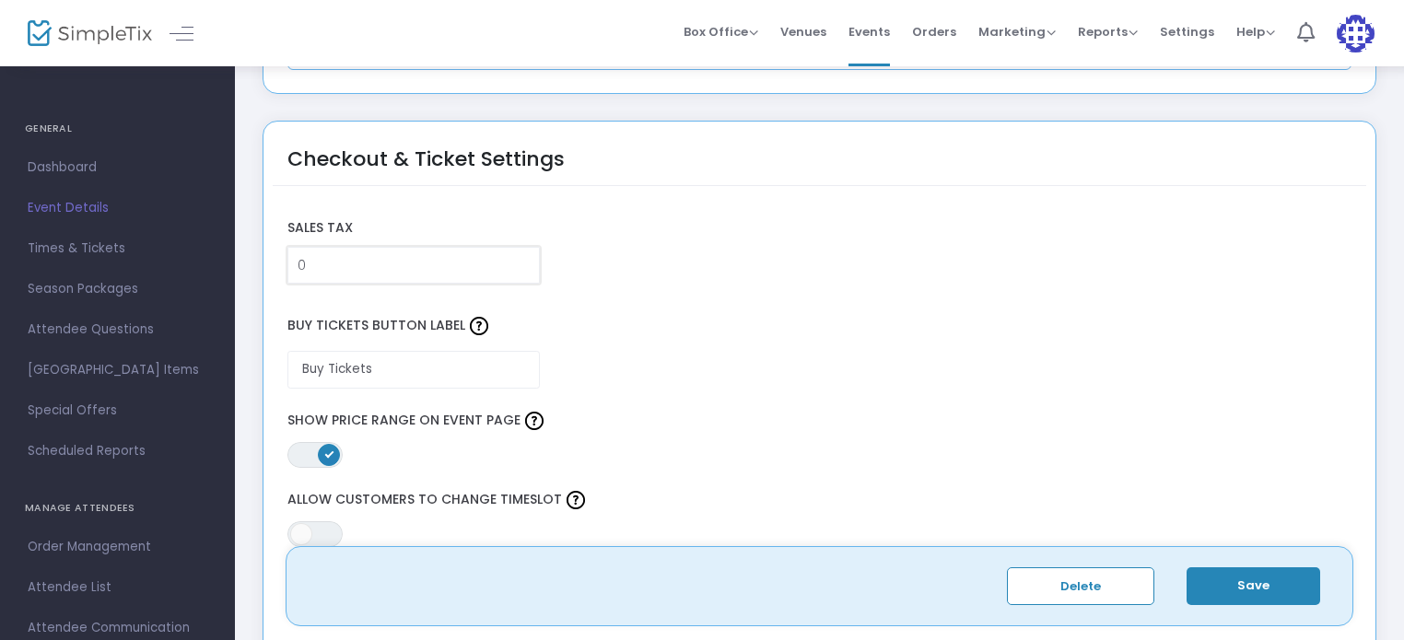
click at [309, 258] on input "0" at bounding box center [413, 265] width 251 height 35
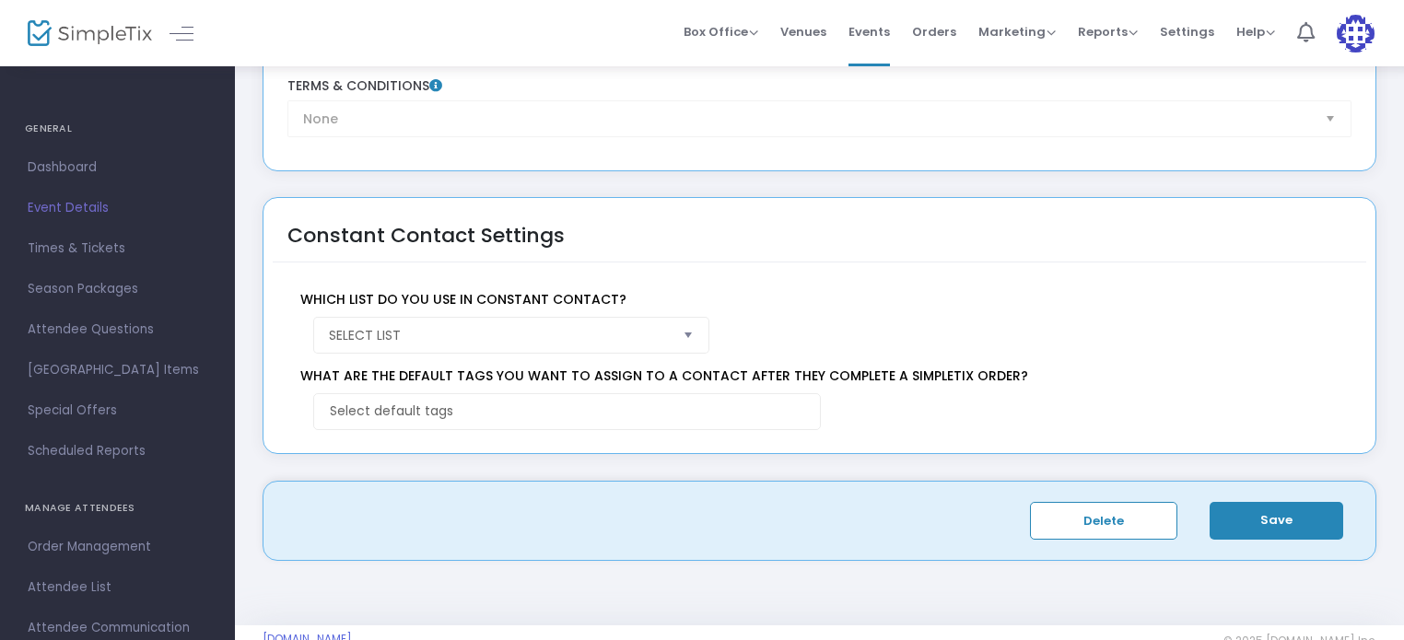
scroll to position [3216, 0]
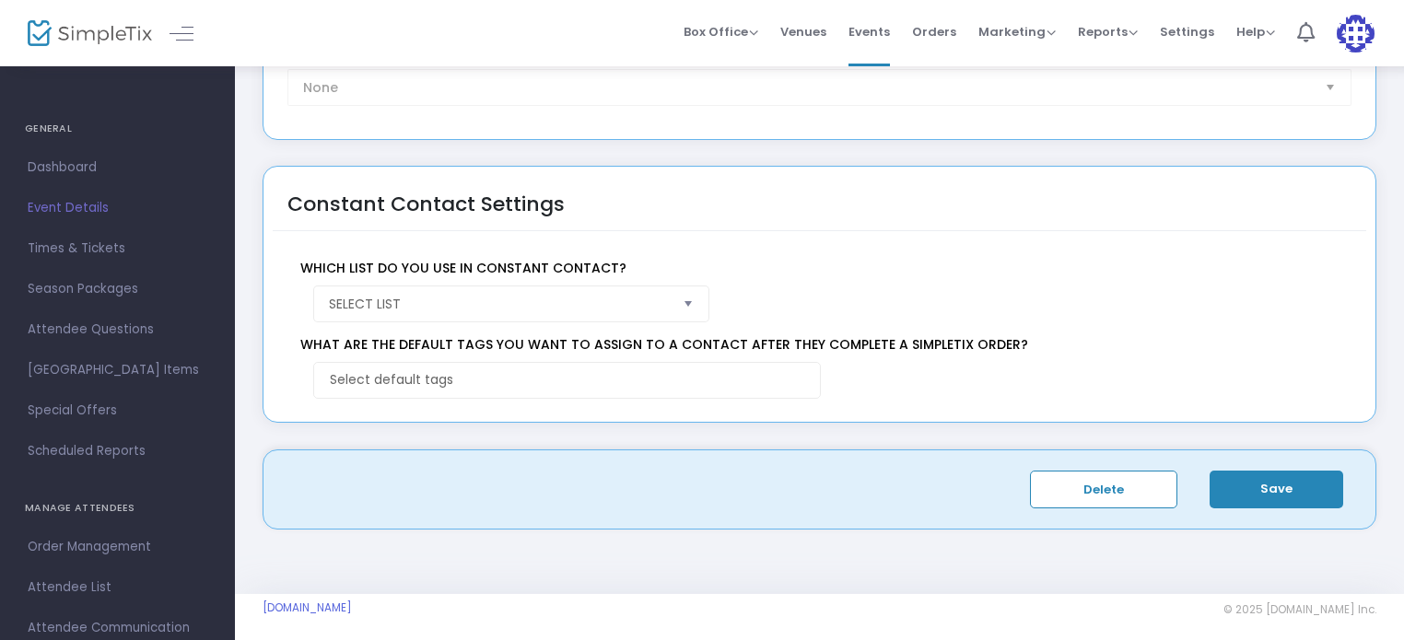
click at [687, 297] on span "Select" at bounding box center [688, 303] width 30 height 30
type input "2.9000 %"
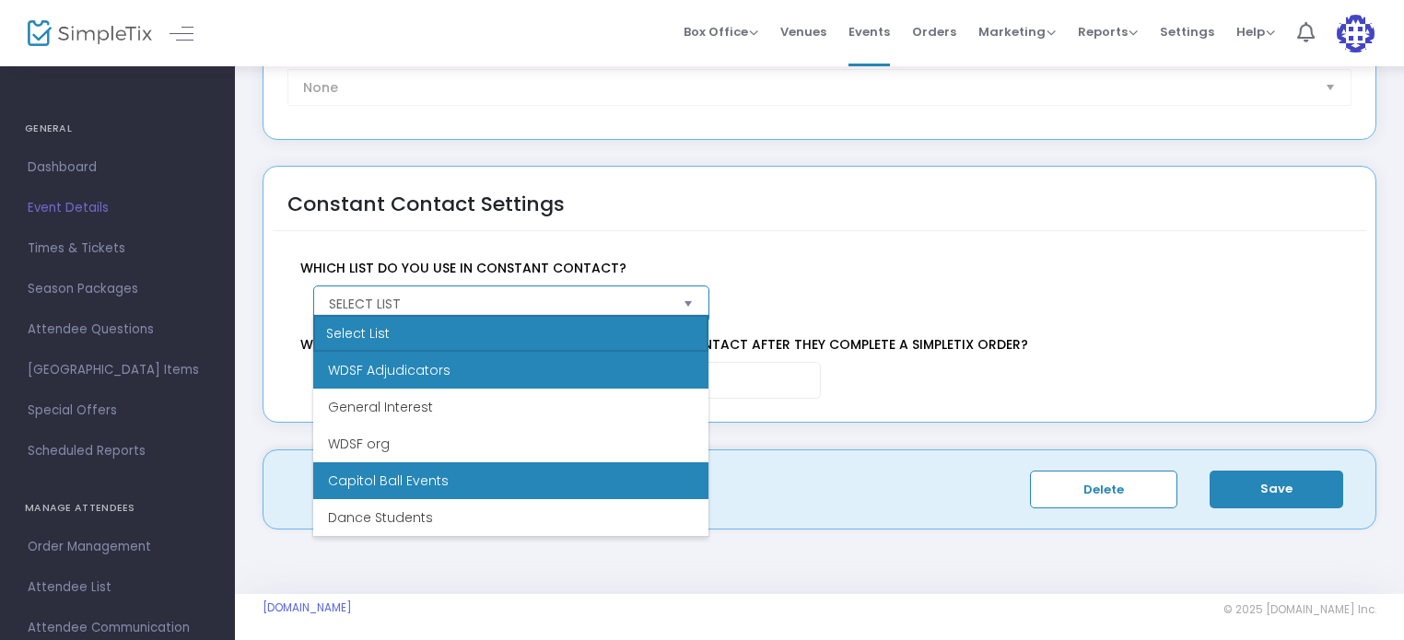
click at [537, 467] on li "Capitol Ball Events" at bounding box center [510, 480] width 395 height 37
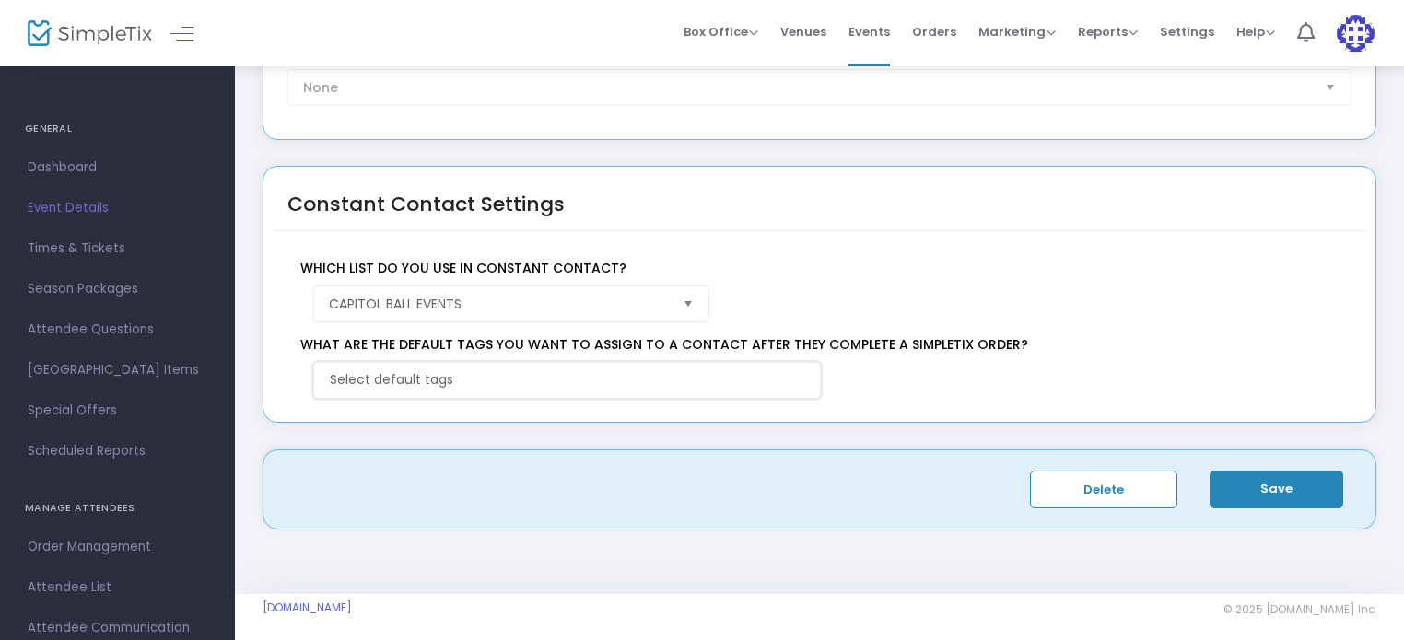
click at [592, 370] on input at bounding box center [571, 379] width 482 height 19
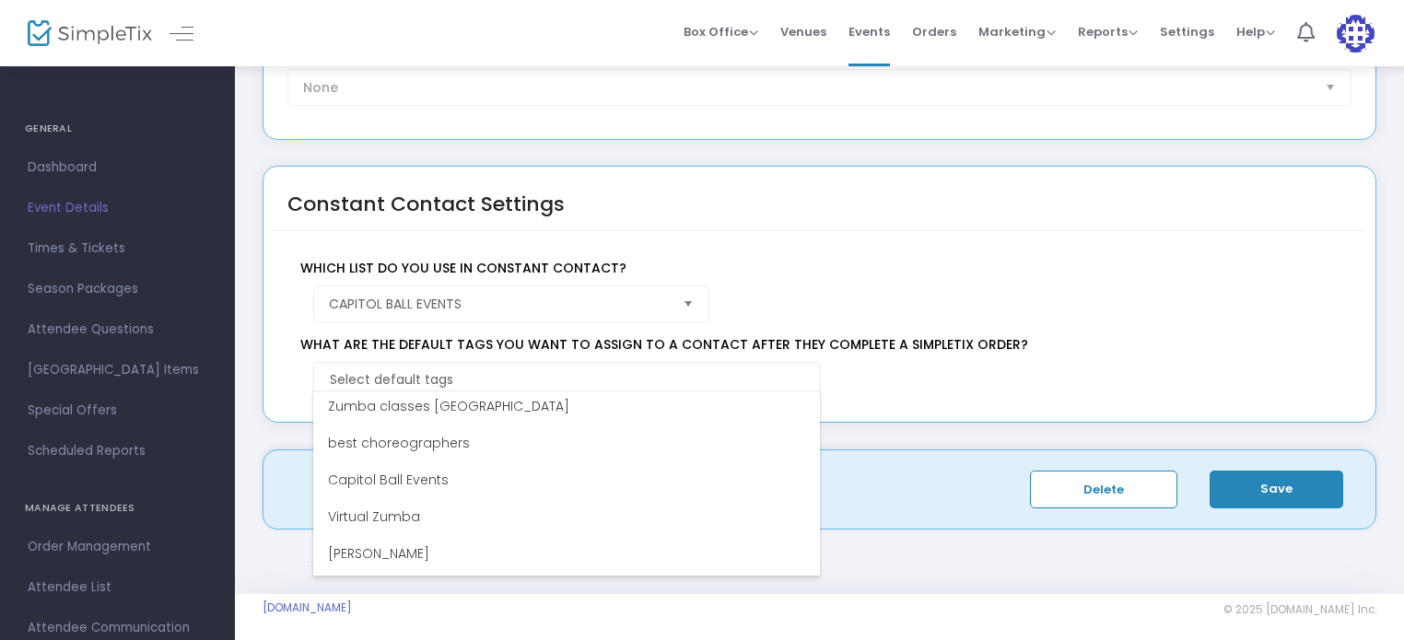
scroll to position [1469, 0]
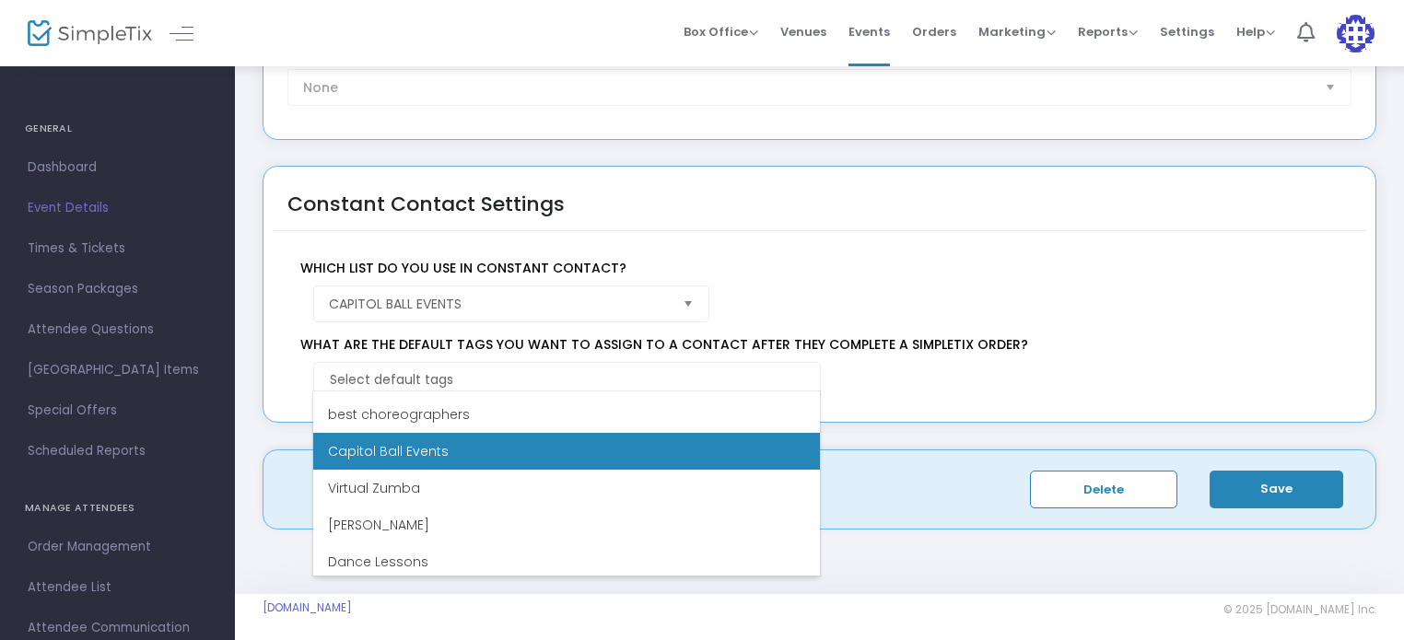
click at [417, 449] on span "Capitol Ball Events" at bounding box center [388, 451] width 121 height 18
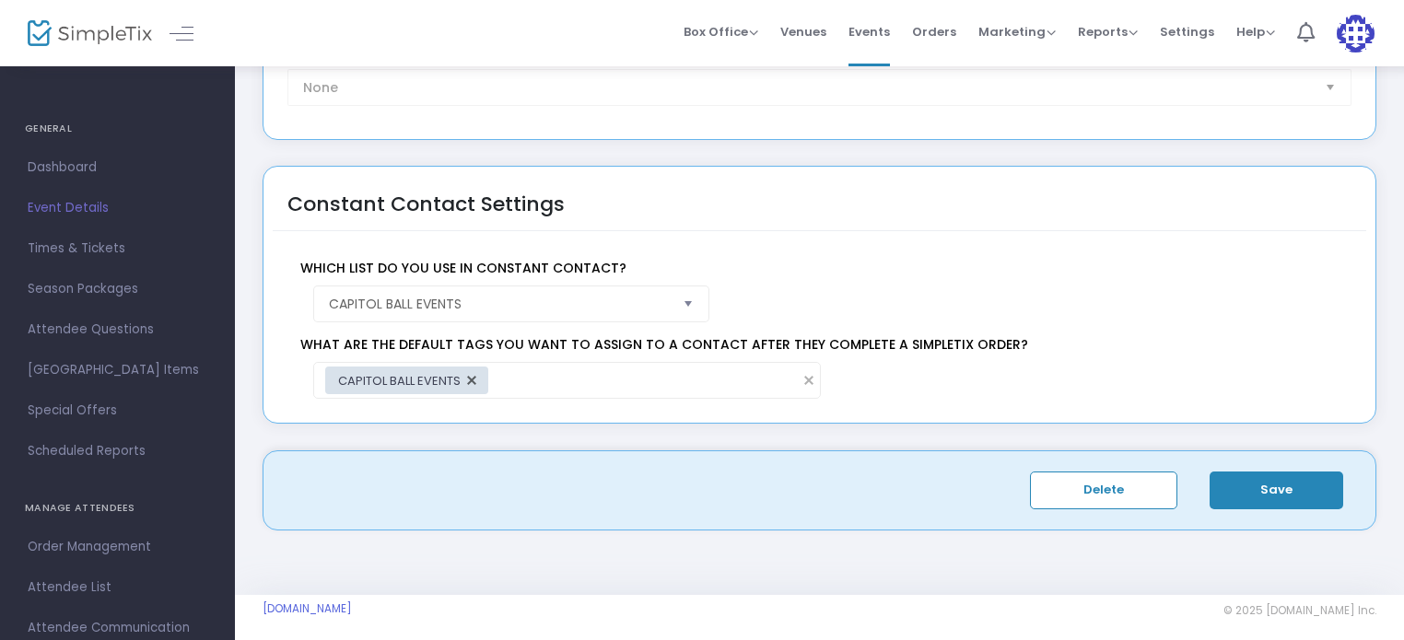
click at [1230, 262] on span "Which list do you use in Constant Contact?" at bounding box center [817, 268] width 1052 height 19
click at [1293, 484] on button "Save" at bounding box center [1276, 491] width 134 height 38
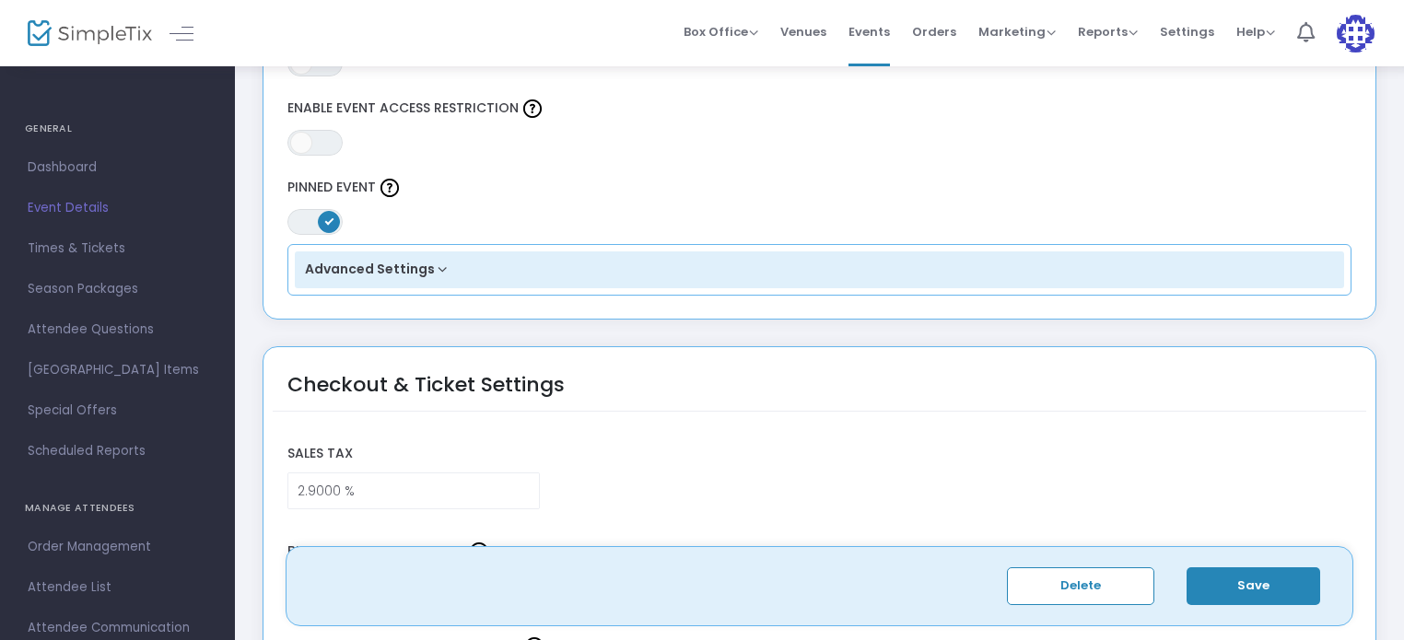
scroll to position [1189, 0]
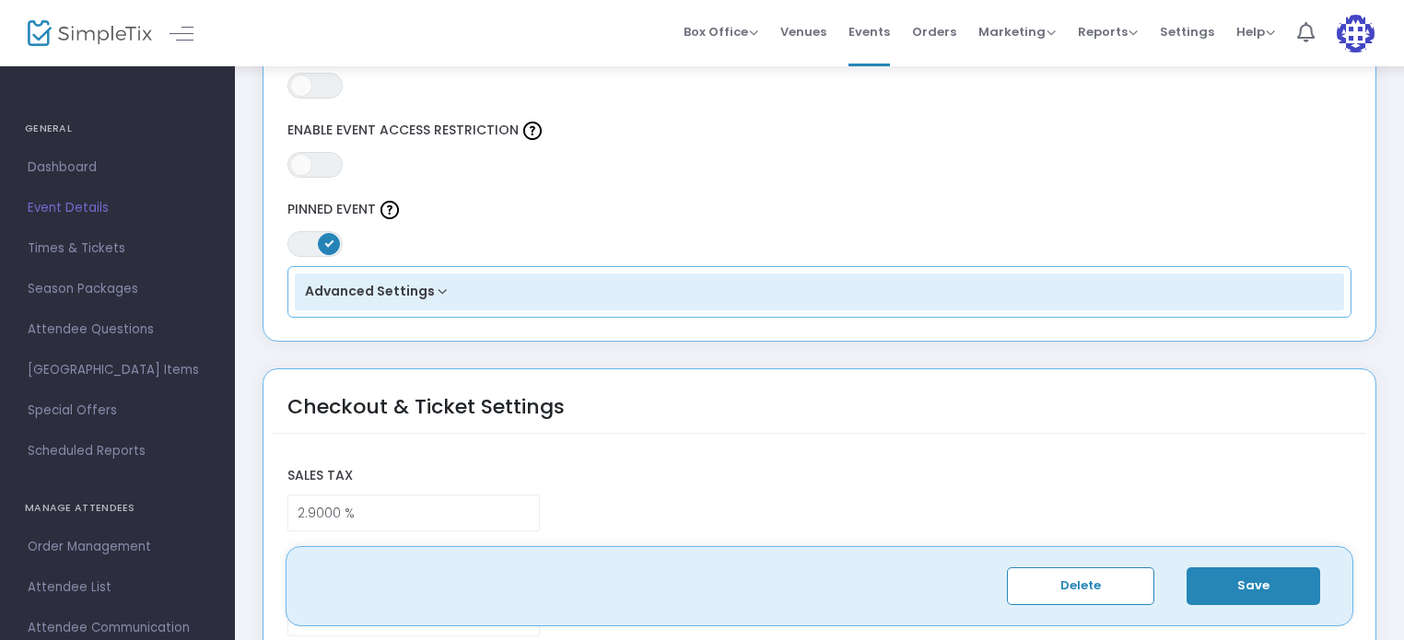
click at [454, 277] on button "Advanced Settings" at bounding box center [820, 292] width 1050 height 37
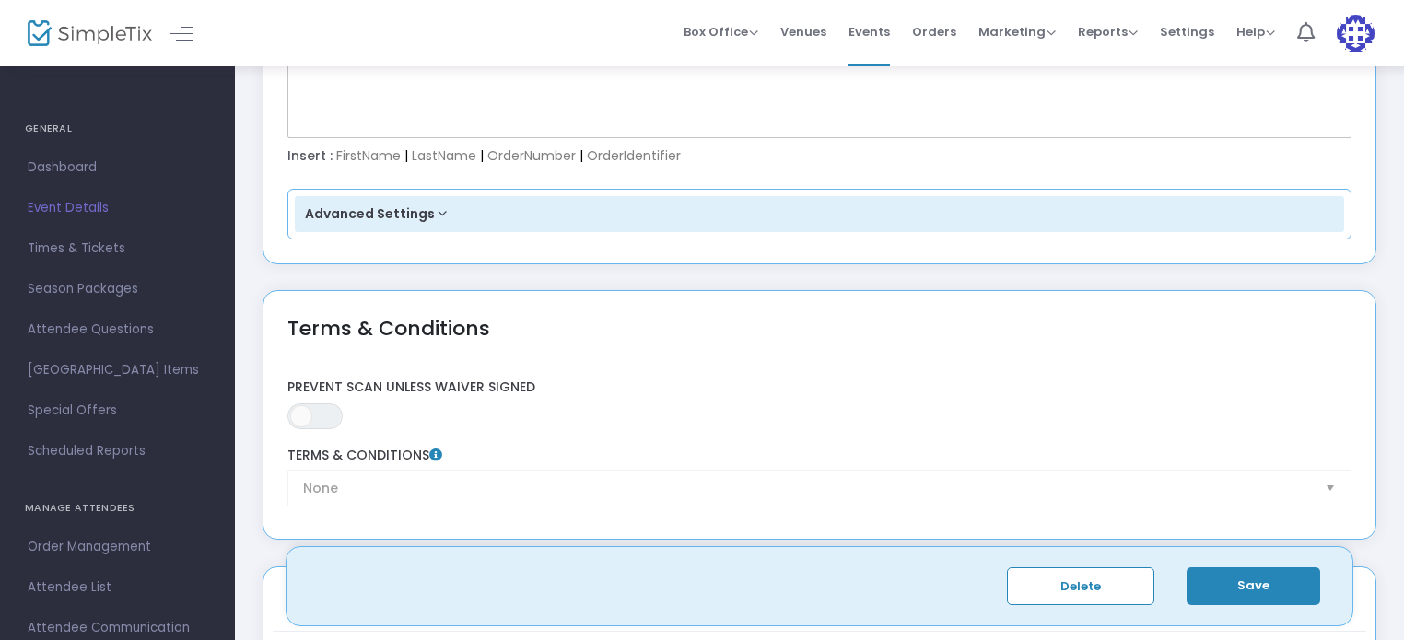
scroll to position [3400, 0]
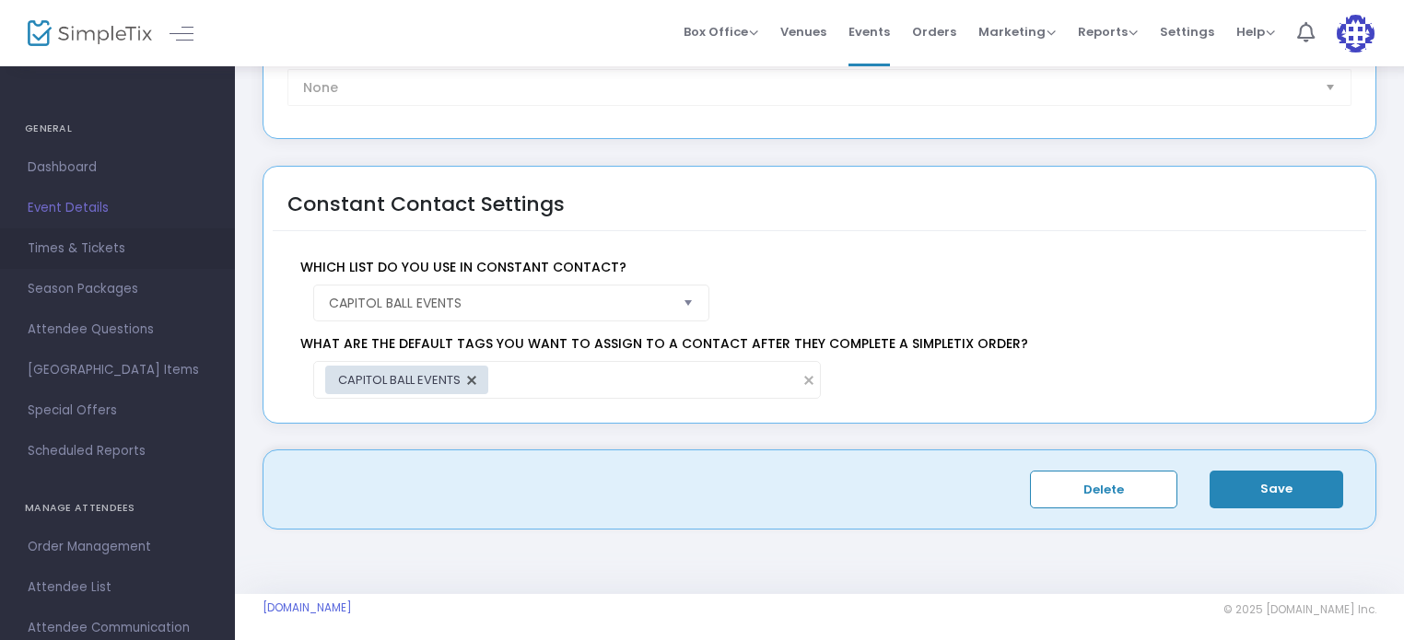
click at [96, 247] on span "Times & Tickets" at bounding box center [118, 249] width 180 height 24
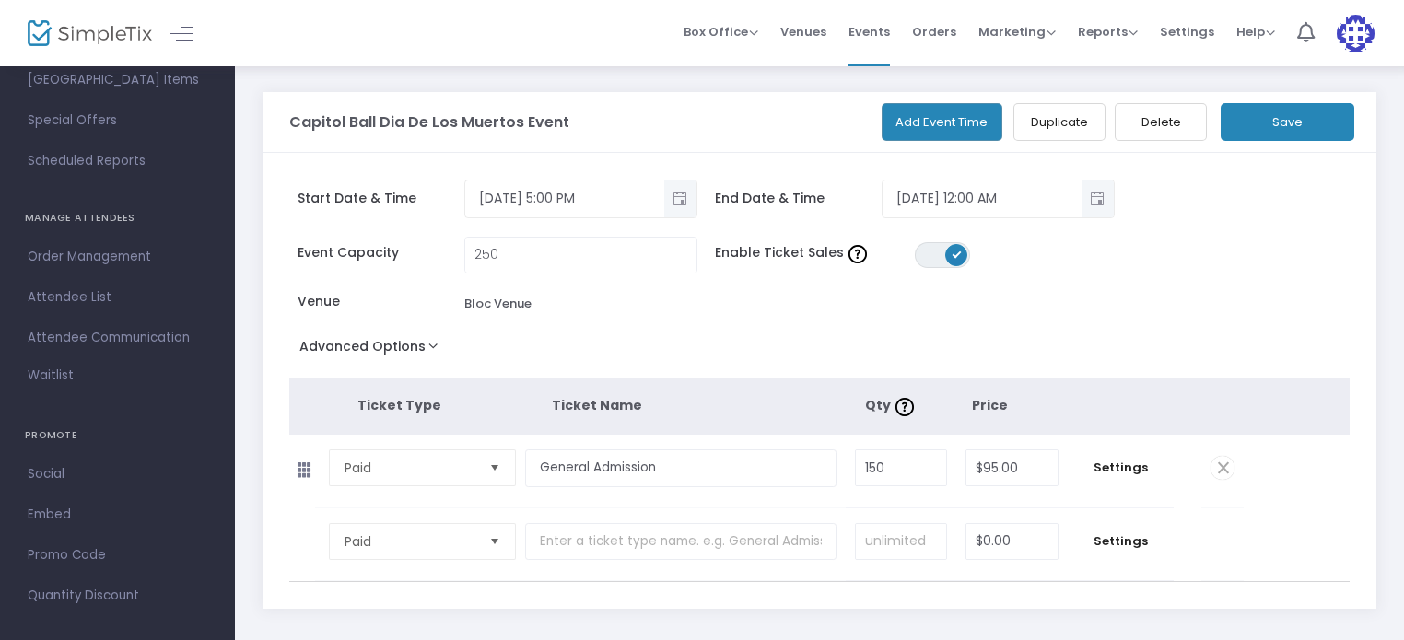
scroll to position [305, 0]
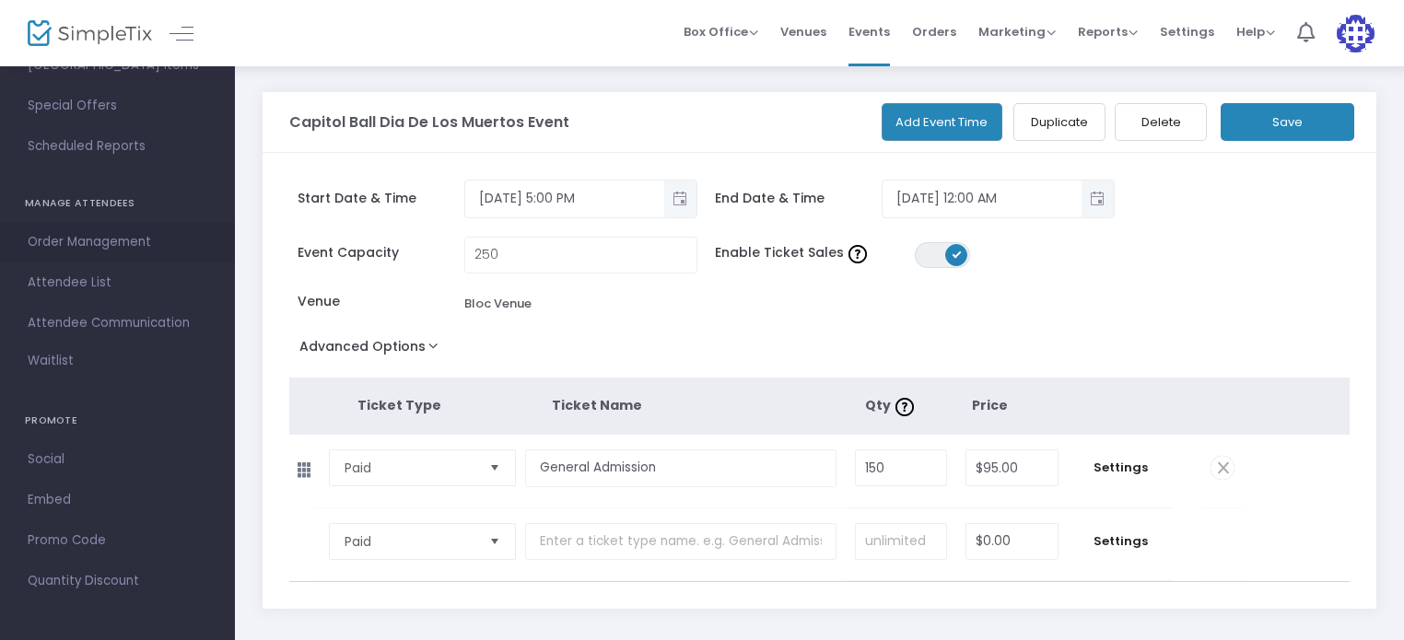
click at [88, 246] on span "Order Management" at bounding box center [118, 242] width 180 height 24
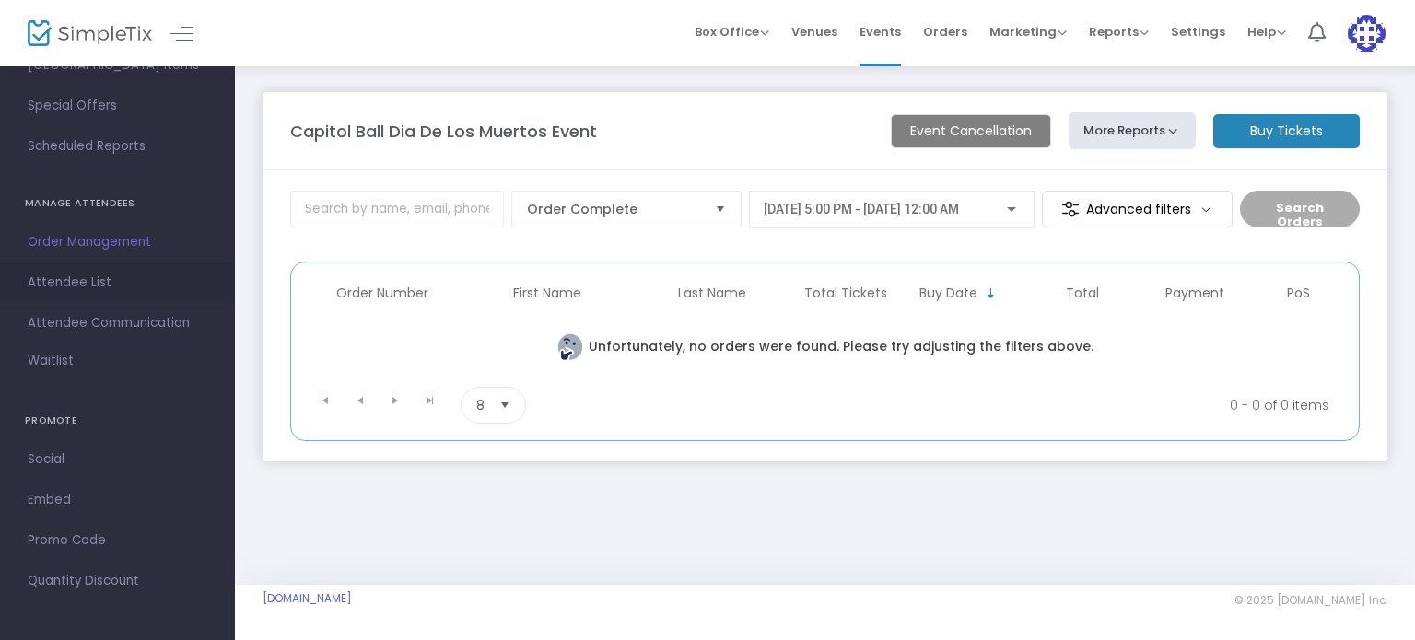
click at [70, 284] on span "Attendee List" at bounding box center [118, 283] width 180 height 24
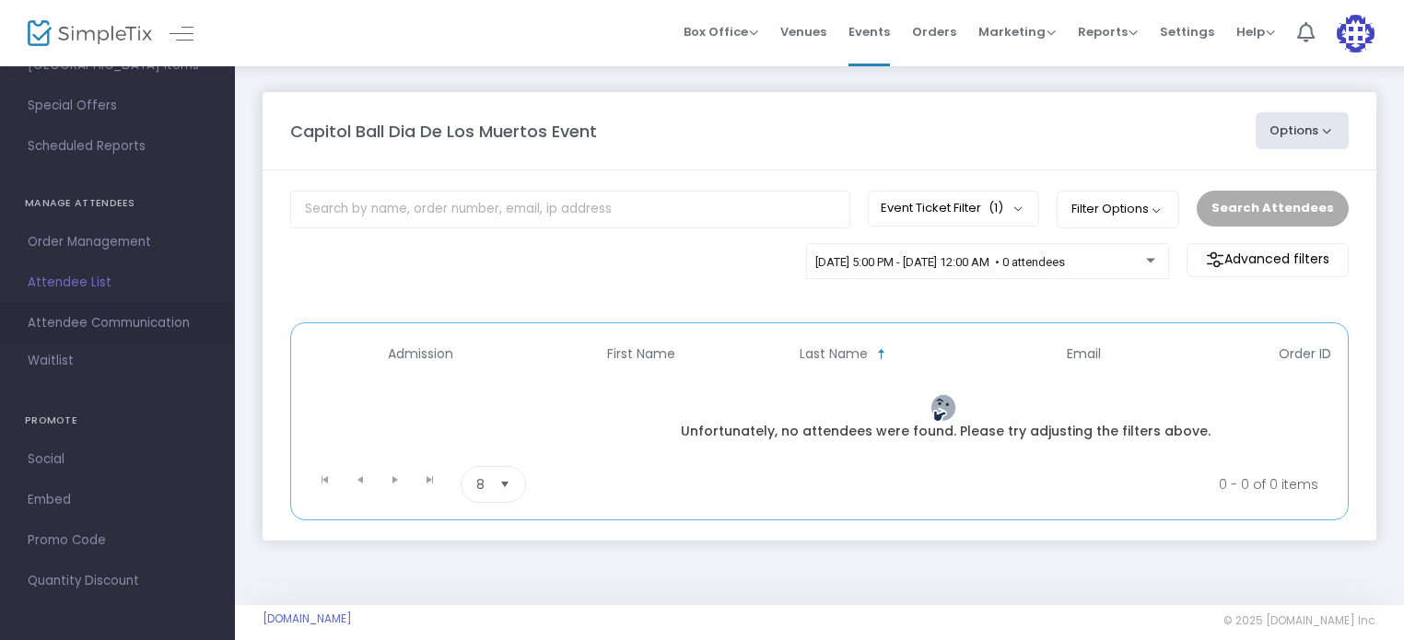
click at [94, 314] on span "Attendee Communication" at bounding box center [118, 323] width 180 height 24
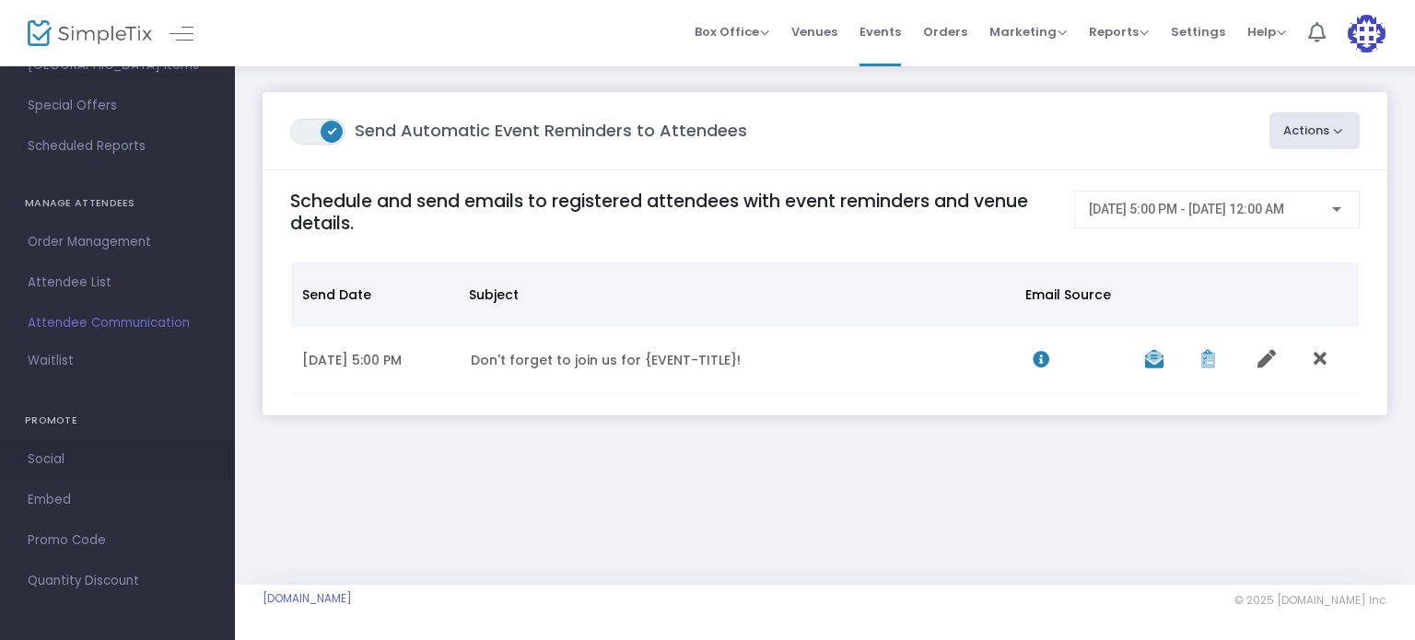
click at [41, 465] on span "Social" at bounding box center [118, 460] width 180 height 24
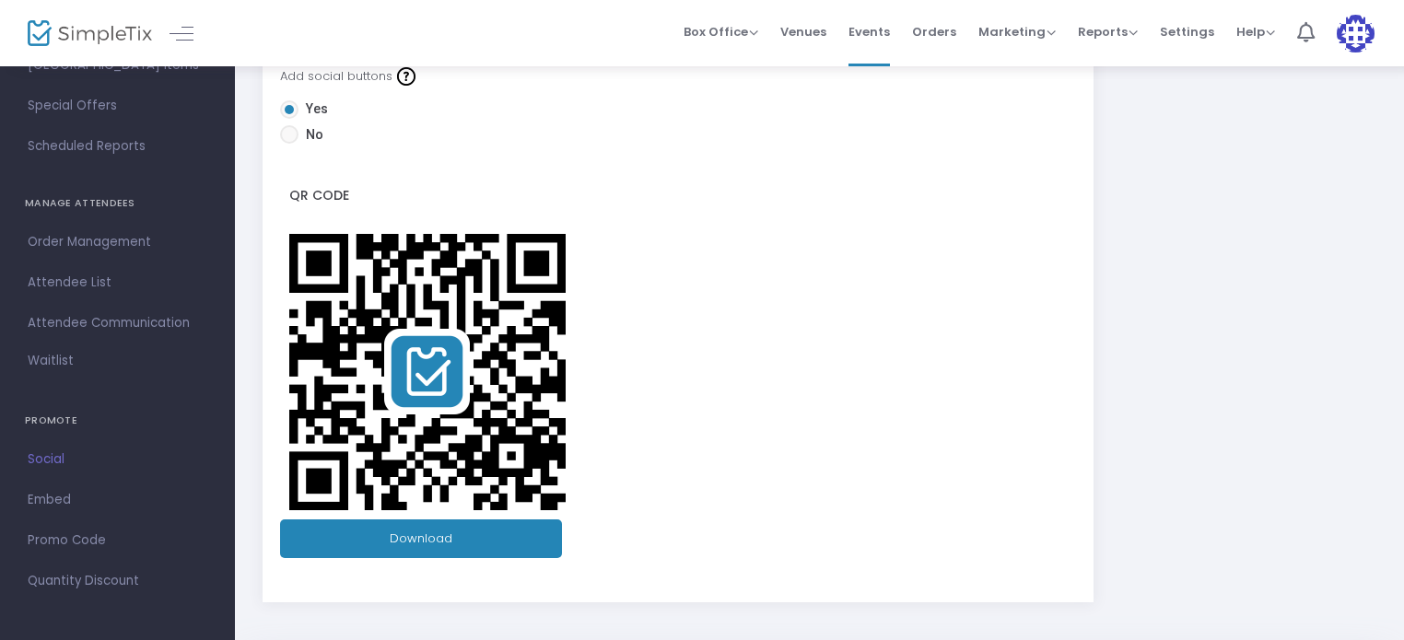
scroll to position [418, 0]
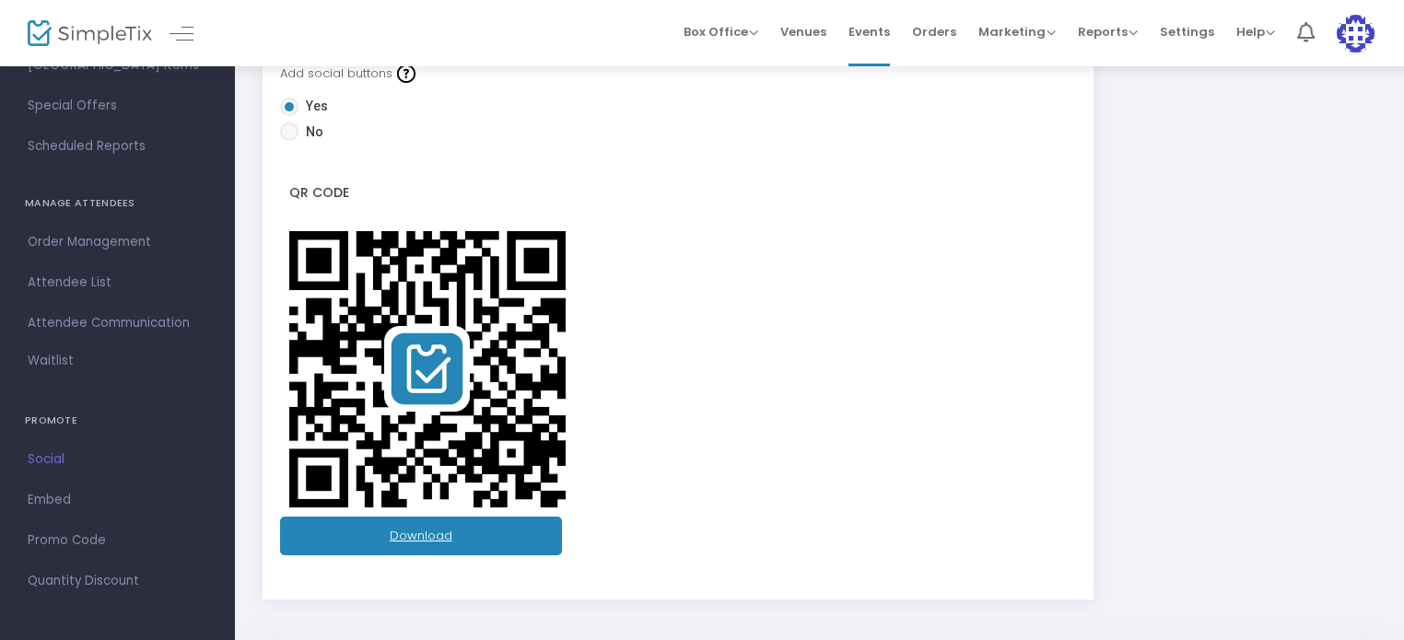
click at [379, 530] on link "Download" at bounding box center [421, 536] width 282 height 39
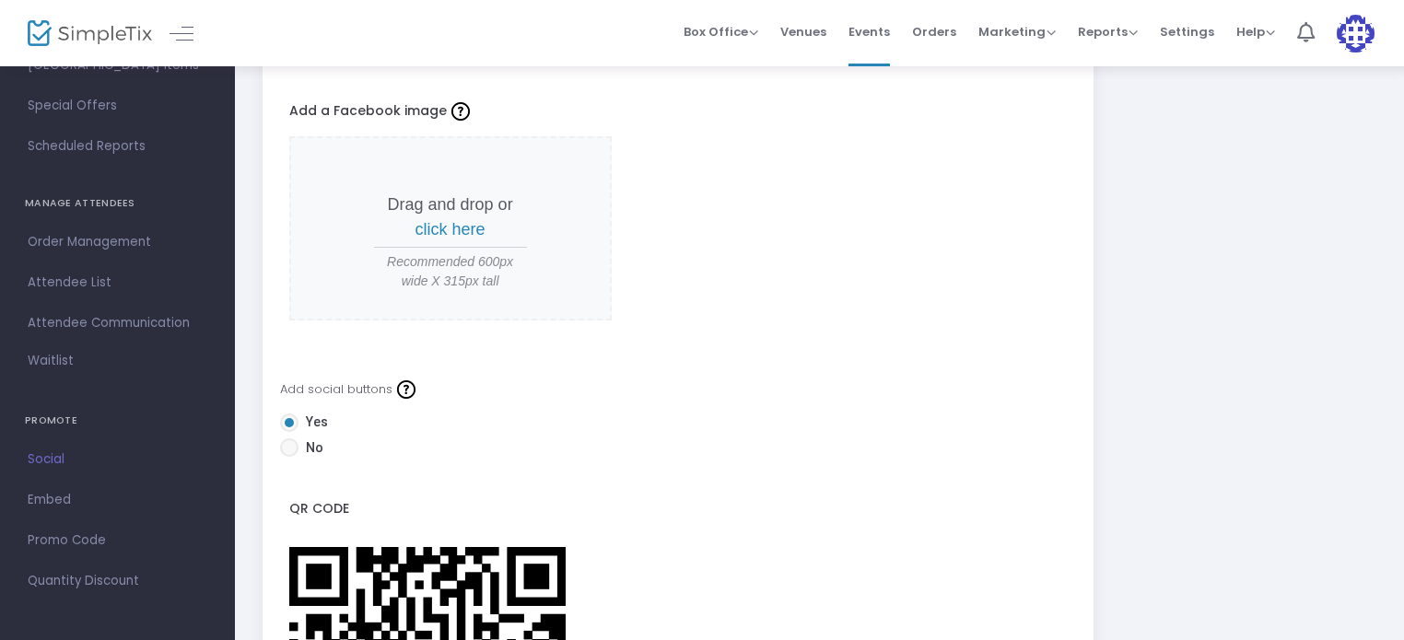
scroll to position [114, 0]
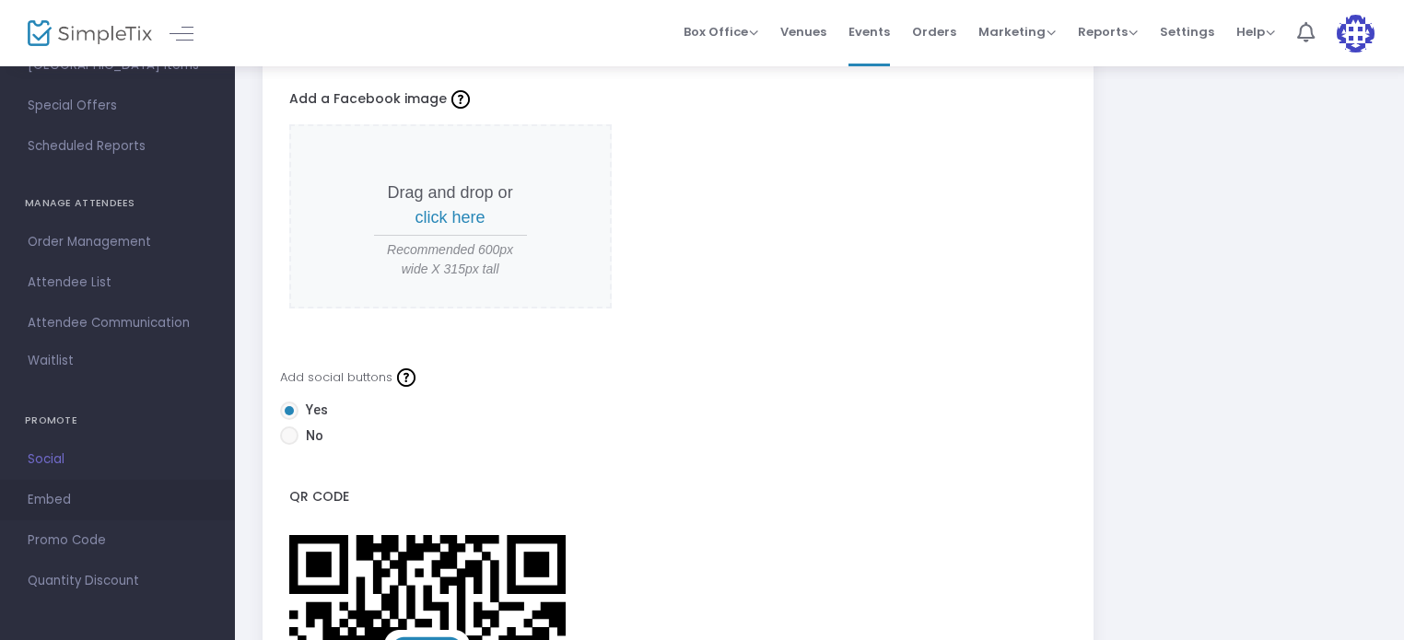
click at [40, 502] on span "Embed" at bounding box center [118, 500] width 180 height 24
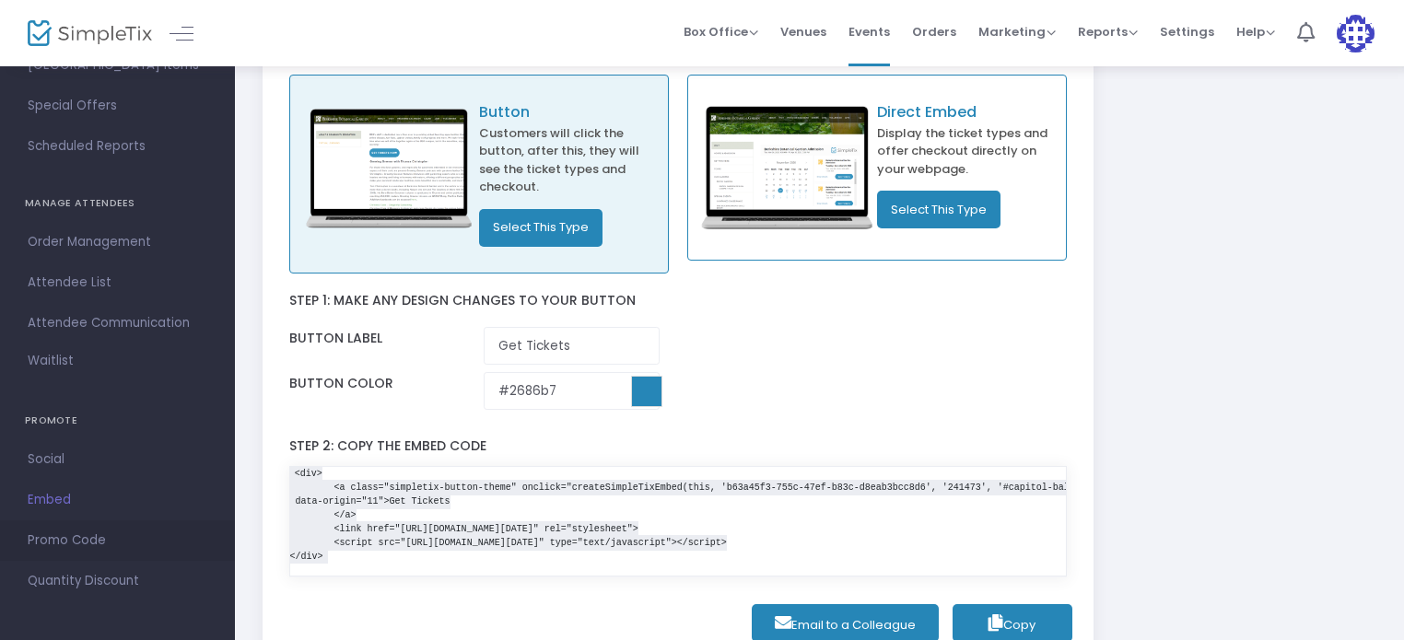
click at [110, 537] on span "Promo Code" at bounding box center [118, 541] width 180 height 24
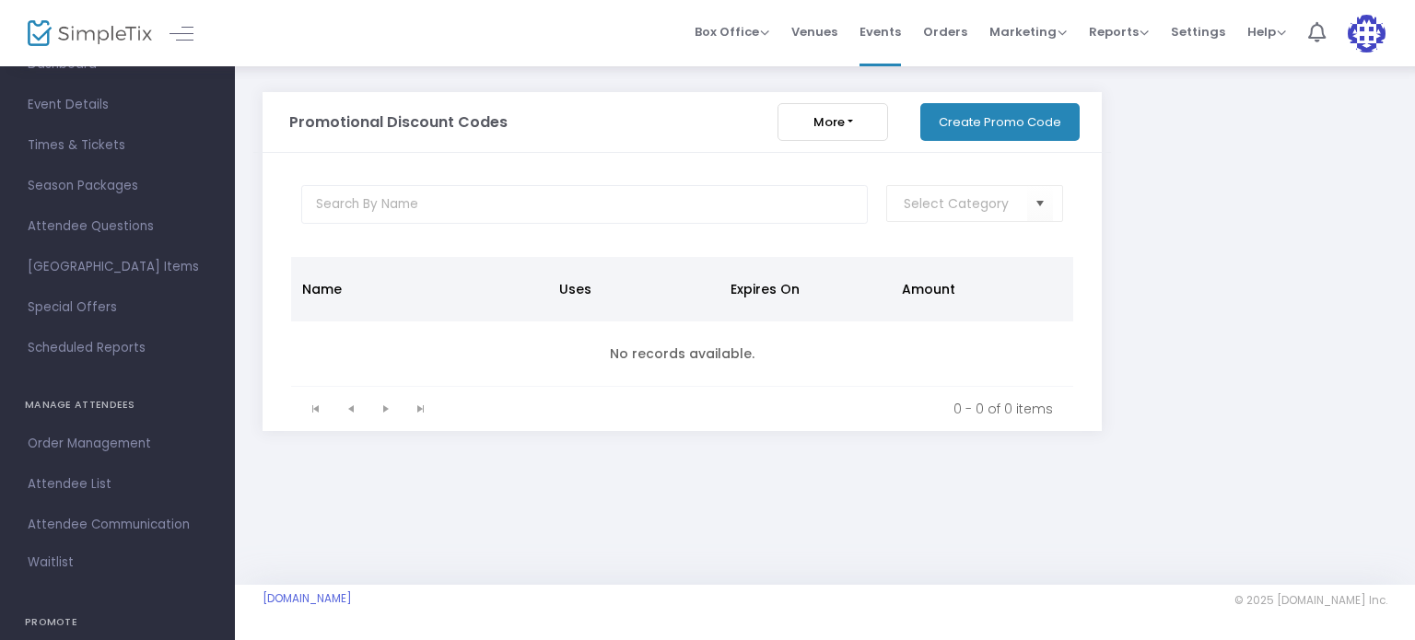
scroll to position [101, 0]
click at [87, 449] on span "Order Management" at bounding box center [118, 446] width 180 height 24
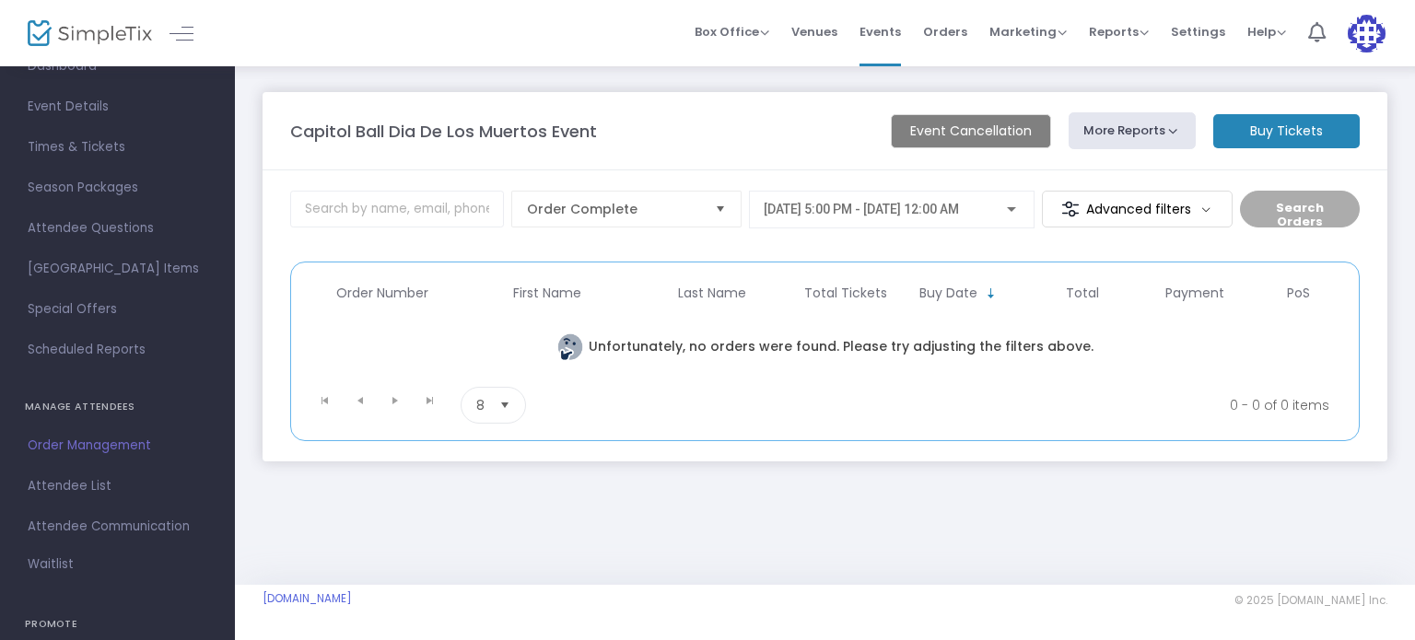
click at [1311, 130] on m-button "Buy Tickets" at bounding box center [1286, 131] width 146 height 34
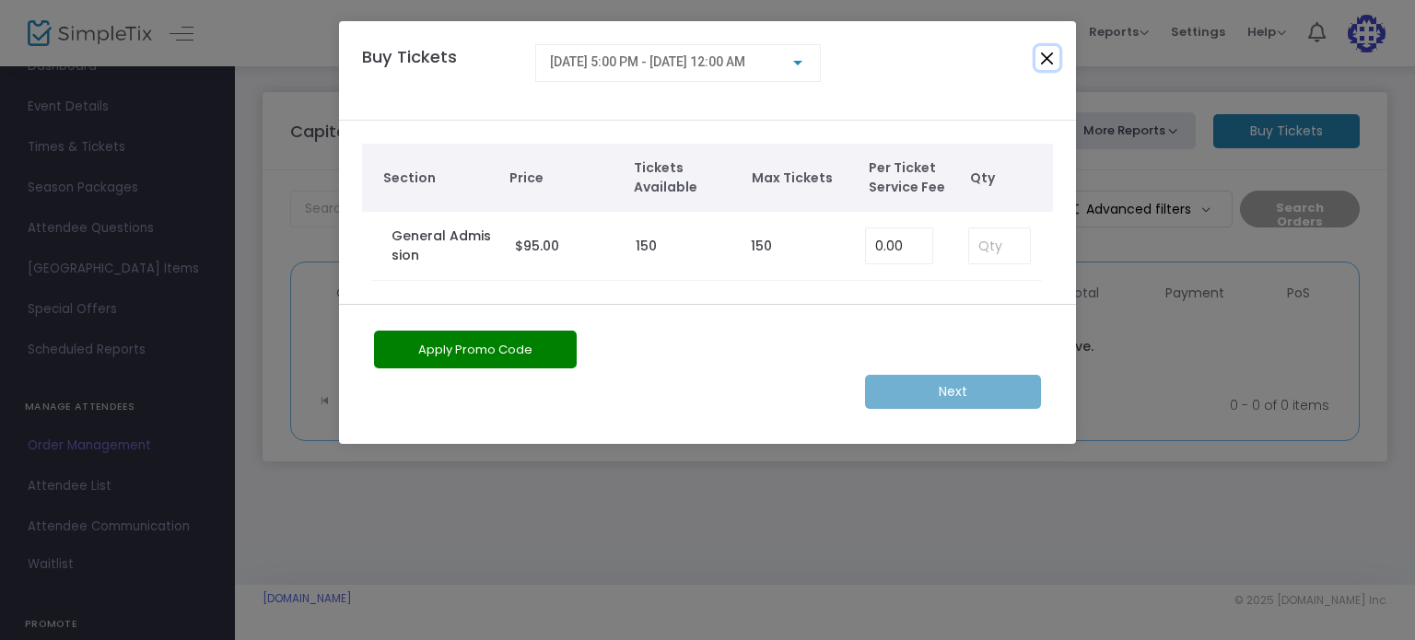
click at [1052, 54] on button "Close" at bounding box center [1047, 58] width 24 height 24
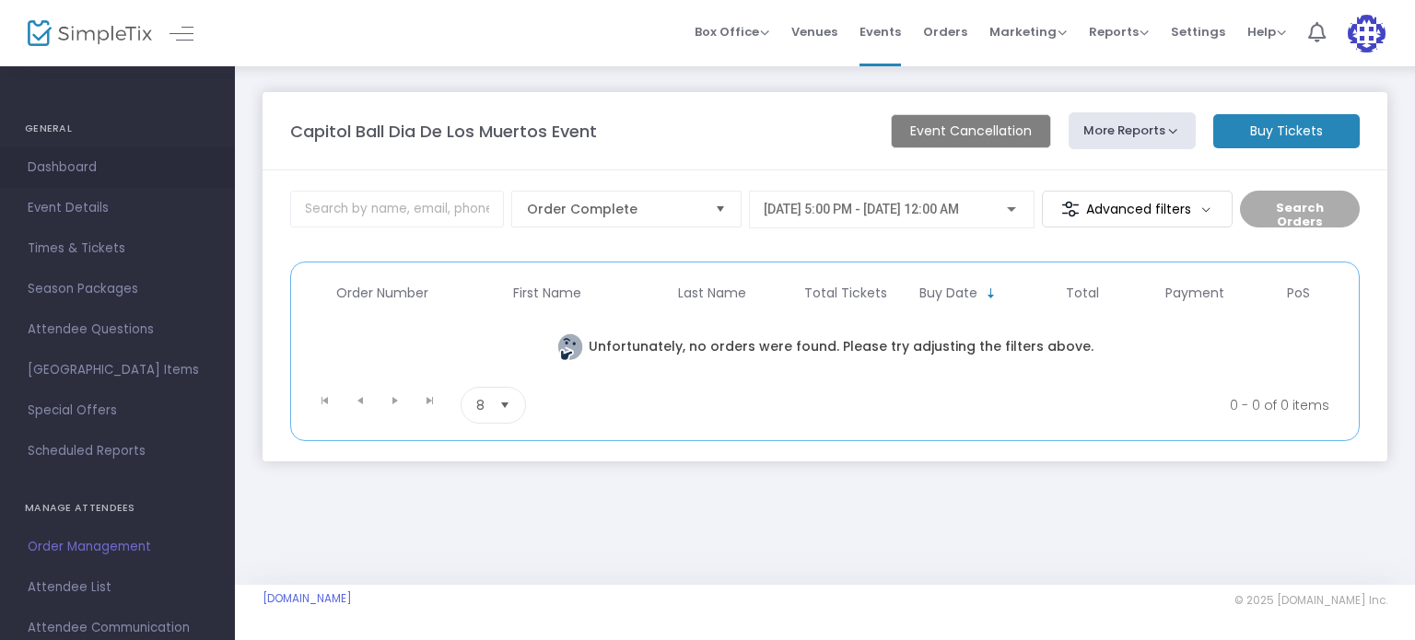
click at [57, 168] on span "Dashboard" at bounding box center [118, 168] width 180 height 24
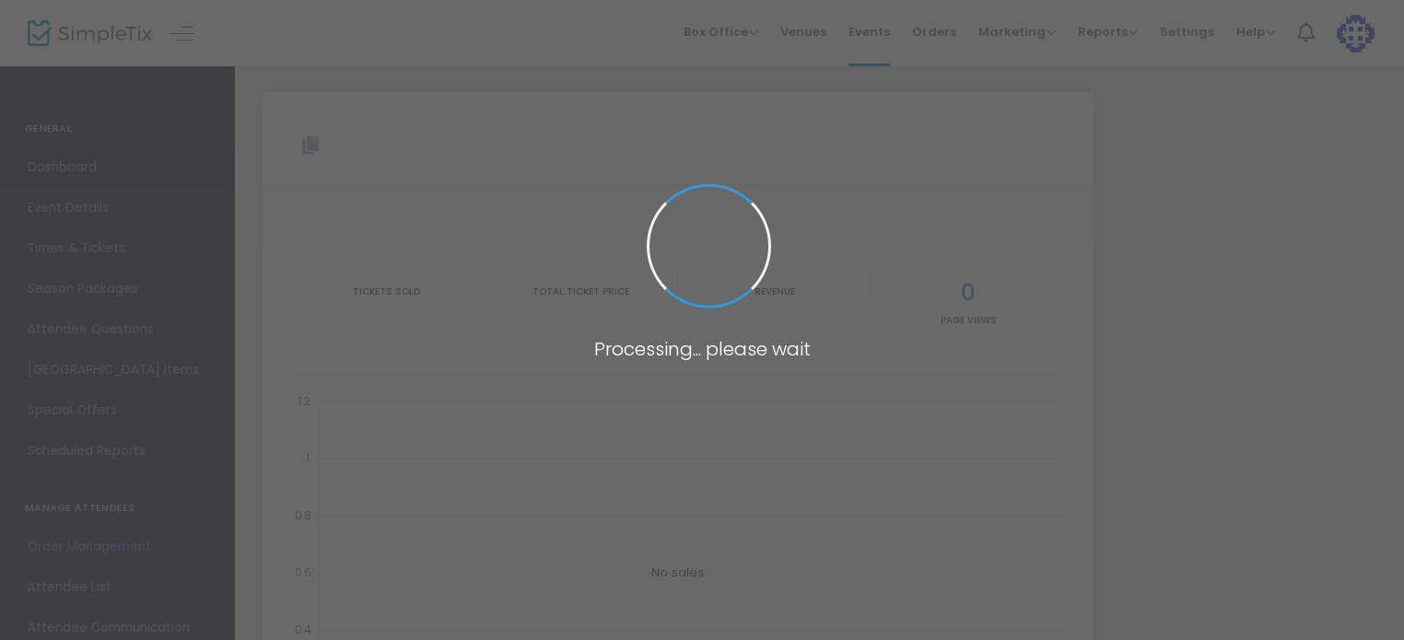
type input "[URL][DOMAIN_NAME]"
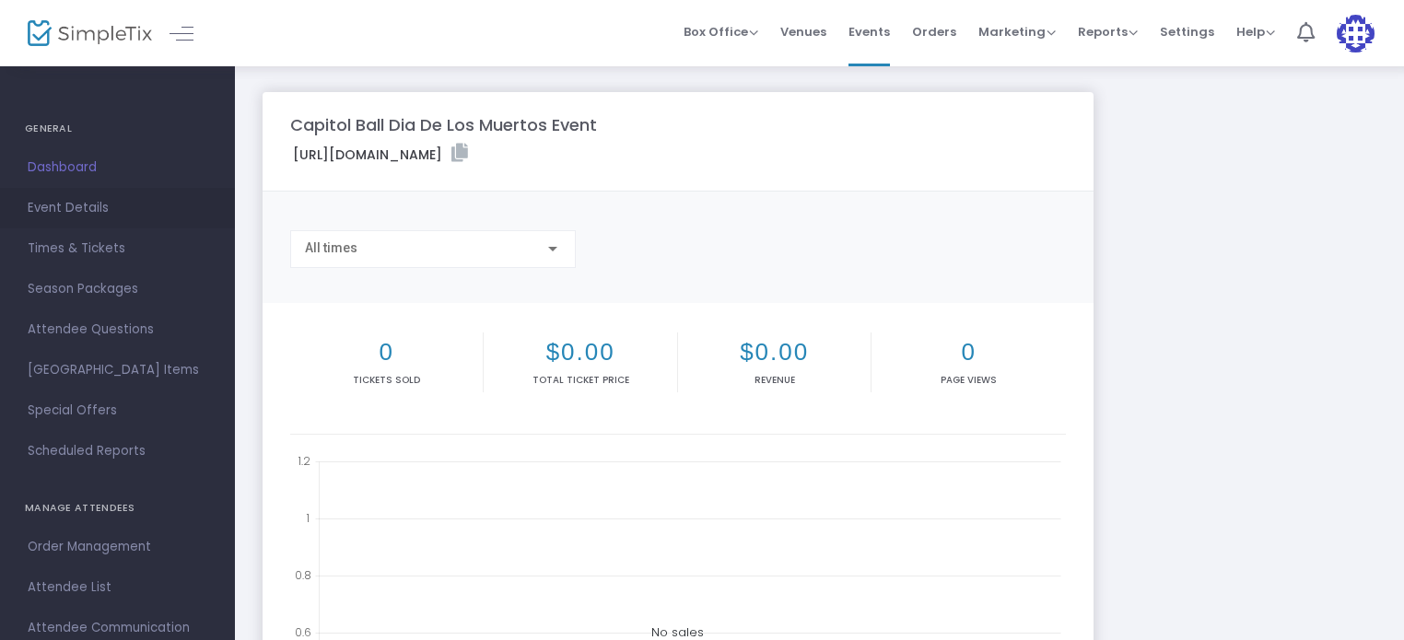
click at [61, 201] on span "Event Details" at bounding box center [118, 208] width 180 height 24
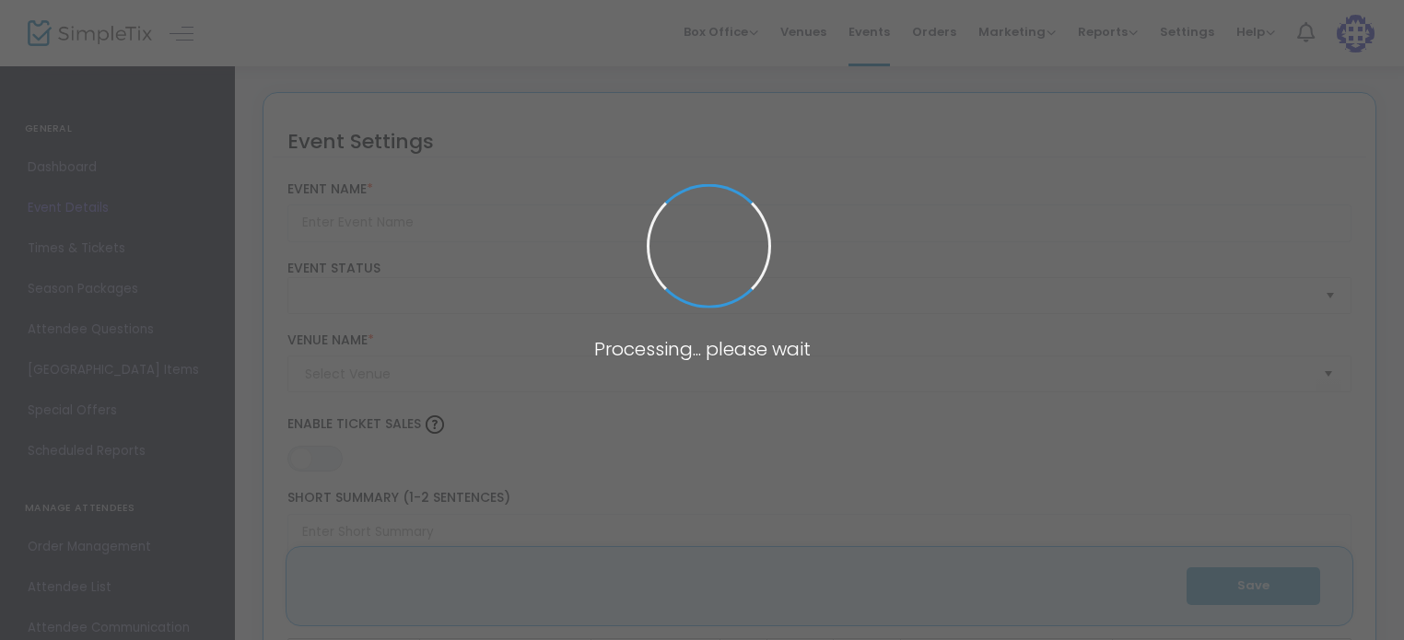
type input "Capitol Ball Dia De Los Muertos Event"
type textarea "Celebrate Dia De Los Muertos in [GEOGRAPHIC_DATA] Ballroom for a night you won’…"
type input "2.9000 %"
type input "Buy Tickets"
type input "Bloc Venue"
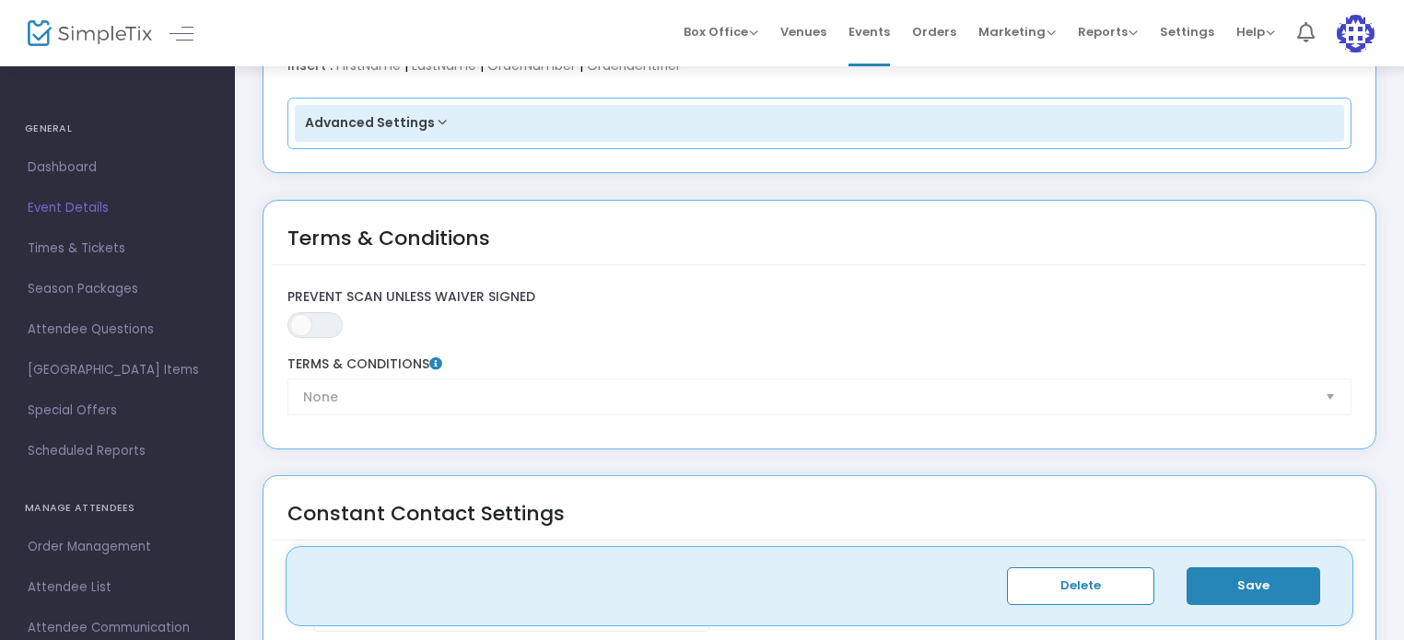
scroll to position [3216, 0]
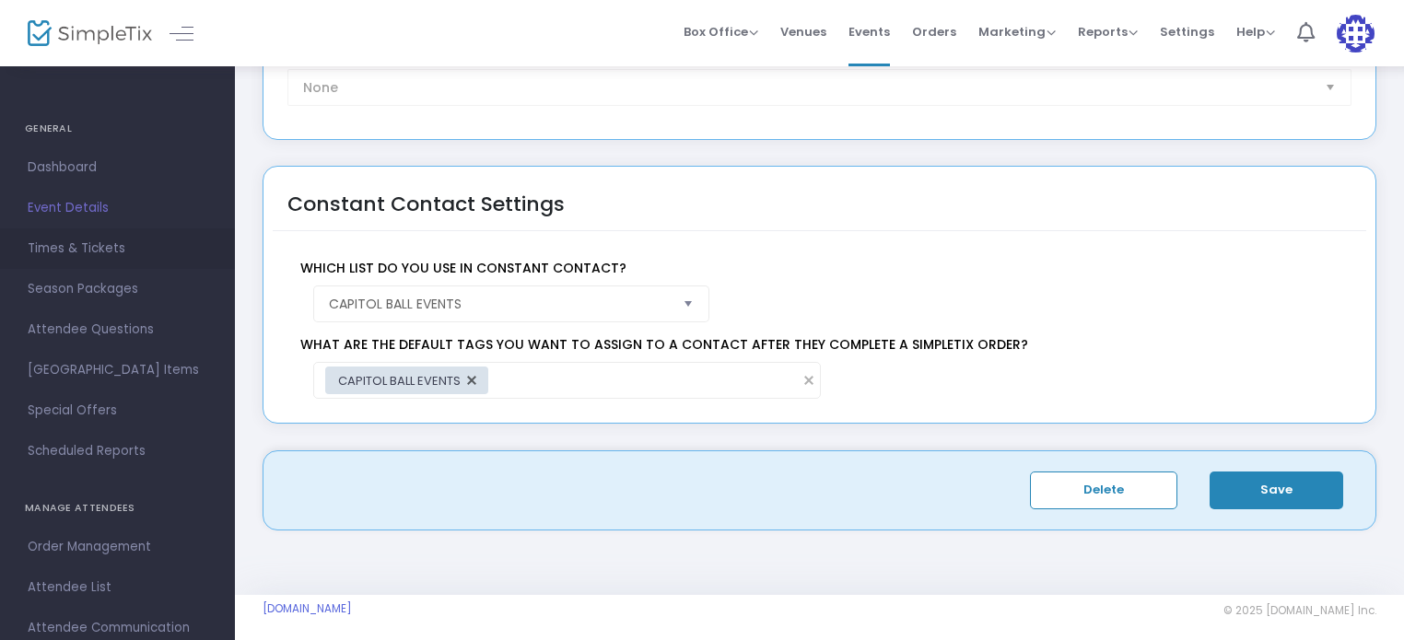
click at [75, 253] on span "Times & Tickets" at bounding box center [118, 249] width 180 height 24
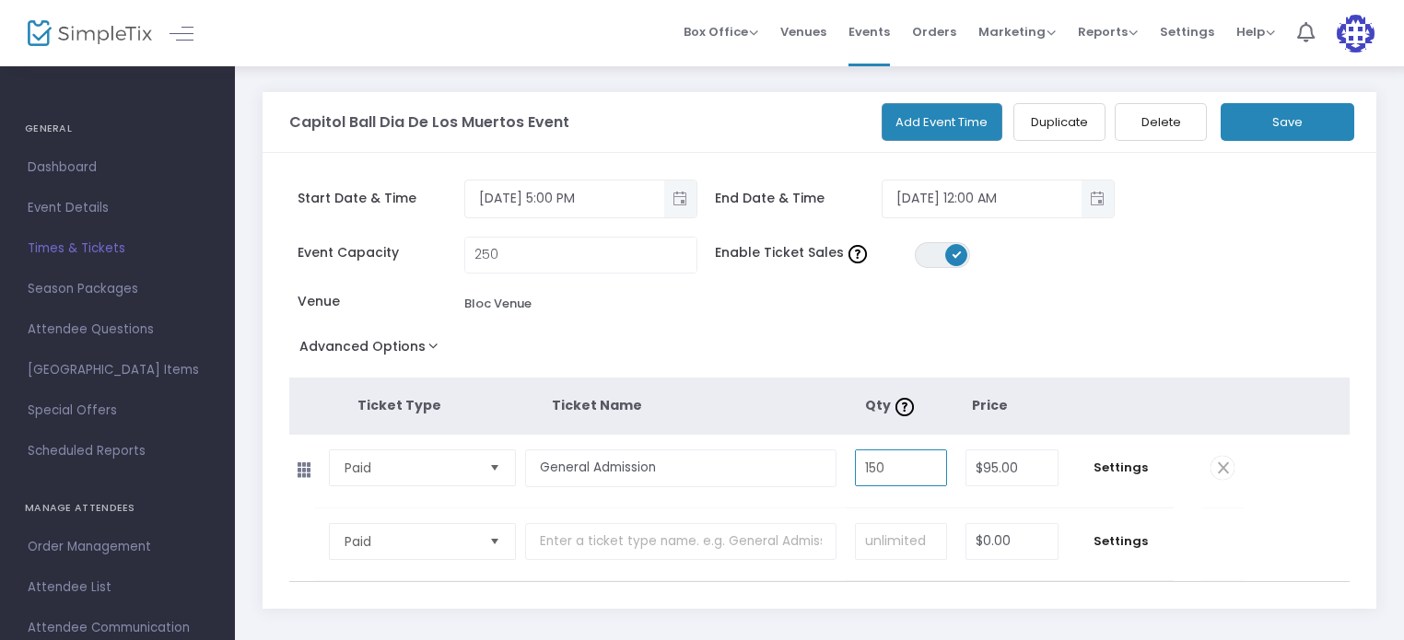
click at [905, 469] on input "150" at bounding box center [901, 467] width 90 height 35
click at [1107, 392] on th at bounding box center [1107, 406] width 78 height 56
click at [906, 477] on input "150" at bounding box center [901, 467] width 90 height 35
type input "200"
click at [1297, 128] on button "Save" at bounding box center [1287, 122] width 134 height 38
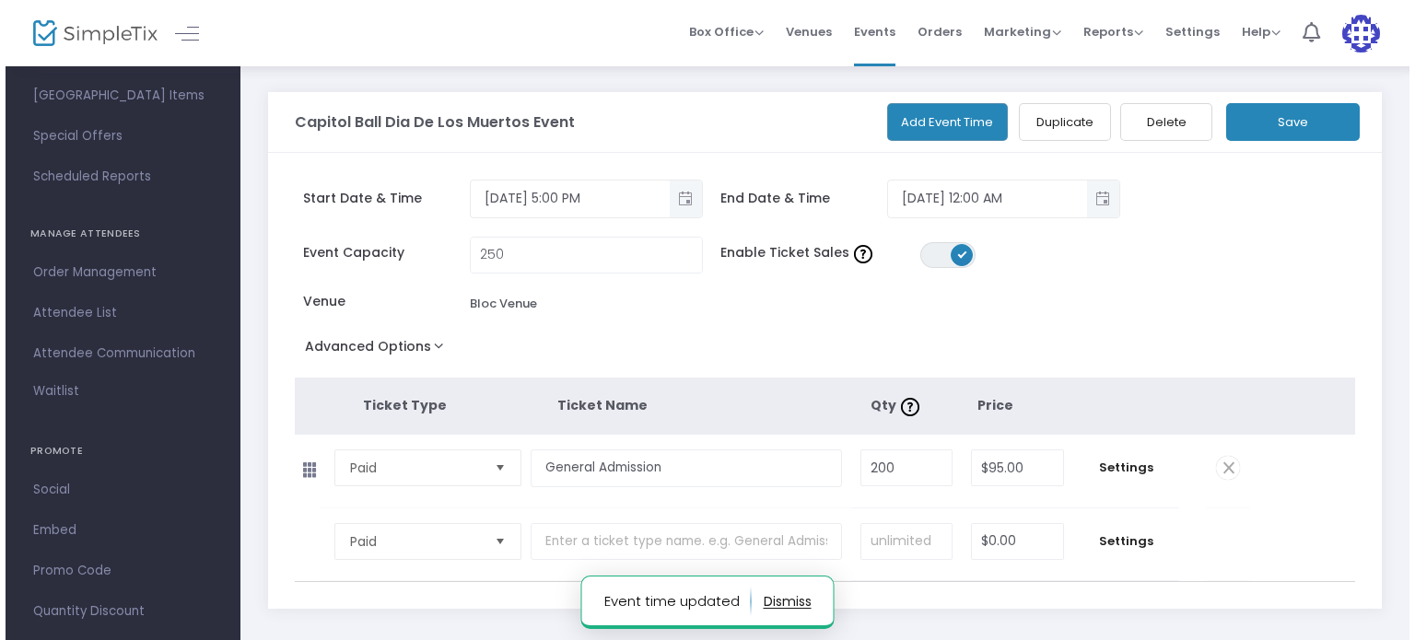
scroll to position [305, 0]
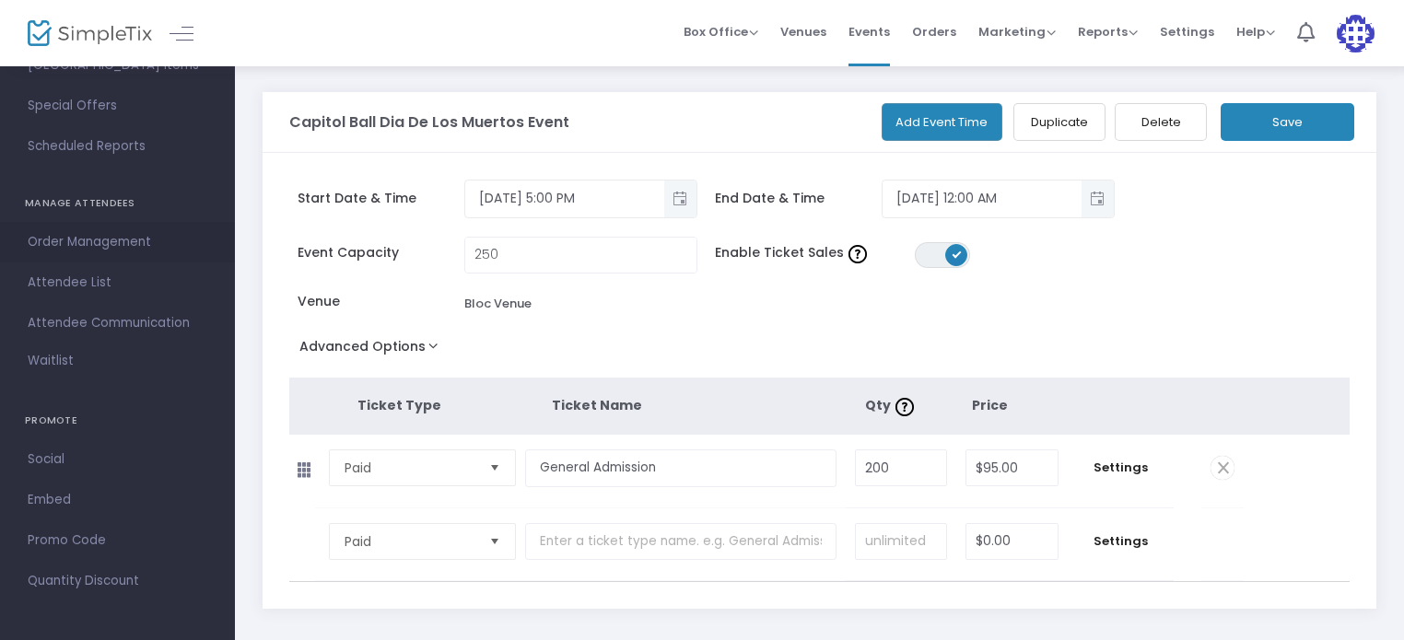
click at [103, 246] on span "Order Management" at bounding box center [118, 242] width 180 height 24
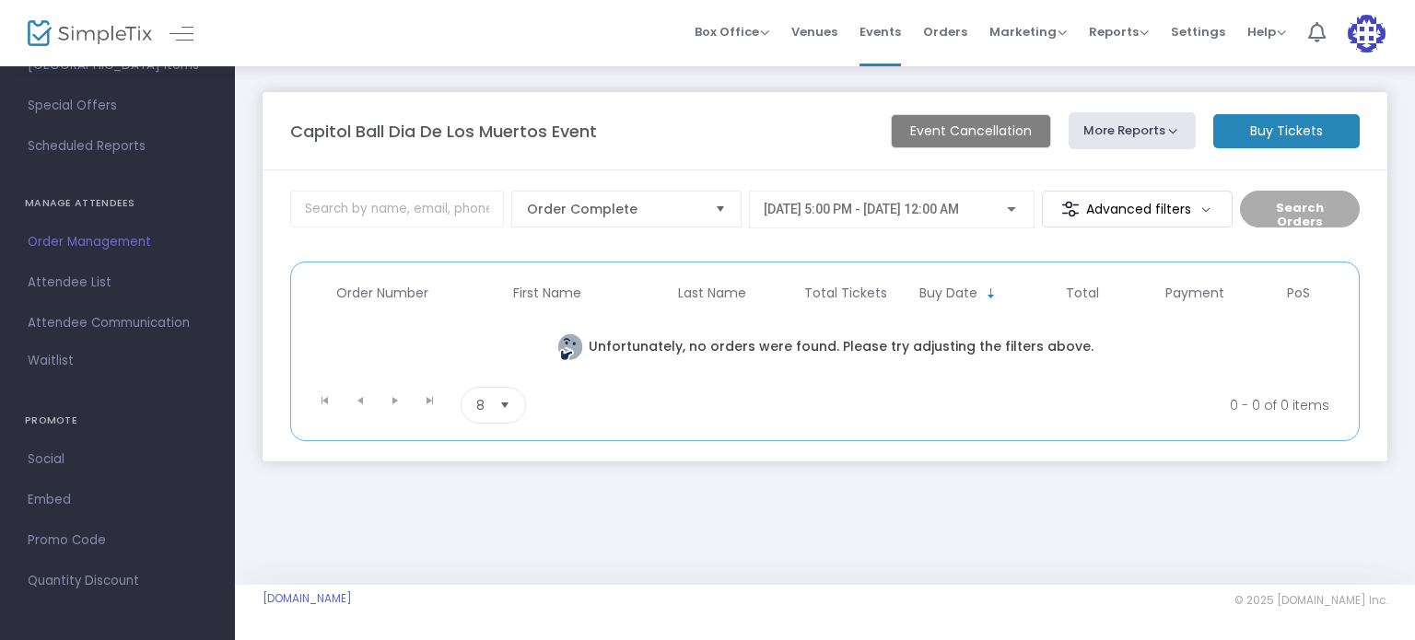
click at [1283, 129] on m-button "Buy Tickets" at bounding box center [1286, 131] width 146 height 34
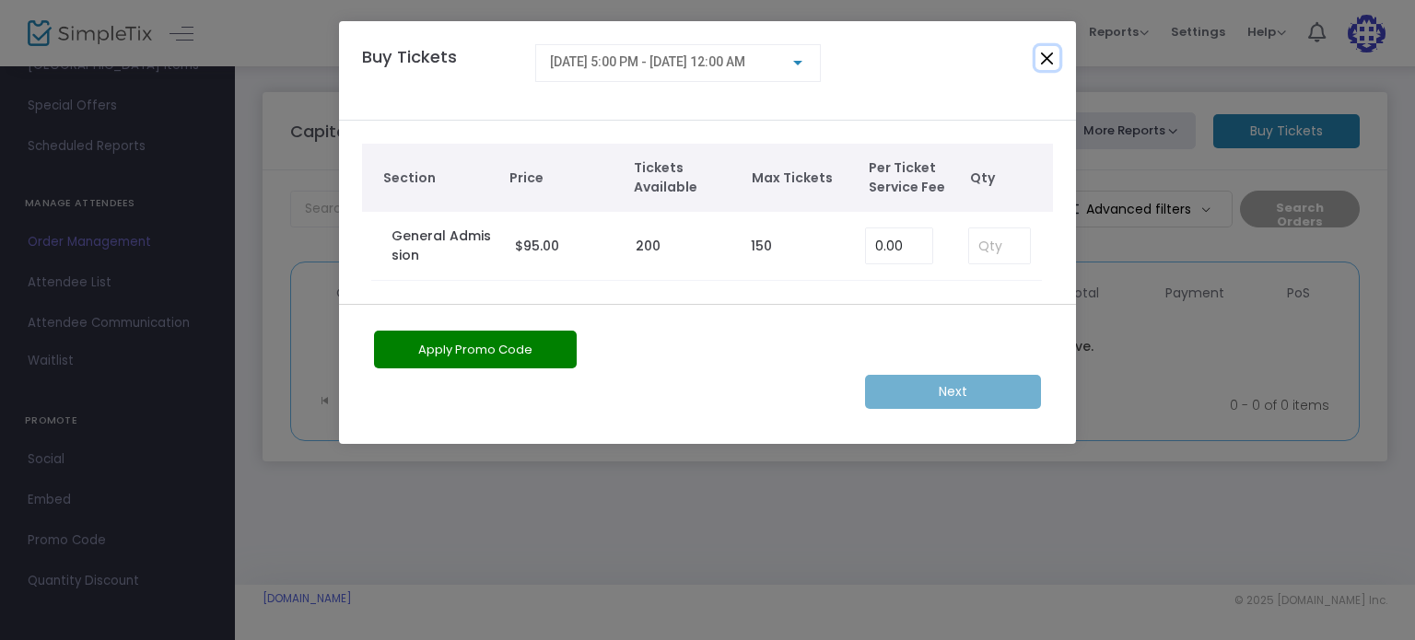
click at [1044, 61] on button "Close" at bounding box center [1047, 58] width 24 height 24
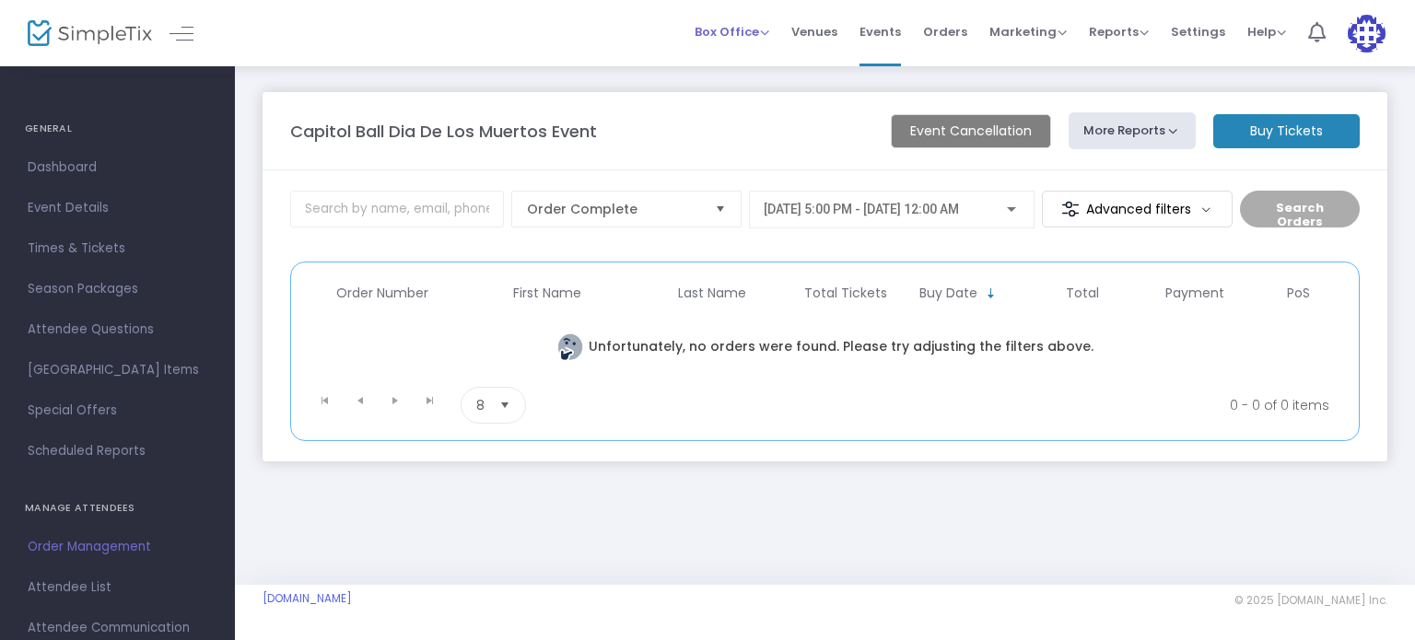
click at [759, 29] on span "Box Office" at bounding box center [731, 31] width 75 height 17
click at [739, 52] on li "Sell Tickets" at bounding box center [760, 62] width 132 height 36
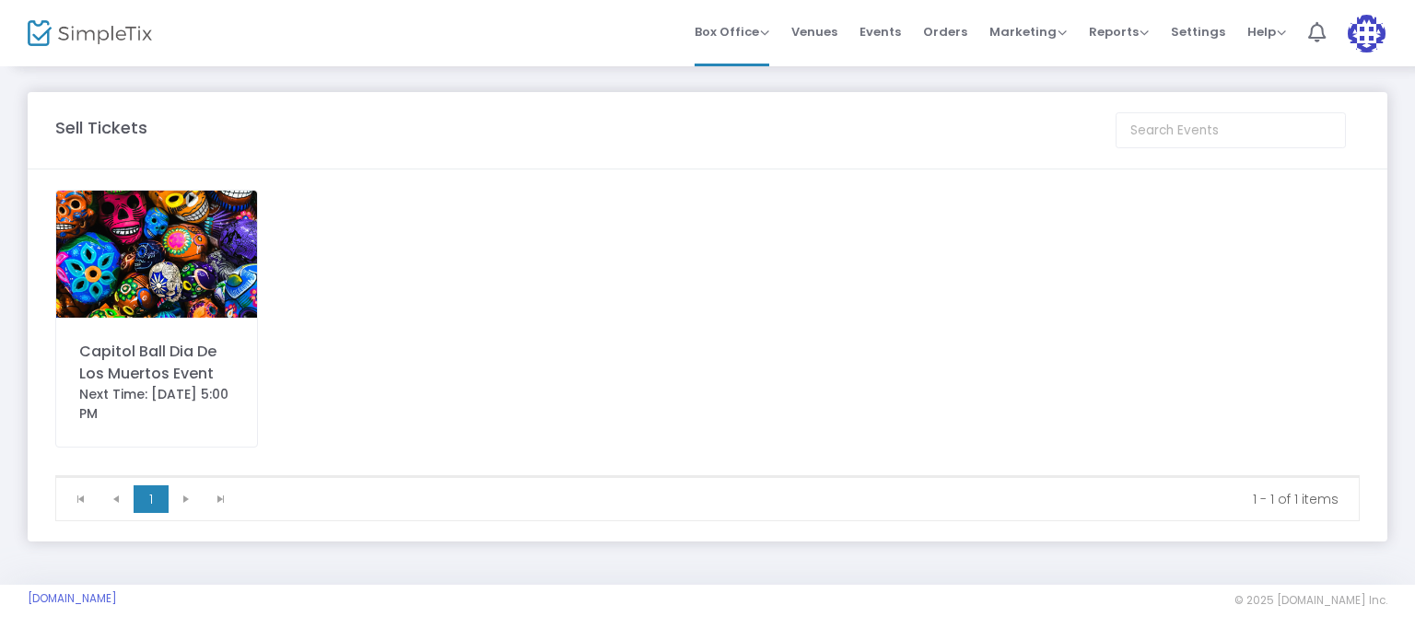
click at [183, 296] on img at bounding box center [156, 254] width 201 height 127
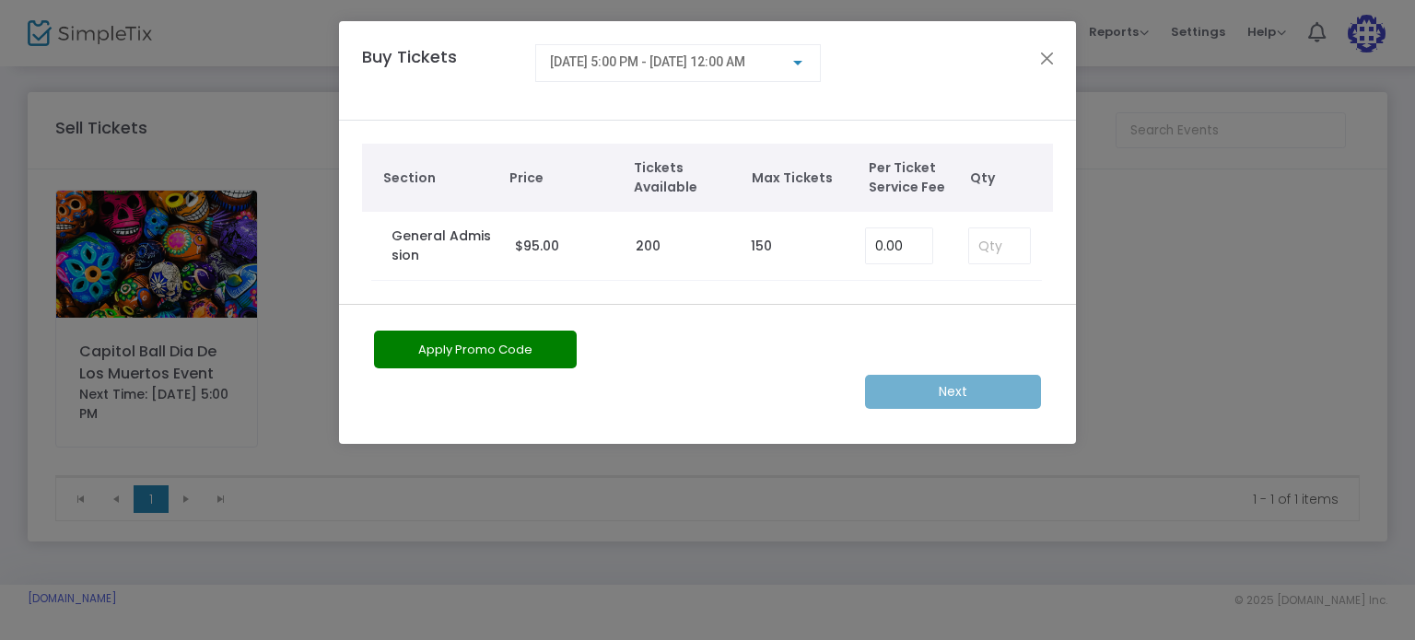
click at [1062, 36] on div "Buy Tickets [DATE] 5:00 PM - [DATE] 12:00 AM" at bounding box center [707, 70] width 737 height 99
click at [1043, 58] on button "Close" at bounding box center [1047, 58] width 24 height 24
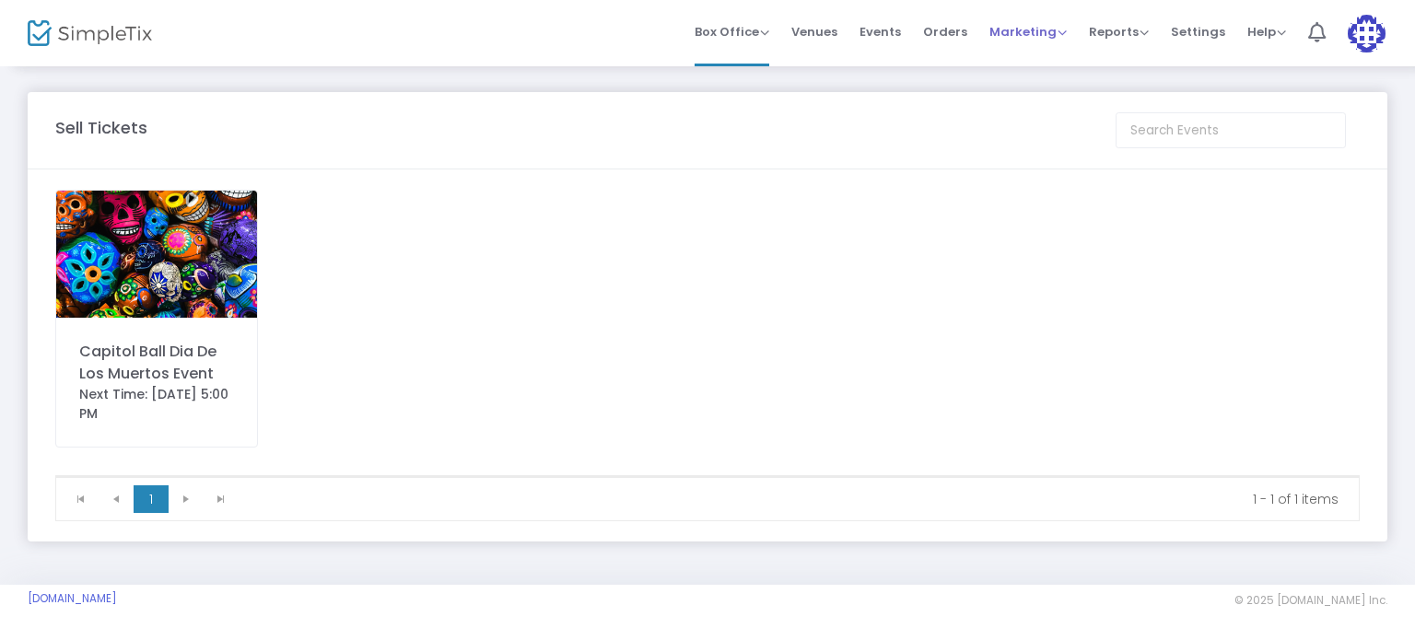
click at [1061, 36] on span "Marketing" at bounding box center [1027, 31] width 77 height 17
click at [945, 397] on div "Capitol Ball Dia De Los Muertos Event Next Time: [DATE] 5:00 PM" at bounding box center [707, 333] width 1323 height 286
